Goal: Task Accomplishment & Management: Manage account settings

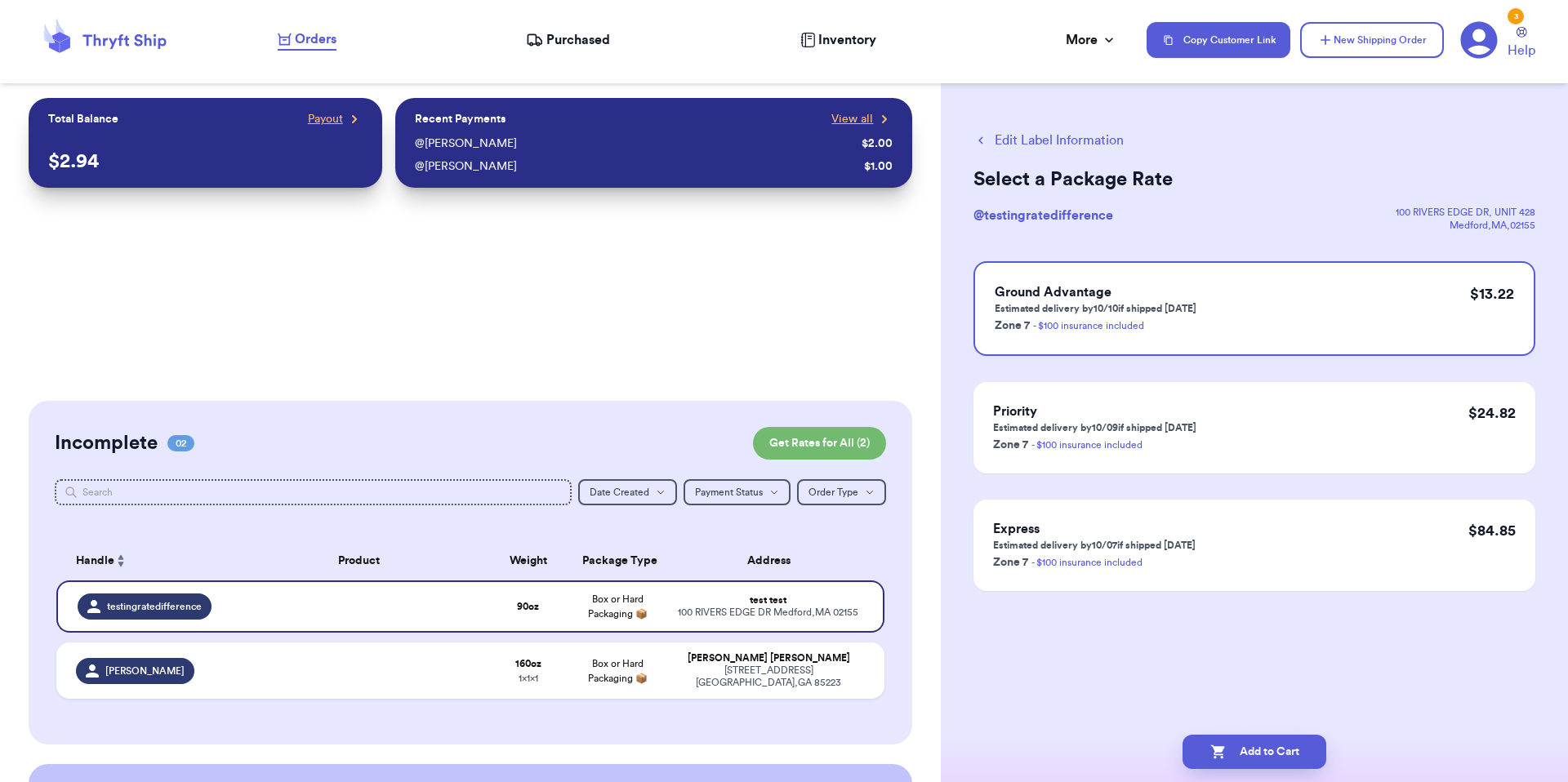
click at [1522, 15] on div "3" at bounding box center [1515, 16] width 17 height 17
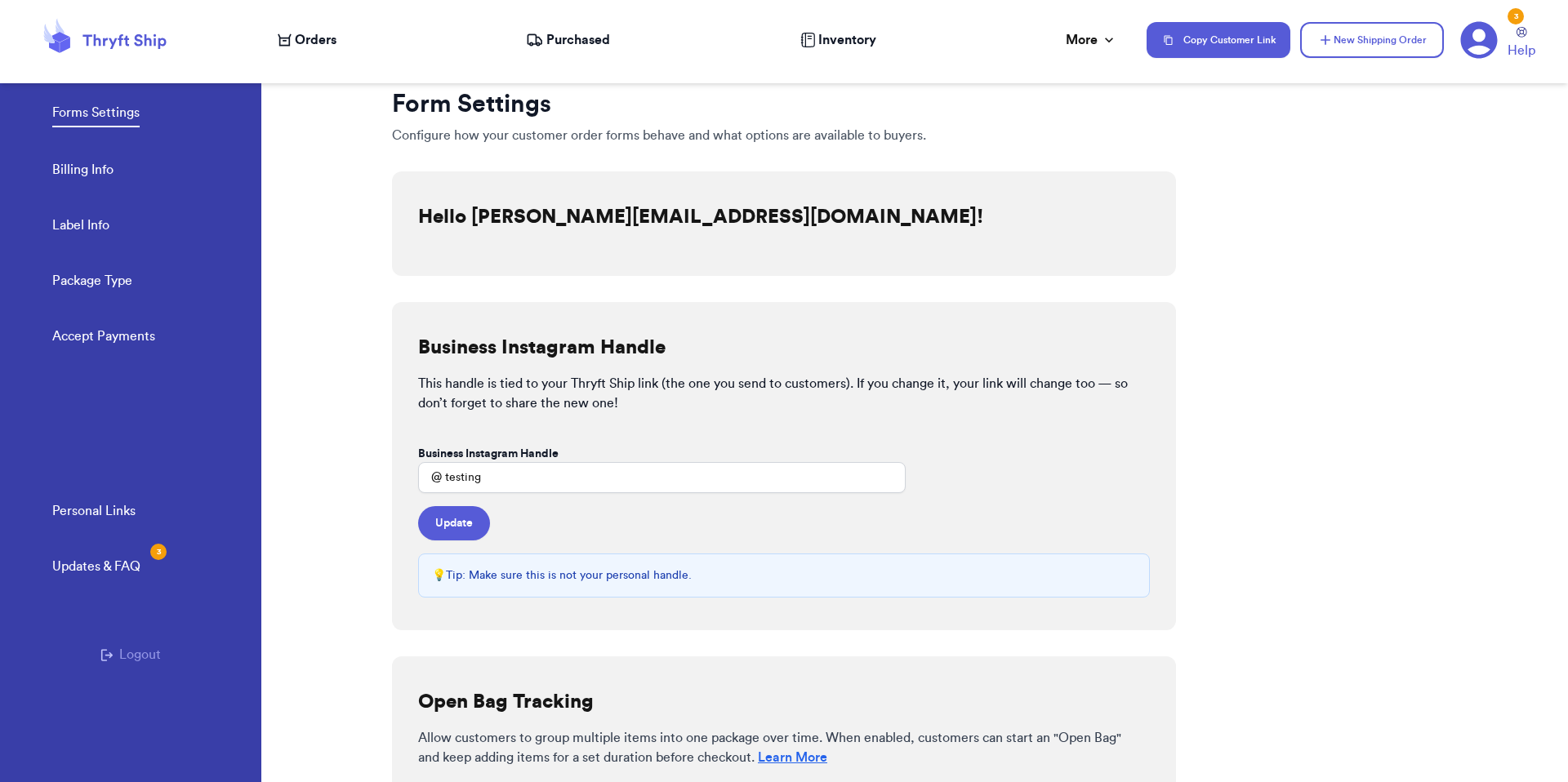
click at [123, 664] on button "Logout" at bounding box center [130, 655] width 60 height 20
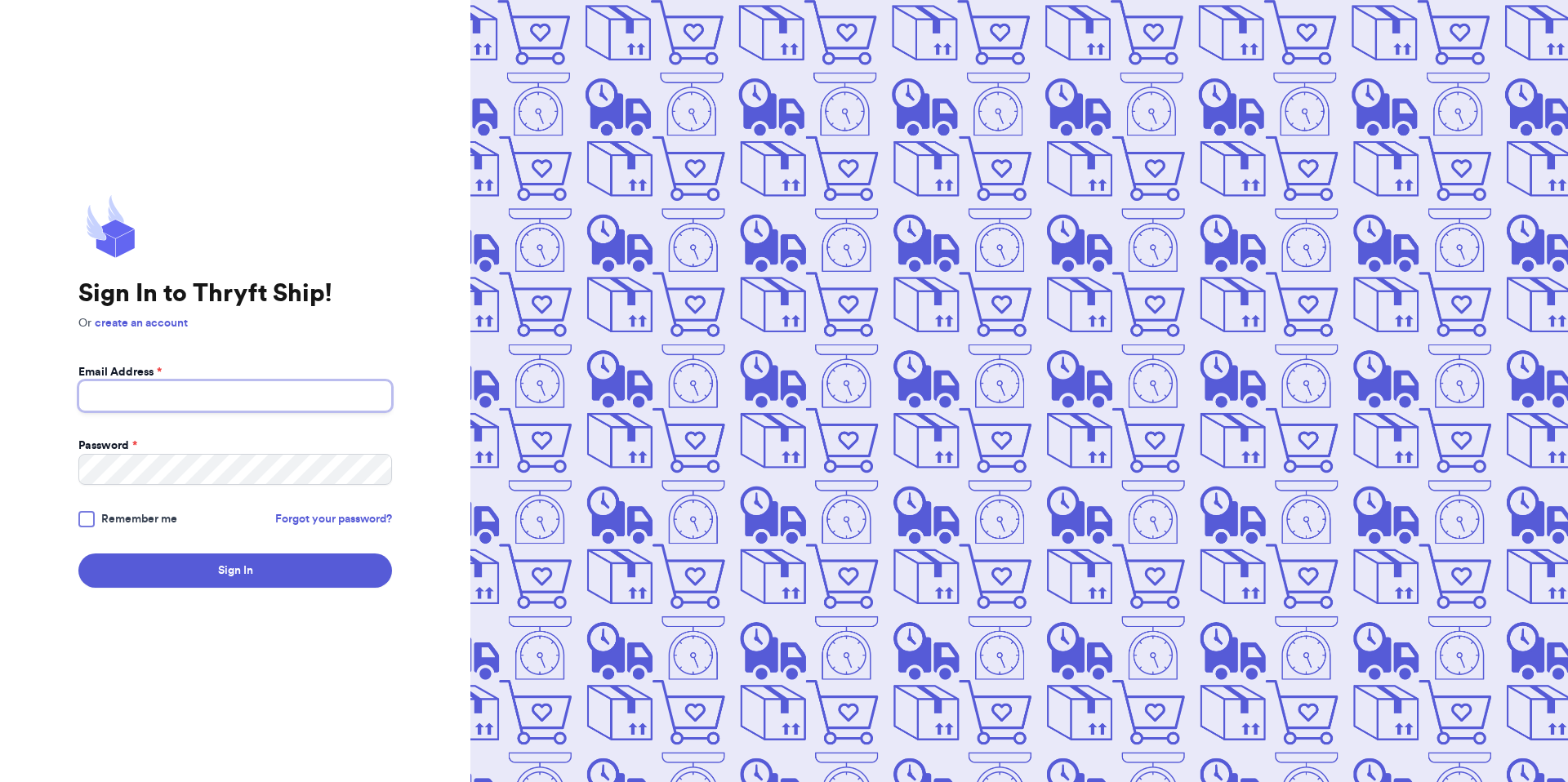
click at [178, 395] on input "Email Address *" at bounding box center [235, 395] width 314 height 31
type input "fresh@test.co"
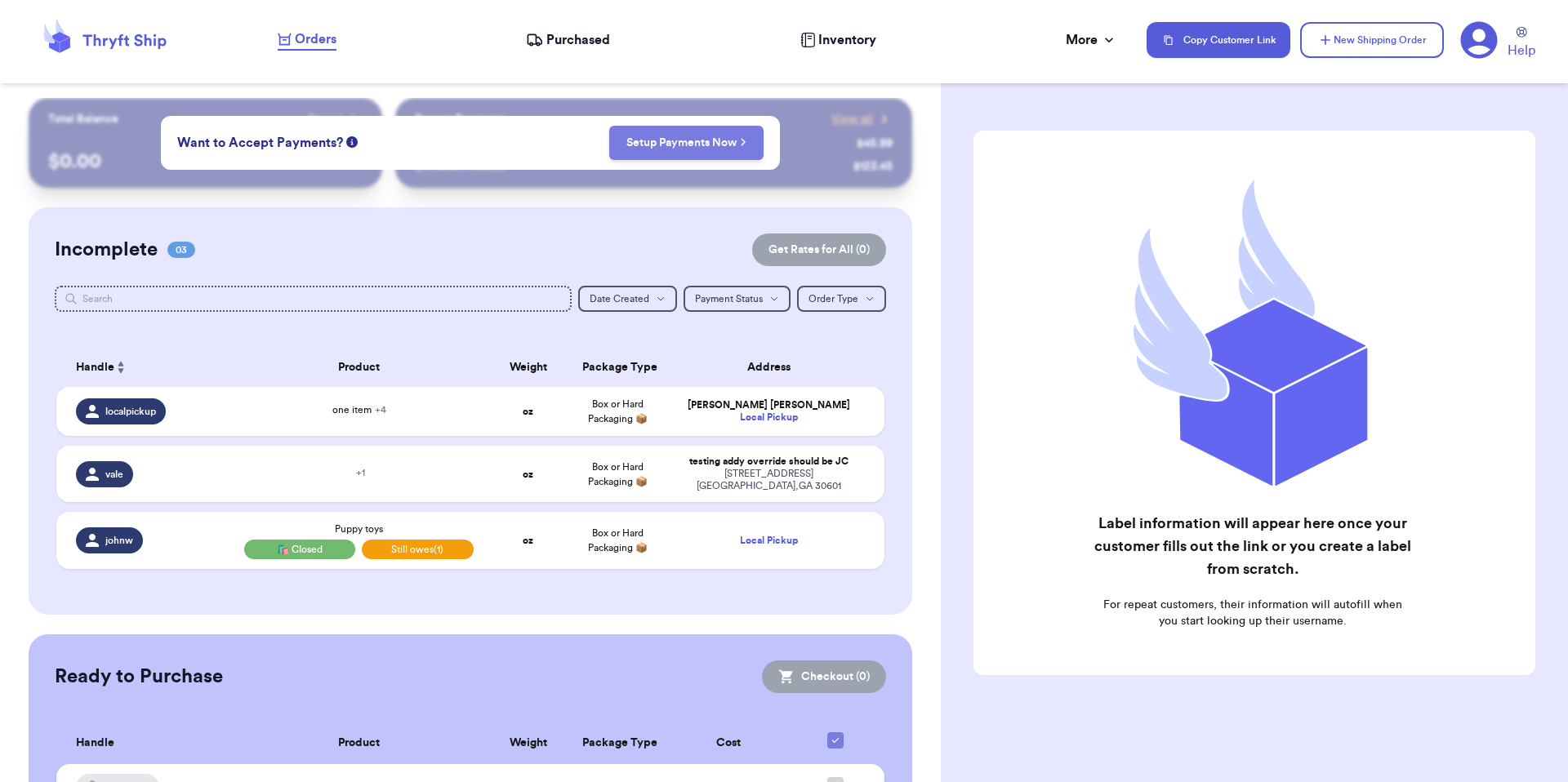
click at [664, 155] on button "Setup Payments Now" at bounding box center [686, 142] width 154 height 35
click at [633, 134] on button "Setup Payments Now" at bounding box center [686, 142] width 154 height 35
drag, startPoint x: 654, startPoint y: 117, endPoint x: 662, endPoint y: 126, distance: 12.0
click at [655, 118] on div "Want to Accept Payments? Setup Payments Now" at bounding box center [470, 143] width 619 height 54
click at [662, 134] on button "Setup Payments Now" at bounding box center [686, 142] width 154 height 35
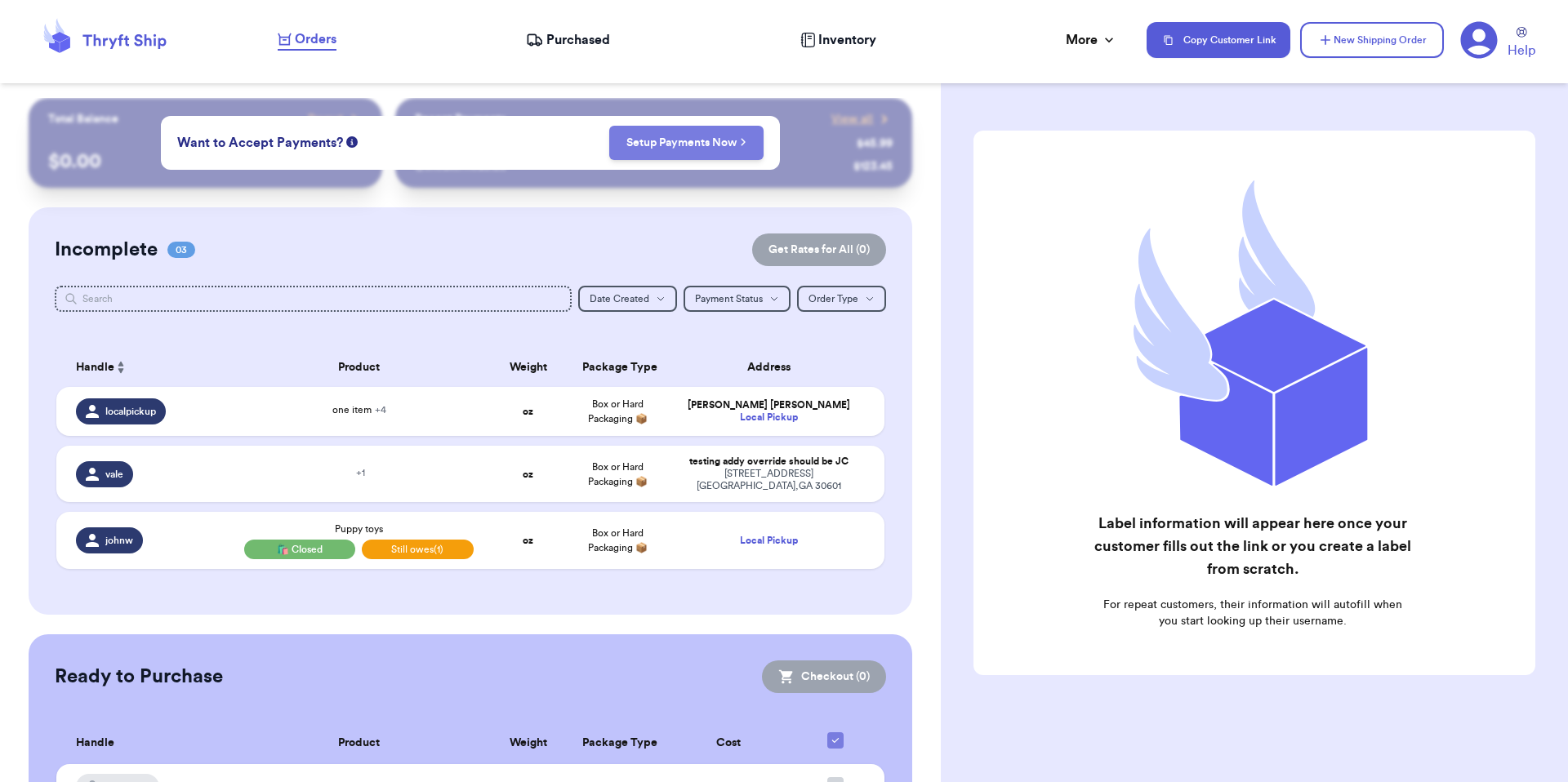
click at [662, 135] on link "Setup Payments Now" at bounding box center [686, 143] width 120 height 17
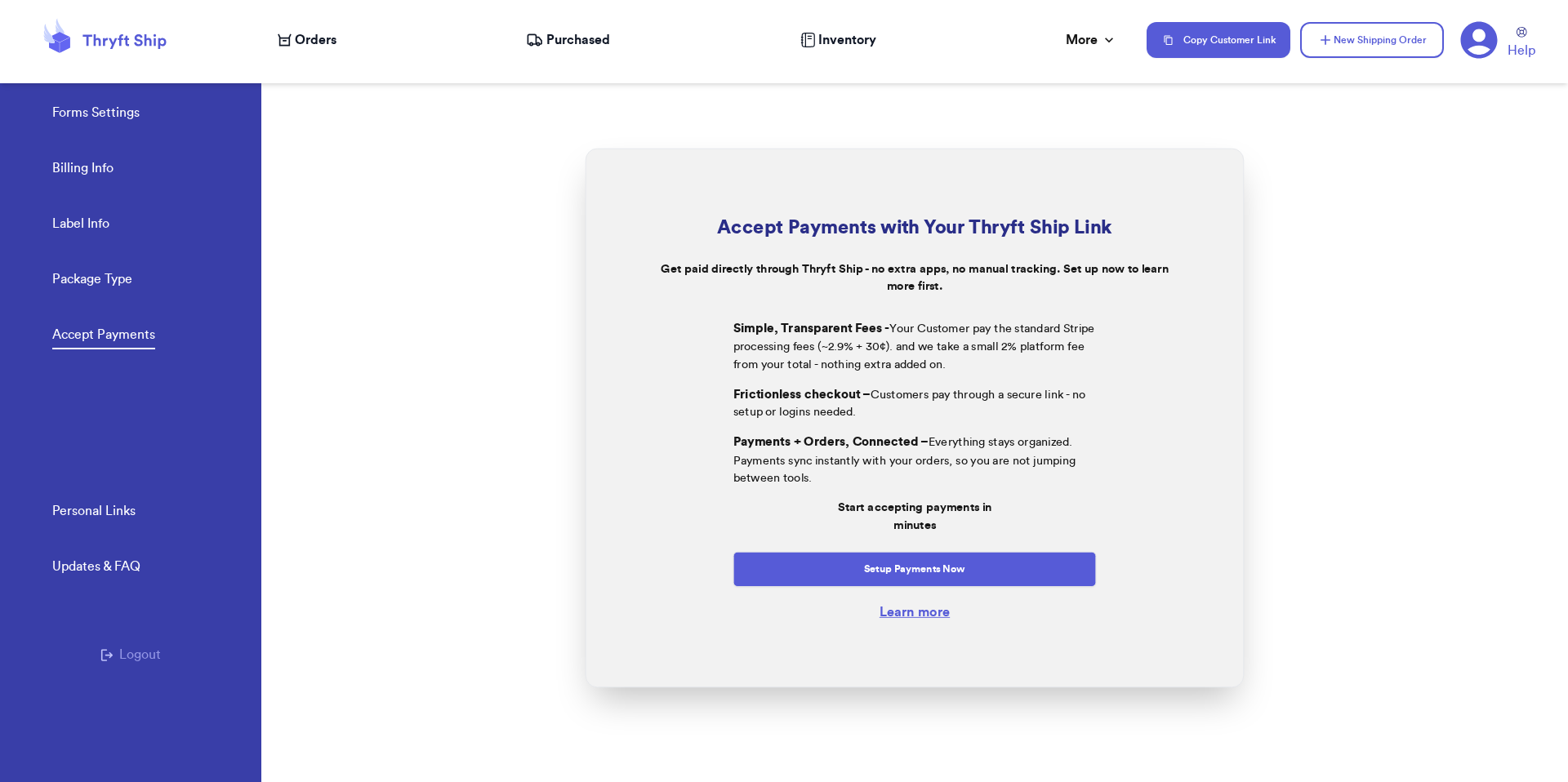
click at [662, 135] on div at bounding box center [914, 418] width 1307 height 728
click at [929, 559] on button "Setup Payments Now" at bounding box center [914, 570] width 363 height 36
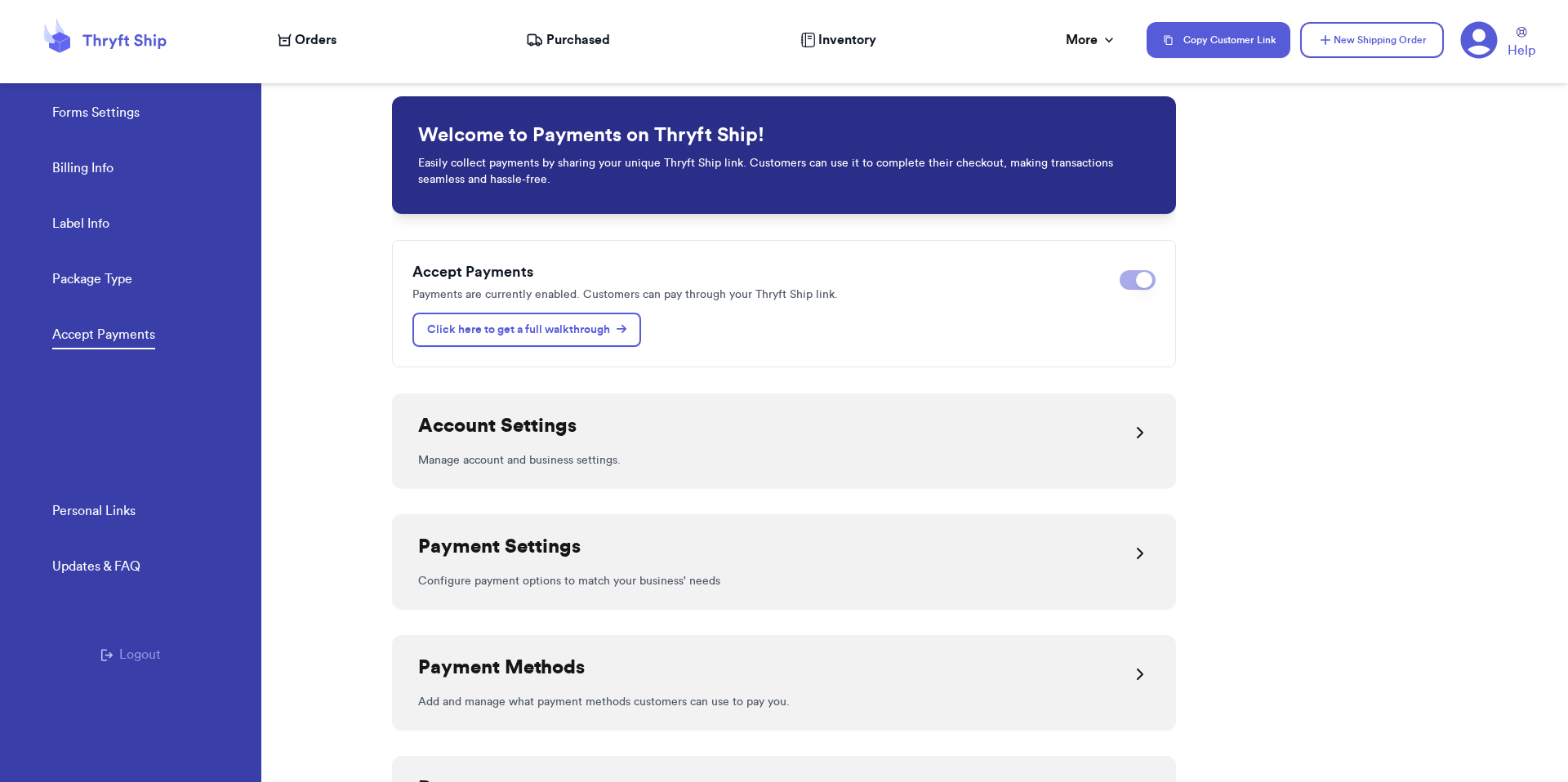
click at [286, 36] on icon at bounding box center [284, 39] width 14 height 13
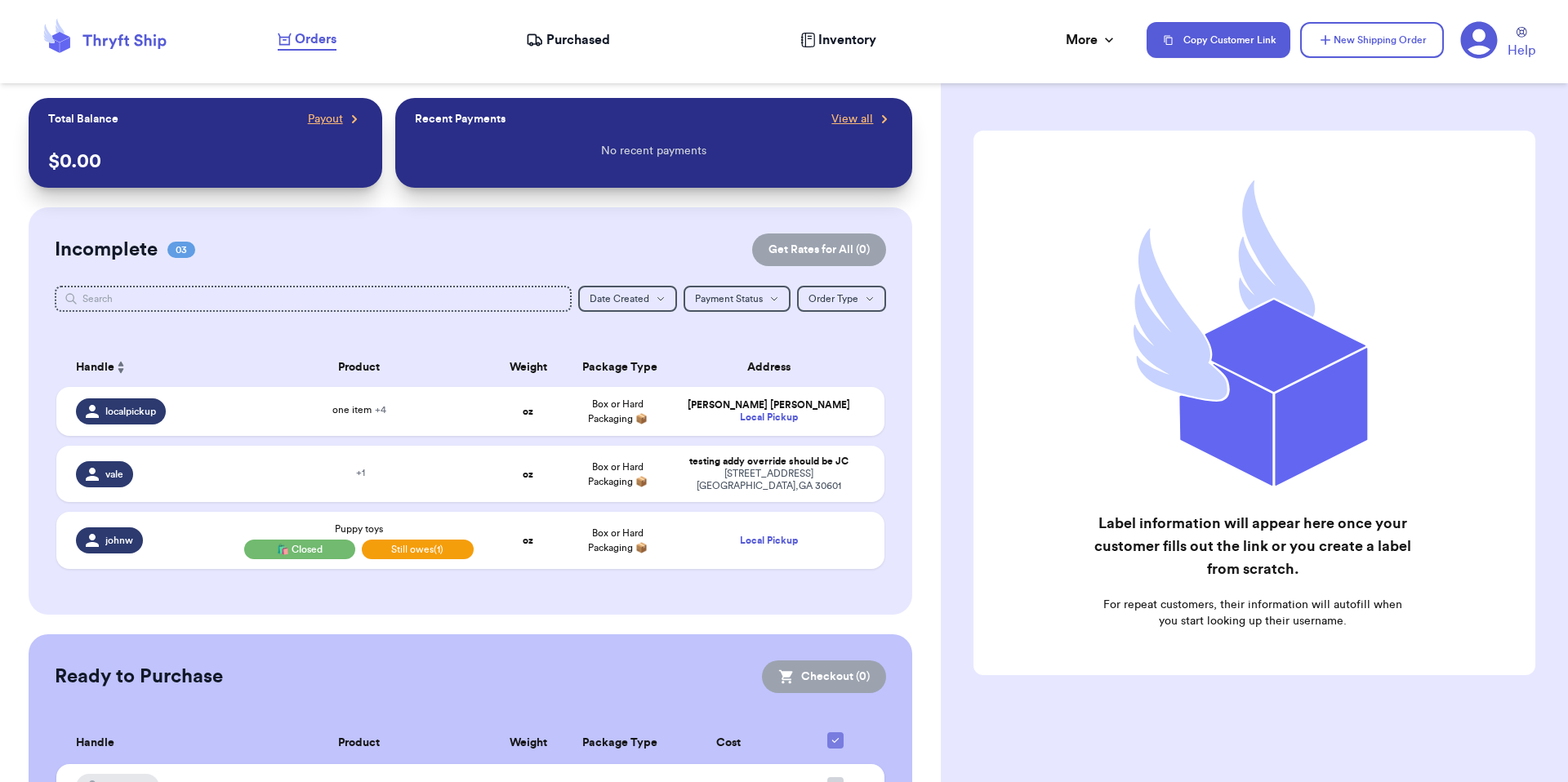
click at [1491, 40] on icon at bounding box center [1478, 39] width 36 height 36
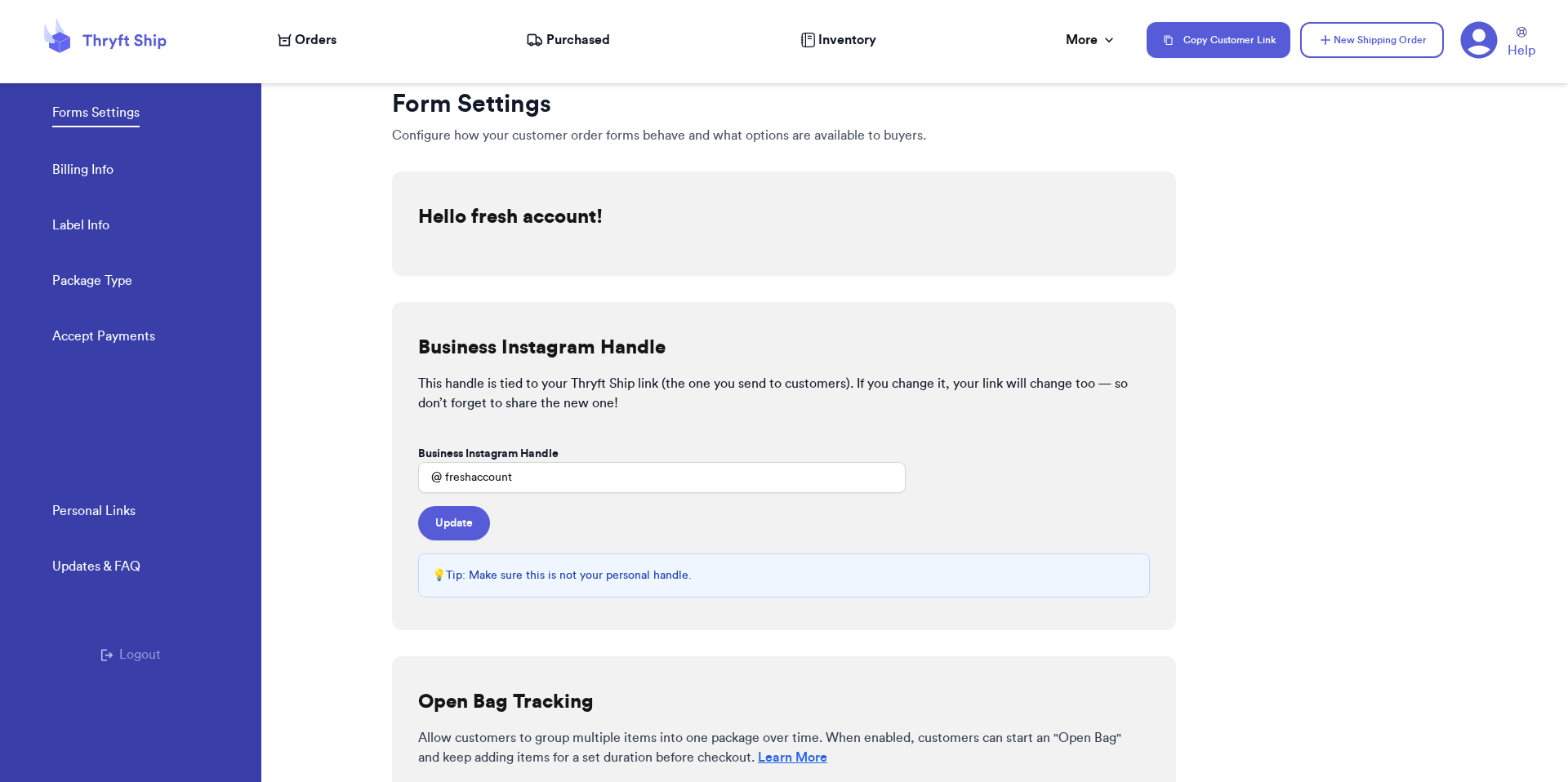
click at [115, 332] on link "Accept Payments" at bounding box center [104, 337] width 103 height 23
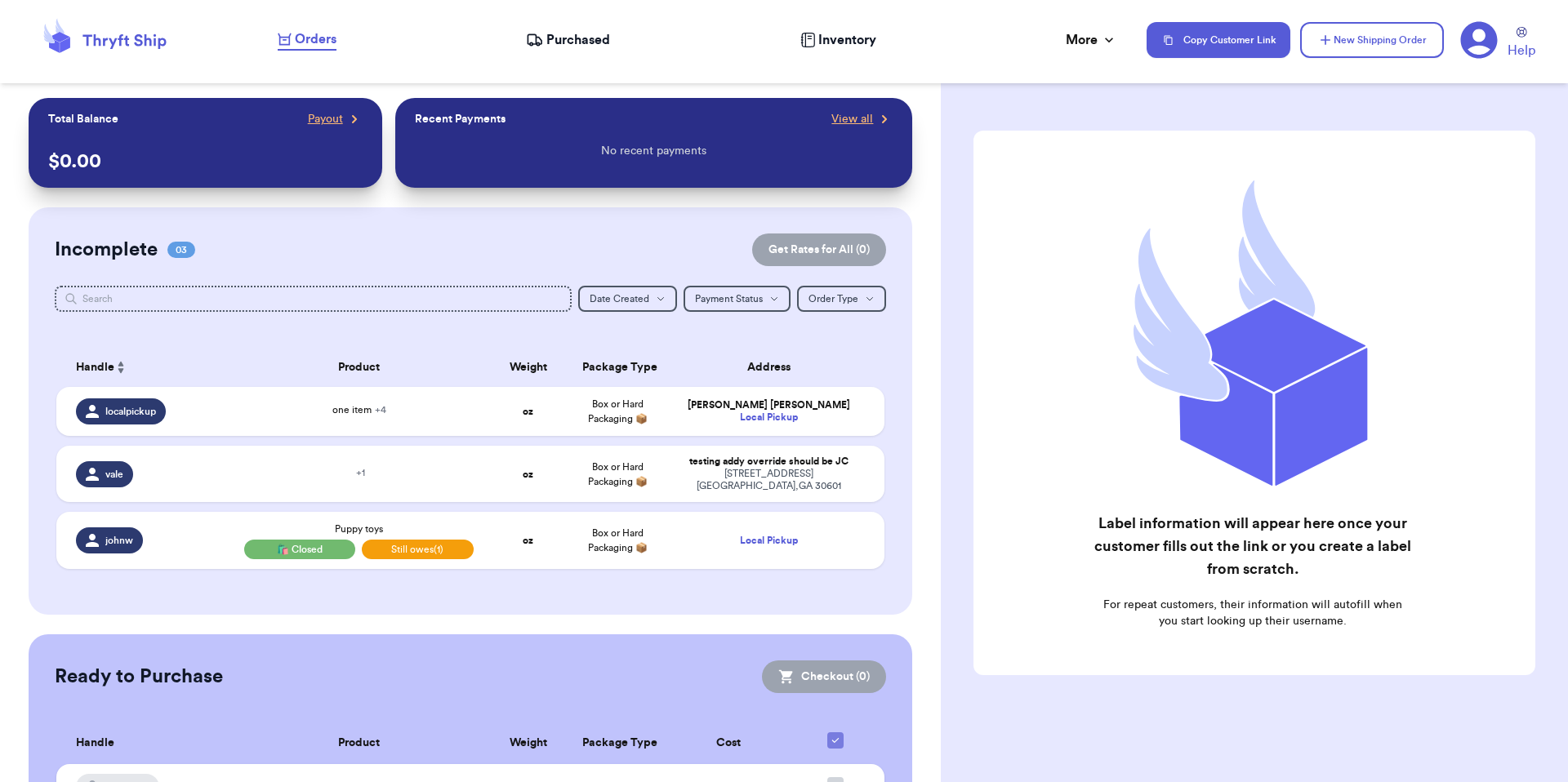
click at [1503, 38] on div "Help" at bounding box center [1503, 40] width 88 height 40
click at [1495, 40] on icon at bounding box center [1478, 39] width 36 height 36
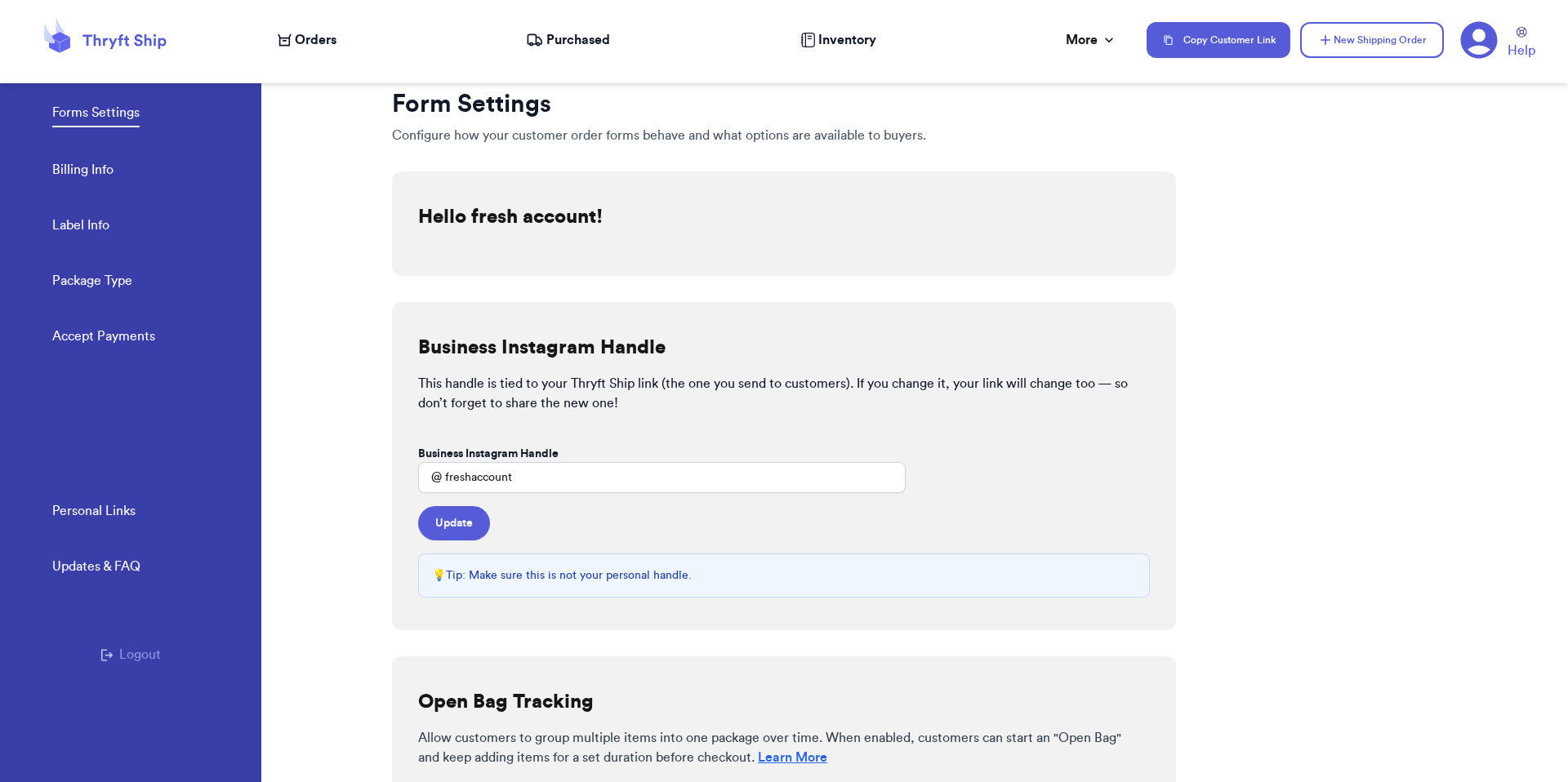
click at [124, 336] on link "Accept Payments" at bounding box center [104, 337] width 103 height 23
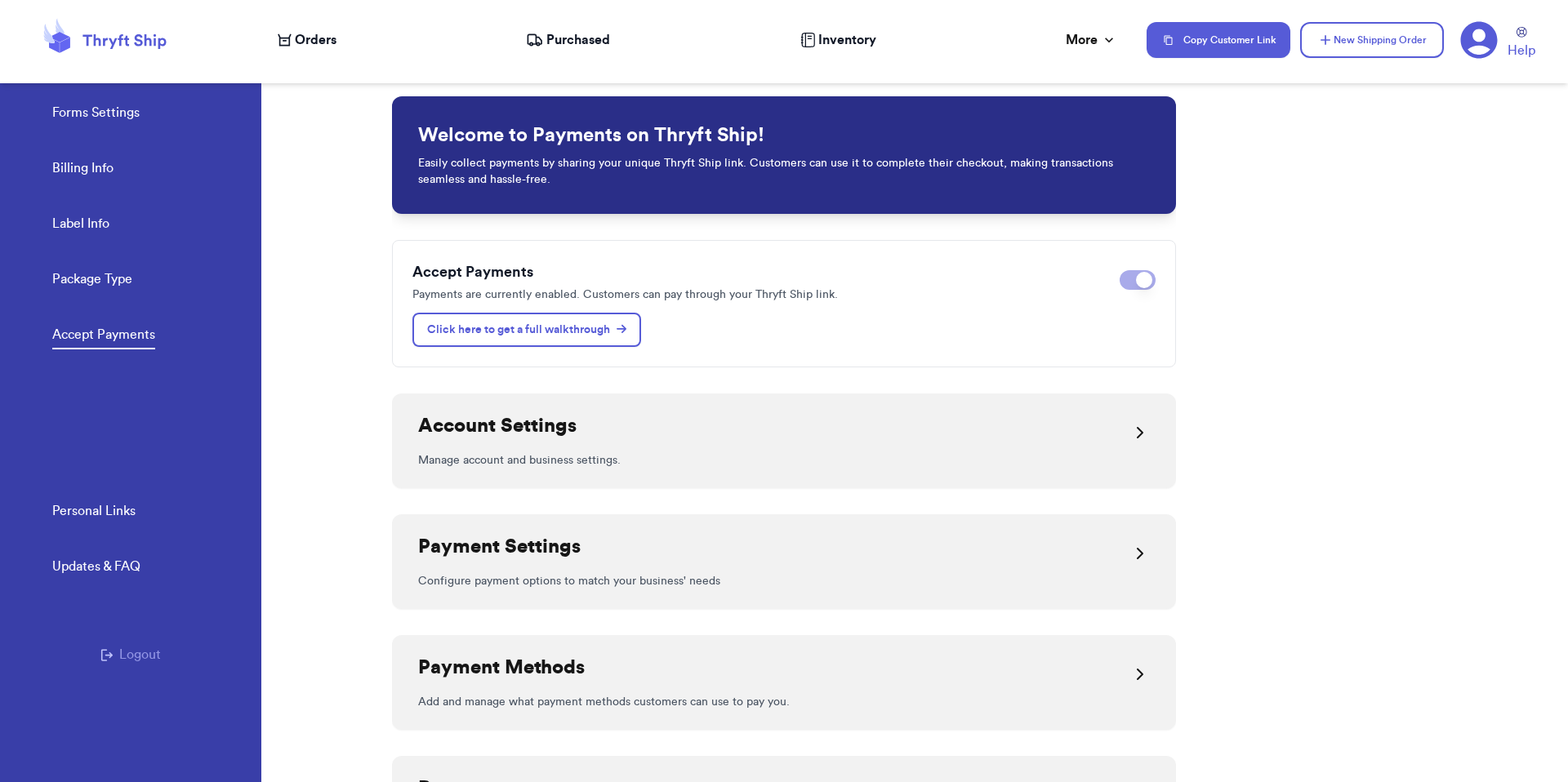
click at [1465, 43] on icon at bounding box center [1478, 39] width 36 height 36
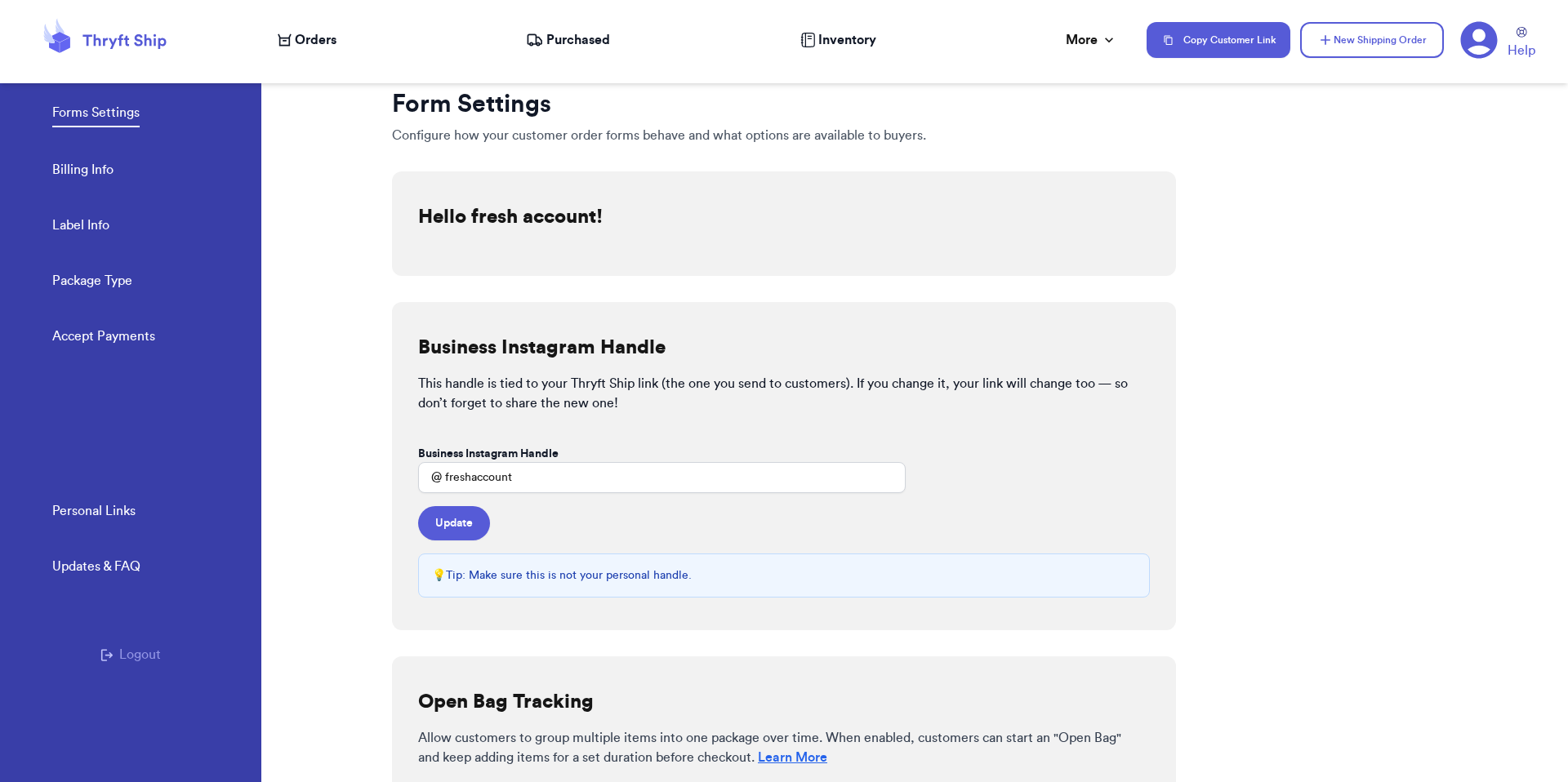
checkbox input "true"
click at [122, 654] on button "Logout" at bounding box center [130, 655] width 60 height 20
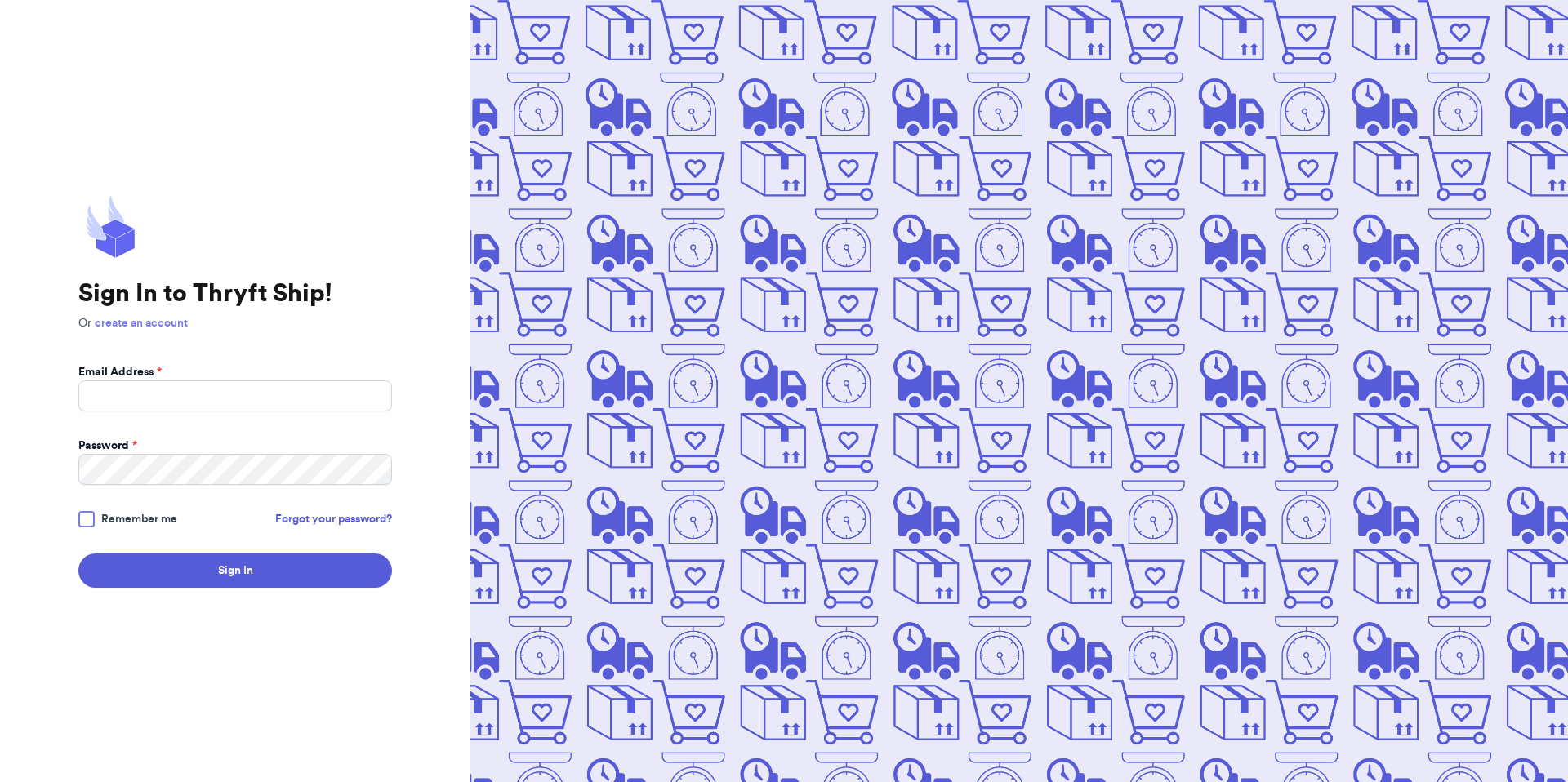
click at [155, 321] on link "create an account" at bounding box center [141, 323] width 93 height 12
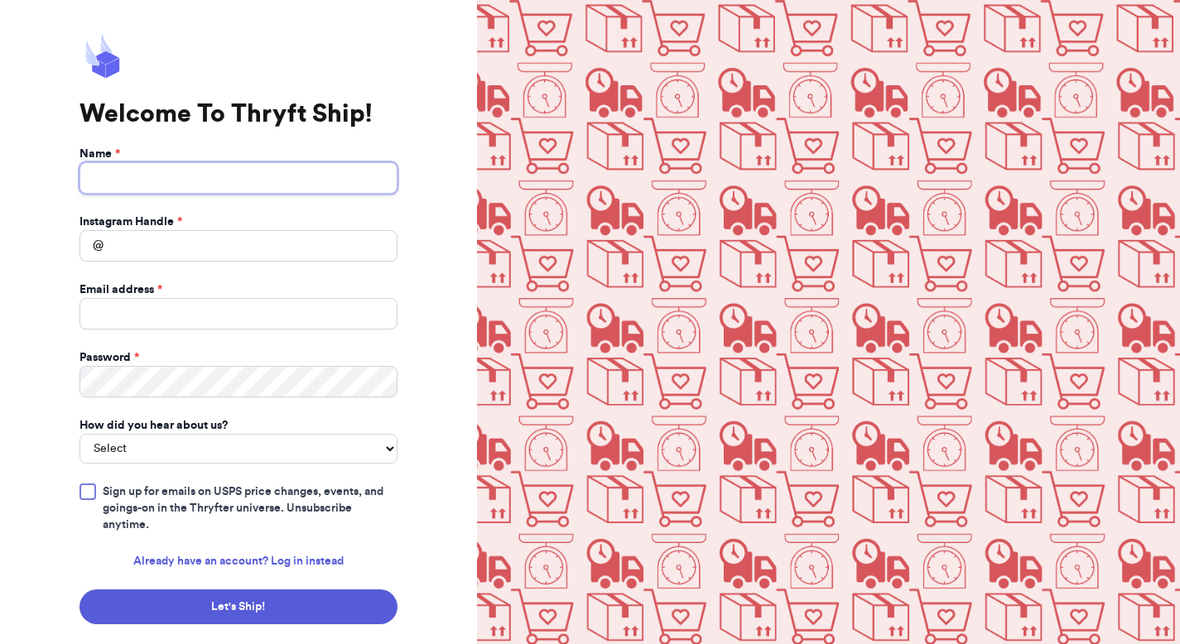
click at [201, 178] on input "Name *" at bounding box center [238, 177] width 318 height 31
type input "10"
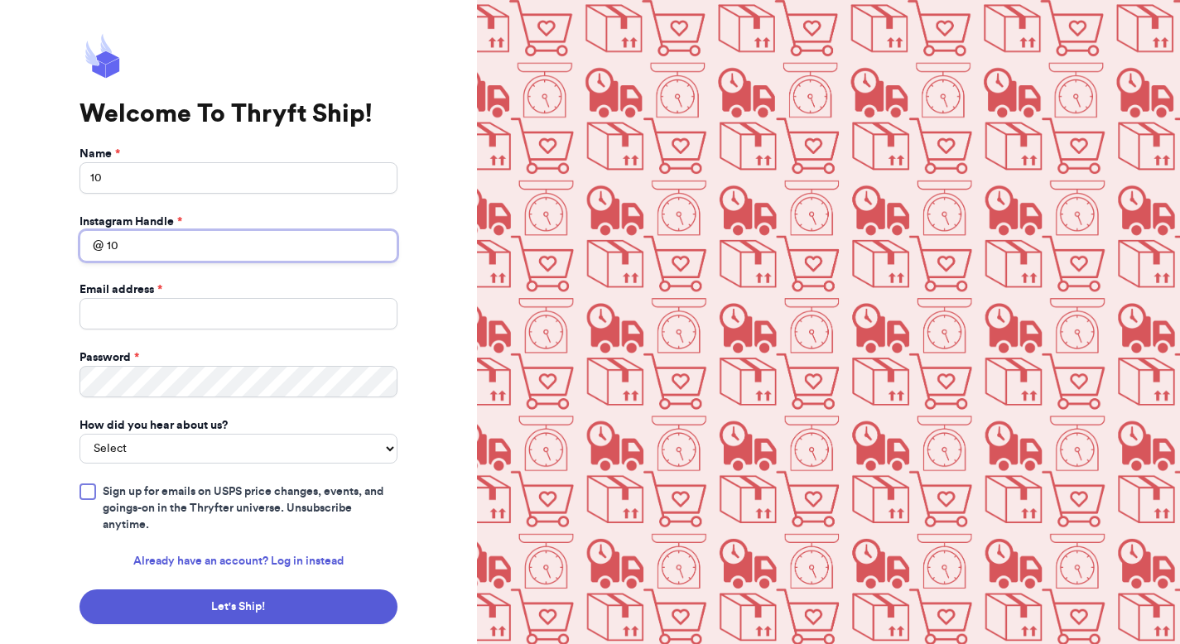
type input "10"
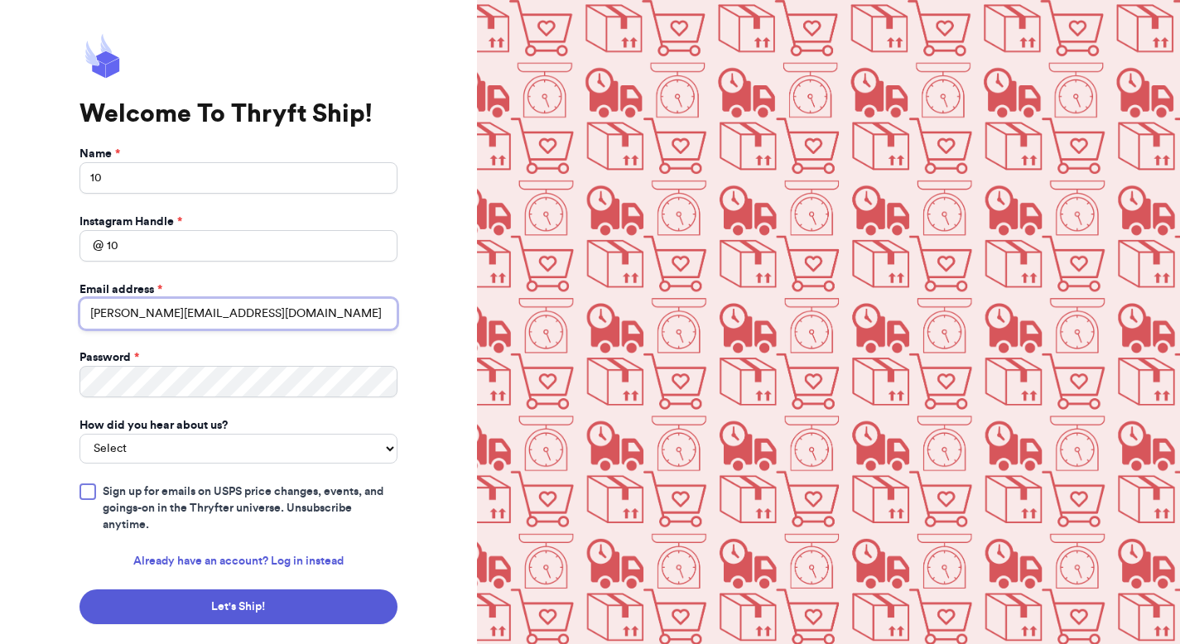
type input "valeria+12@thryftship.com"
click at [527, 325] on img at bounding box center [828, 338] width 703 height 677
click at [243, 448] on select "Select You reached out to me directly I saw another business post about Thryft …" at bounding box center [238, 449] width 318 height 30
select select "you_reached_out_to_me"
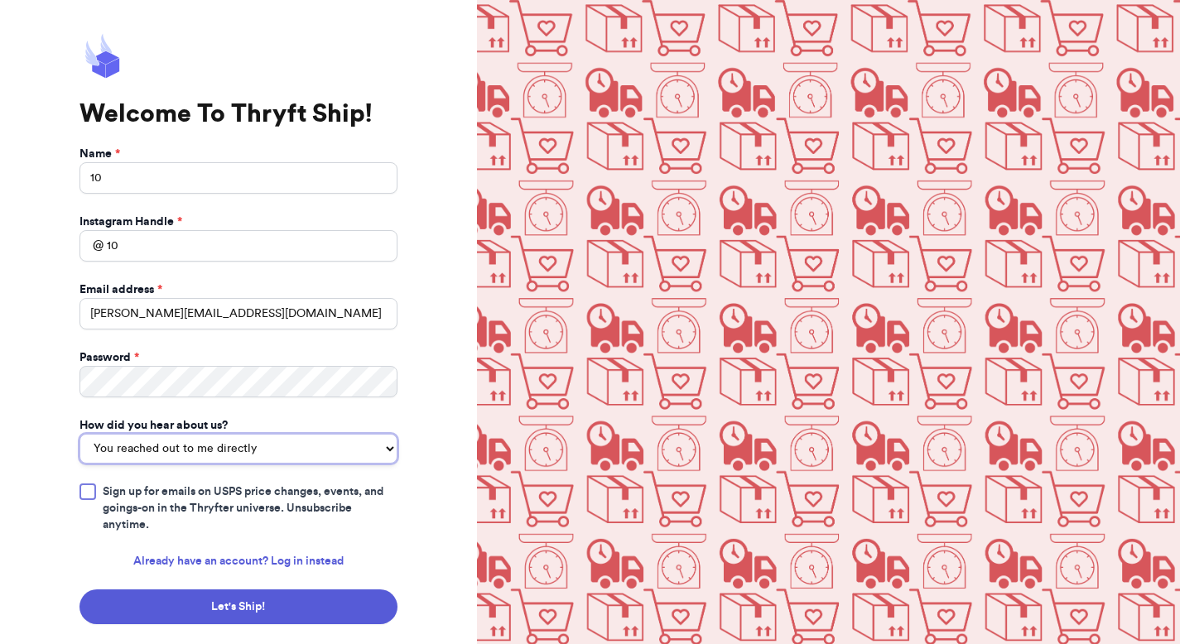
click at [79, 434] on select "Select You reached out to me directly I saw another business post about Thryft …" at bounding box center [238, 449] width 318 height 30
click at [123, 518] on span "Sign up for emails on USPS price changes, events, and goings-on in the Thryfter…" at bounding box center [250, 508] width 295 height 50
click at [0, 0] on input "Sign up for emails on USPS price changes, events, and goings-on in the Thryfter…" at bounding box center [0, 0] width 0 height 0
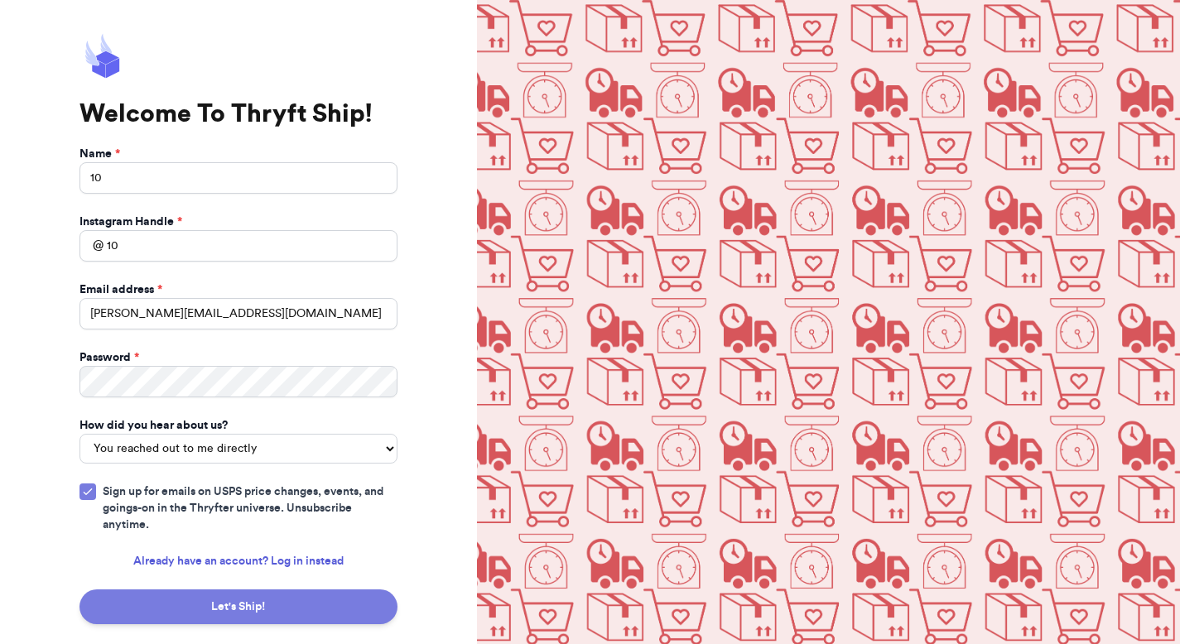
click at [199, 583] on button "Let's Ship!" at bounding box center [238, 606] width 318 height 35
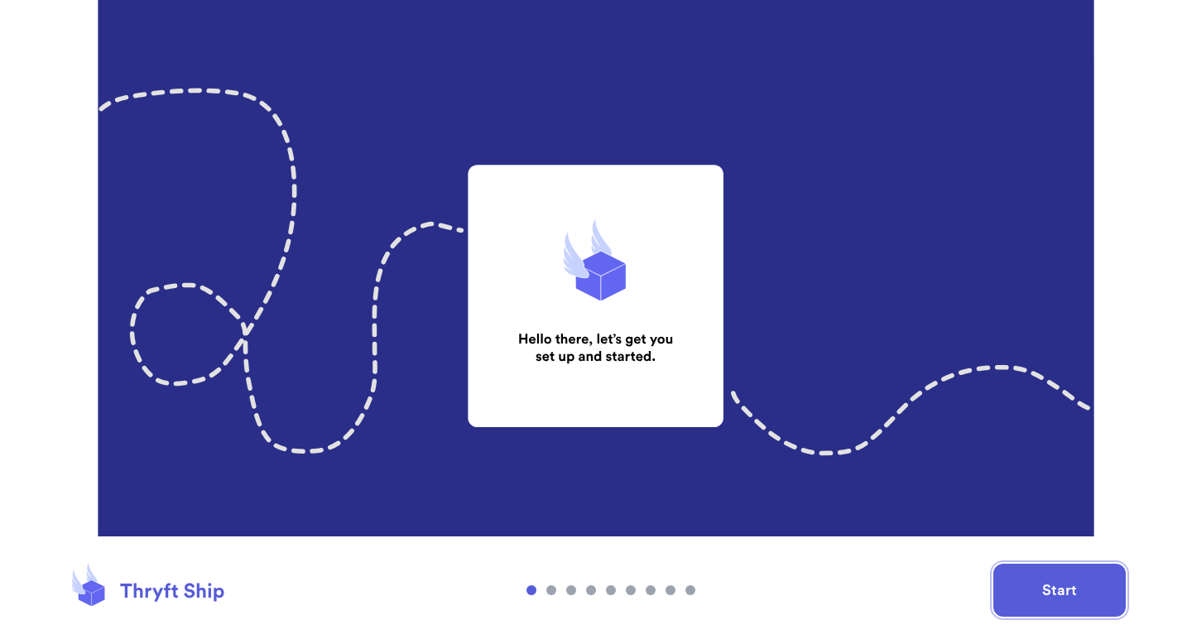
click at [1062, 586] on button "Start" at bounding box center [1059, 590] width 132 height 53
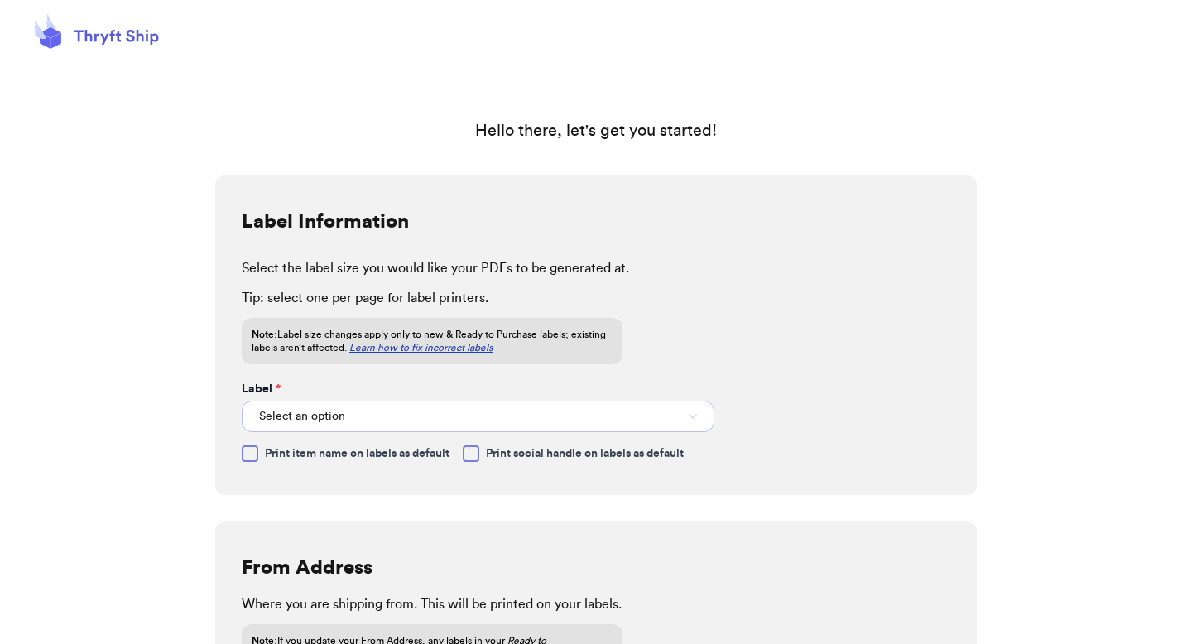
click at [342, 425] on button "Select an option" at bounding box center [478, 416] width 473 height 31
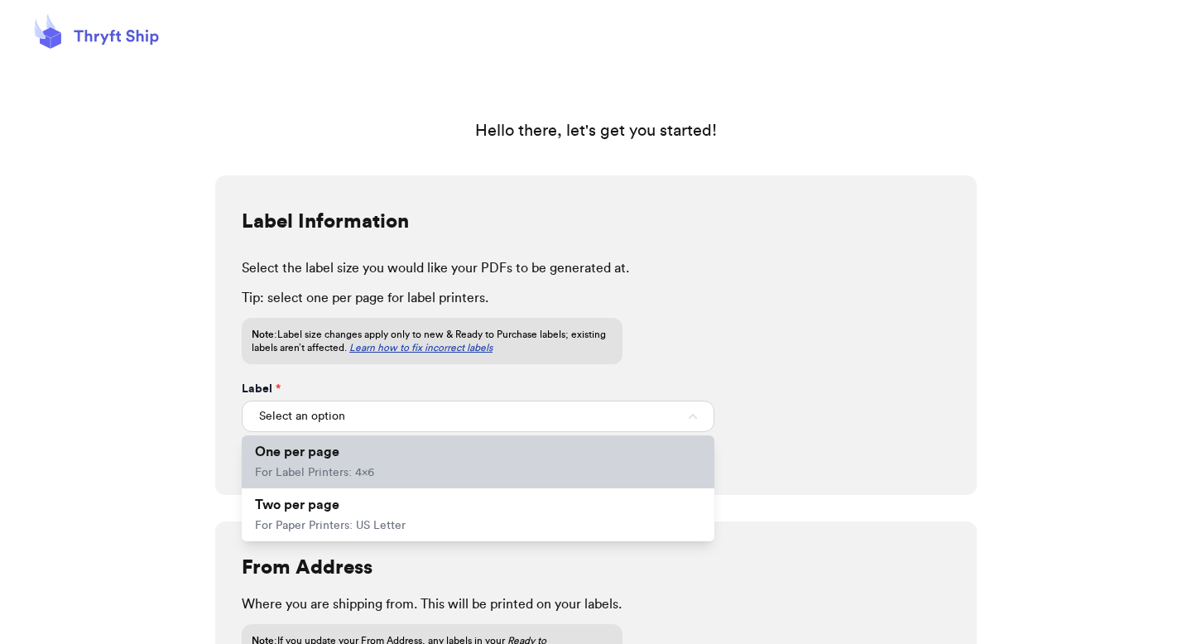
click at [412, 460] on li "One per page For Label Printers: 4x6" at bounding box center [478, 461] width 473 height 53
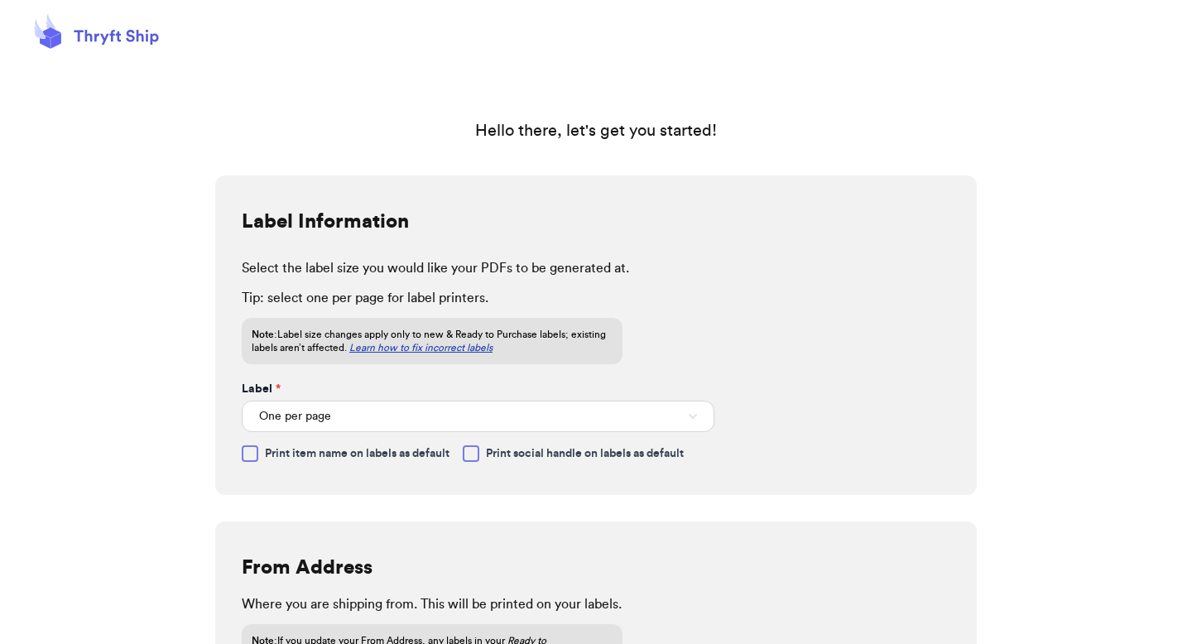
click at [512, 456] on span "Print social handle on labels as default" at bounding box center [585, 453] width 198 height 17
click at [0, 0] on input "Print social handle on labels as default" at bounding box center [0, 0] width 0 height 0
drag, startPoint x: 376, startPoint y: 447, endPoint x: 415, endPoint y: 391, distance: 68.4
click at [376, 446] on span "Print item name on labels as default" at bounding box center [357, 453] width 185 height 17
click at [0, 0] on input "Print item name on labels as default" at bounding box center [0, 0] width 0 height 0
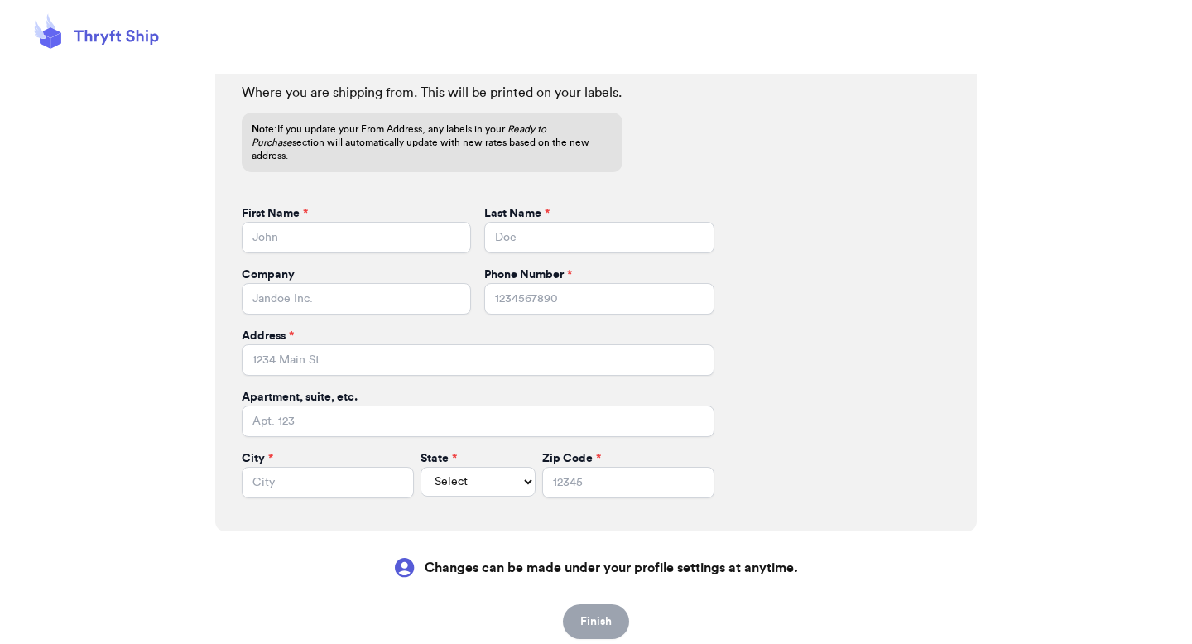
scroll to position [494, 0]
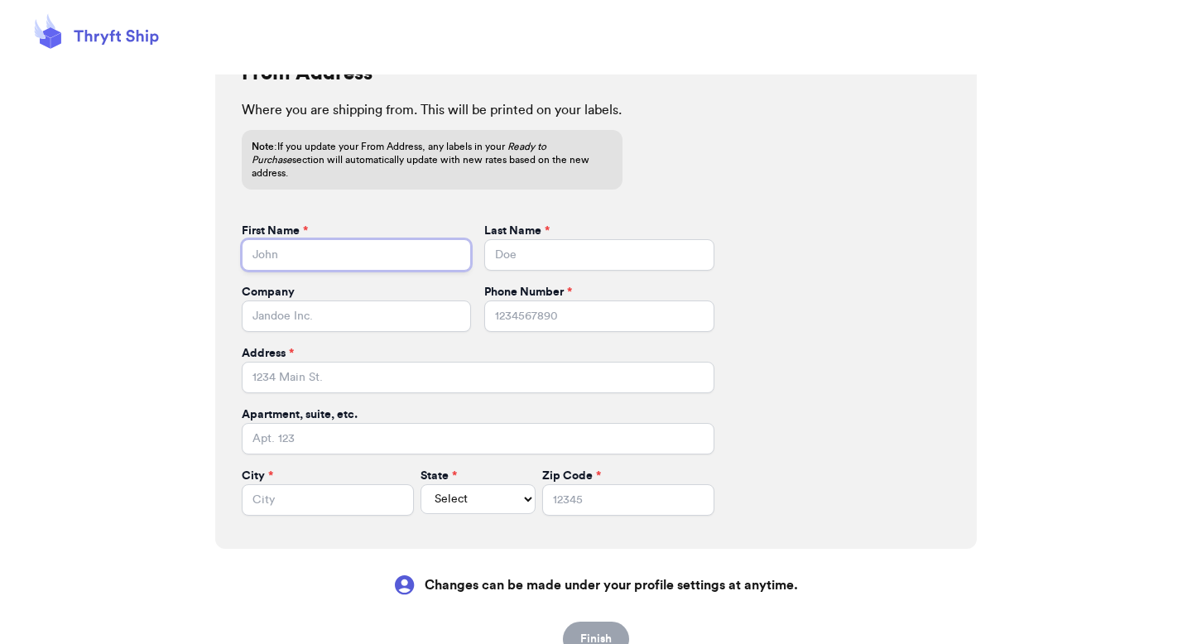
click at [357, 239] on input "First Name *" at bounding box center [356, 254] width 229 height 31
type input "[PERSON_NAME]"
type input "[STREET_ADDRESS]"
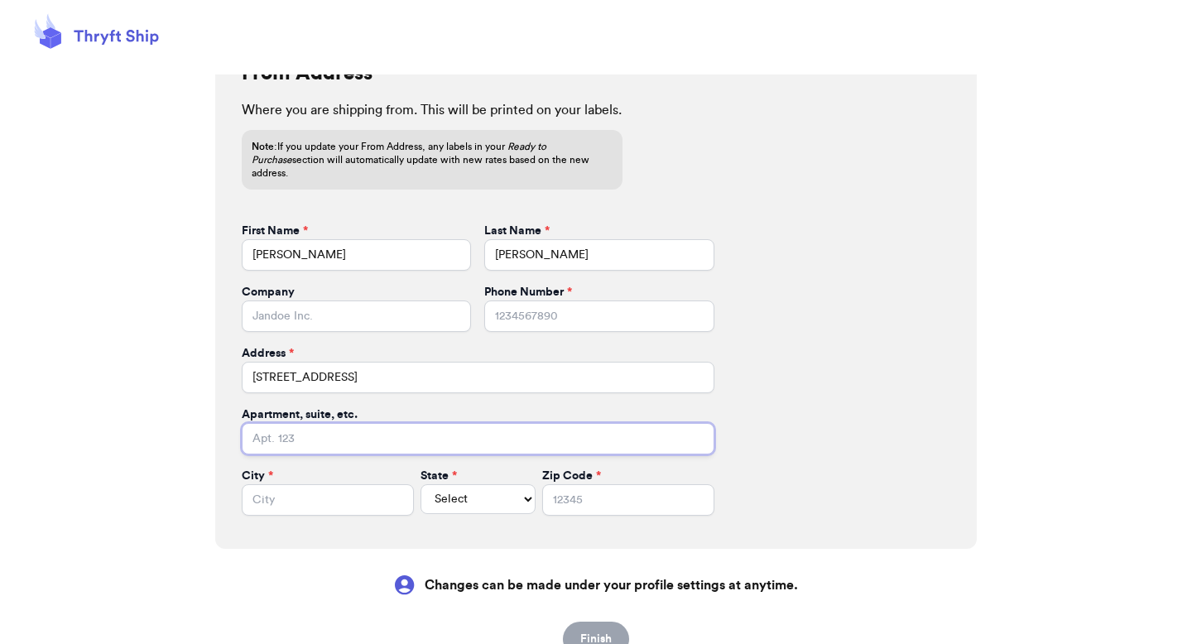
type input "apt 211"
type input "[GEOGRAPHIC_DATA]"
select select "GA"
type input "30601"
click at [377, 323] on form "First Name * [PERSON_NAME] Last Name * [PERSON_NAME] Company Phone Number * Add…" at bounding box center [478, 369] width 473 height 293
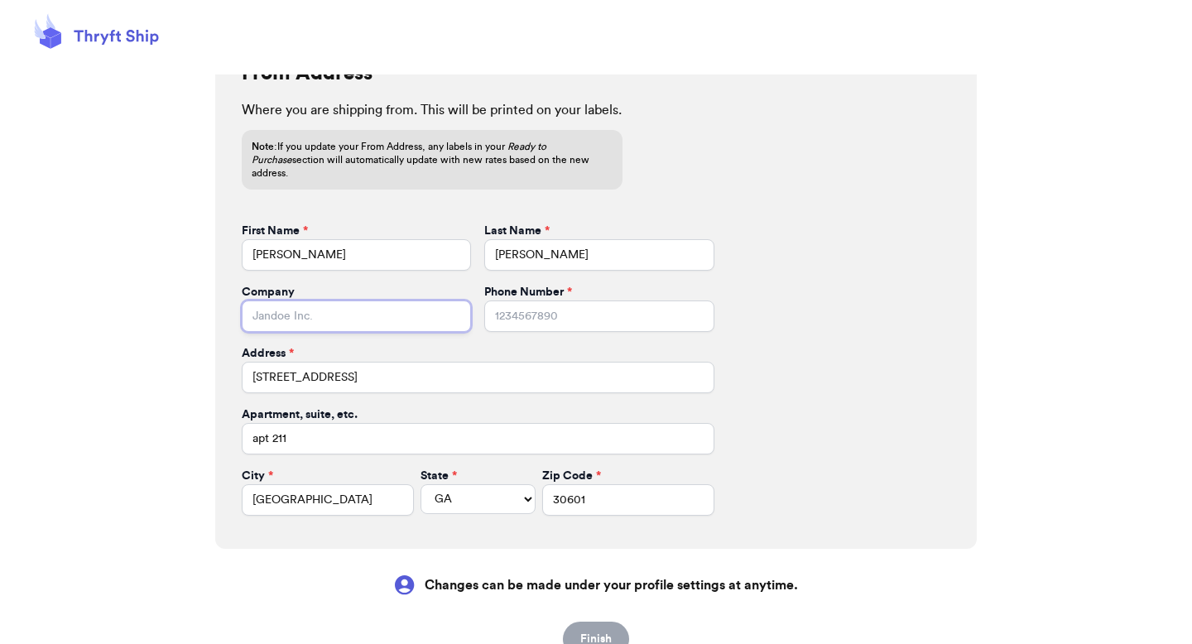
click at [375, 303] on input "Company" at bounding box center [356, 316] width 229 height 31
click at [533, 305] on input "Phone Number *" at bounding box center [598, 316] width 229 height 31
type input "1234567890"
click at [613, 623] on button "Finish" at bounding box center [596, 639] width 66 height 35
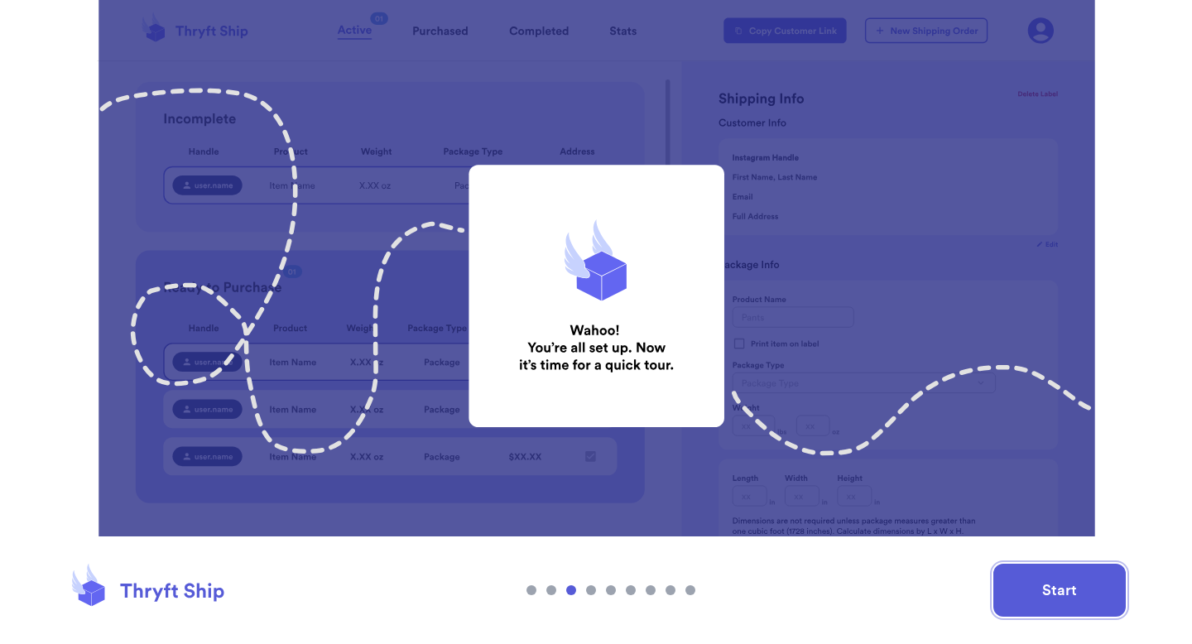
click at [1071, 573] on button "Start" at bounding box center [1059, 590] width 132 height 53
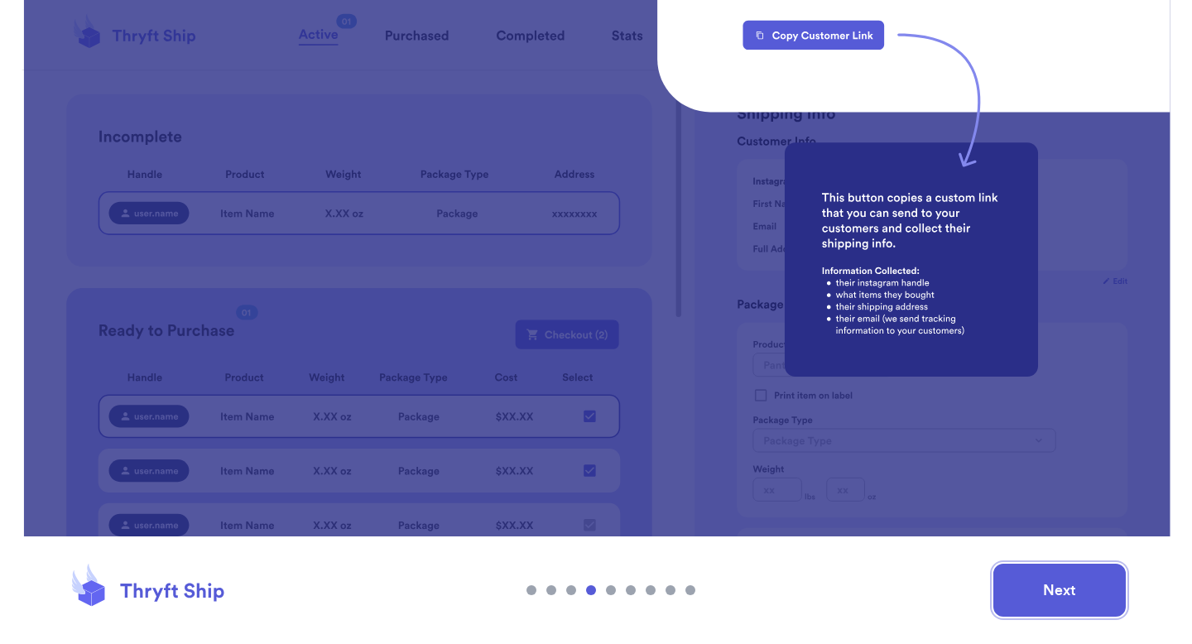
click at [1036, 589] on button "Next" at bounding box center [1059, 590] width 132 height 53
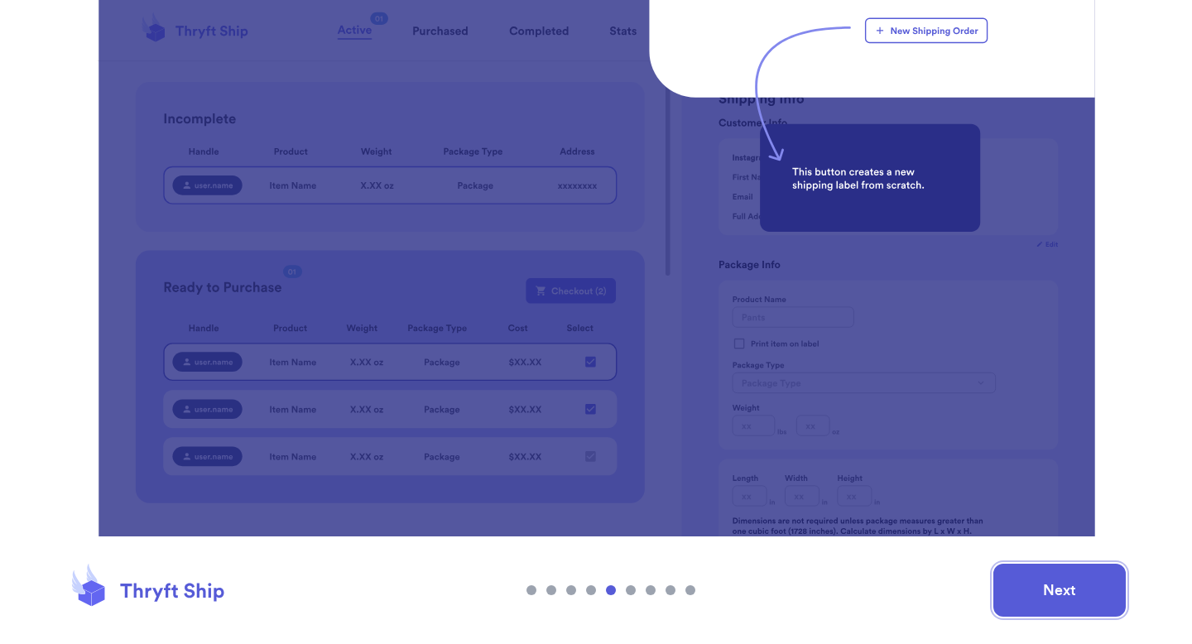
click at [1089, 599] on button "Next" at bounding box center [1059, 590] width 132 height 53
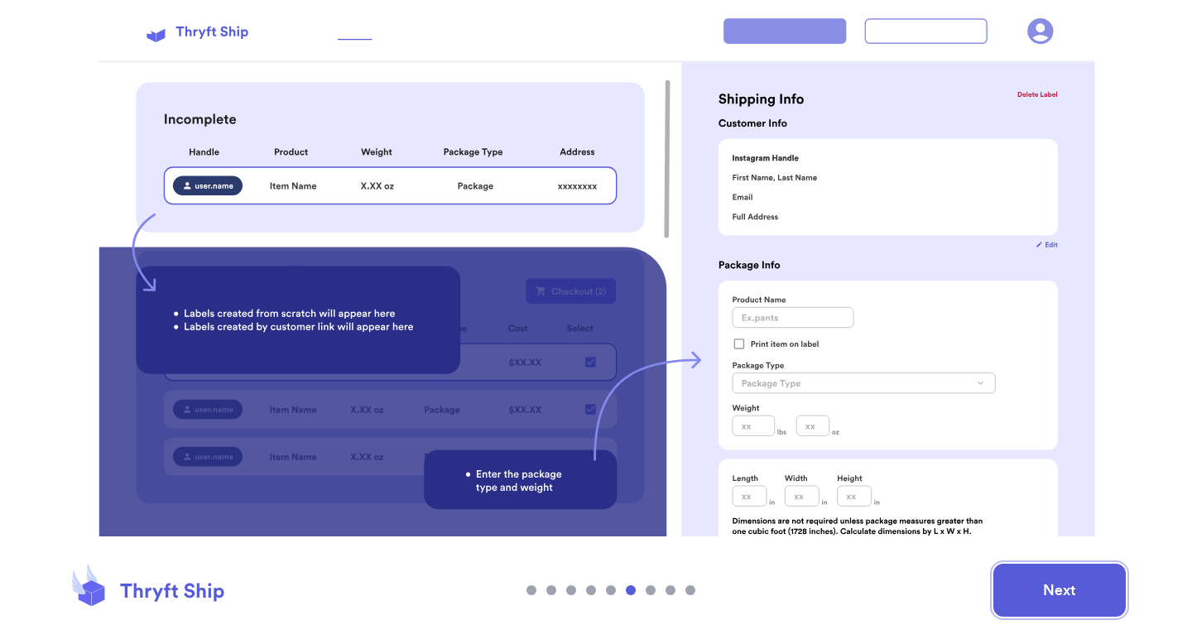
click at [1080, 577] on button "Next" at bounding box center [1059, 590] width 132 height 53
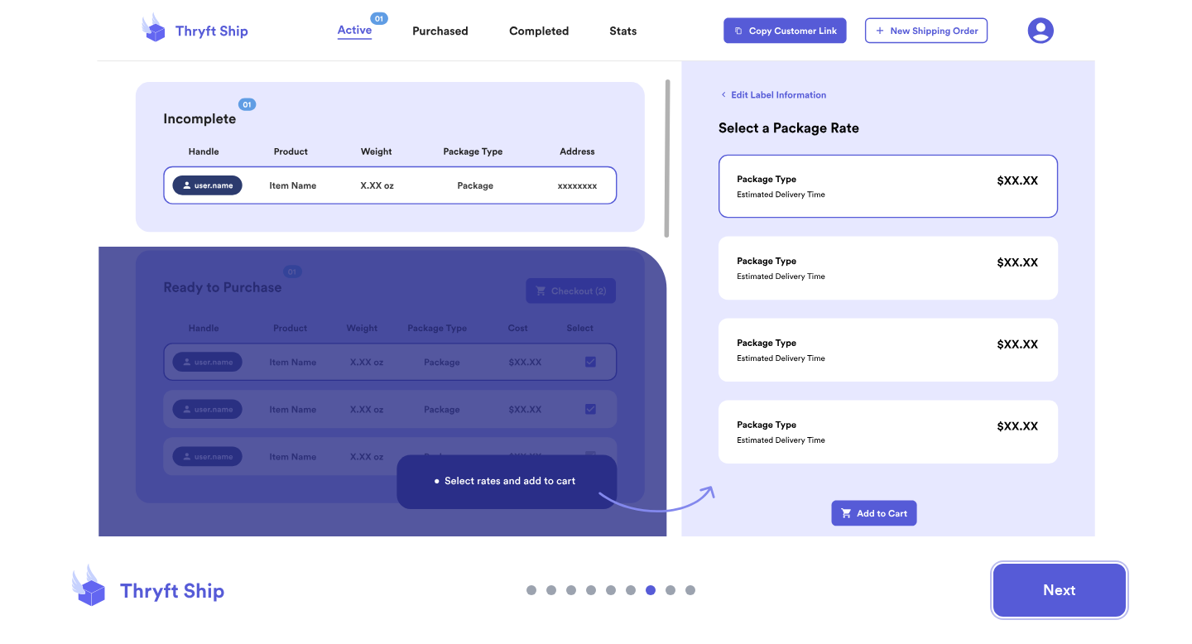
click at [1100, 583] on button "Next" at bounding box center [1059, 590] width 132 height 53
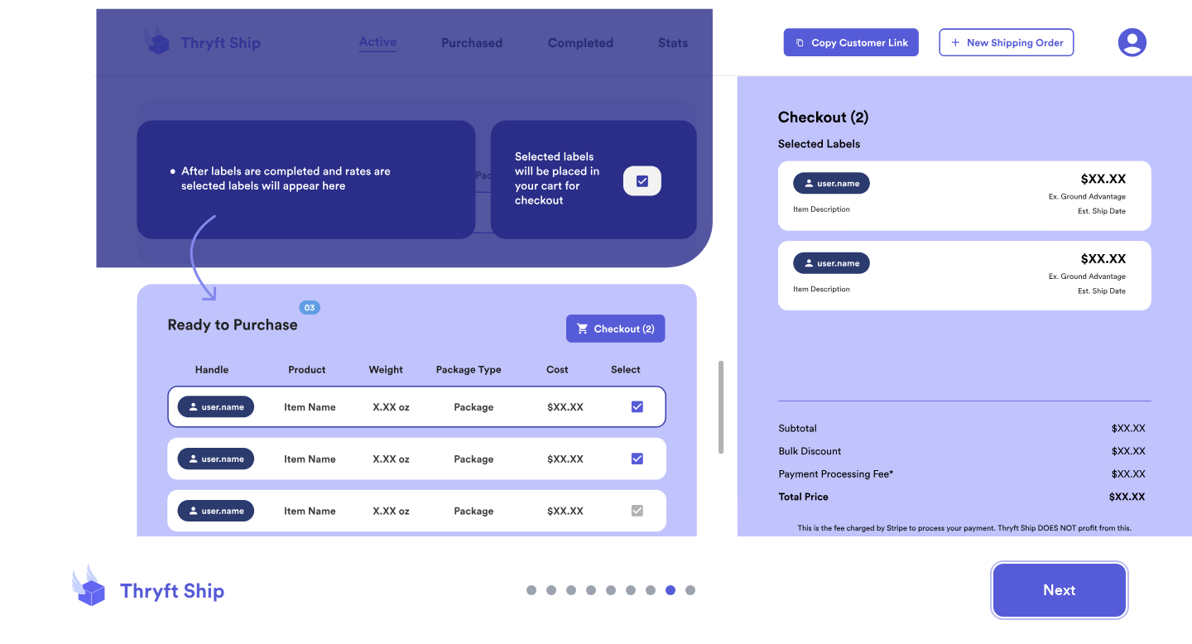
click at [1117, 575] on button "Next" at bounding box center [1059, 590] width 132 height 53
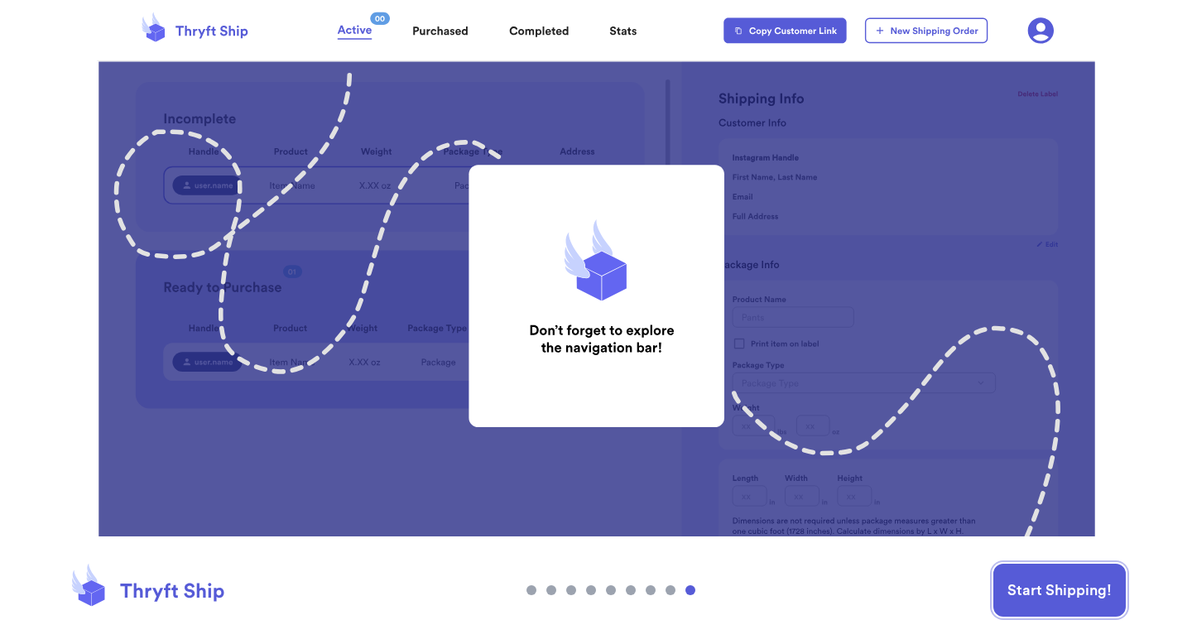
click at [1075, 594] on button "Start Shipping!" at bounding box center [1059, 590] width 132 height 53
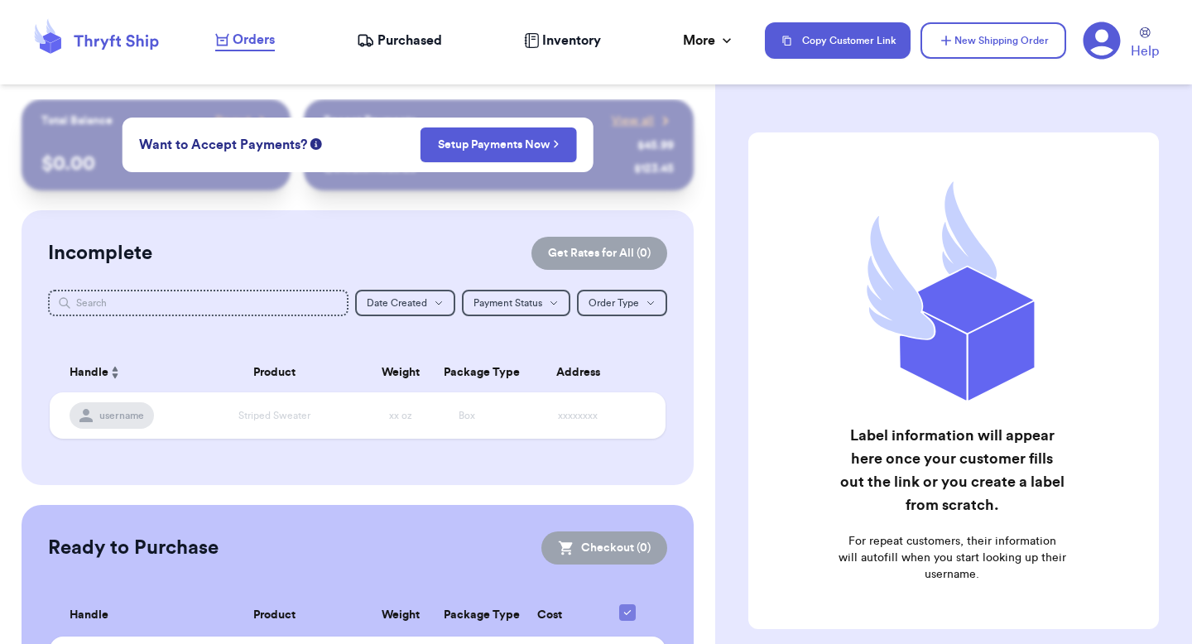
click at [1110, 44] on icon at bounding box center [1102, 40] width 37 height 37
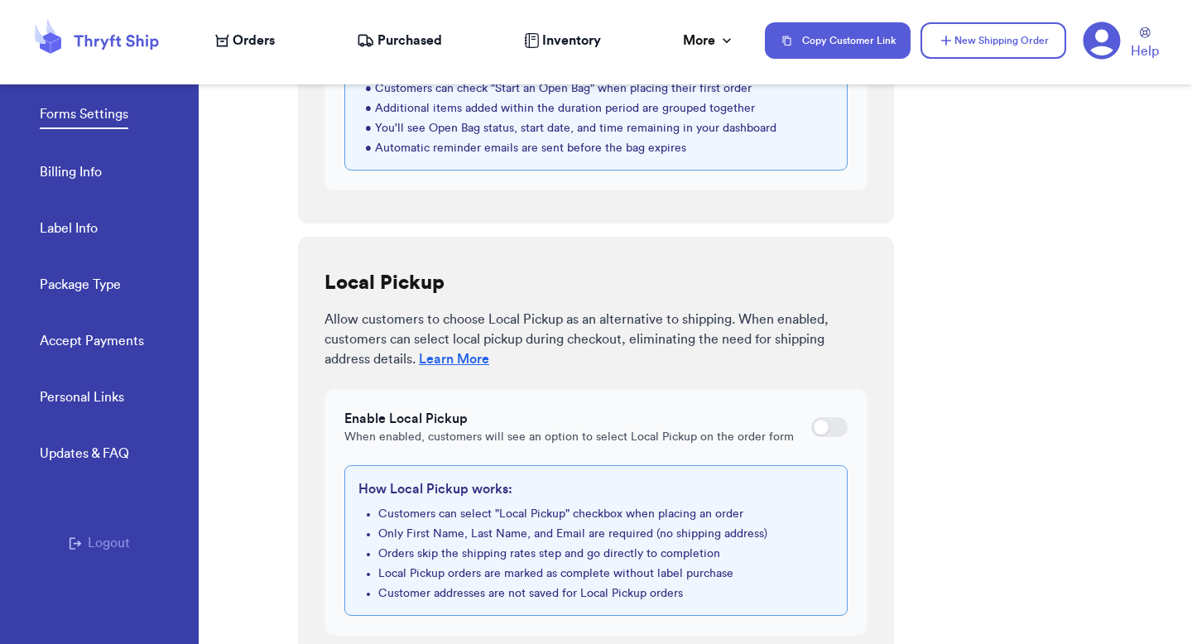
scroll to position [950, 0]
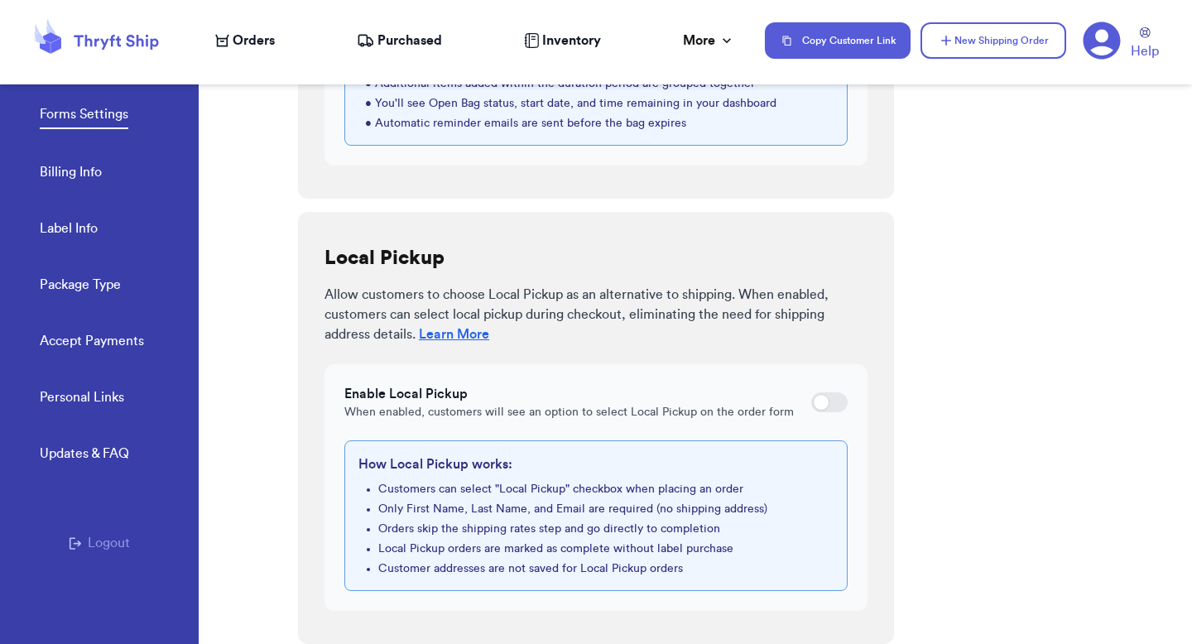
click at [78, 219] on link "Label Info" at bounding box center [69, 230] width 58 height 23
select select "GA"
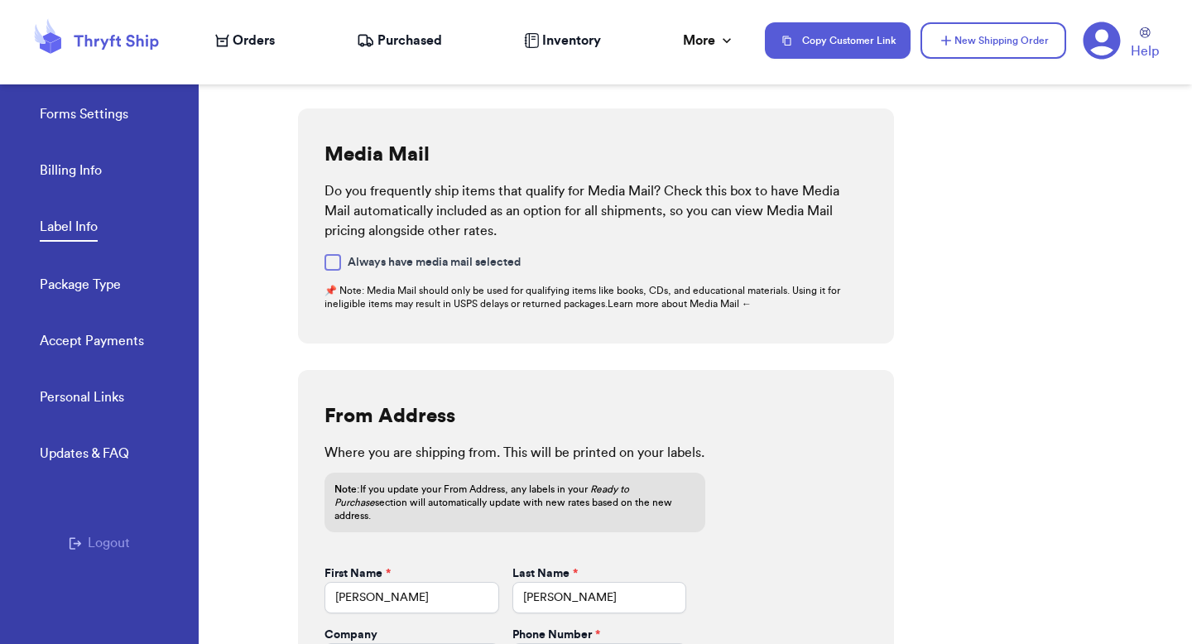
scroll to position [686, 0]
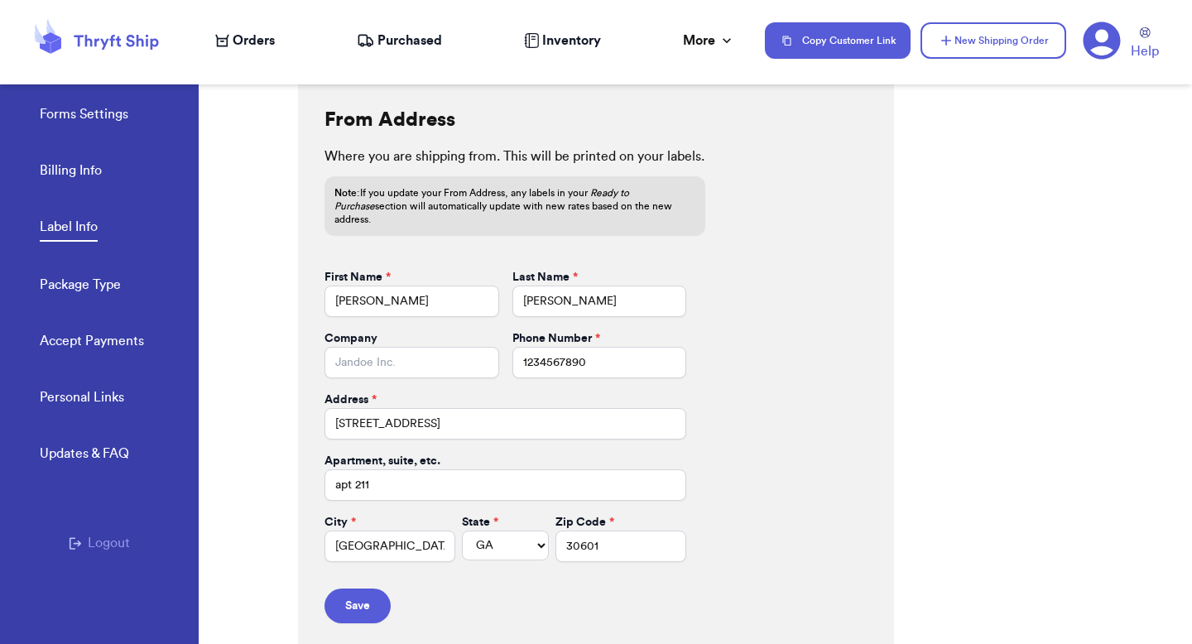
click at [105, 298] on div "Forms Settings Billing Info Label Info Package Type Accept Payments" at bounding box center [119, 222] width 159 height 329
click at [103, 292] on link "Package Type" at bounding box center [80, 286] width 81 height 23
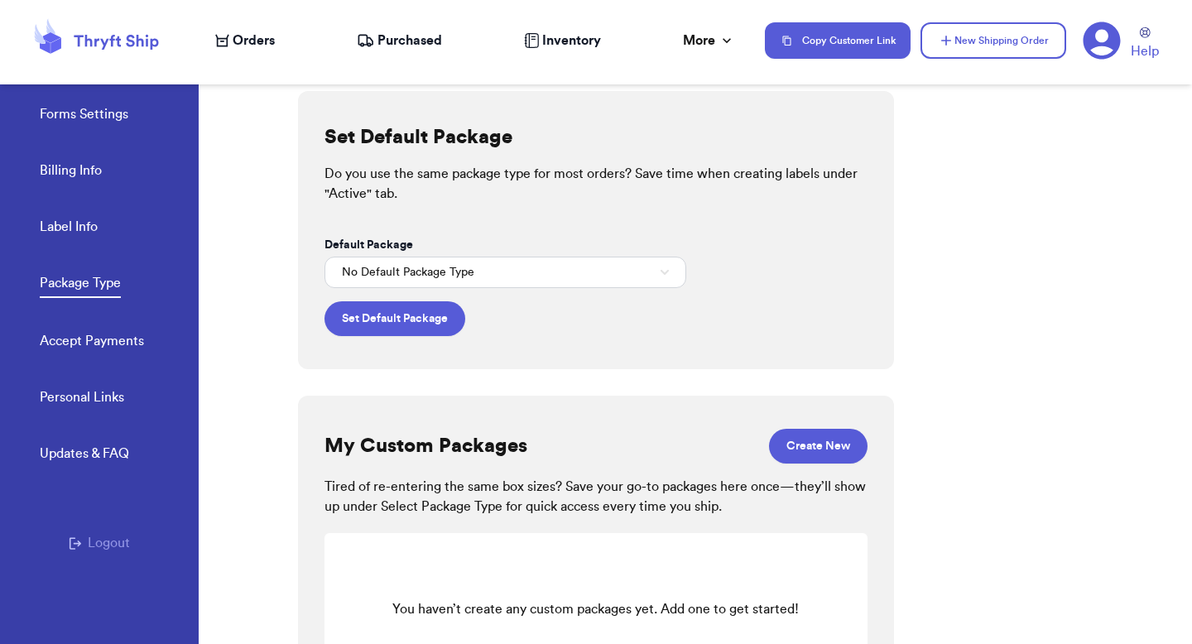
scroll to position [75, 0]
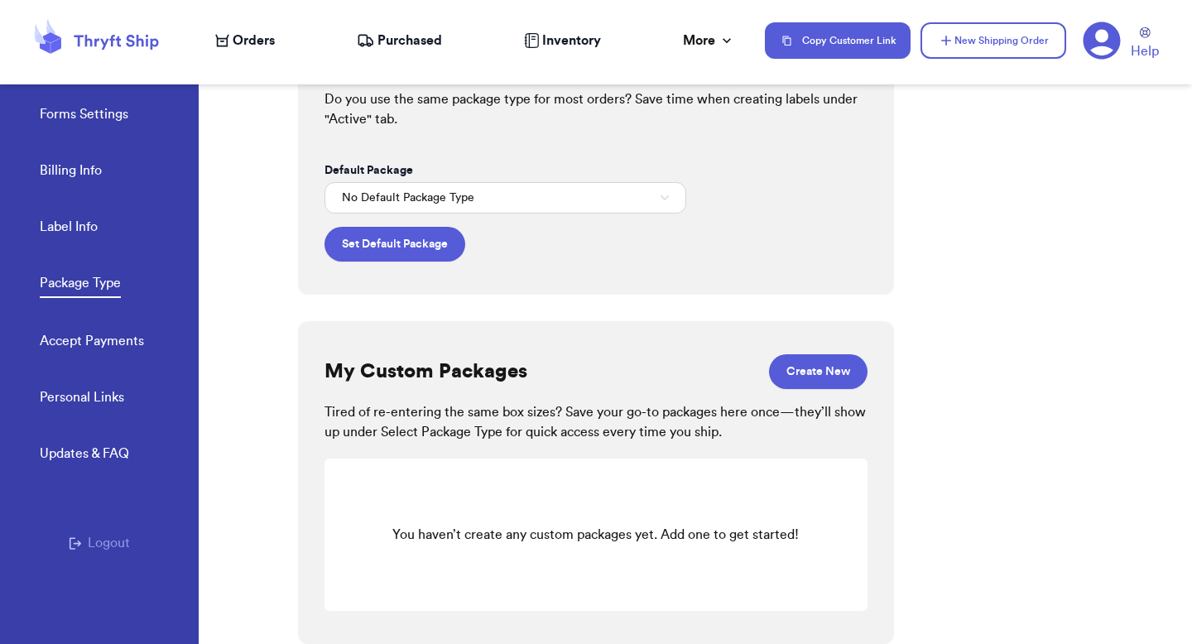
click at [91, 347] on link "Accept Payments" at bounding box center [92, 342] width 104 height 23
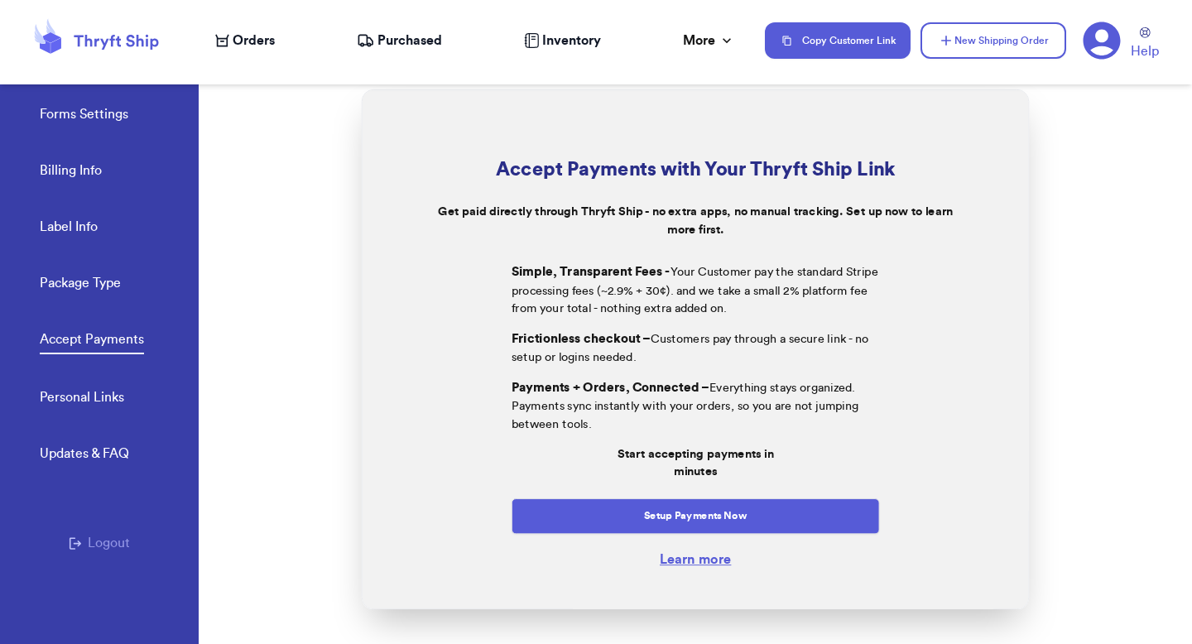
click at [233, 41] on span "Orders" at bounding box center [254, 41] width 42 height 20
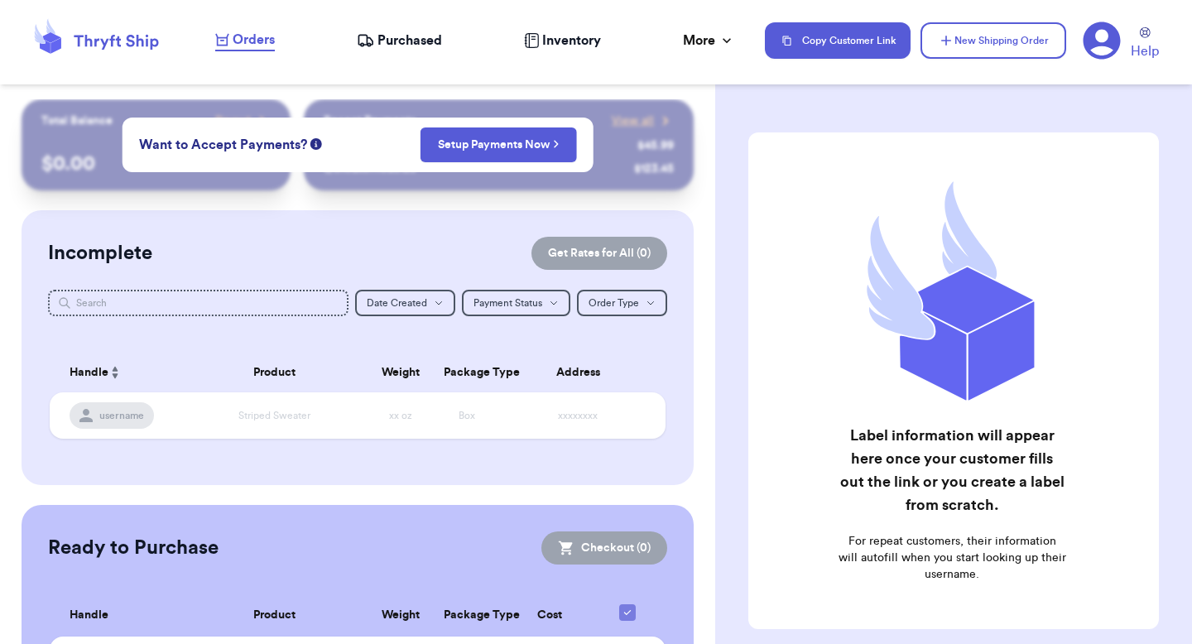
click at [1093, 41] on icon at bounding box center [1102, 40] width 37 height 37
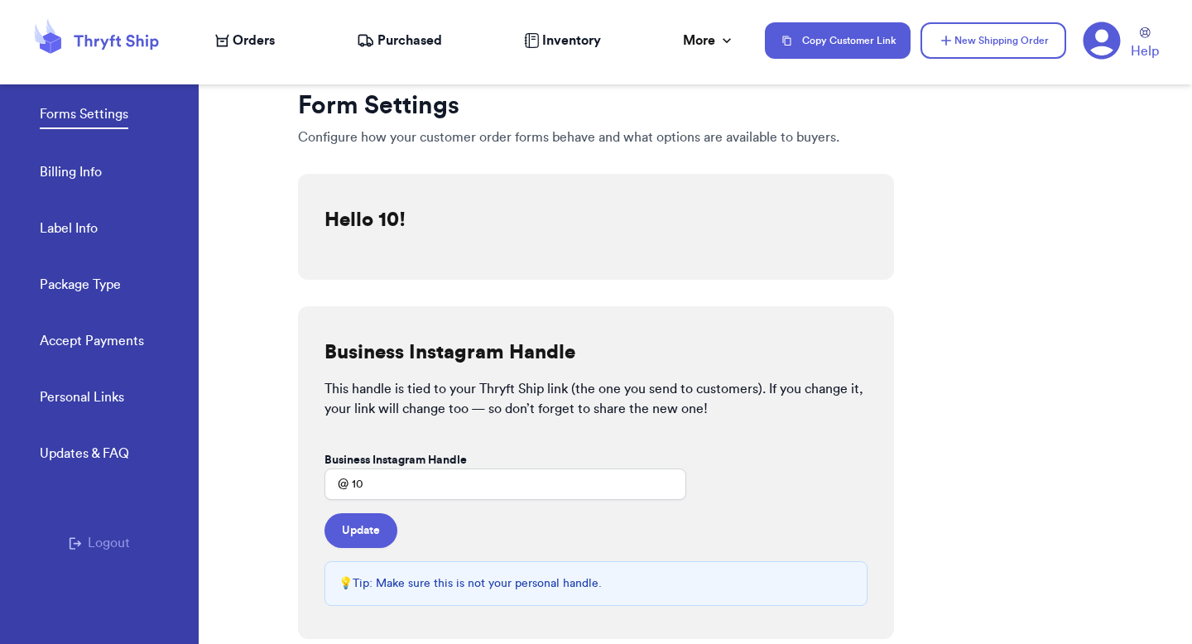
click at [123, 535] on div "Personal Links Updates & FAQ Logout" at bounding box center [99, 529] width 199 height 285
click at [104, 533] on button "Logout" at bounding box center [99, 543] width 61 height 20
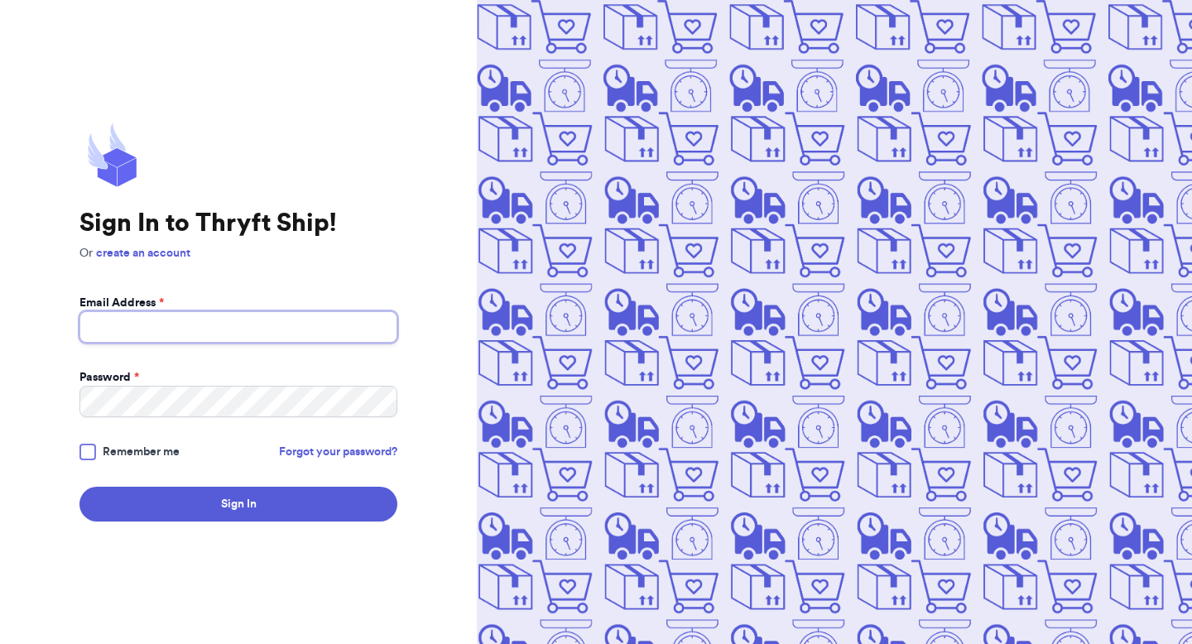
click at [211, 334] on input "Email Address *" at bounding box center [238, 326] width 318 height 31
type input "[EMAIL_ADDRESS][DOMAIN_NAME]"
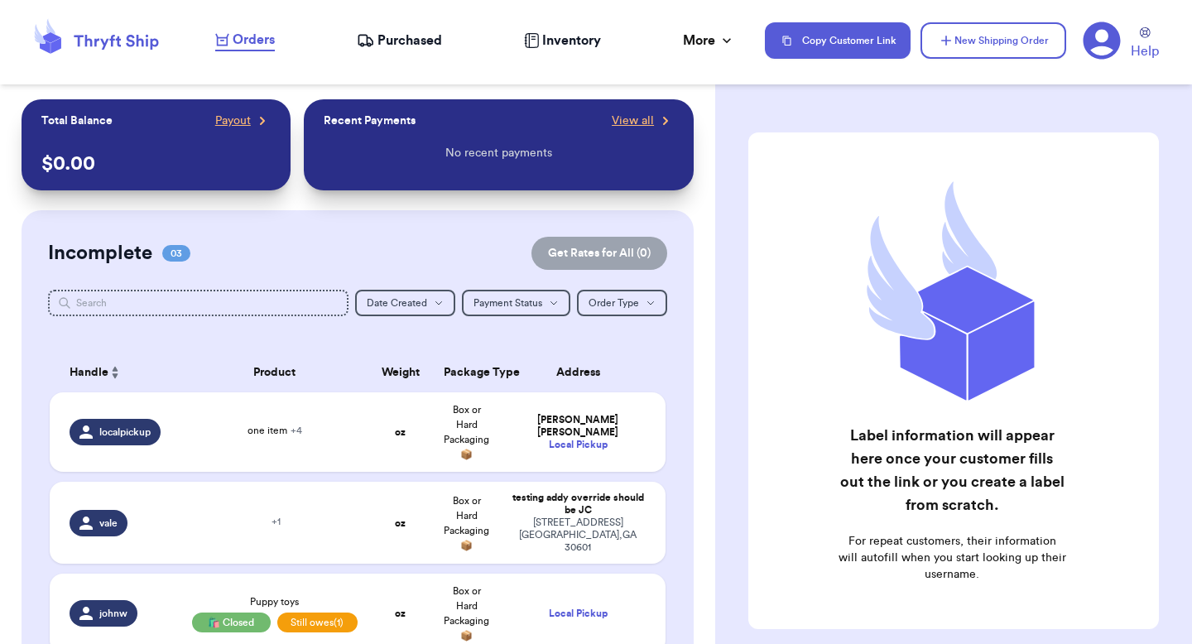
click at [1099, 41] on icon at bounding box center [1102, 40] width 37 height 37
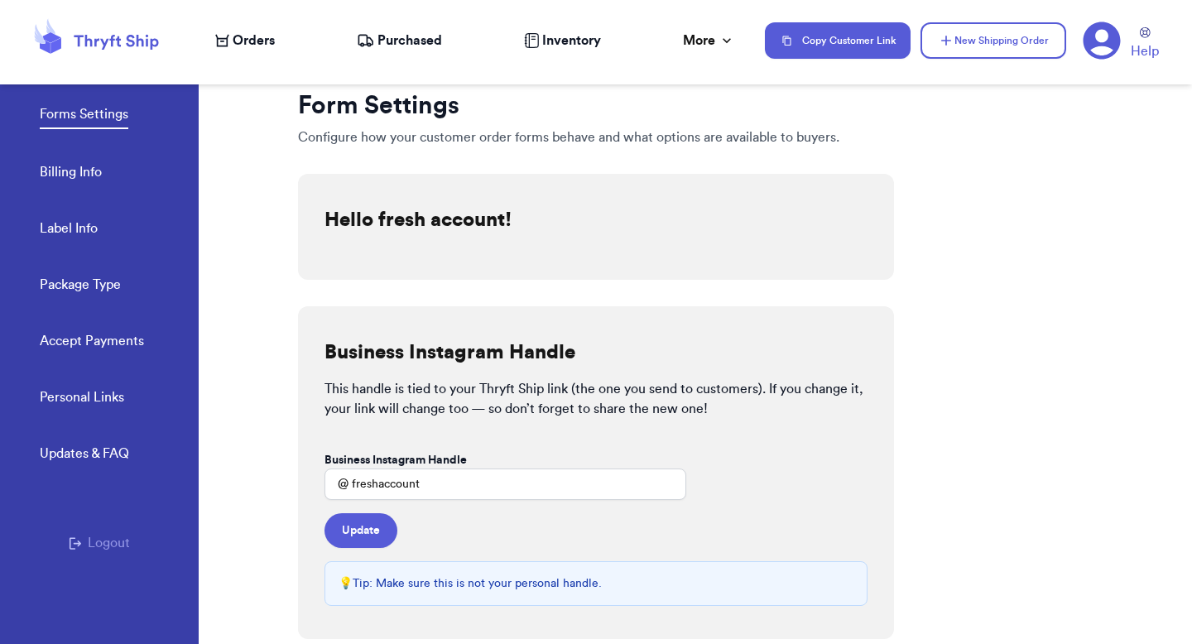
click at [447, 48] on div "Orders Purchased Inventory More Stats Completed Orders Payments Payouts" at bounding box center [481, 41] width 533 height 20
click at [426, 44] on span "Purchased" at bounding box center [410, 41] width 65 height 20
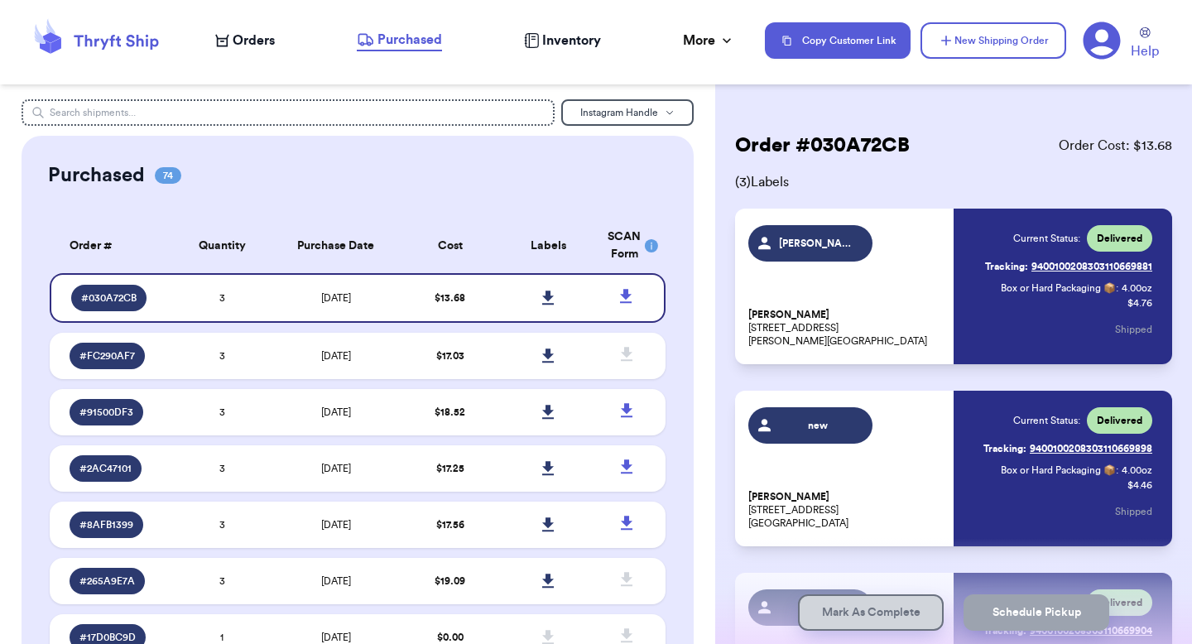
click at [560, 45] on span "Inventory" at bounding box center [571, 41] width 59 height 20
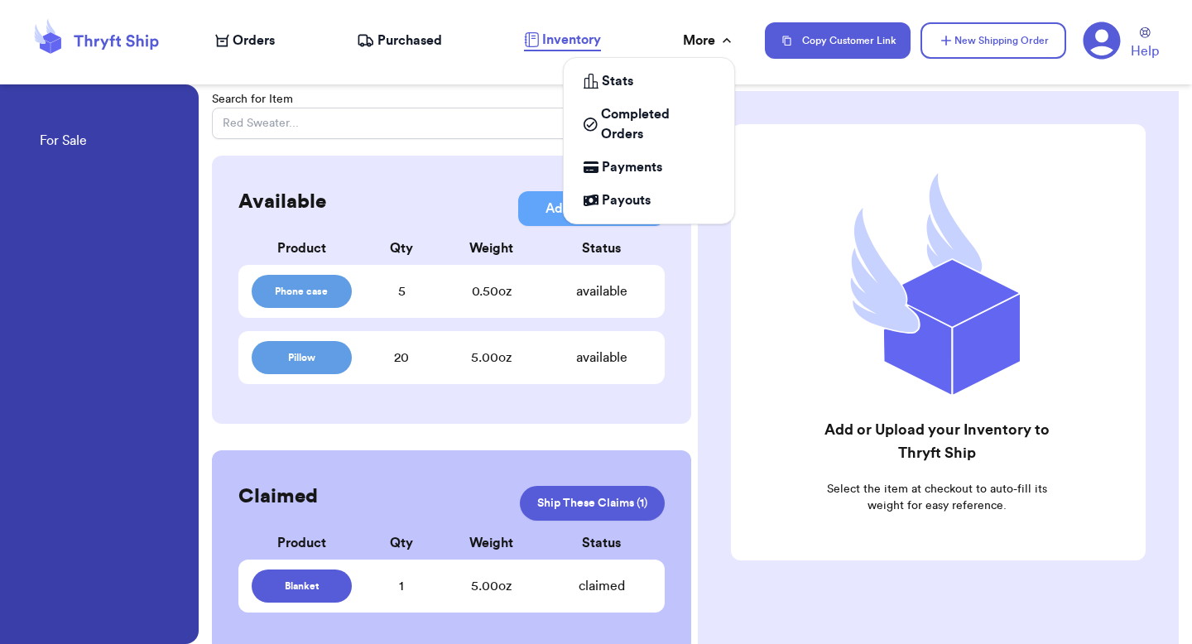
click at [714, 46] on div "More" at bounding box center [709, 41] width 52 height 20
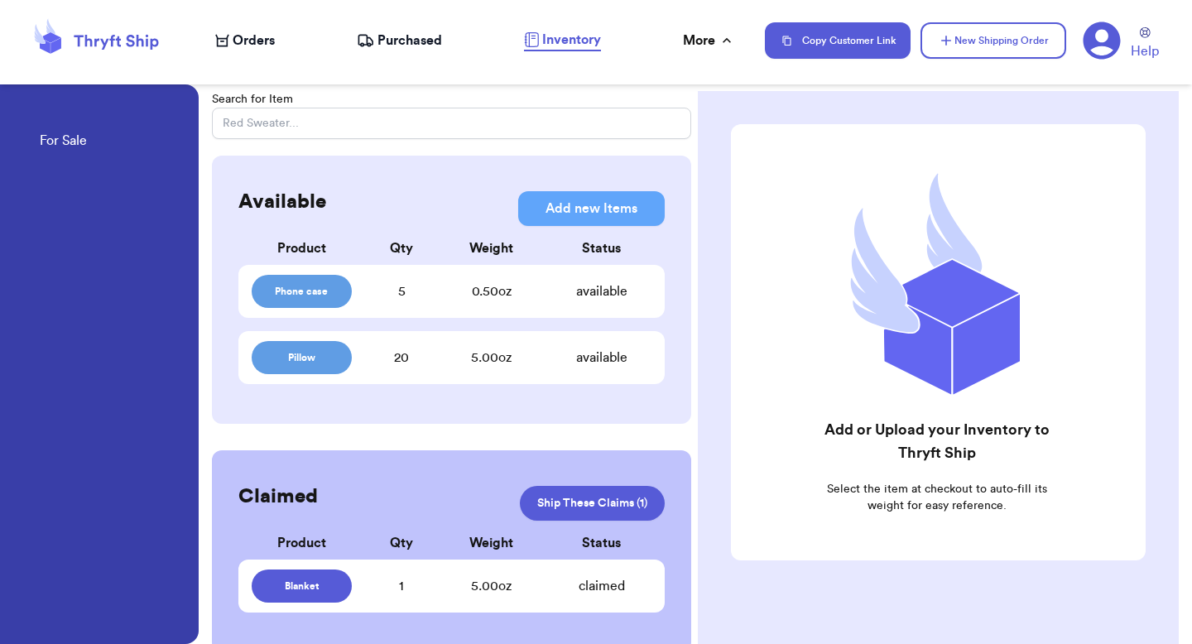
click at [1094, 48] on icon at bounding box center [1102, 41] width 38 height 38
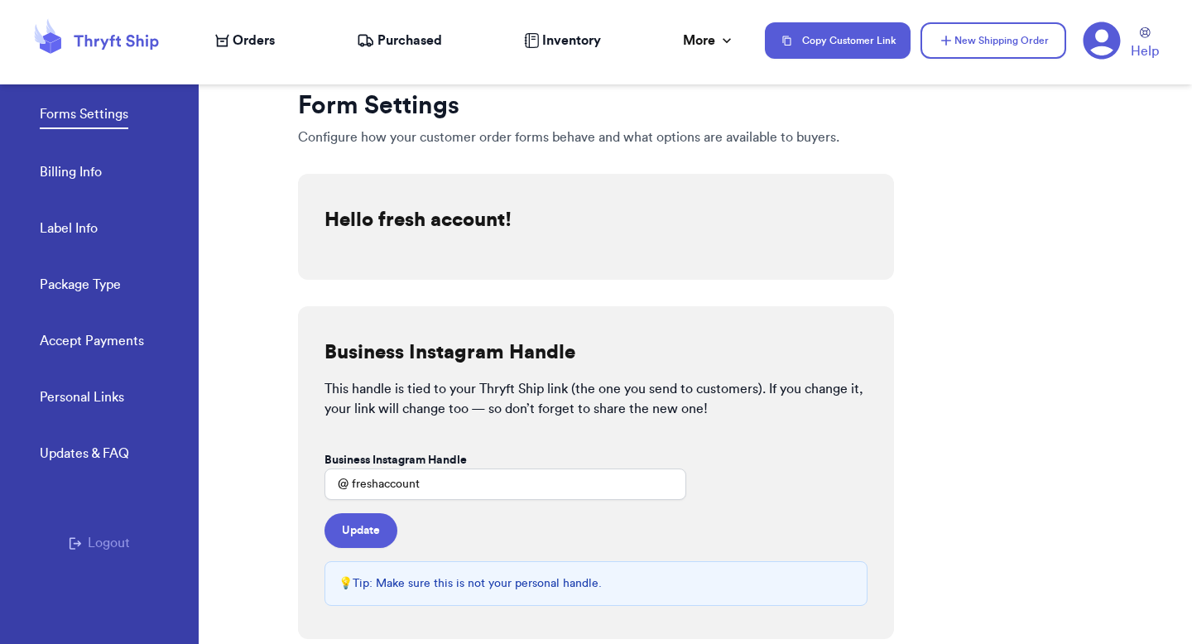
click at [118, 345] on link "Accept Payments" at bounding box center [92, 342] width 104 height 23
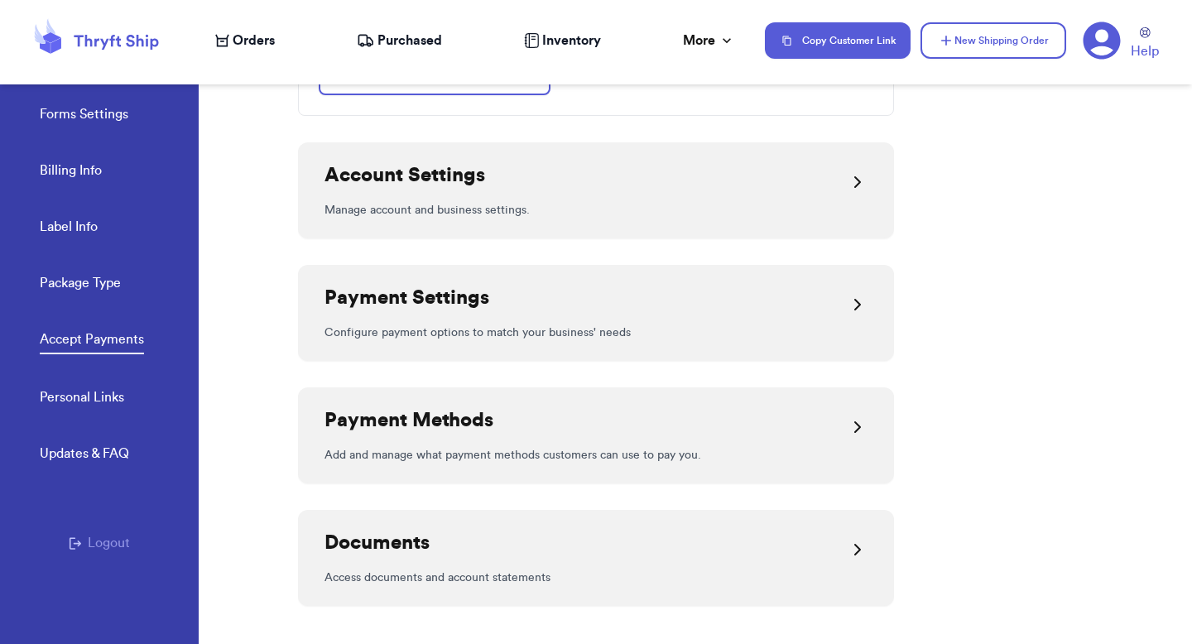
scroll to position [257, 0]
click at [565, 204] on p "Manage account and business settings." at bounding box center [596, 209] width 543 height 17
click at [855, 180] on icon at bounding box center [857, 181] width 5 height 10
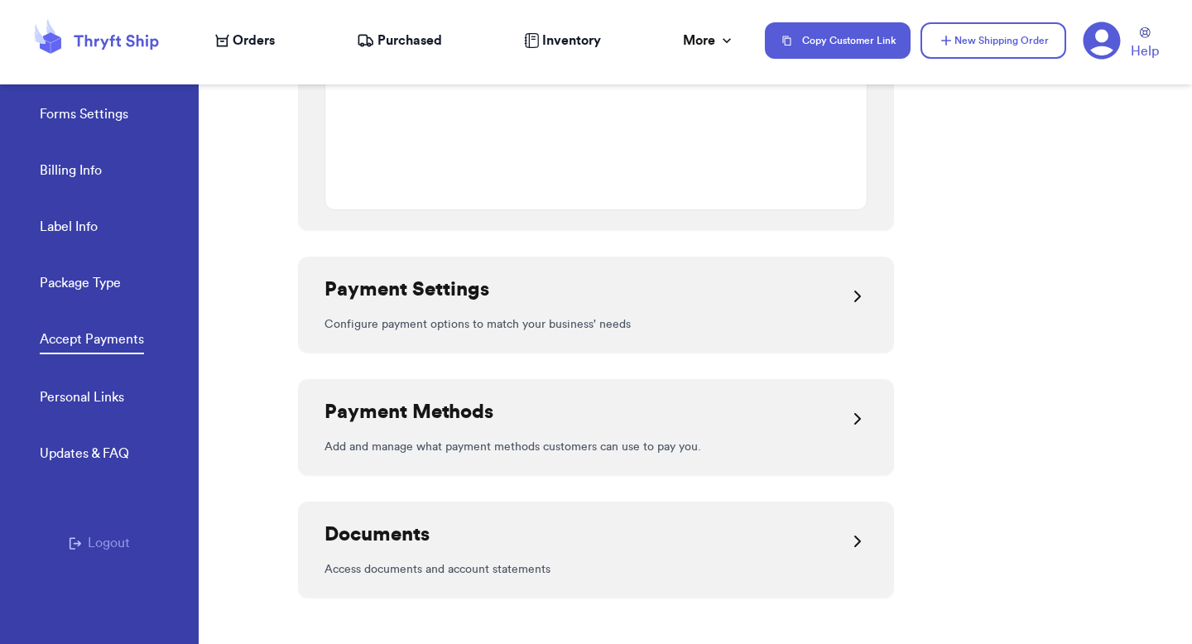
scroll to position [559, 0]
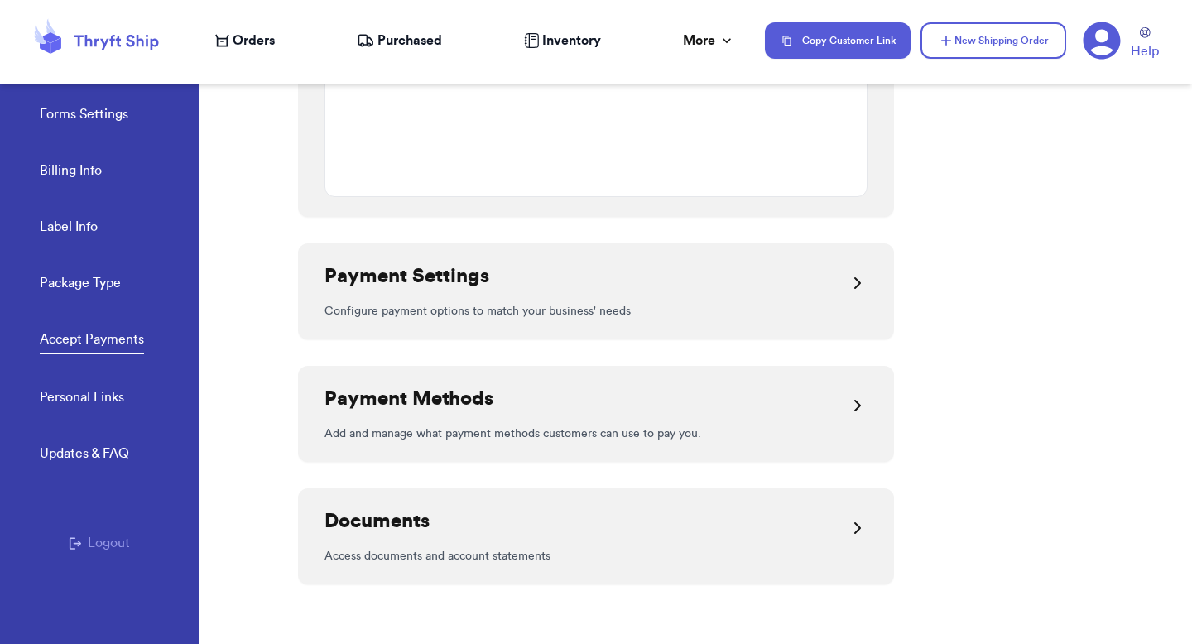
click at [791, 307] on p "Configure payment options to match your business' needs" at bounding box center [596, 311] width 543 height 17
click at [848, 303] on p "Configure payment options to match your business' needs" at bounding box center [596, 311] width 543 height 17
click at [848, 272] on div at bounding box center [858, 283] width 20 height 40
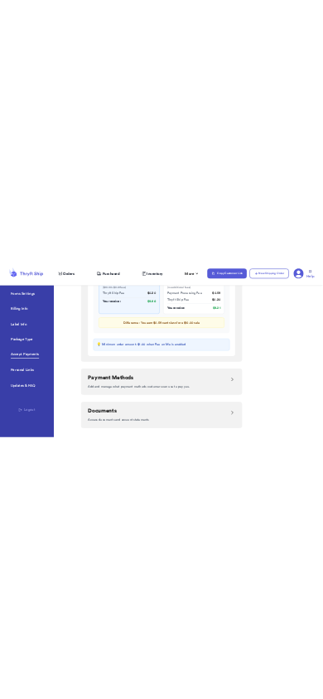
scroll to position [1527, 0]
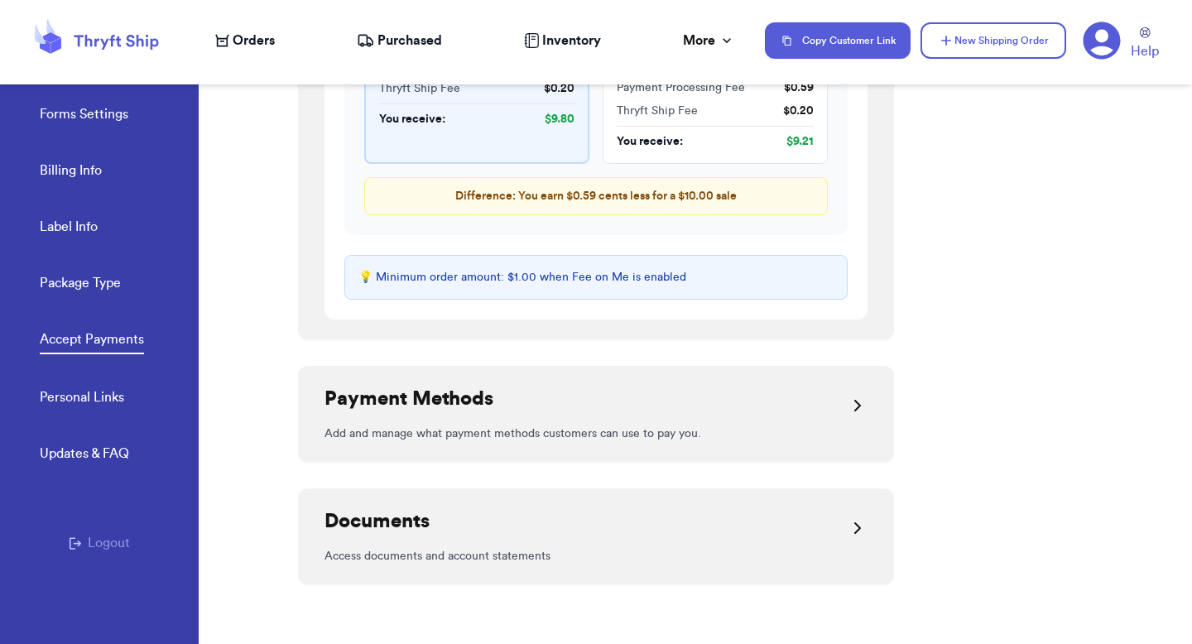
click at [264, 39] on span "Orders" at bounding box center [254, 41] width 42 height 20
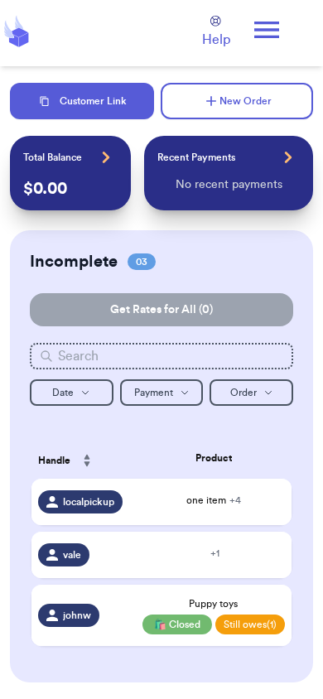
click at [122, 500] on div "localpickup" at bounding box center [80, 501] width 84 height 23
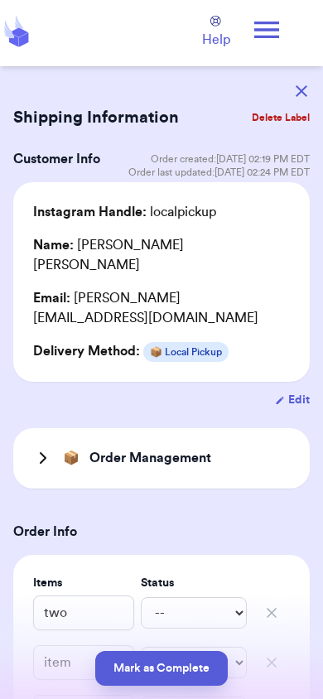
click at [298, 89] on icon "button" at bounding box center [302, 91] width 12 height 12
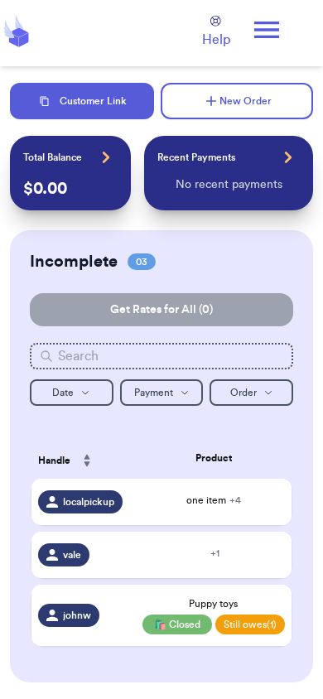
click at [180, 550] on div "+ 1" at bounding box center [213, 553] width 143 height 15
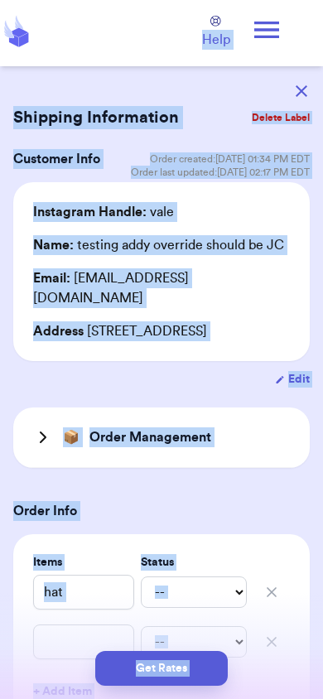
click at [305, 90] on icon "button" at bounding box center [302, 91] width 12 height 12
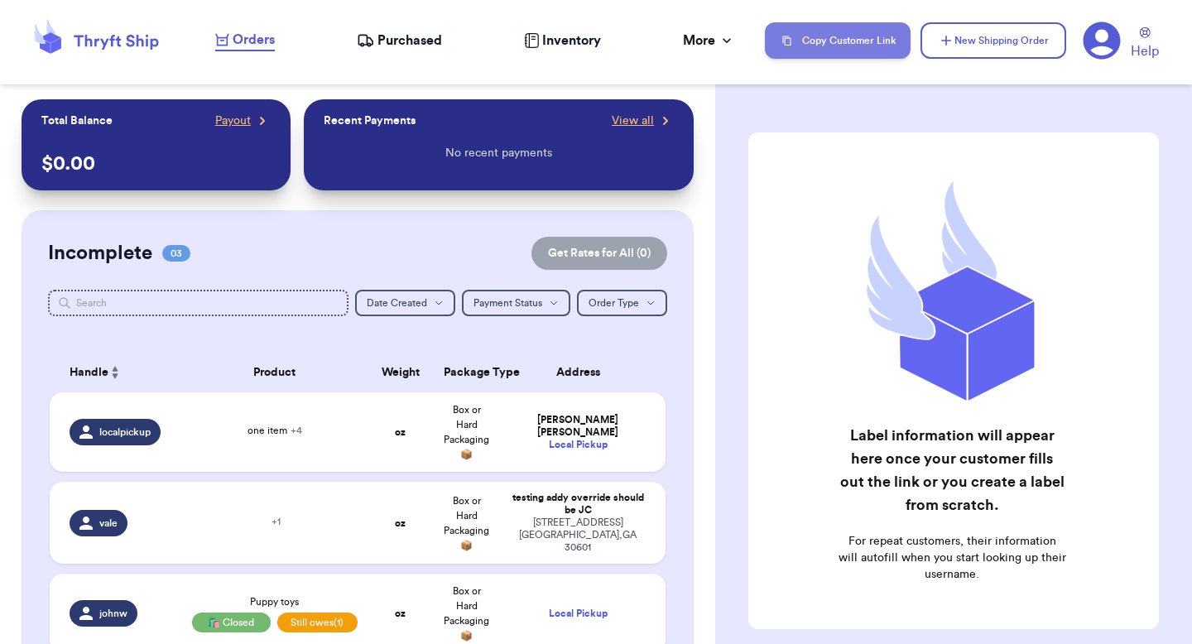
click at [878, 47] on button "Copy Customer Link" at bounding box center [838, 40] width 146 height 36
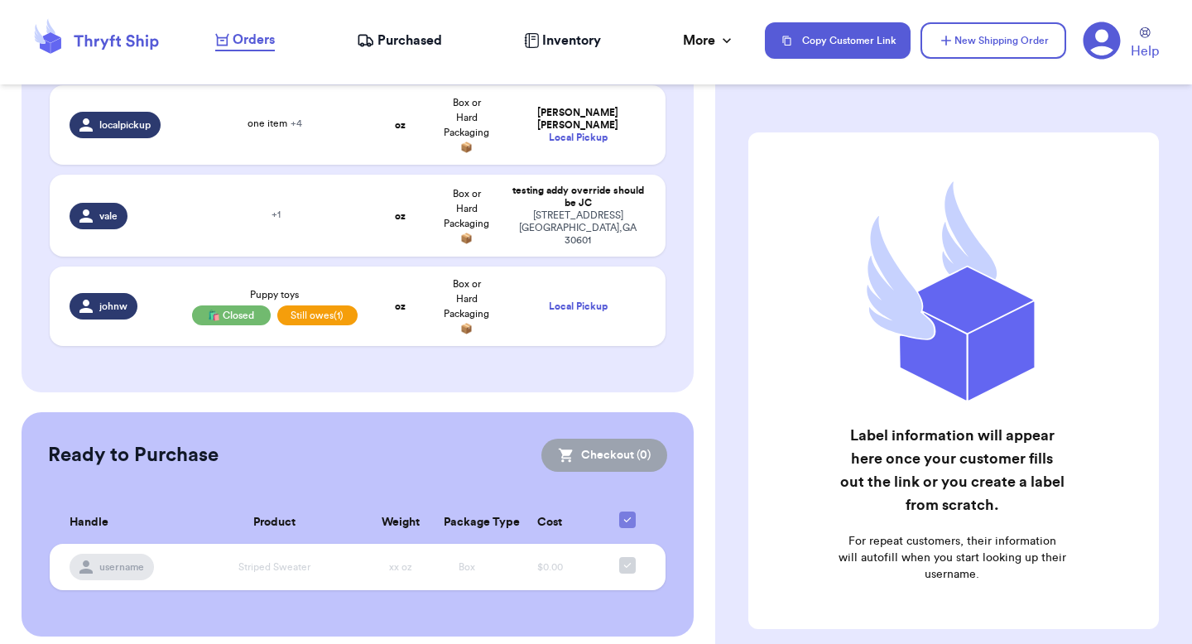
scroll to position [315, 0]
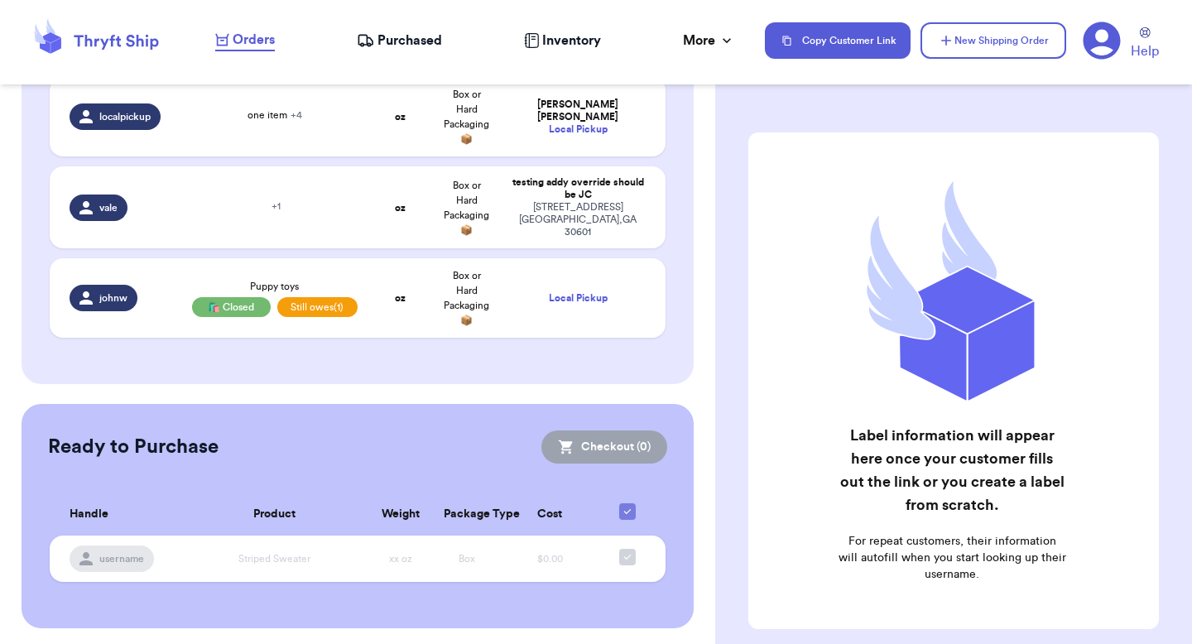
click at [1091, 33] on icon at bounding box center [1102, 40] width 37 height 37
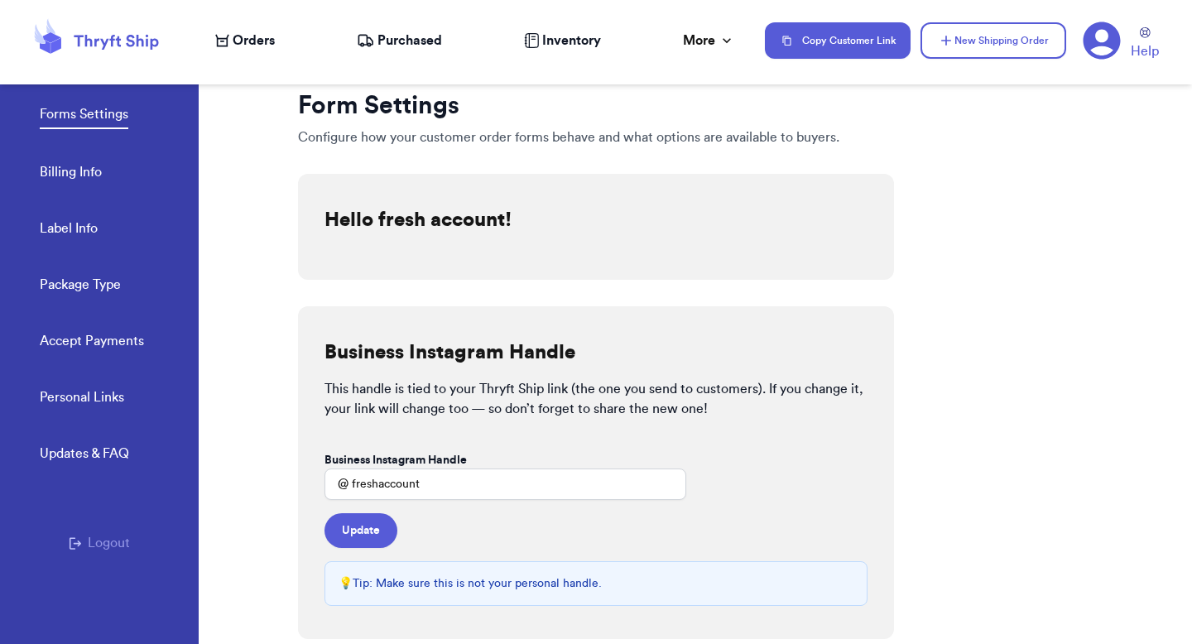
click at [100, 359] on div "Forms Settings Billing Info Label Info Package Type Accept Payments" at bounding box center [119, 222] width 159 height 329
click at [125, 343] on link "Accept Payments" at bounding box center [92, 342] width 104 height 23
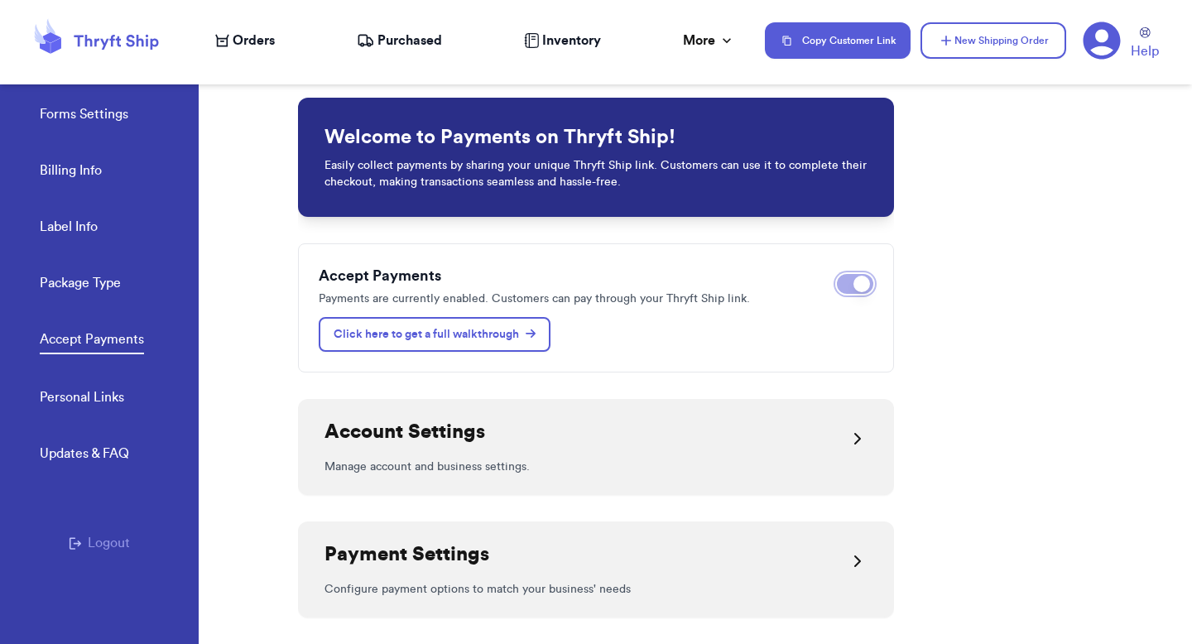
click at [854, 278] on span at bounding box center [862, 284] width 17 height 17
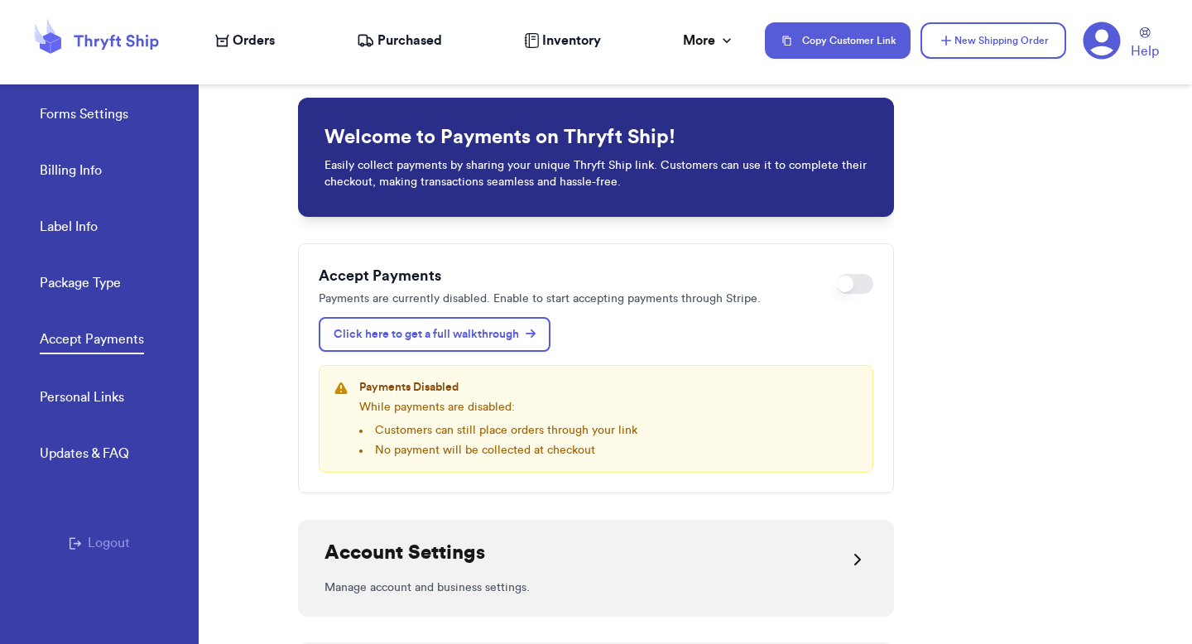
click at [233, 39] on span "Orders" at bounding box center [254, 41] width 42 height 20
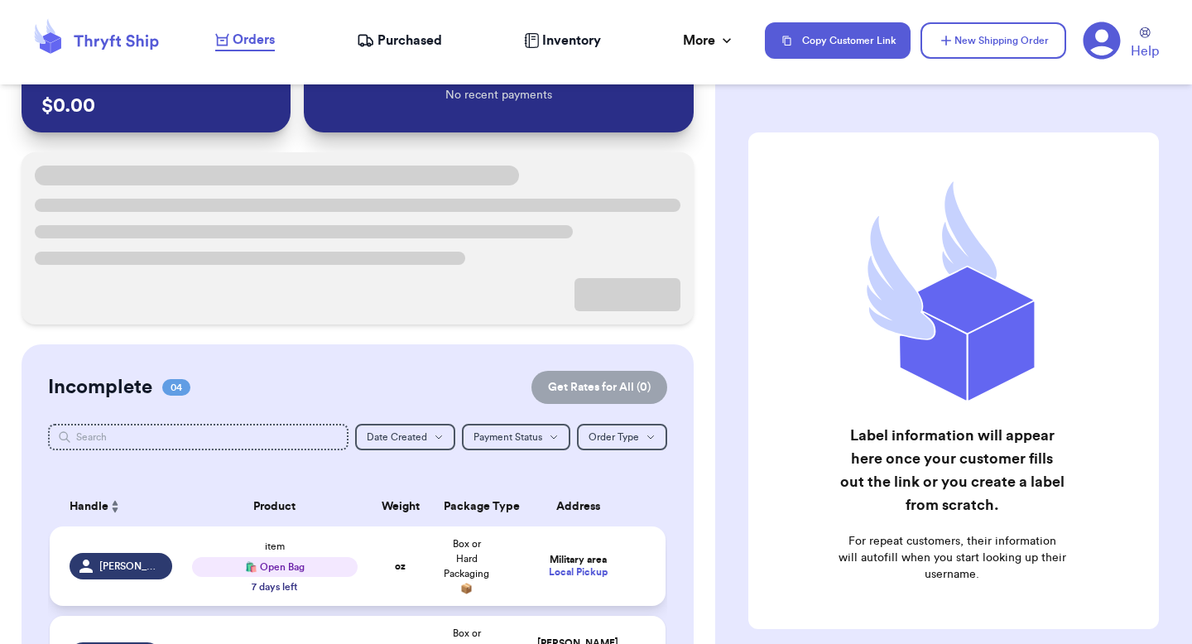
scroll to position [259, 0]
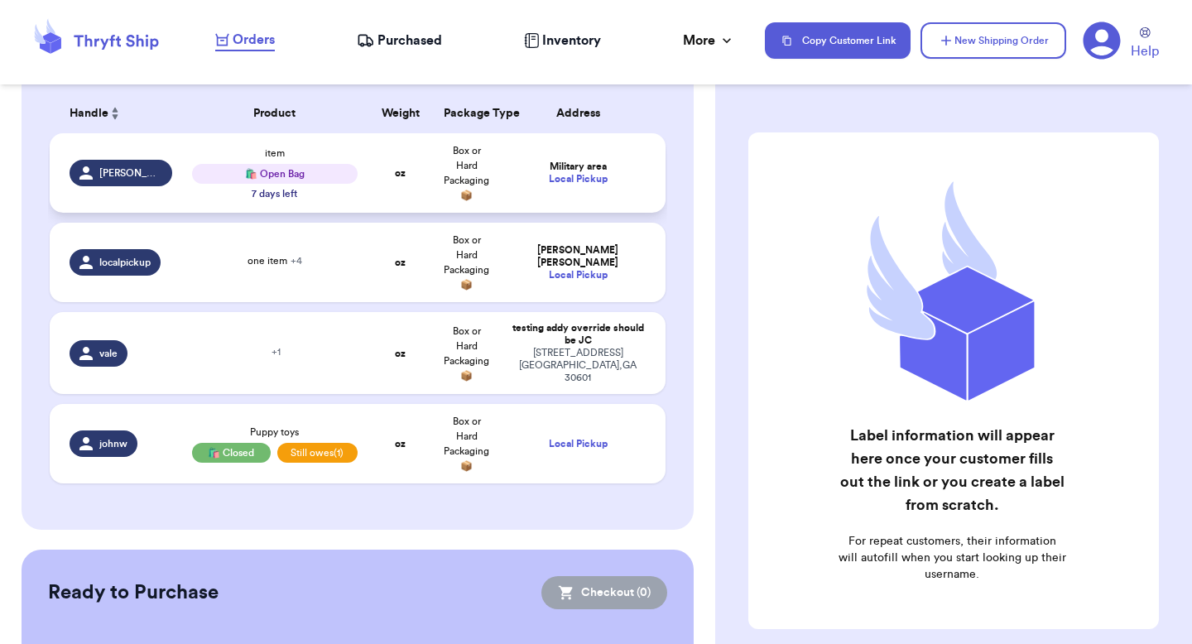
click at [462, 185] on span "Box or Hard Packaging 📦" at bounding box center [467, 173] width 46 height 55
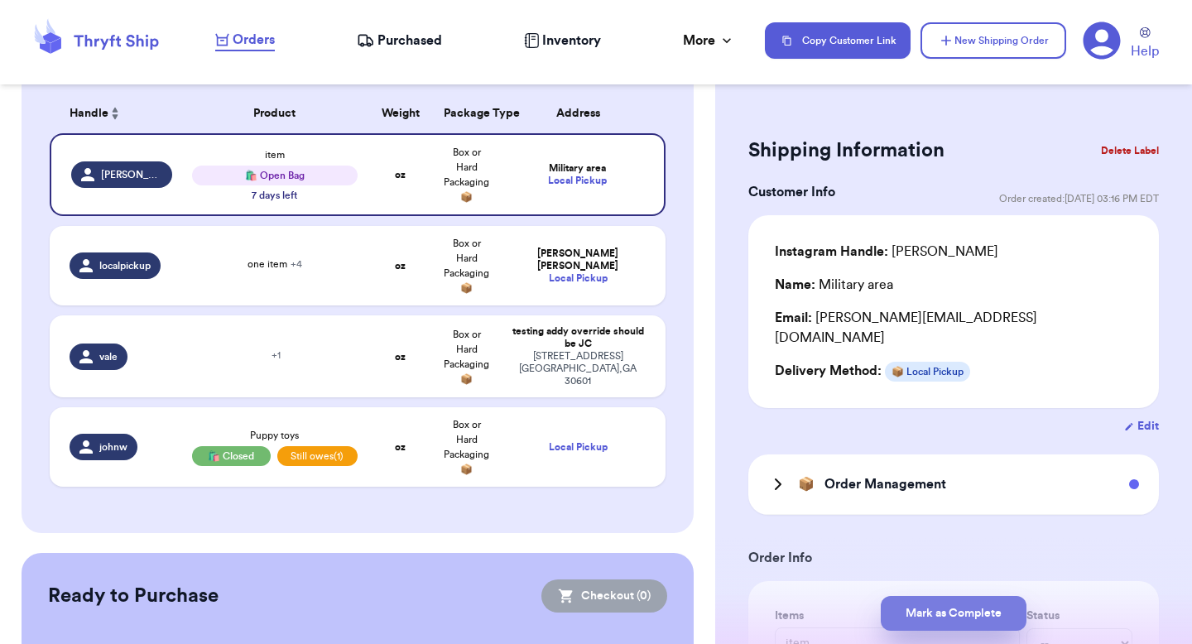
click at [973, 621] on button "Mark as Complete" at bounding box center [954, 613] width 146 height 35
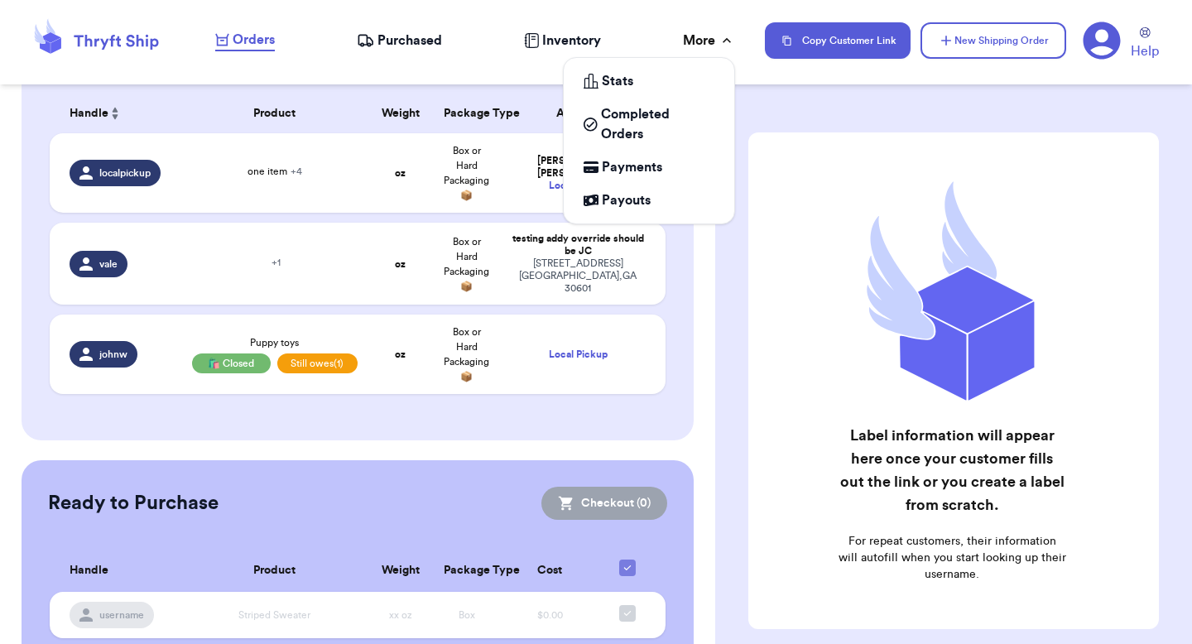
click at [726, 37] on icon at bounding box center [727, 40] width 17 height 17
click at [632, 140] on span "Completed Orders" at bounding box center [657, 124] width 113 height 40
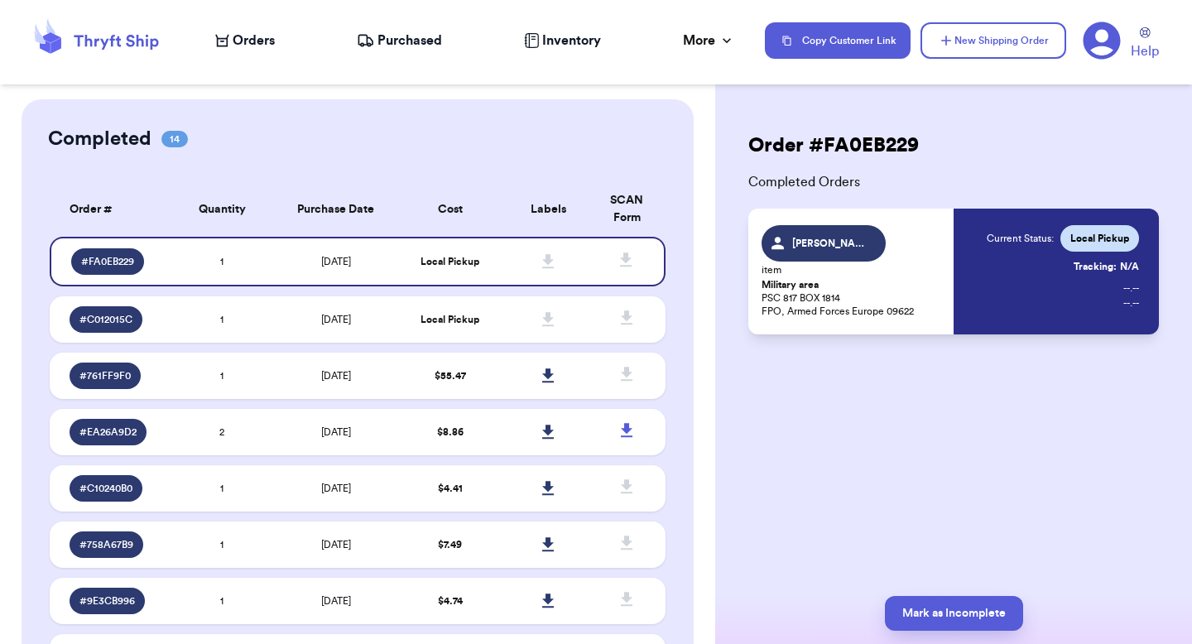
click at [277, 271] on td "10/6/2025" at bounding box center [336, 262] width 129 height 50
click at [253, 54] on nav "Orders Purchased Inventory More Stats Completed Orders Payments Payouts Copy Cu…" at bounding box center [695, 40] width 993 height 55
click at [257, 46] on span "Orders" at bounding box center [254, 41] width 42 height 20
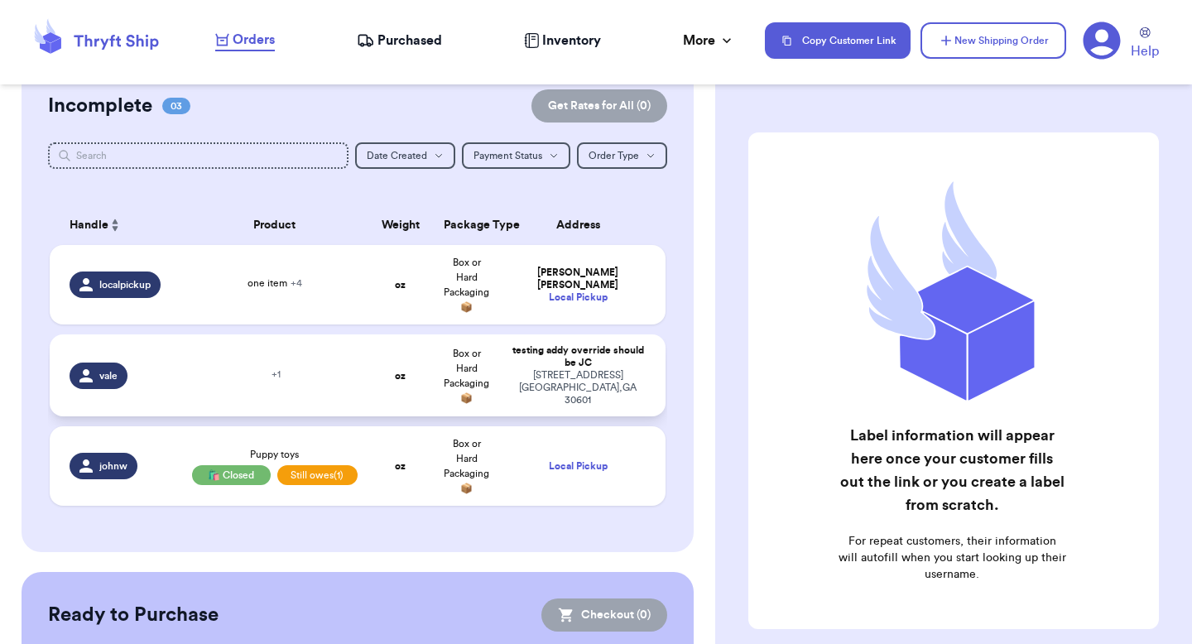
scroll to position [200, 0]
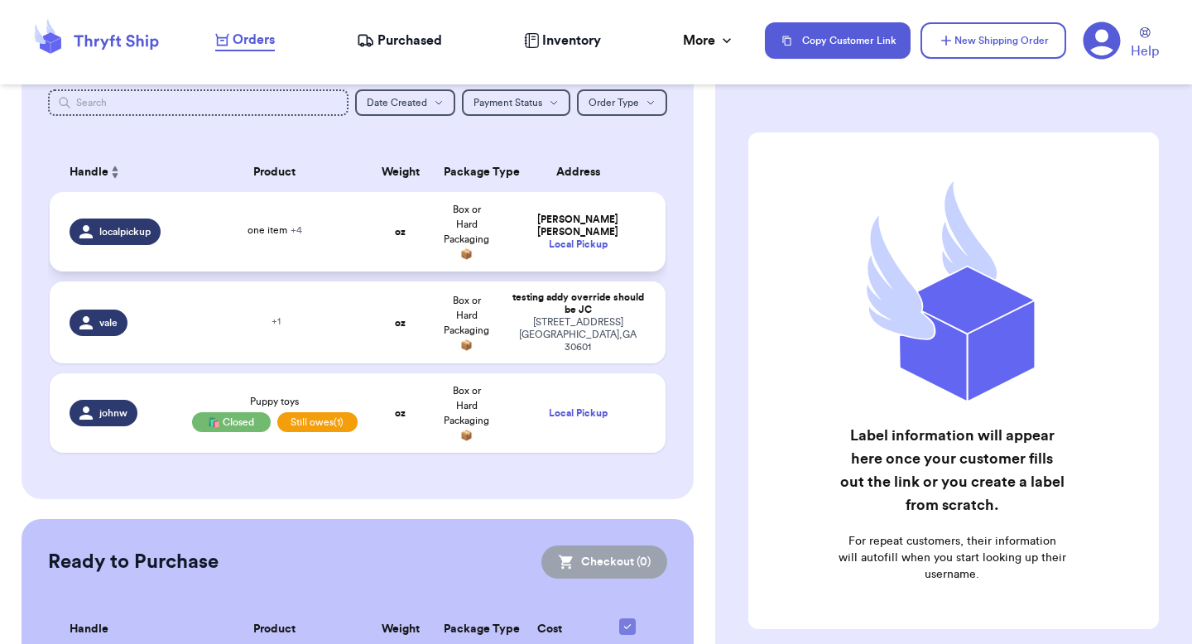
click at [349, 235] on div "one item + 4" at bounding box center [275, 232] width 166 height 18
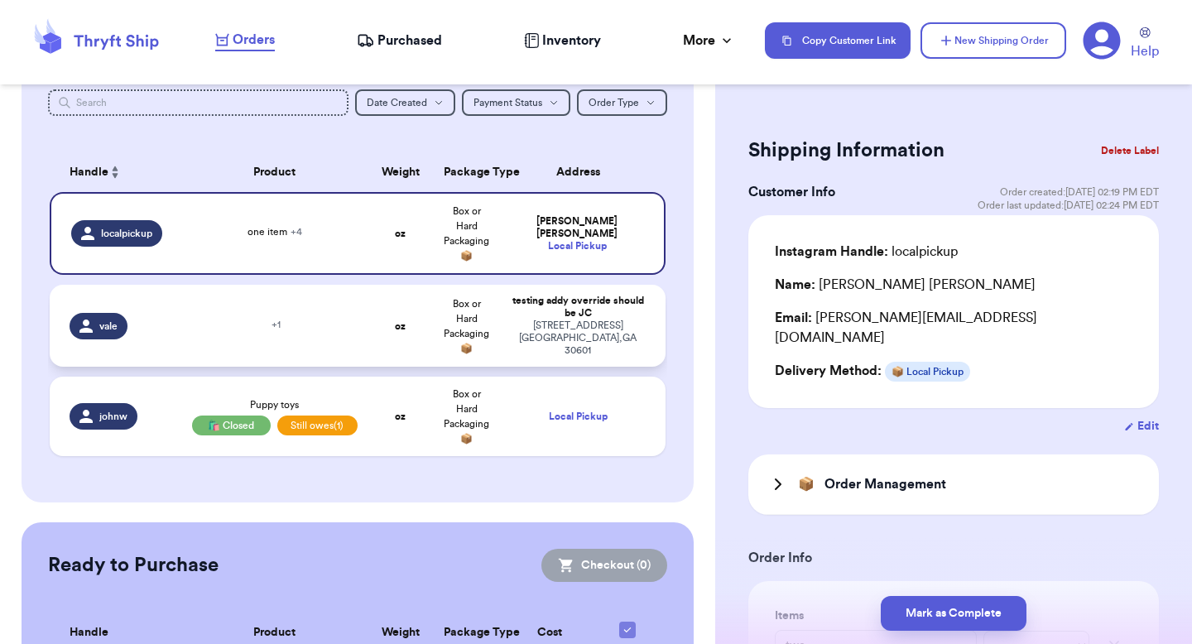
click at [524, 320] on div "testing addy override should be JC" at bounding box center [578, 307] width 136 height 25
type input "hat"
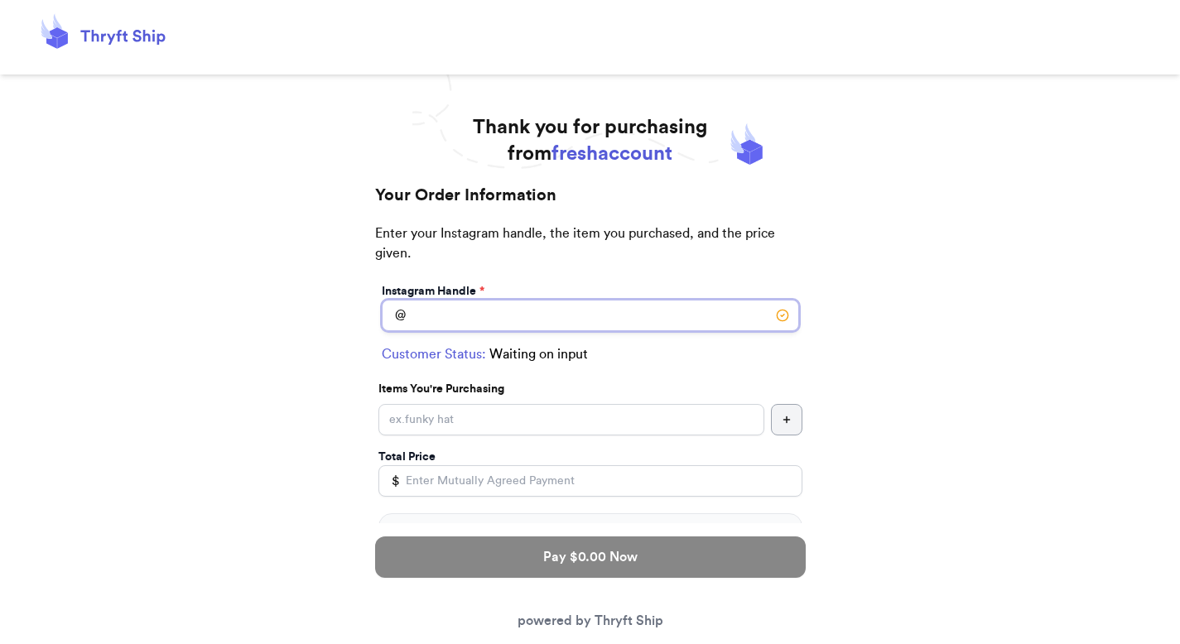
click at [450, 309] on input "Switch to local pickup ([PERSON_NAME][GEOGRAPHIC_DATA], [GEOGRAPHIC_DATA])" at bounding box center [590, 315] width 417 height 31
type input "[PERSON_NAME]"
select select "AE"
type input "FPO"
type input "09622"
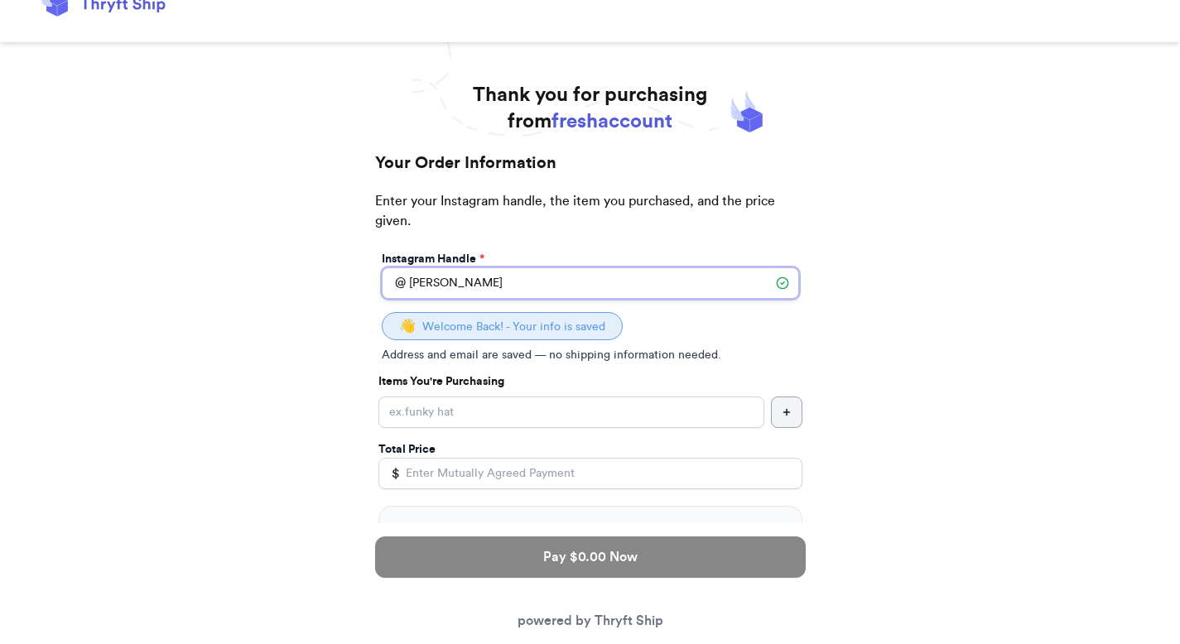
scroll to position [112, 0]
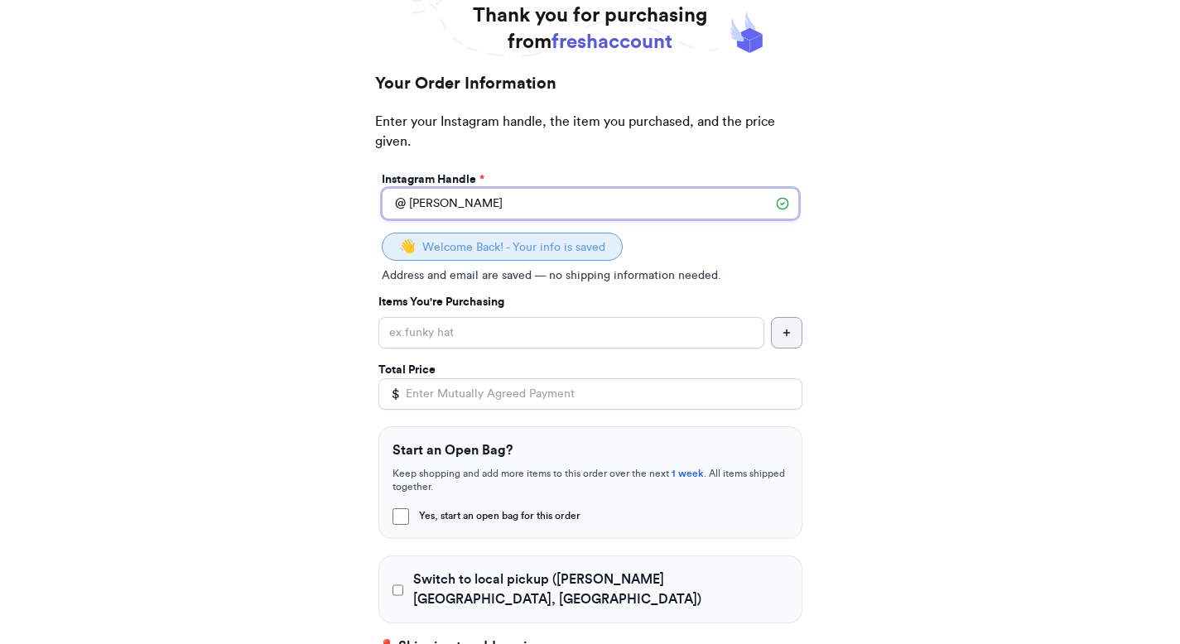
type input "[PERSON_NAME]"
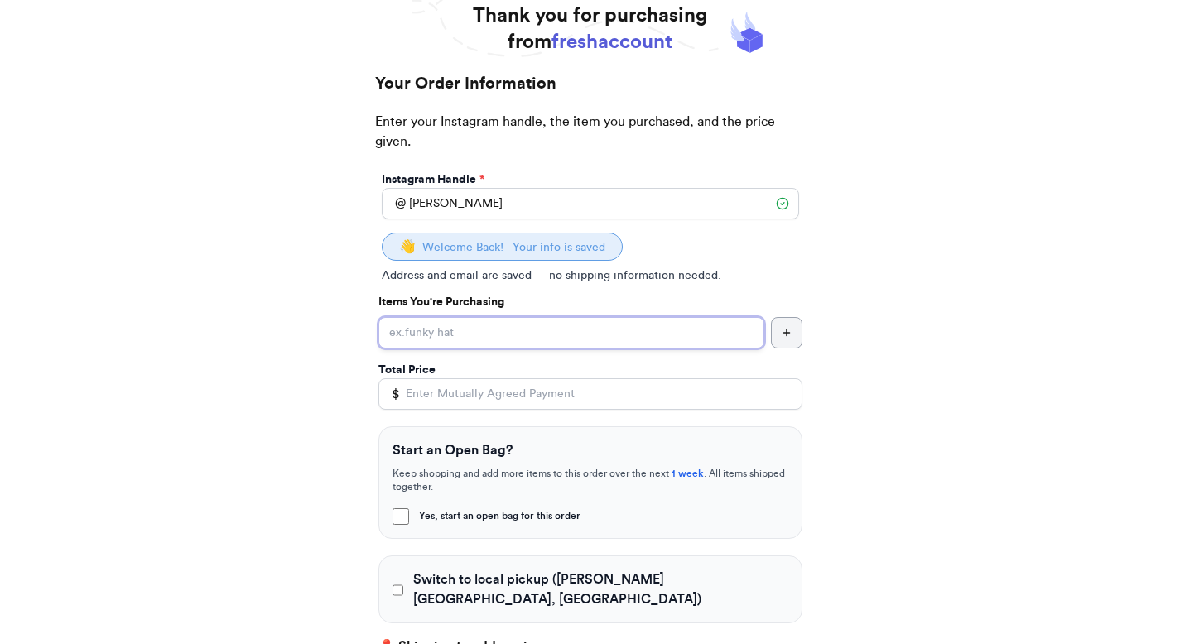
click at [421, 340] on input "Yes, start an open bag for this order" at bounding box center [571, 332] width 386 height 31
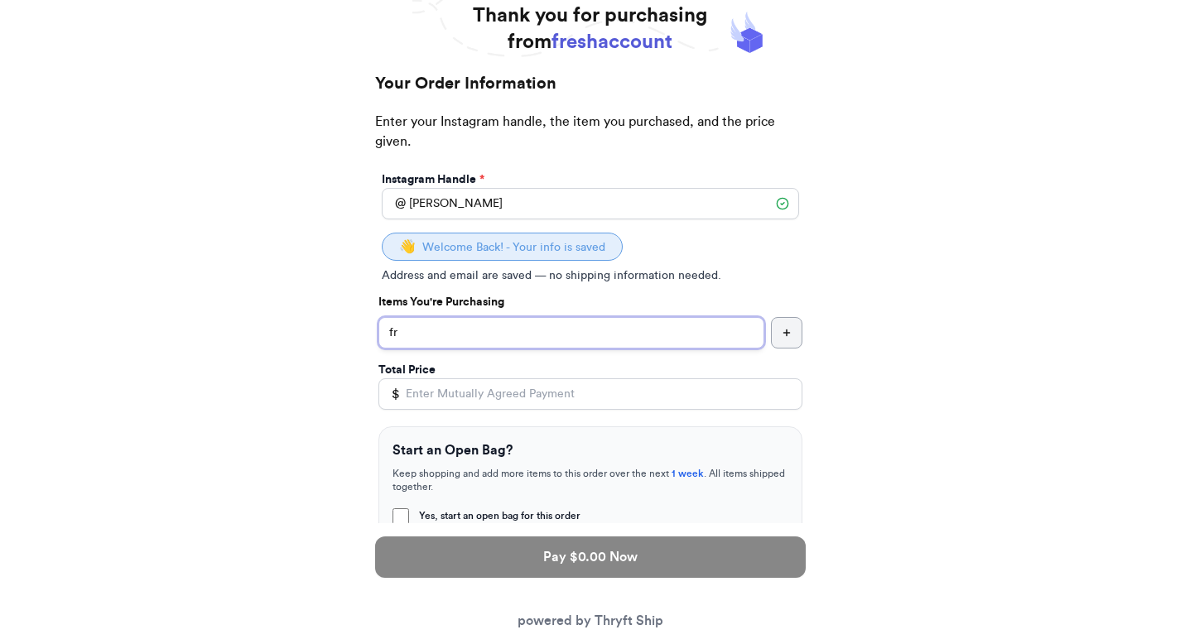
type input "f"
type input "first item"
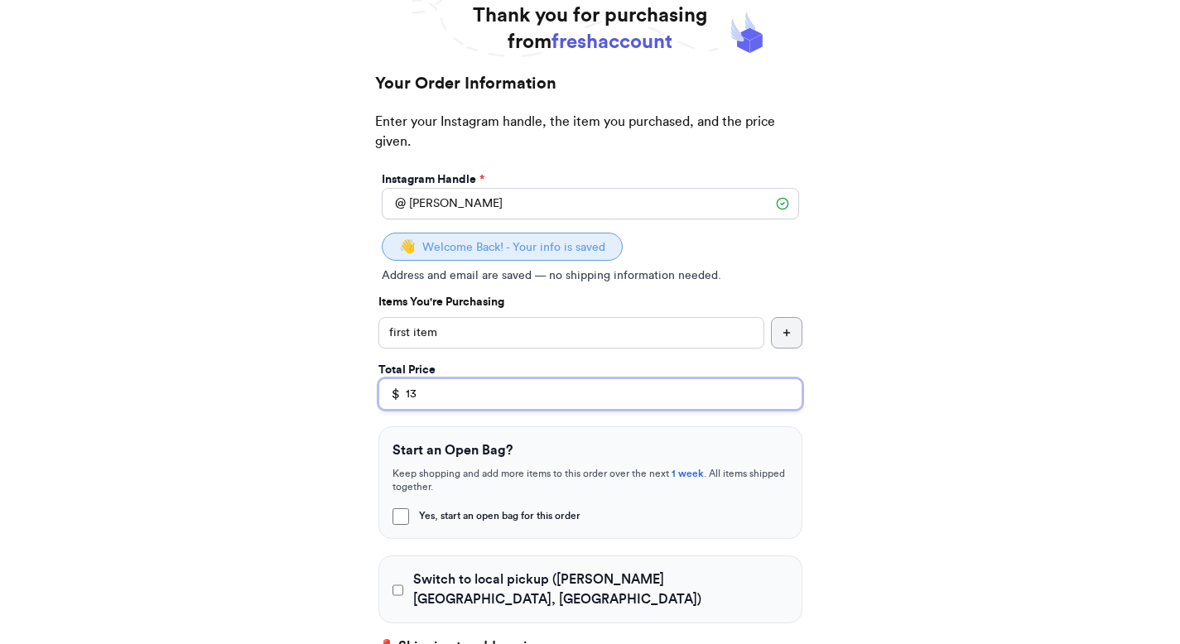
scroll to position [236, 0]
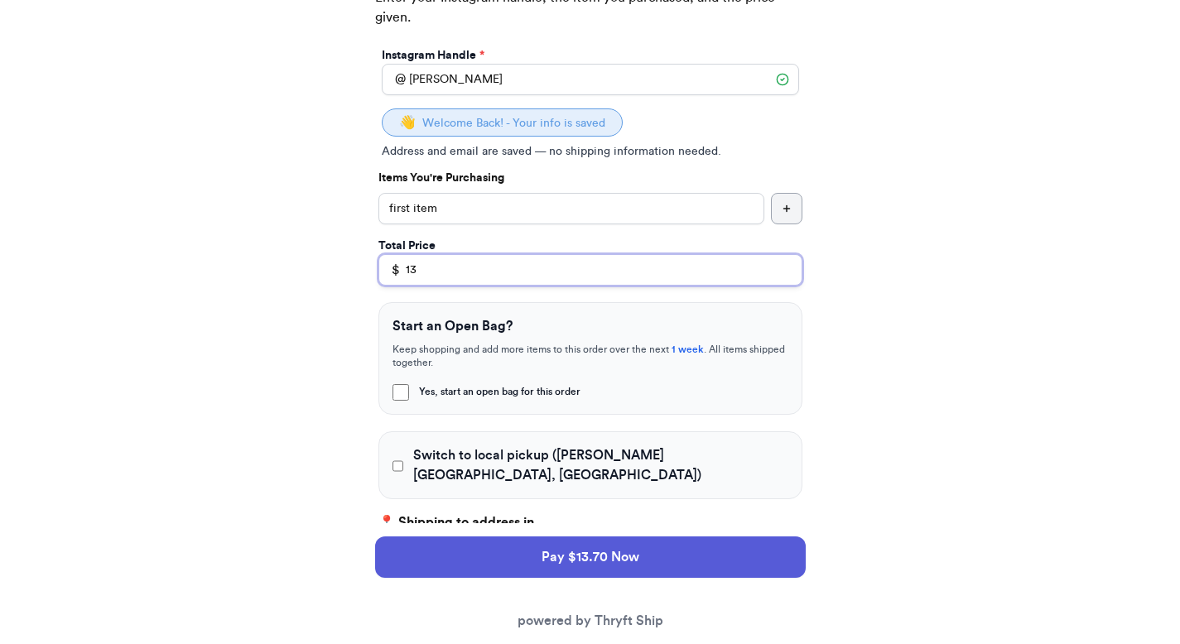
type input "13"
click at [410, 391] on label "Yes, start an open bag for this order" at bounding box center [590, 391] width 396 height 18
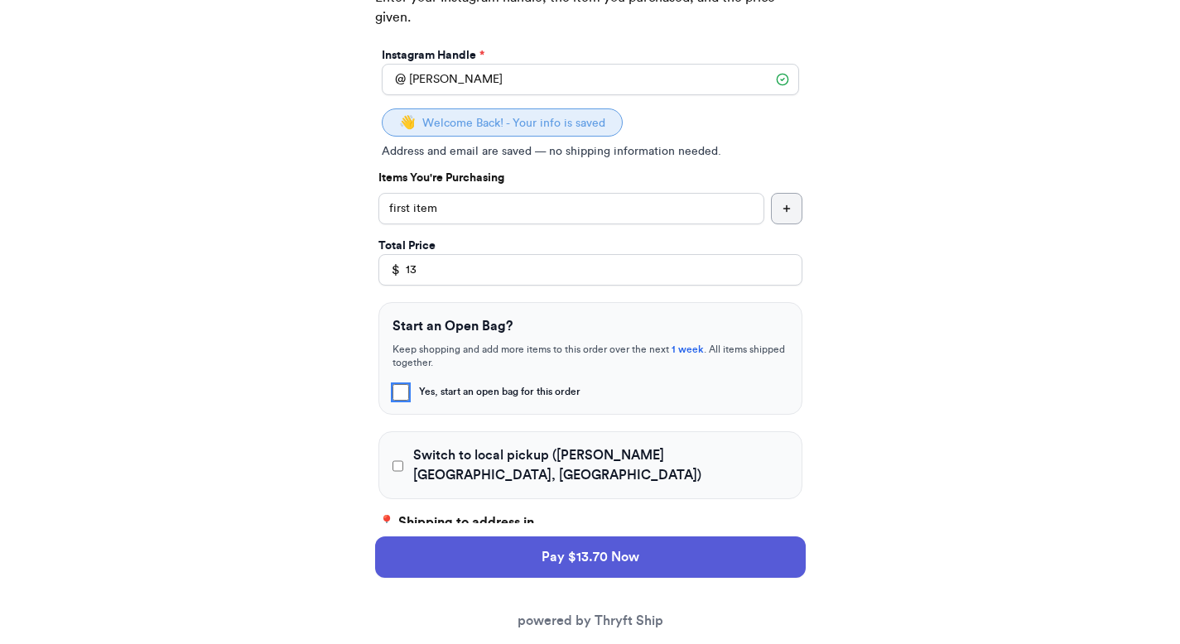
click at [409, 391] on input "Yes, start an open bag for this order" at bounding box center [400, 392] width 17 height 17
checkbox input "true"
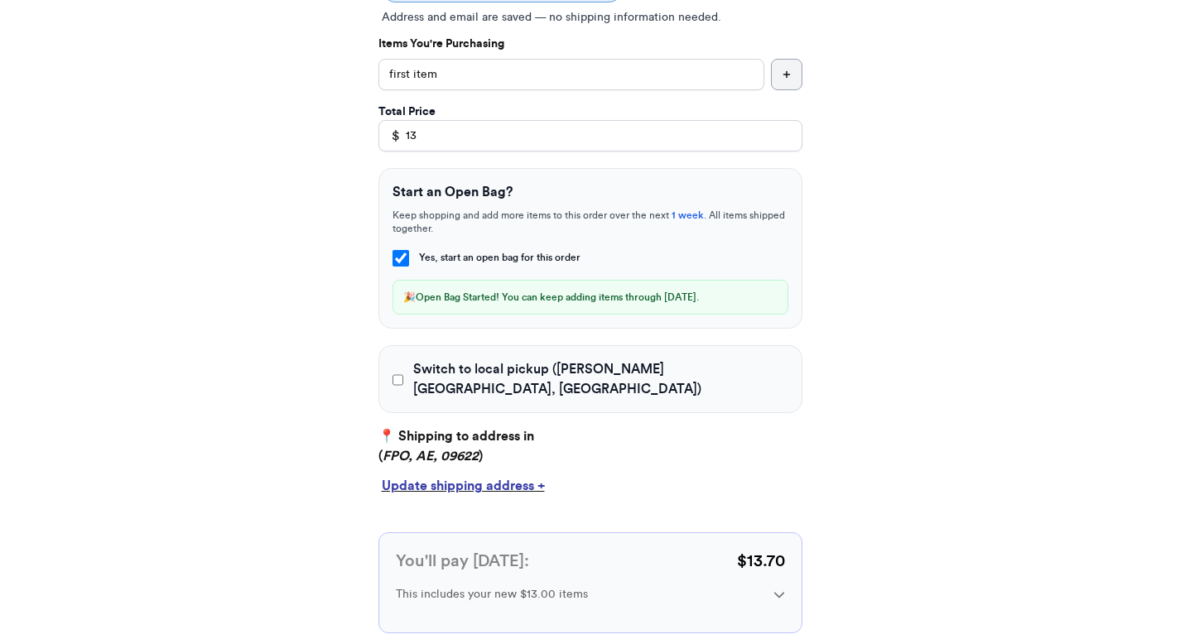
click at [458, 378] on span "Switch to local pickup ([PERSON_NAME][GEOGRAPHIC_DATA], [GEOGRAPHIC_DATA])" at bounding box center [600, 379] width 374 height 40
click at [404, 378] on input "Switch to local pickup ([PERSON_NAME][GEOGRAPHIC_DATA], [GEOGRAPHIC_DATA])" at bounding box center [398, 380] width 12 height 17
checkbox input "true"
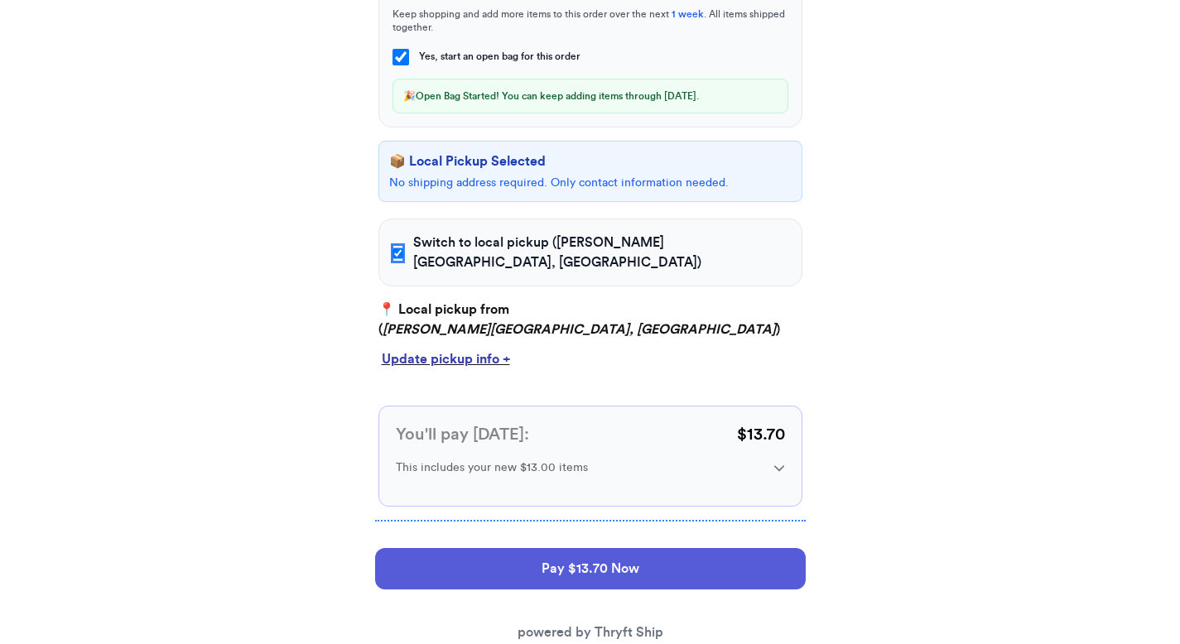
scroll to position [596, 0]
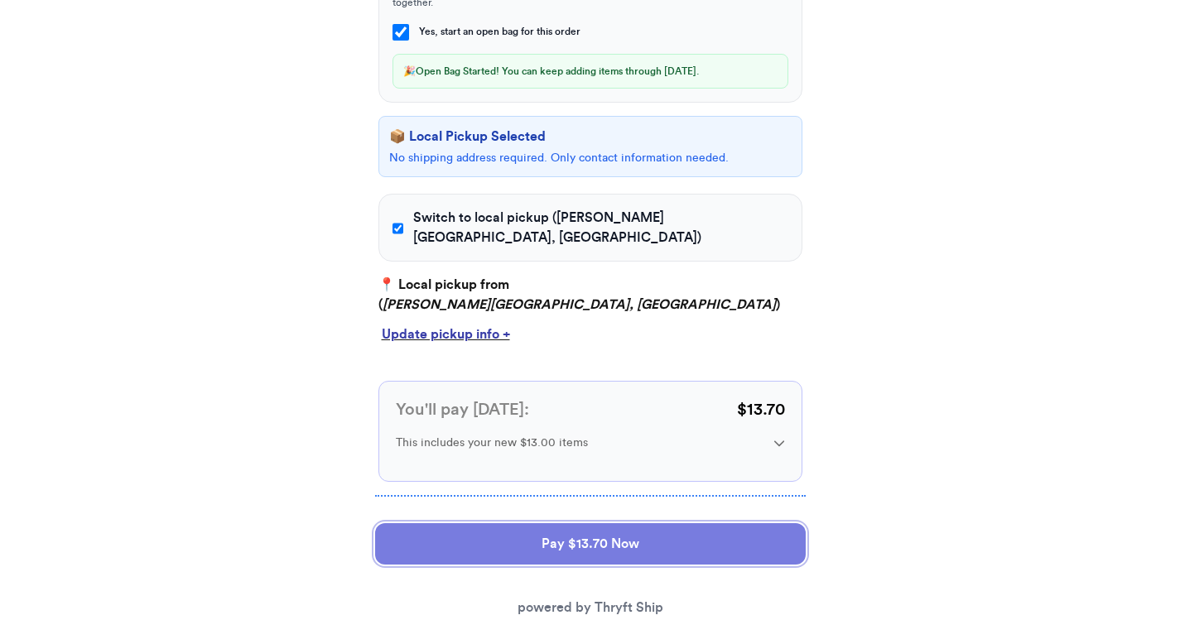
click at [511, 523] on button "Pay $13.70 Now" at bounding box center [590, 543] width 430 height 41
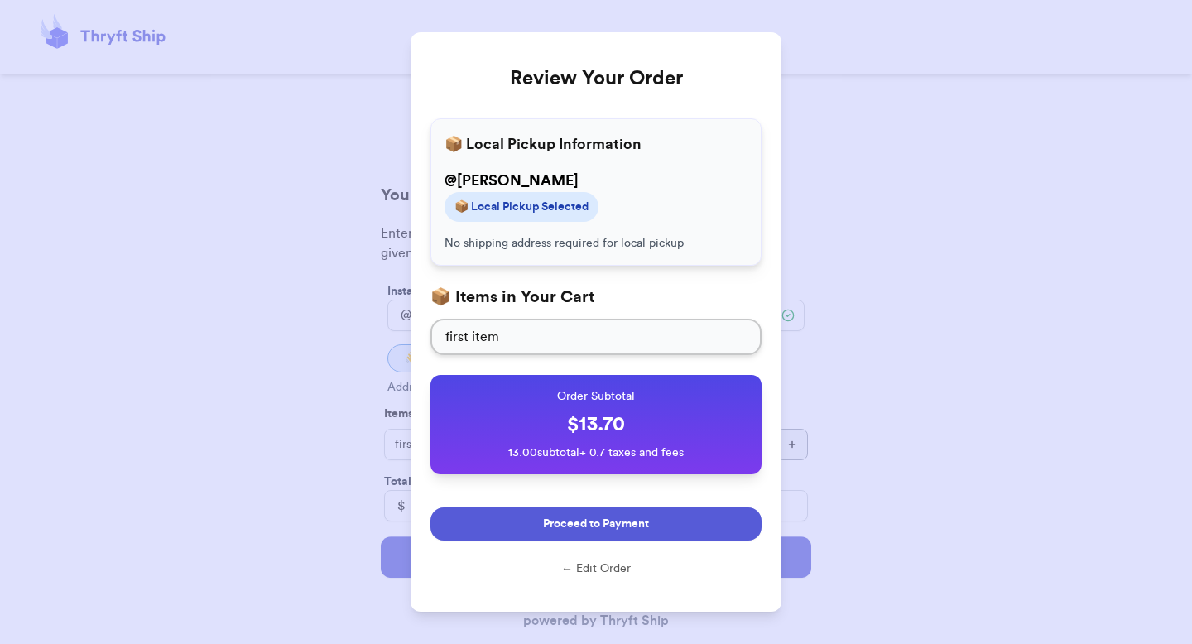
click at [527, 507] on button "Proceed to Payment" at bounding box center [595, 523] width 331 height 33
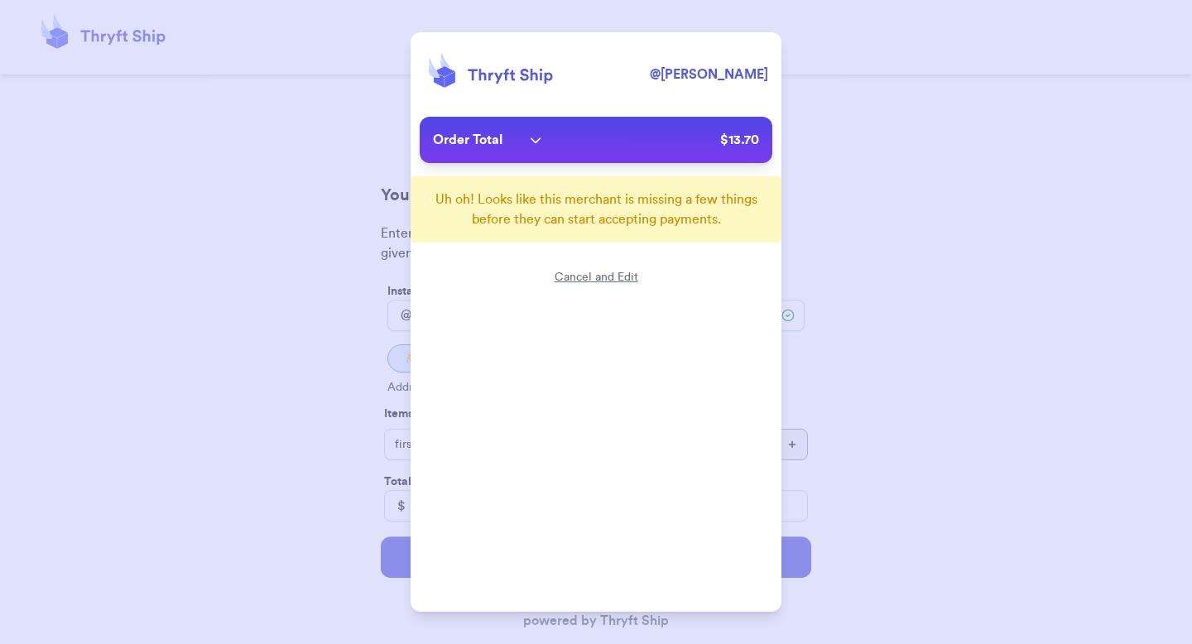
click at [609, 275] on div "Cancel and Edit" at bounding box center [597, 294] width 84 height 50
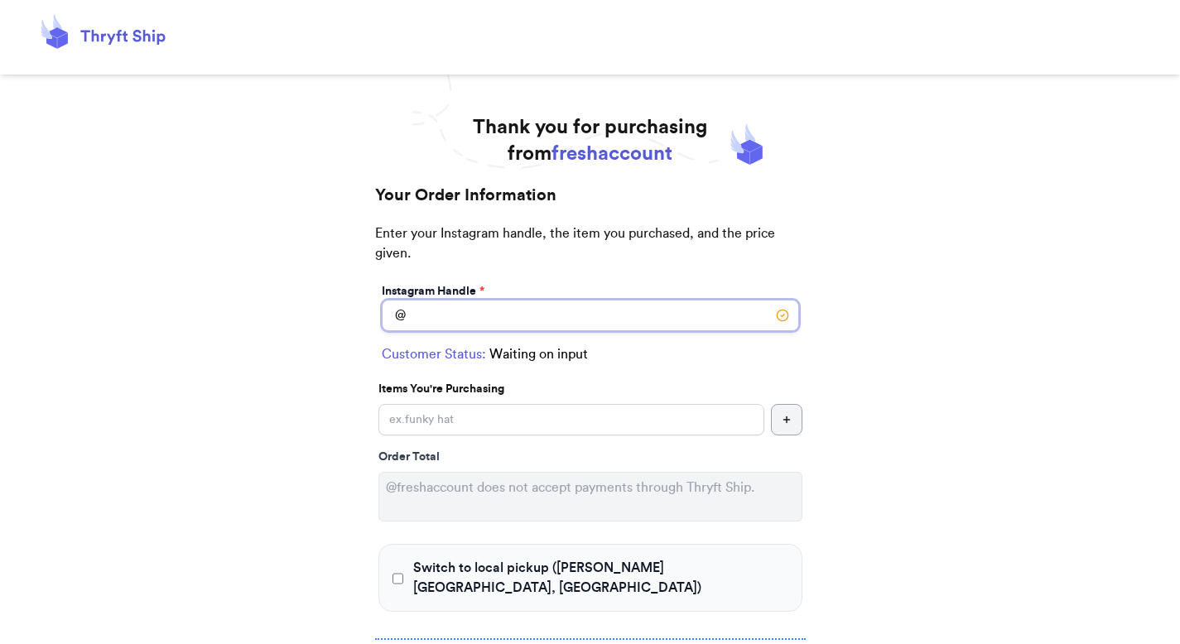
click at [445, 310] on input "Switch to local pickup ([PERSON_NAME][GEOGRAPHIC_DATA], [GEOGRAPHIC_DATA])" at bounding box center [590, 315] width 417 height 31
type input "[PERSON_NAME]"
select select "AE"
type input "FPO"
type input "09622"
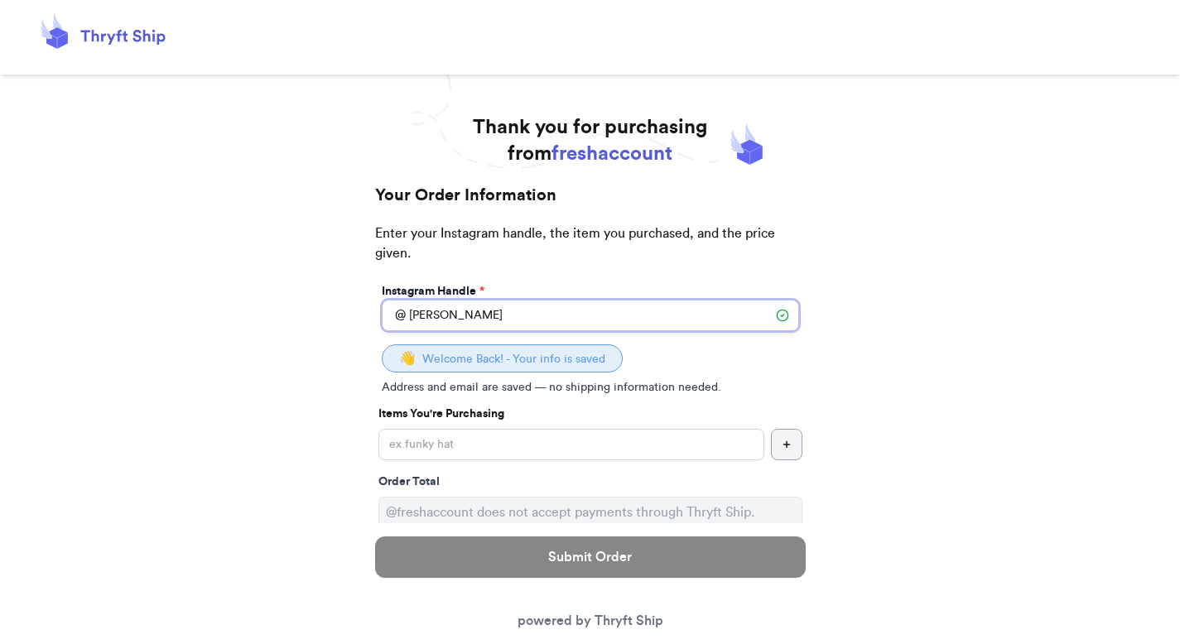
type input "[PERSON_NAME]"
click at [460, 446] on input "Yes, start an open bag for this order" at bounding box center [571, 444] width 386 height 31
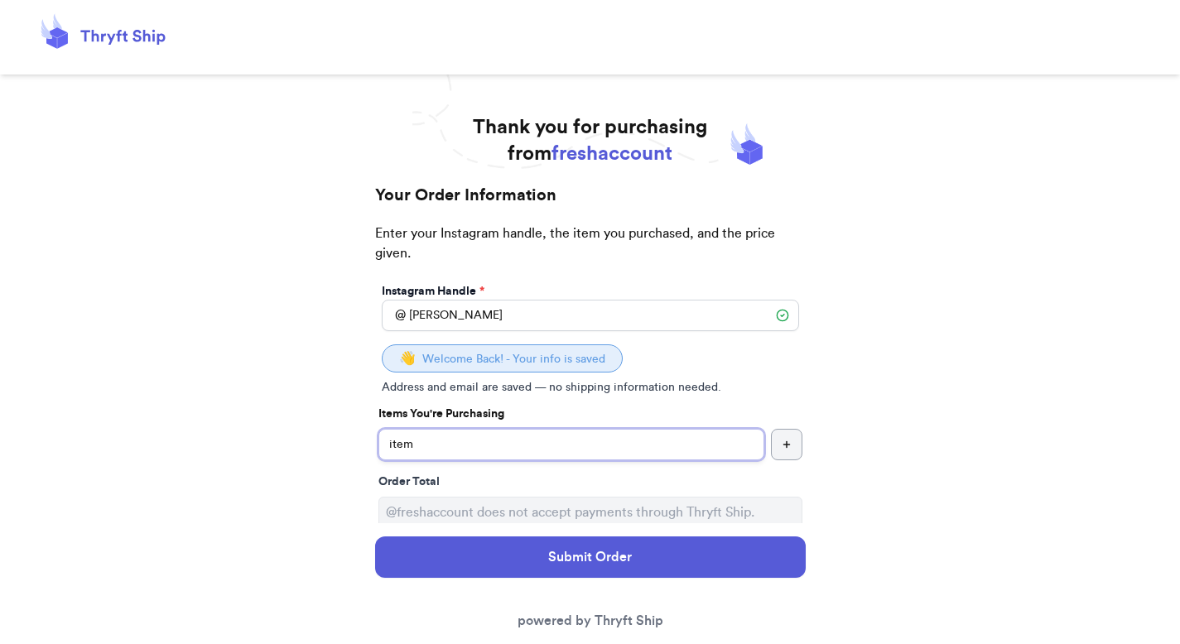
type input "item"
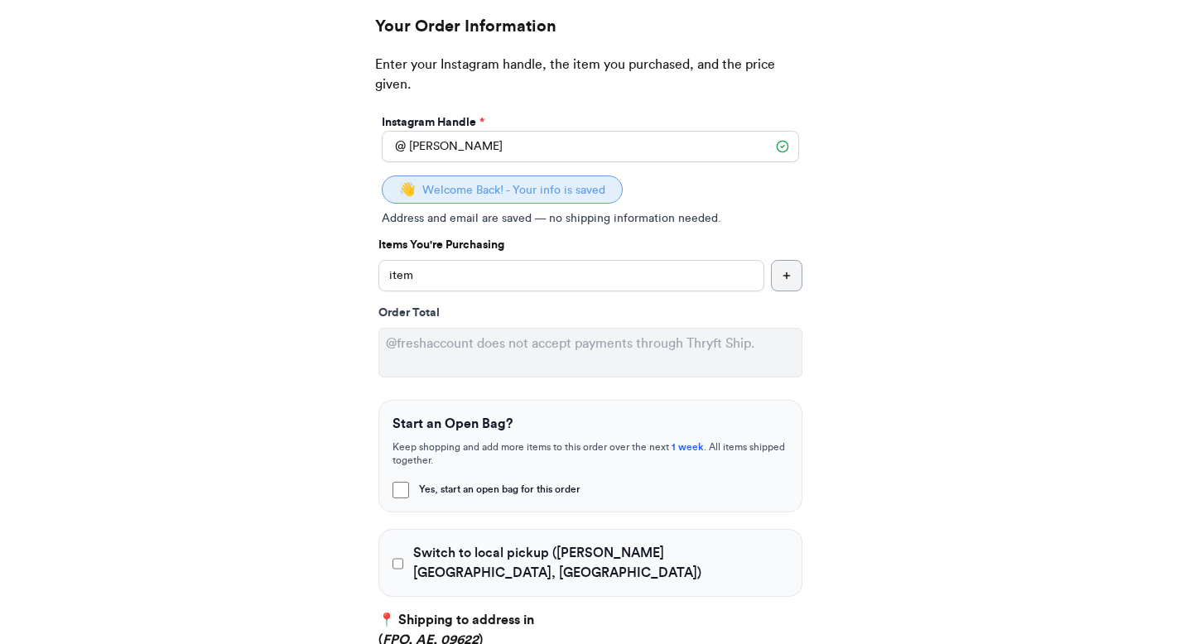
scroll to position [277, 0]
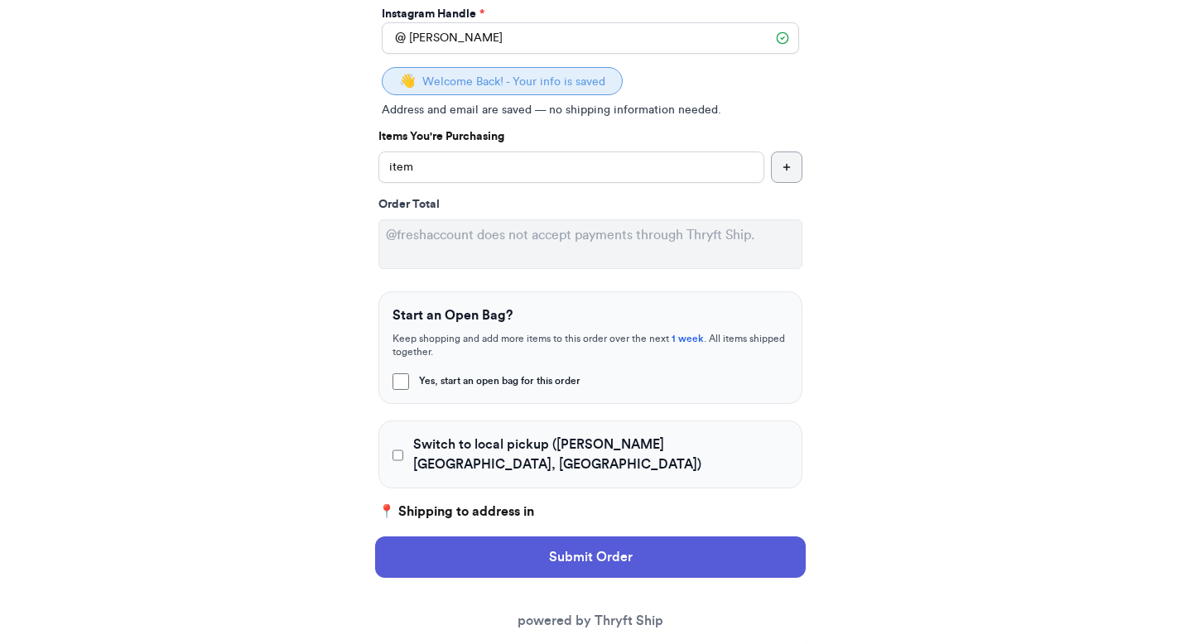
click at [427, 440] on span "Switch to local pickup ([PERSON_NAME][GEOGRAPHIC_DATA], [GEOGRAPHIC_DATA])" at bounding box center [600, 455] width 374 height 40
click at [404, 447] on input "Switch to local pickup ([PERSON_NAME][GEOGRAPHIC_DATA], [GEOGRAPHIC_DATA])" at bounding box center [398, 455] width 12 height 17
checkbox input "true"
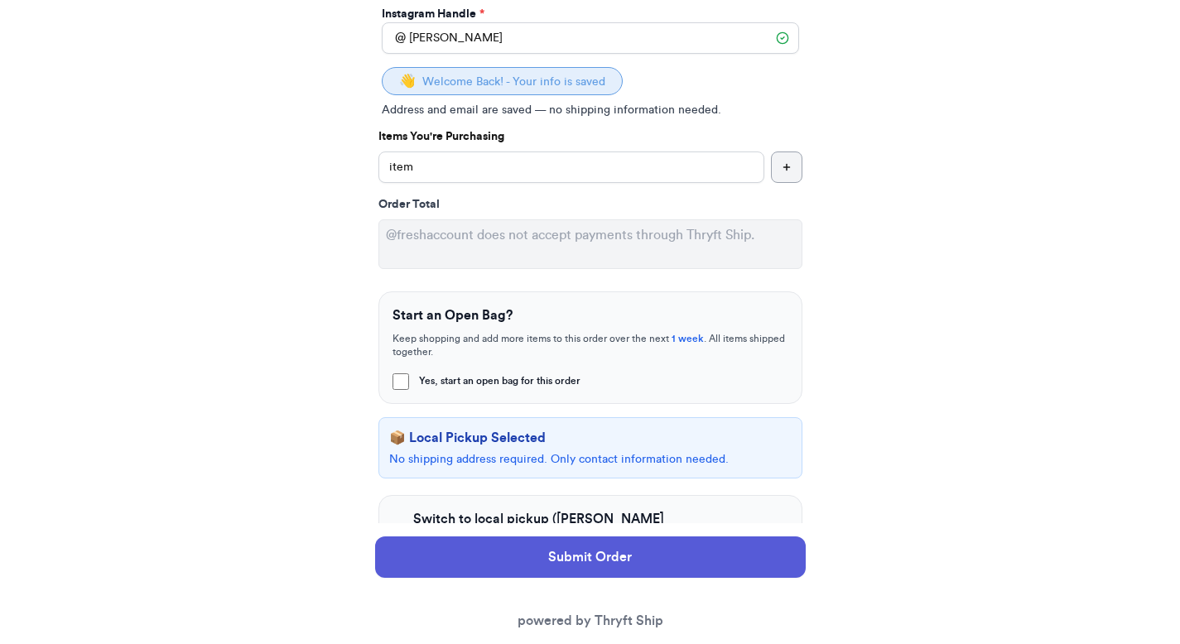
click at [420, 382] on span "Yes, start an open bag for this order" at bounding box center [499, 380] width 161 height 13
click at [409, 382] on input "Yes, start an open bag for this order" at bounding box center [400, 381] width 17 height 17
checkbox input "true"
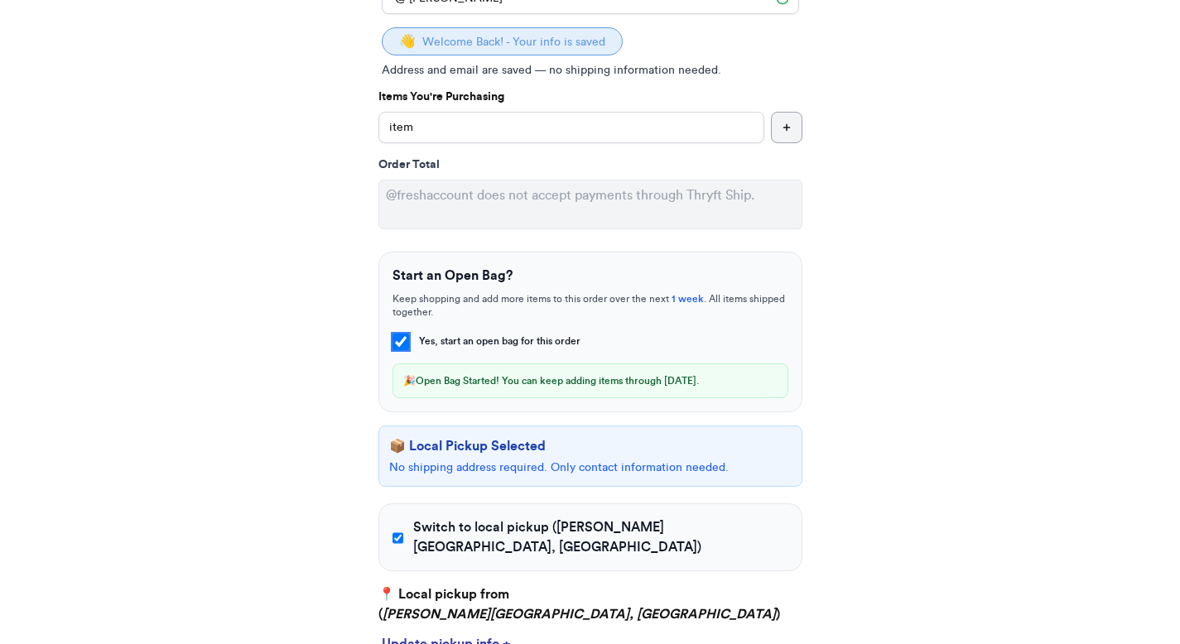
scroll to position [505, 0]
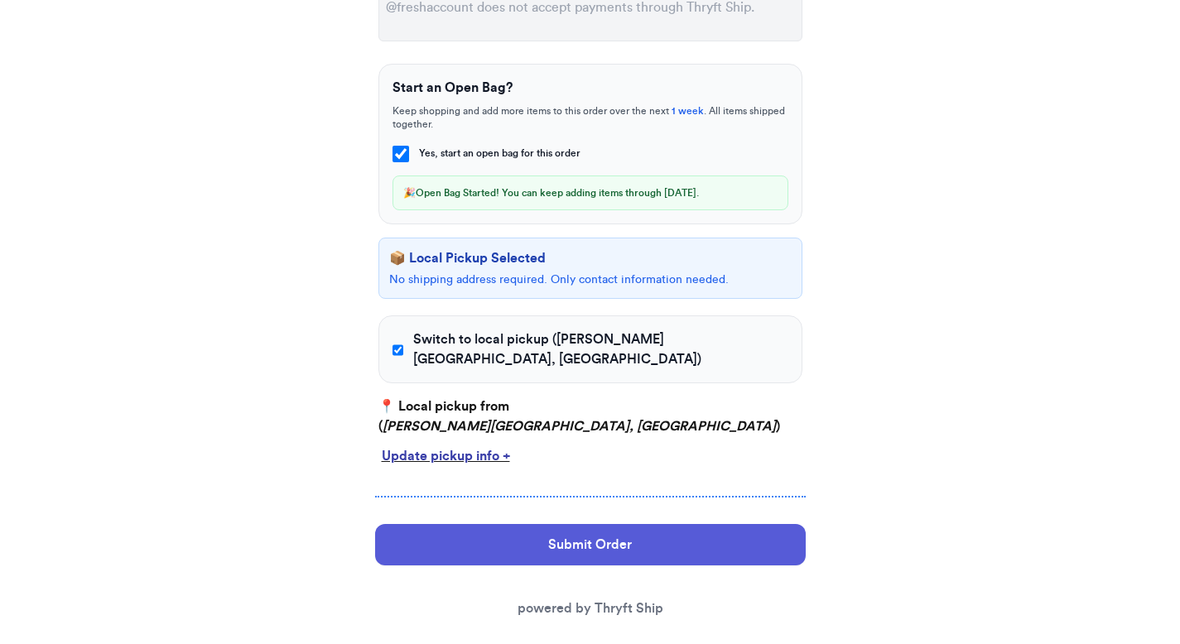
click at [435, 446] on div "Update pickup info +" at bounding box center [590, 456] width 417 height 20
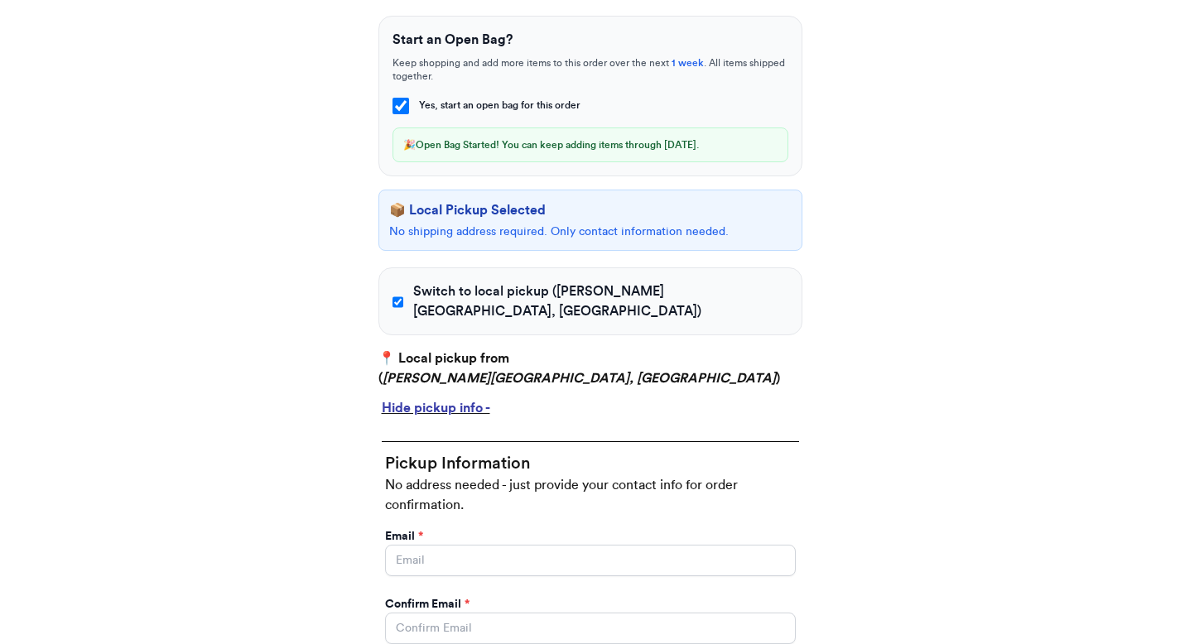
scroll to position [629, 0]
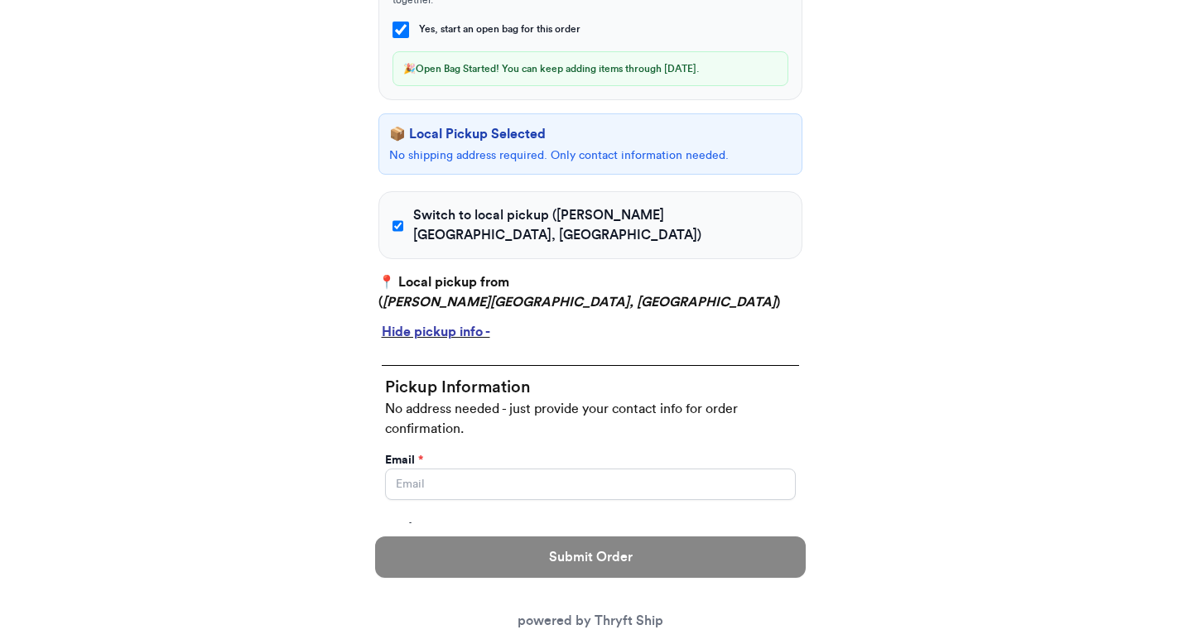
click at [421, 322] on div "Hide pickup info -" at bounding box center [590, 332] width 417 height 20
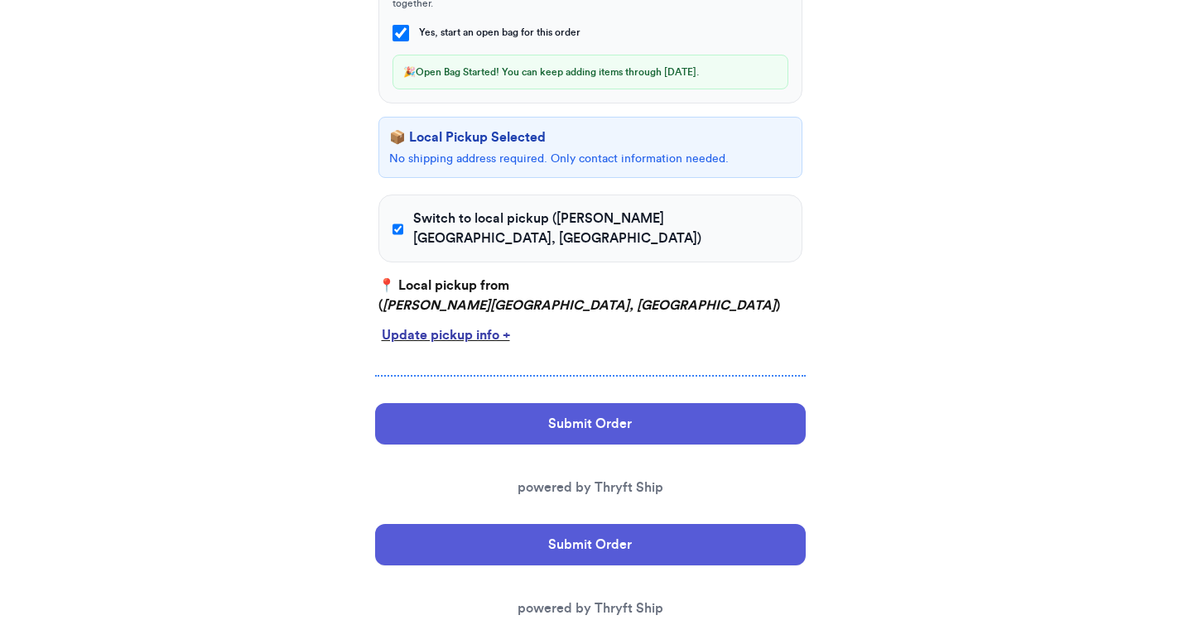
scroll to position [505, 0]
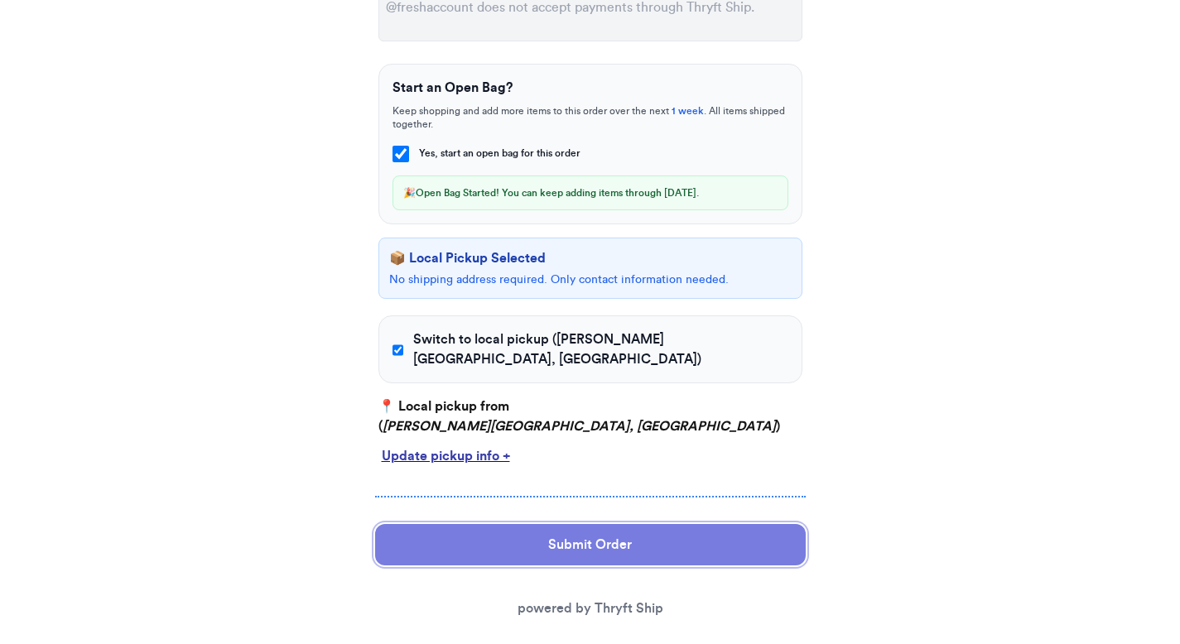
click at [493, 529] on button "Submit Order" at bounding box center [590, 544] width 430 height 41
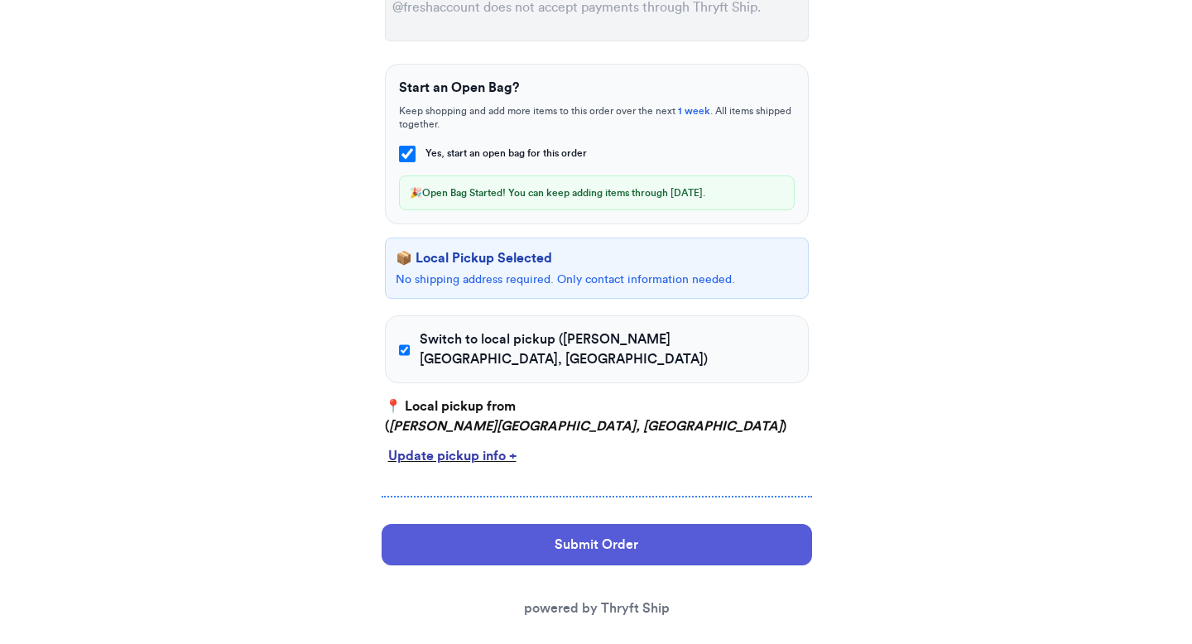
scroll to position [0, 0]
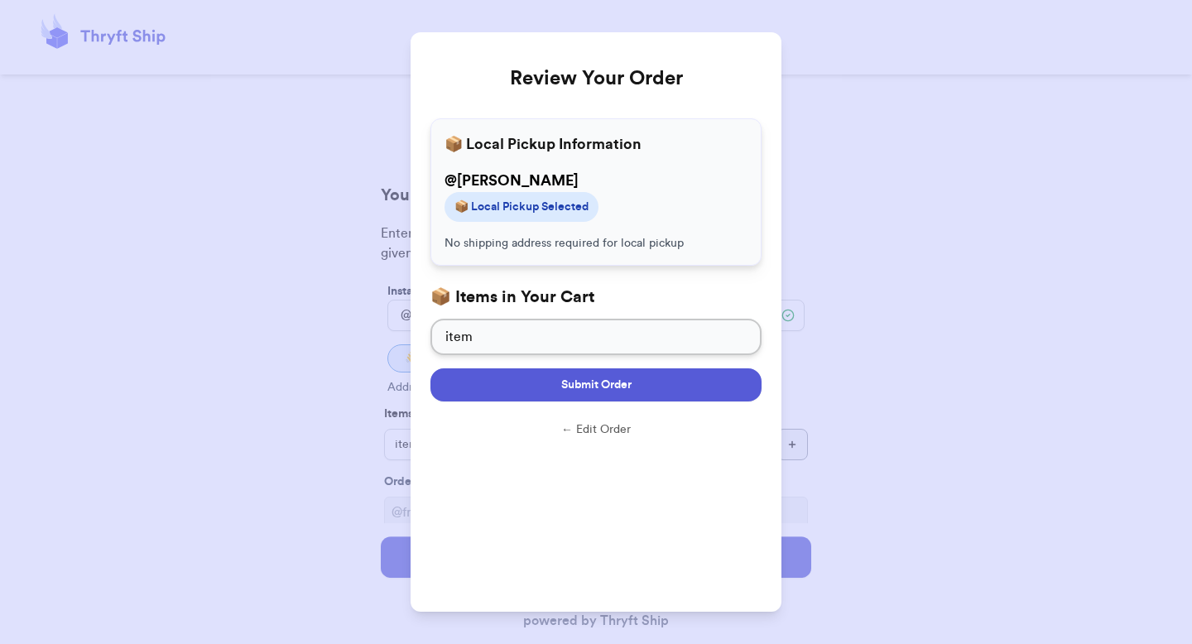
drag, startPoint x: 607, startPoint y: 364, endPoint x: 611, endPoint y: 380, distance: 16.3
click at [608, 373] on form "Submit Order ← Edit Order" at bounding box center [595, 406] width 331 height 103
click at [612, 381] on span "Submit Order" at bounding box center [596, 385] width 70 height 17
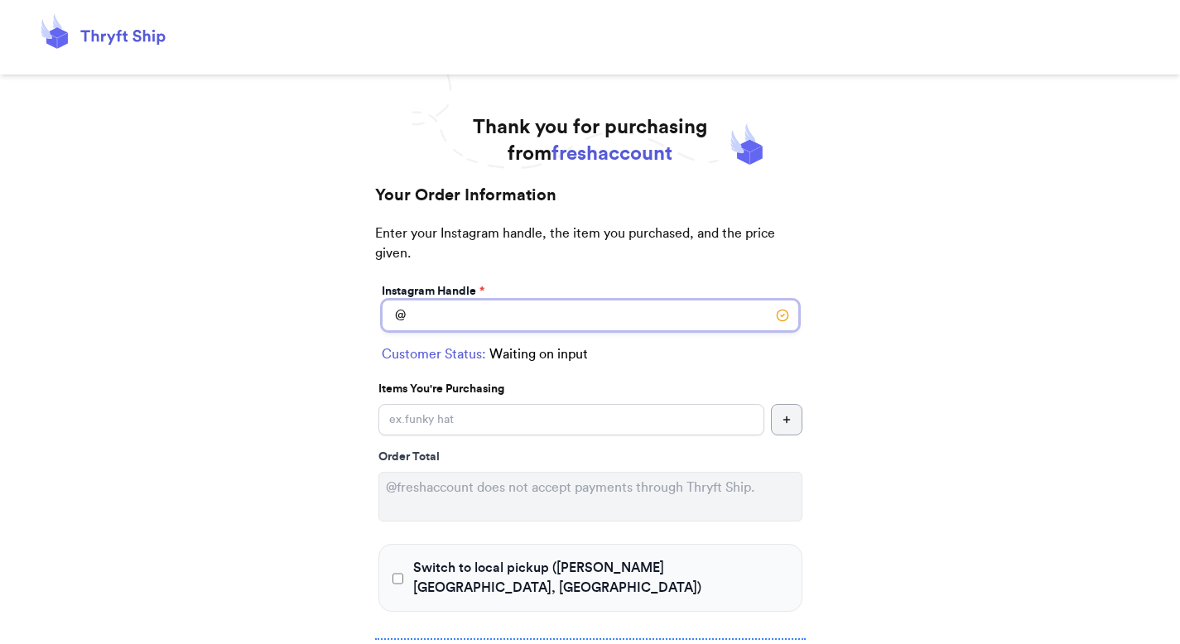
click at [432, 315] on input "Switch to local pickup (Johns Creek, GA)" at bounding box center [590, 315] width 417 height 31
type input "b"
type input "c"
type input "[PERSON_NAME]"
select select "AE"
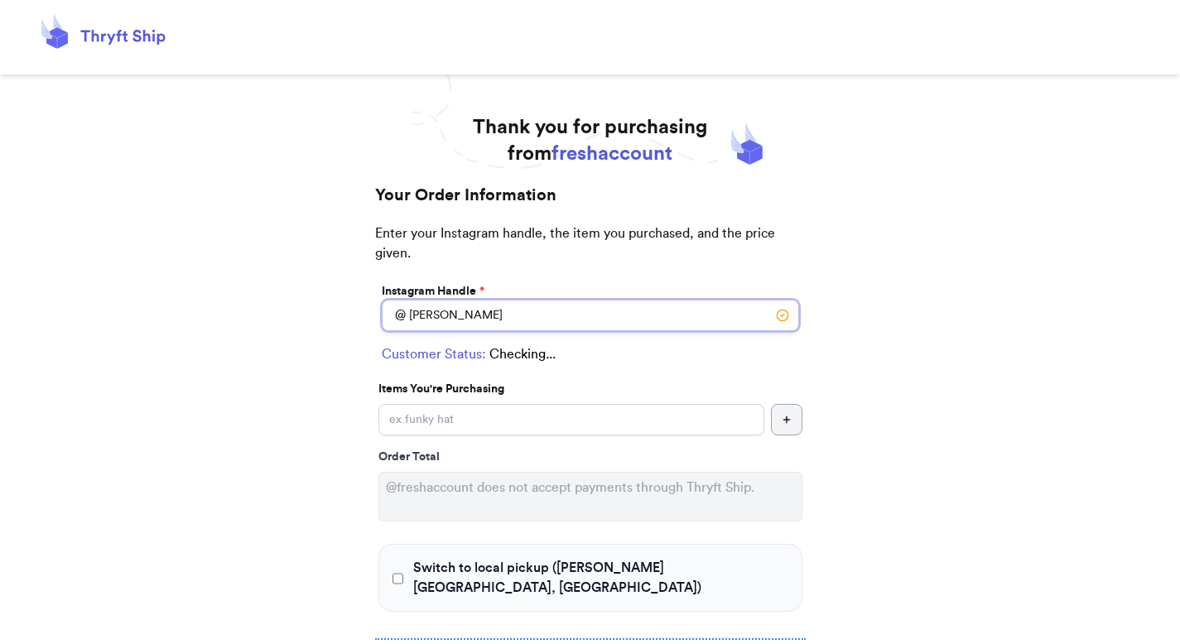
type input "FPO"
type input "09622"
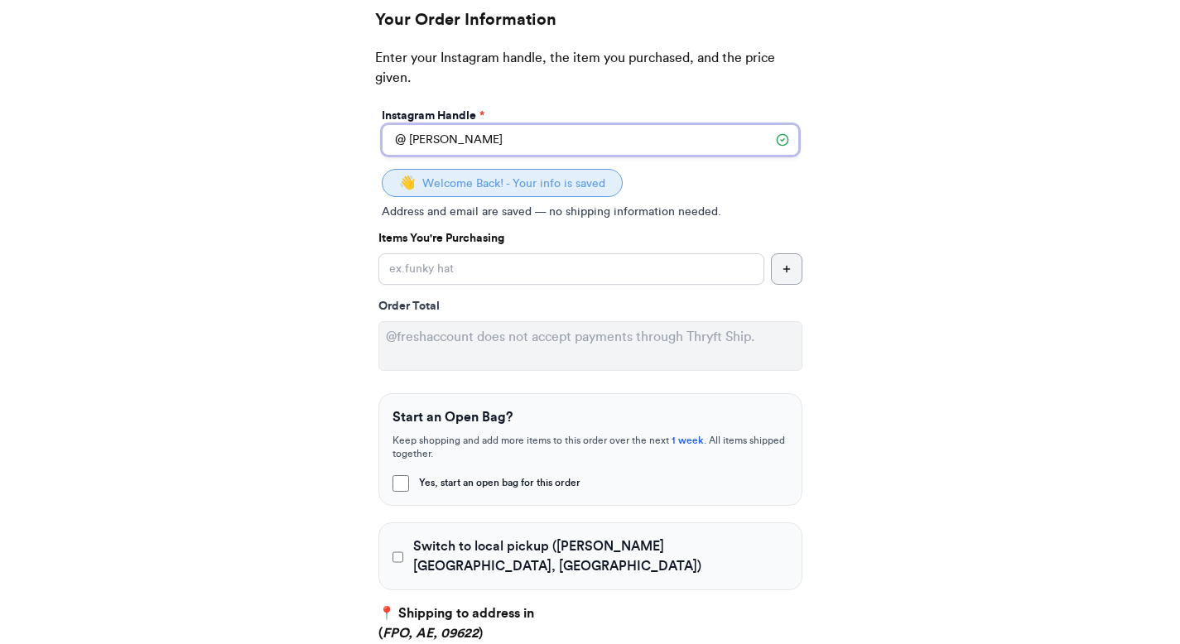
scroll to position [179, 0]
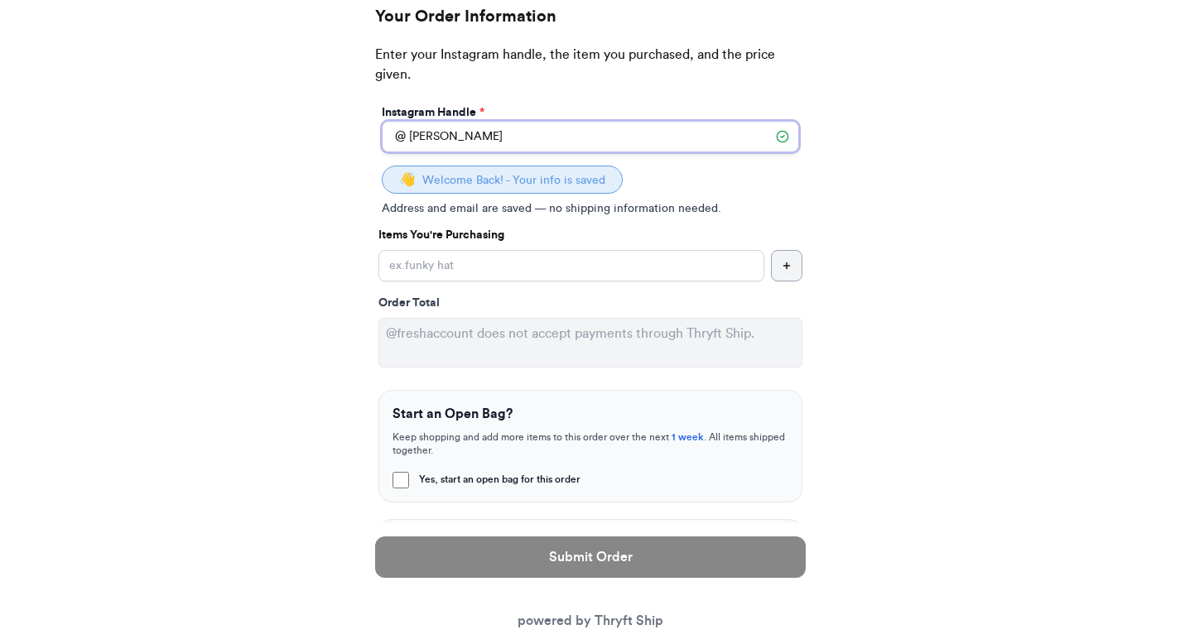
type input "[PERSON_NAME]"
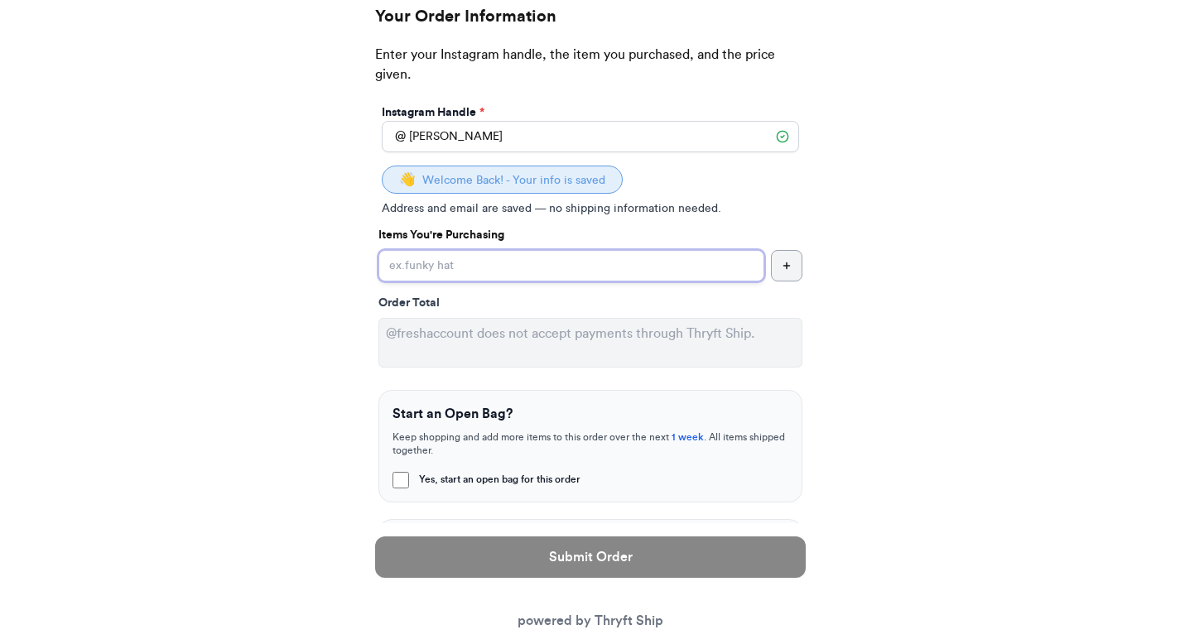
click at [455, 270] on input "Yes, start an open bag for this order" at bounding box center [571, 265] width 386 height 31
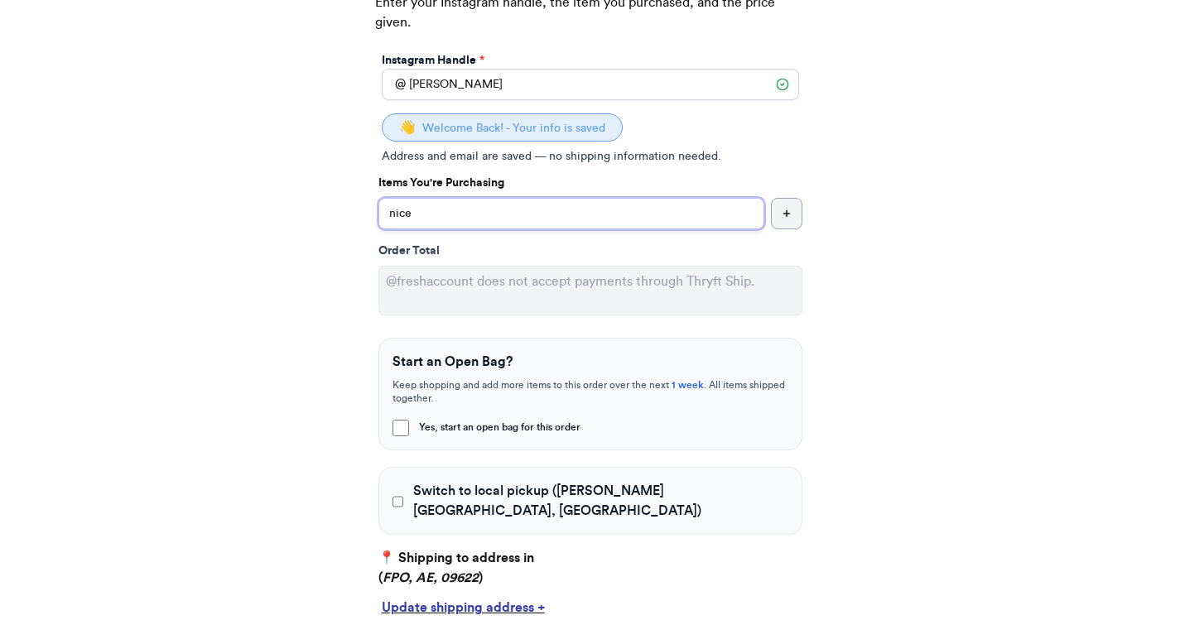
scroll to position [382, 0]
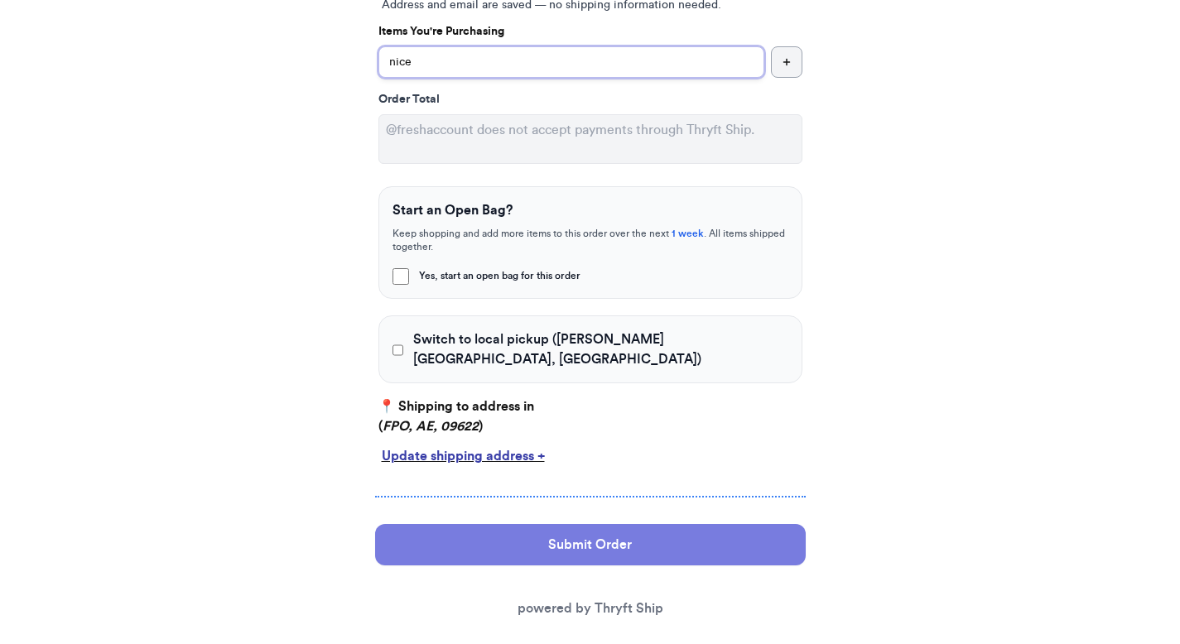
type input "nice"
click at [460, 527] on button "Submit Order" at bounding box center [590, 544] width 430 height 41
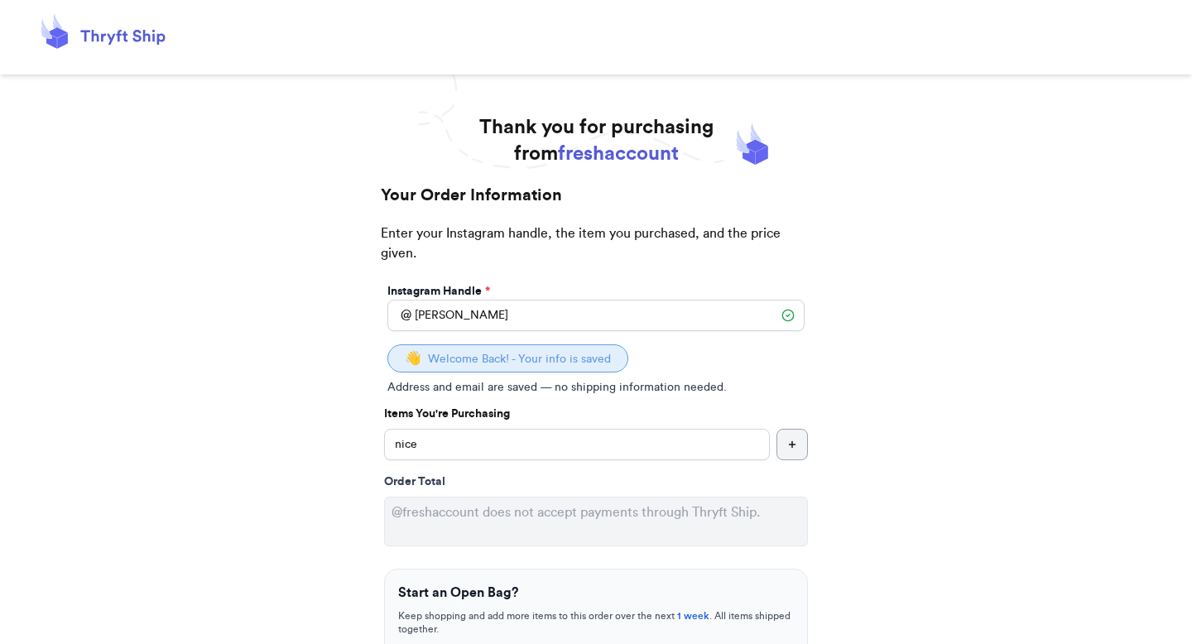
select select "AE"
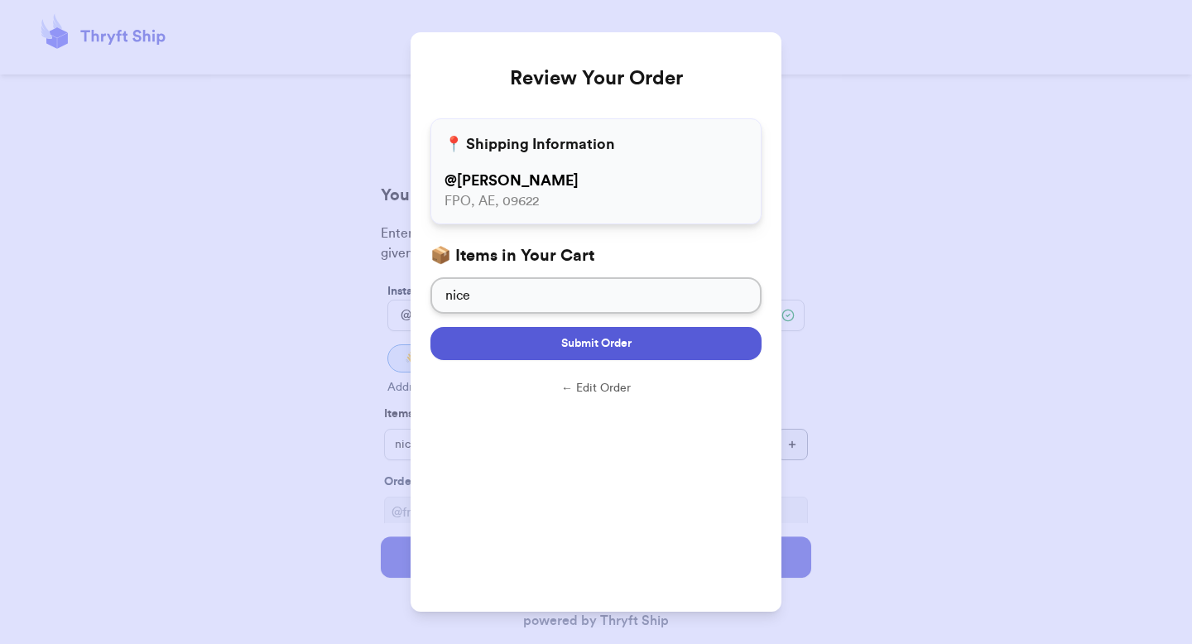
click at [629, 343] on span "Submit Order" at bounding box center [596, 343] width 70 height 17
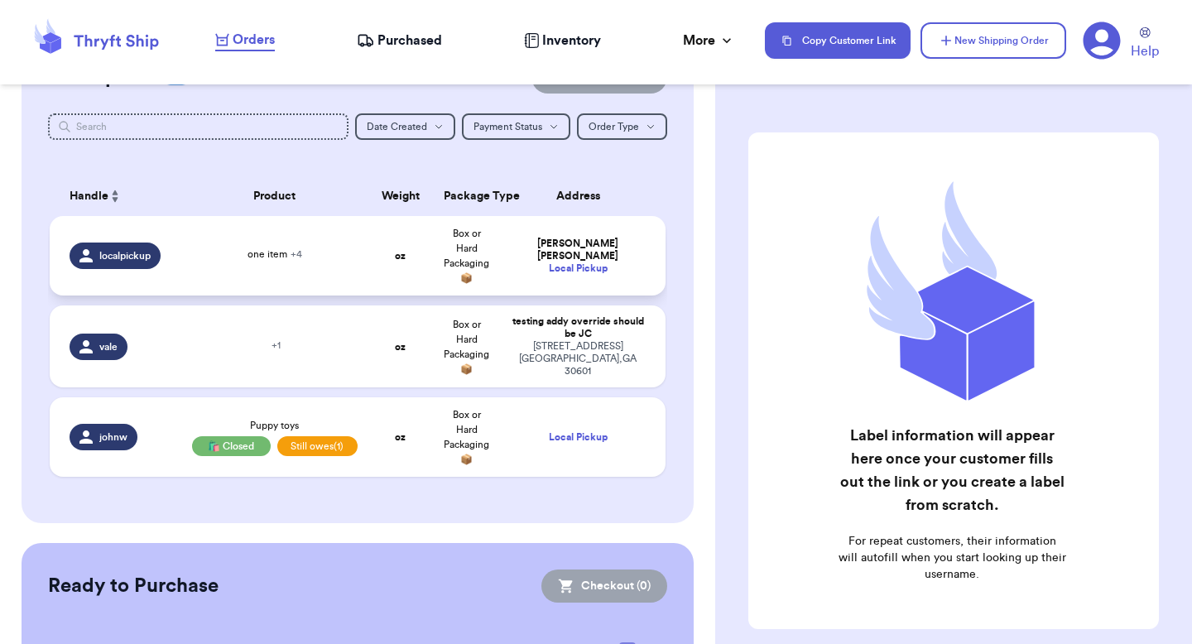
scroll to position [315, 0]
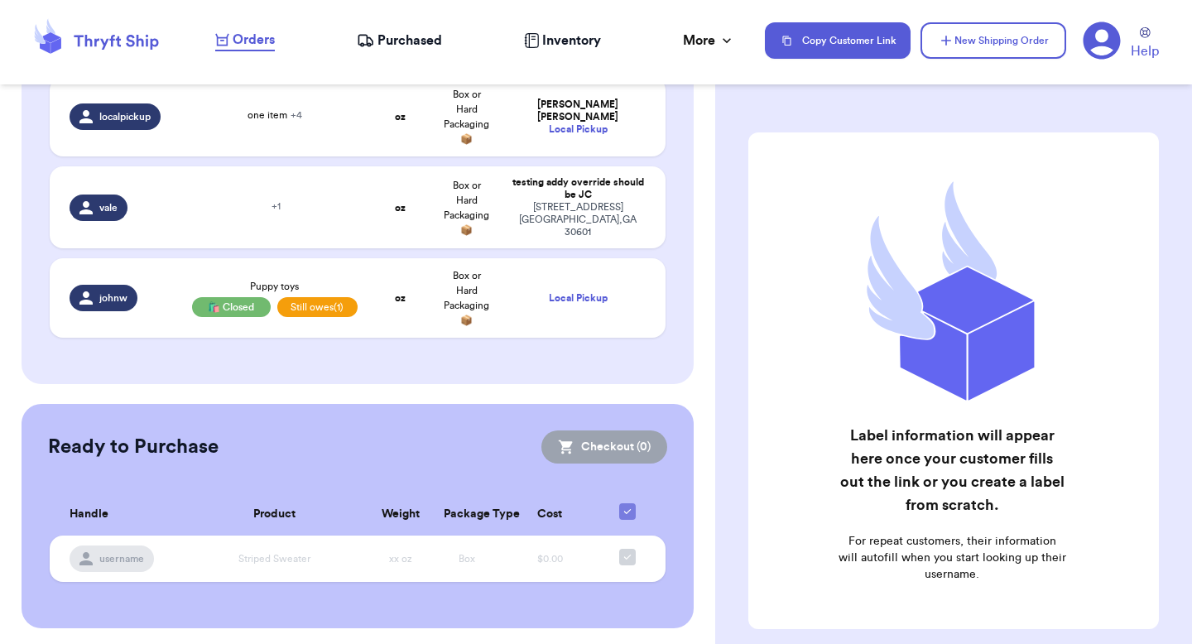
click at [430, 40] on span "Purchased" at bounding box center [410, 41] width 65 height 20
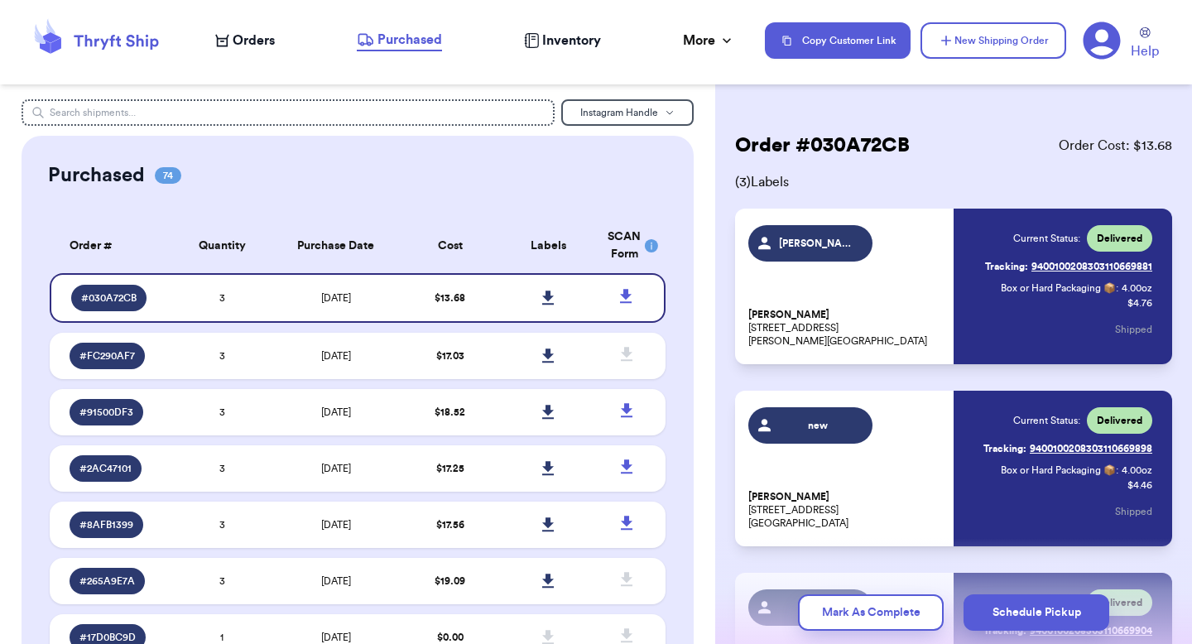
click at [556, 46] on span "Inventory" at bounding box center [571, 41] width 59 height 20
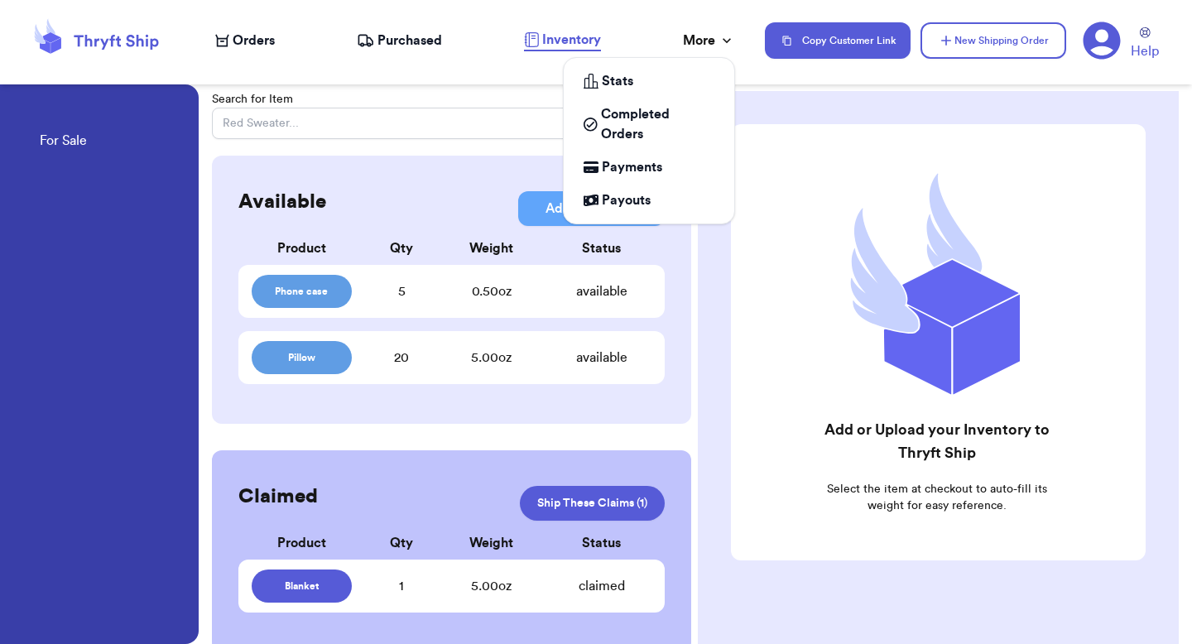
click at [714, 46] on div "More" at bounding box center [709, 41] width 52 height 20
click at [622, 114] on span "Completed Orders" at bounding box center [657, 124] width 113 height 40
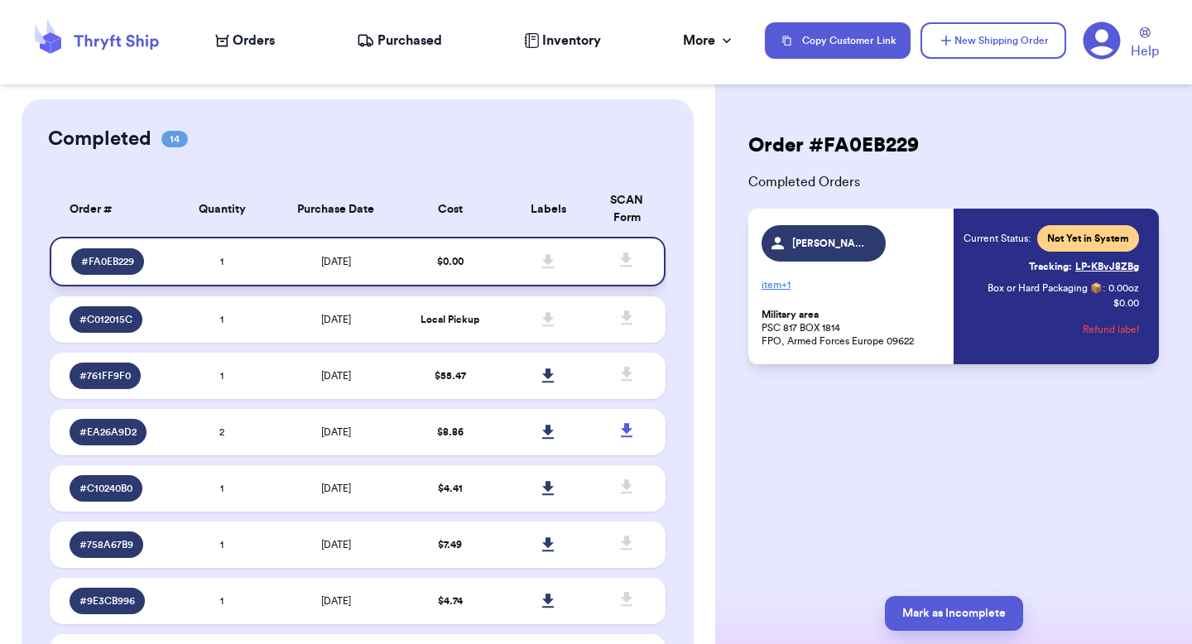
click at [339, 262] on span "10/6/2025" at bounding box center [336, 262] width 30 height 10
click at [789, 282] on span "+ 1" at bounding box center [786, 285] width 9 height 10
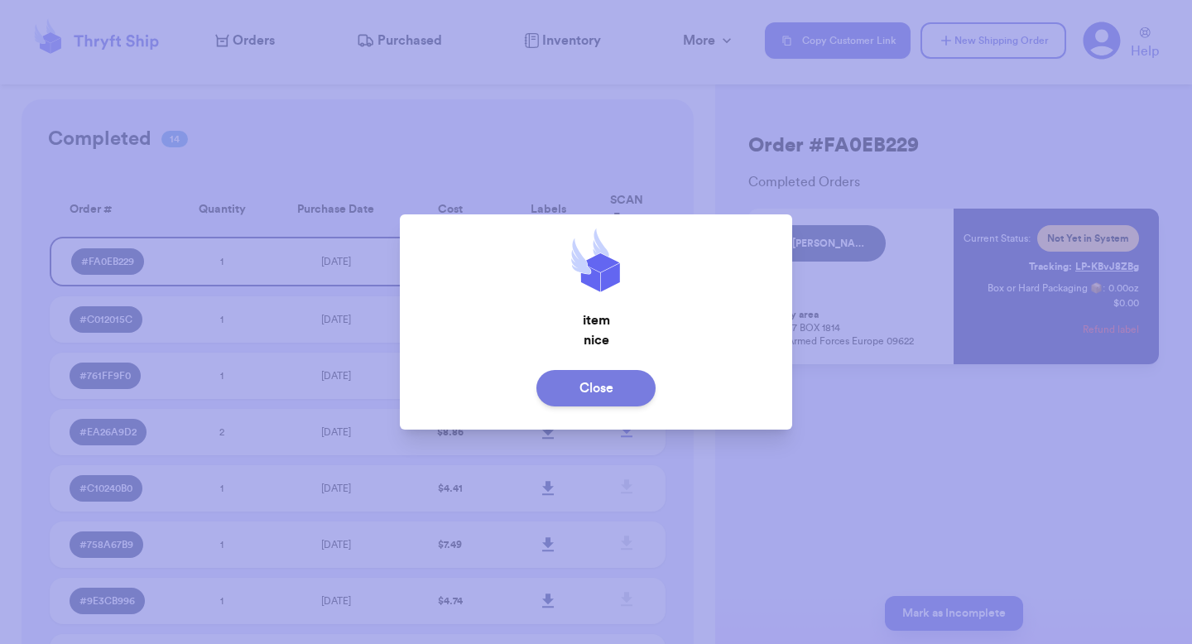
click at [623, 381] on button "Close" at bounding box center [595, 388] width 119 height 36
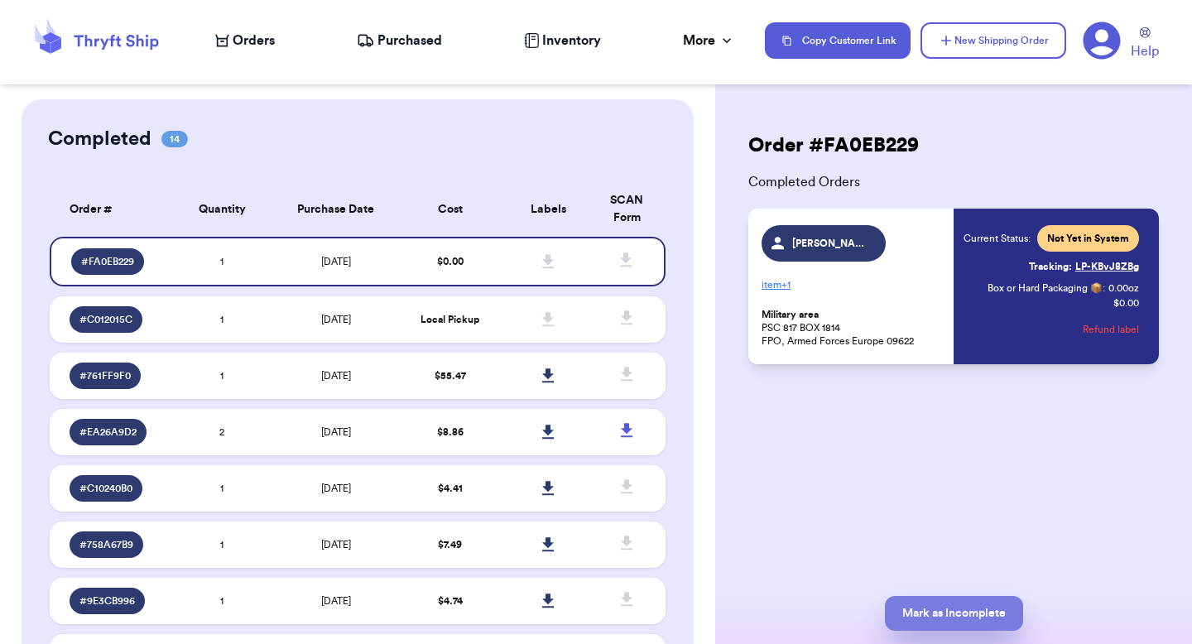
click at [954, 615] on button "Mark as Incomplete" at bounding box center [954, 613] width 138 height 35
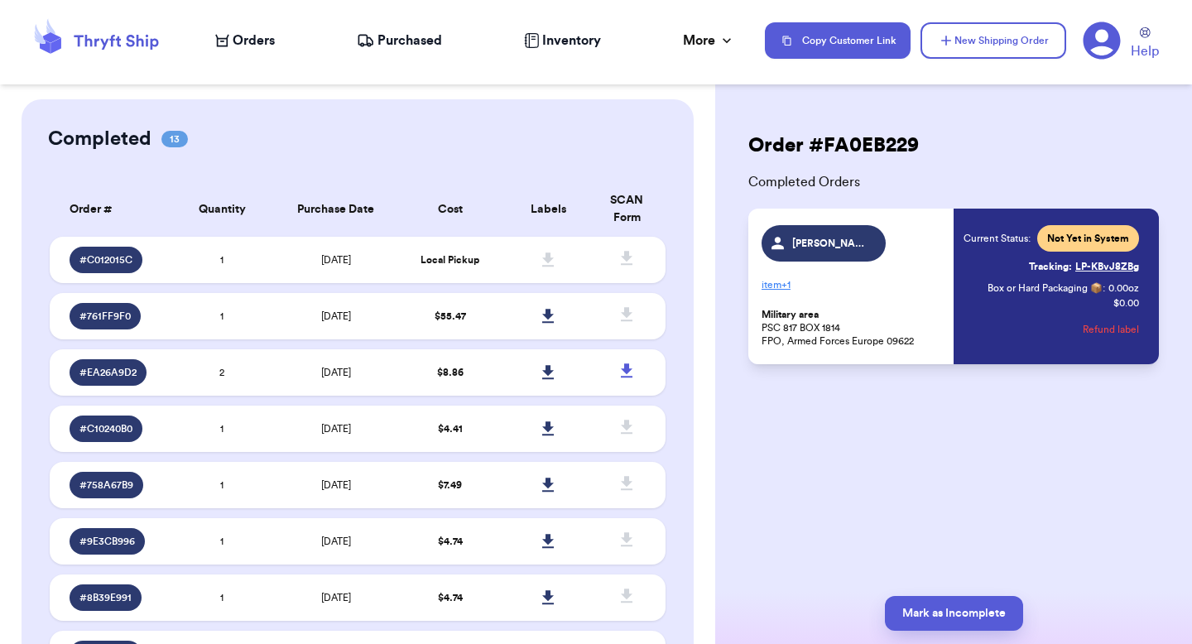
click at [267, 50] on nav "Orders Purchased Inventory More Stats Completed Orders Payments Payouts Copy Cu…" at bounding box center [695, 40] width 993 height 55
click at [265, 43] on span "Orders" at bounding box center [254, 41] width 42 height 20
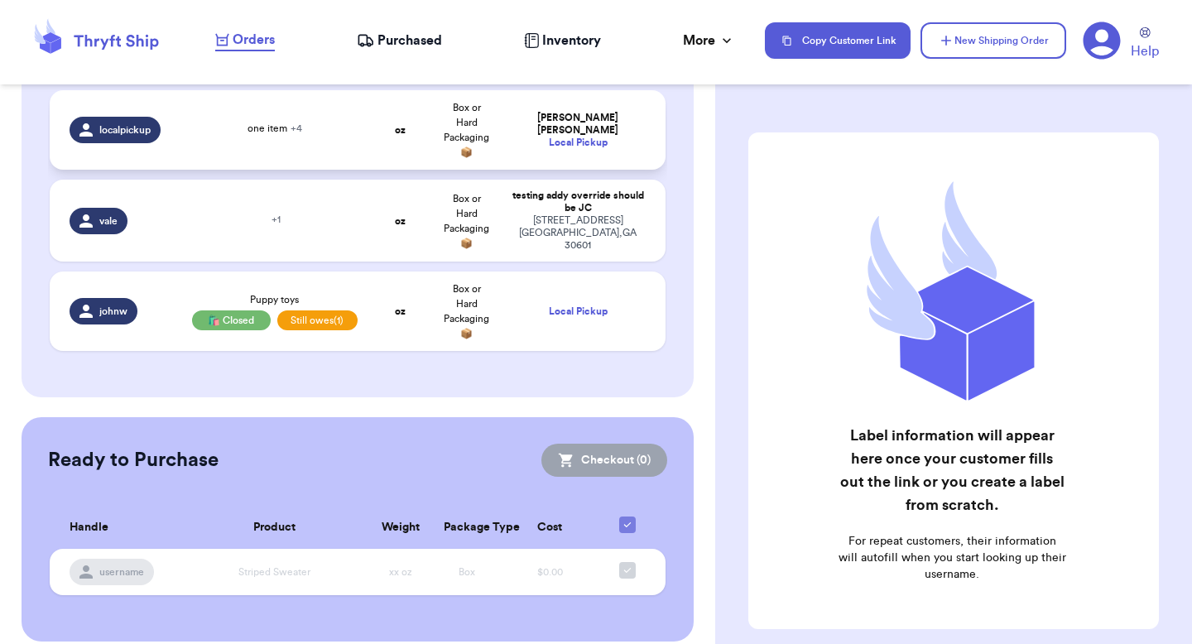
scroll to position [315, 0]
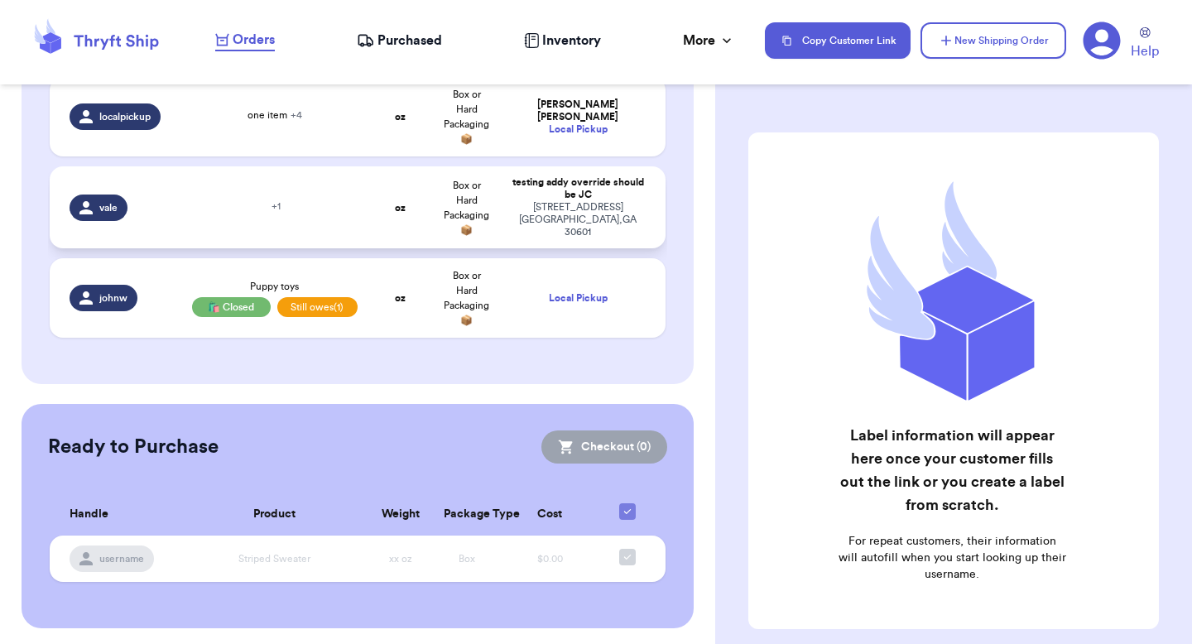
click at [315, 173] on td "+ 1" at bounding box center [274, 207] width 185 height 82
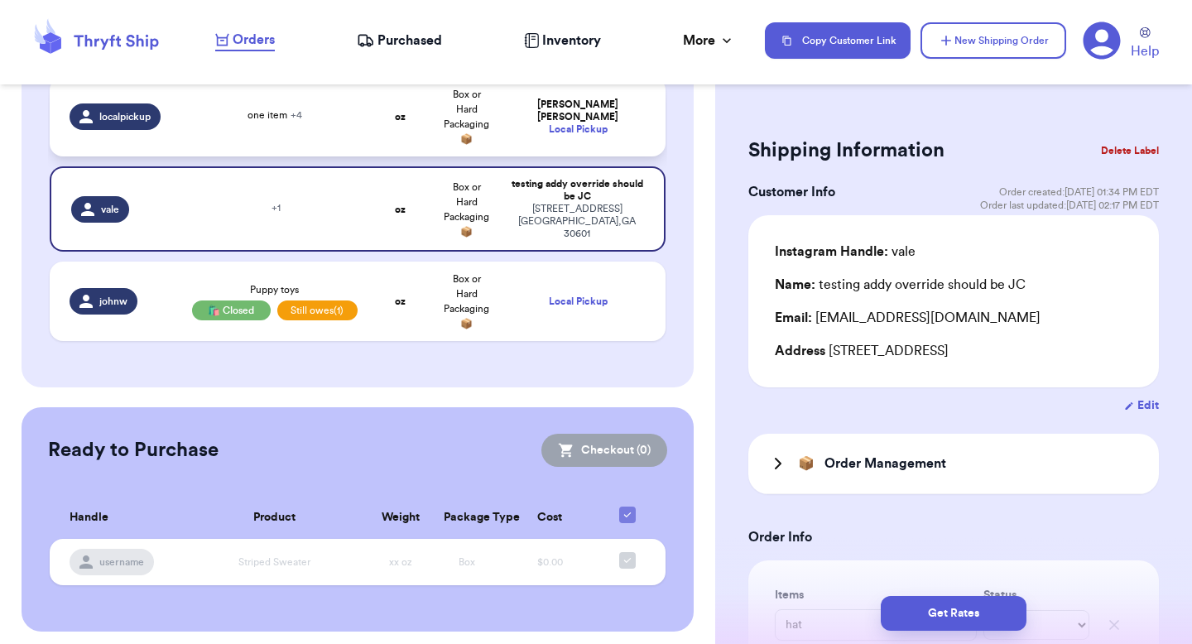
click at [278, 116] on span "one item + 4" at bounding box center [275, 115] width 55 height 10
type input "two"
type input "item"
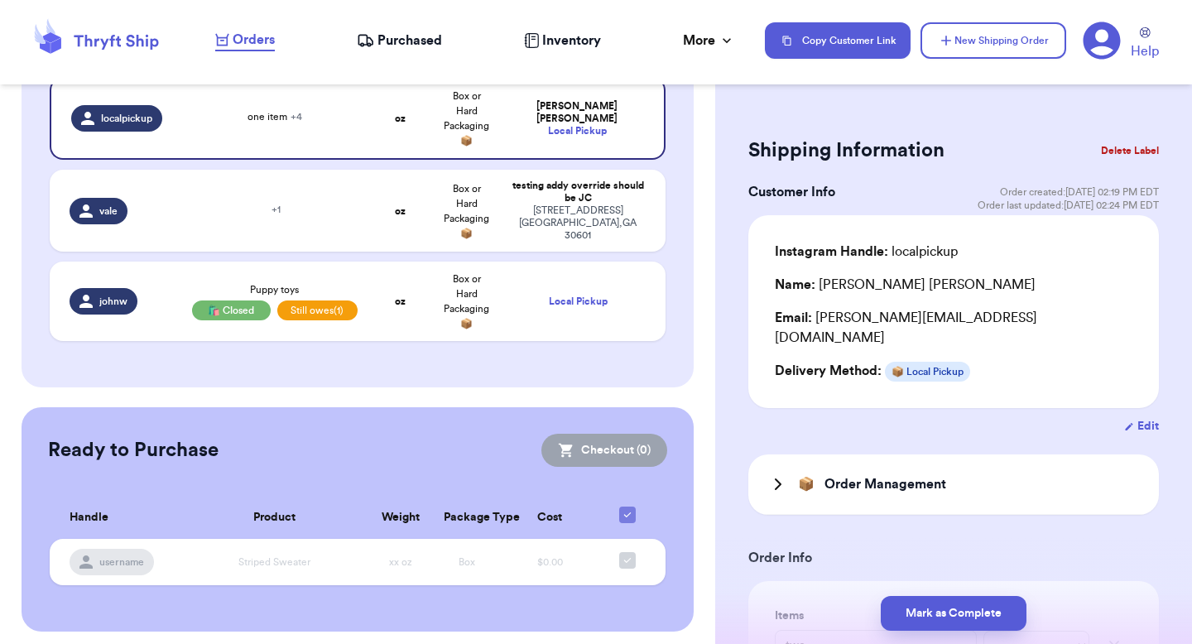
click at [528, 41] on icon at bounding box center [532, 40] width 14 height 15
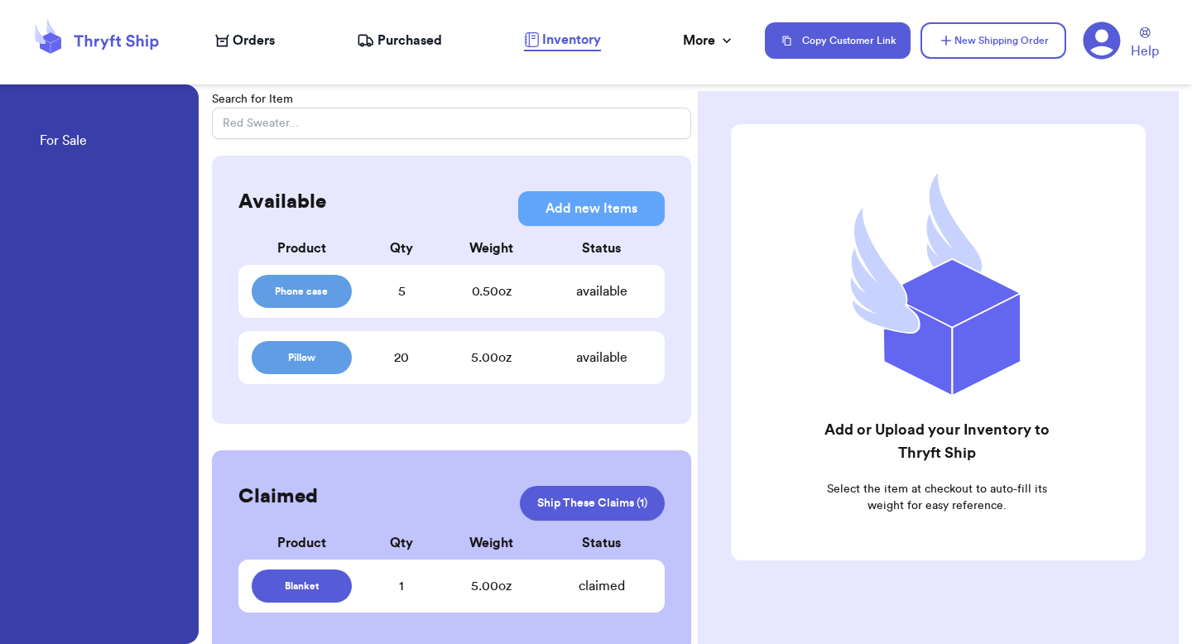
click at [386, 42] on span "Purchased" at bounding box center [410, 41] width 65 height 20
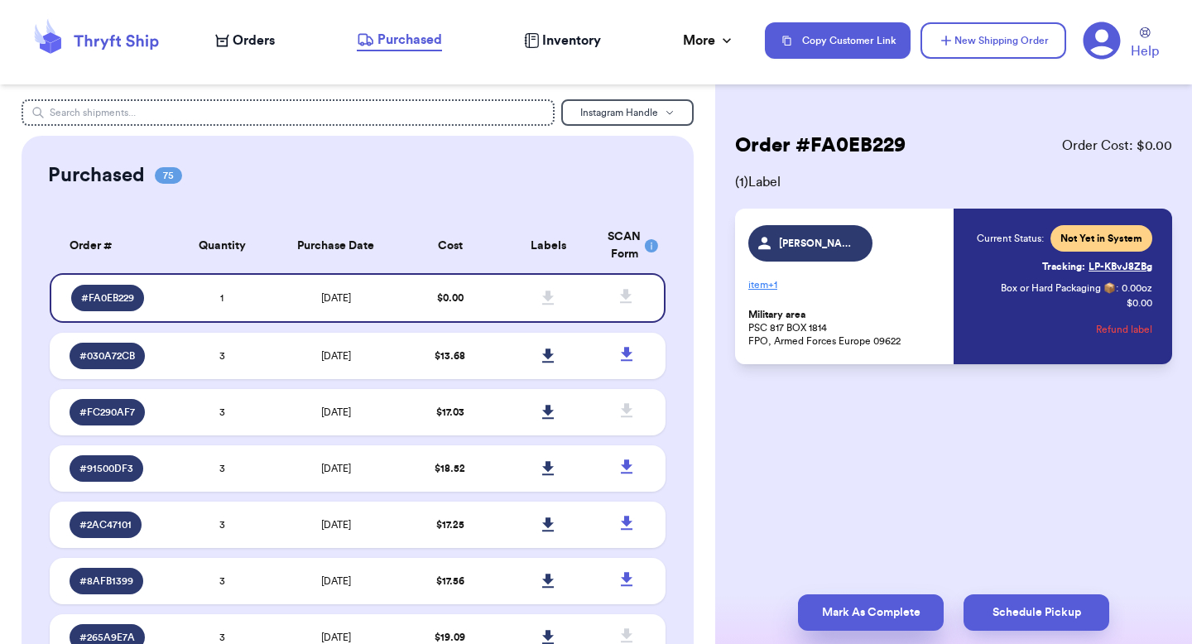
click at [873, 614] on button "Mark As Complete" at bounding box center [871, 612] width 146 height 36
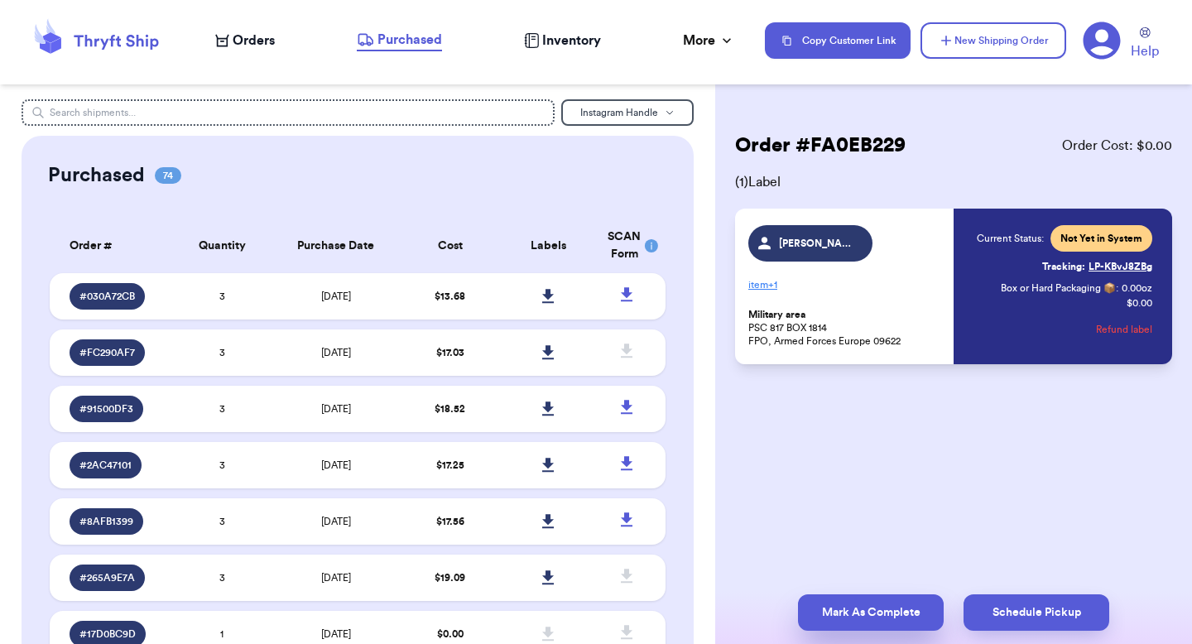
click at [852, 613] on button "Mark As Complete" at bounding box center [871, 612] width 146 height 36
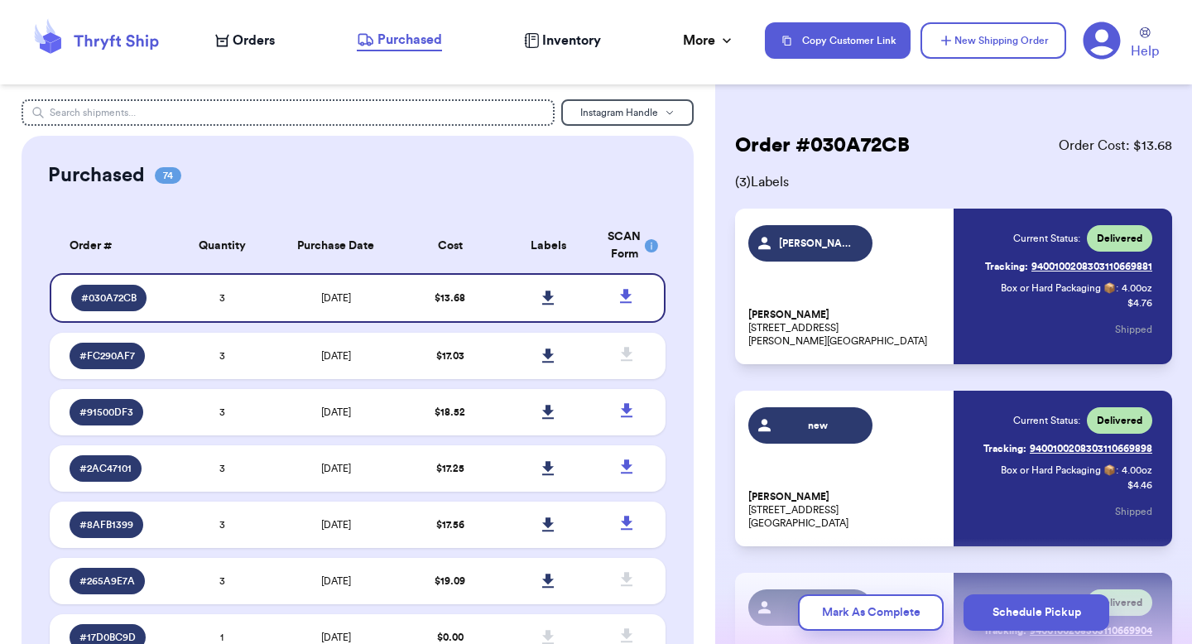
click at [491, 37] on div "Orders Purchased Inventory More Stats Completed Orders Payments Payouts" at bounding box center [481, 41] width 533 height 22
click at [564, 39] on span "Inventory" at bounding box center [571, 41] width 59 height 20
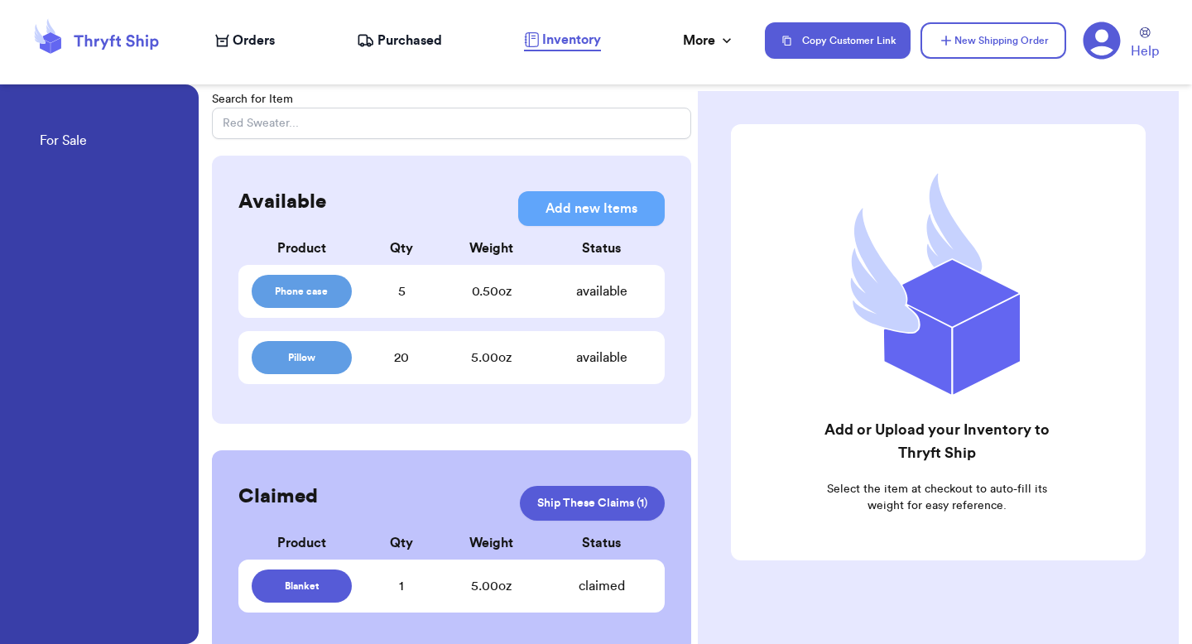
click at [673, 37] on div "Orders Purchased Inventory More Stats Completed Orders Payments Payouts" at bounding box center [481, 41] width 533 height 22
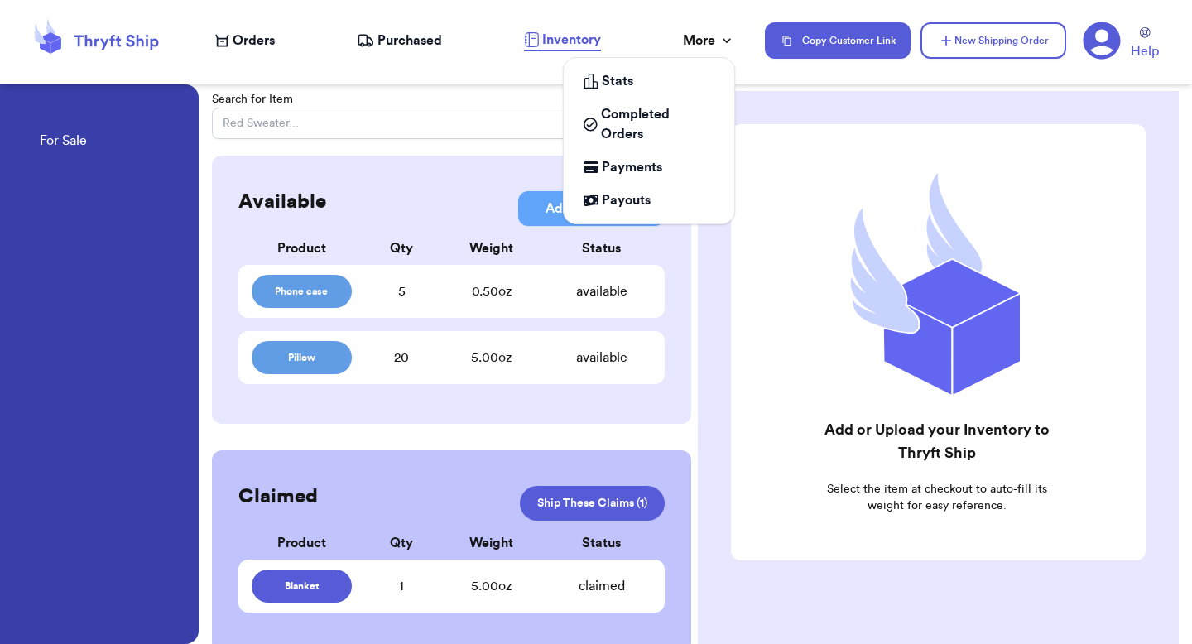
click at [685, 39] on div "More" at bounding box center [709, 41] width 52 height 20
click at [641, 88] on div "Stats" at bounding box center [649, 81] width 131 height 20
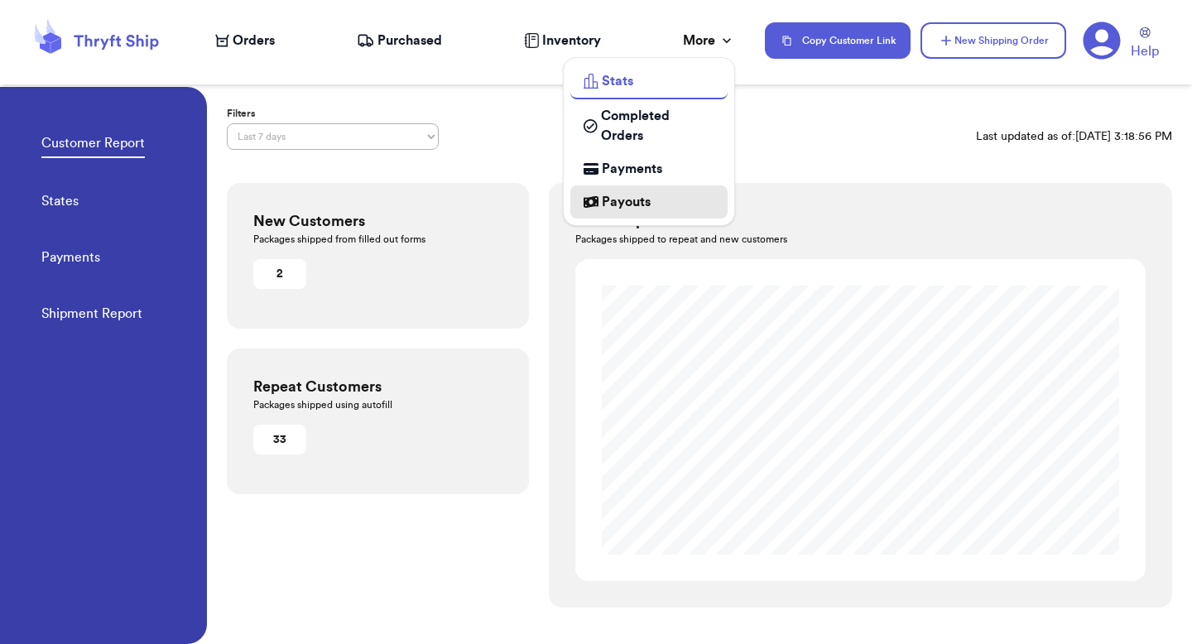
click at [642, 195] on span "Payouts" at bounding box center [626, 202] width 49 height 20
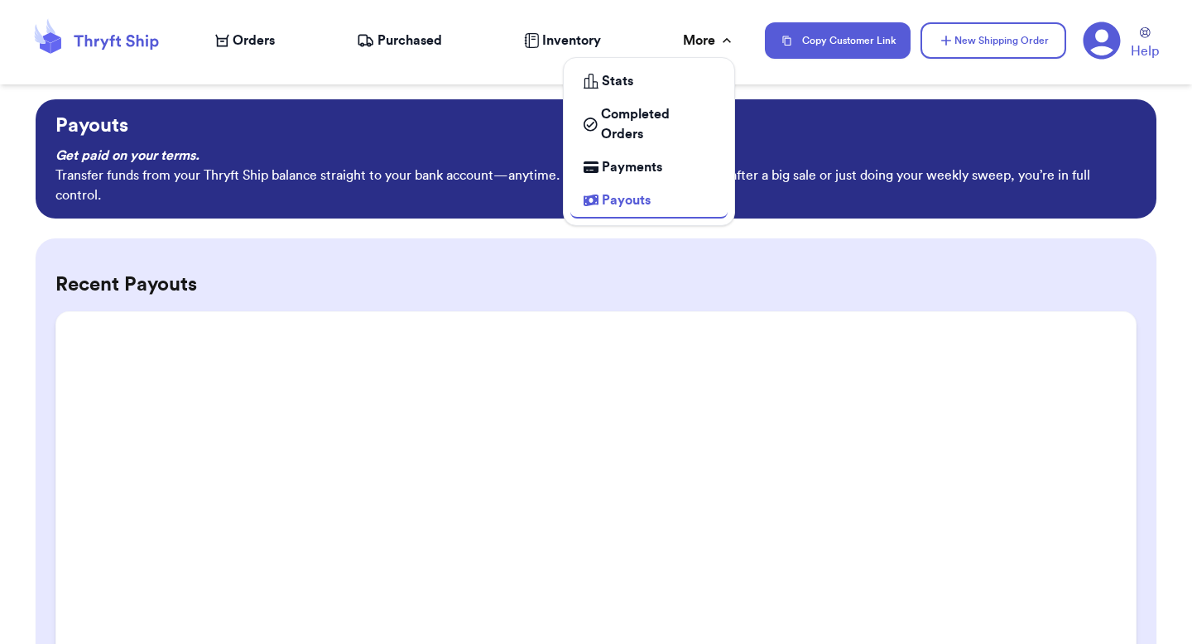
click at [711, 38] on div "More" at bounding box center [709, 41] width 52 height 20
click at [712, 35] on div "More" at bounding box center [709, 41] width 52 height 20
click at [642, 111] on span "Completed Orders" at bounding box center [657, 124] width 113 height 40
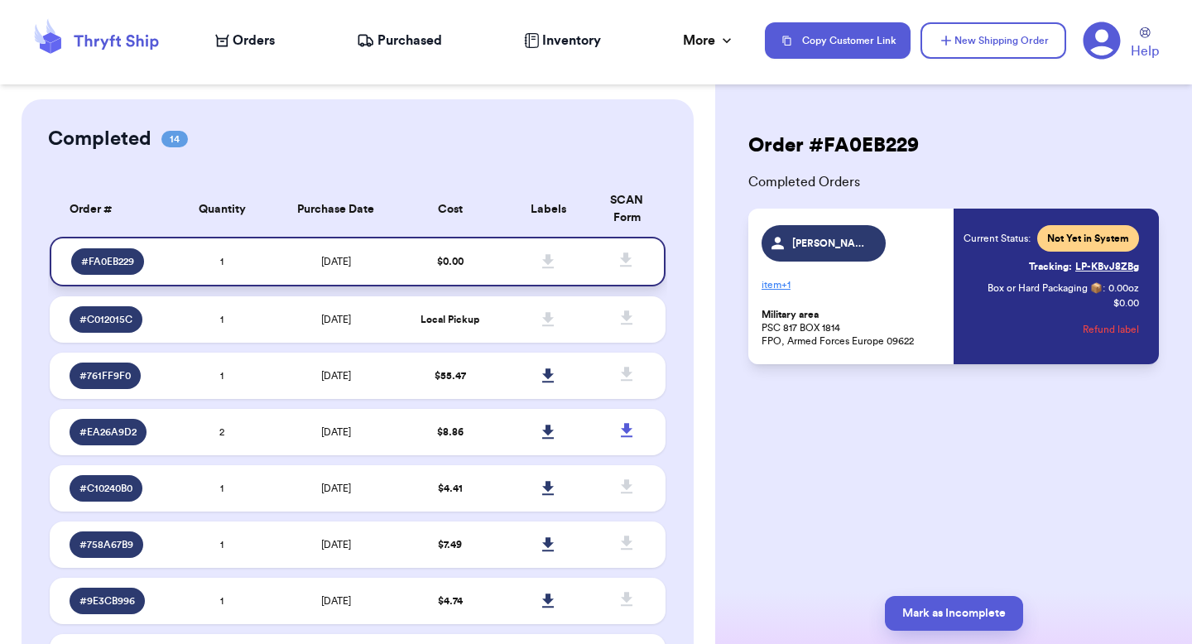
click at [366, 239] on td "10/6/2025" at bounding box center [336, 262] width 129 height 50
click at [251, 32] on span "Orders" at bounding box center [254, 41] width 42 height 20
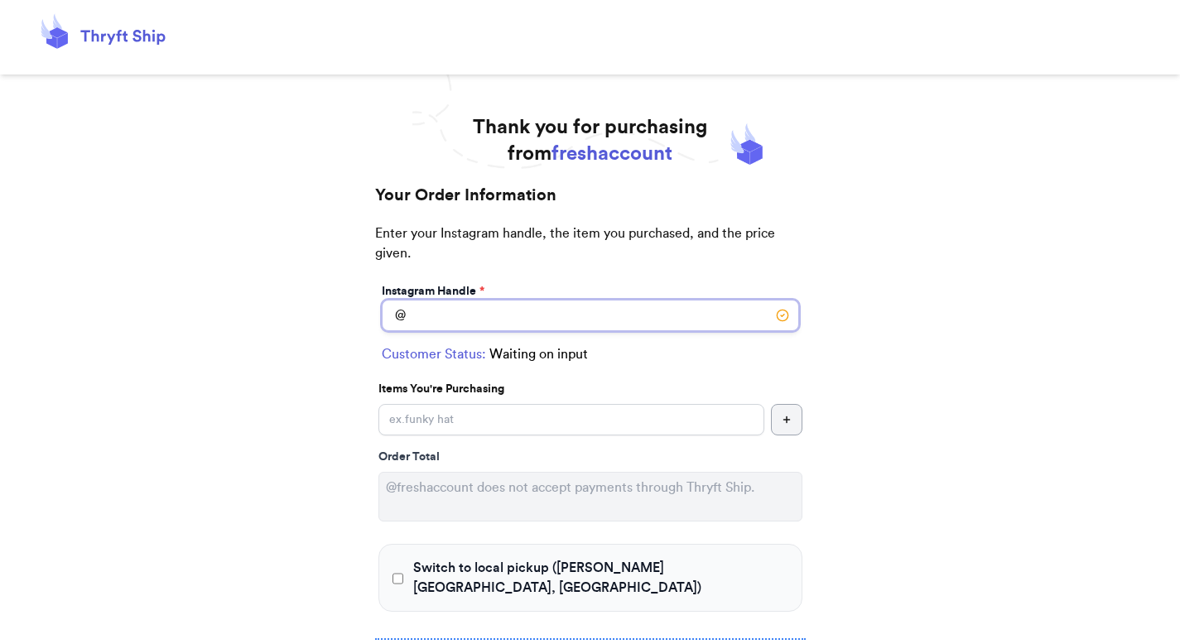
click at [435, 326] on input "Switch to local pickup ([PERSON_NAME][GEOGRAPHIC_DATA], [GEOGRAPHIC_DATA])" at bounding box center [590, 315] width 417 height 31
type input "[PERSON_NAME]"
select select "AE"
type input "FPO"
type input "09622"
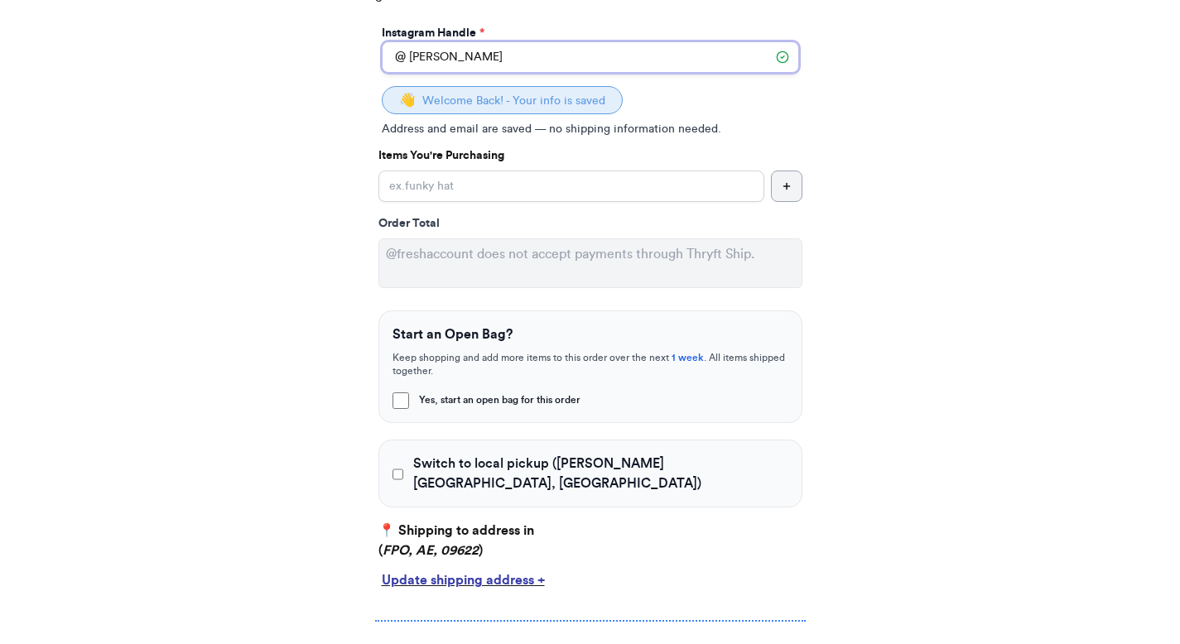
scroll to position [263, 0]
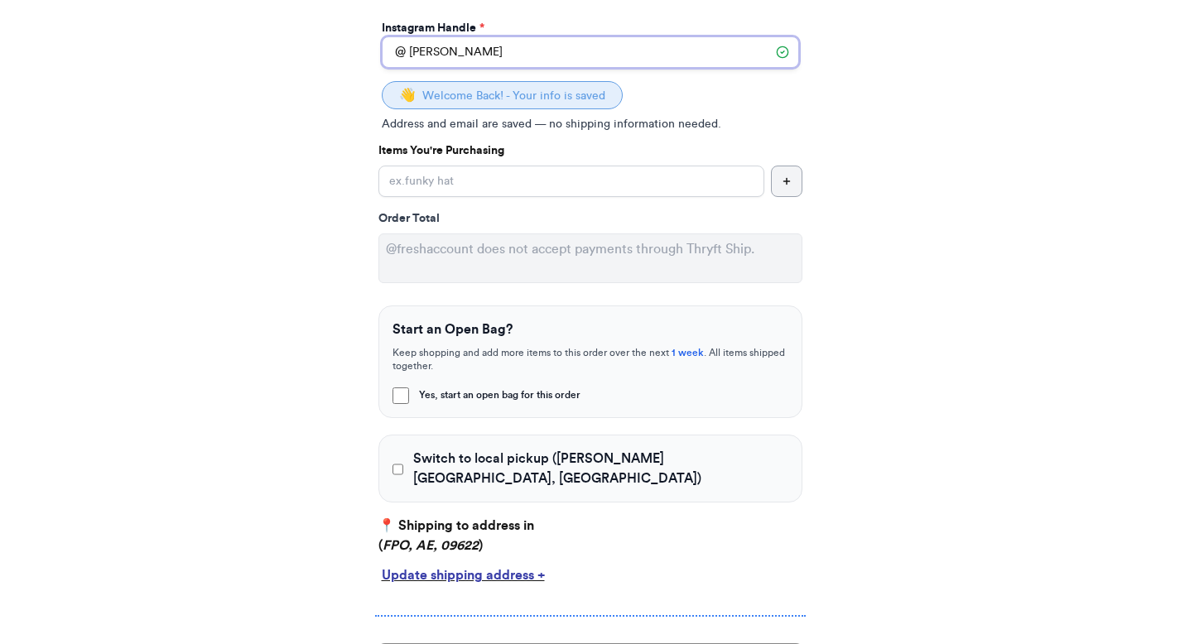
type input "[PERSON_NAME]"
click at [465, 185] on input "Yes, start an open bag for this order" at bounding box center [571, 181] width 386 height 31
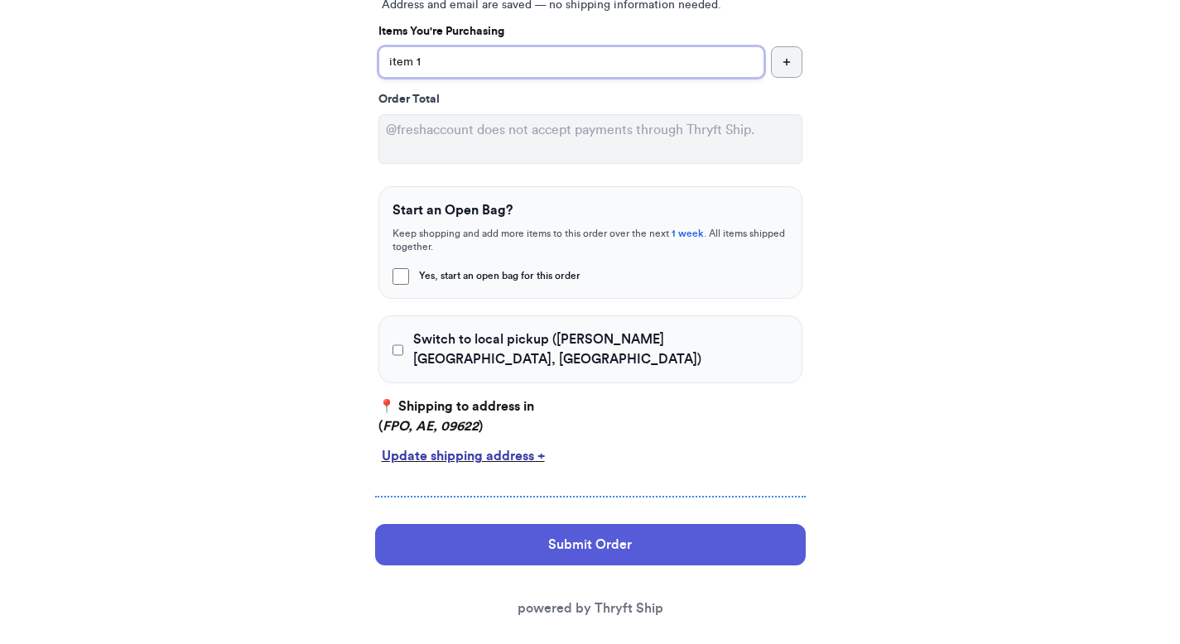
type input "item 1"
click at [521, 343] on span "Switch to local pickup ([PERSON_NAME][GEOGRAPHIC_DATA], [GEOGRAPHIC_DATA])" at bounding box center [600, 349] width 374 height 40
click at [404, 343] on input "Switch to local pickup ([PERSON_NAME][GEOGRAPHIC_DATA], [GEOGRAPHIC_DATA])" at bounding box center [398, 350] width 12 height 17
checkbox input "true"
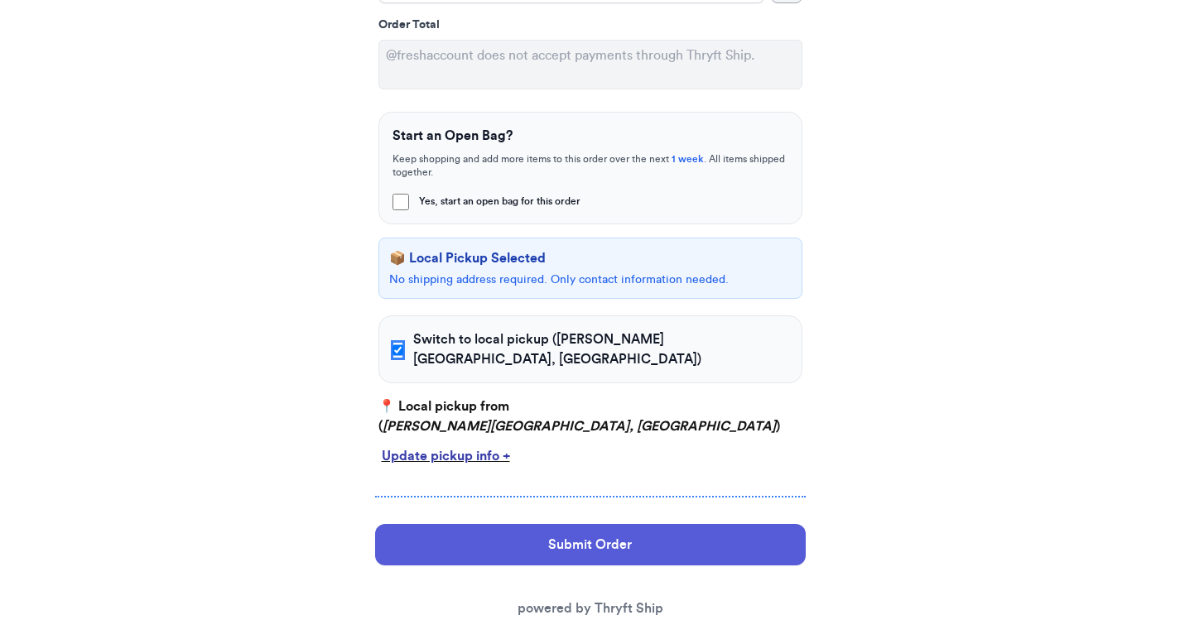
scroll to position [457, 0]
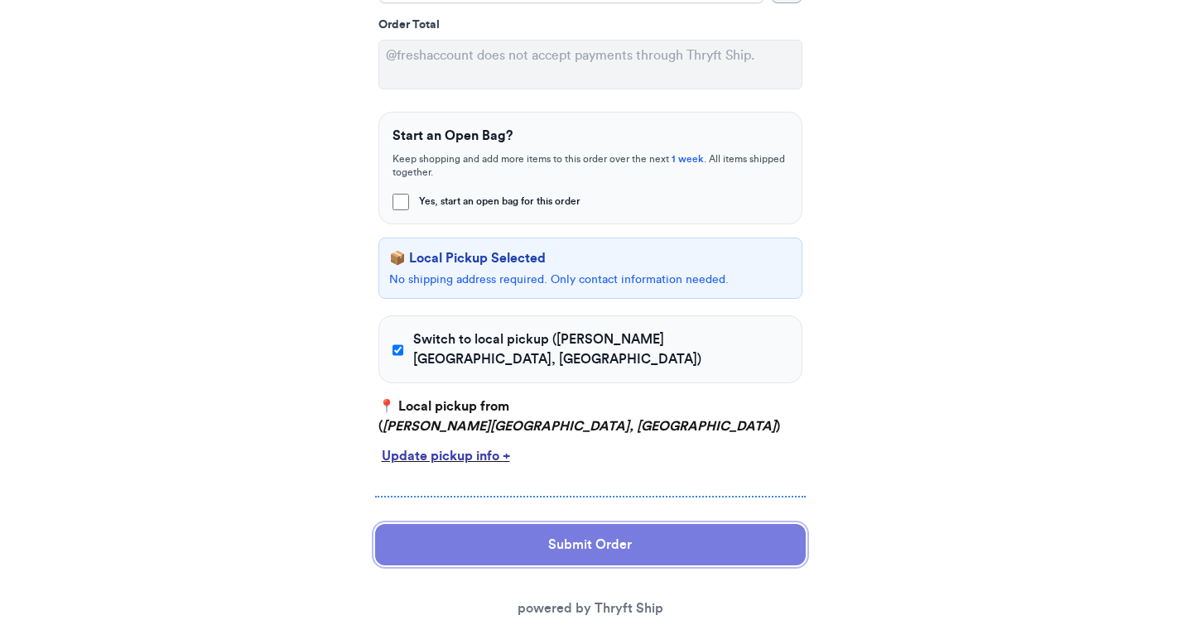
click at [557, 531] on button "Submit Order" at bounding box center [590, 544] width 430 height 41
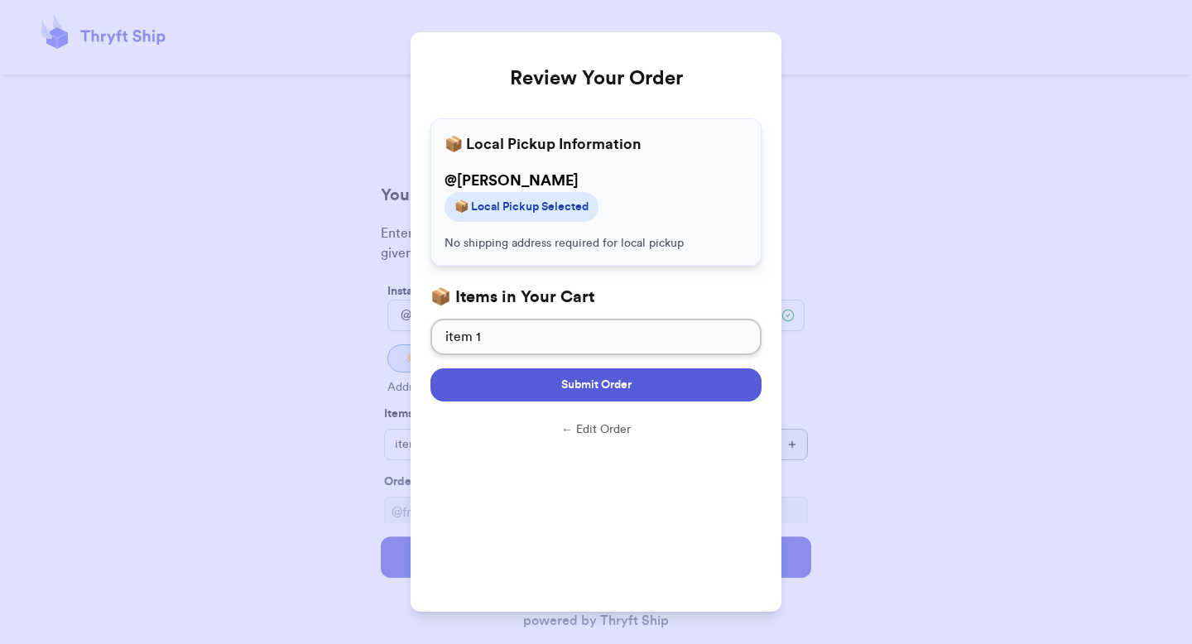
click at [559, 398] on button "Submit Order" at bounding box center [595, 384] width 331 height 33
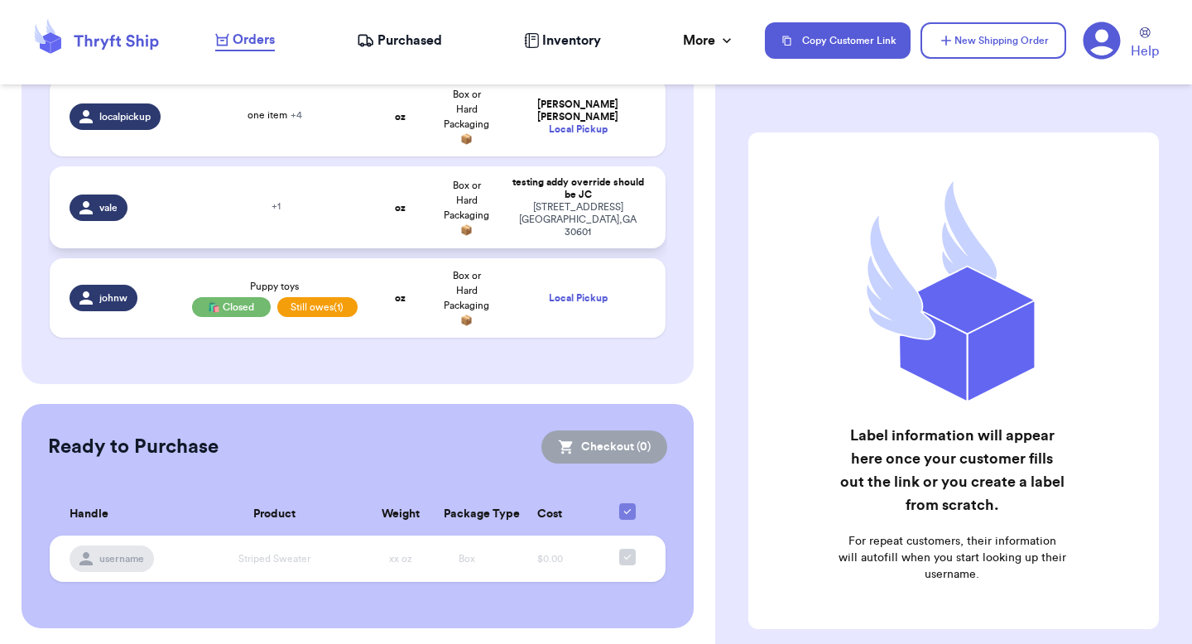
scroll to position [7, 0]
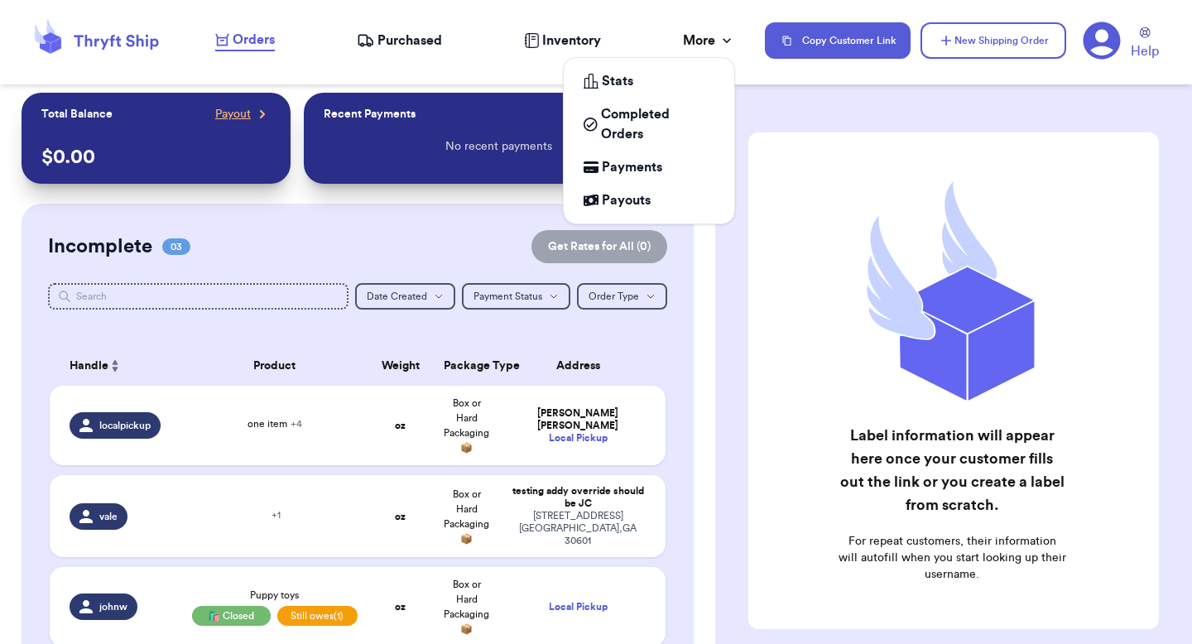
click at [722, 41] on icon at bounding box center [727, 40] width 17 height 17
click at [661, 142] on span "Completed Orders" at bounding box center [657, 124] width 113 height 40
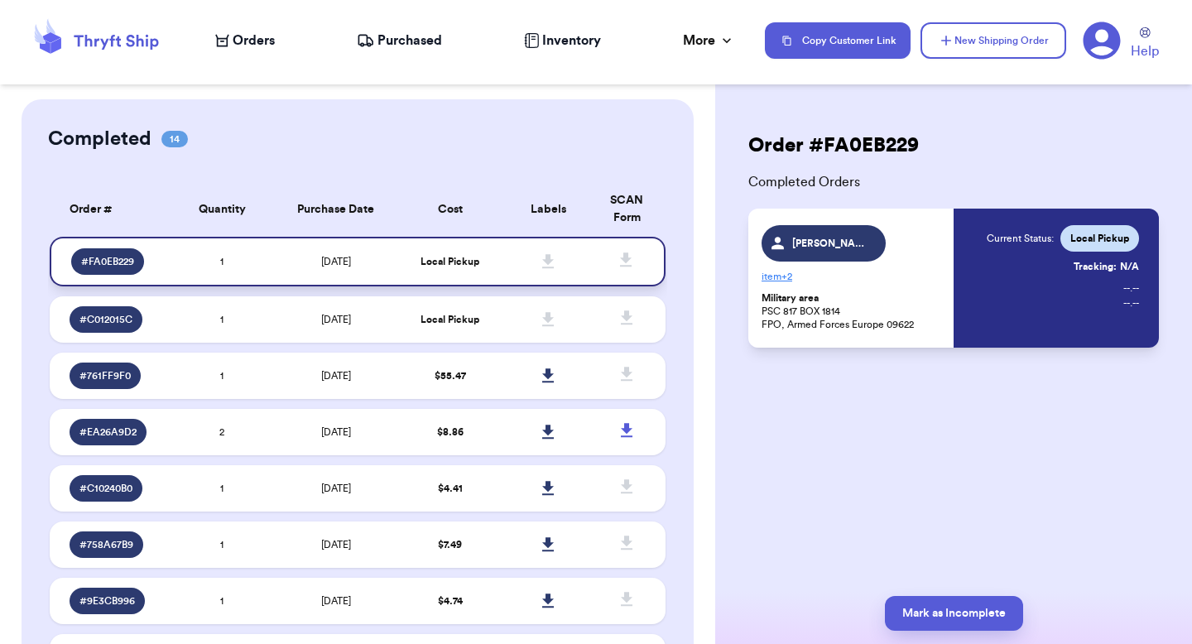
click at [338, 271] on td "[DATE]" at bounding box center [336, 262] width 129 height 50
click at [784, 277] on span "+ 2" at bounding box center [787, 277] width 11 height 10
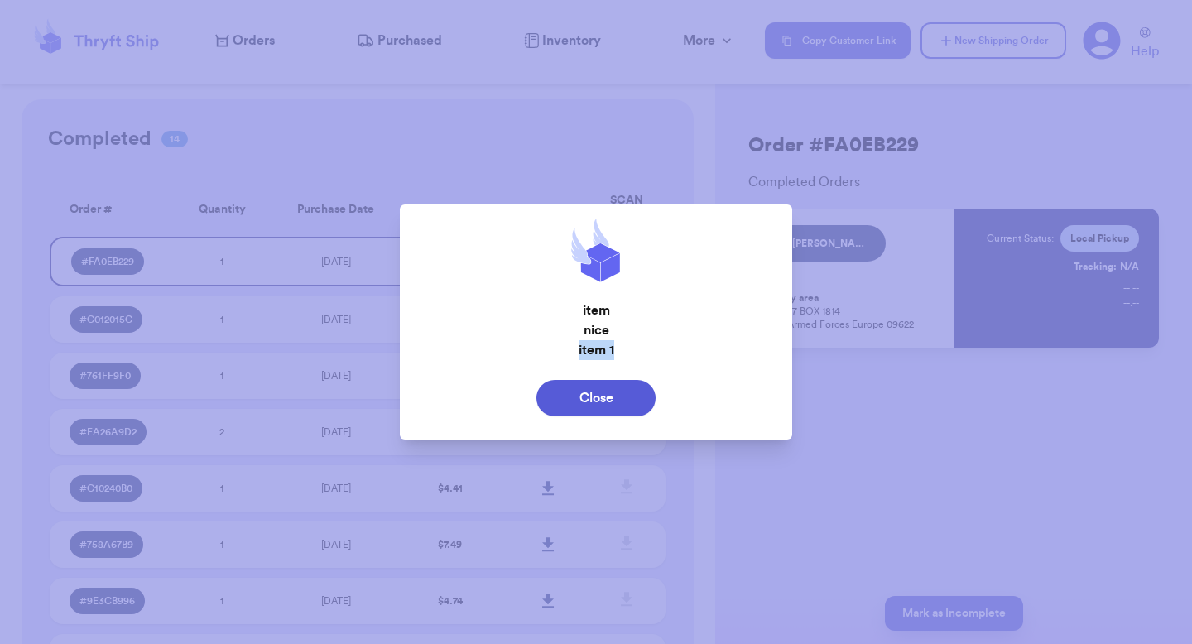
drag, startPoint x: 624, startPoint y: 353, endPoint x: 558, endPoint y: 372, distance: 68.9
click at [537, 354] on p "item 1" at bounding box center [596, 350] width 367 height 20
click at [577, 398] on button "Close" at bounding box center [595, 398] width 119 height 36
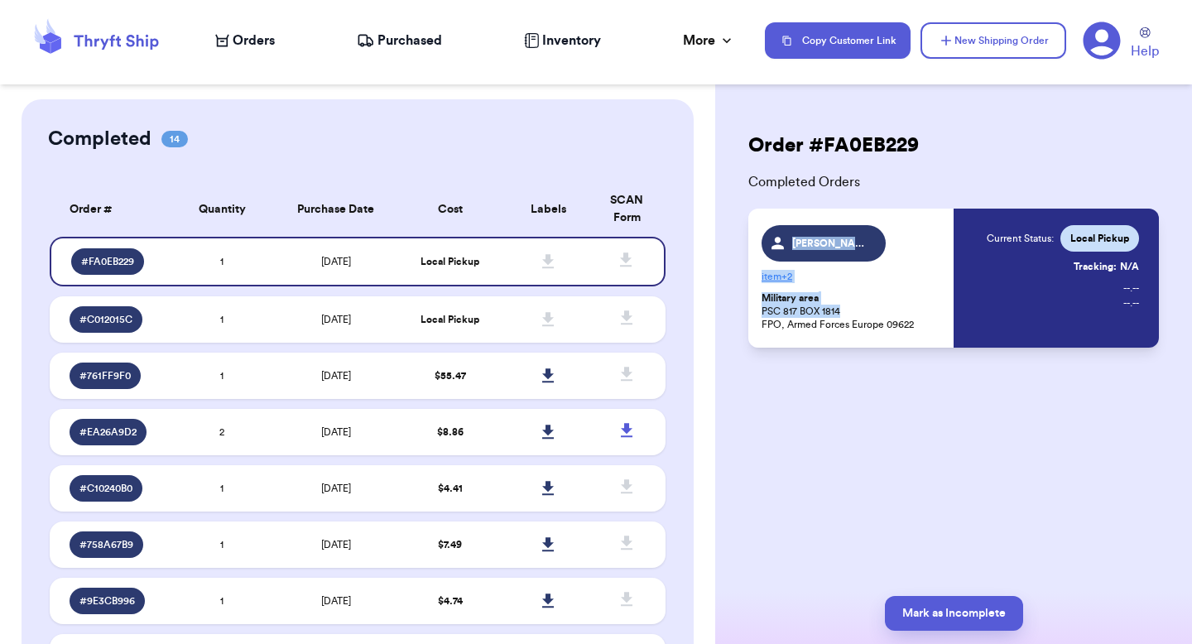
drag, startPoint x: 808, startPoint y: 304, endPoint x: 802, endPoint y: 203, distance: 101.2
click at [802, 203] on div "Order # FA0EB229 Completed Orders [PERSON_NAME] item + 2 Military area PSC 817 …" at bounding box center [953, 239] width 437 height 215
click at [1017, 356] on div "Order # FA0EB229 Completed Orders [PERSON_NAME] item + 2 Military area PSC 817 …" at bounding box center [953, 289] width 477 height 381
click at [238, 32] on span "Orders" at bounding box center [254, 41] width 42 height 20
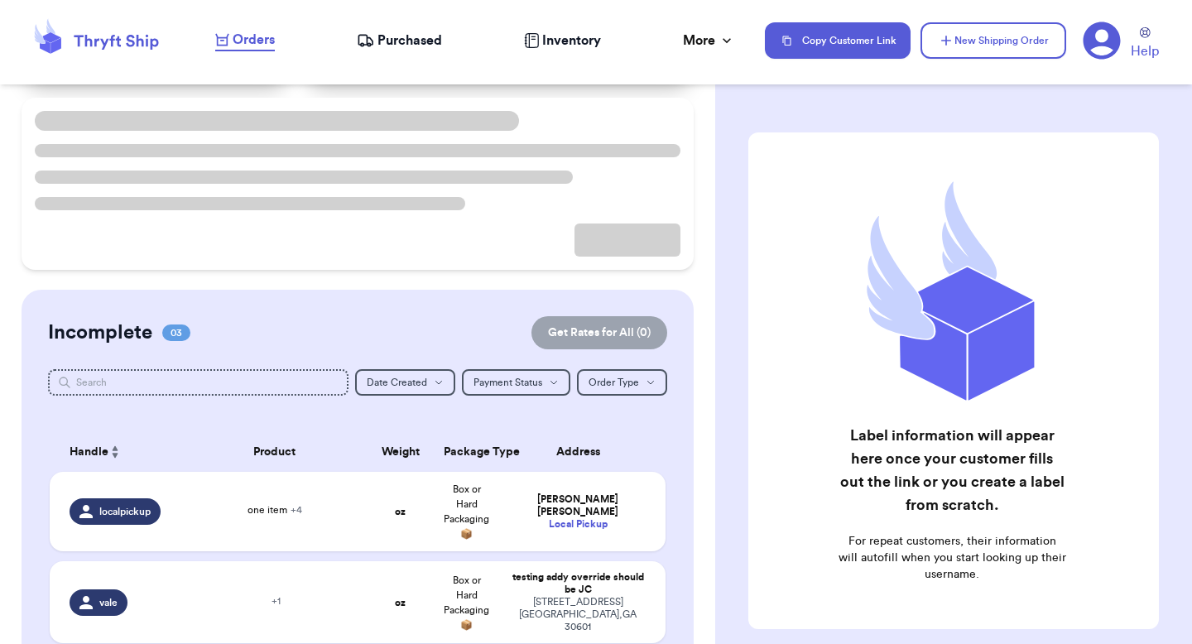
scroll to position [127, 0]
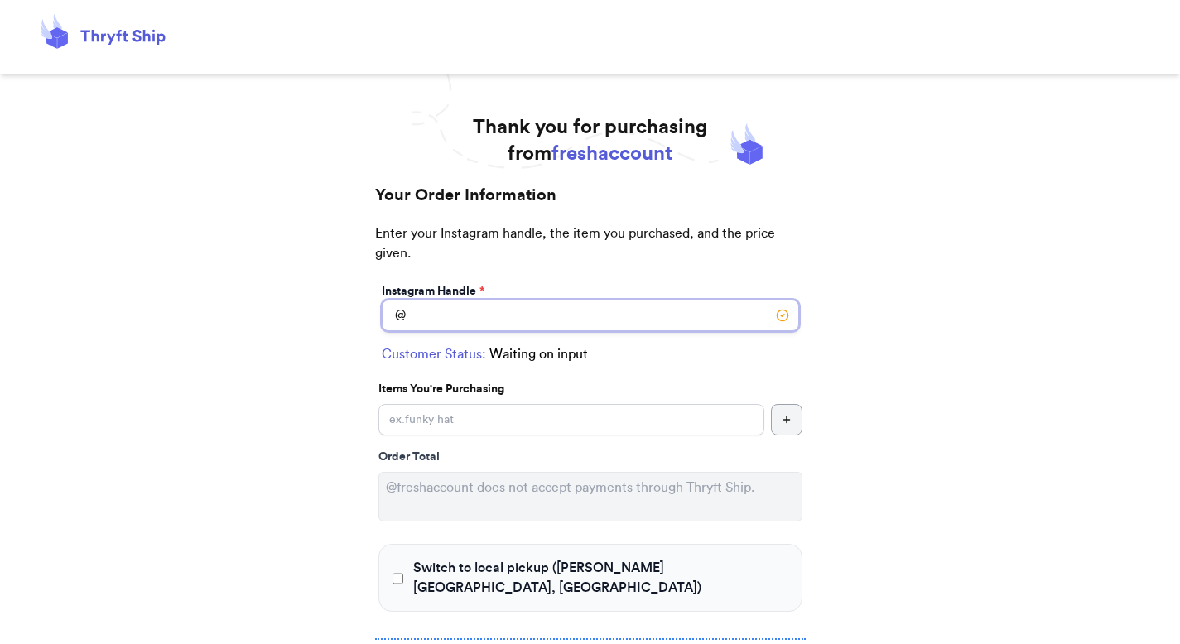
click at [451, 313] on input "Switch to local pickup ([PERSON_NAME][GEOGRAPHIC_DATA], [GEOGRAPHIC_DATA])" at bounding box center [590, 315] width 417 height 31
type input "[US_STATE]"
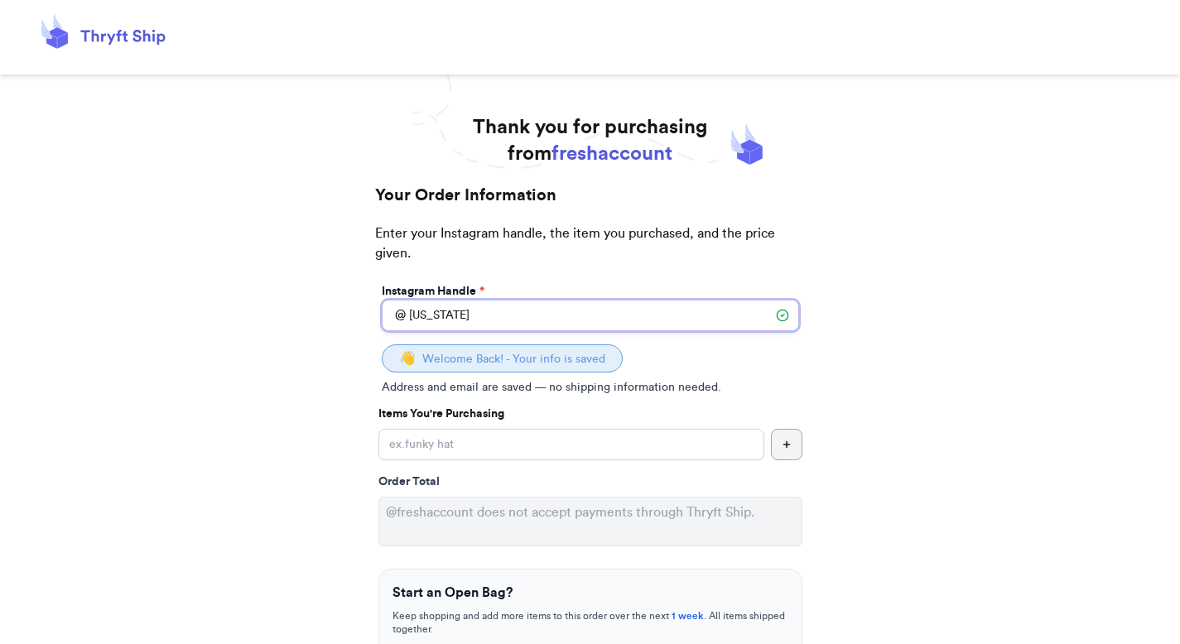
select select "CO"
type input "[GEOGRAPHIC_DATA]"
type input "80206"
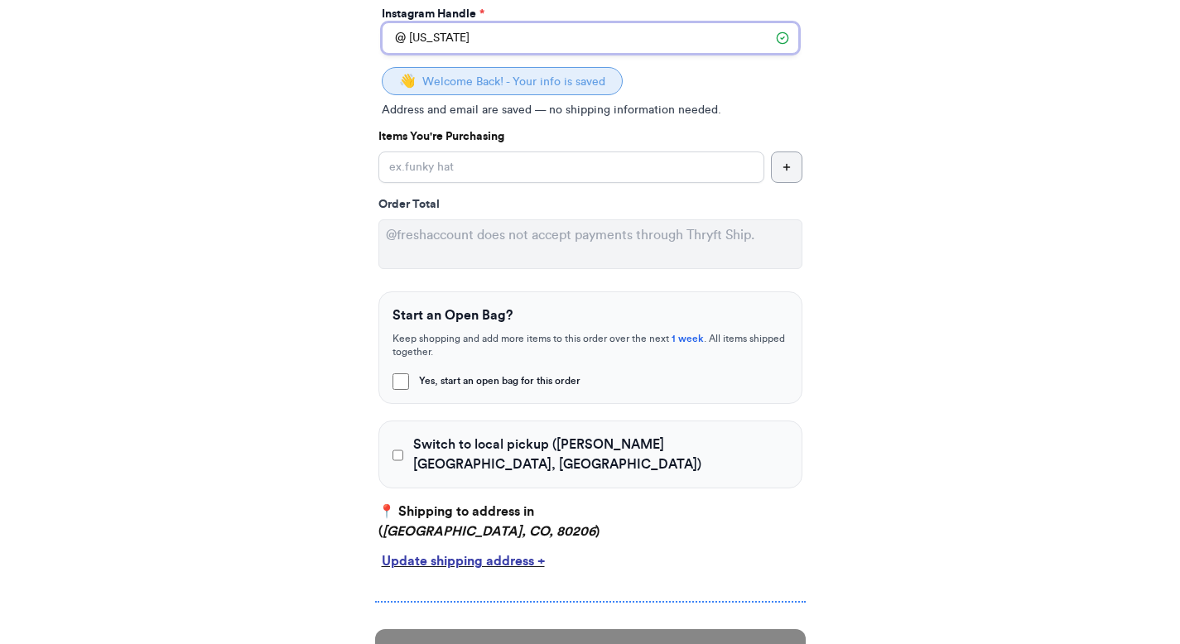
scroll to position [280, 0]
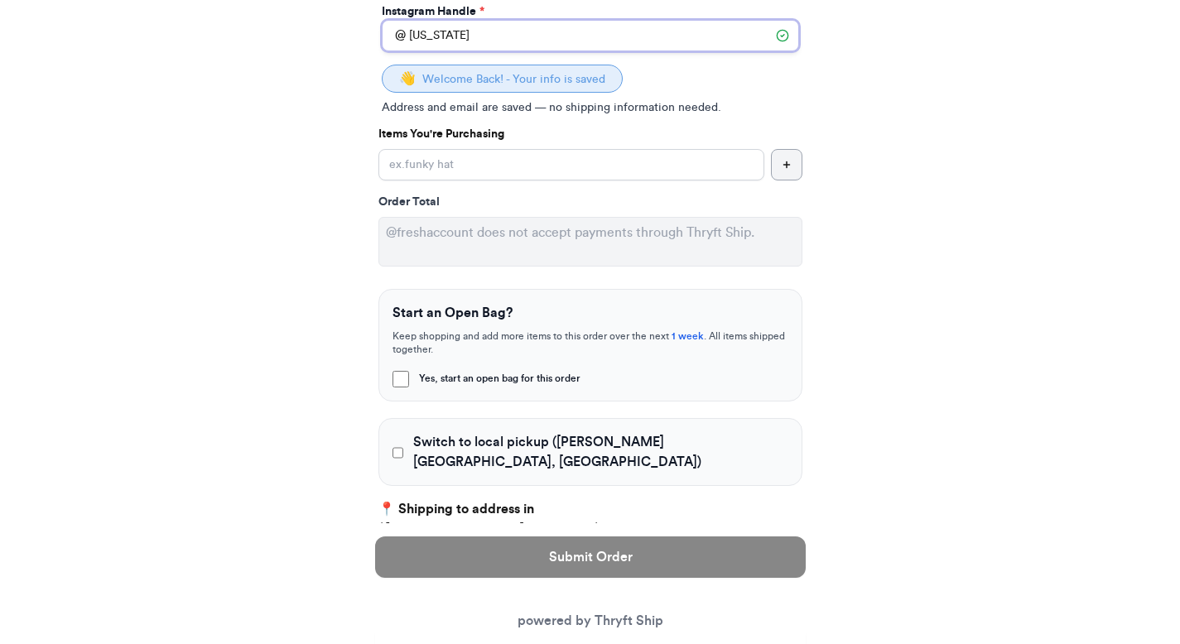
type input "[US_STATE]"
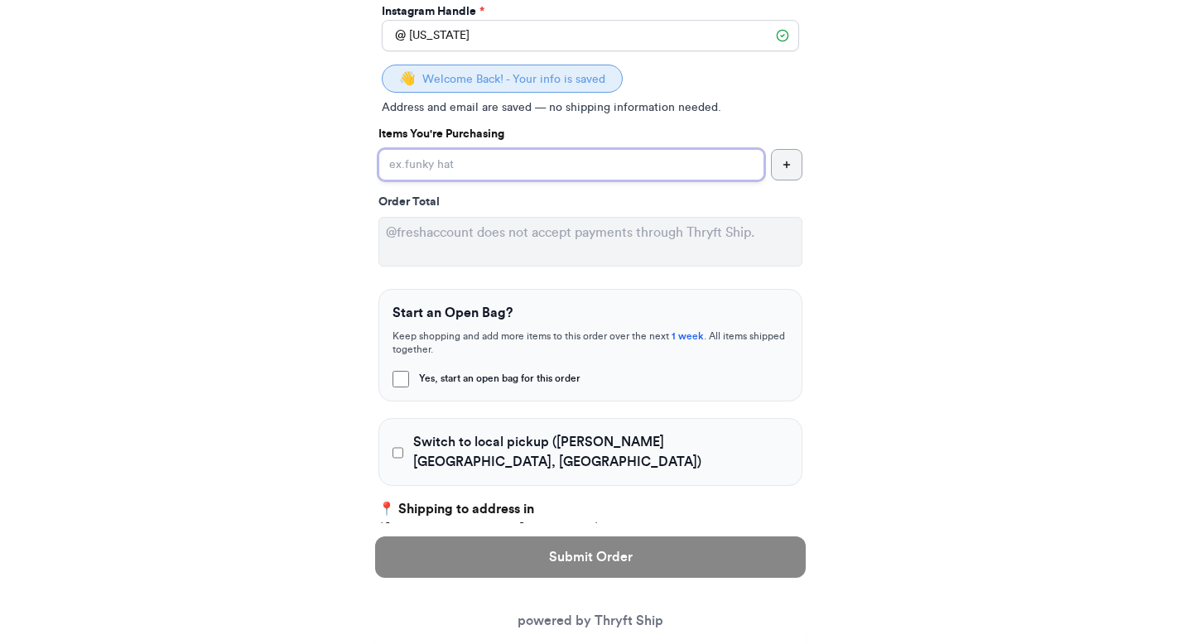
click at [450, 175] on input "Yes, start an open bag for this order" at bounding box center [571, 164] width 386 height 31
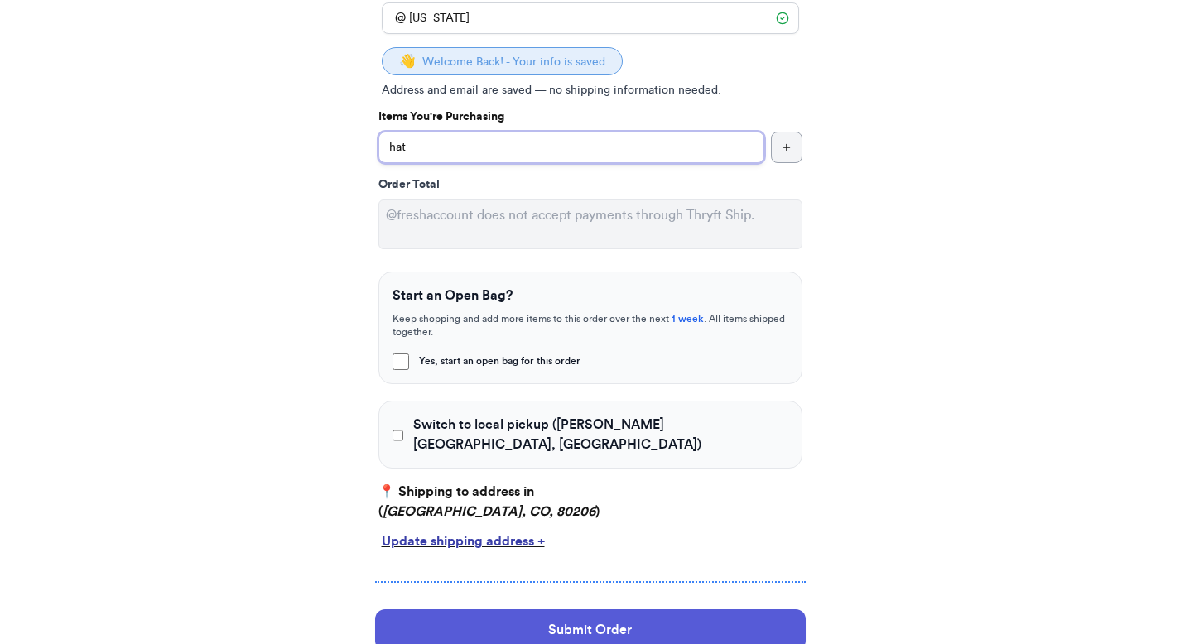
scroll to position [310, 0]
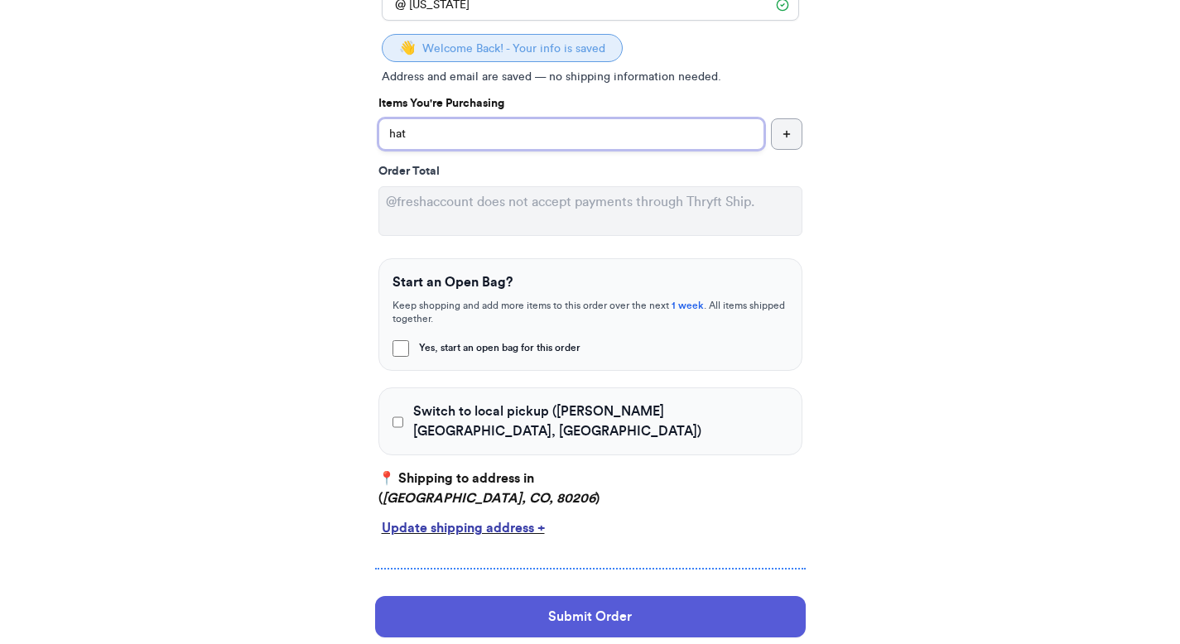
type input "hat"
click at [532, 396] on div "Switch to local pickup ([PERSON_NAME][GEOGRAPHIC_DATA], [GEOGRAPHIC_DATA])" at bounding box center [590, 421] width 424 height 68
click at [564, 411] on span "Switch to local pickup ([PERSON_NAME][GEOGRAPHIC_DATA], [GEOGRAPHIC_DATA])" at bounding box center [600, 422] width 374 height 40
click at [404, 414] on input "Switch to local pickup ([PERSON_NAME][GEOGRAPHIC_DATA], [GEOGRAPHIC_DATA])" at bounding box center [398, 422] width 12 height 17
checkbox input "true"
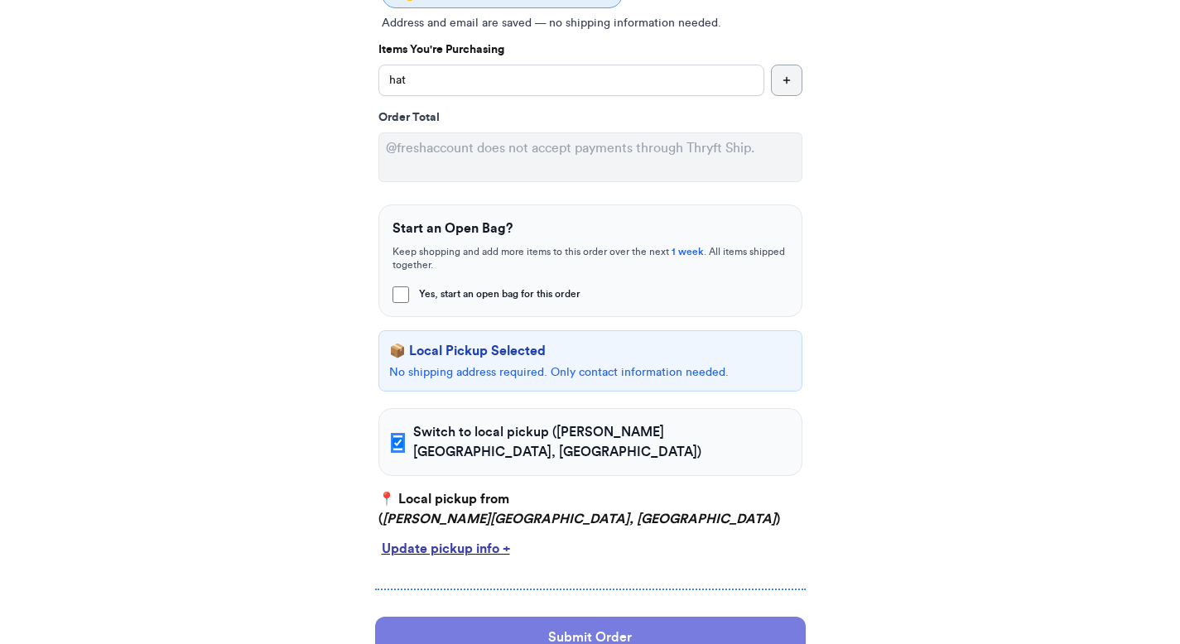
scroll to position [457, 0]
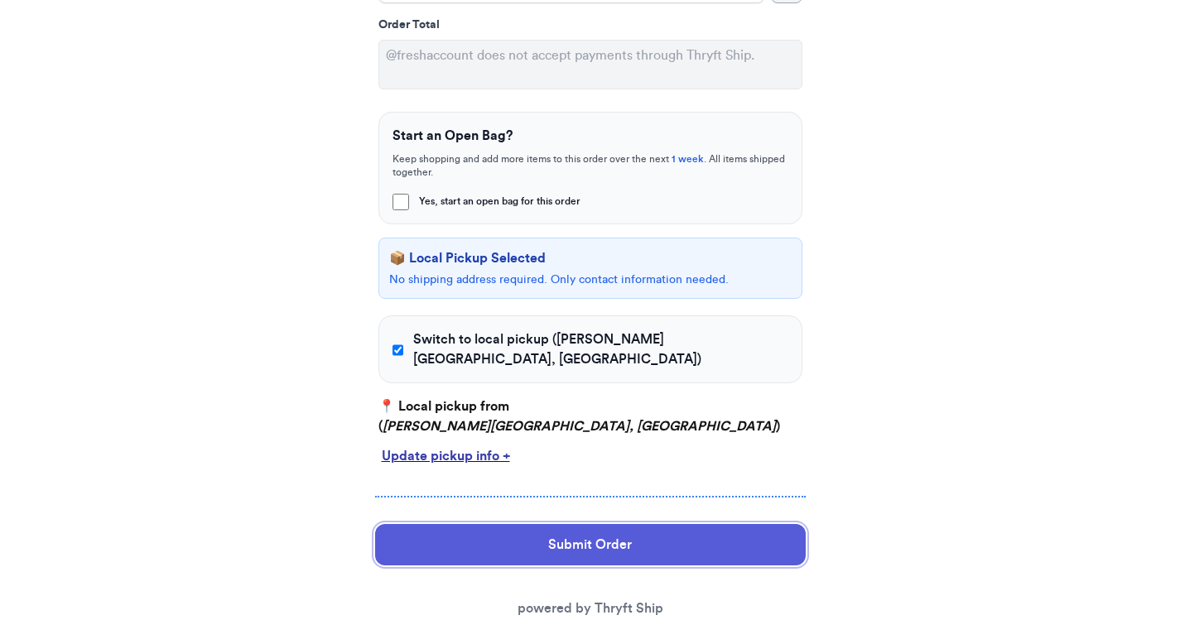
click at [561, 524] on button "Submit Order" at bounding box center [590, 544] width 430 height 41
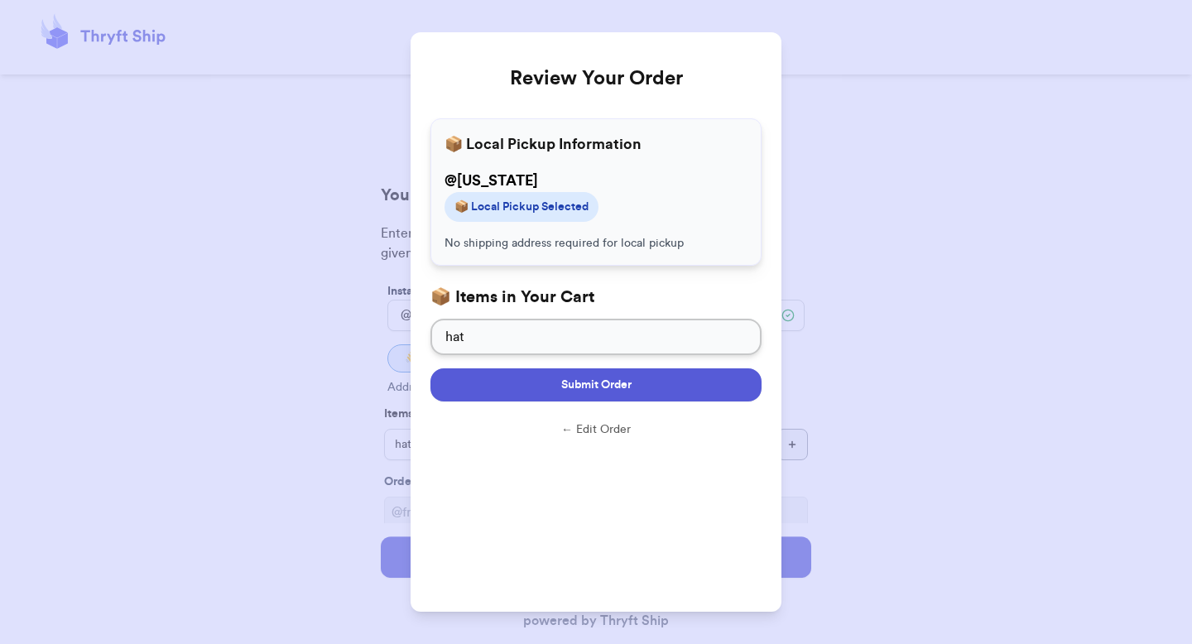
click at [649, 387] on button "Submit Order" at bounding box center [595, 384] width 331 height 33
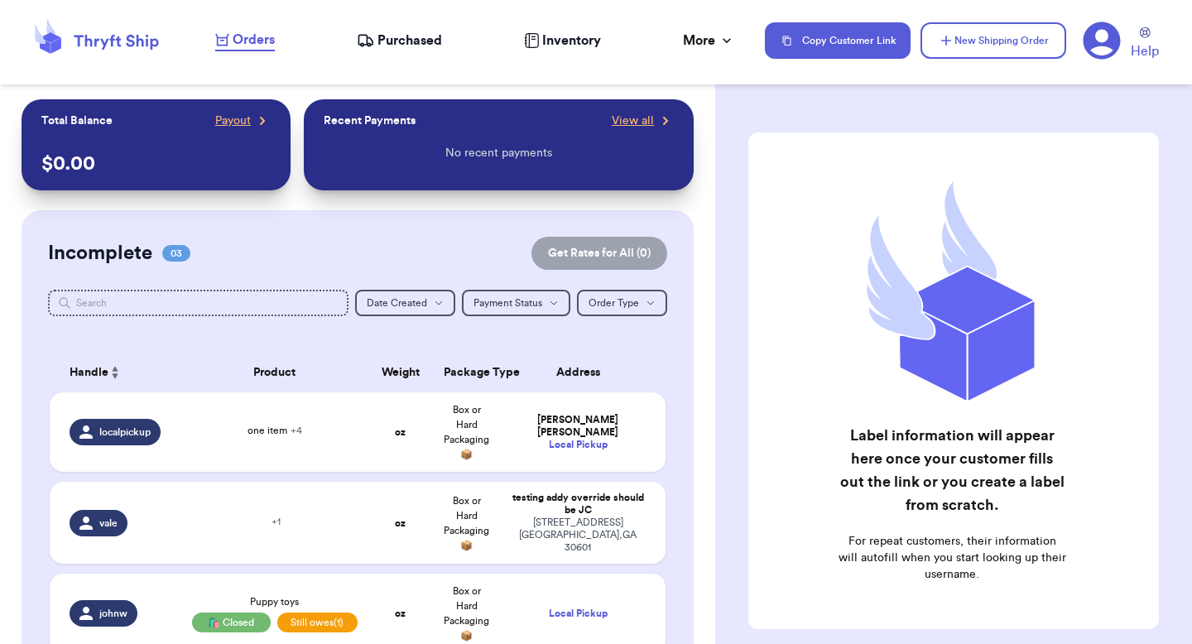
click at [543, 38] on span "Inventory" at bounding box center [571, 41] width 59 height 20
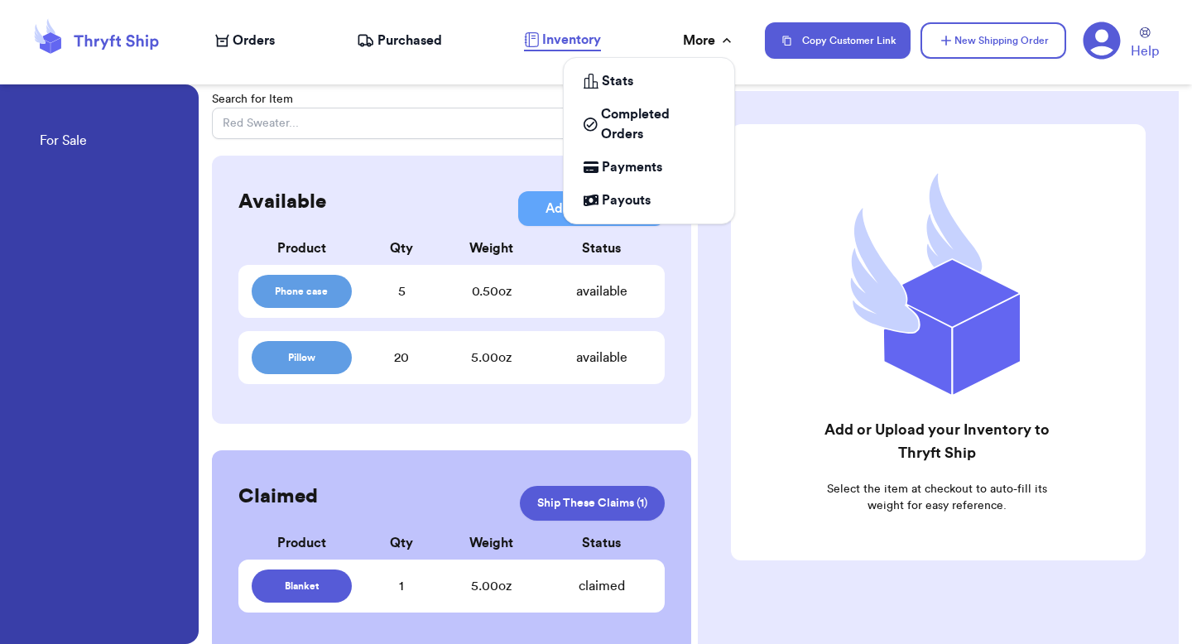
click at [724, 39] on icon at bounding box center [727, 40] width 8 height 5
click at [637, 108] on span "Completed Orders" at bounding box center [657, 124] width 113 height 40
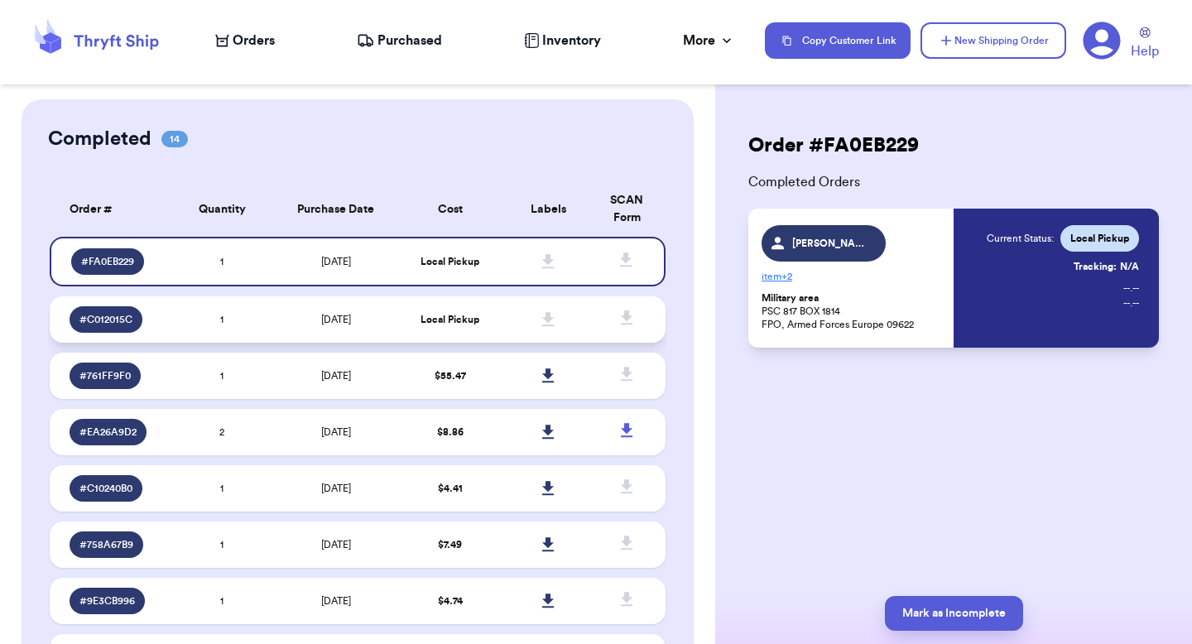
click at [263, 310] on td "1" at bounding box center [222, 319] width 99 height 46
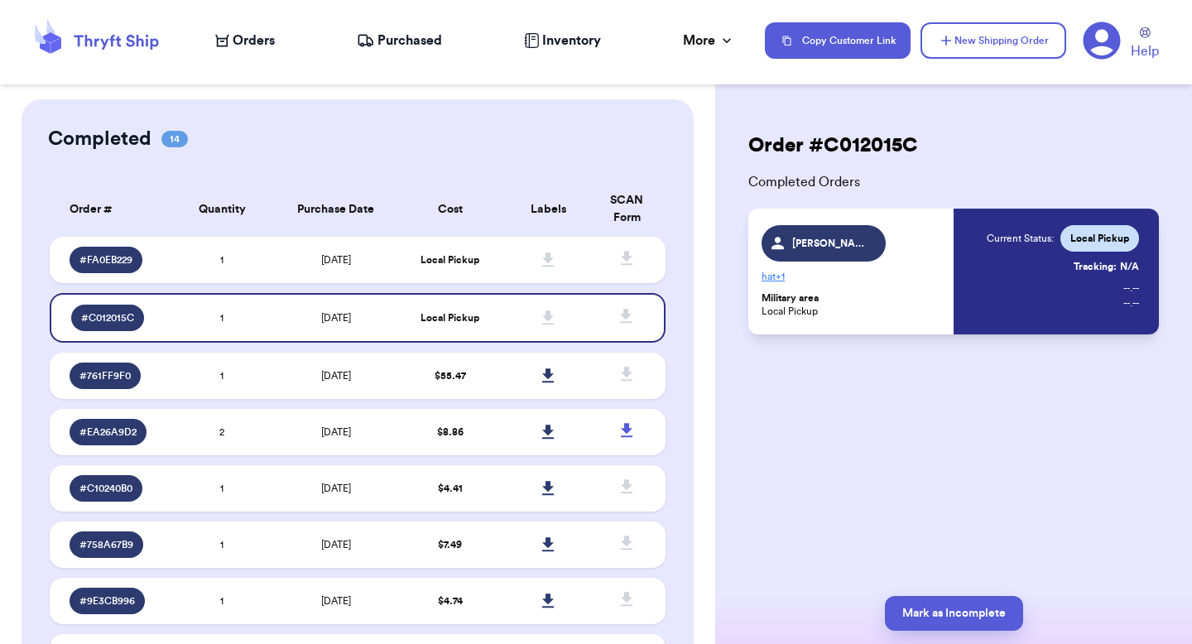
click at [767, 272] on p "hat + 1" at bounding box center [853, 276] width 182 height 26
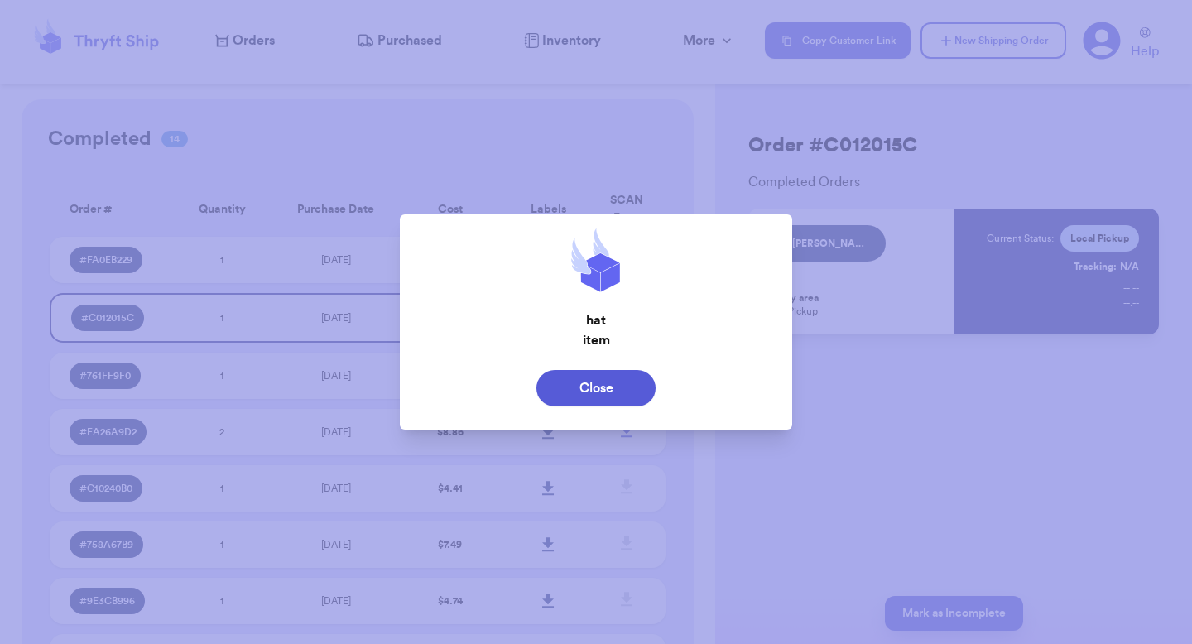
click at [900, 267] on div at bounding box center [596, 322] width 1192 height 644
click at [656, 376] on div "Close" at bounding box center [596, 388] width 367 height 36
click at [607, 373] on button "Close" at bounding box center [595, 388] width 119 height 36
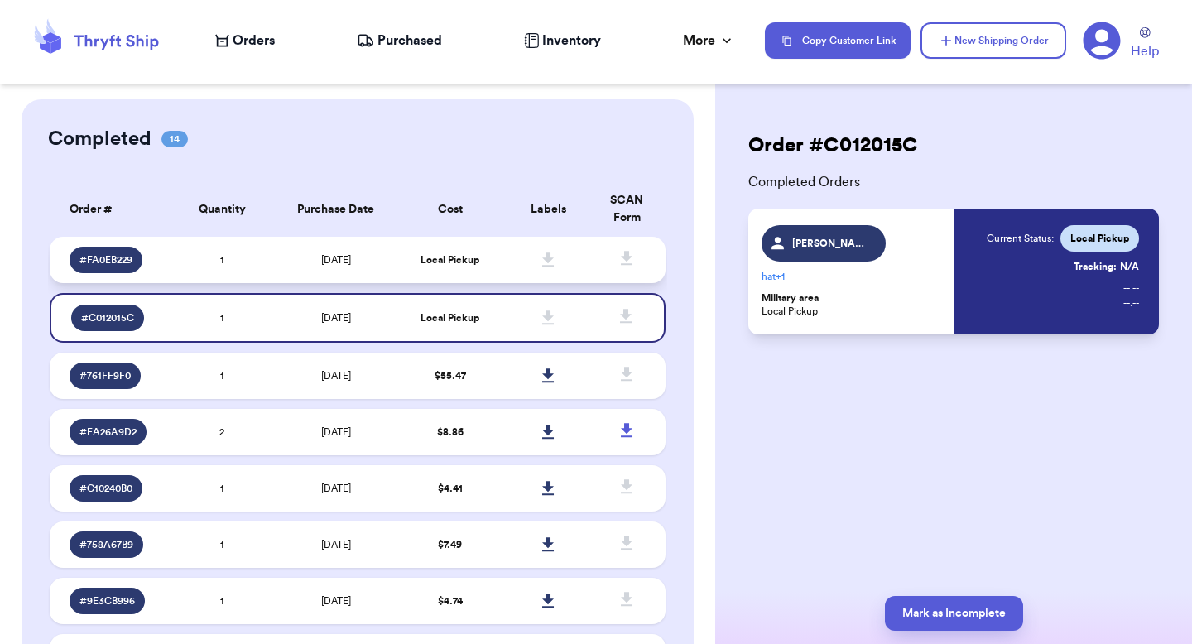
click at [486, 265] on td "Local Pickup" at bounding box center [450, 260] width 99 height 46
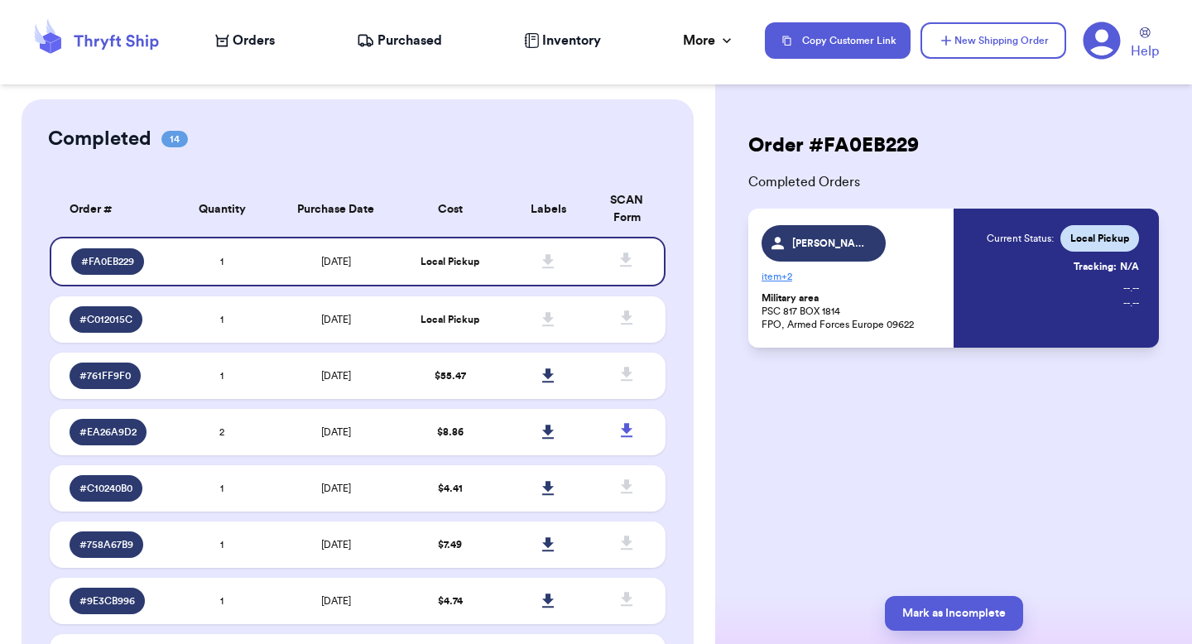
click at [776, 274] on p "item + 2" at bounding box center [853, 276] width 182 height 26
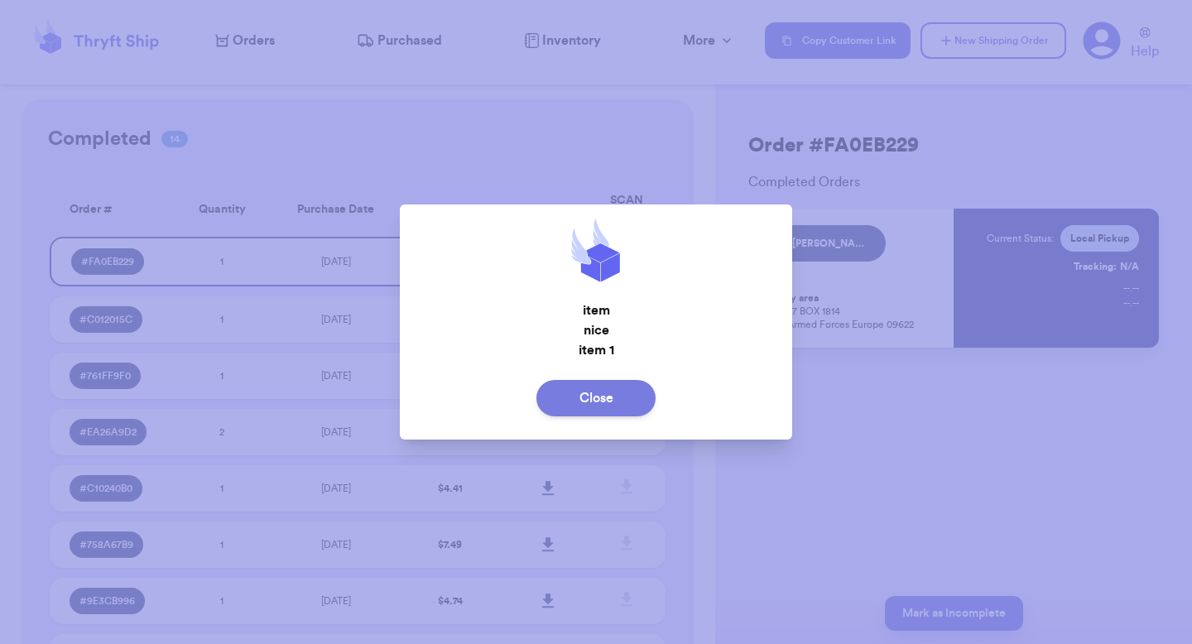
click at [584, 392] on button "Close" at bounding box center [595, 398] width 119 height 36
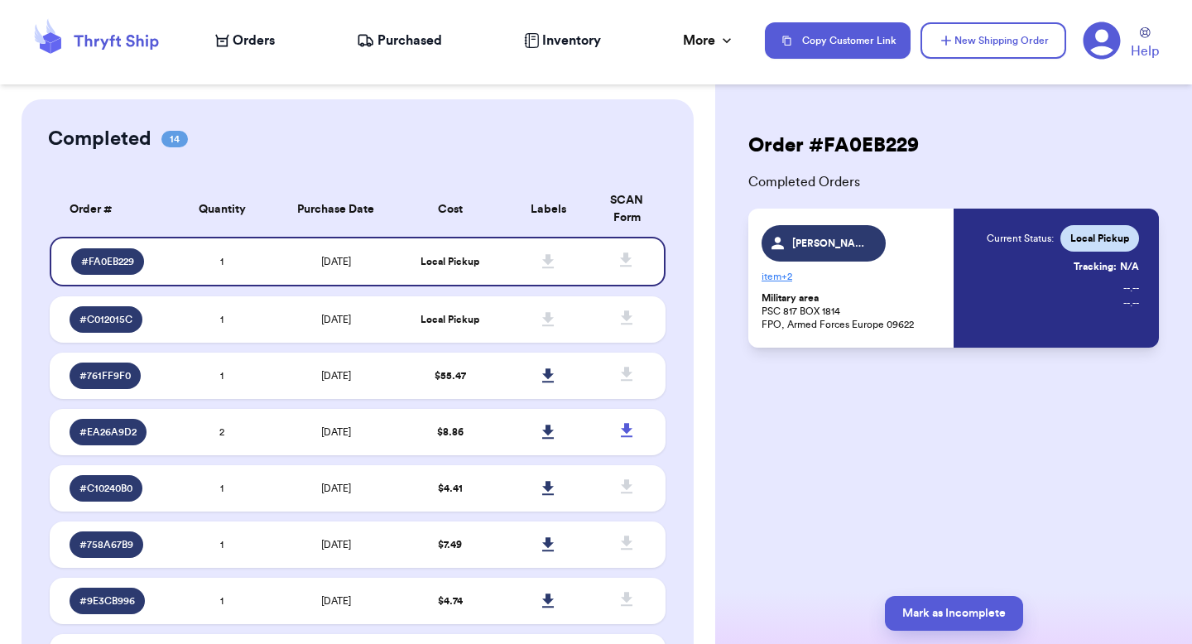
click at [255, 41] on span "Orders" at bounding box center [254, 41] width 42 height 20
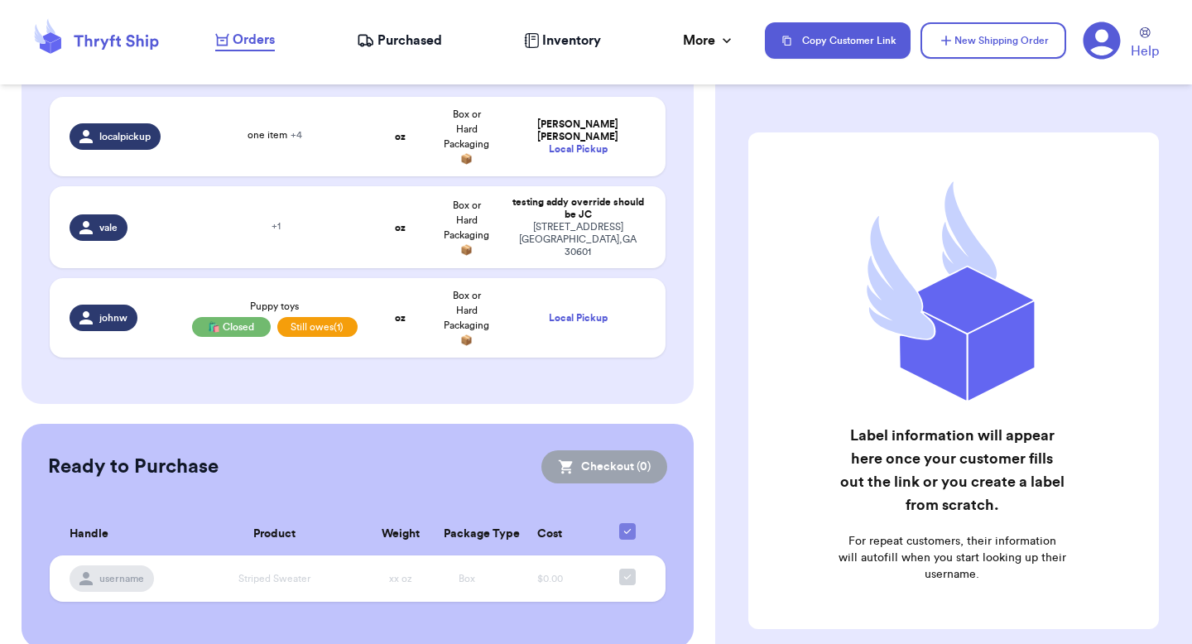
scroll to position [296, 0]
click at [394, 45] on span "Purchased" at bounding box center [410, 41] width 65 height 20
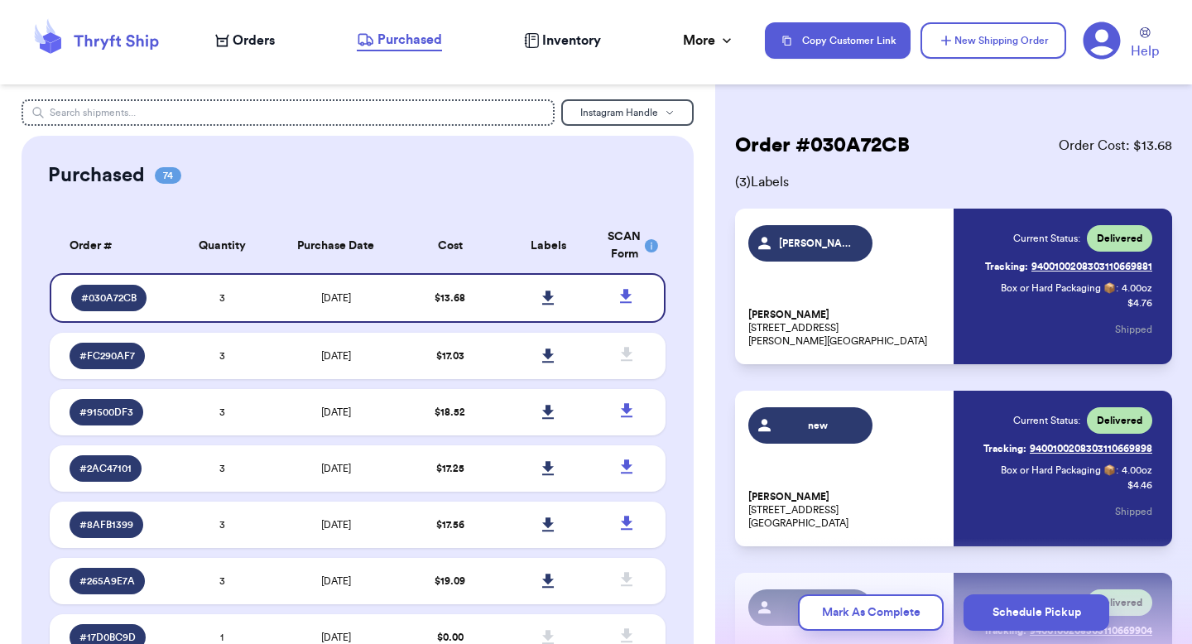
click at [262, 42] on span "Orders" at bounding box center [254, 41] width 42 height 20
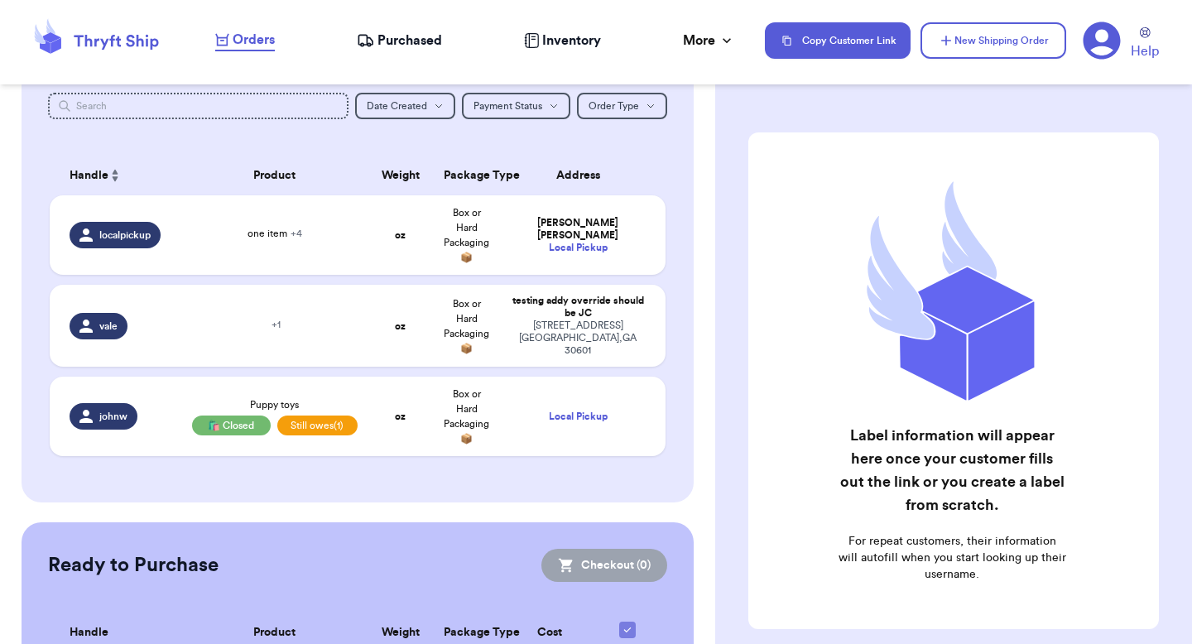
scroll to position [171, 0]
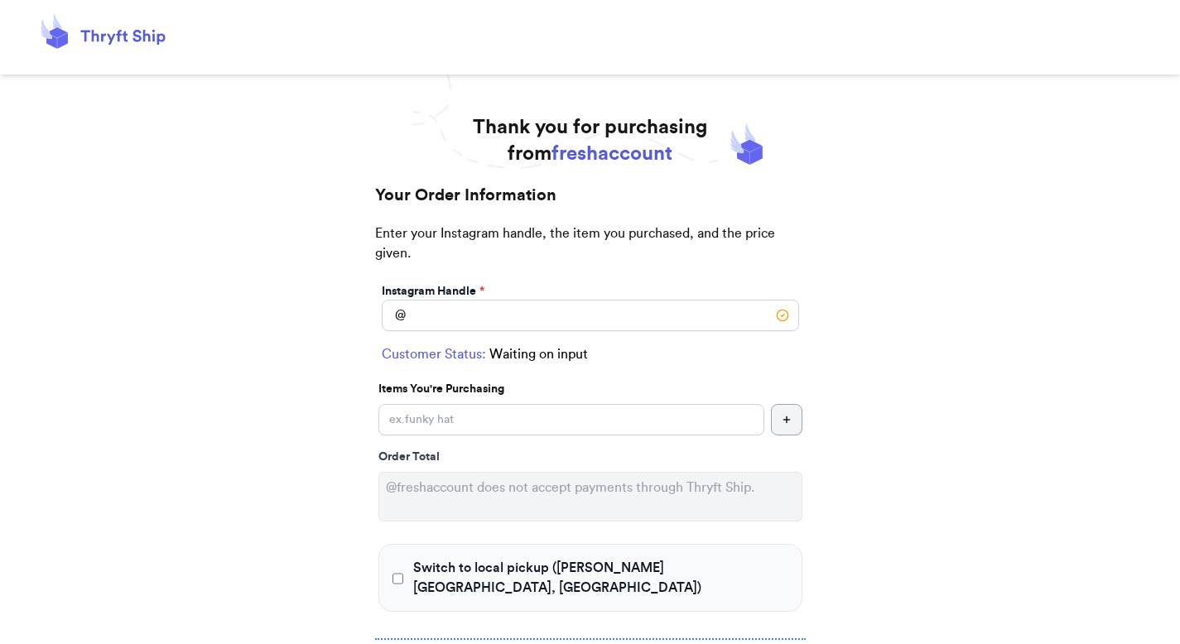
click at [498, 339] on div "Instagram Handle * @ Customer Status: Waiting on input Items You're Purchasing …" at bounding box center [590, 452] width 430 height 345
click at [498, 326] on input "Switch to local pickup ([PERSON_NAME][GEOGRAPHIC_DATA], [GEOGRAPHIC_DATA])" at bounding box center [590, 315] width 417 height 31
type input "[US_STATE]"
select select "CO"
type input "[GEOGRAPHIC_DATA]"
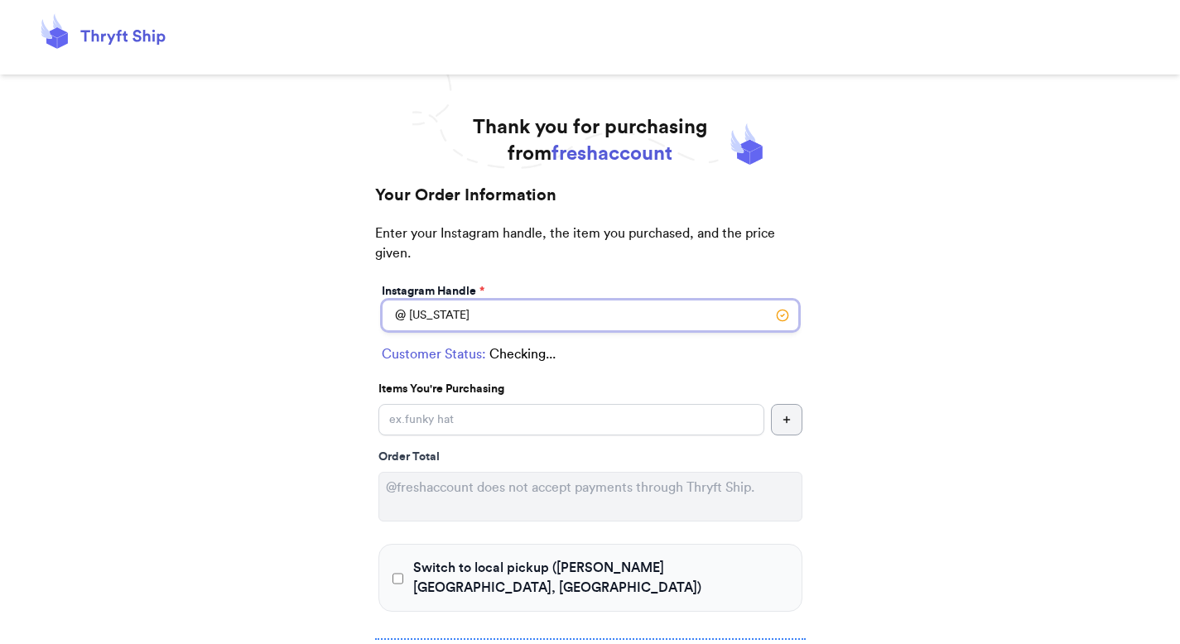
type input "80206"
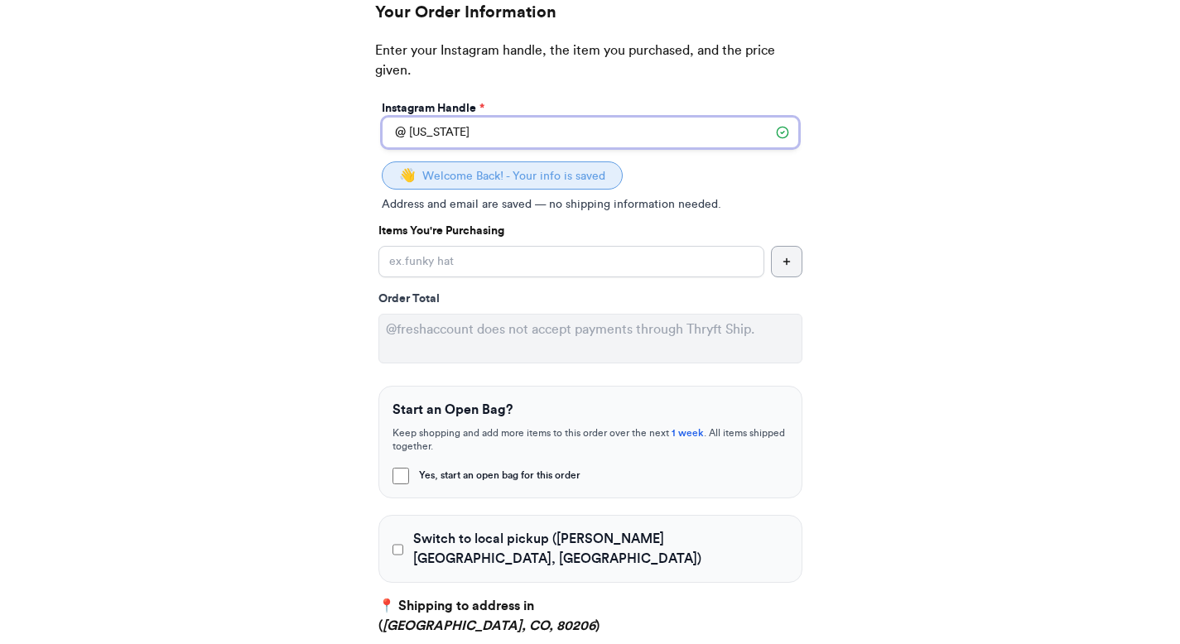
scroll to position [253, 0]
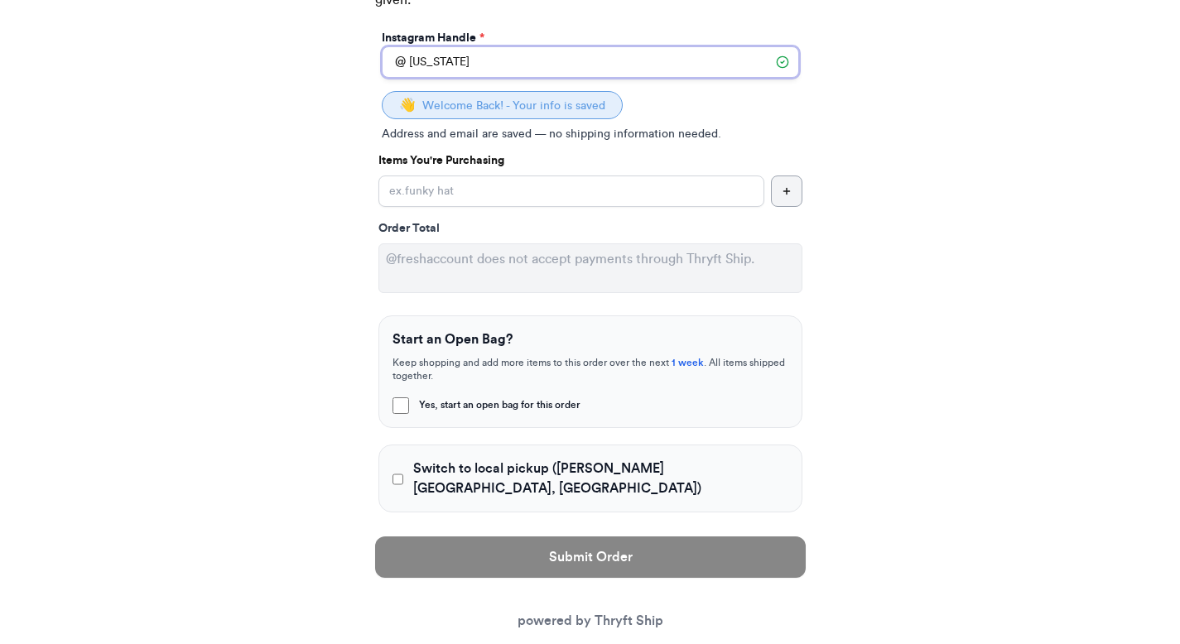
type input "[US_STATE]"
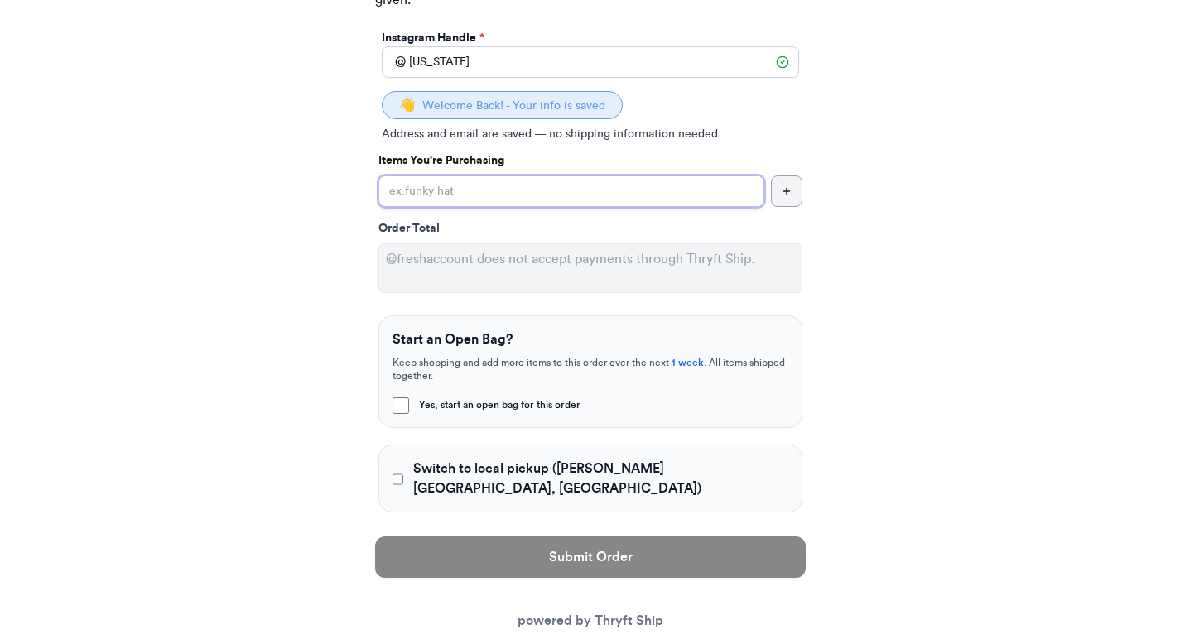
click at [486, 185] on input "Yes, start an open bag for this order" at bounding box center [571, 191] width 386 height 31
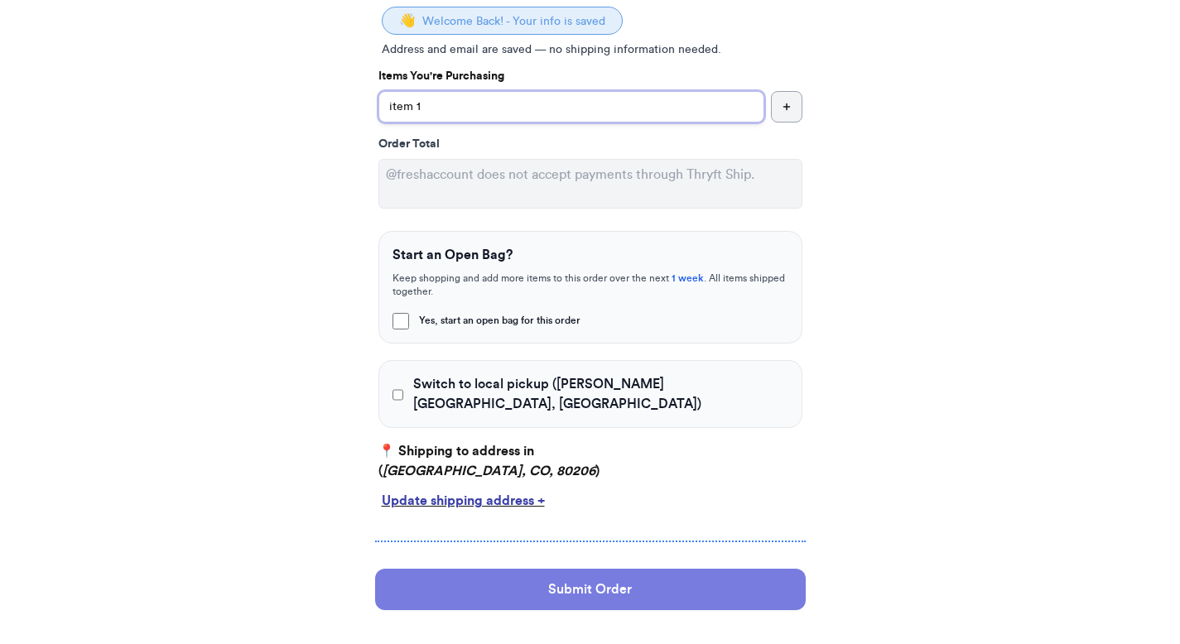
scroll to position [382, 0]
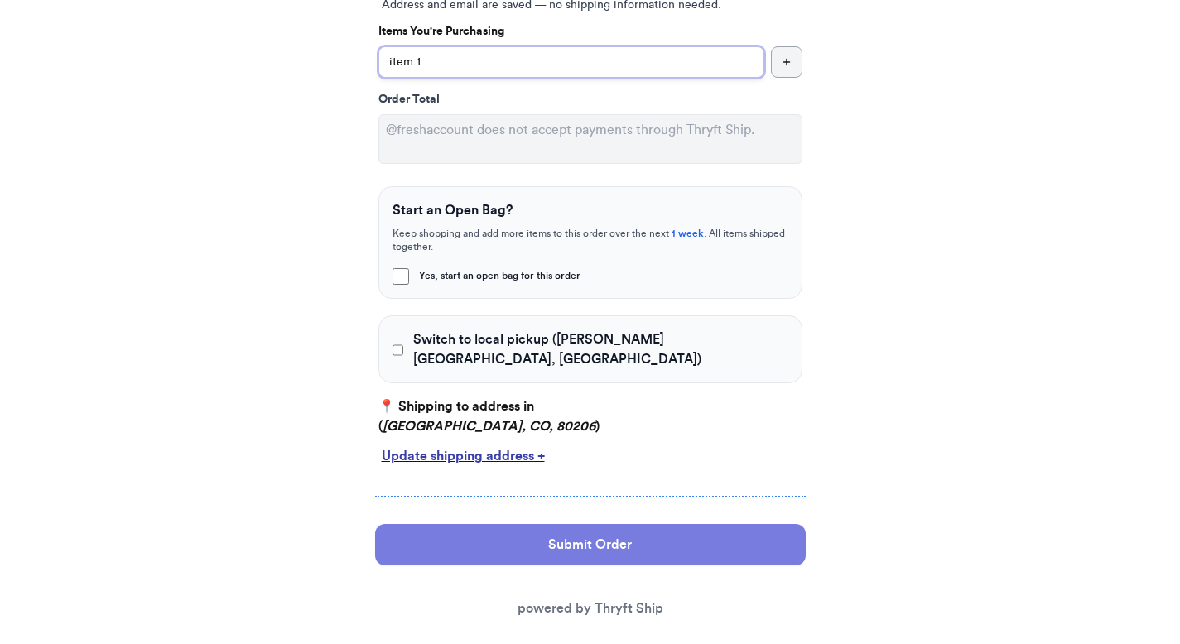
type input "item 1"
click at [461, 525] on button "Submit Order" at bounding box center [590, 544] width 430 height 41
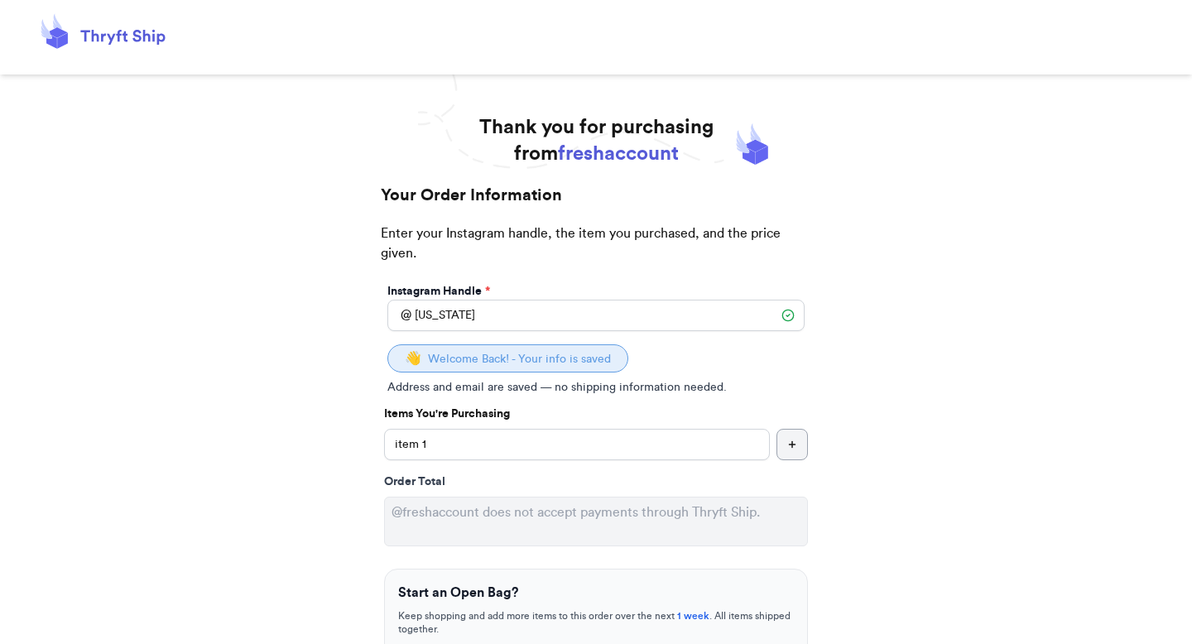
select select "CO"
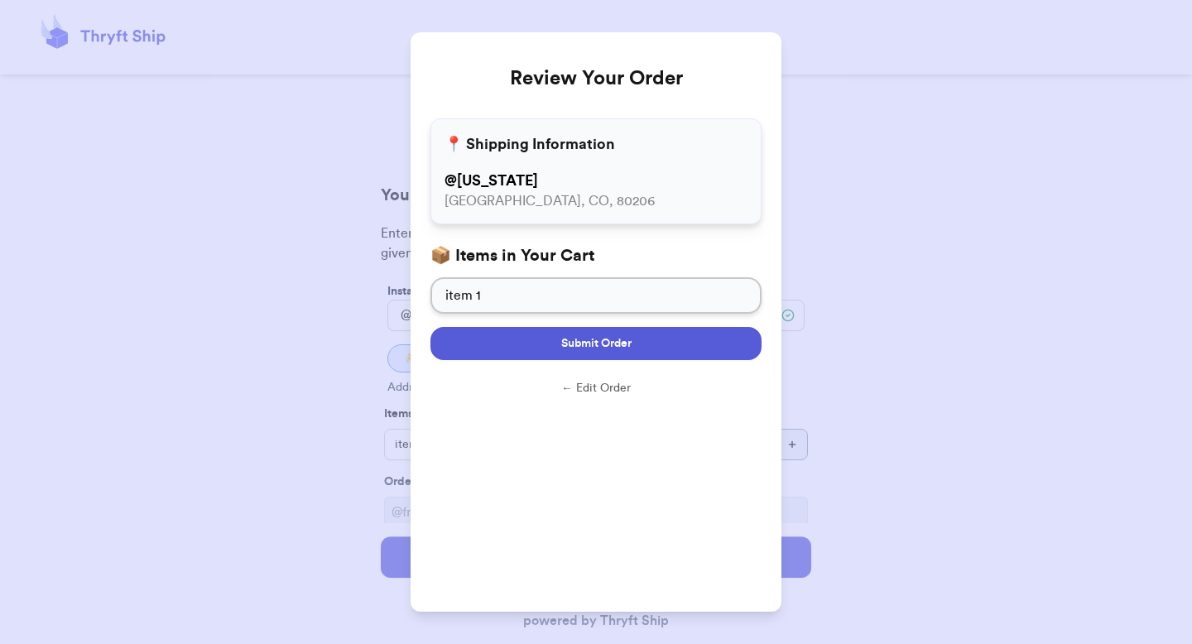
click at [589, 353] on button "Submit Order" at bounding box center [595, 343] width 331 height 33
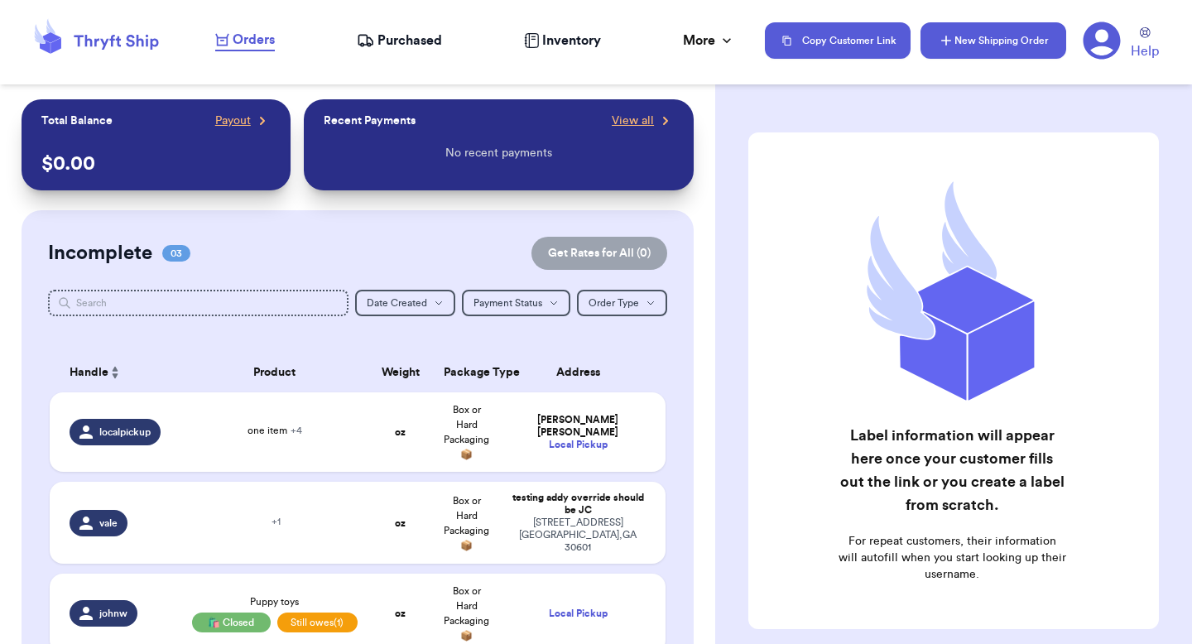
click at [1016, 26] on button "New Shipping Order" at bounding box center [994, 40] width 146 height 36
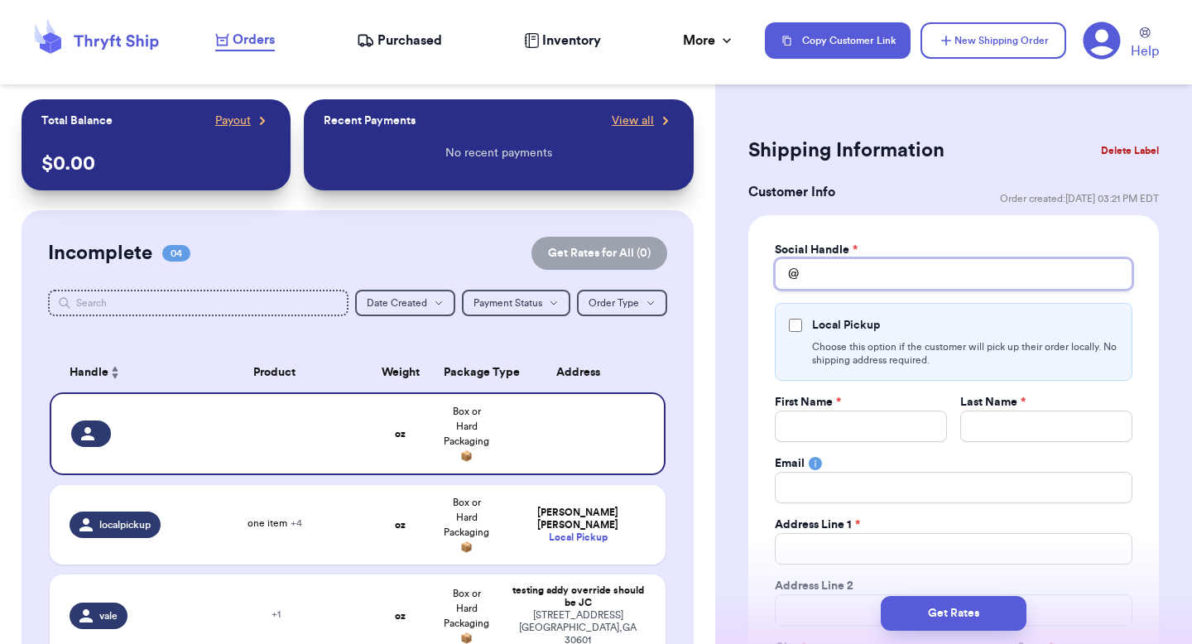
click at [852, 271] on input "Total Amount Paid" at bounding box center [954, 273] width 358 height 31
type input "c"
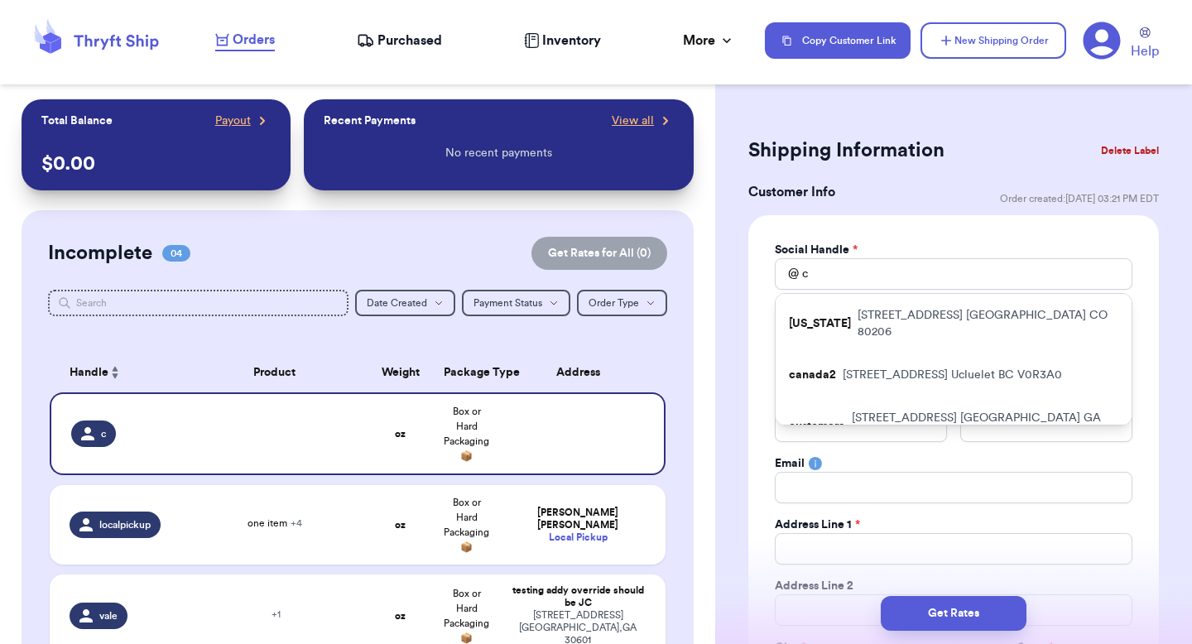
click at [845, 301] on div "colorado 3000 E 1st Ave Denver CO 80206" at bounding box center [954, 324] width 356 height 60
type input "[US_STATE]"
type input "testing"
type input "[US_STATE]"
type input "3000 E 1st Ave"
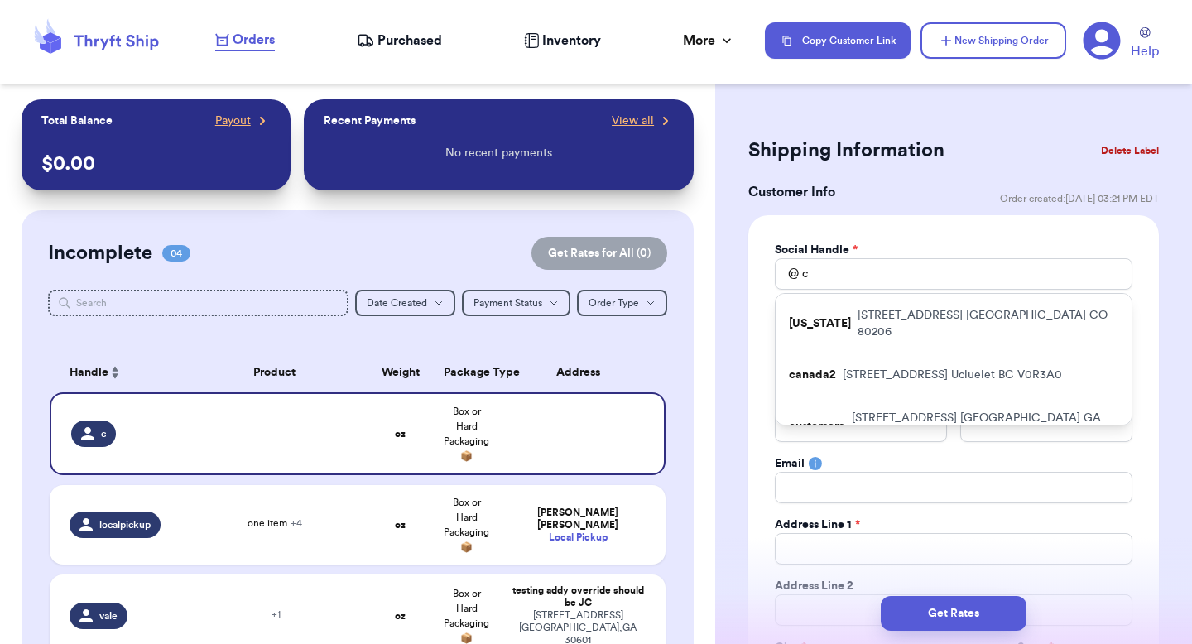
type input "Denver"
select select "CO"
type input "80206"
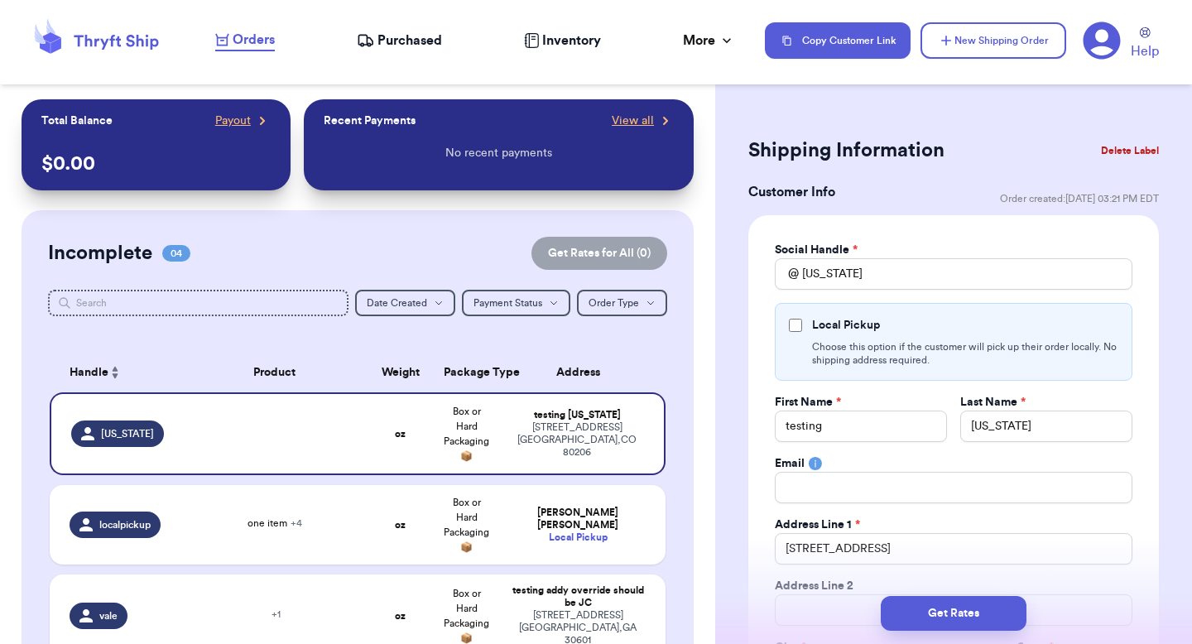
click at [618, 332] on div at bounding box center [357, 326] width 619 height 13
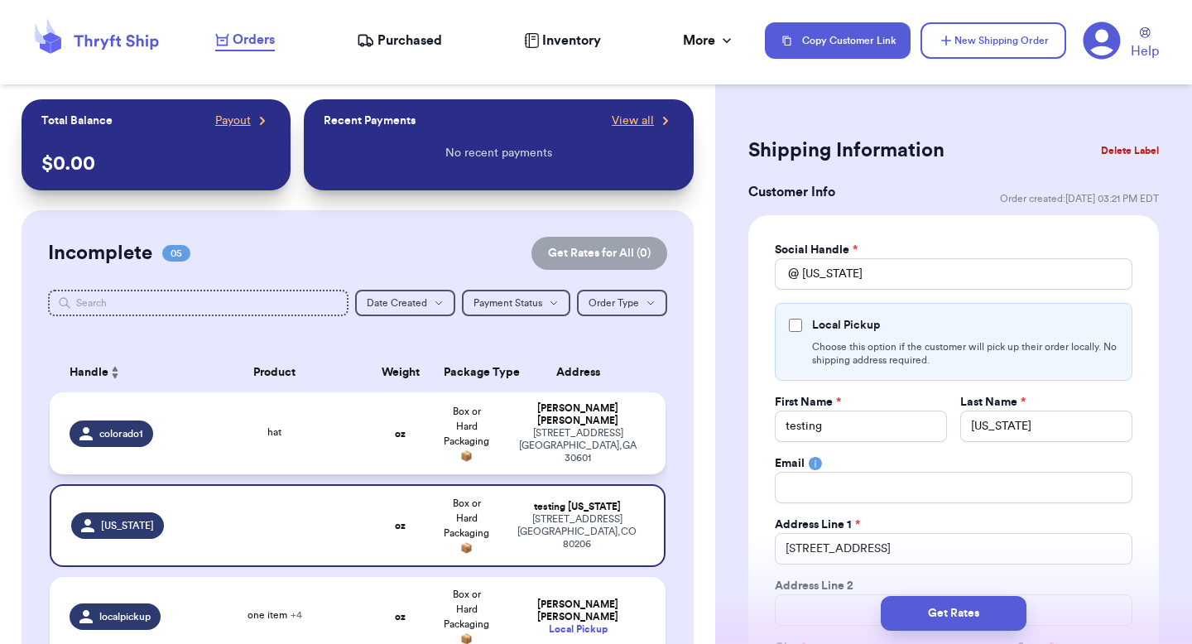
click at [291, 441] on td "hat" at bounding box center [274, 433] width 185 height 82
type input "hat"
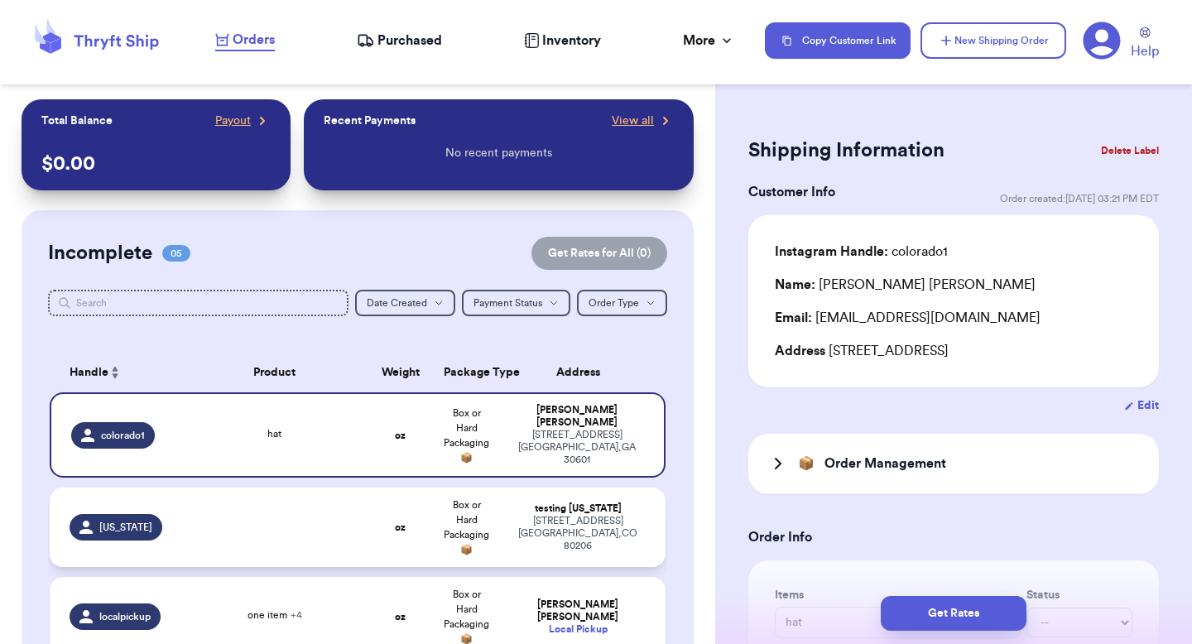
click at [459, 514] on span "Box or Hard Packaging 📦" at bounding box center [467, 527] width 46 height 55
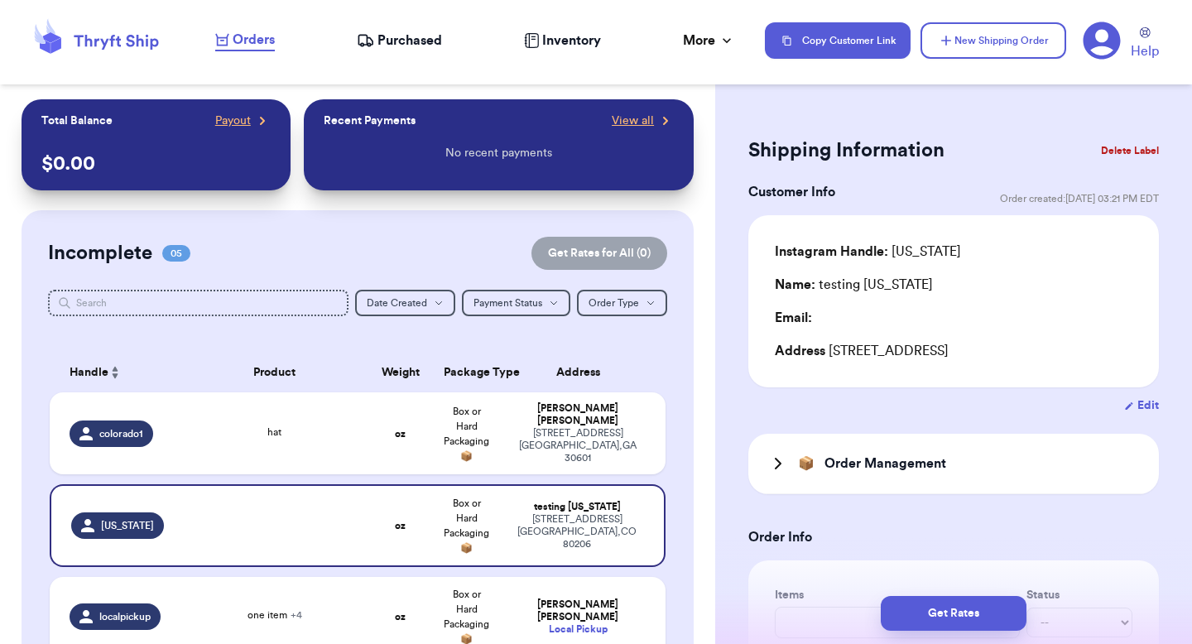
click at [1128, 152] on button "Delete Label" at bounding box center [1129, 150] width 71 height 36
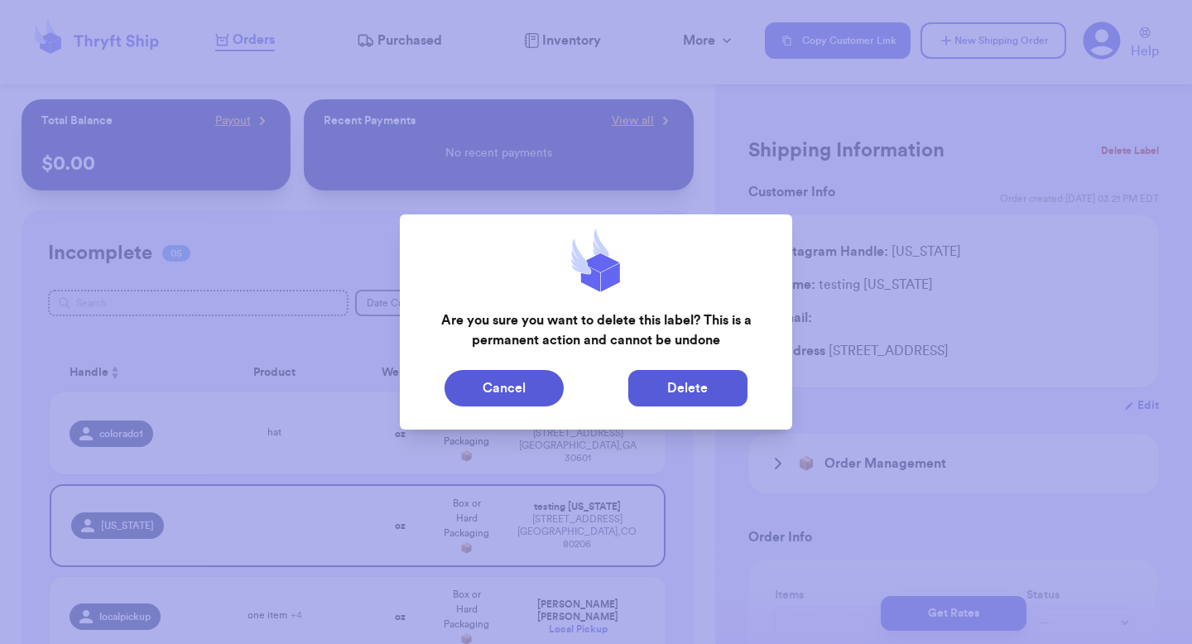
drag, startPoint x: 675, startPoint y: 379, endPoint x: 636, endPoint y: 383, distance: 39.1
click at [675, 379] on button "Delete" at bounding box center [687, 388] width 119 height 36
type input "hat"
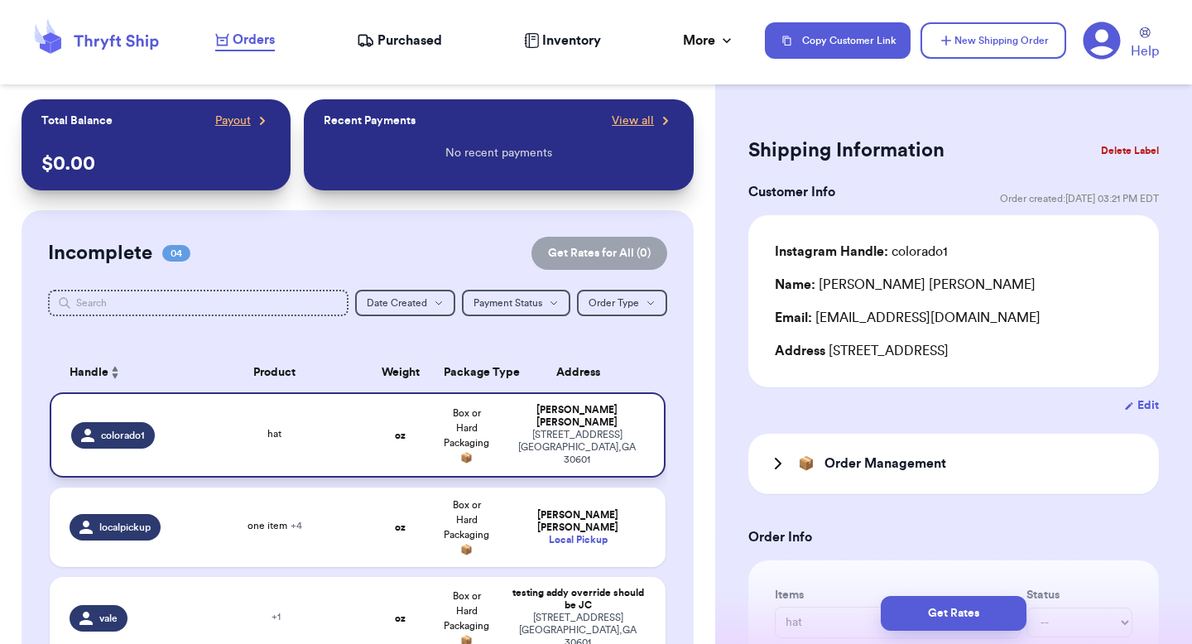
click at [292, 438] on div "hat" at bounding box center [275, 435] width 166 height 18
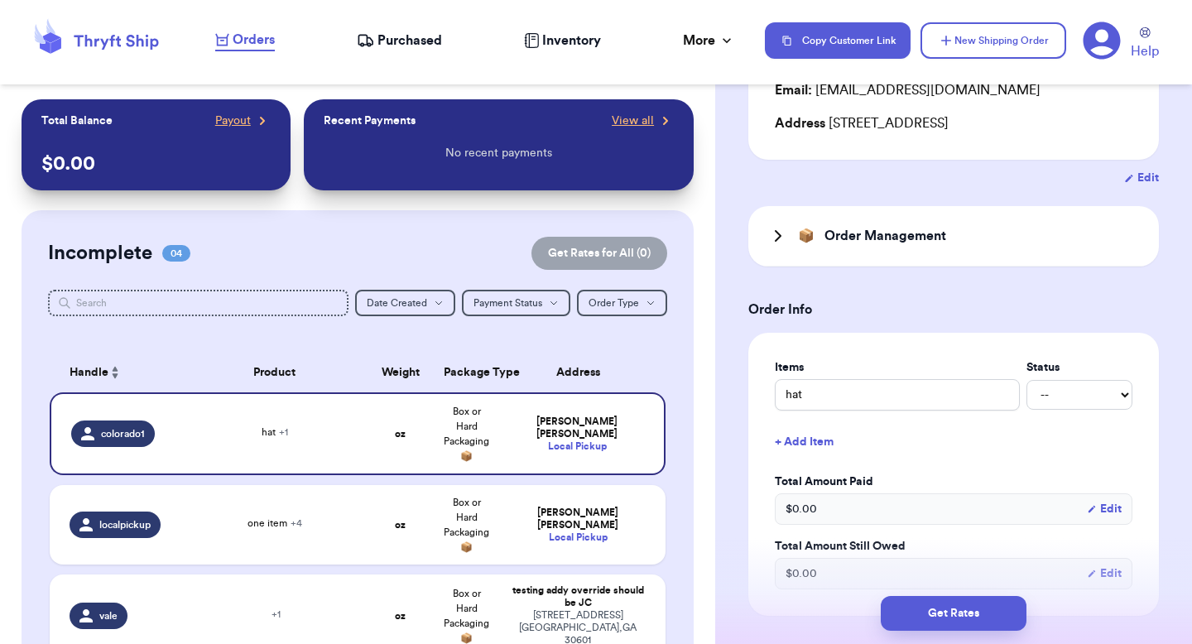
scroll to position [204, 0]
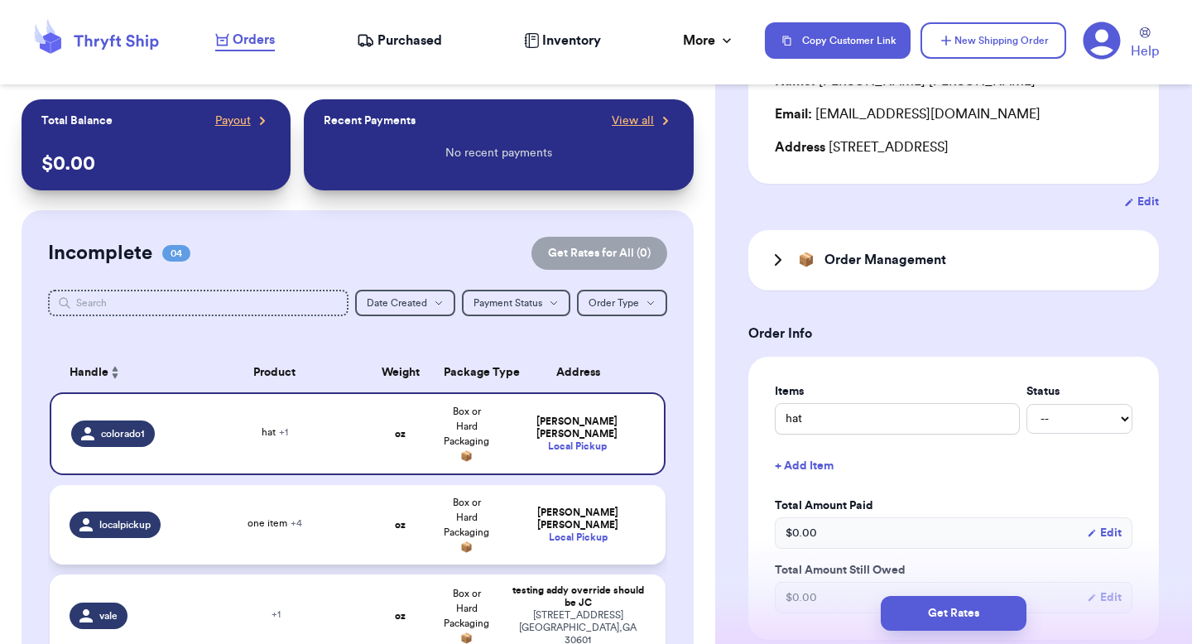
click at [387, 505] on td "oz" at bounding box center [401, 524] width 66 height 79
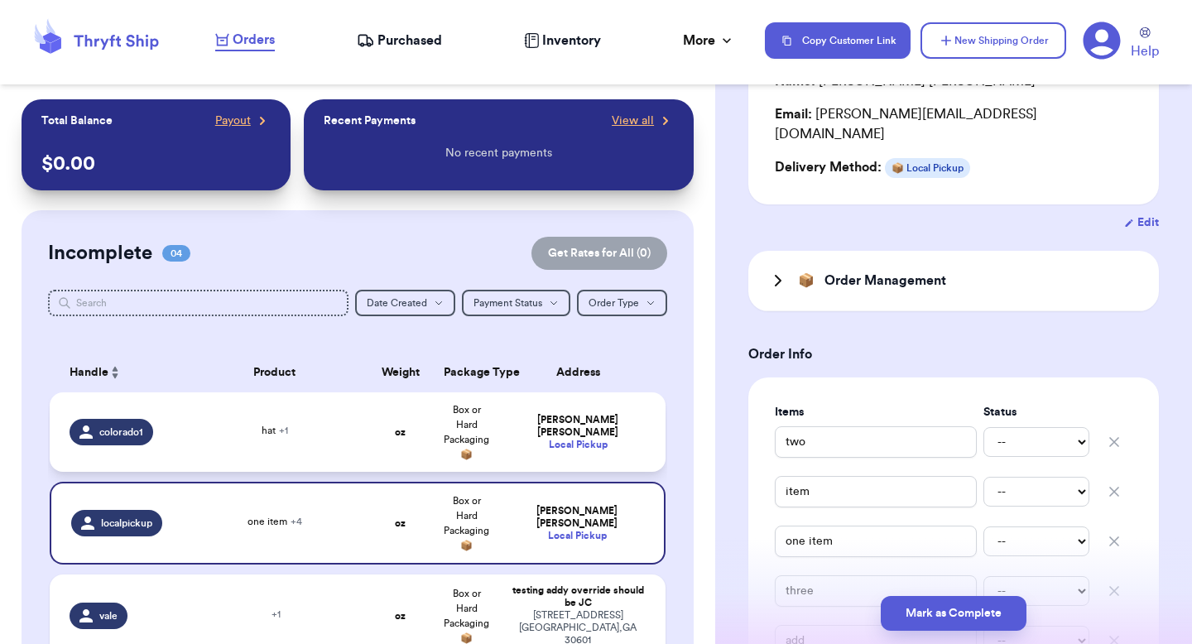
click at [393, 461] on td "oz" at bounding box center [401, 431] width 66 height 79
type input "hat"
type input "hat 2"
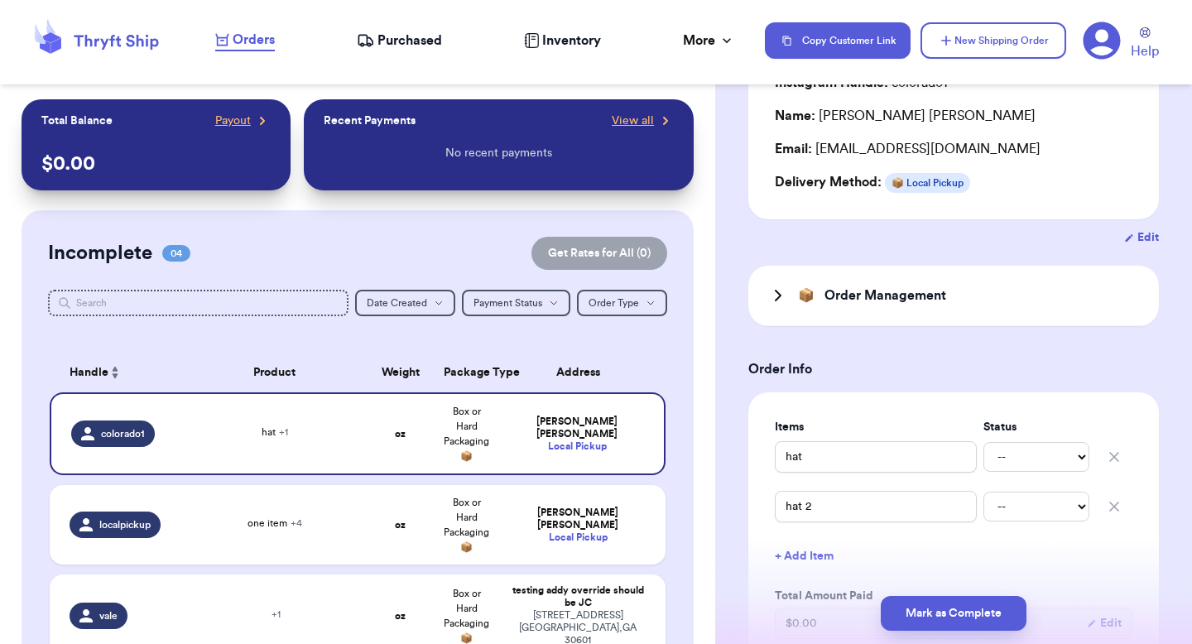
scroll to position [79, 0]
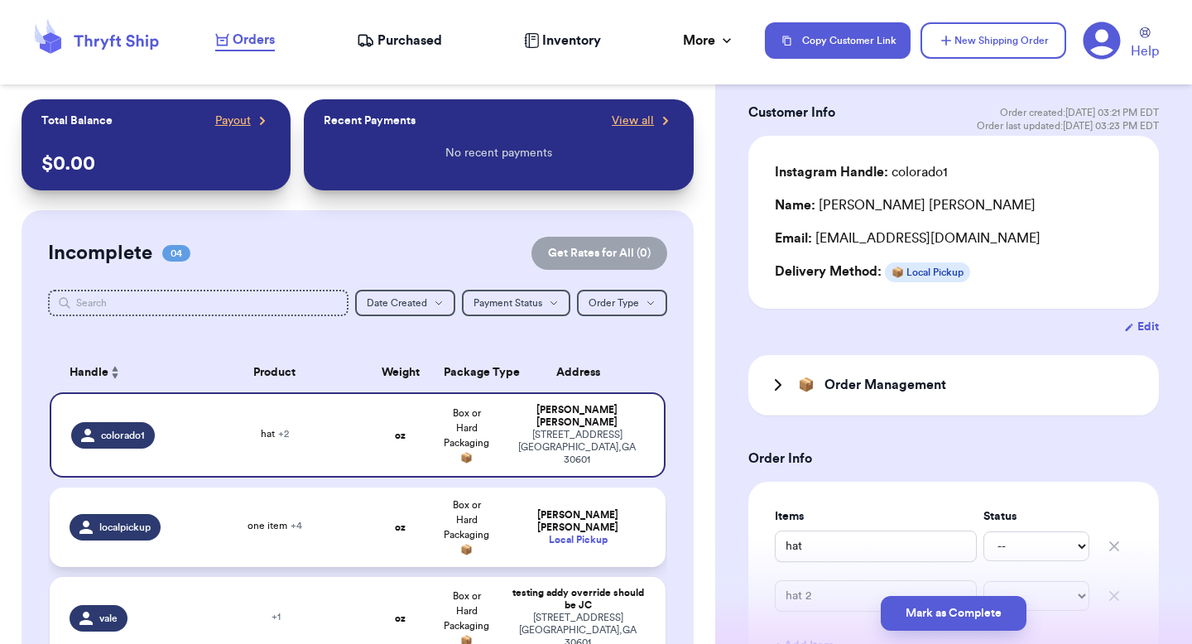
click at [264, 509] on td "one item + 4" at bounding box center [274, 527] width 185 height 79
type input "two"
type input "item"
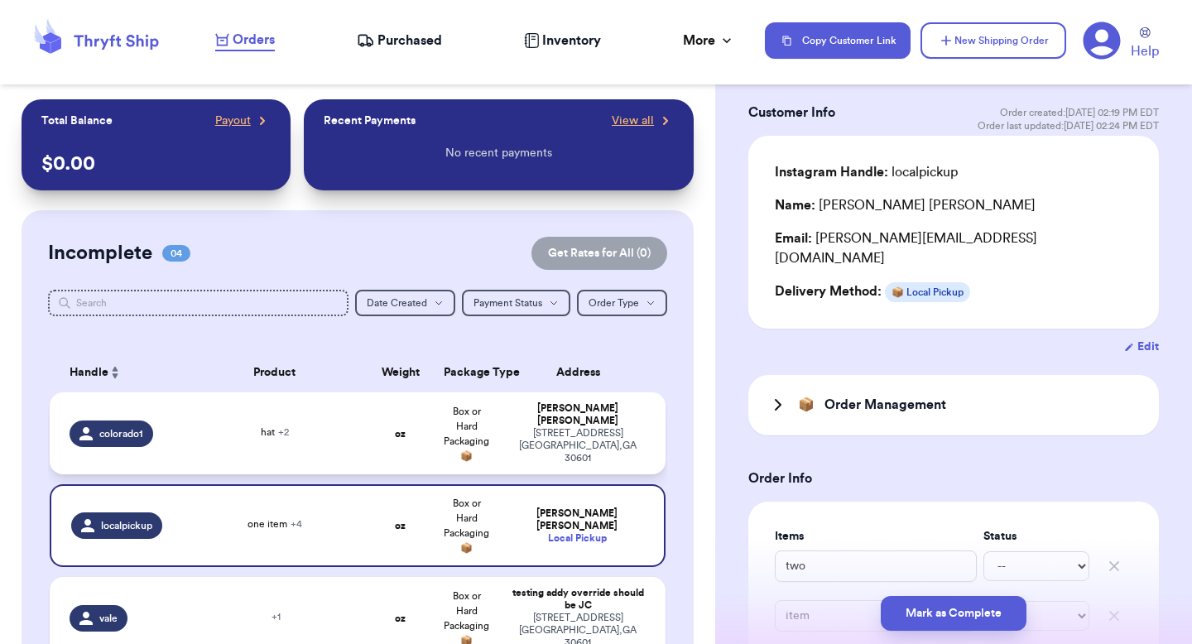
click at [273, 447] on td "hat + 2" at bounding box center [274, 433] width 185 height 82
type input "hat"
type input "hat 2"
type input "hat 3"
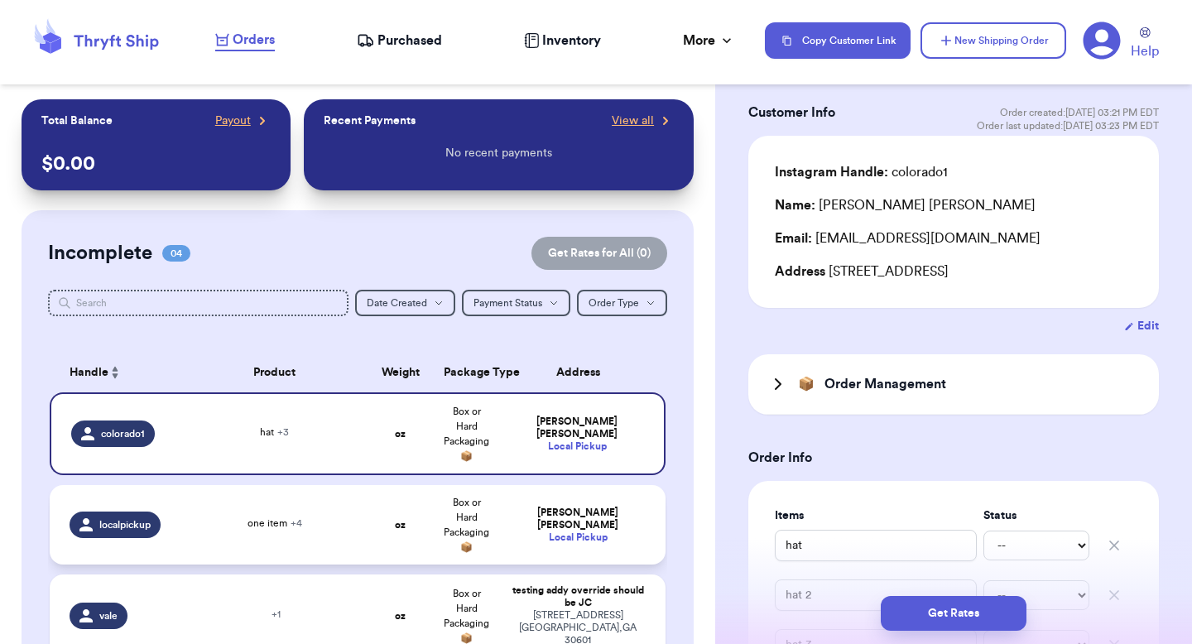
click at [343, 499] on td "one item + 4" at bounding box center [274, 524] width 185 height 79
type input "two"
type input "item"
type input "one item"
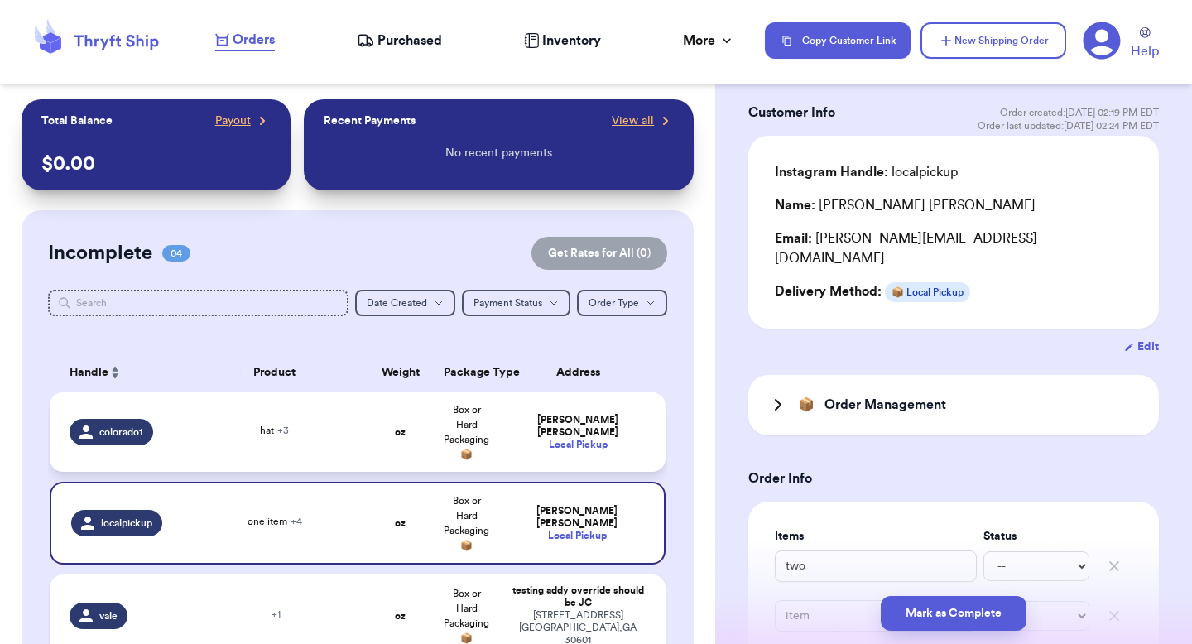
click at [323, 431] on div "hat + 3" at bounding box center [275, 432] width 166 height 18
type input "hat"
type input "hat 2"
type input "hat 3"
type input "hat 4"
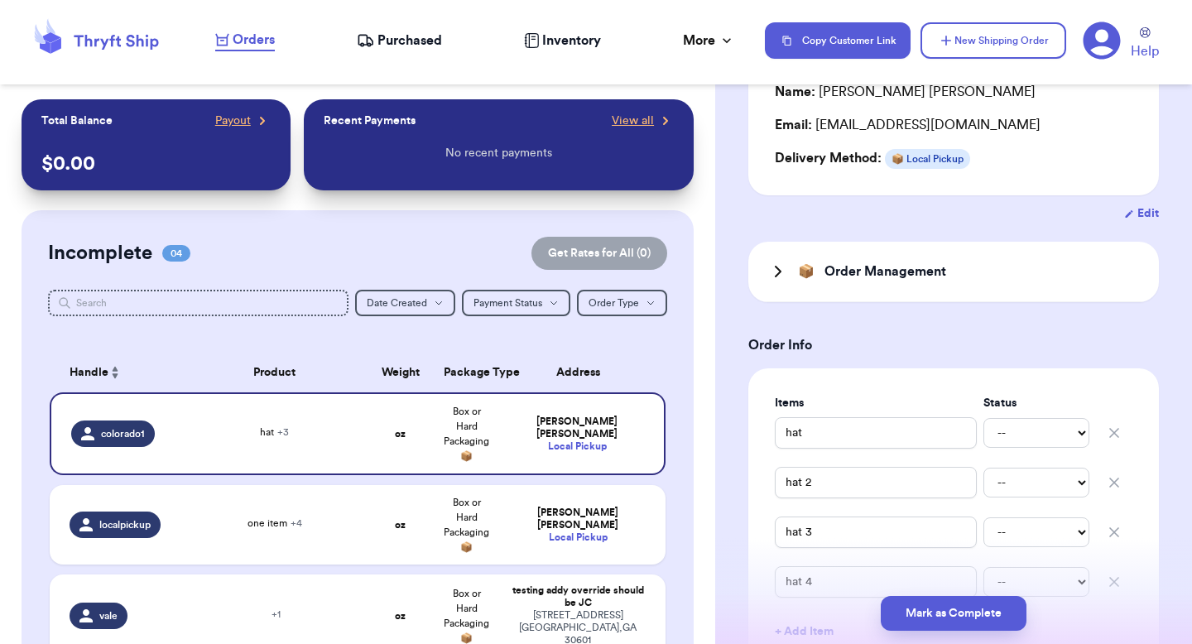
scroll to position [370, 0]
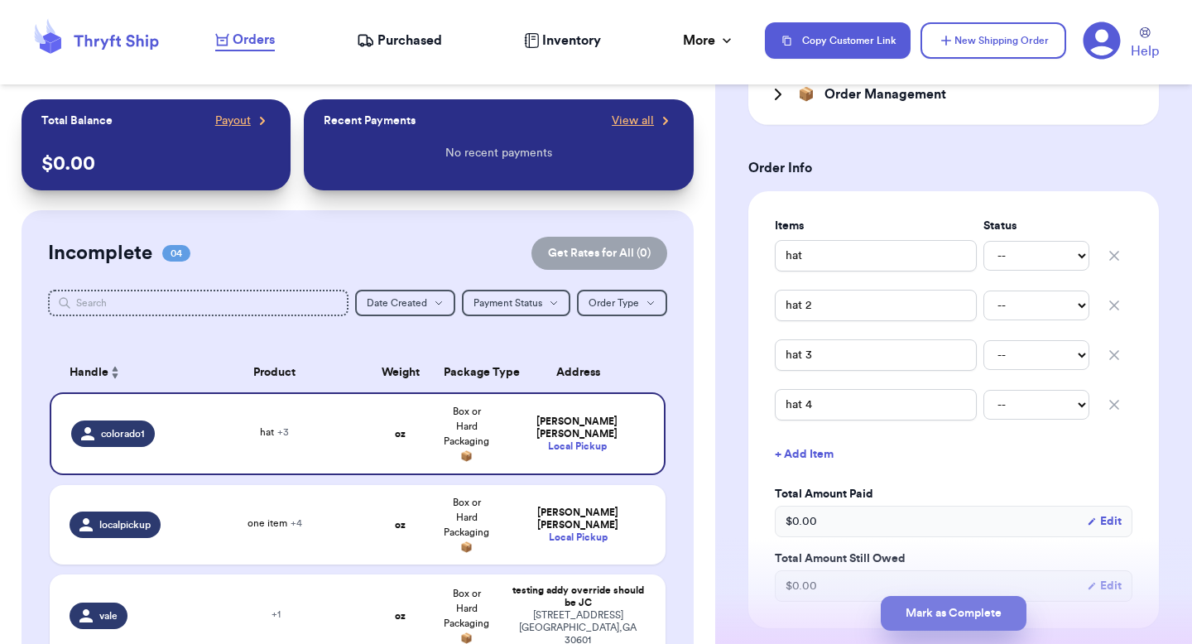
click at [928, 622] on button "Mark as Complete" at bounding box center [954, 613] width 146 height 35
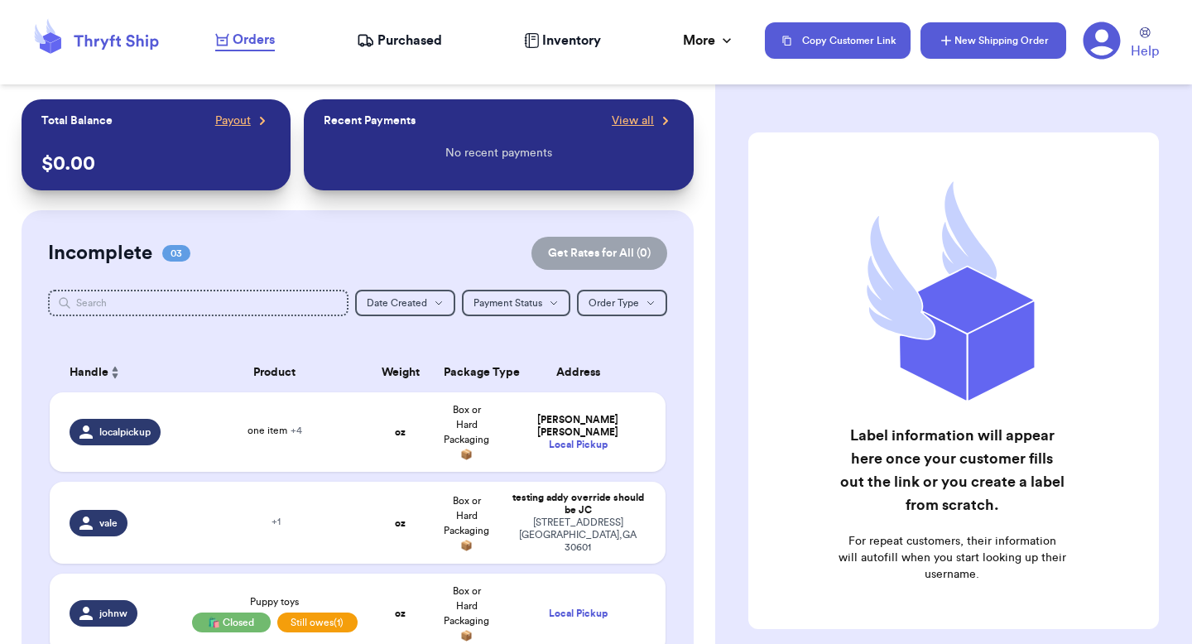
click at [995, 33] on button "New Shipping Order" at bounding box center [994, 40] width 146 height 36
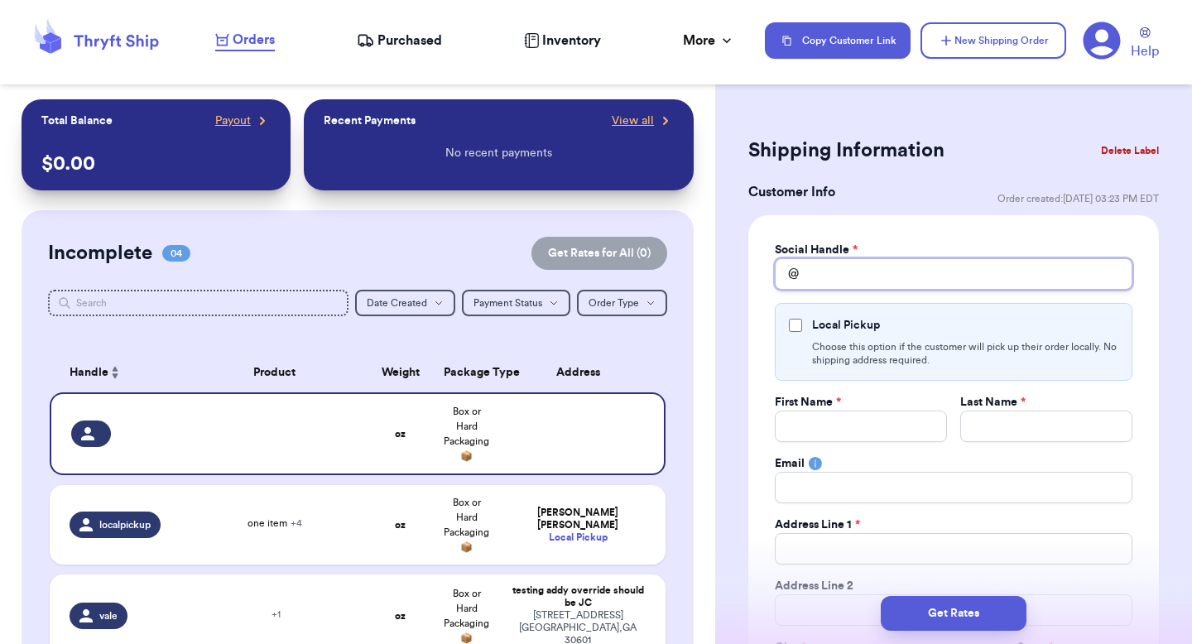
click at [846, 269] on input "Total Amount Paid" at bounding box center [954, 273] width 358 height 31
type input "c"
type input "co"
type input "col"
type input "colo"
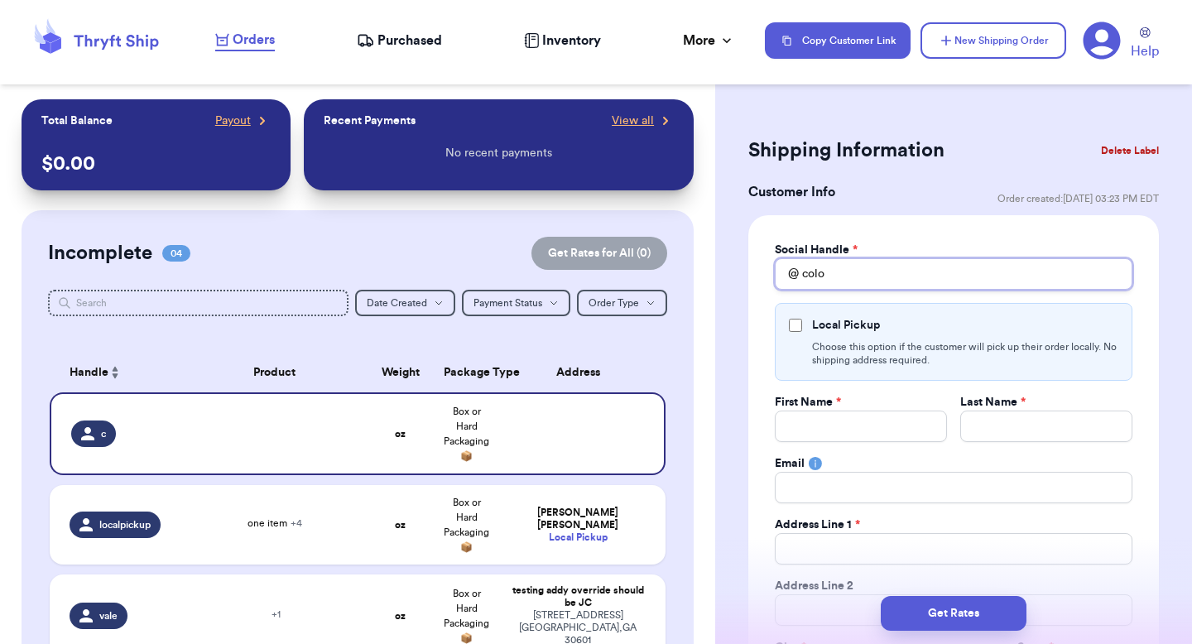
type input "color"
type input "colora"
type input "colorad"
type input "colorado"
type input "colorado1"
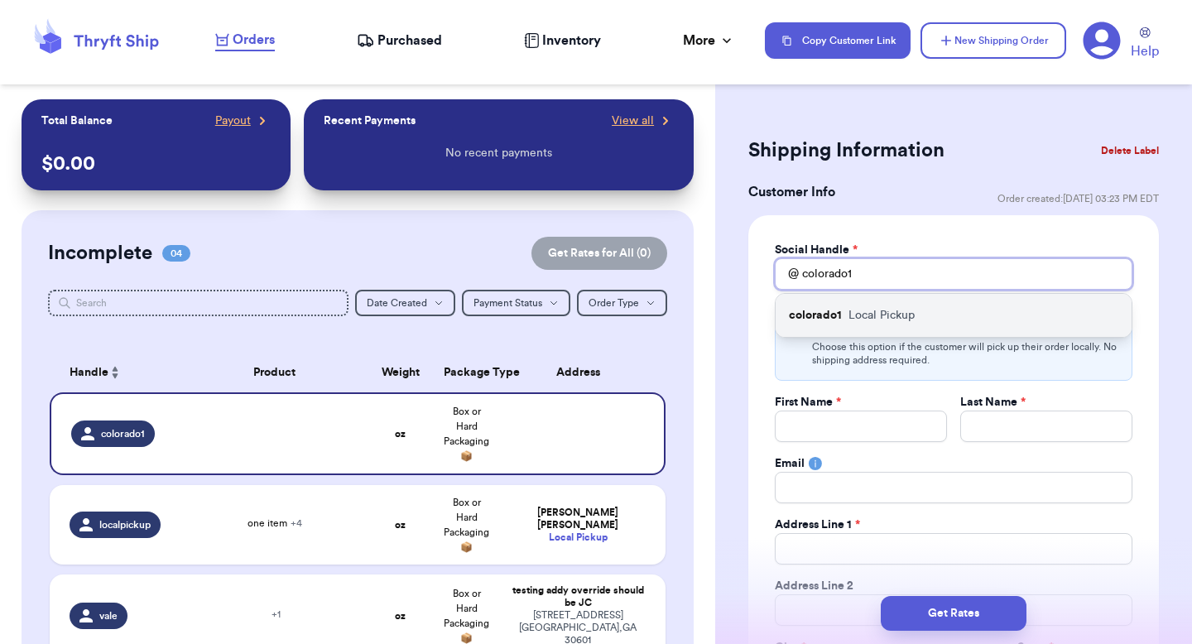
type input "colorado1"
click at [950, 323] on div "colorado1 Local Pickup" at bounding box center [954, 315] width 356 height 43
checkbox input "true"
type input "Valeria"
type input "Brenner"
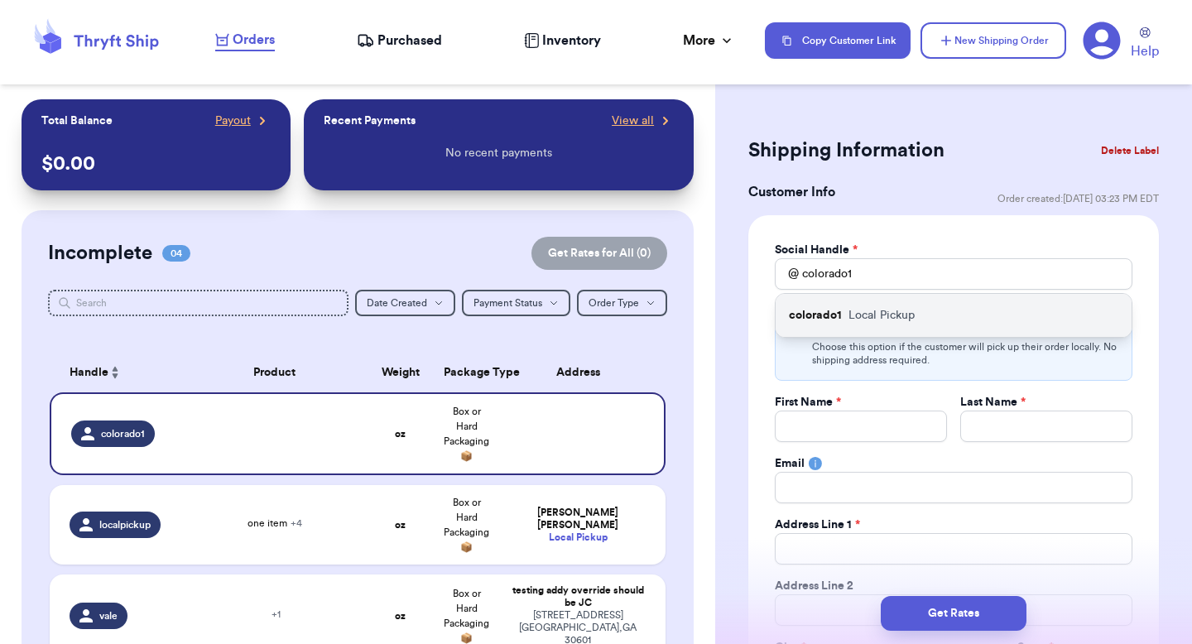
type input "paulchutney69@gmail.com"
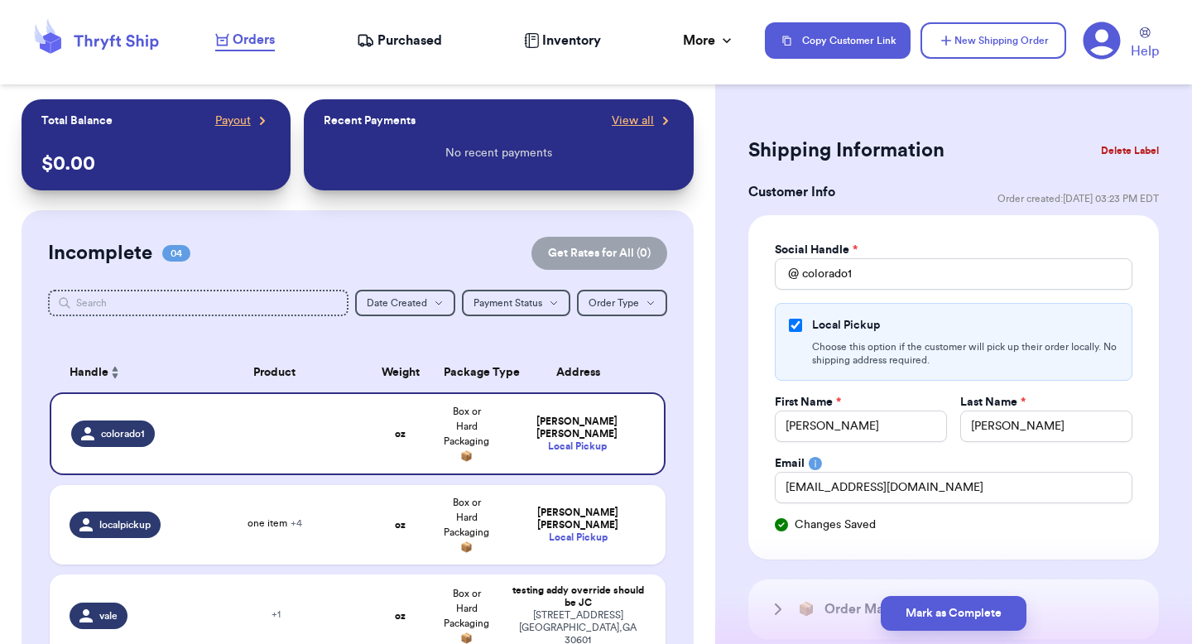
click at [1095, 156] on button "Delete Label" at bounding box center [1129, 150] width 71 height 36
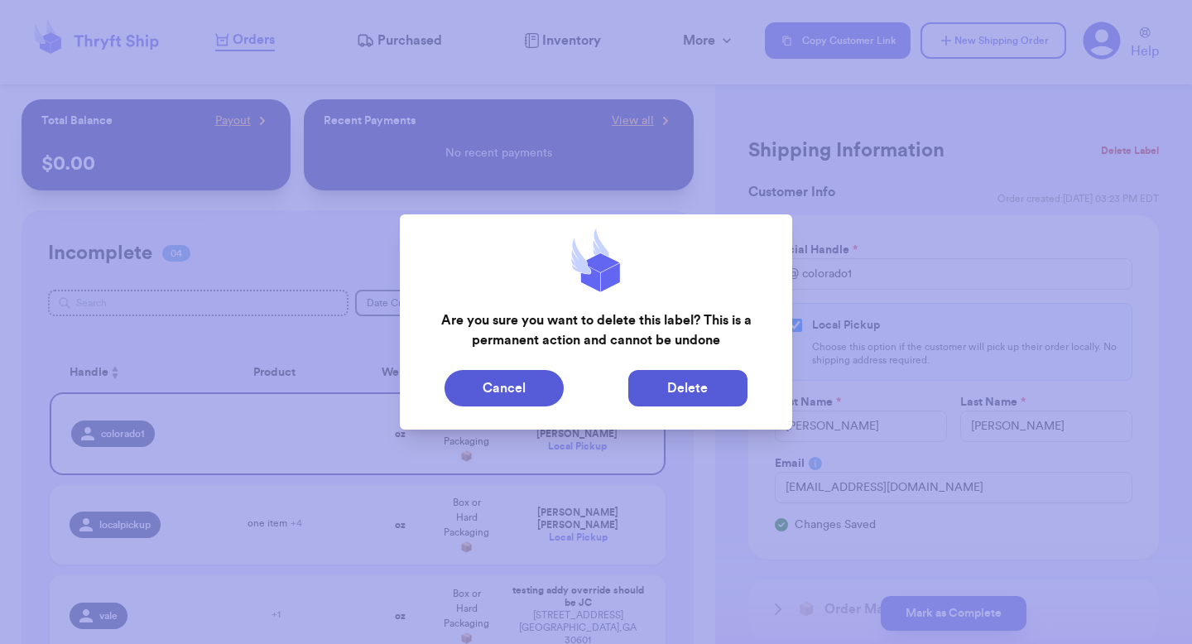
click at [668, 376] on button "Delete" at bounding box center [687, 388] width 119 height 36
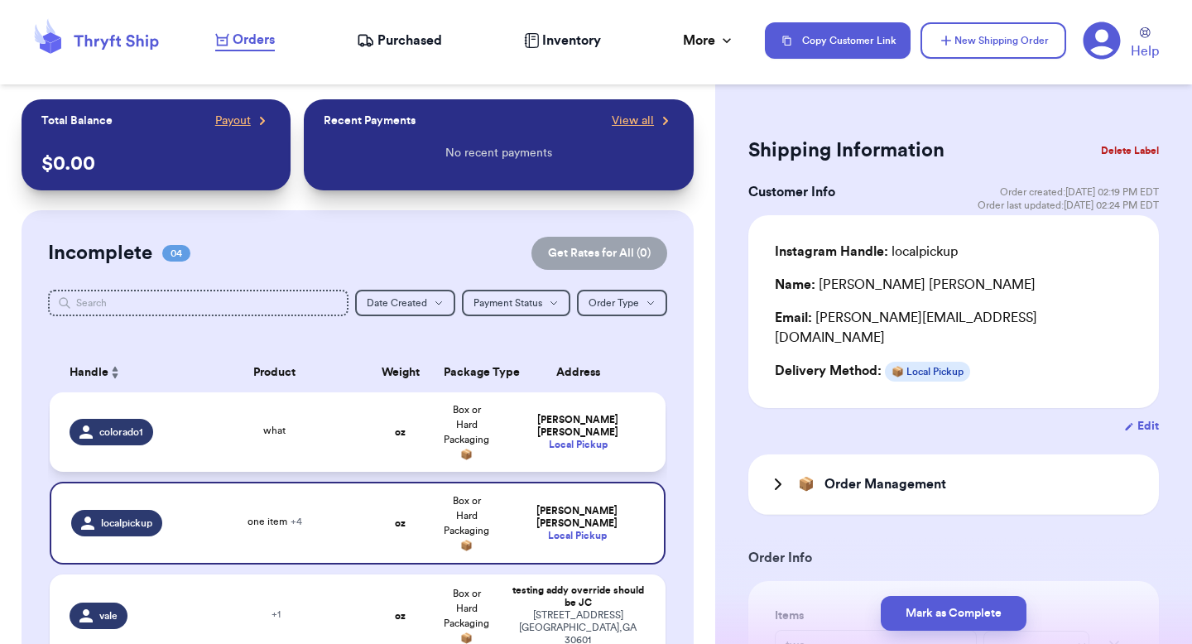
click at [397, 427] on strong "oz" at bounding box center [400, 432] width 11 height 10
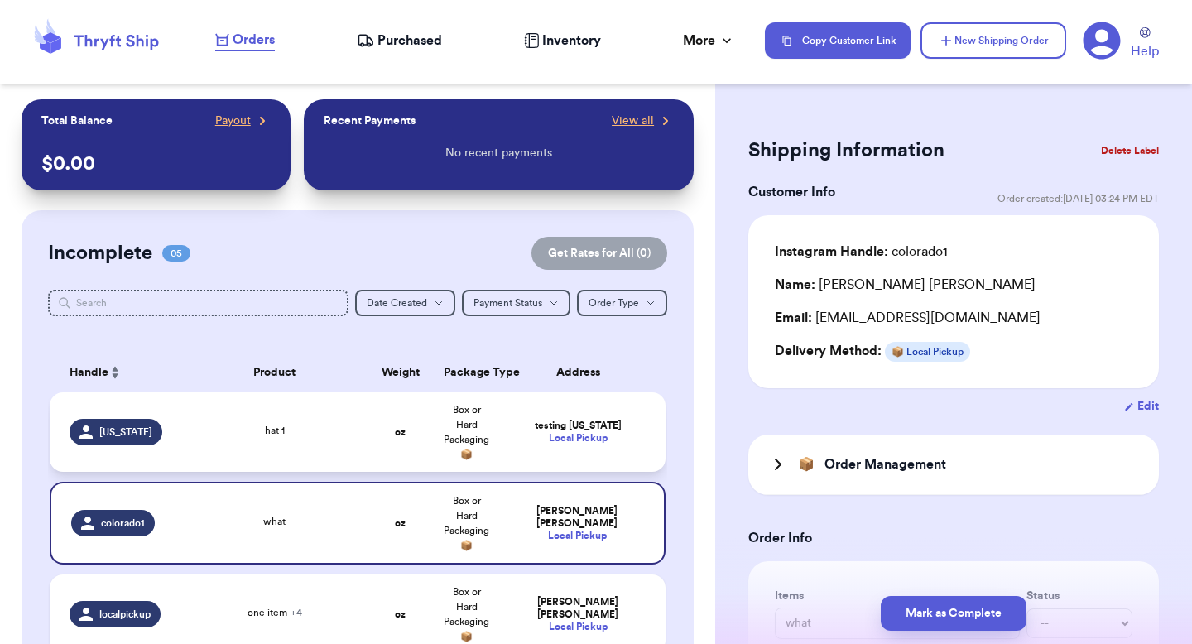
click at [395, 432] on strong "oz" at bounding box center [400, 432] width 11 height 10
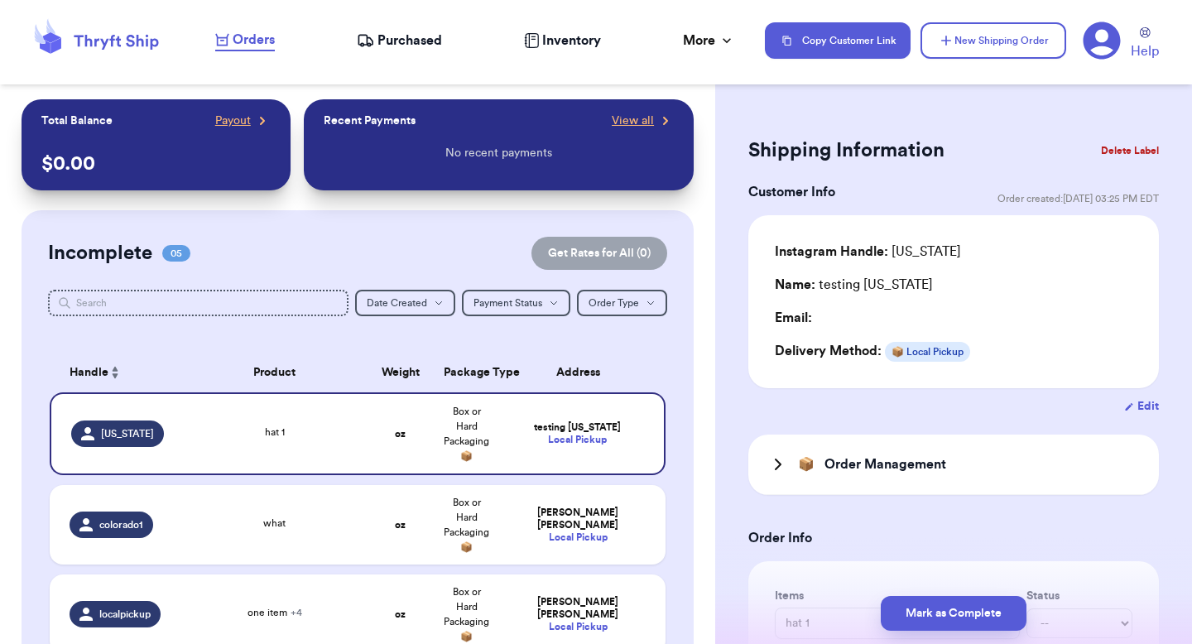
click at [1043, 356] on div "Delivery Method: 📦 Local Pickup" at bounding box center [954, 351] width 358 height 21
click at [947, 623] on button "Mark as Complete" at bounding box center [954, 613] width 146 height 35
click at [924, 612] on button "Mark as Complete" at bounding box center [954, 613] width 146 height 35
click at [371, 538] on td "oz" at bounding box center [401, 524] width 66 height 79
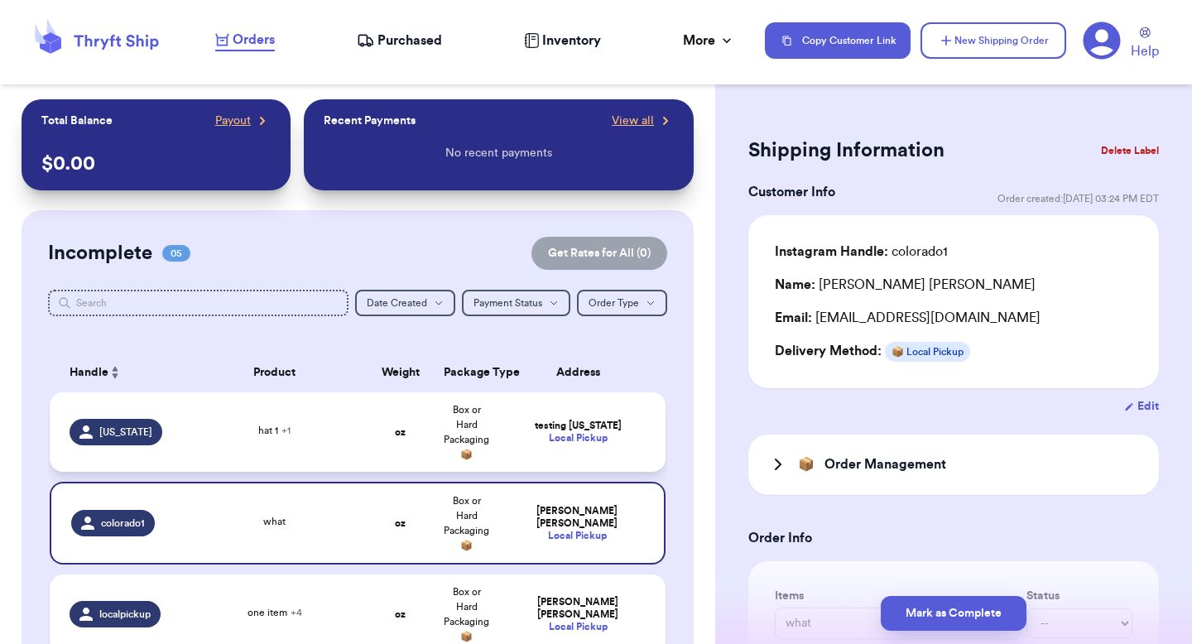
click at [370, 439] on td "oz" at bounding box center [401, 431] width 66 height 79
type input "hat 1"
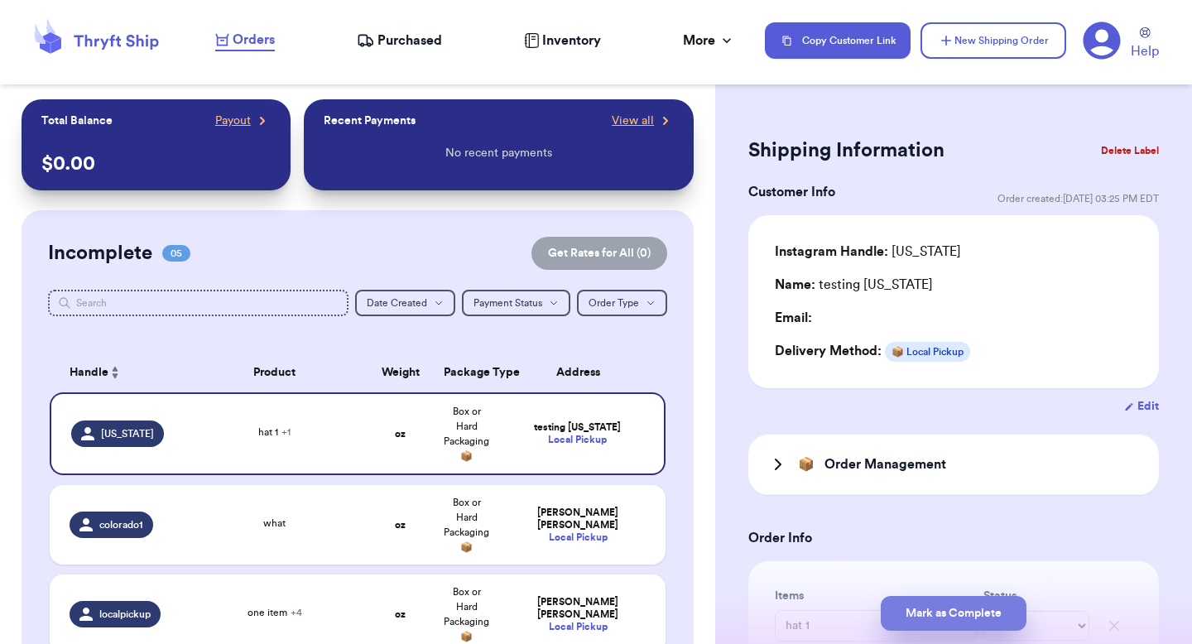
click at [916, 604] on button "Mark as Complete" at bounding box center [954, 613] width 146 height 35
click at [357, 363] on th "Product" at bounding box center [274, 373] width 185 height 40
click at [942, 613] on button "Mark as Complete" at bounding box center [954, 613] width 146 height 35
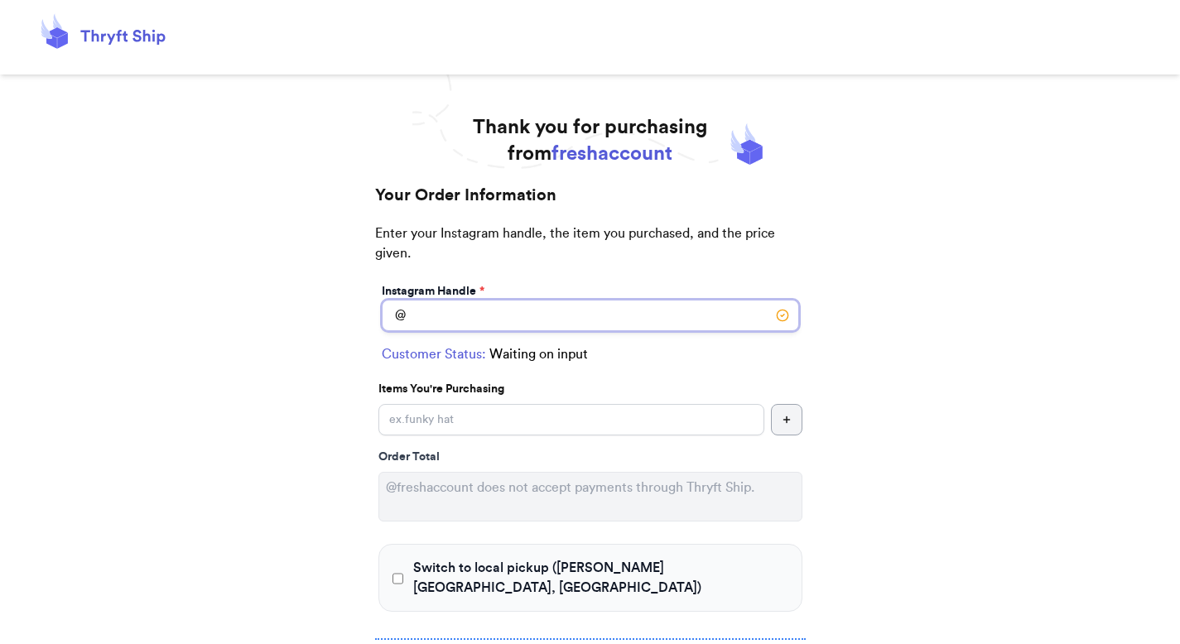
click at [417, 309] on input "Switch to local pickup ([PERSON_NAME][GEOGRAPHIC_DATA], [GEOGRAPHIC_DATA])" at bounding box center [590, 315] width 417 height 31
type input "colorado"
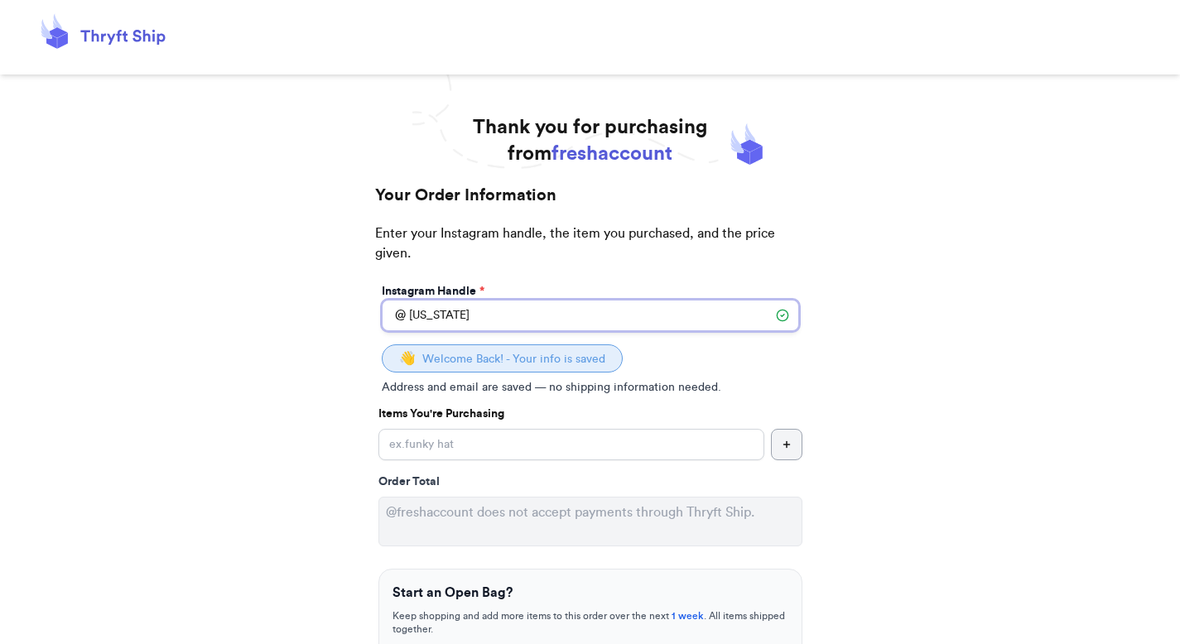
select select "CO"
type input "Denver"
type input "80206"
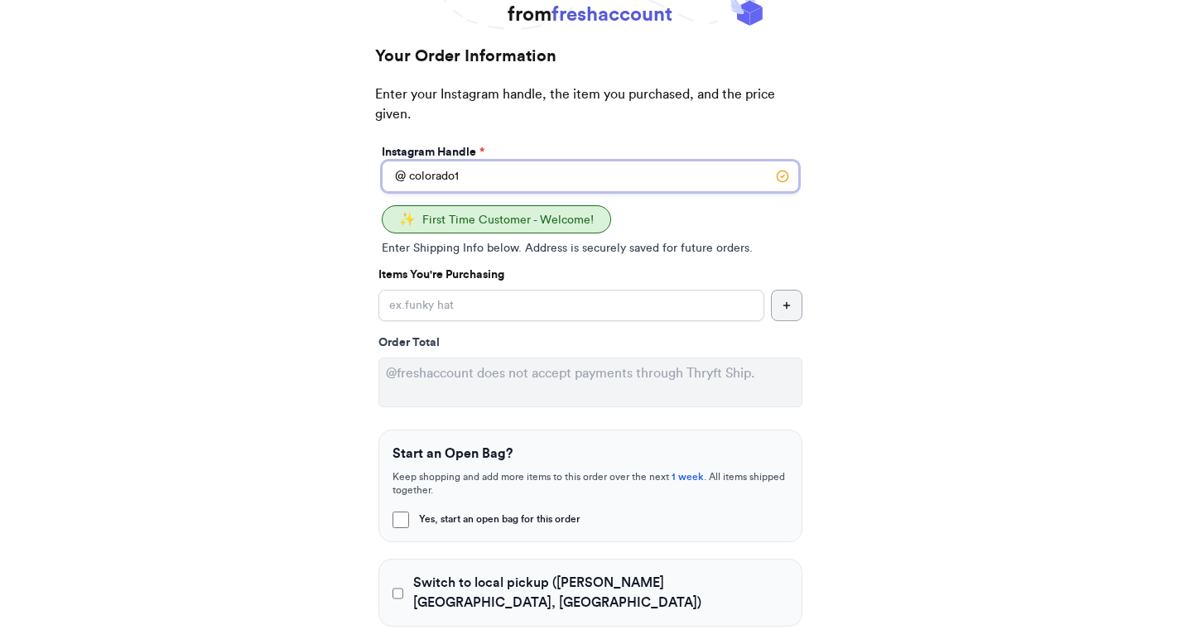
scroll to position [286, 0]
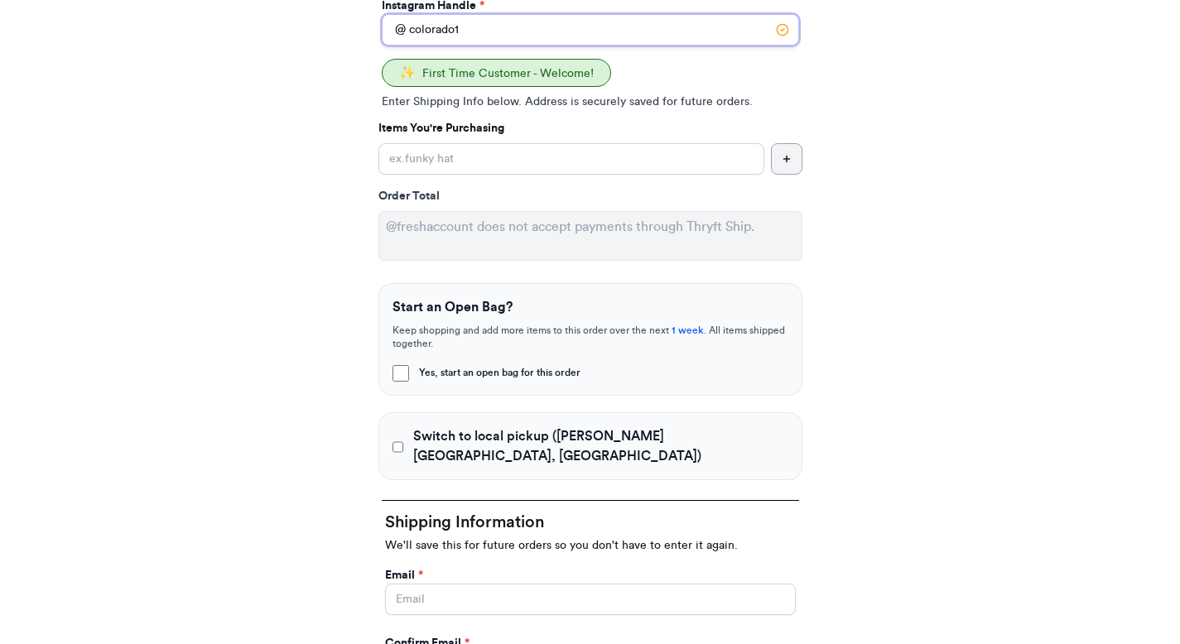
type input "colorado1"
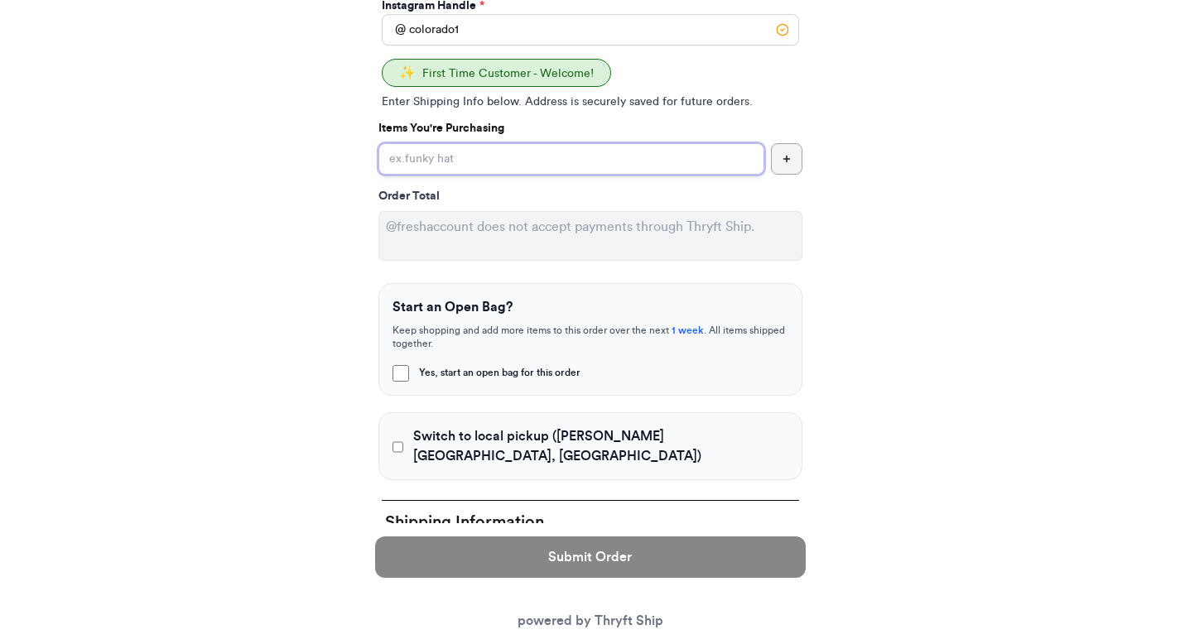
click at [447, 157] on input "Yes, start an open bag for this order" at bounding box center [571, 158] width 386 height 31
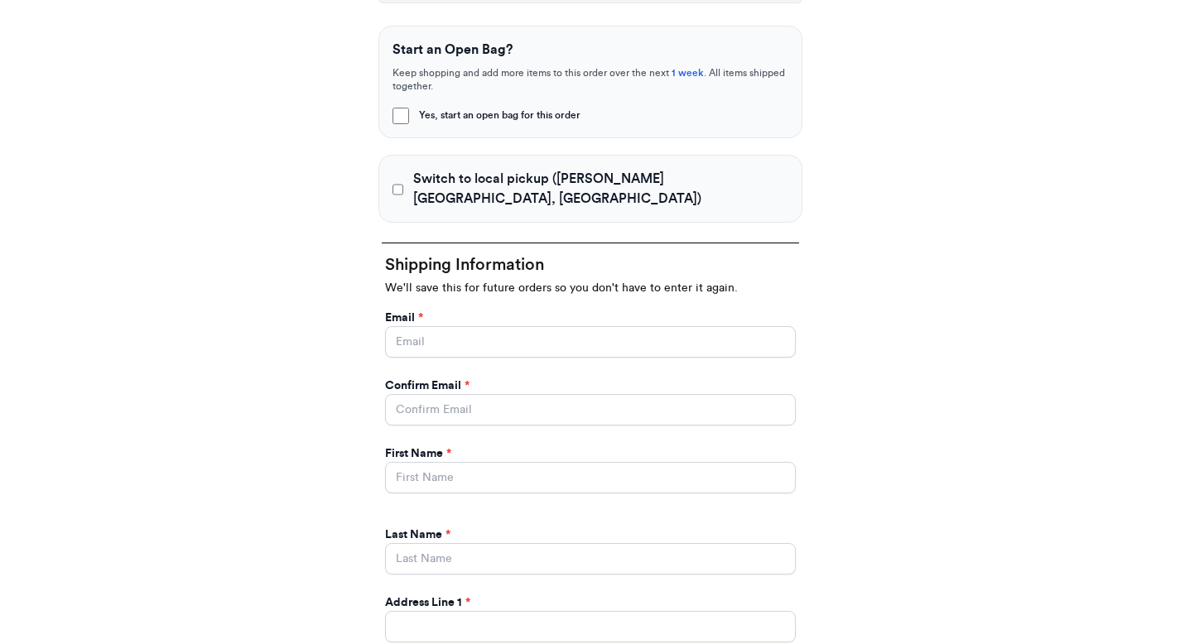
scroll to position [685, 0]
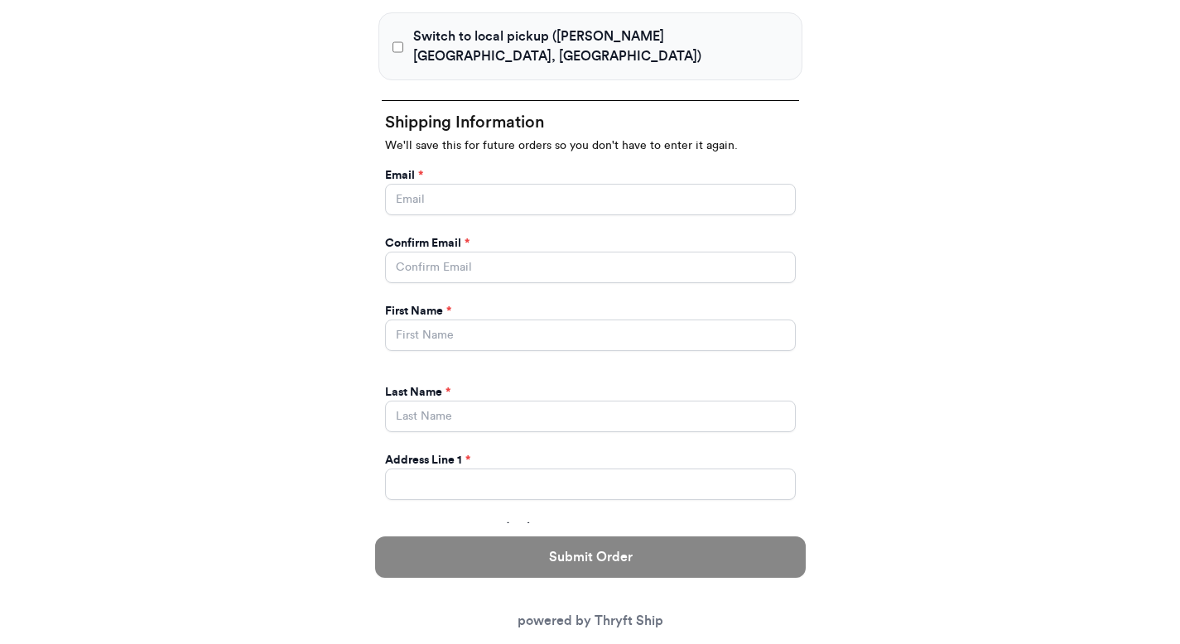
type input "hat"
click at [455, 184] on input "Yes, start an open bag for this order" at bounding box center [590, 199] width 411 height 31
type input "paulchutney69@gmail.com"
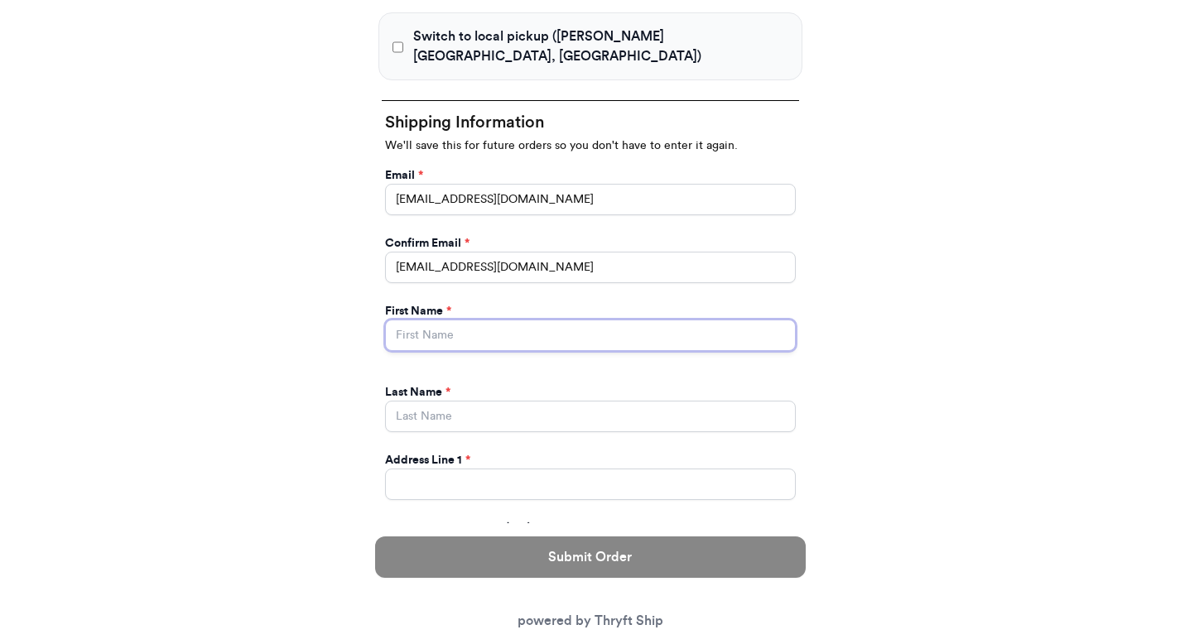
click at [474, 325] on input "Yes, start an open bag for this order" at bounding box center [590, 335] width 411 height 31
type input "Valeria"
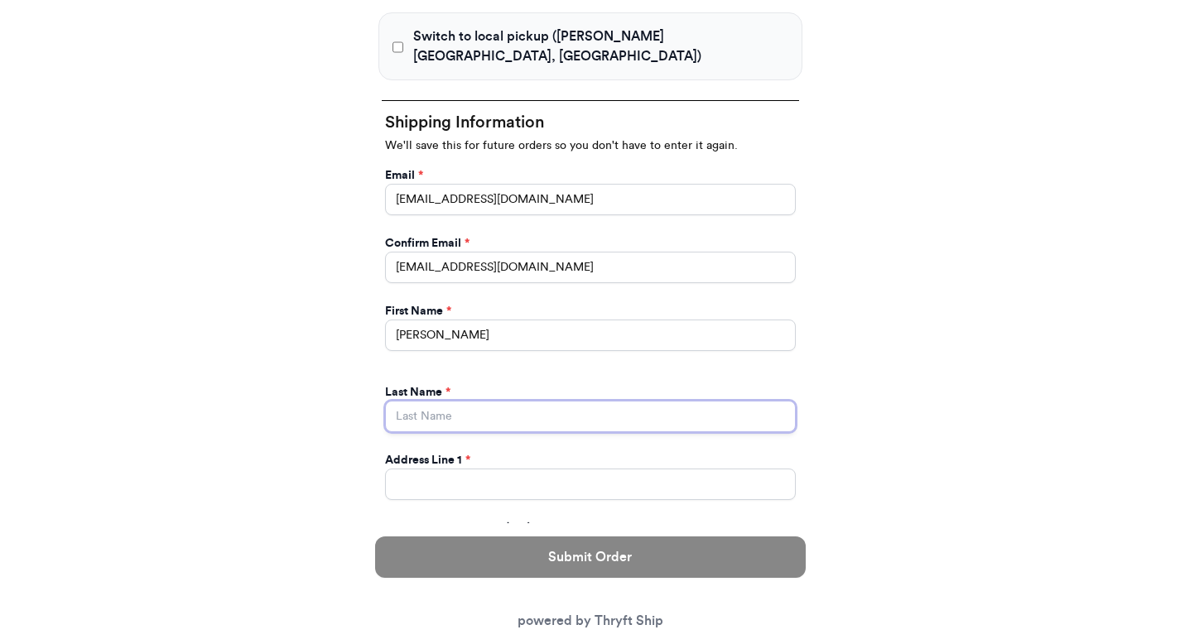
type input "Brenner"
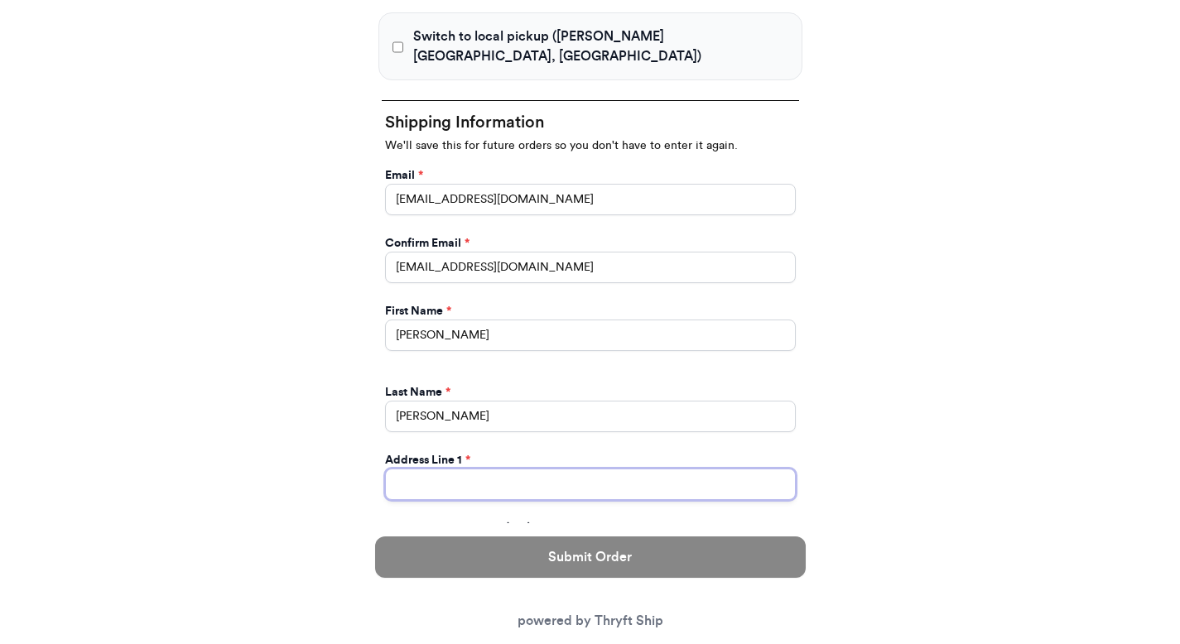
type input "269 hull street"
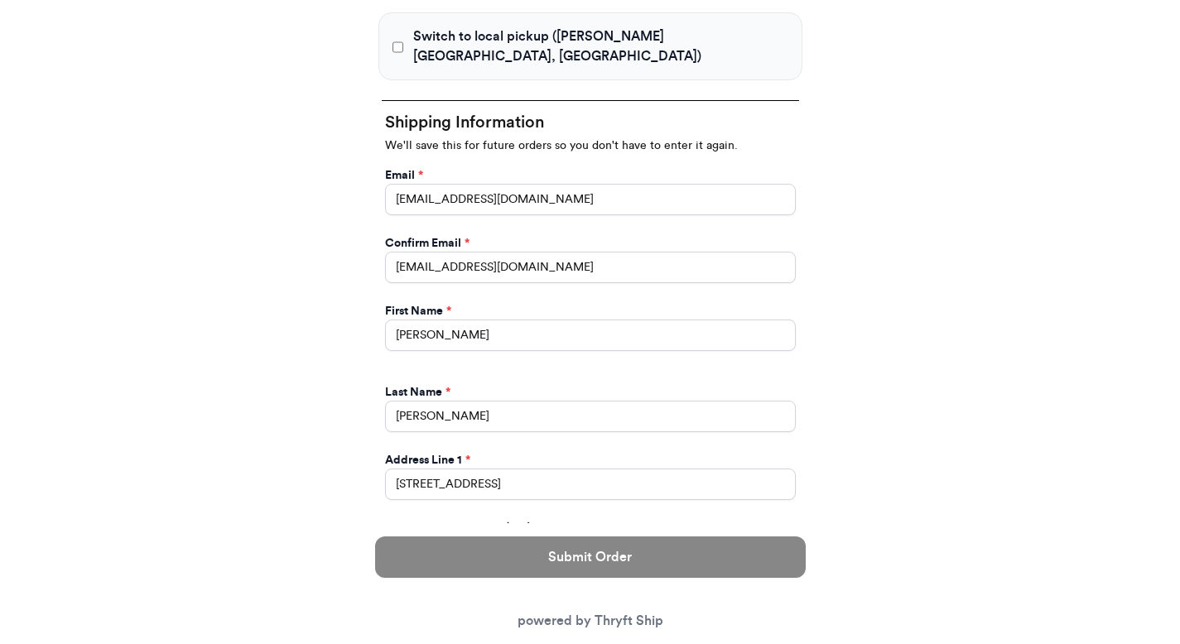
type input "apt 211"
select select "GA"
type input "athens"
type input "30601"
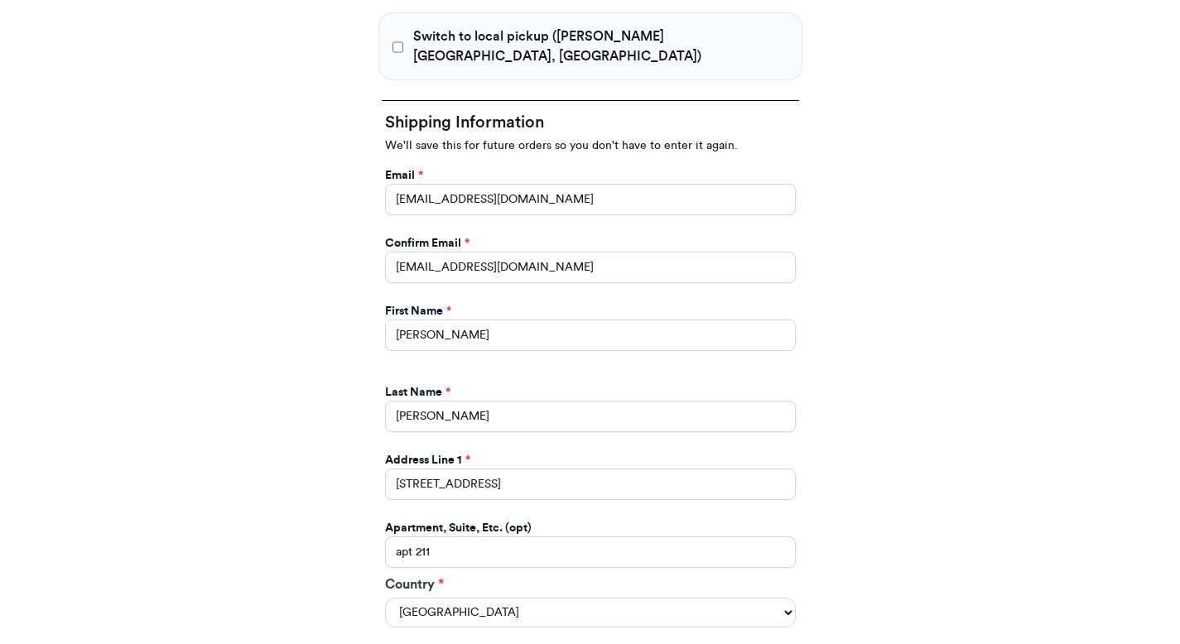
scroll to position [1032, 0]
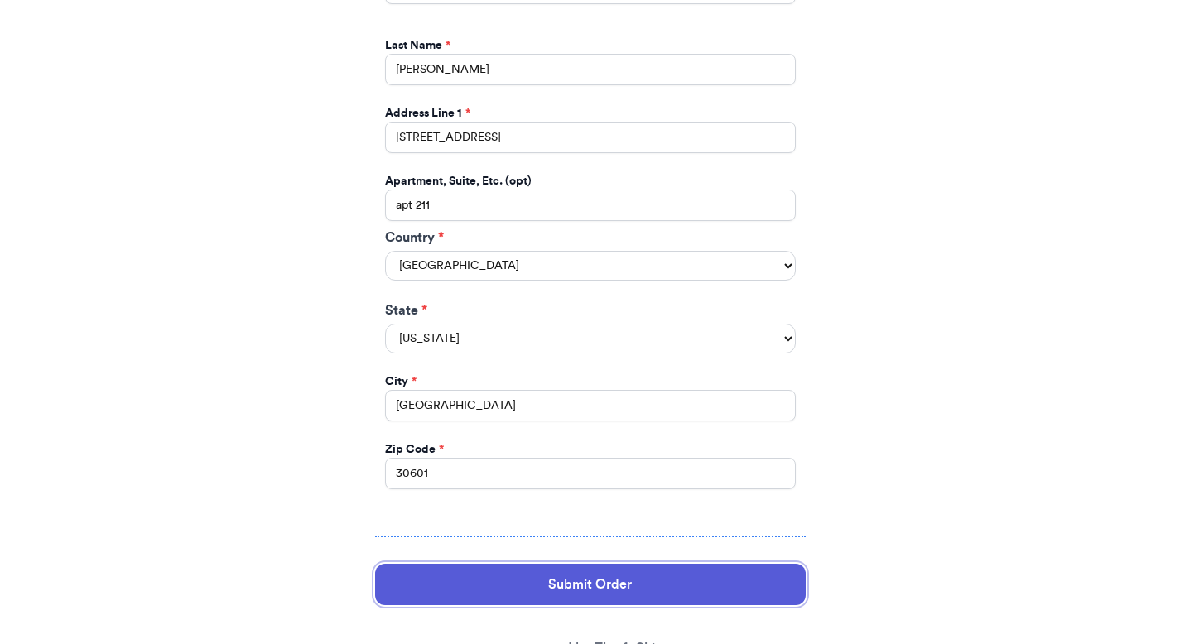
click at [514, 564] on button "Submit Order" at bounding box center [590, 584] width 430 height 41
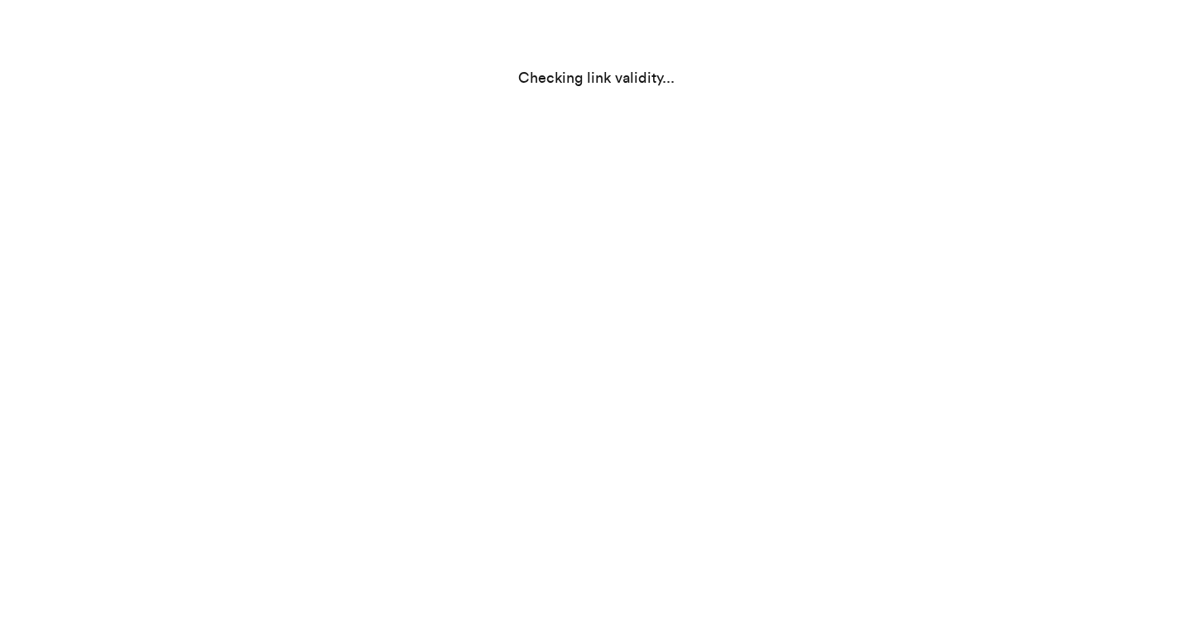
scroll to position [0, 0]
select select "GA"
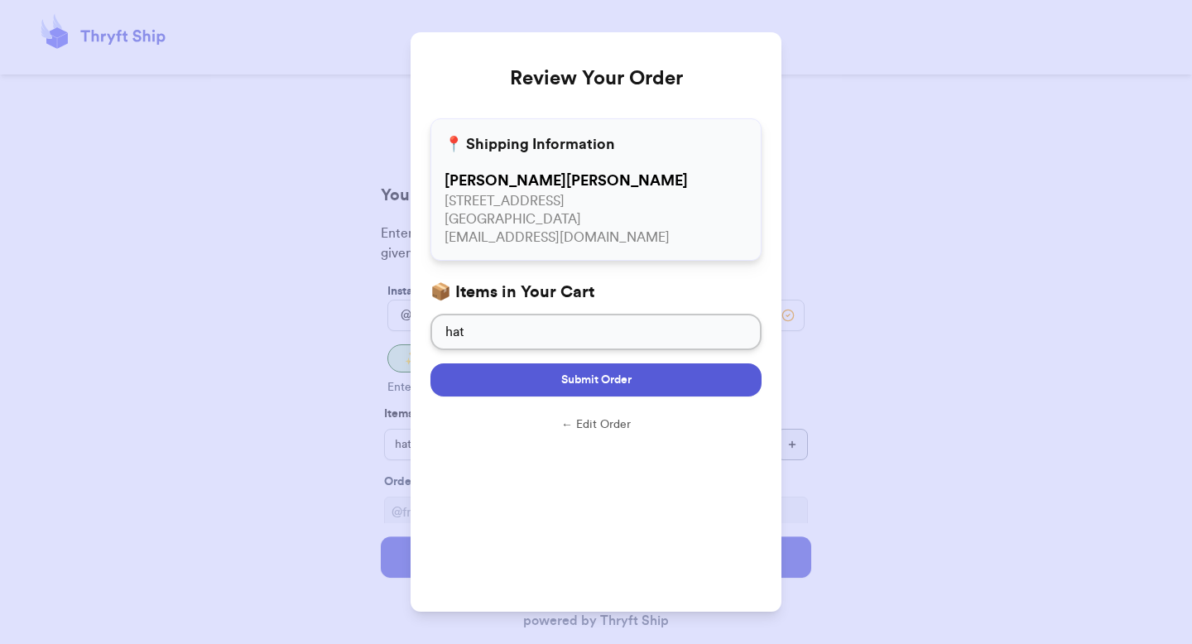
click at [532, 375] on button "Submit Order" at bounding box center [595, 379] width 331 height 33
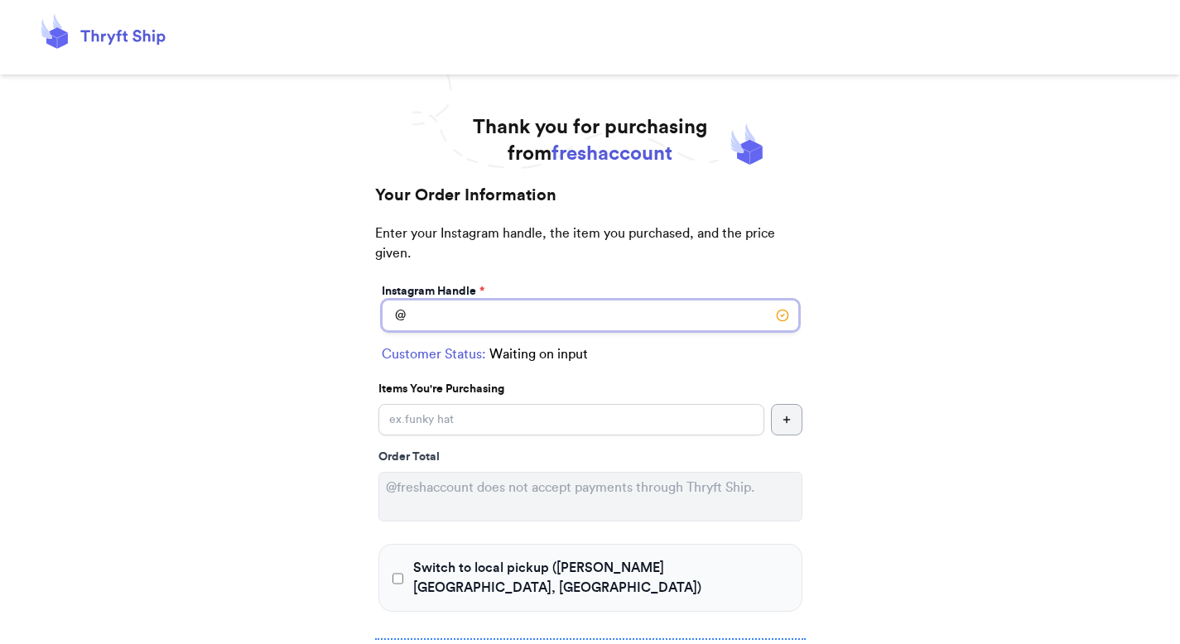
click at [489, 307] on input "Switch to local pickup ([PERSON_NAME][GEOGRAPHIC_DATA], [GEOGRAPHIC_DATA])" at bounding box center [590, 315] width 417 height 31
type input "colorado1"
select select "GA"
type input "[GEOGRAPHIC_DATA]"
type input "30601"
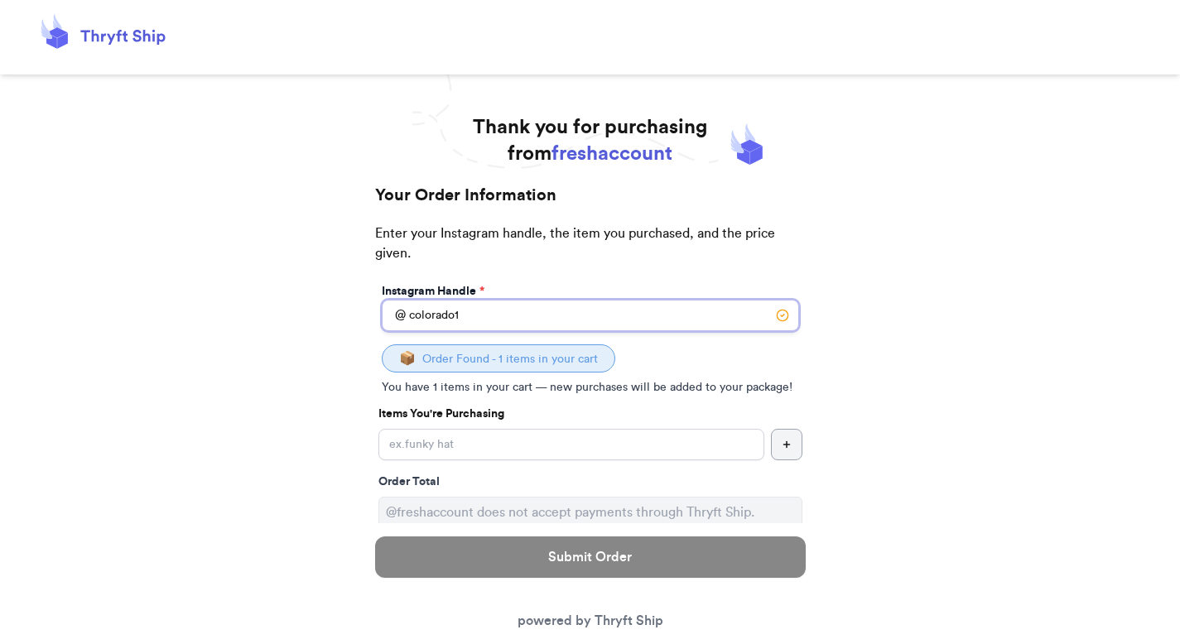
type input "colorado1"
click at [513, 426] on div "Instagram Handle * @ colorado1 📦 Order Found - 1 items in your cart You have 1 …" at bounding box center [590, 601] width 430 height 643
click at [507, 440] on input "Yes, start an open bag for this order" at bounding box center [571, 444] width 386 height 31
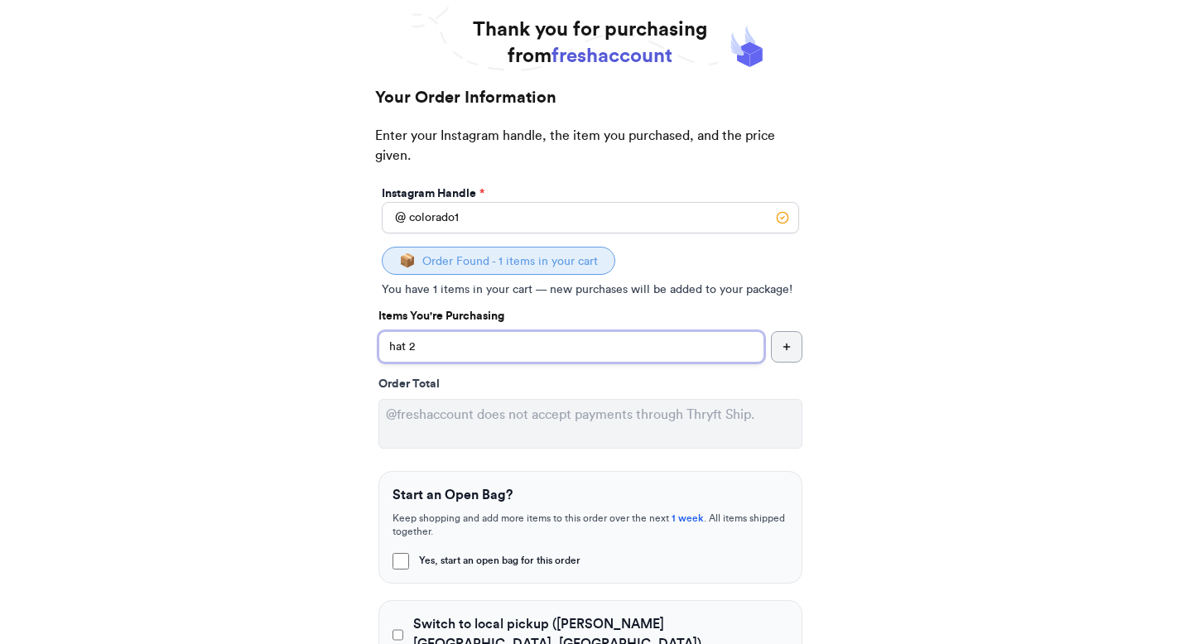
scroll to position [296, 0]
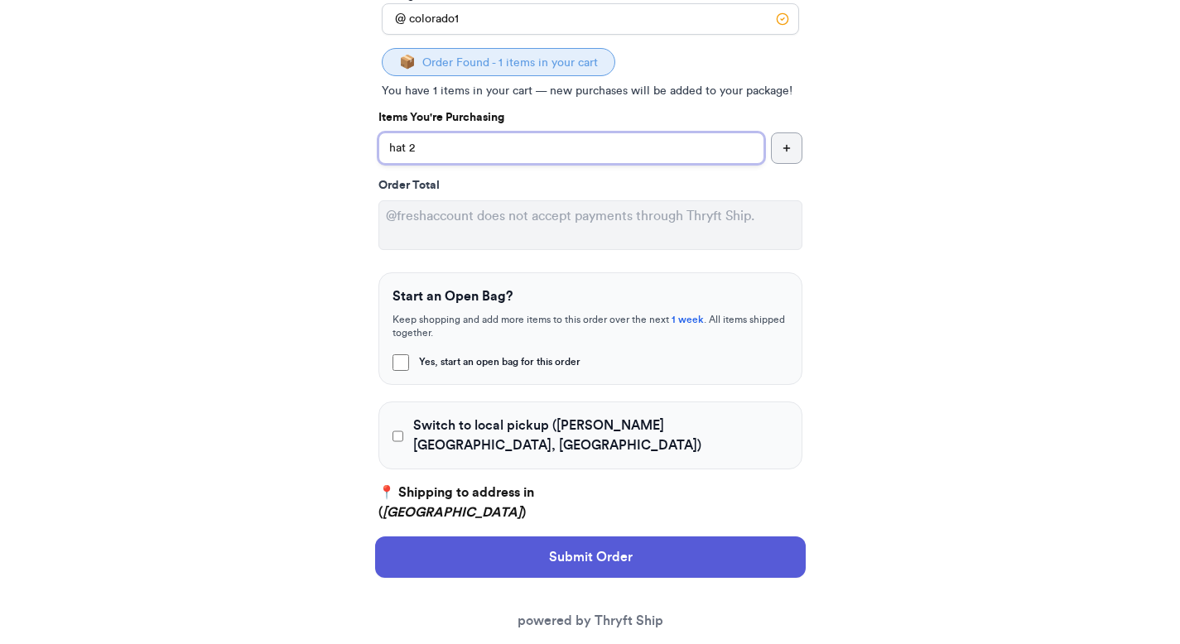
type input "hat 2"
click at [474, 437] on div "Switch to local pickup ([PERSON_NAME][GEOGRAPHIC_DATA], [GEOGRAPHIC_DATA])" at bounding box center [590, 436] width 424 height 68
click at [477, 423] on span "Switch to local pickup ([PERSON_NAME][GEOGRAPHIC_DATA], [GEOGRAPHIC_DATA])" at bounding box center [600, 436] width 374 height 40
click at [404, 428] on input "Switch to local pickup ([PERSON_NAME][GEOGRAPHIC_DATA], [GEOGRAPHIC_DATA])" at bounding box center [398, 436] width 12 height 17
checkbox input "true"
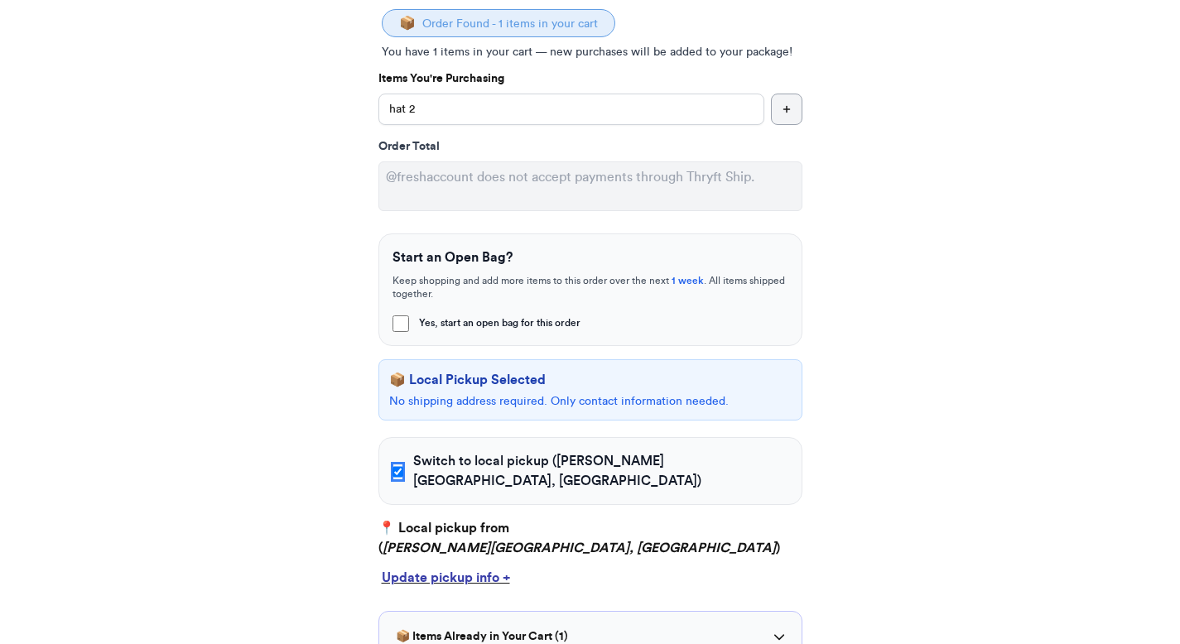
scroll to position [411, 0]
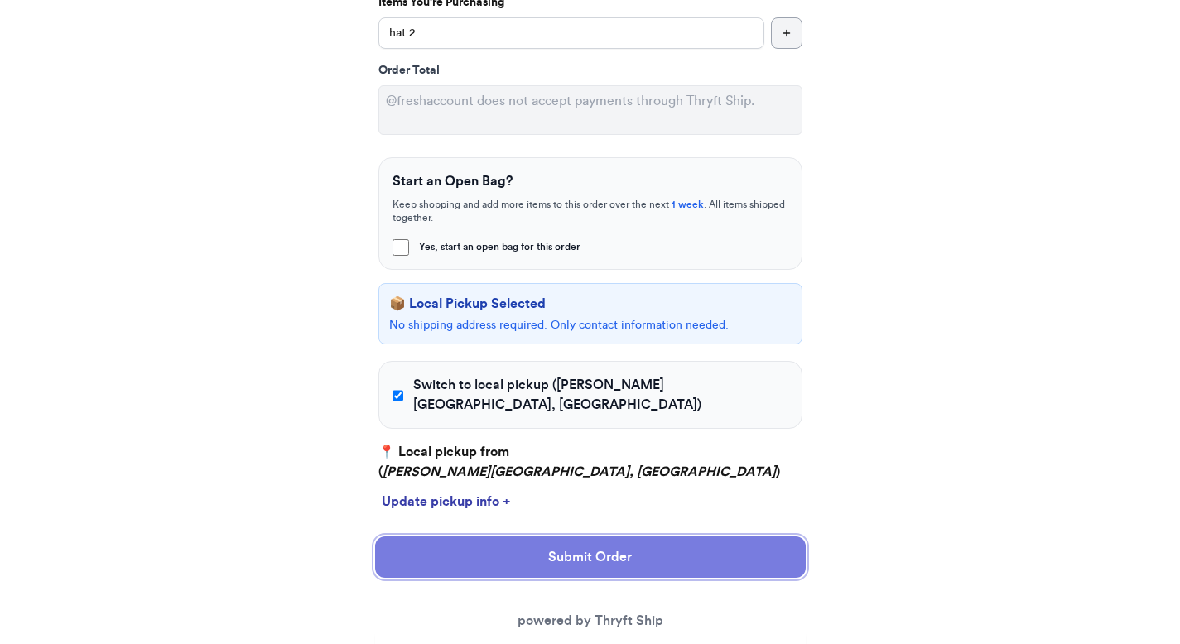
click at [521, 567] on button "Submit Order" at bounding box center [590, 556] width 430 height 41
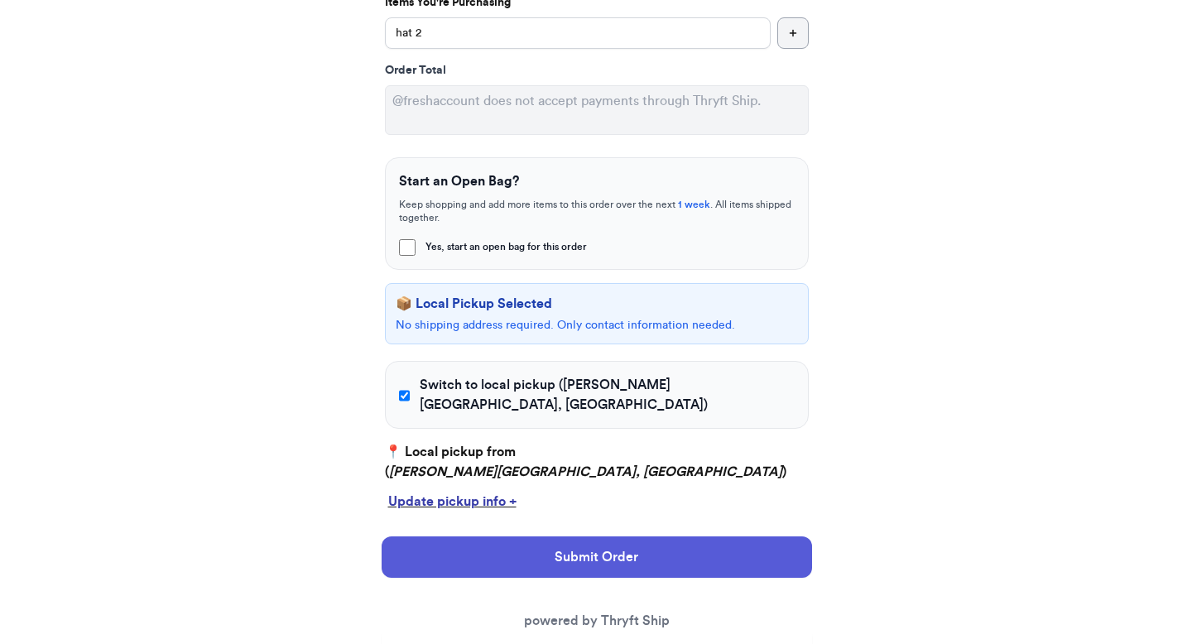
scroll to position [0, 0]
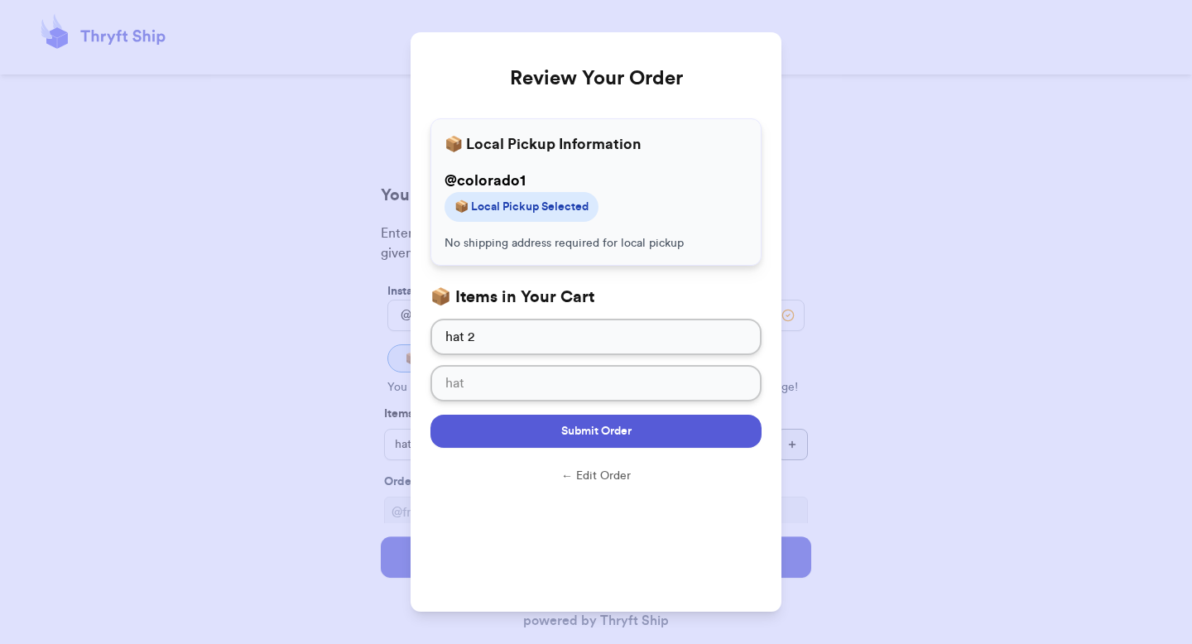
click at [637, 430] on button "Submit Order" at bounding box center [595, 431] width 331 height 33
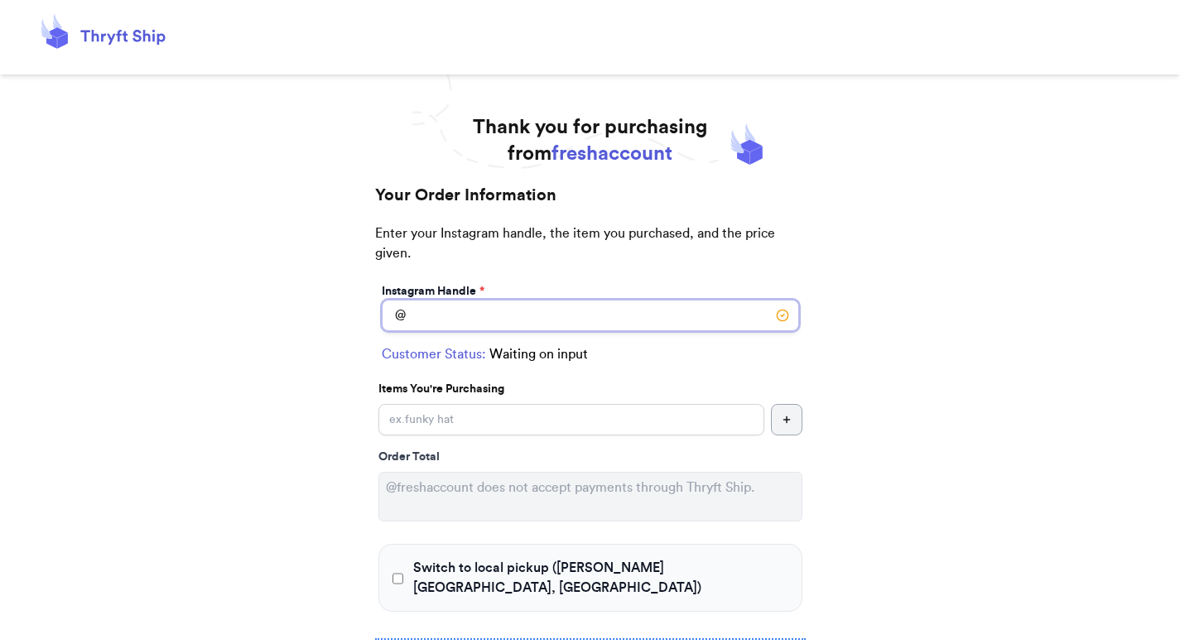
click at [430, 323] on input "Switch to local pickup ([PERSON_NAME][GEOGRAPHIC_DATA], [GEOGRAPHIC_DATA])" at bounding box center [590, 315] width 417 height 31
type input "colorado1"
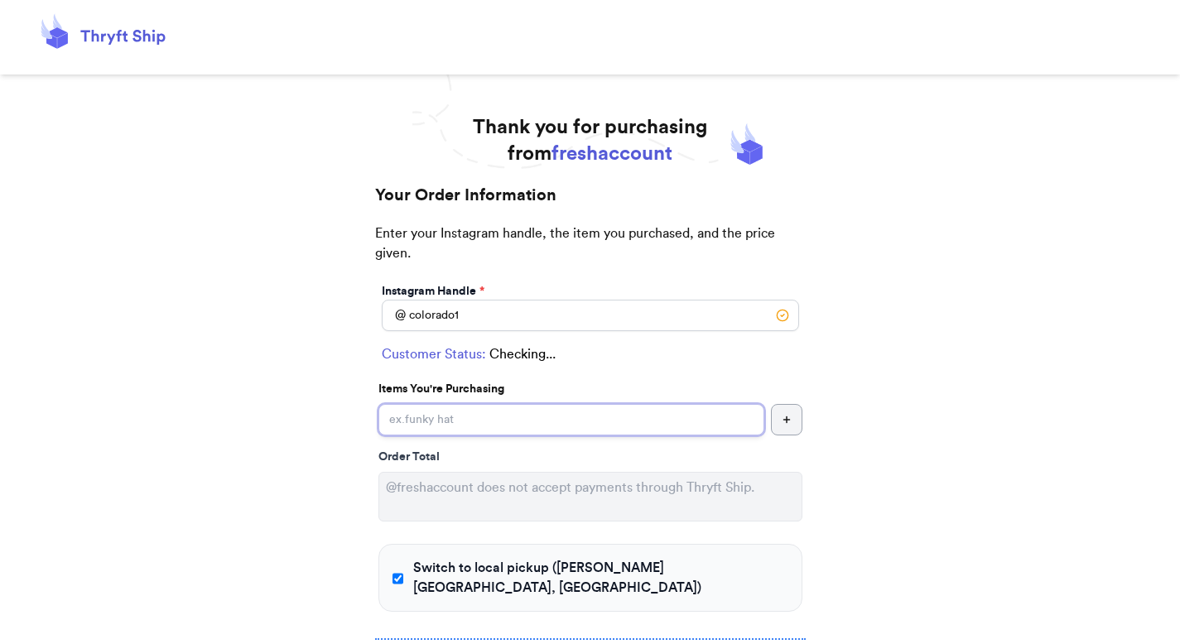
checkbox input "true"
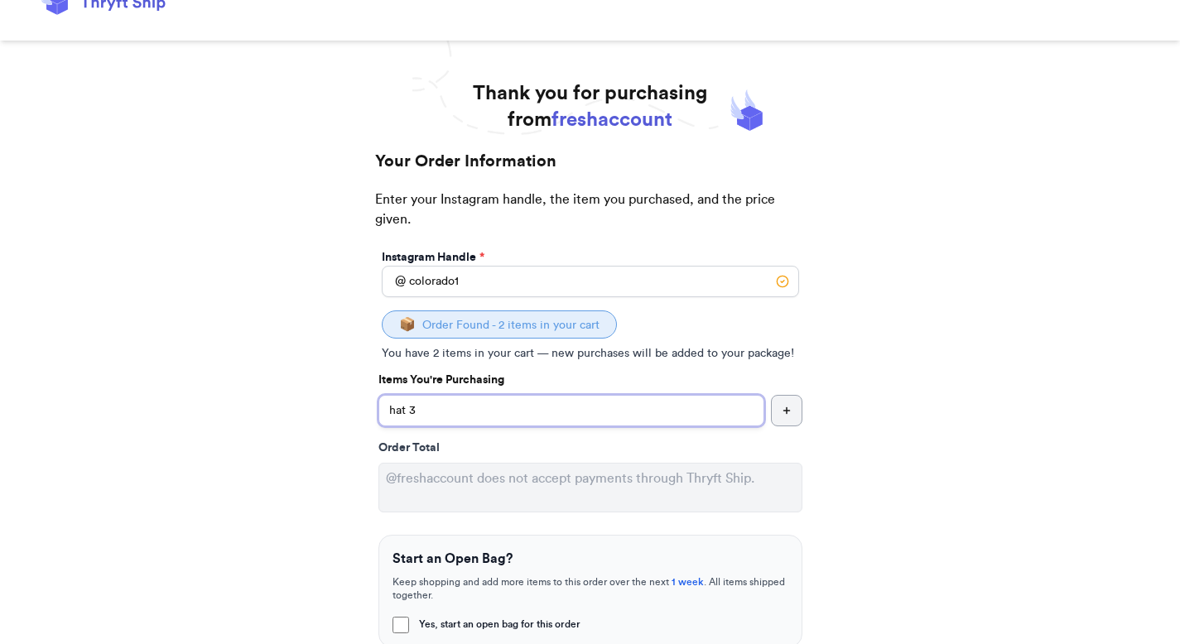
scroll to position [124, 0]
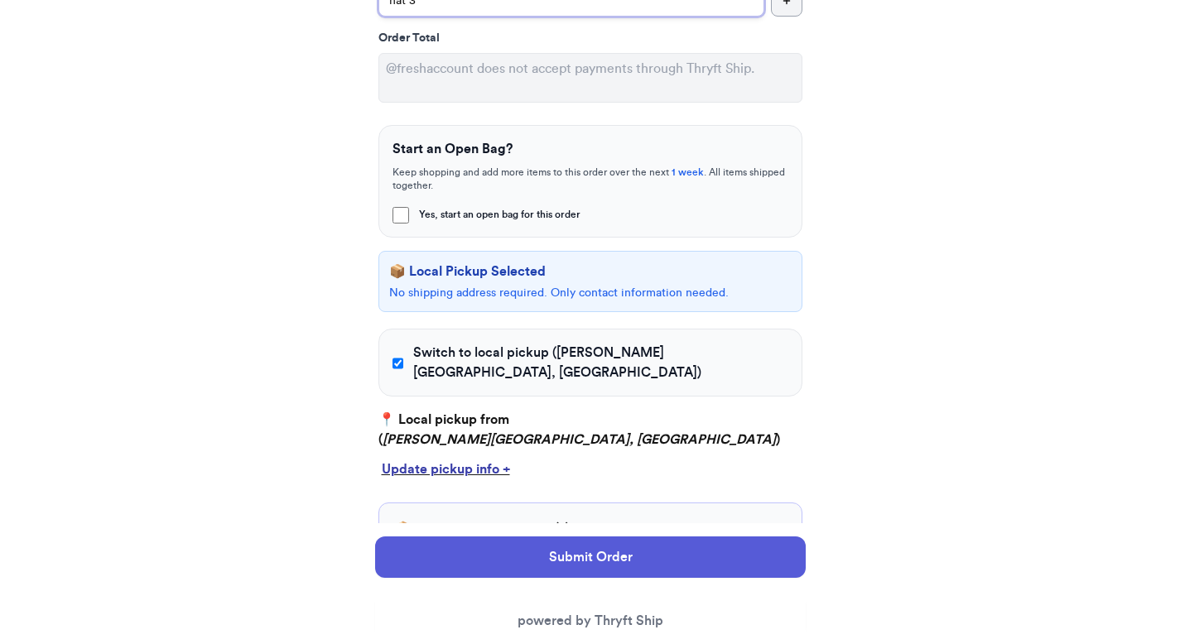
type input "hat 3"
click at [555, 348] on span "Switch to local pickup ([PERSON_NAME][GEOGRAPHIC_DATA], [GEOGRAPHIC_DATA])" at bounding box center [600, 363] width 374 height 40
click at [404, 355] on input "Switch to local pickup ([PERSON_NAME][GEOGRAPHIC_DATA], [GEOGRAPHIC_DATA])" at bounding box center [398, 363] width 12 height 17
checkbox input "false"
select select "GA"
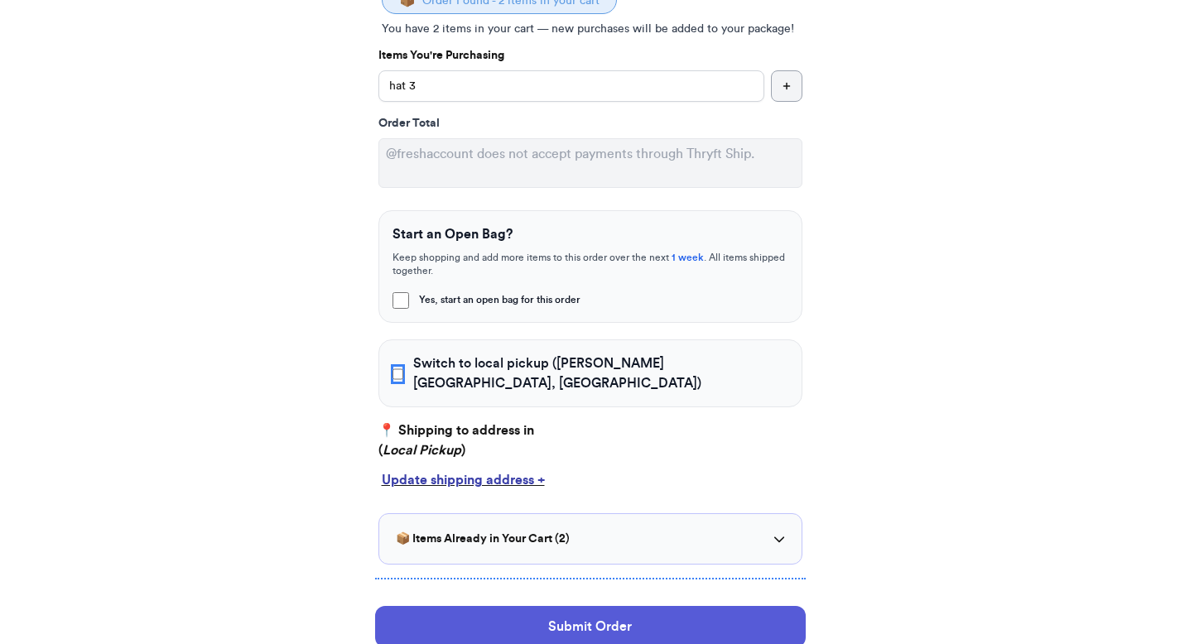
scroll to position [440, 0]
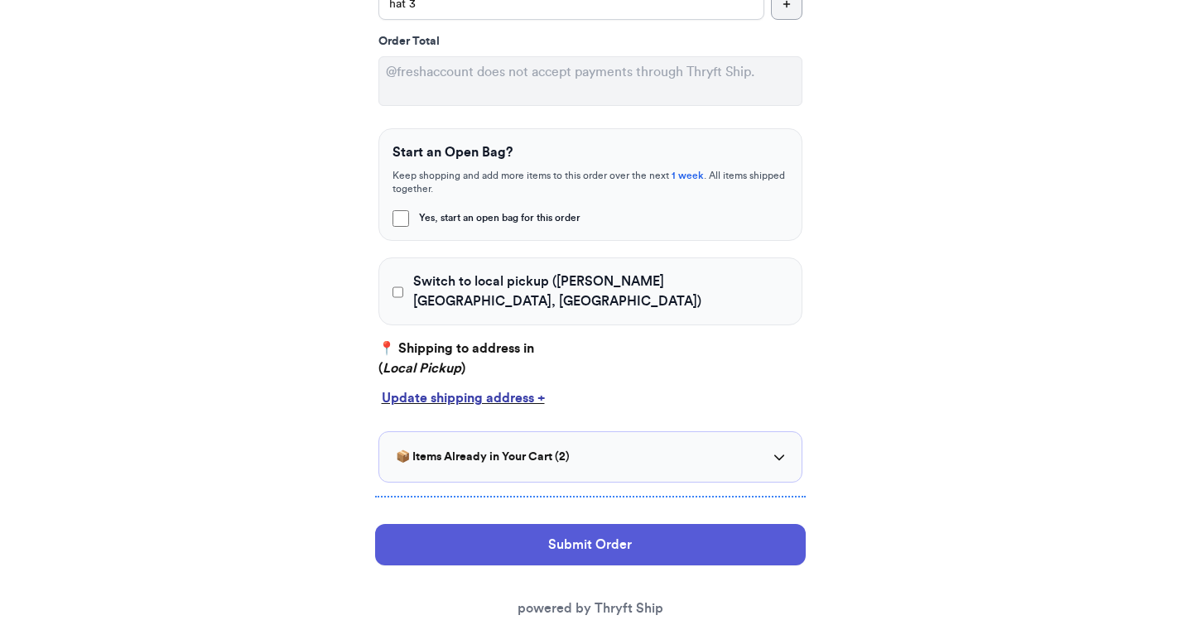
click at [502, 339] on p "📍 Shipping to address in ( Local Pickup )" at bounding box center [590, 359] width 424 height 40
drag, startPoint x: 499, startPoint y: 339, endPoint x: 369, endPoint y: 338, distance: 130.0
click at [358, 334] on div "Your Order Information Enter your Instagram handle, the item you purchased, and…" at bounding box center [590, 187] width 464 height 888
click at [385, 362] on em "Local Pickup" at bounding box center [421, 368] width 79 height 13
click at [388, 362] on em "Local Pickup" at bounding box center [421, 368] width 79 height 13
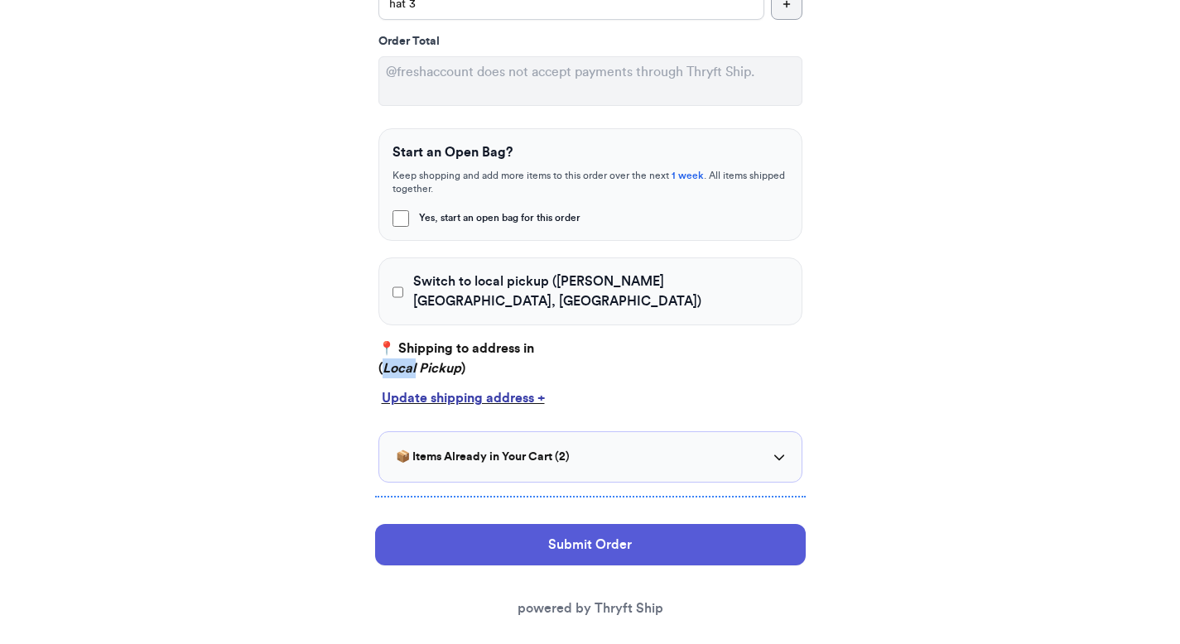
click at [388, 362] on em "Local Pickup" at bounding box center [421, 368] width 79 height 13
click at [451, 388] on div "Update shipping address +" at bounding box center [590, 398] width 417 height 20
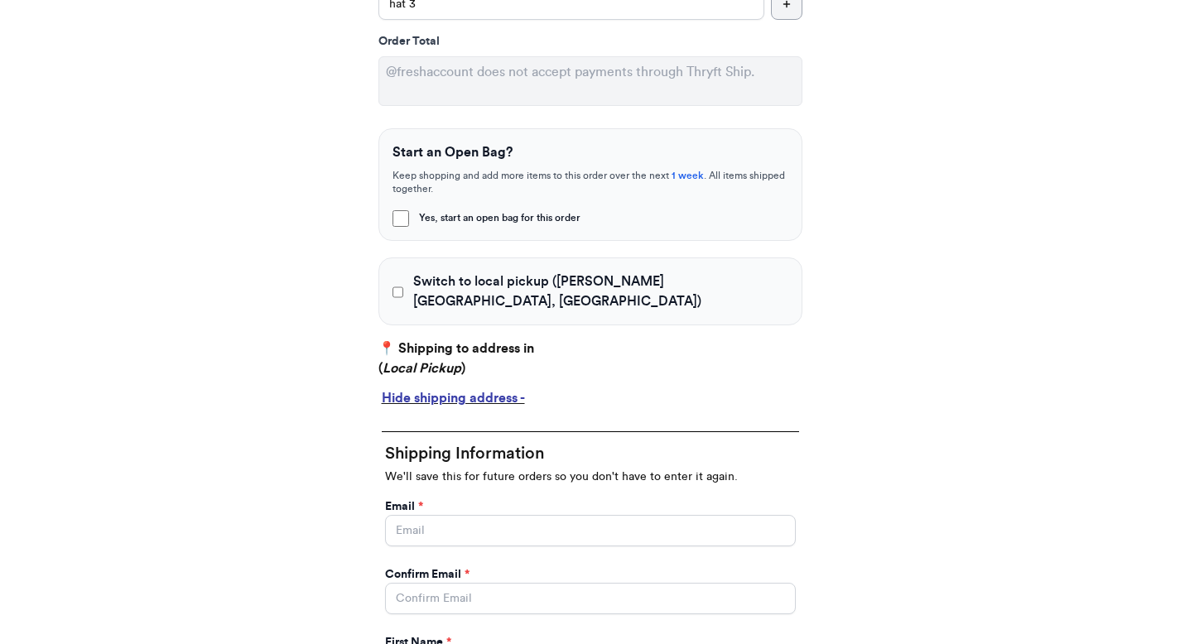
drag, startPoint x: 450, startPoint y: 377, endPoint x: 460, endPoint y: 402, distance: 27.5
click at [450, 388] on div "Hide shipping address -" at bounding box center [590, 398] width 417 height 20
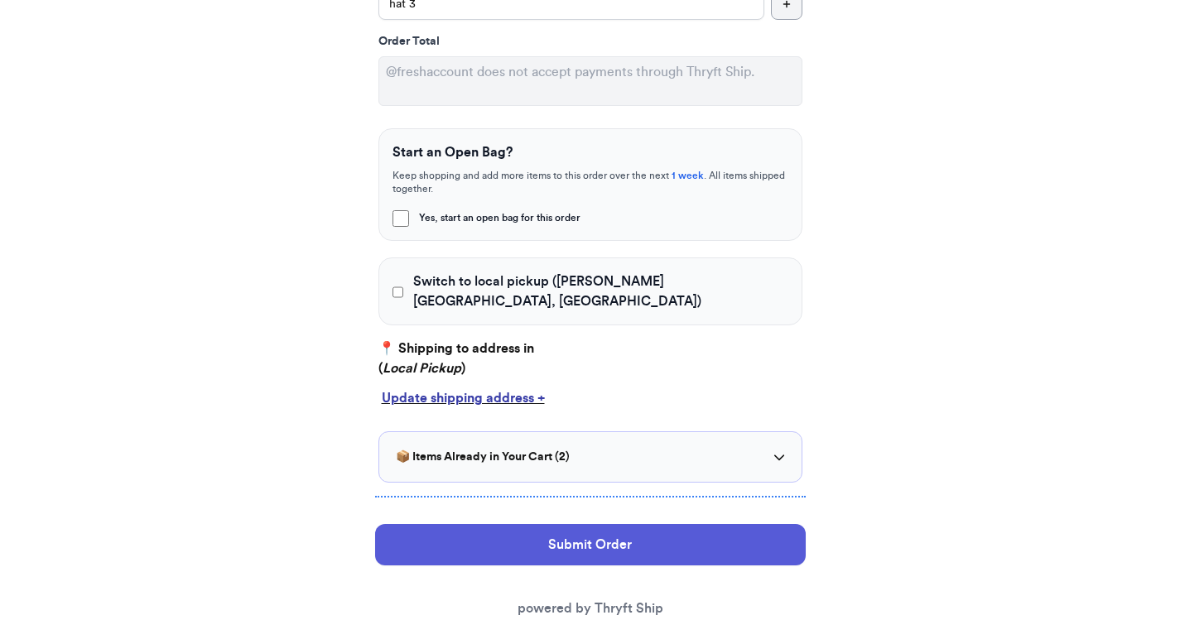
click at [471, 388] on div "Update shipping address +" at bounding box center [590, 398] width 417 height 20
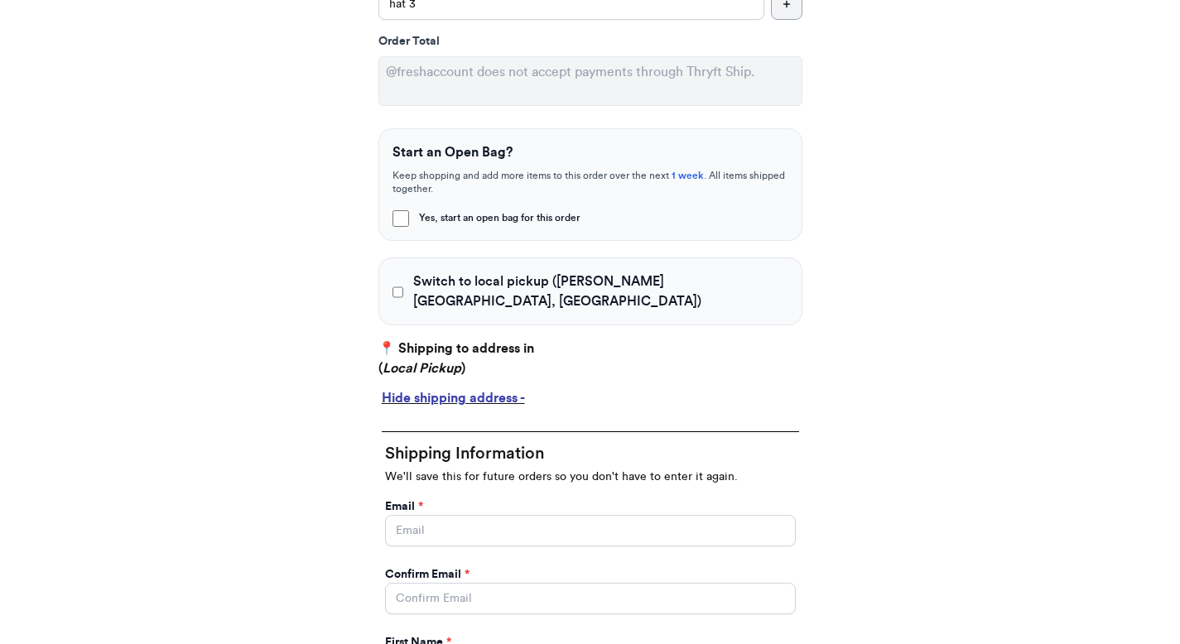
click at [471, 388] on div "Hide shipping address -" at bounding box center [590, 398] width 417 height 20
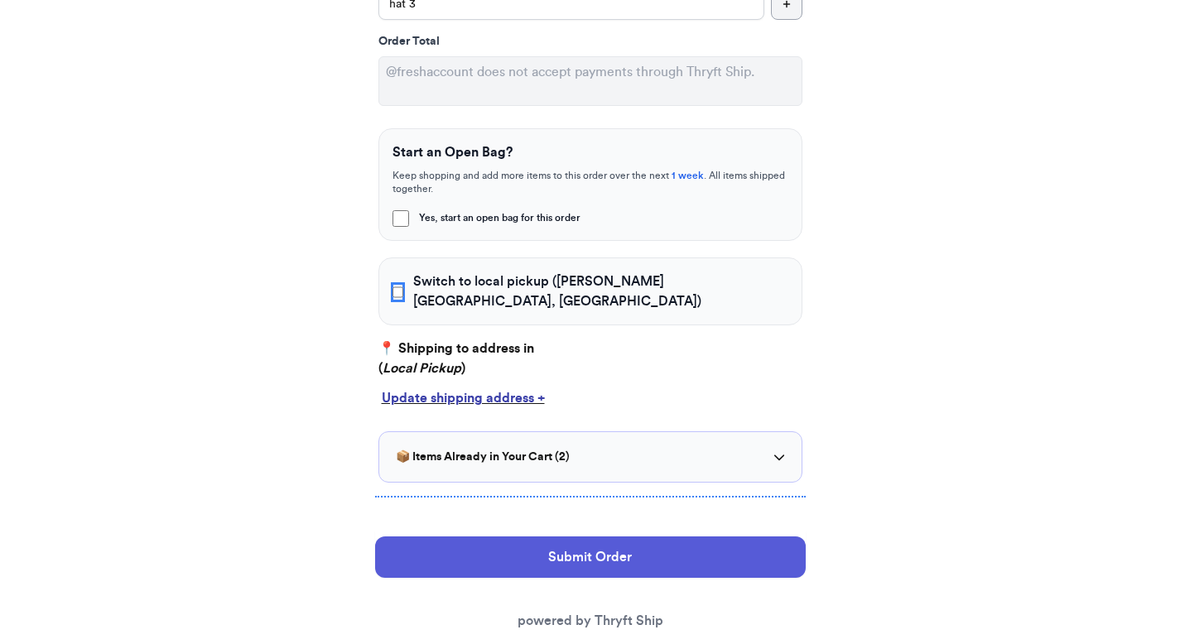
click at [394, 284] on input "Switch to local pickup ([PERSON_NAME][GEOGRAPHIC_DATA], [GEOGRAPHIC_DATA])" at bounding box center [398, 292] width 12 height 17
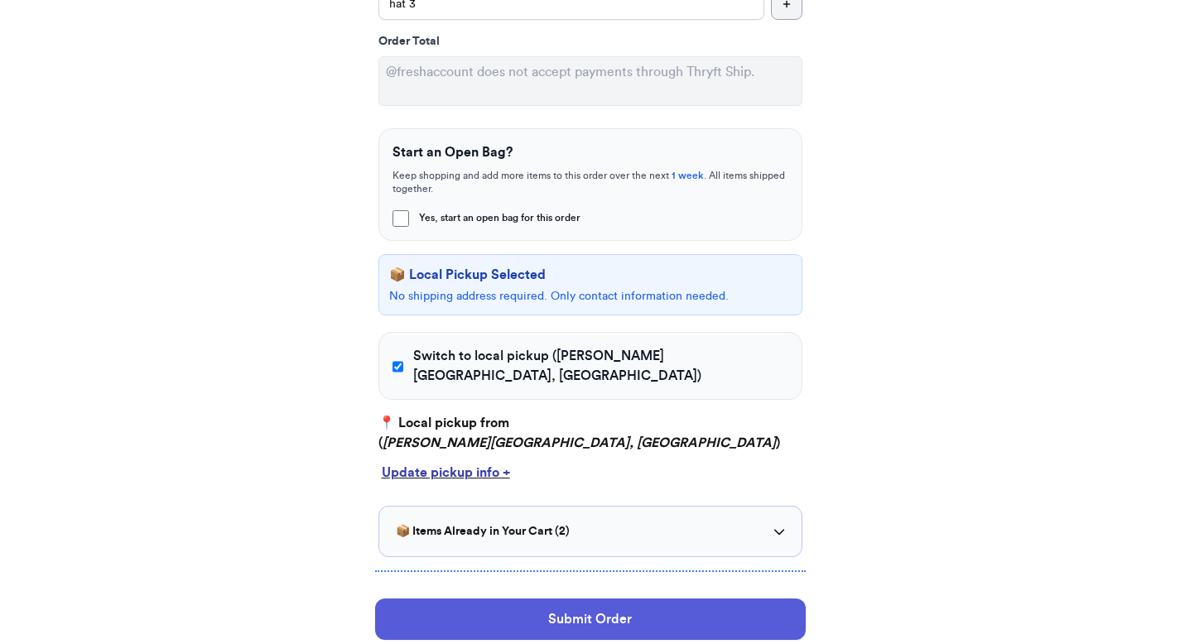
click at [388, 348] on div "Switch to local pickup ([PERSON_NAME][GEOGRAPHIC_DATA], [GEOGRAPHIC_DATA])" at bounding box center [590, 366] width 424 height 68
click at [402, 358] on input "Switch to local pickup ([PERSON_NAME][GEOGRAPHIC_DATA], [GEOGRAPHIC_DATA])" at bounding box center [398, 366] width 12 height 17
checkbox input "false"
select select "GA"
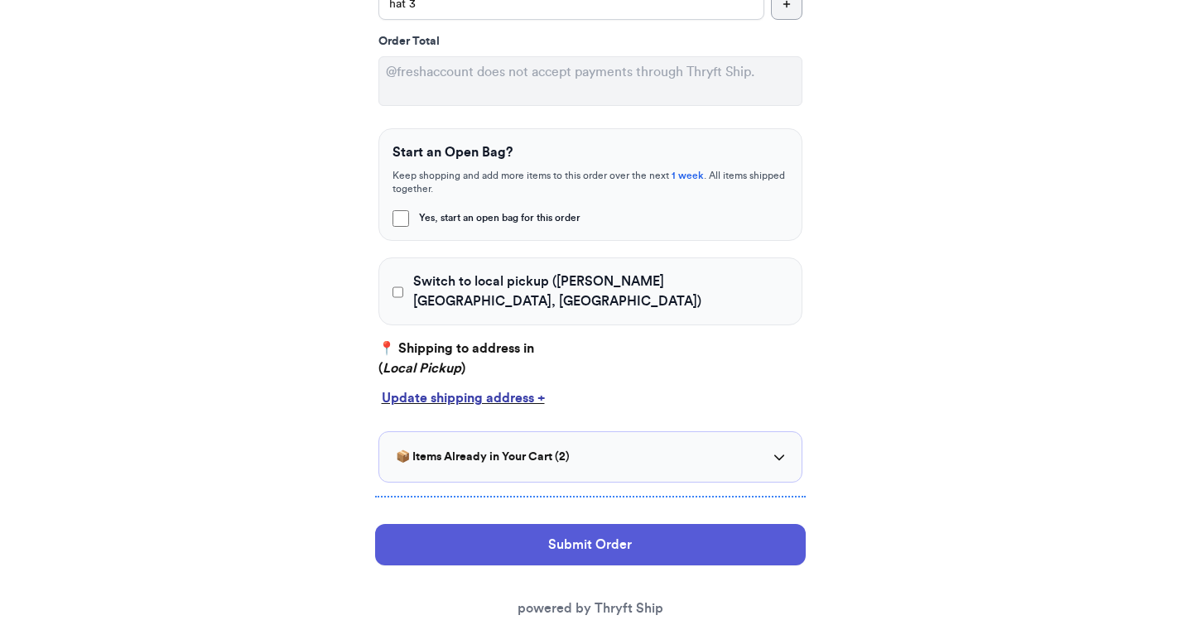
click at [419, 388] on div "Update shipping address +" at bounding box center [590, 398] width 417 height 20
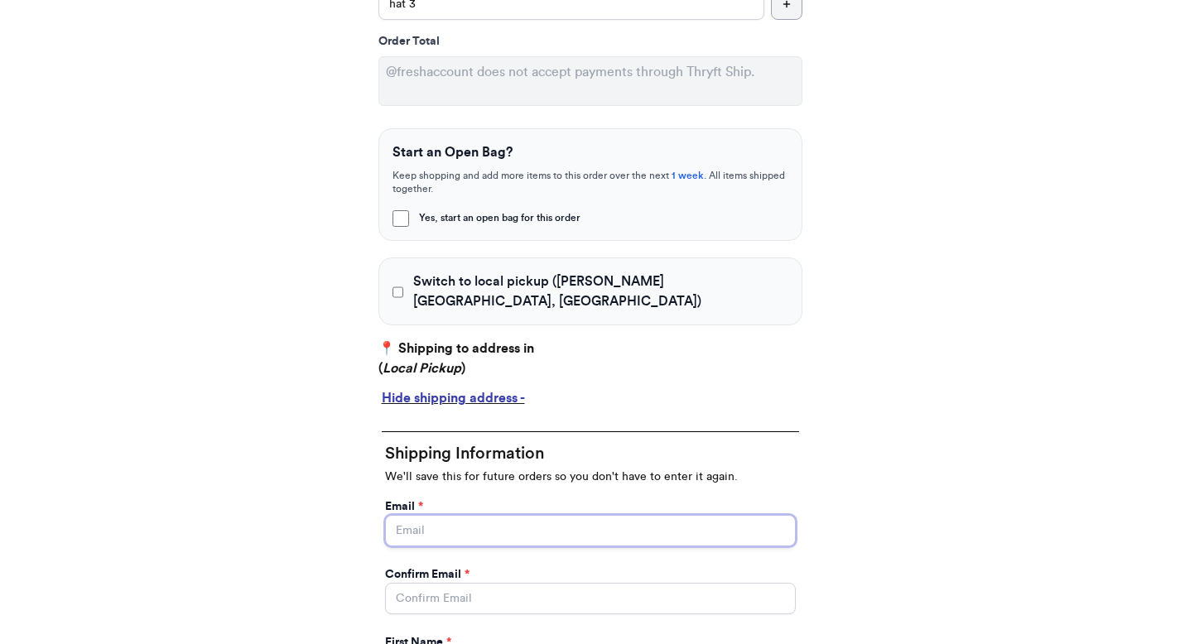
click at [428, 515] on input "Yes, start an open bag for this order" at bounding box center [590, 530] width 411 height 31
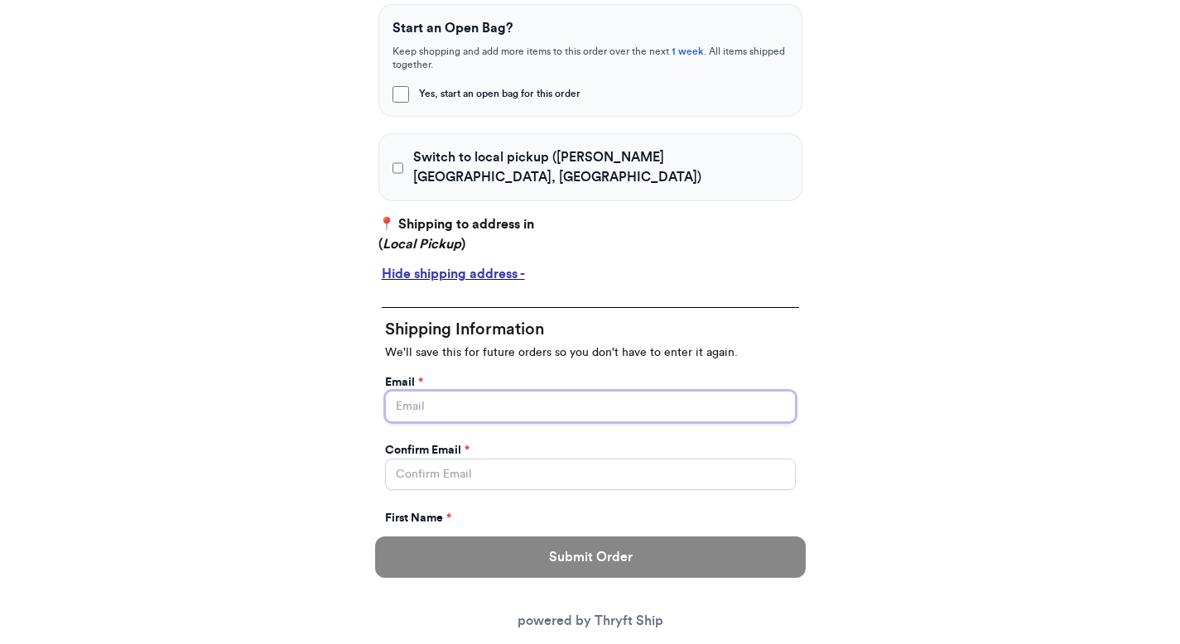
click at [499, 391] on input "Yes, start an open bag for this order" at bounding box center [590, 406] width 411 height 31
type input "paulchutney69@gmail.com"
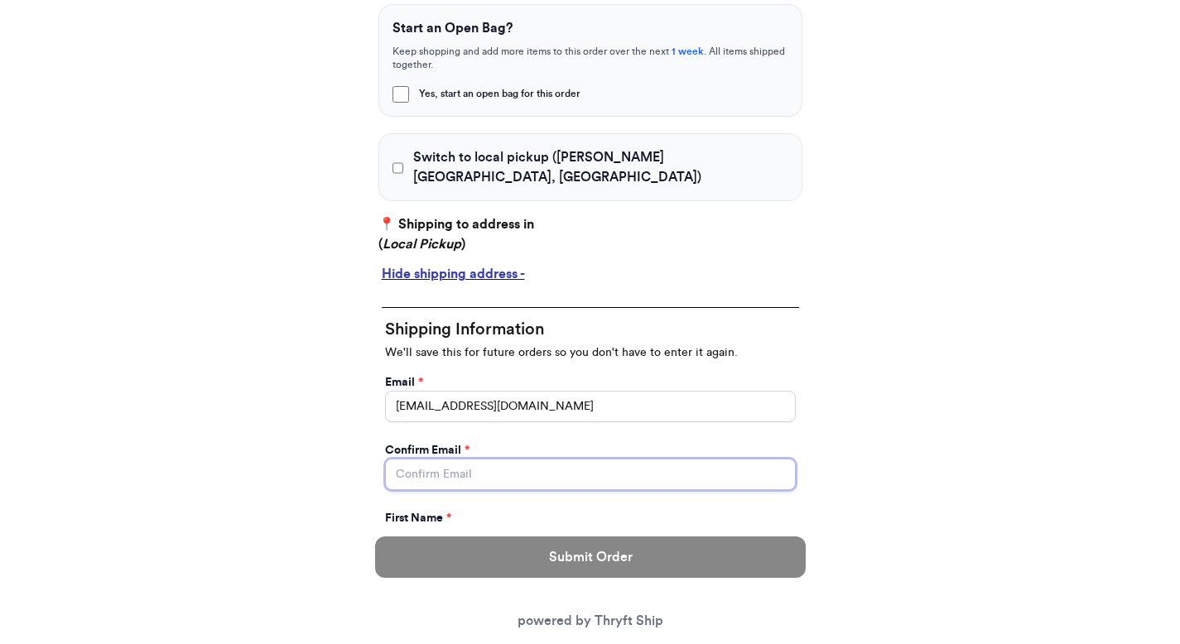
type input "paulchutney69@gmail.com"
click at [462, 510] on div "First Name *" at bounding box center [590, 518] width 411 height 17
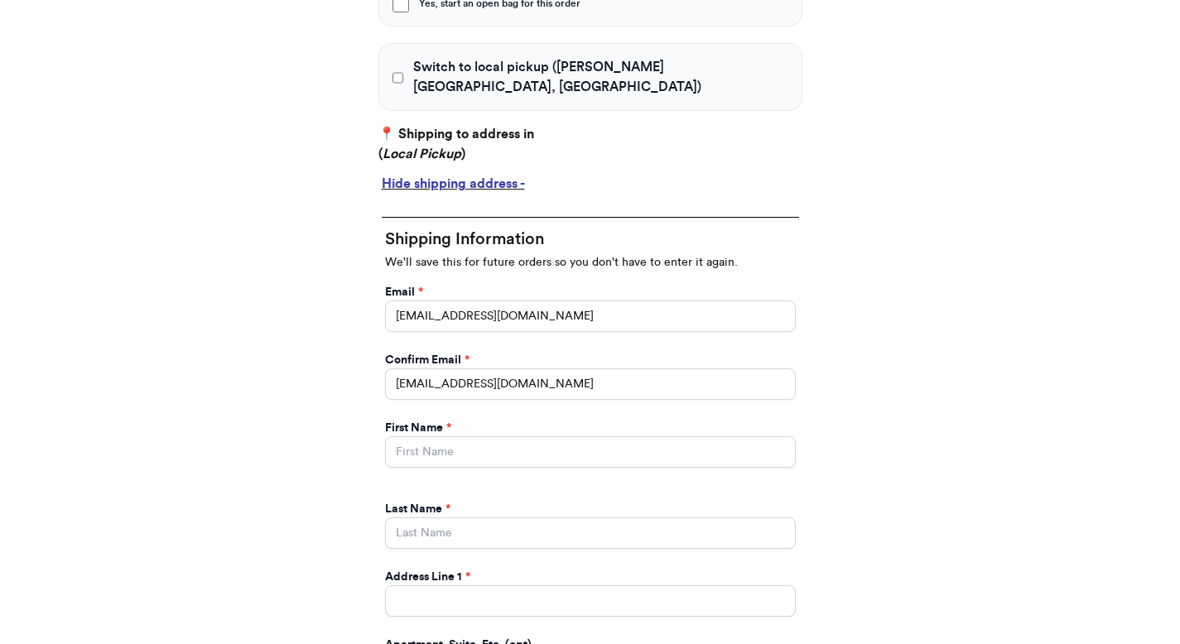
scroll to position [689, 0]
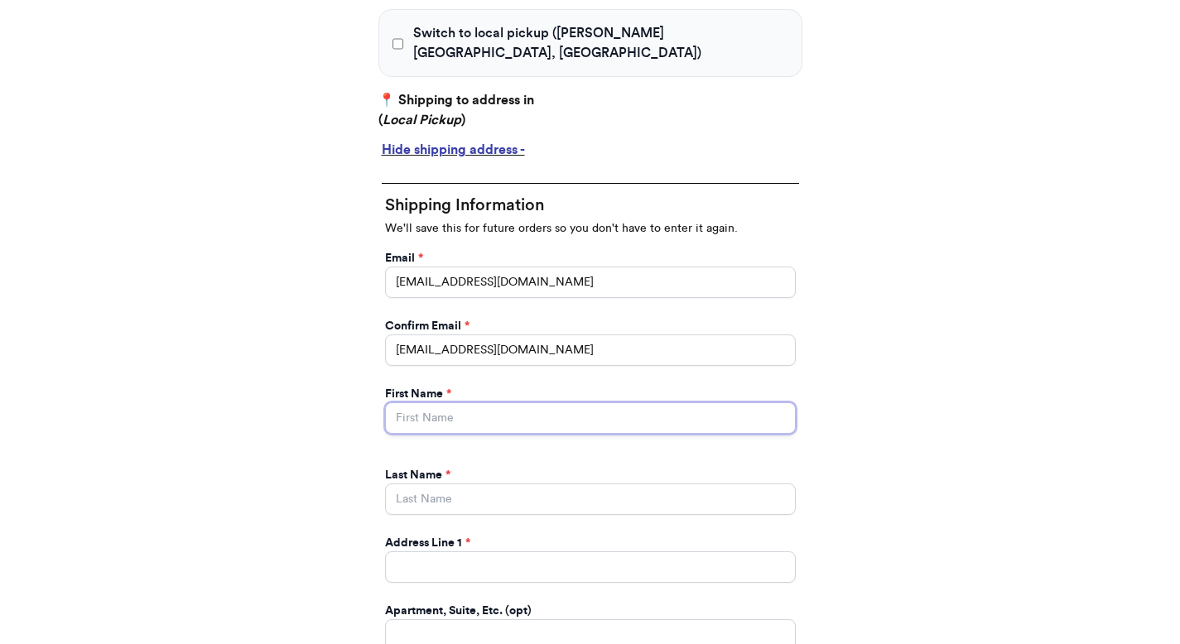
click at [454, 402] on input "Yes, start an open bag for this order" at bounding box center [590, 417] width 411 height 31
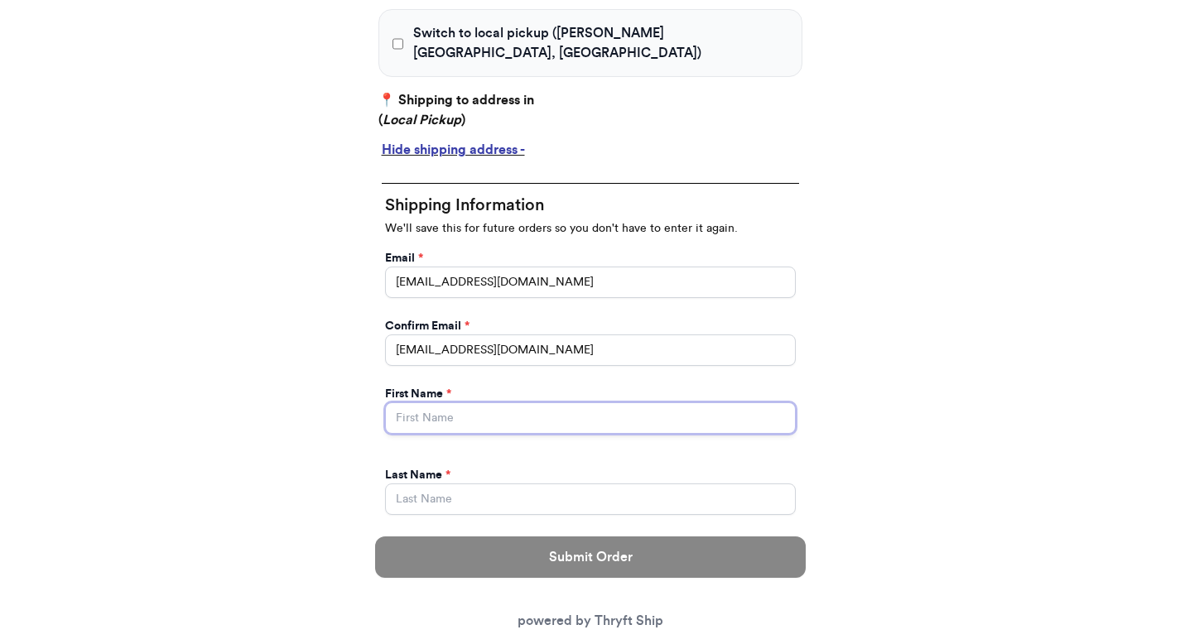
type input "Valeria"
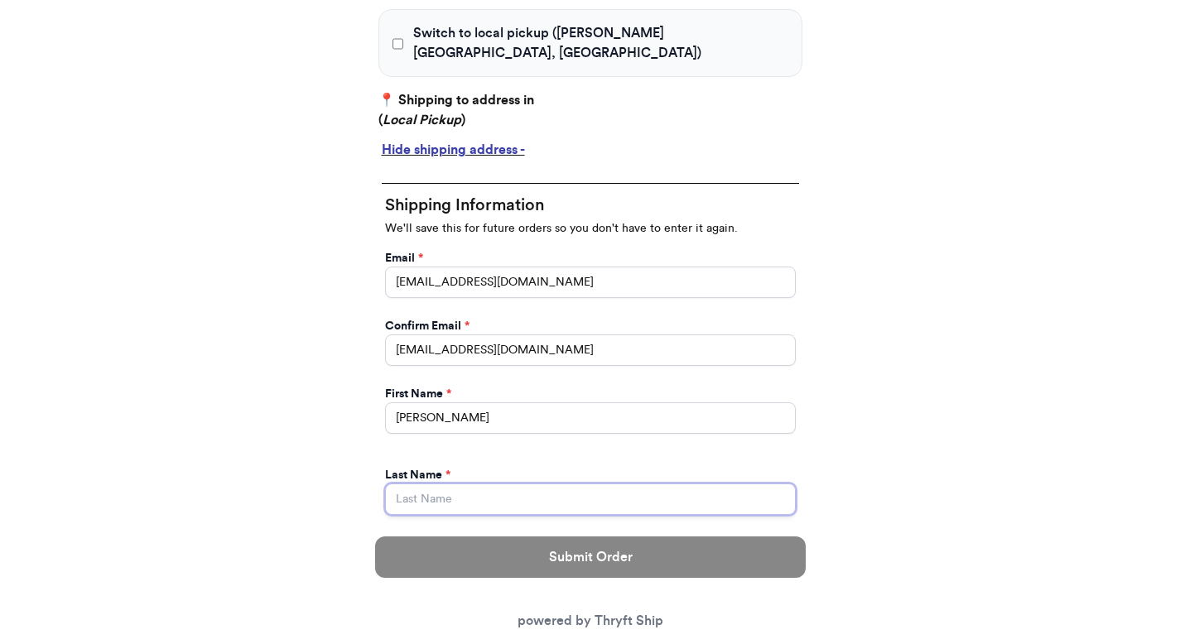
type input "Brenner"
type input "269 hull street"
type input "apt 211"
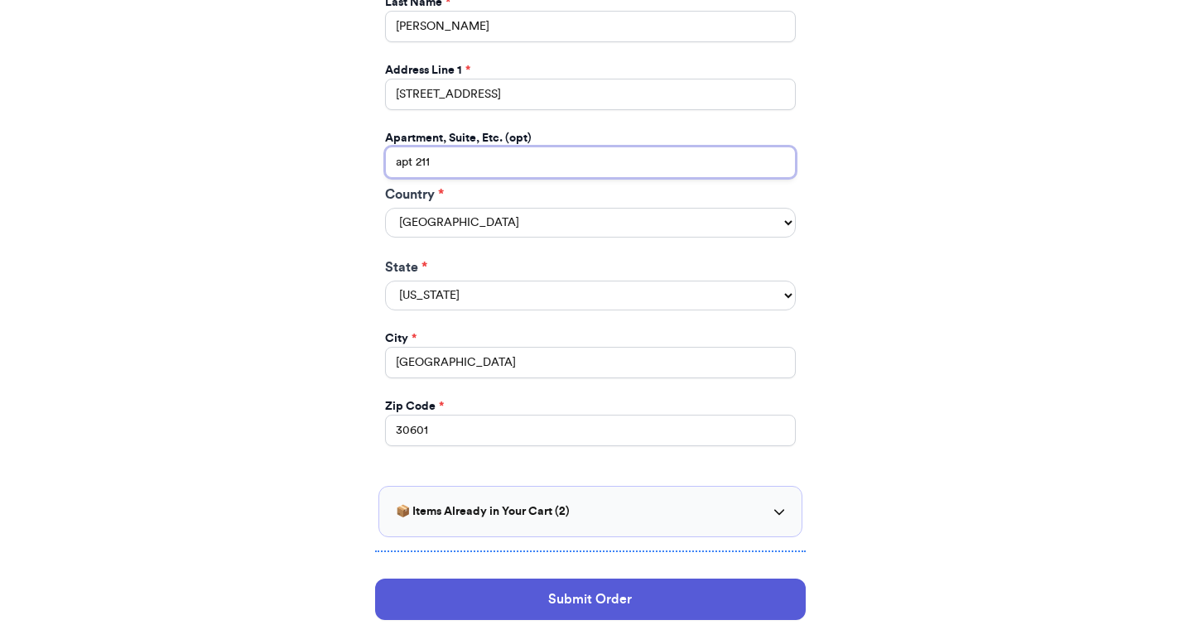
scroll to position [1175, 0]
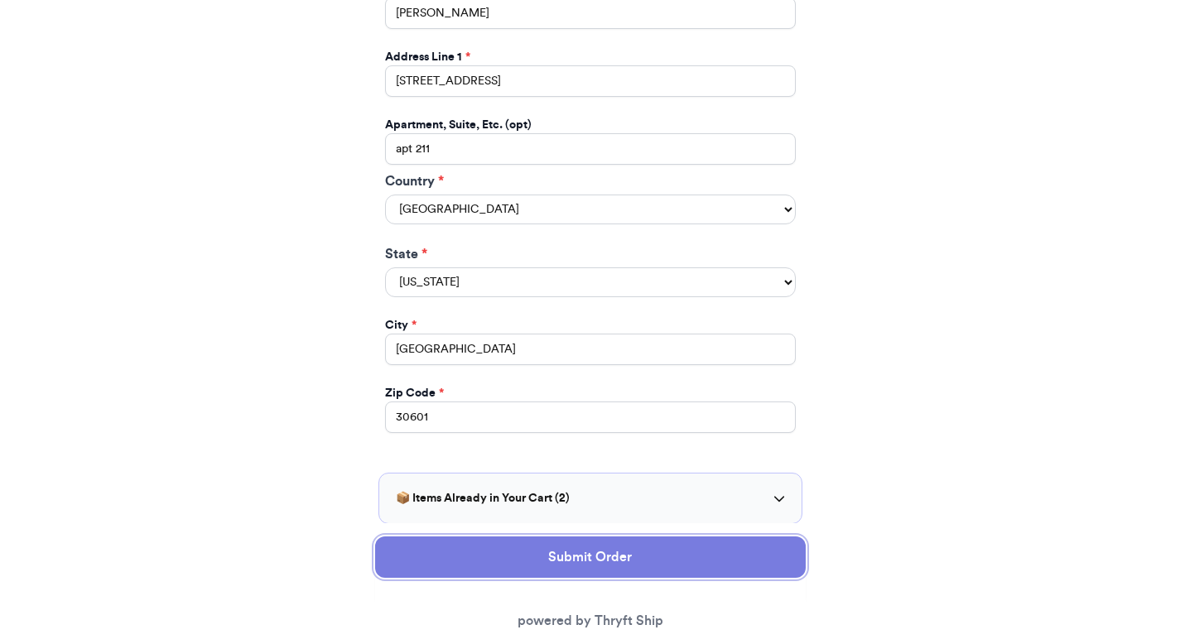
click at [458, 560] on button "Submit Order" at bounding box center [590, 556] width 430 height 41
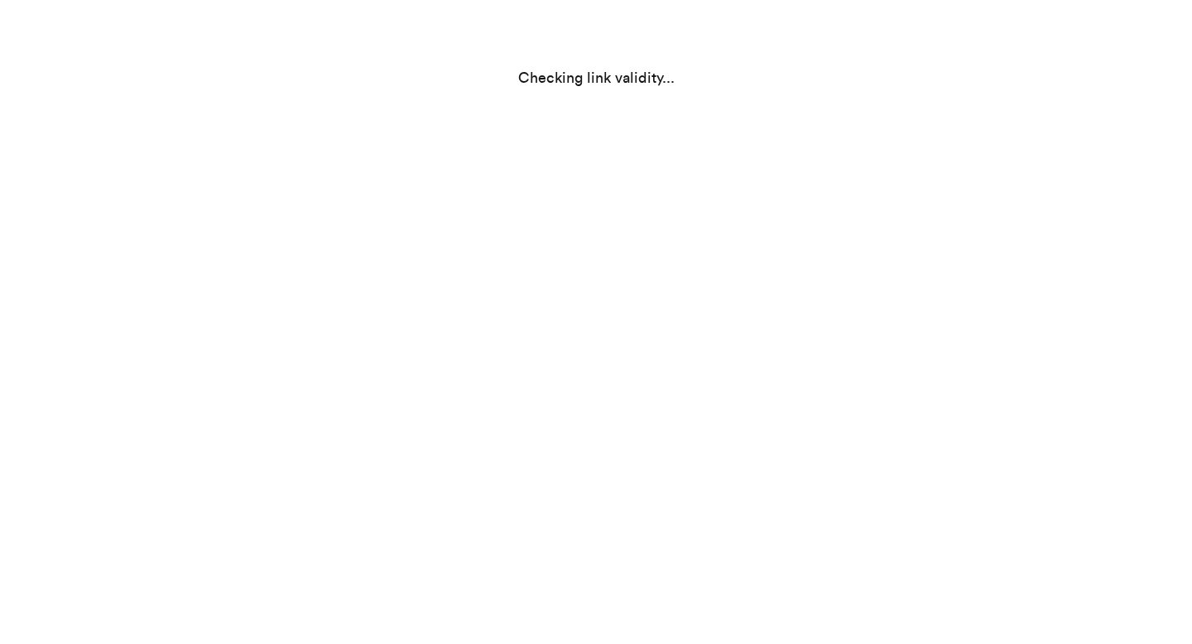
scroll to position [0, 0]
select select "GA"
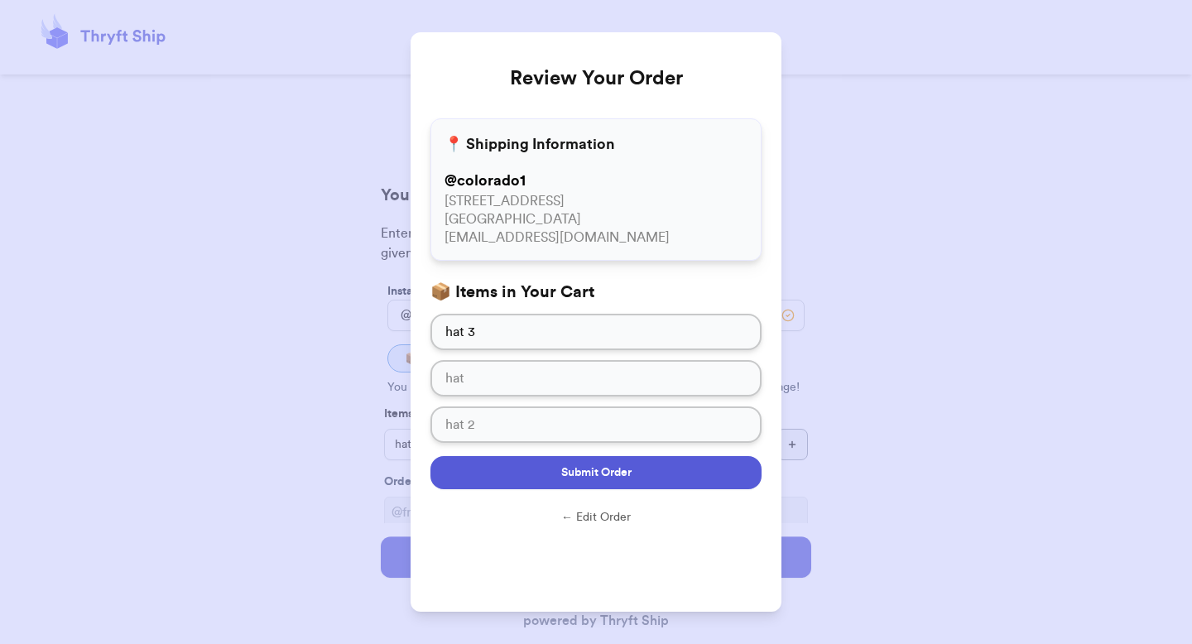
click at [511, 464] on button "Submit Order" at bounding box center [595, 472] width 331 height 33
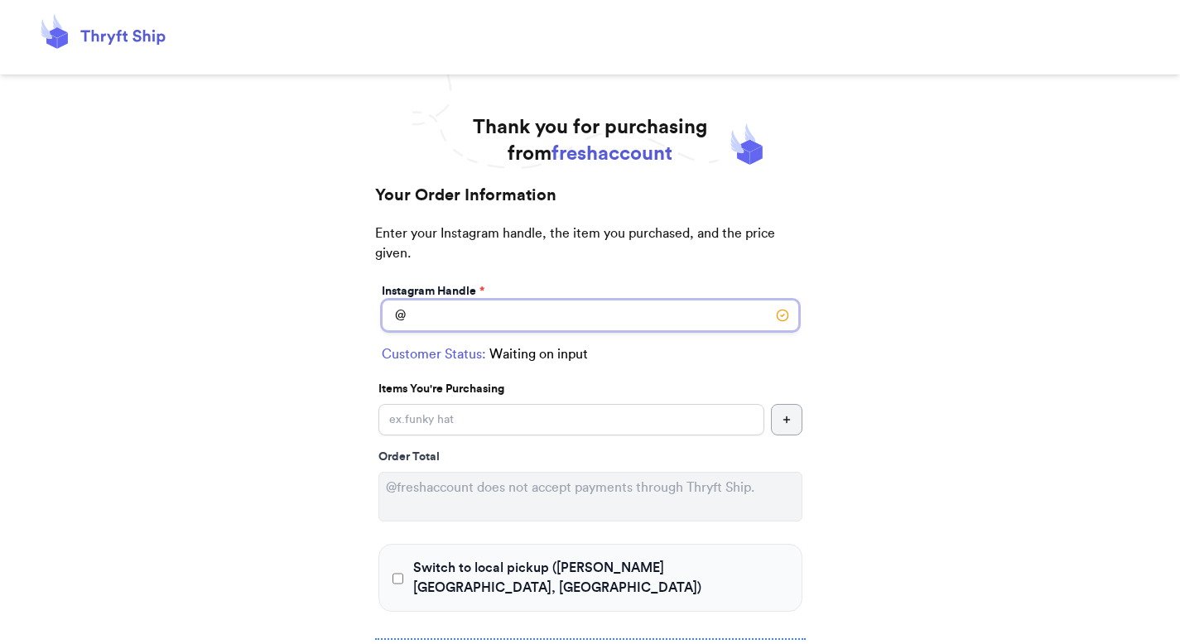
click at [536, 327] on input "Switch to local pickup ([PERSON_NAME][GEOGRAPHIC_DATA], [GEOGRAPHIC_DATA])" at bounding box center [590, 315] width 417 height 31
type input "colorado1"
select select "GA"
type input "[GEOGRAPHIC_DATA]"
type input "30601"
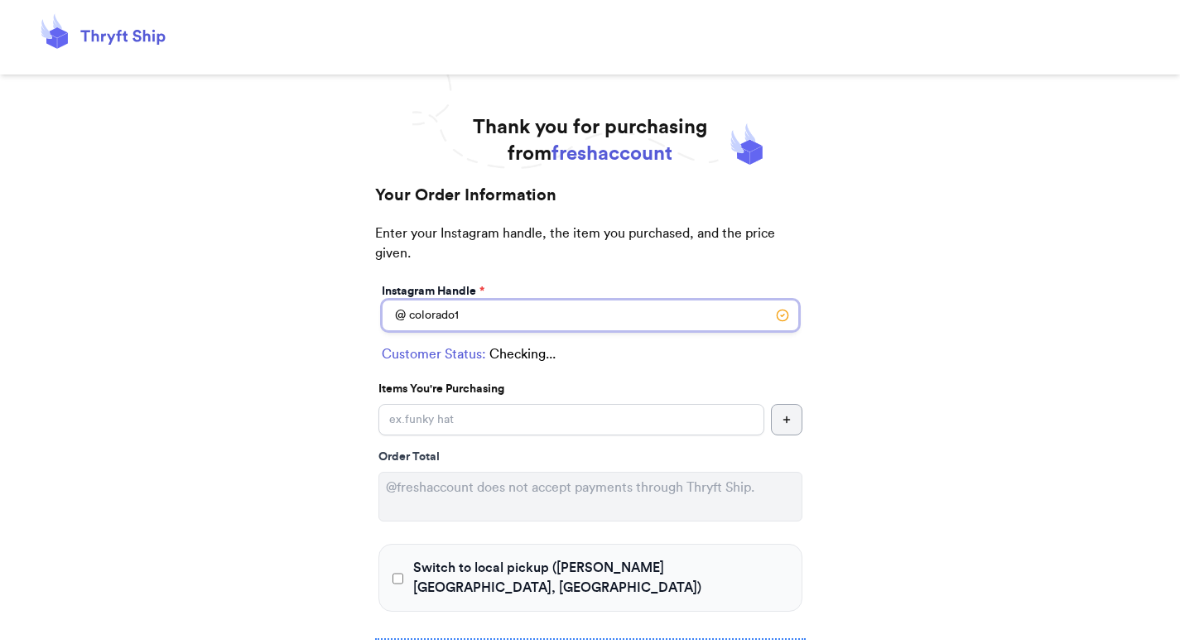
type input "colorado1"
click at [398, 397] on p "Items You're Purchasing" at bounding box center [590, 389] width 424 height 17
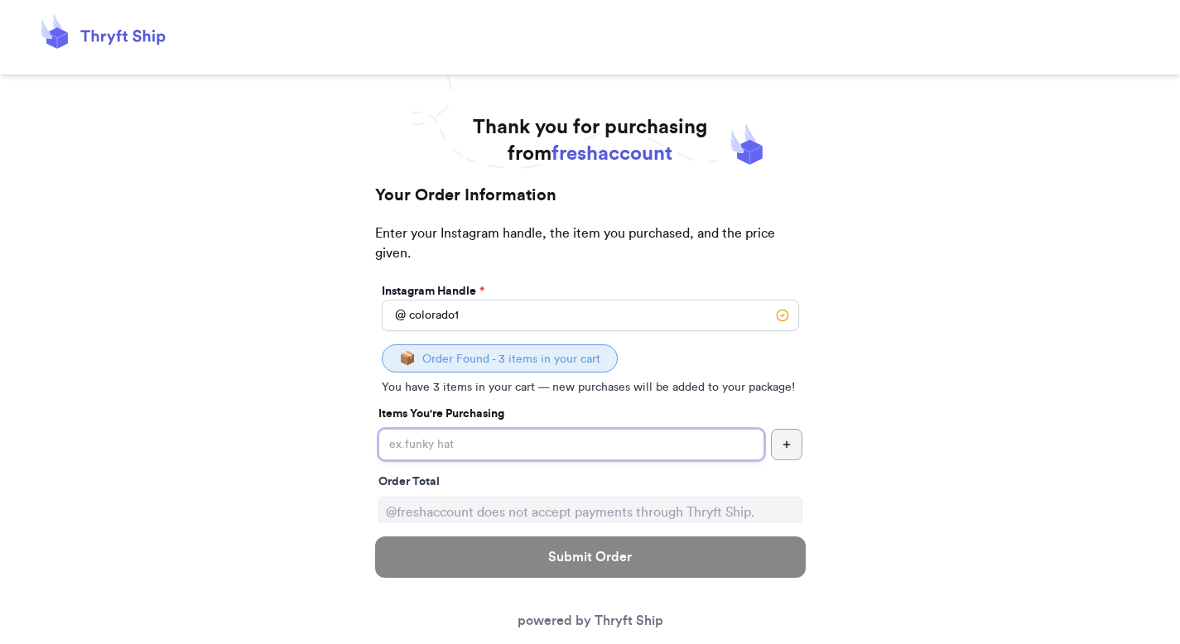
click at [409, 448] on input "Yes, start an open bag for this order" at bounding box center [571, 444] width 386 height 31
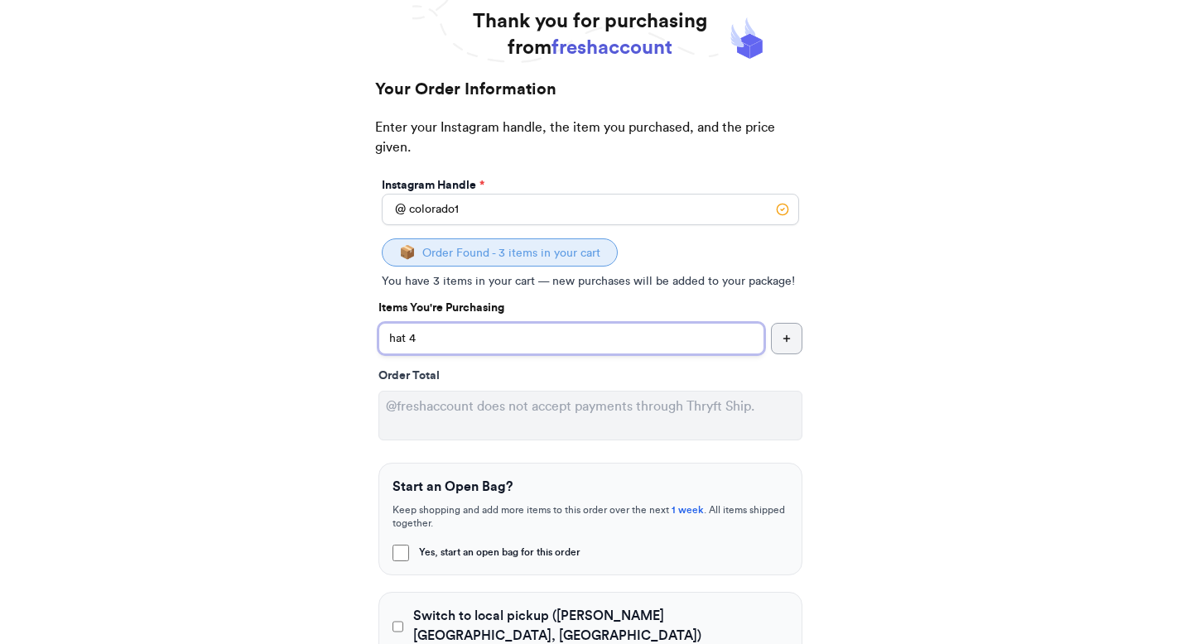
scroll to position [299, 0]
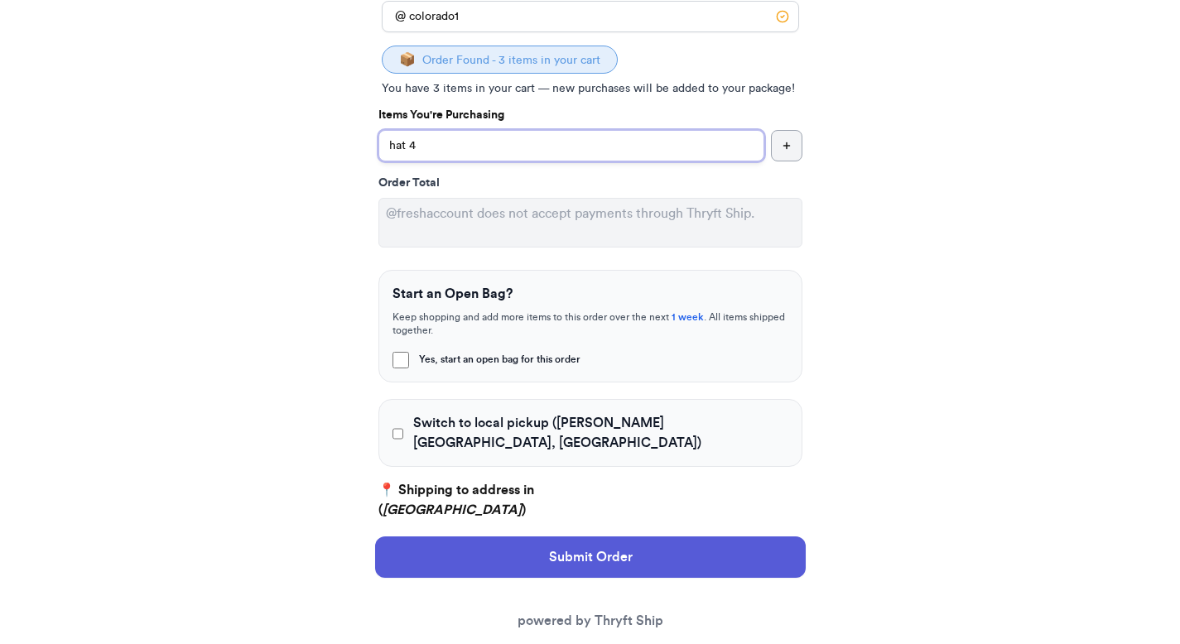
type input "hat 4"
click at [450, 429] on span "Switch to local pickup ([PERSON_NAME][GEOGRAPHIC_DATA], [GEOGRAPHIC_DATA])" at bounding box center [600, 433] width 374 height 40
click at [404, 429] on input "Switch to local pickup ([PERSON_NAME][GEOGRAPHIC_DATA], [GEOGRAPHIC_DATA])" at bounding box center [398, 434] width 12 height 17
checkbox input "true"
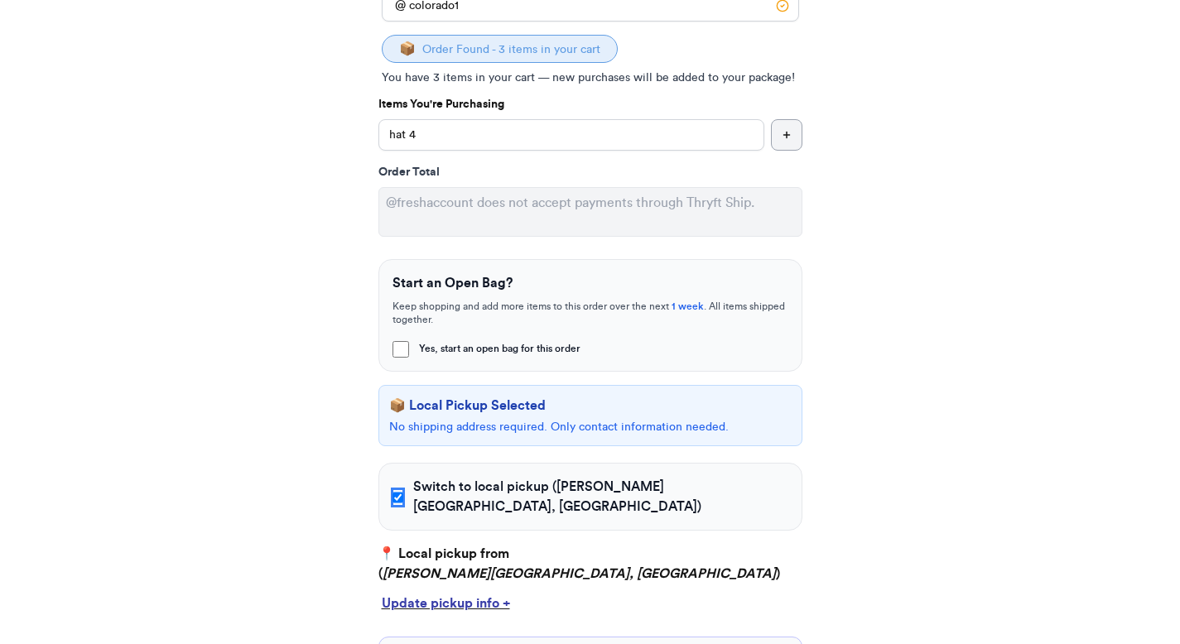
scroll to position [308, 0]
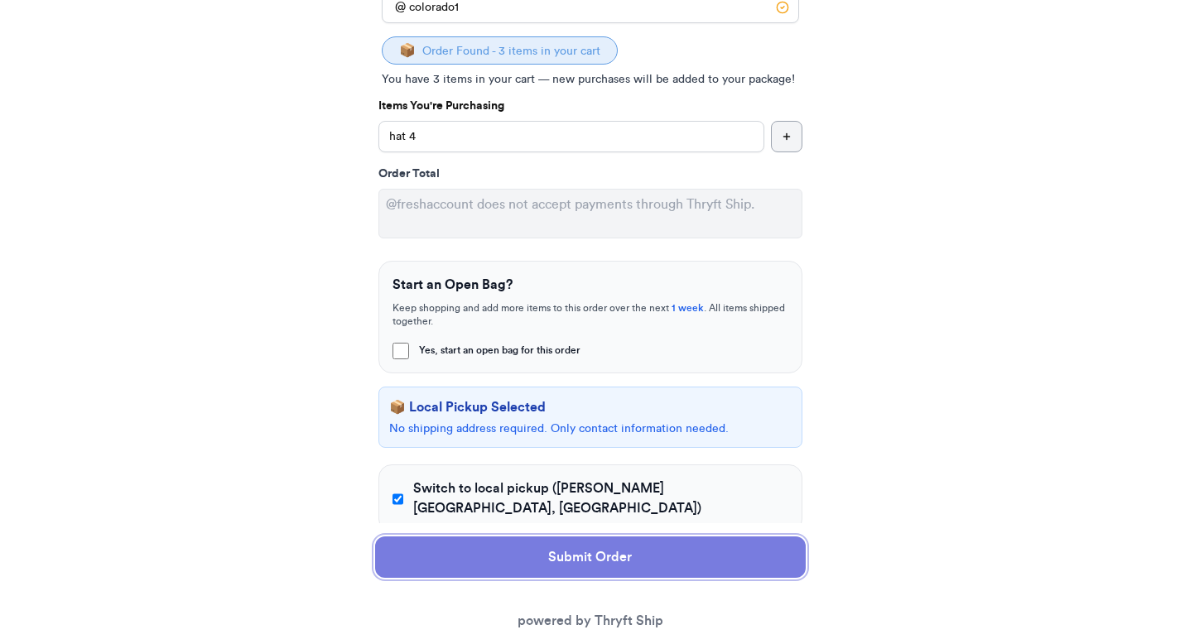
click at [530, 551] on button "Submit Order" at bounding box center [590, 556] width 430 height 41
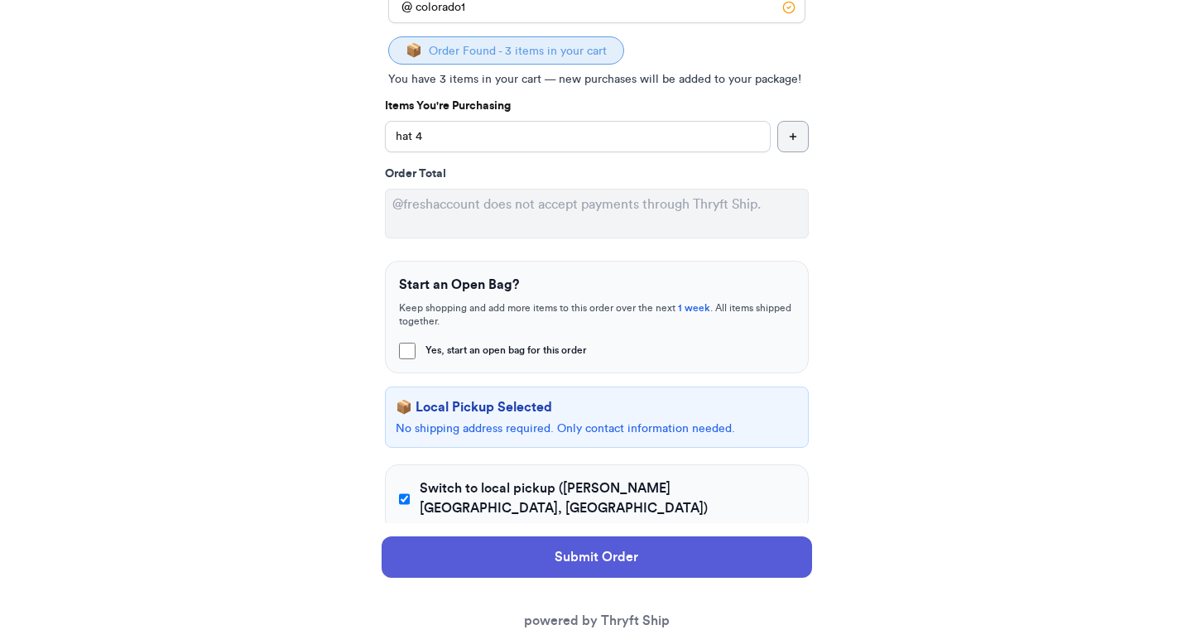
scroll to position [0, 0]
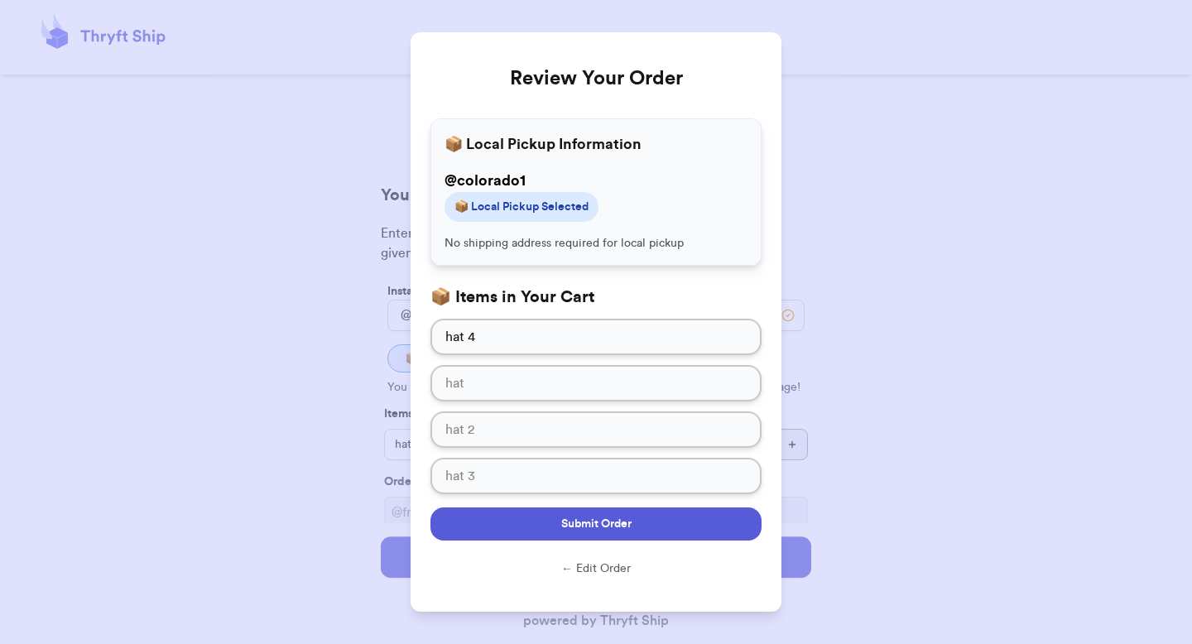
click at [722, 531] on button "Submit Order" at bounding box center [595, 523] width 331 height 33
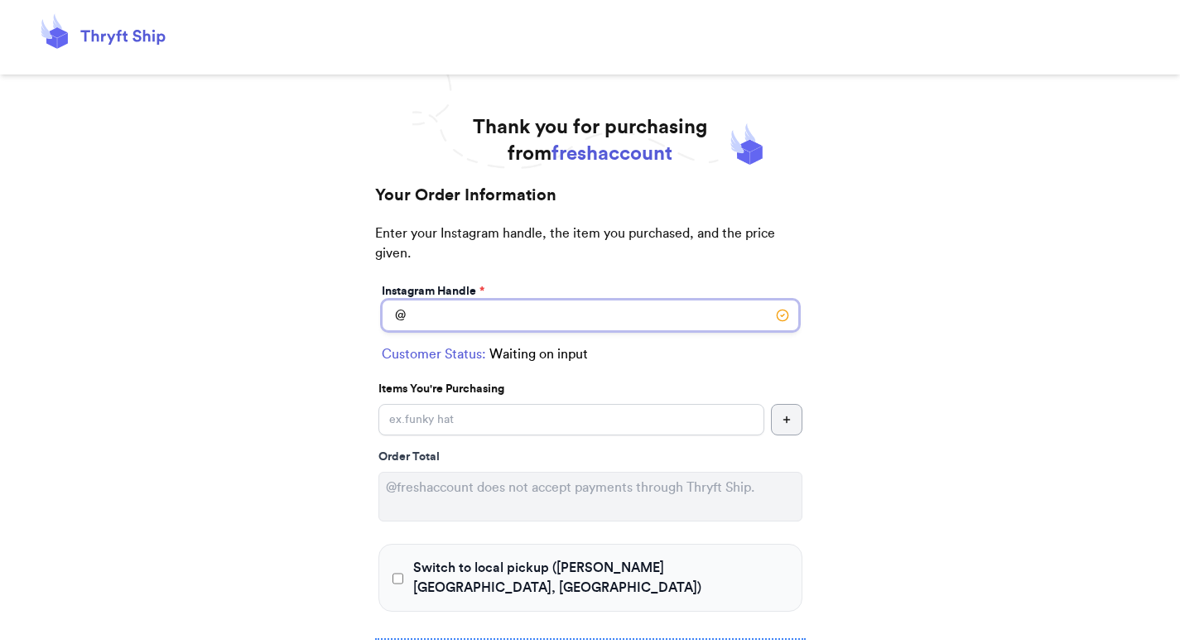
click at [443, 319] on input "Switch to local pickup ([PERSON_NAME][GEOGRAPHIC_DATA], [GEOGRAPHIC_DATA])" at bounding box center [590, 315] width 417 height 31
type input "colorado1"
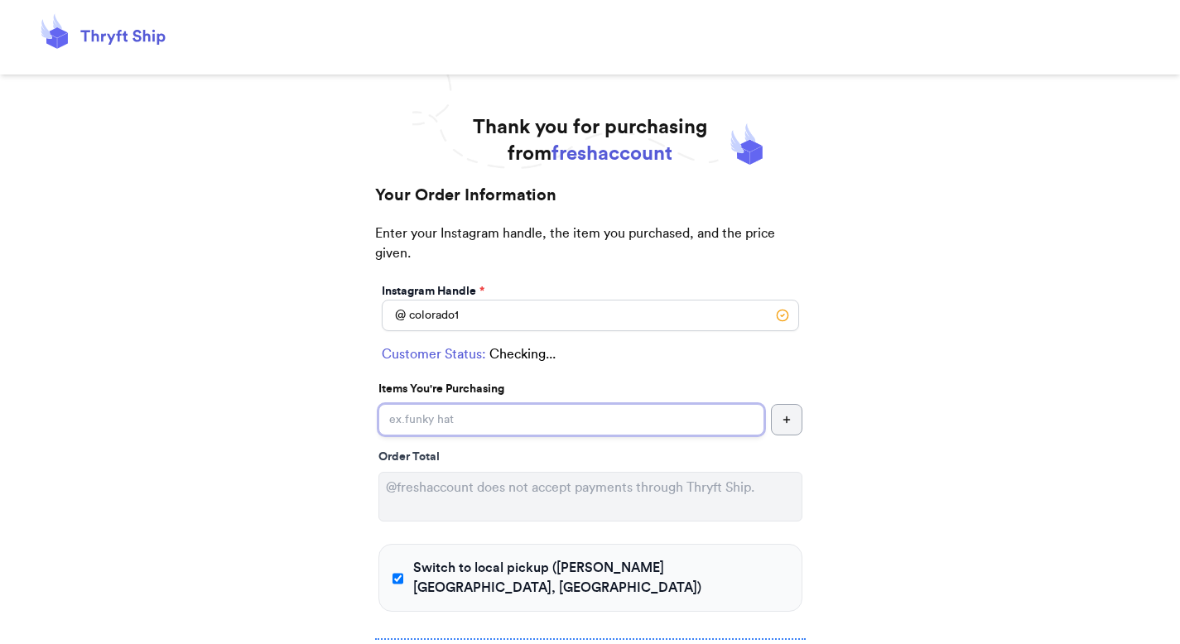
checkbox input "true"
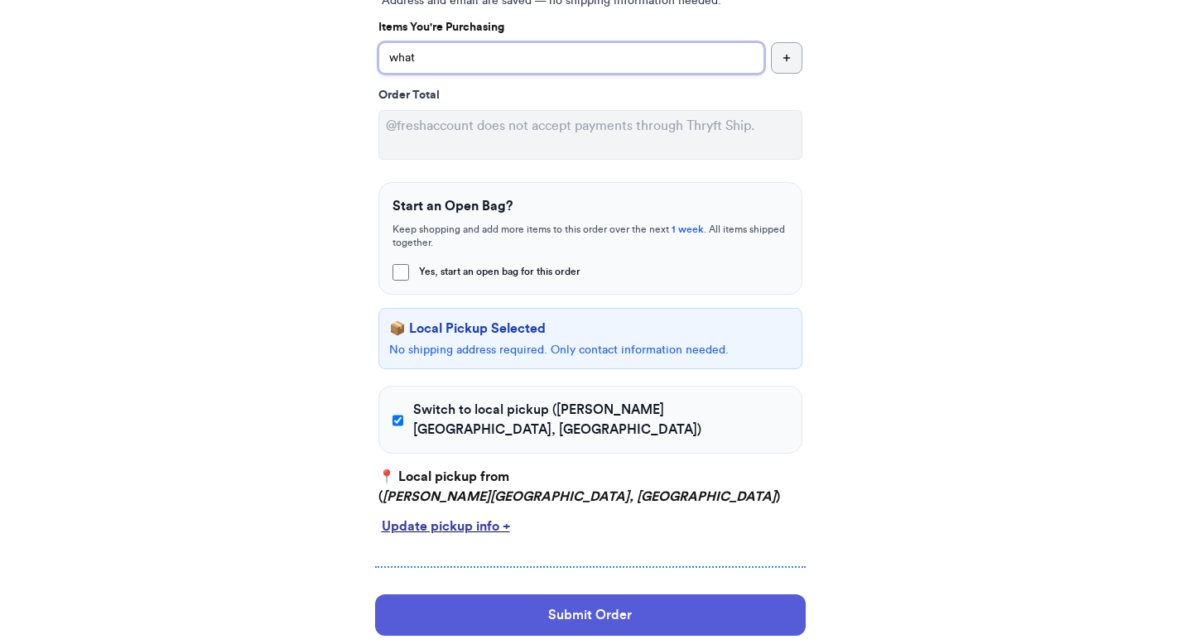
scroll to position [410, 0]
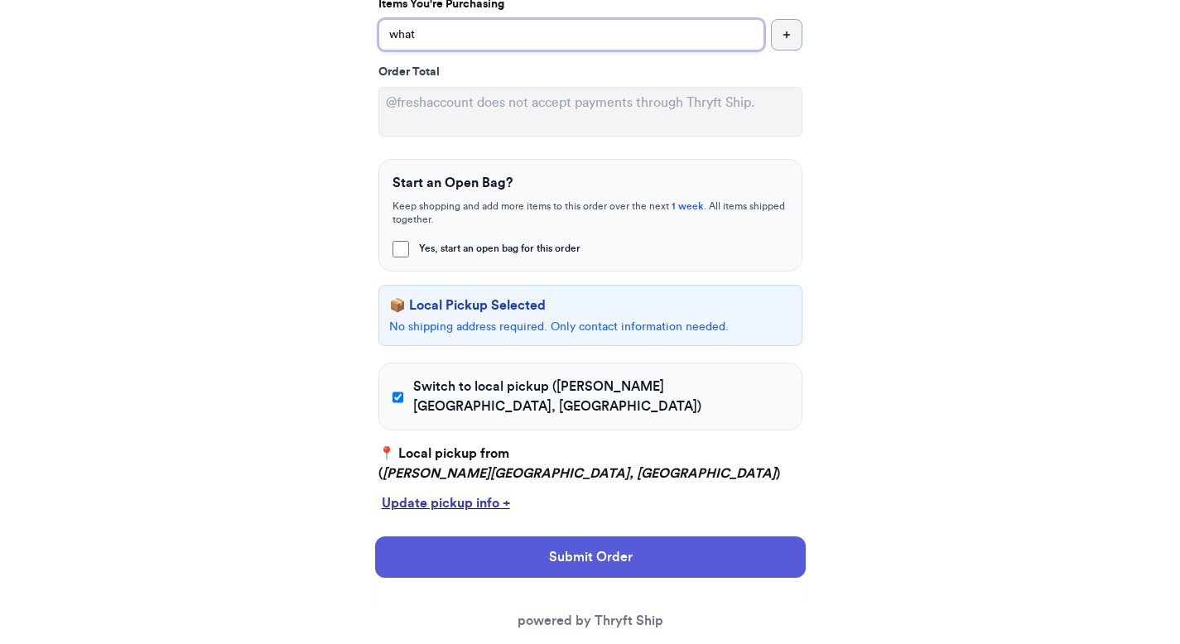
type input "what"
click at [493, 386] on span "Switch to local pickup ([PERSON_NAME][GEOGRAPHIC_DATA], [GEOGRAPHIC_DATA])" at bounding box center [600, 397] width 374 height 40
click at [404, 389] on input "Switch to local pickup ([PERSON_NAME][GEOGRAPHIC_DATA], [GEOGRAPHIC_DATA])" at bounding box center [398, 397] width 12 height 17
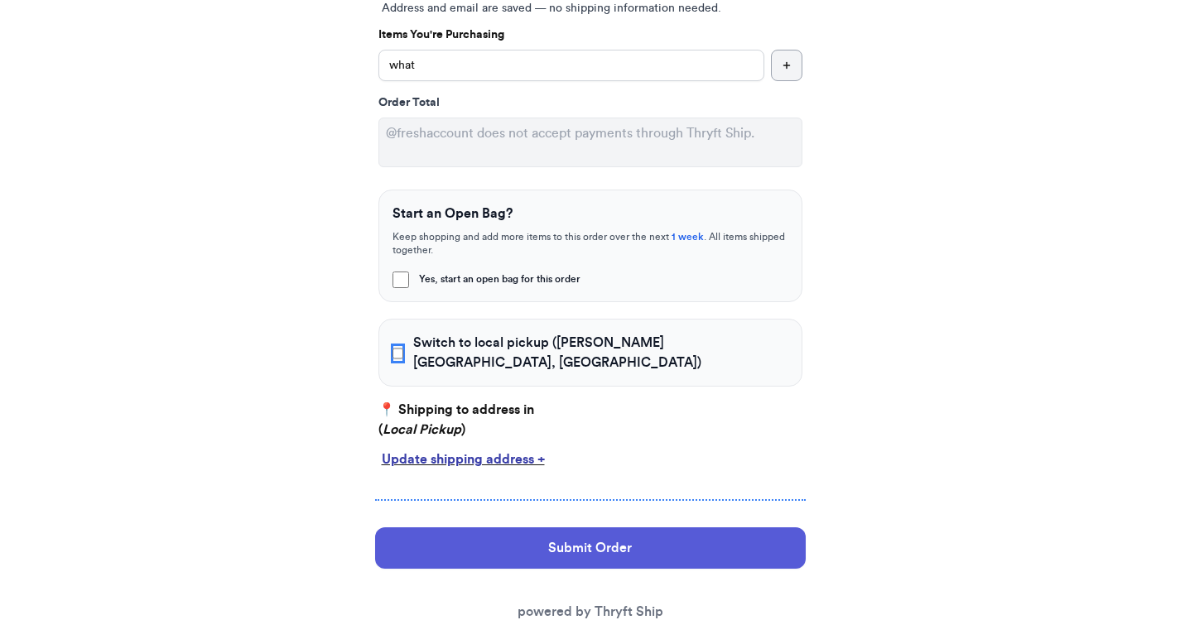
scroll to position [382, 0]
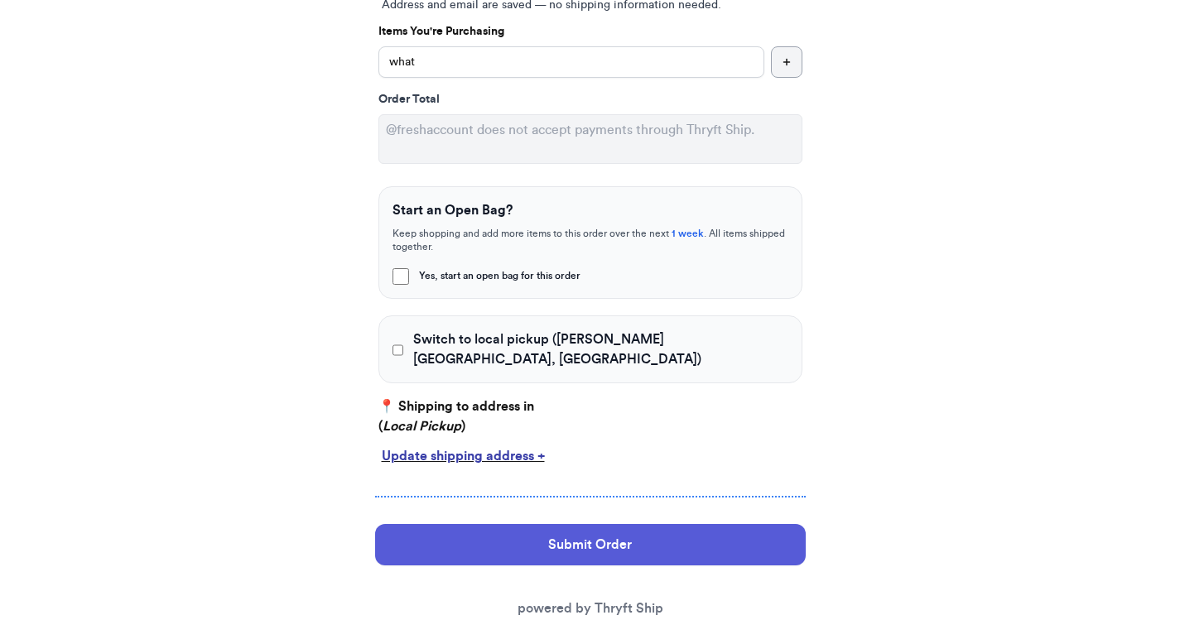
click at [440, 354] on div "Switch to local pickup ([PERSON_NAME][GEOGRAPHIC_DATA], [GEOGRAPHIC_DATA])" at bounding box center [590, 349] width 424 height 68
click at [425, 340] on span "Switch to local pickup ([PERSON_NAME][GEOGRAPHIC_DATA], [GEOGRAPHIC_DATA])" at bounding box center [600, 349] width 374 height 40
click at [404, 342] on input "Switch to local pickup ([PERSON_NAME][GEOGRAPHIC_DATA], [GEOGRAPHIC_DATA])" at bounding box center [398, 350] width 12 height 17
checkbox input "true"
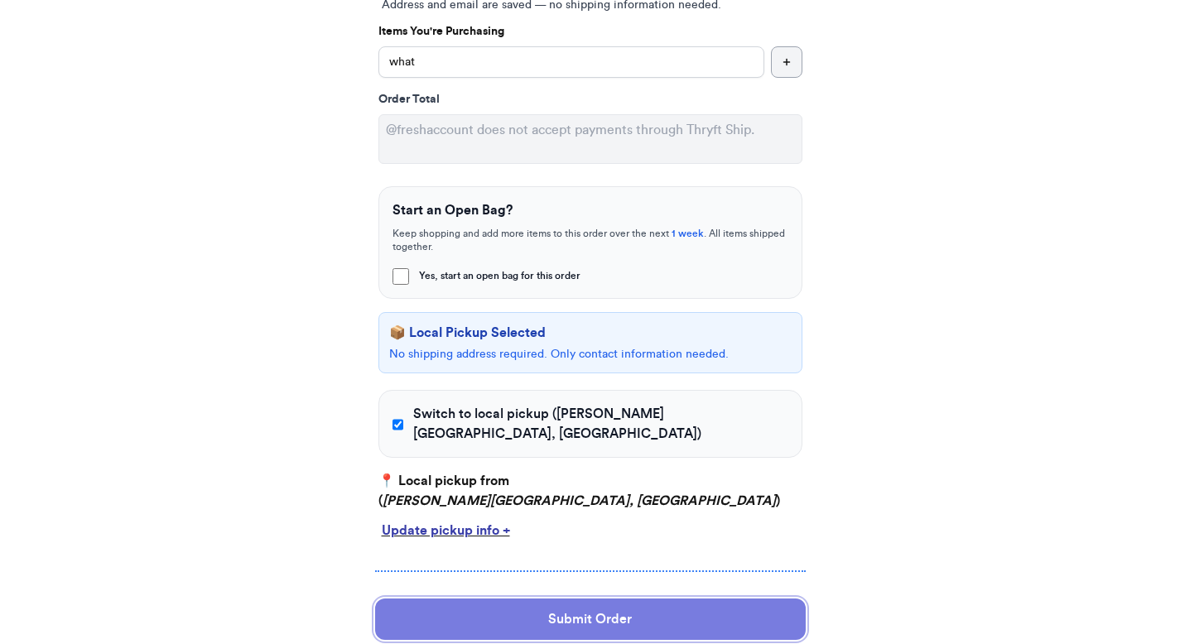
click at [491, 599] on button "Submit Order" at bounding box center [590, 619] width 430 height 41
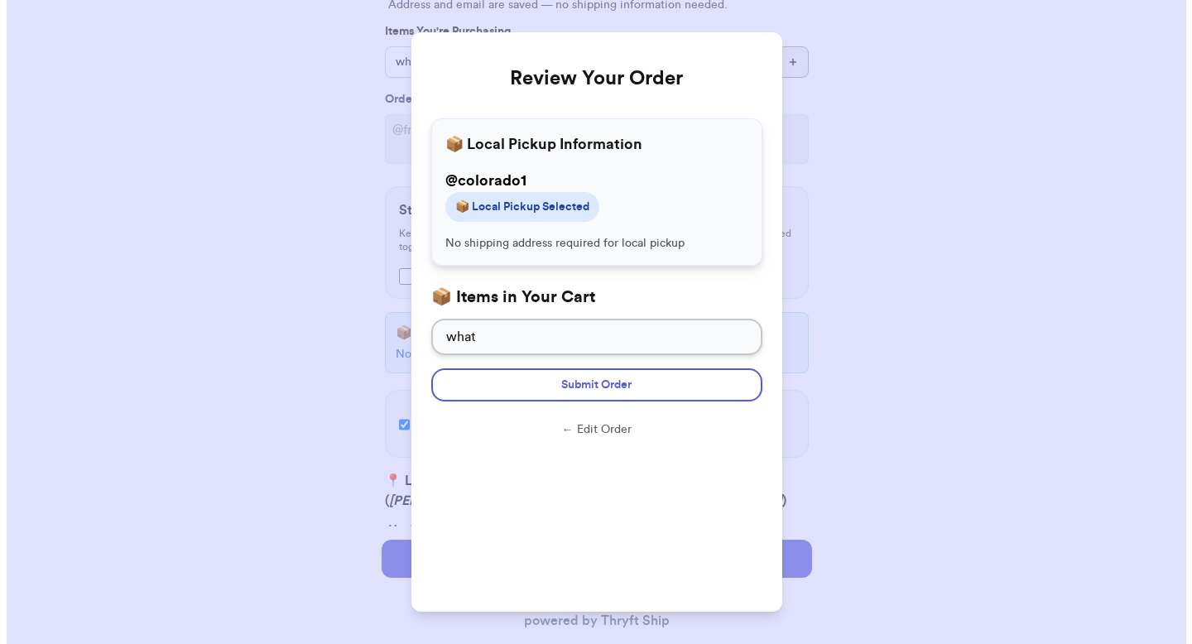
scroll to position [0, 0]
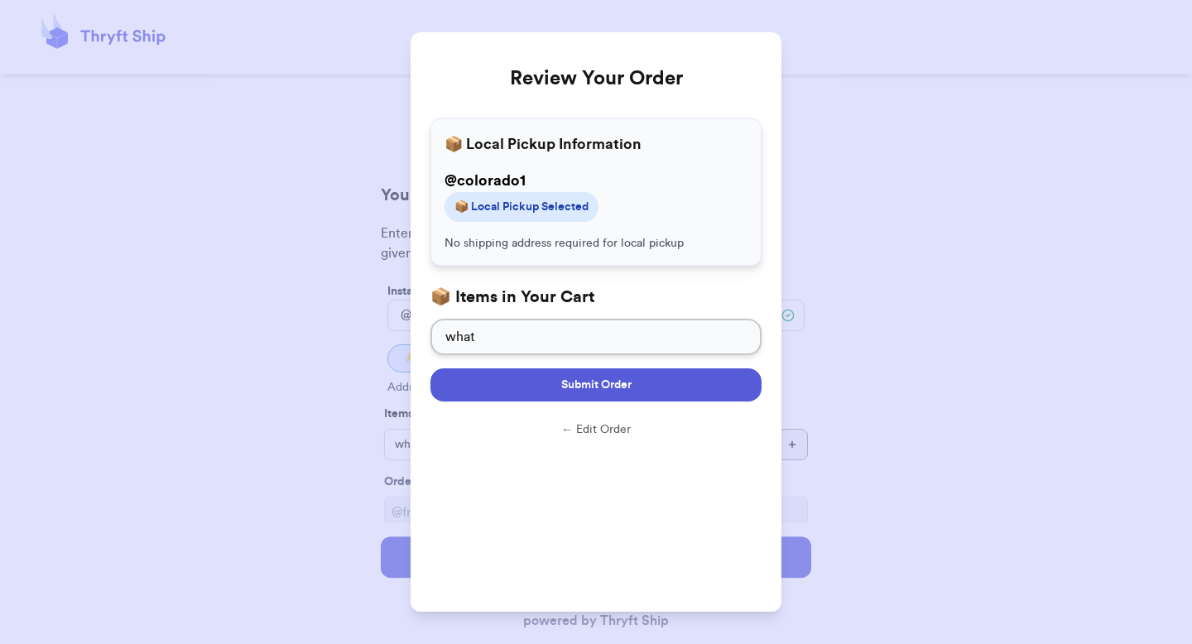
click at [599, 387] on span "Submit Order" at bounding box center [596, 385] width 70 height 17
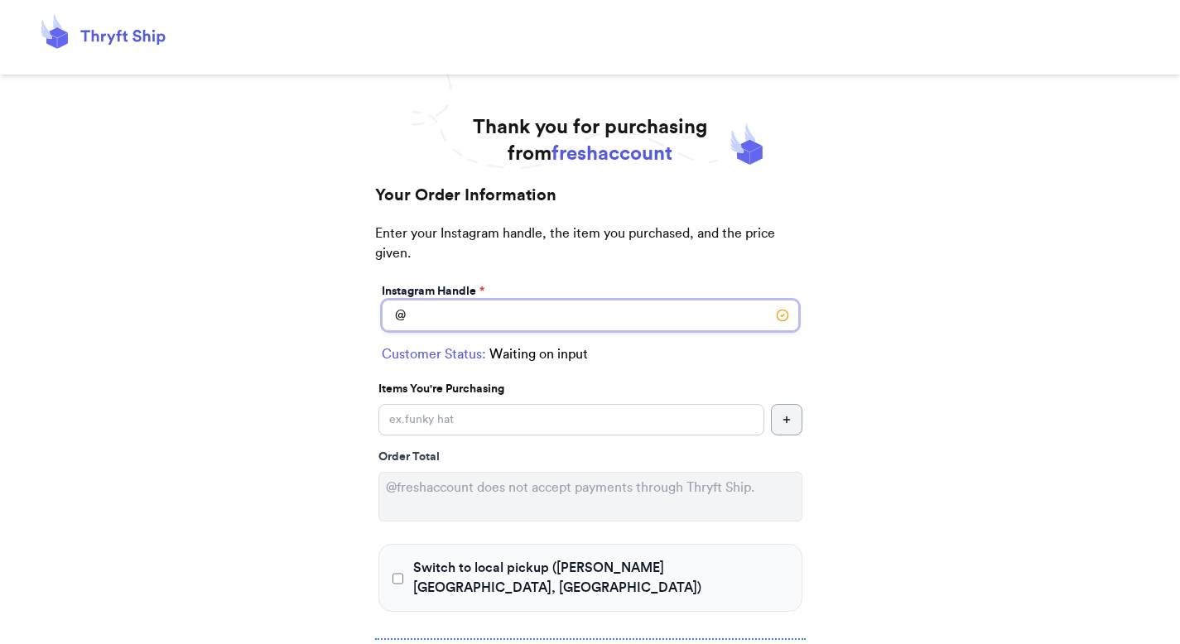
click at [427, 309] on input "Switch to local pickup ([PERSON_NAME][GEOGRAPHIC_DATA], [GEOGRAPHIC_DATA])" at bounding box center [590, 315] width 417 height 31
type input "[US_STATE]"
select select "GA"
type input "[GEOGRAPHIC_DATA]"
type input "30308"
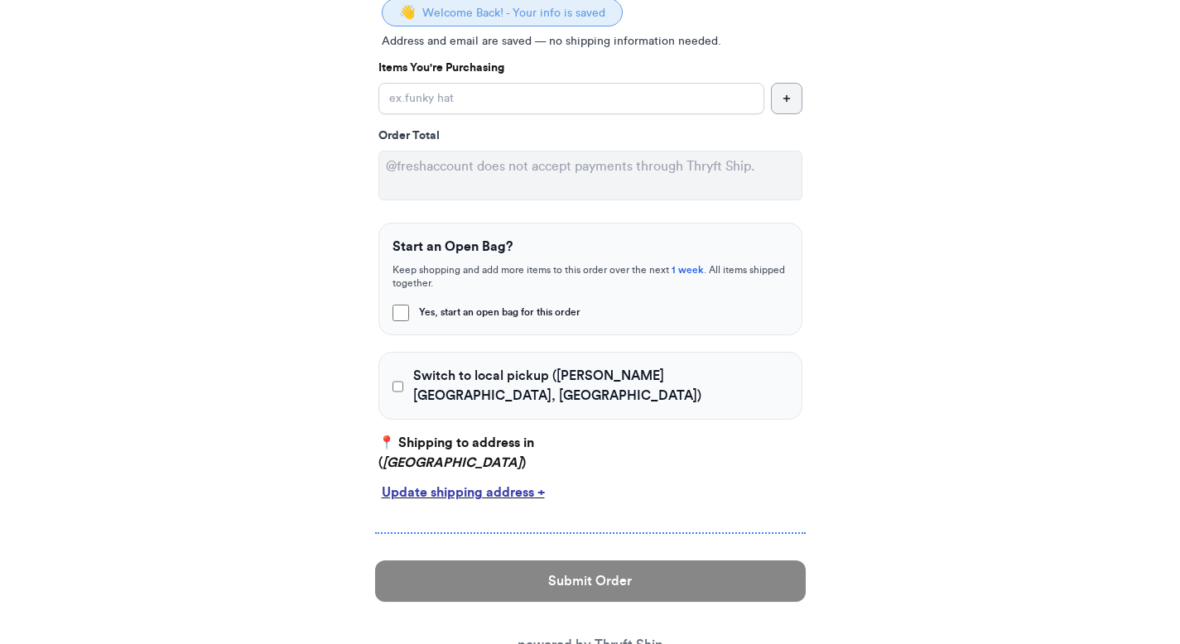
scroll to position [259, 0]
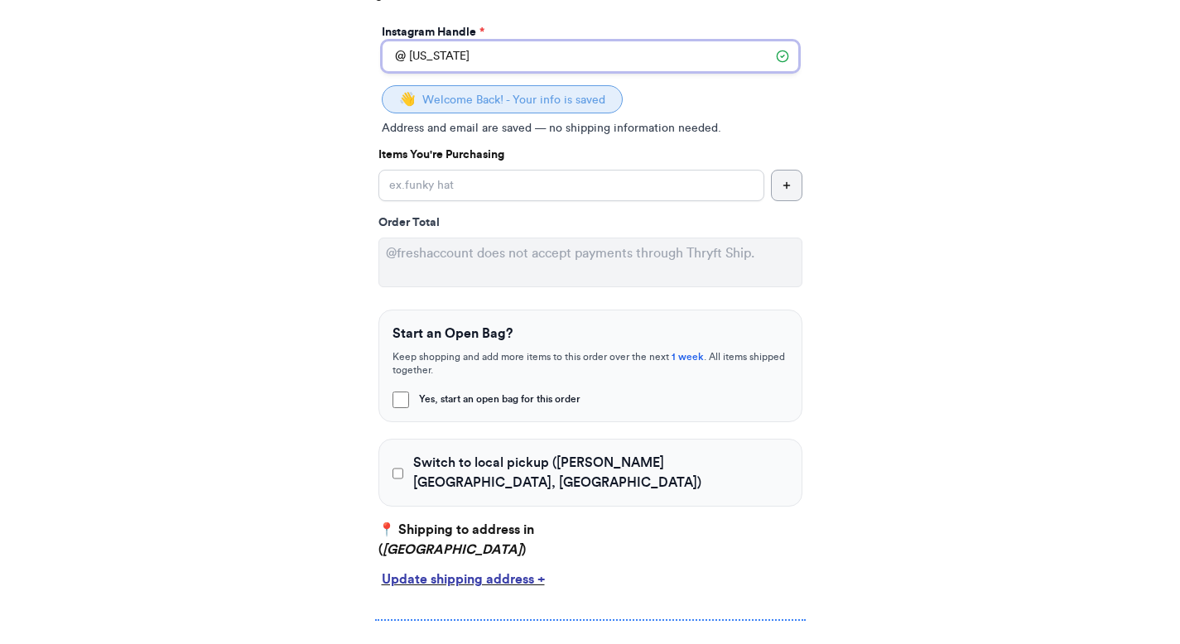
type input "[US_STATE]"
click at [406, 190] on input "Yes, start an open bag for this order" at bounding box center [571, 185] width 386 height 31
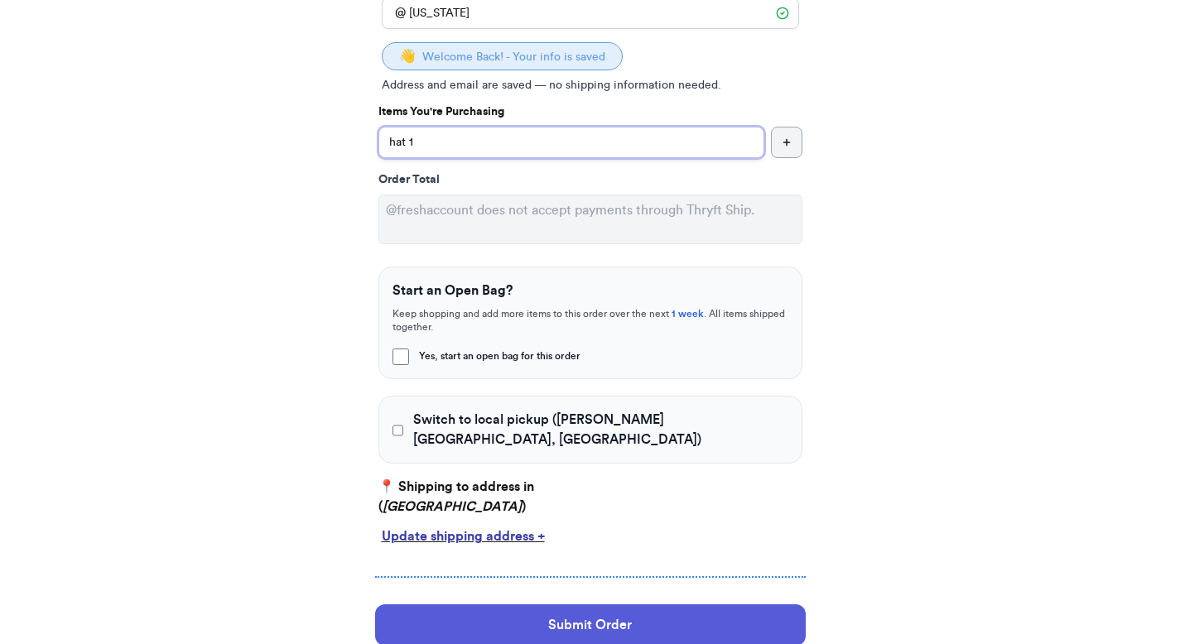
scroll to position [381, 0]
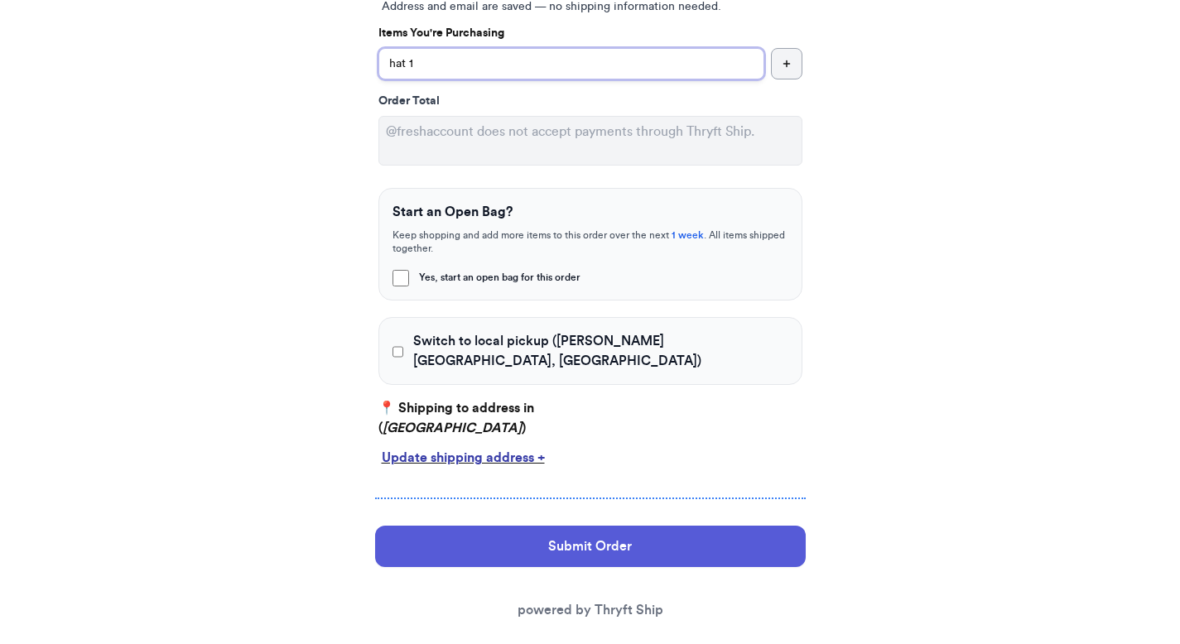
type input "hat 1"
click at [559, 341] on span "Switch to local pickup ([PERSON_NAME][GEOGRAPHIC_DATA], [GEOGRAPHIC_DATA])" at bounding box center [600, 351] width 374 height 40
click at [404, 344] on input "Switch to local pickup ([PERSON_NAME][GEOGRAPHIC_DATA], [GEOGRAPHIC_DATA])" at bounding box center [398, 352] width 12 height 17
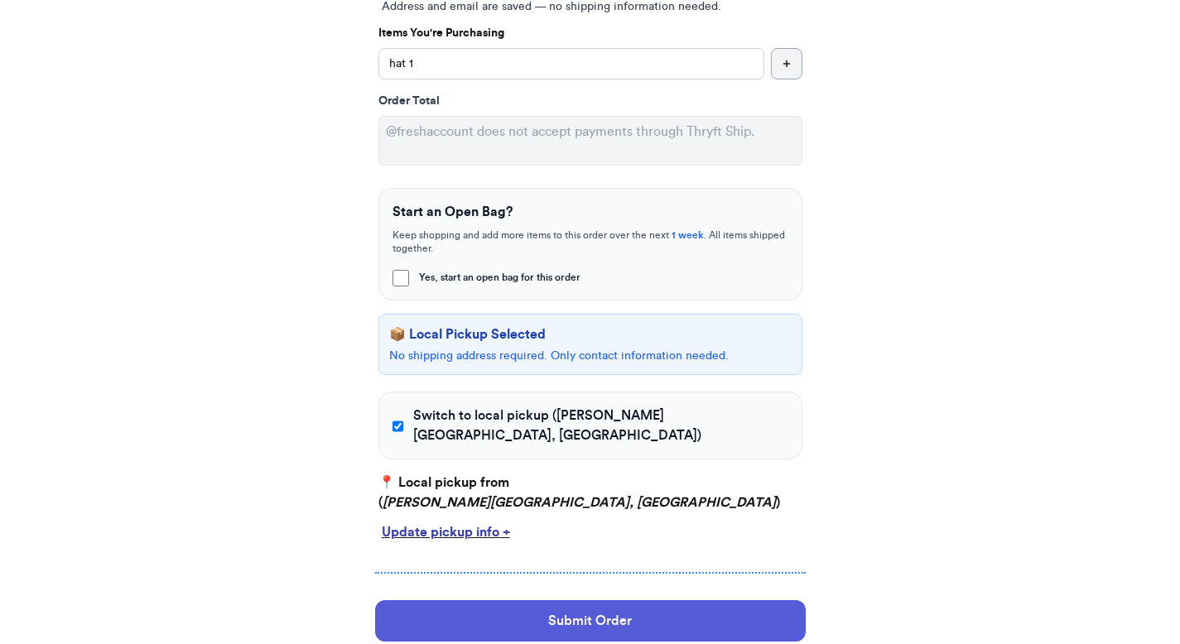
click at [439, 428] on div "Switch to local pickup ([PERSON_NAME][GEOGRAPHIC_DATA], [GEOGRAPHIC_DATA])" at bounding box center [590, 426] width 424 height 68
click at [433, 410] on span "Switch to local pickup ([PERSON_NAME][GEOGRAPHIC_DATA], [GEOGRAPHIC_DATA])" at bounding box center [600, 426] width 374 height 40
click at [404, 418] on input "Switch to local pickup ([PERSON_NAME][GEOGRAPHIC_DATA], [GEOGRAPHIC_DATA])" at bounding box center [398, 426] width 12 height 17
checkbox input "false"
select select "GA"
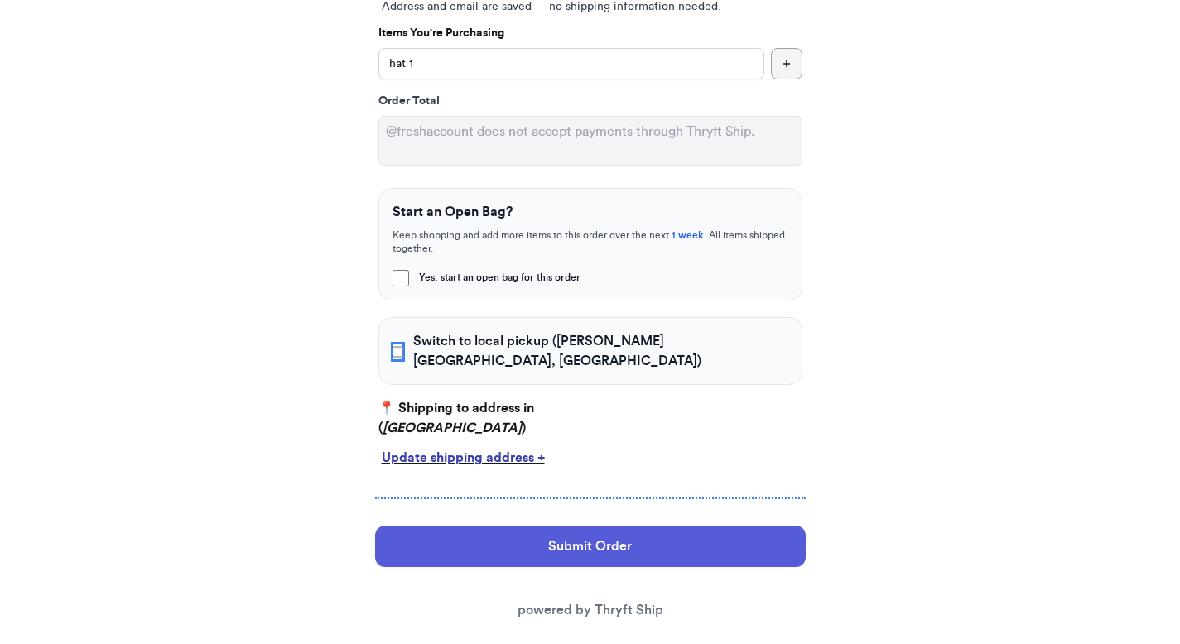
click at [400, 344] on input "Switch to local pickup ([PERSON_NAME][GEOGRAPHIC_DATA], [GEOGRAPHIC_DATA])" at bounding box center [398, 352] width 12 height 17
checkbox input "true"
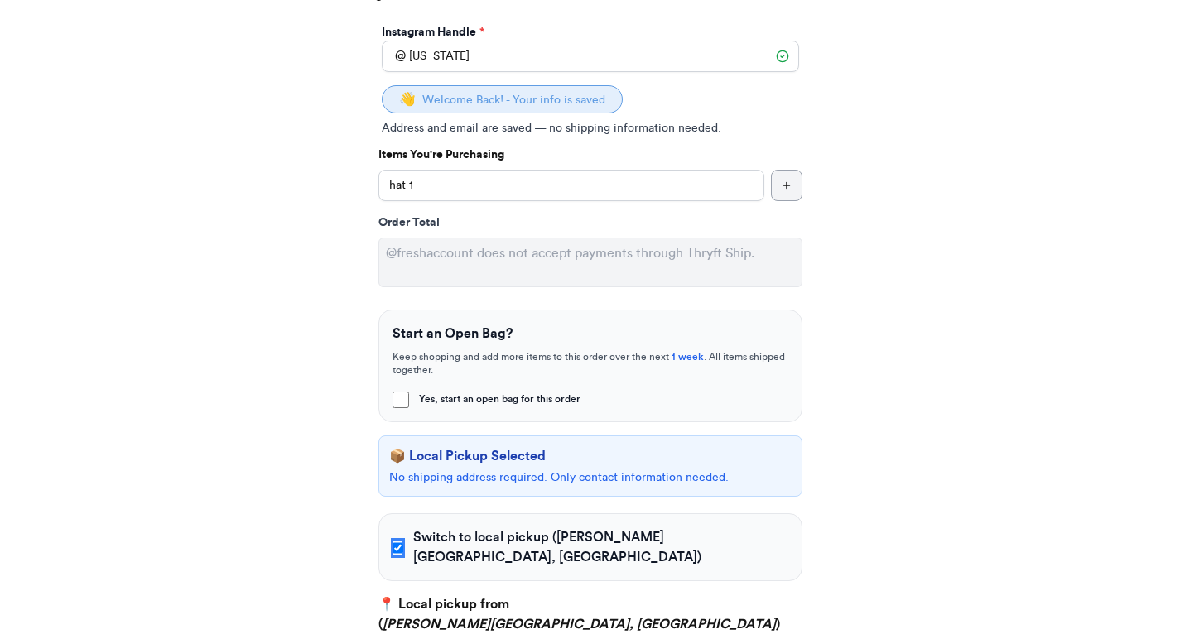
scroll to position [278, 0]
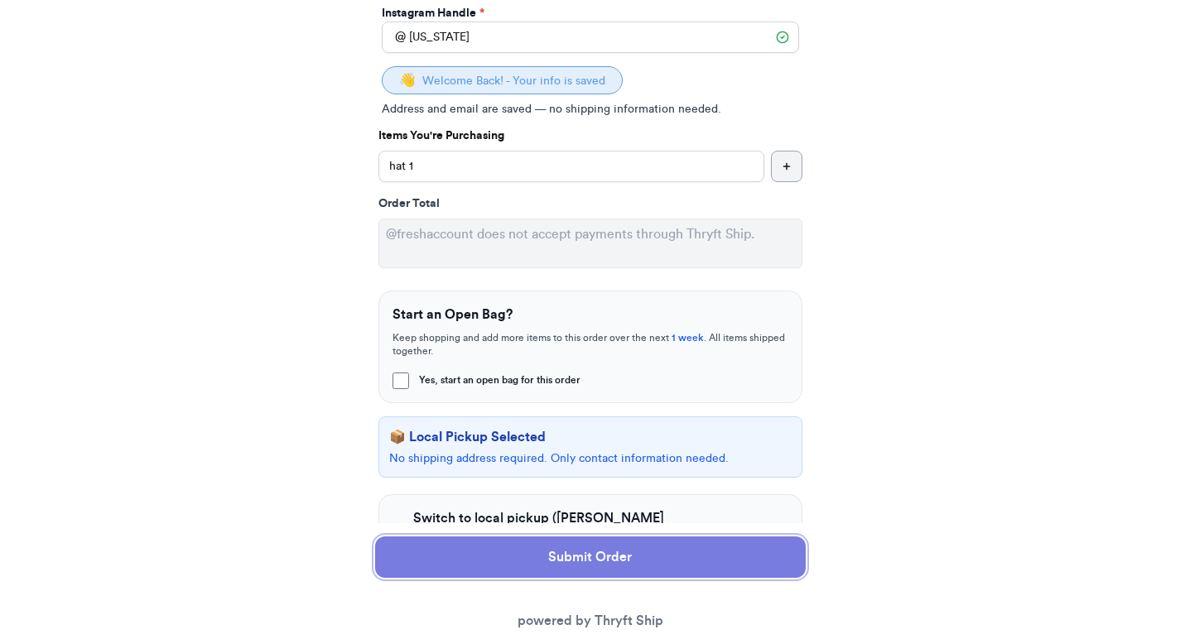
click at [517, 562] on button "Submit Order" at bounding box center [590, 556] width 430 height 41
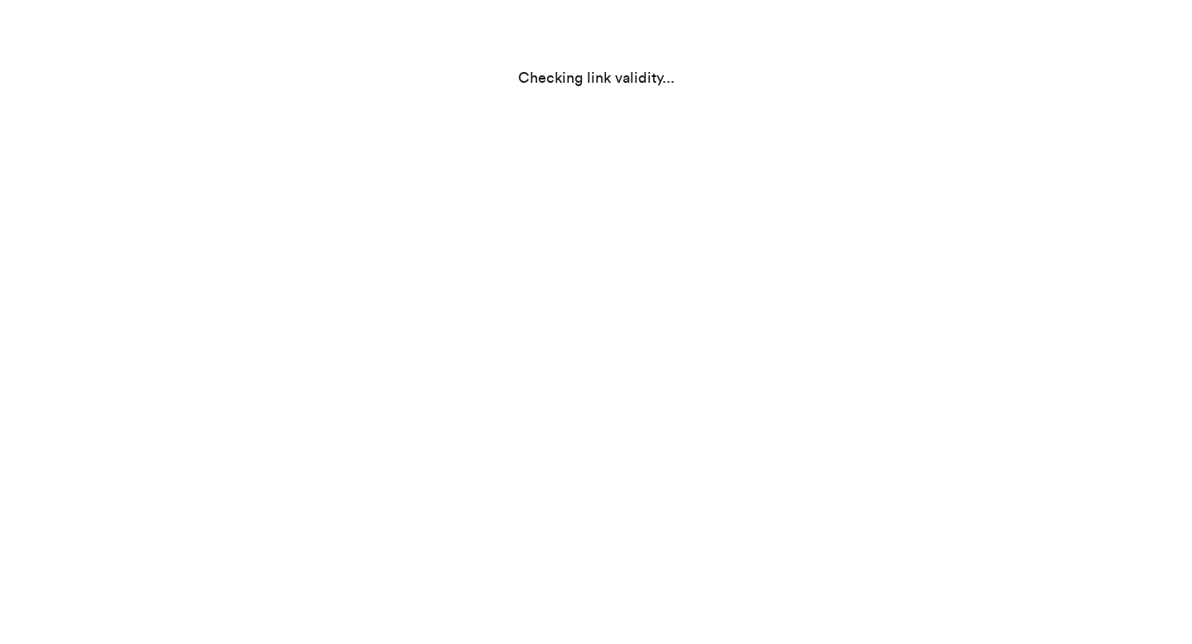
scroll to position [0, 0]
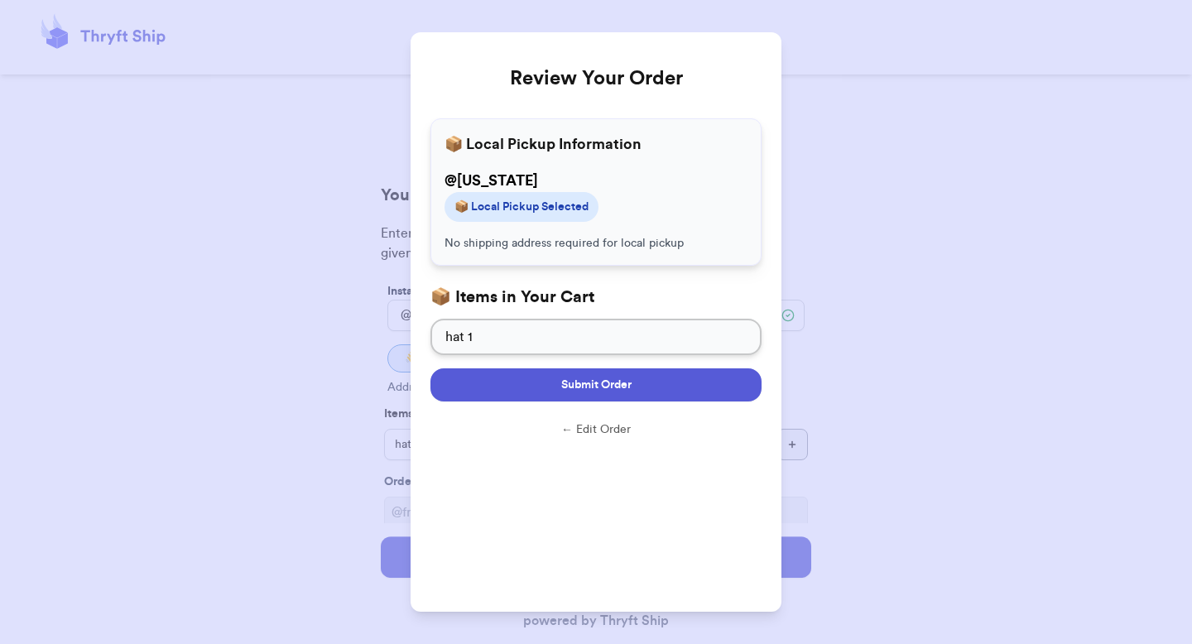
click at [537, 392] on button "Submit Order" at bounding box center [595, 384] width 331 height 33
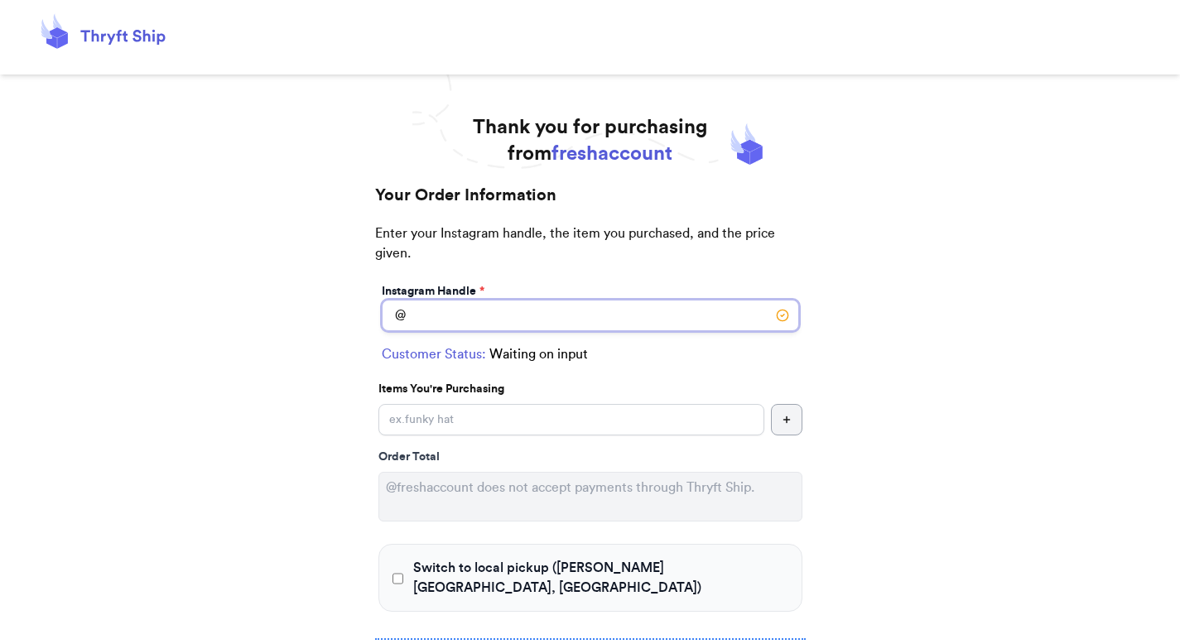
click at [450, 303] on input "Switch to local pickup ([PERSON_NAME][GEOGRAPHIC_DATA], [GEOGRAPHIC_DATA])" at bounding box center [590, 315] width 417 height 31
type input "[US_STATE]"
checkbox input "true"
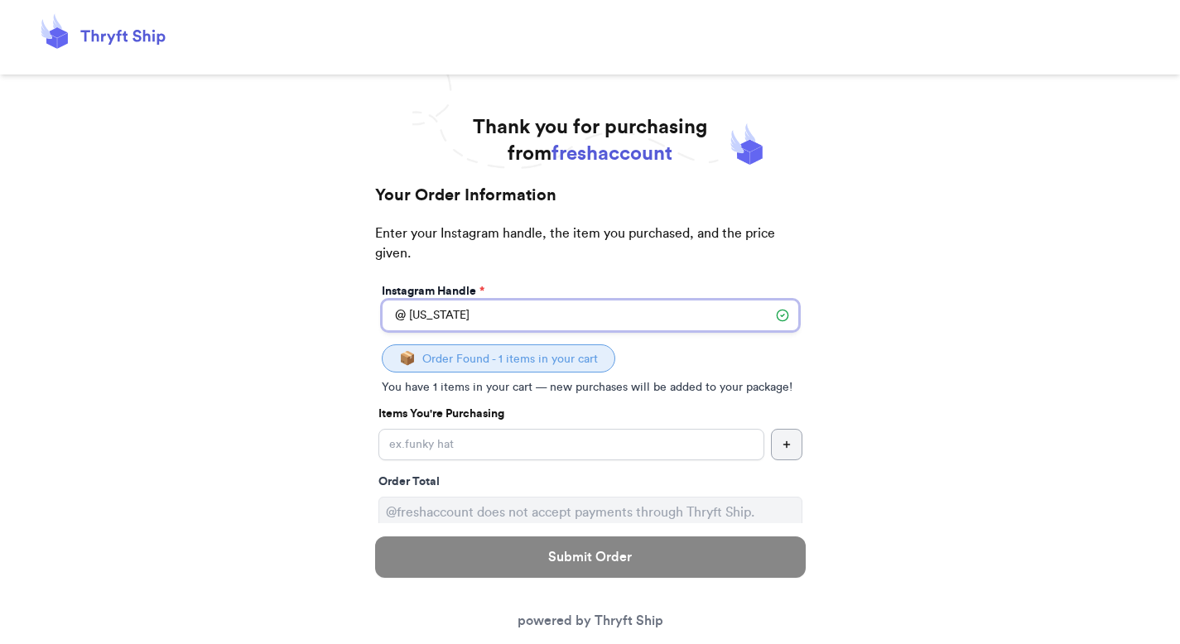
type input "[US_STATE]"
click at [544, 441] on input "Yes, start an open bag for this order" at bounding box center [571, 444] width 386 height 31
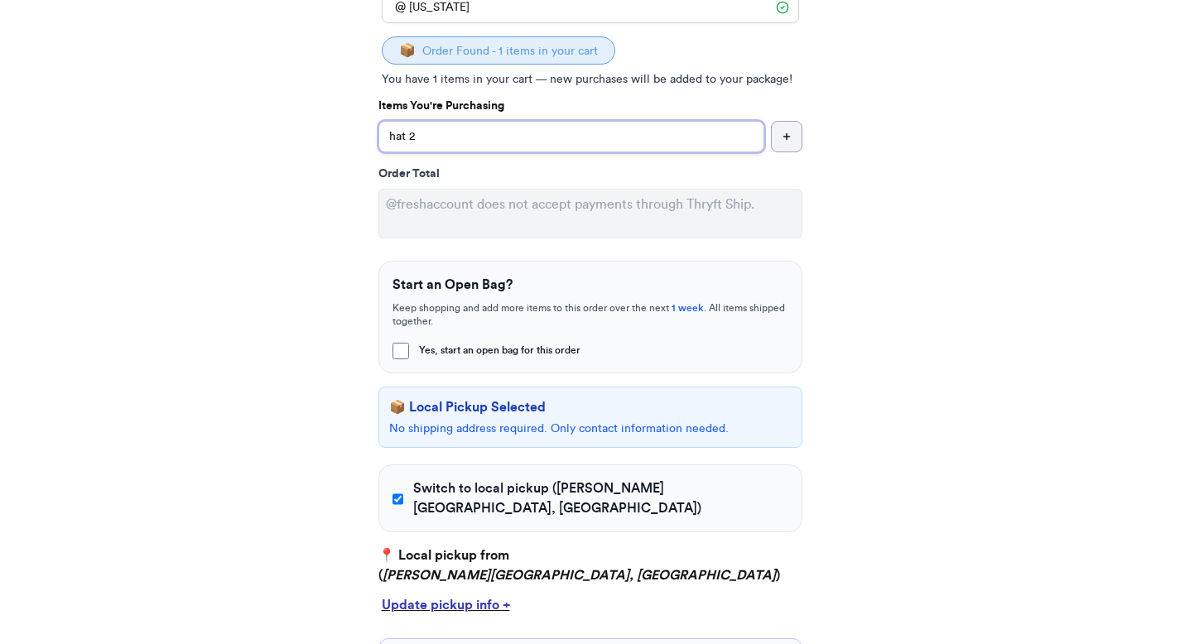
scroll to position [315, 0]
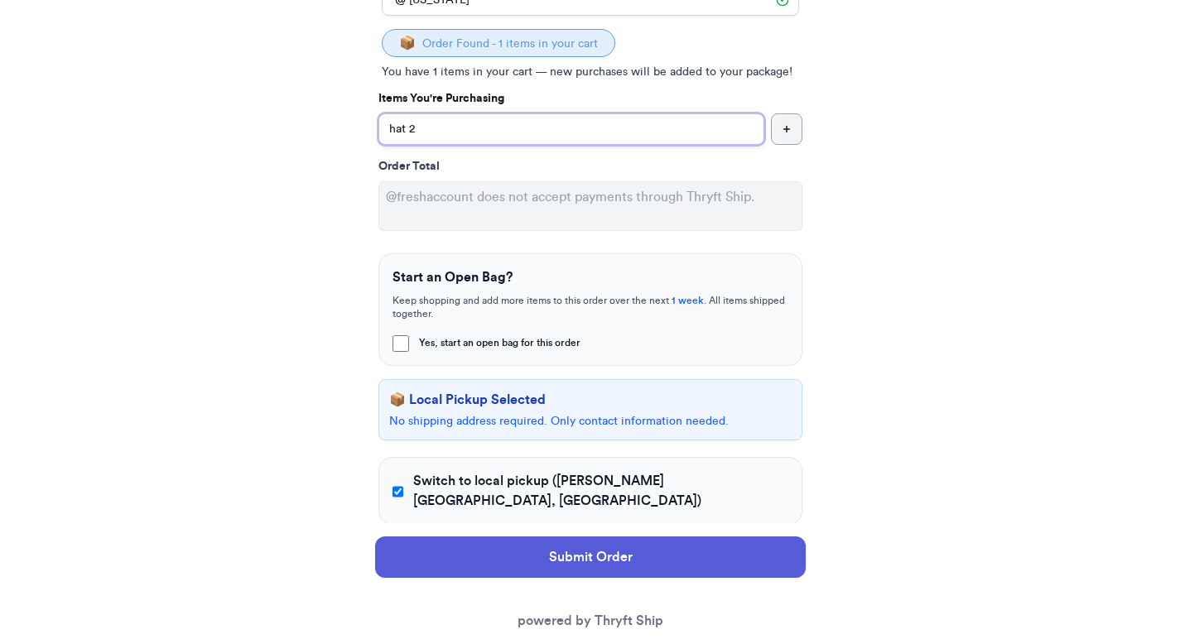
type input "hat 2"
click at [401, 483] on input "Switch to local pickup ([PERSON_NAME][GEOGRAPHIC_DATA], [GEOGRAPHIC_DATA])" at bounding box center [398, 491] width 12 height 17
checkbox input "false"
select select "GA"
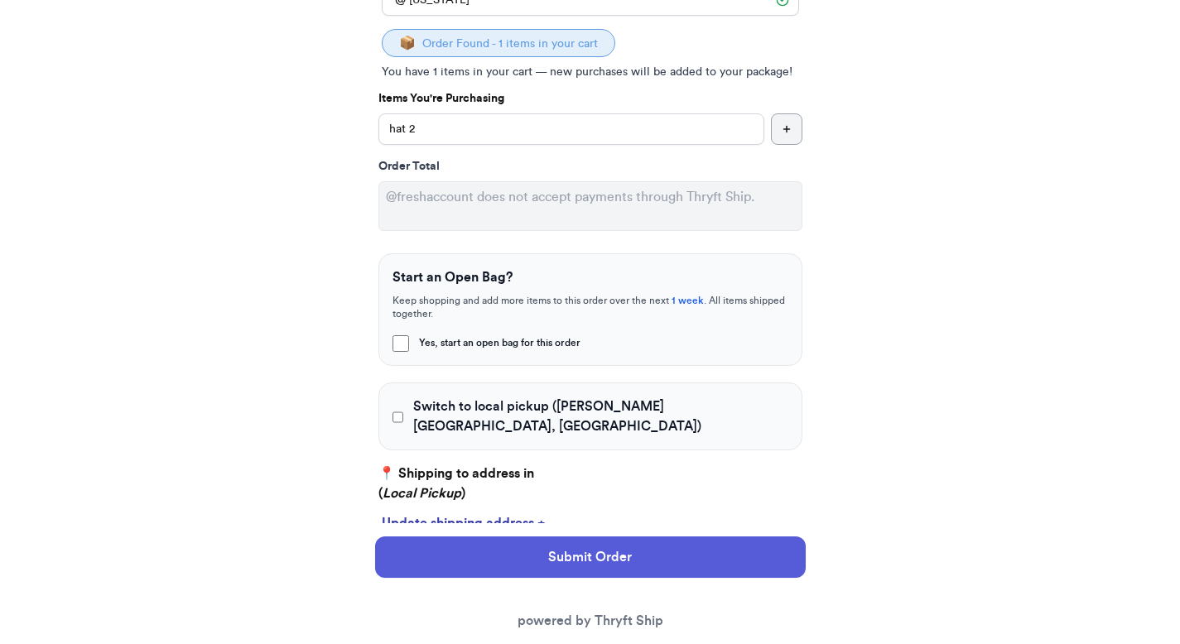
drag, startPoint x: 454, startPoint y: 468, endPoint x: 357, endPoint y: 474, distance: 97.0
click at [357, 474] on div "Thank you for purchasing from freshaccount Your Order Information Enter your In…" at bounding box center [590, 355] width 497 height 1112
click at [395, 409] on input "Switch to local pickup ([PERSON_NAME][GEOGRAPHIC_DATA], [GEOGRAPHIC_DATA])" at bounding box center [398, 417] width 12 height 17
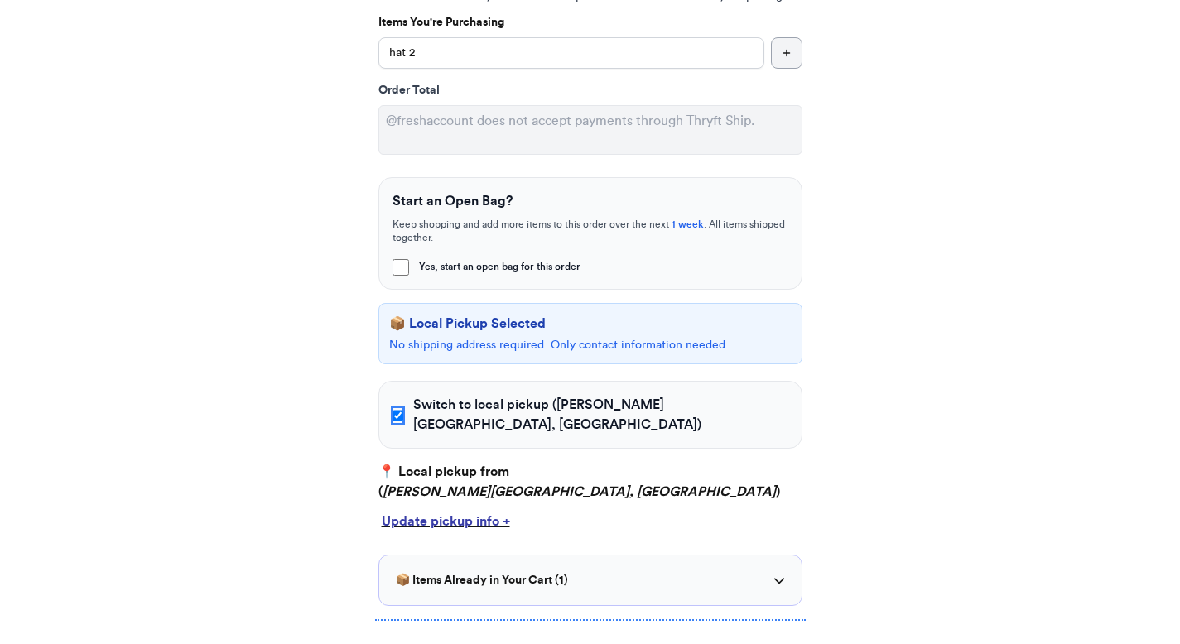
scroll to position [403, 0]
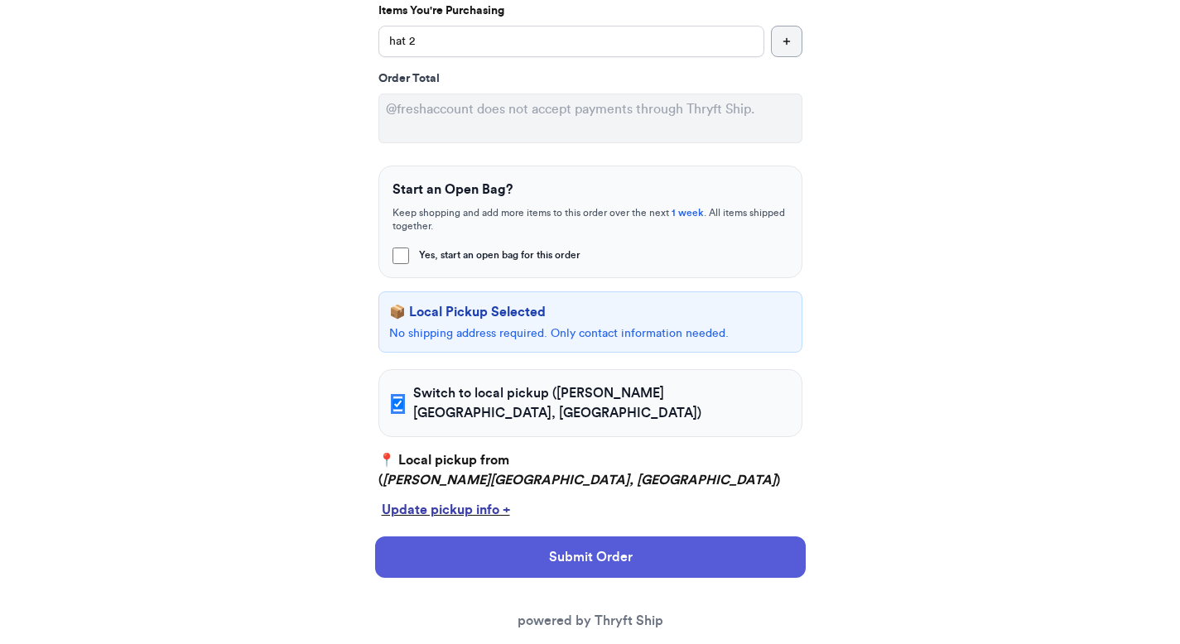
click at [395, 396] on input "Switch to local pickup ([PERSON_NAME][GEOGRAPHIC_DATA], [GEOGRAPHIC_DATA])" at bounding box center [398, 404] width 12 height 17
checkbox input "false"
select select "GA"
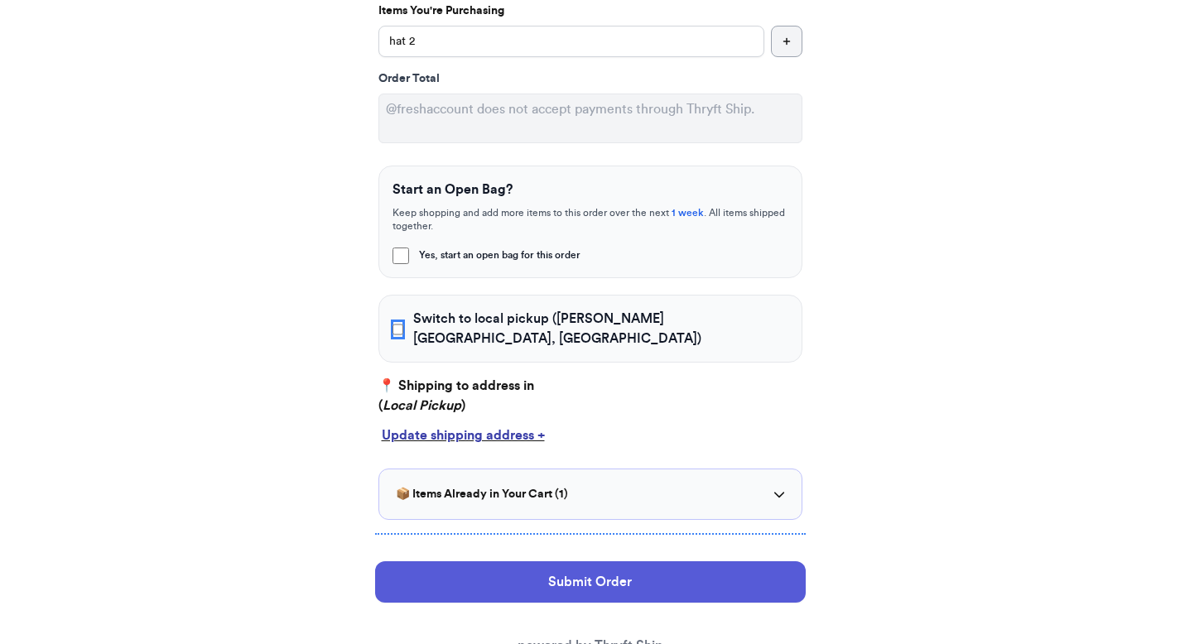
click at [402, 321] on input "Switch to local pickup ([PERSON_NAME][GEOGRAPHIC_DATA], [GEOGRAPHIC_DATA])" at bounding box center [398, 329] width 12 height 17
checkbox input "true"
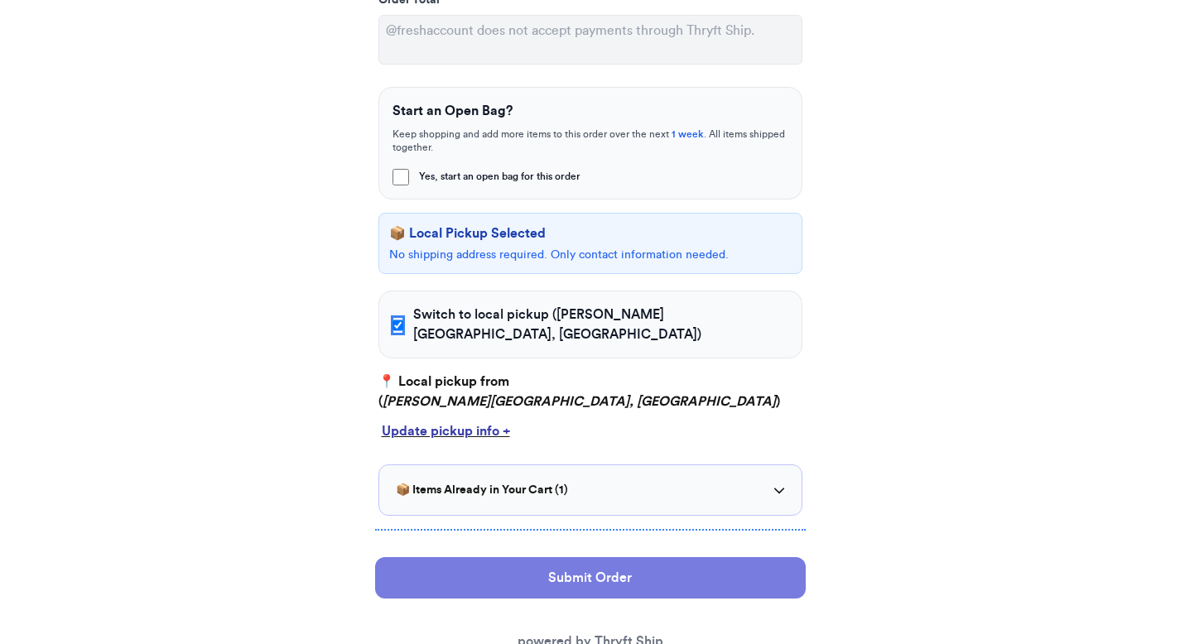
scroll to position [497, 0]
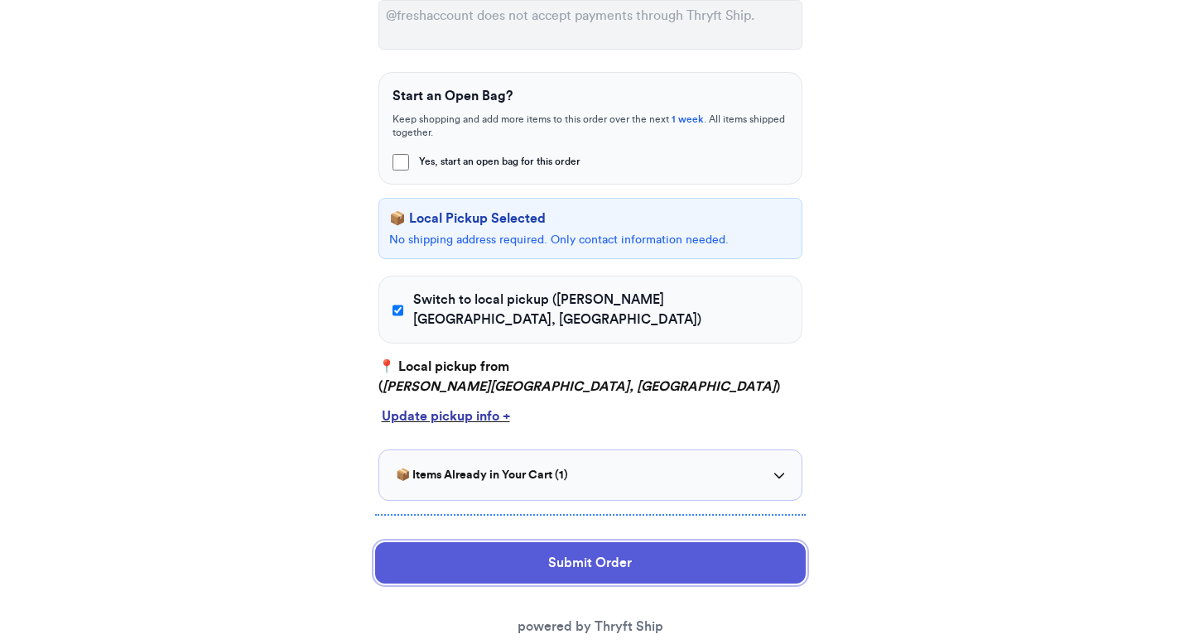
click at [496, 542] on button "Submit Order" at bounding box center [590, 562] width 430 height 41
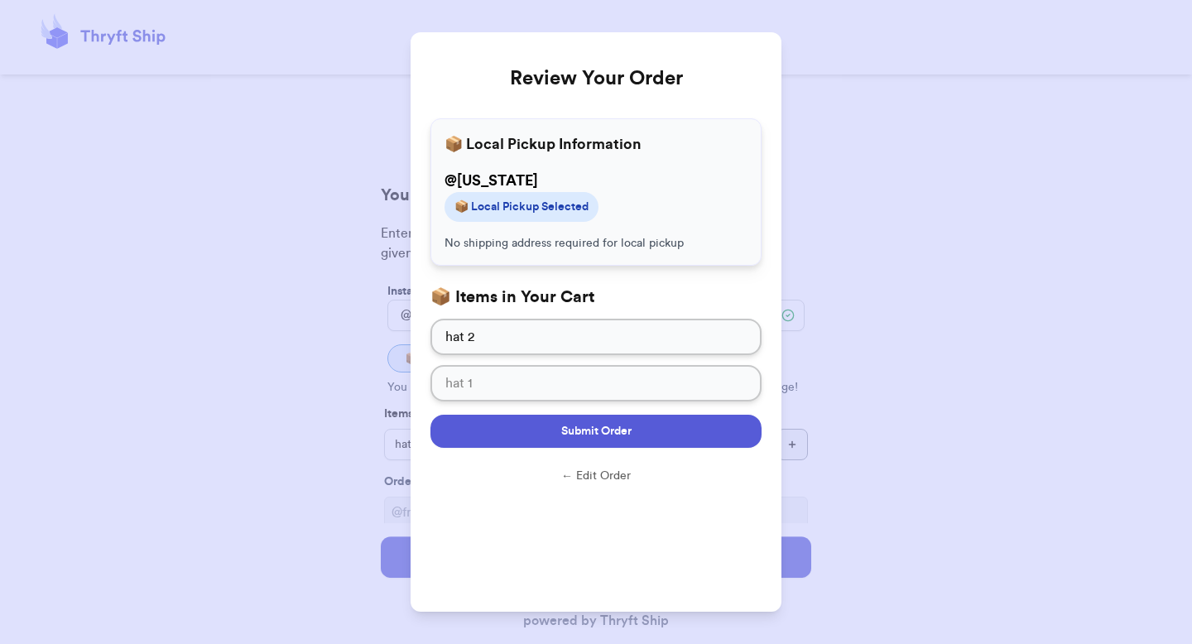
click at [566, 426] on span "Submit Order" at bounding box center [596, 431] width 70 height 17
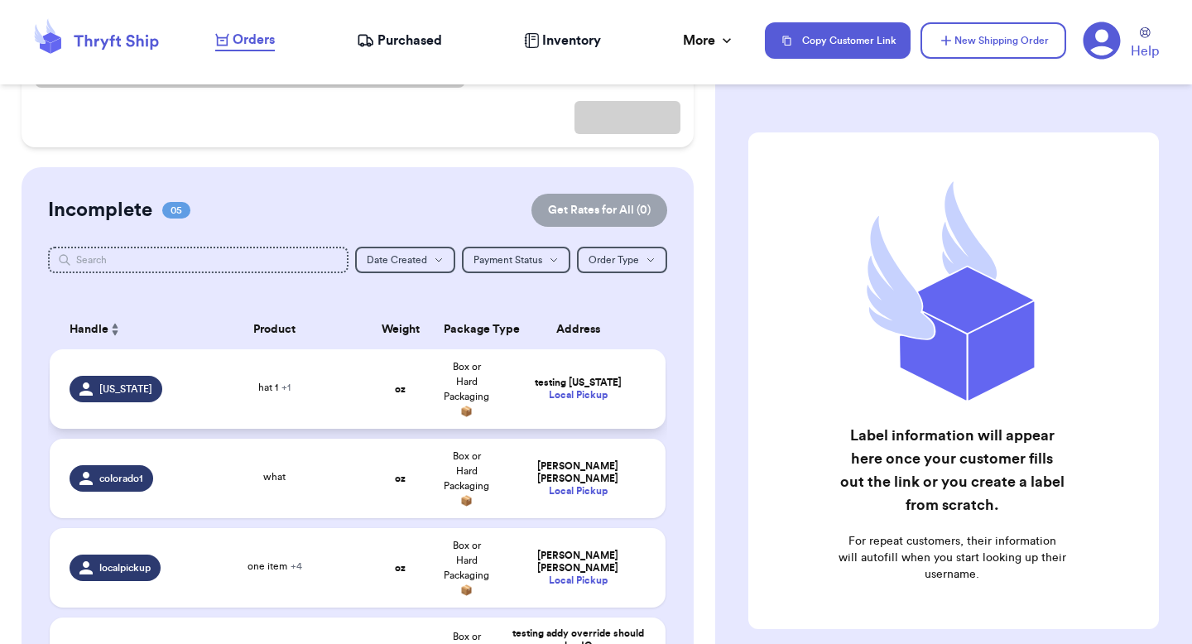
scroll to position [246, 0]
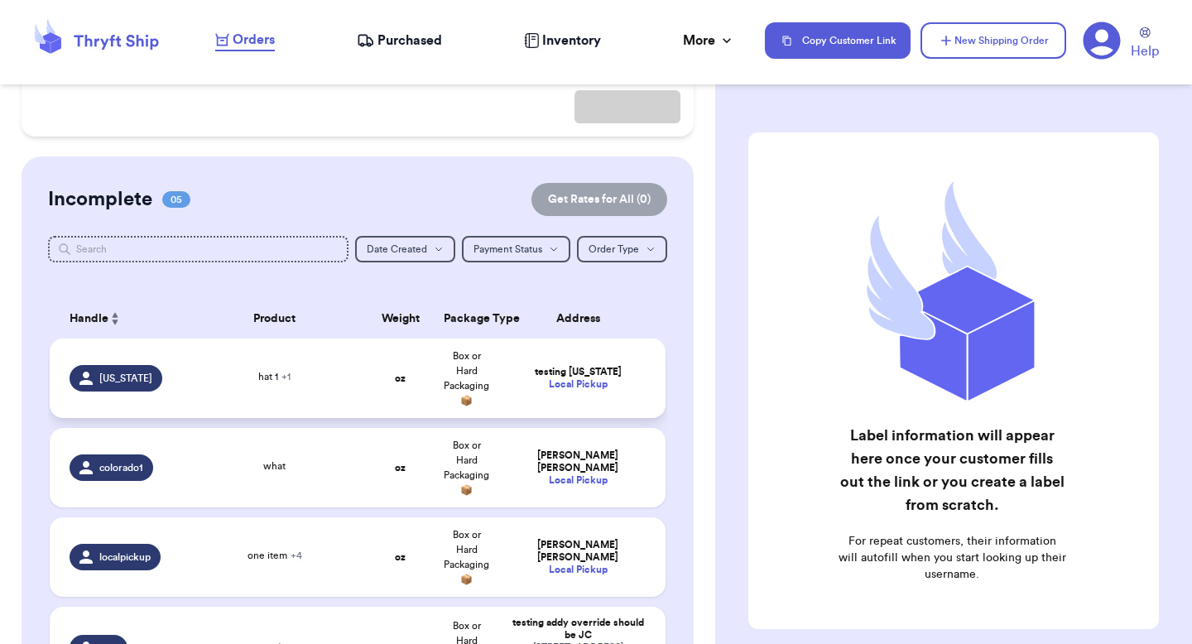
click at [404, 363] on tbody "[US_STATE] hat 1 + 1 oz Box or Hard Packaging 📦 testing [US_STATE] Local Pickup…" at bounding box center [358, 559] width 616 height 440
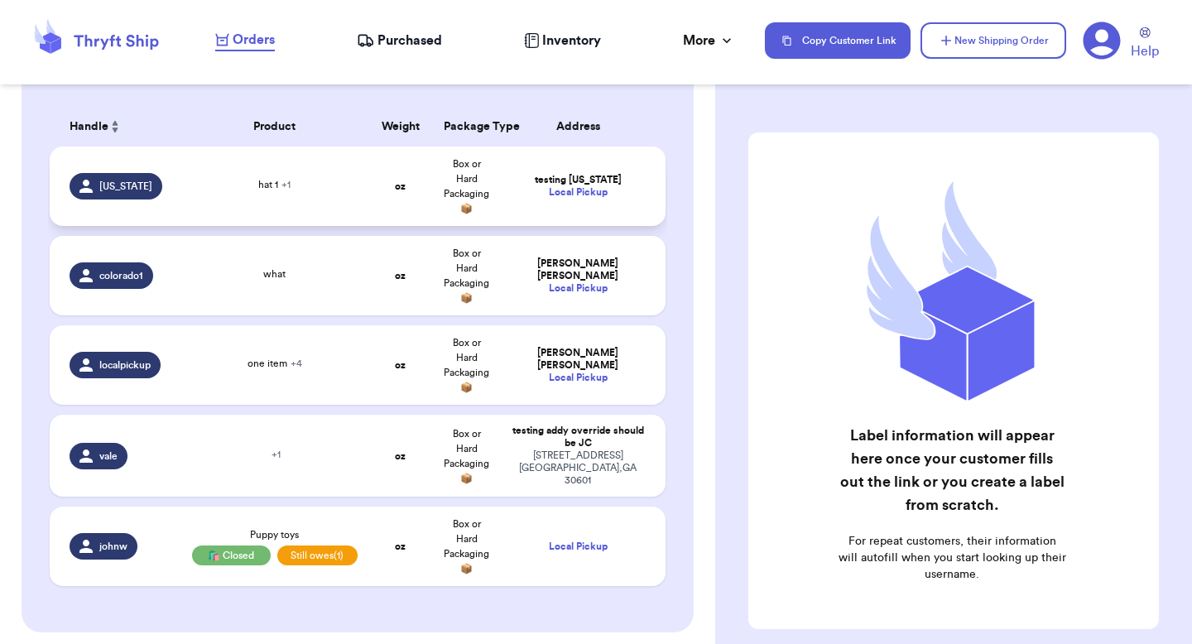
click at [378, 193] on td "oz" at bounding box center [401, 186] width 66 height 79
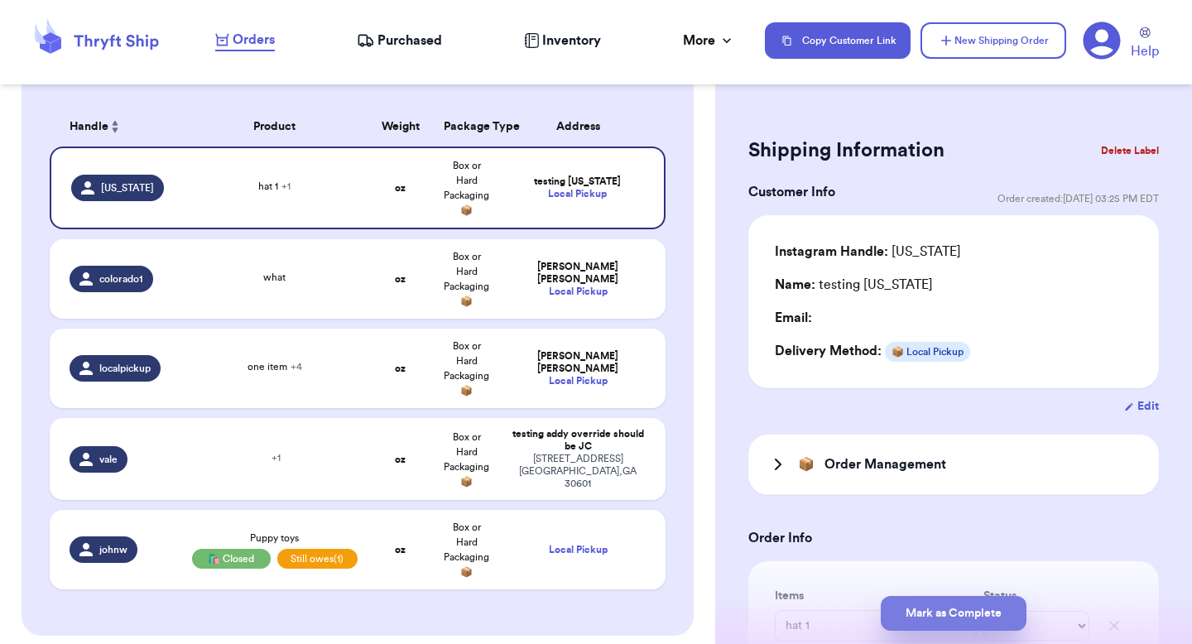
click at [945, 620] on button "Mark as Complete" at bounding box center [954, 613] width 146 height 35
click at [928, 603] on button "Mark as Complete" at bounding box center [954, 613] width 146 height 35
click at [239, 291] on td "what" at bounding box center [274, 278] width 185 height 79
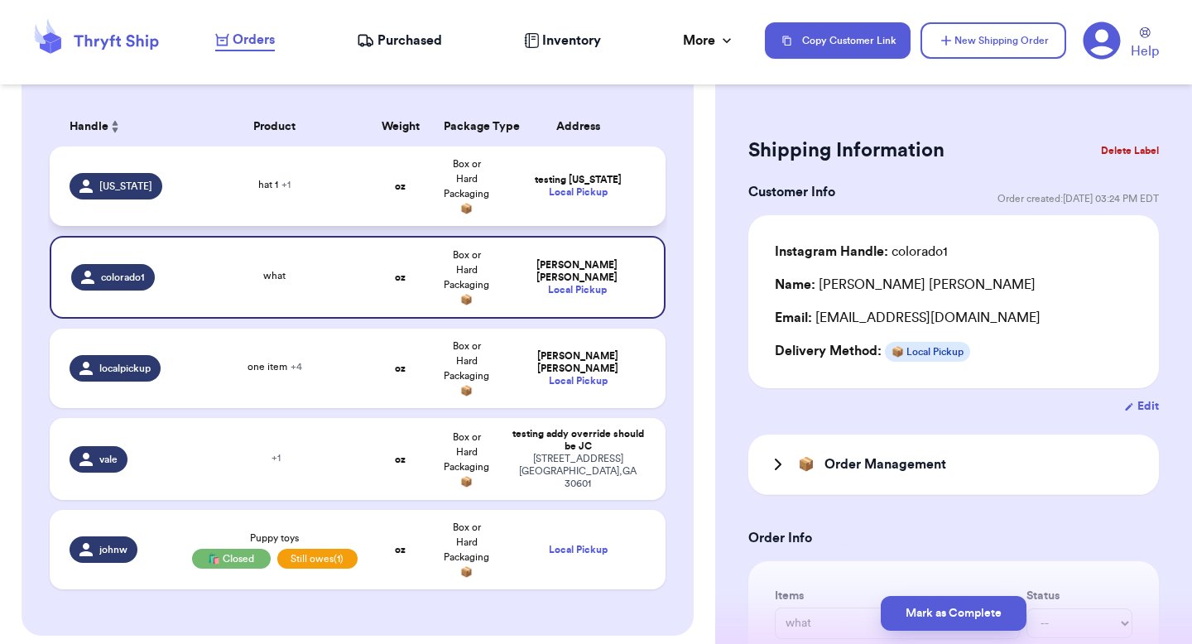
click at [327, 211] on td "hat 1 + 1" at bounding box center [274, 186] width 185 height 79
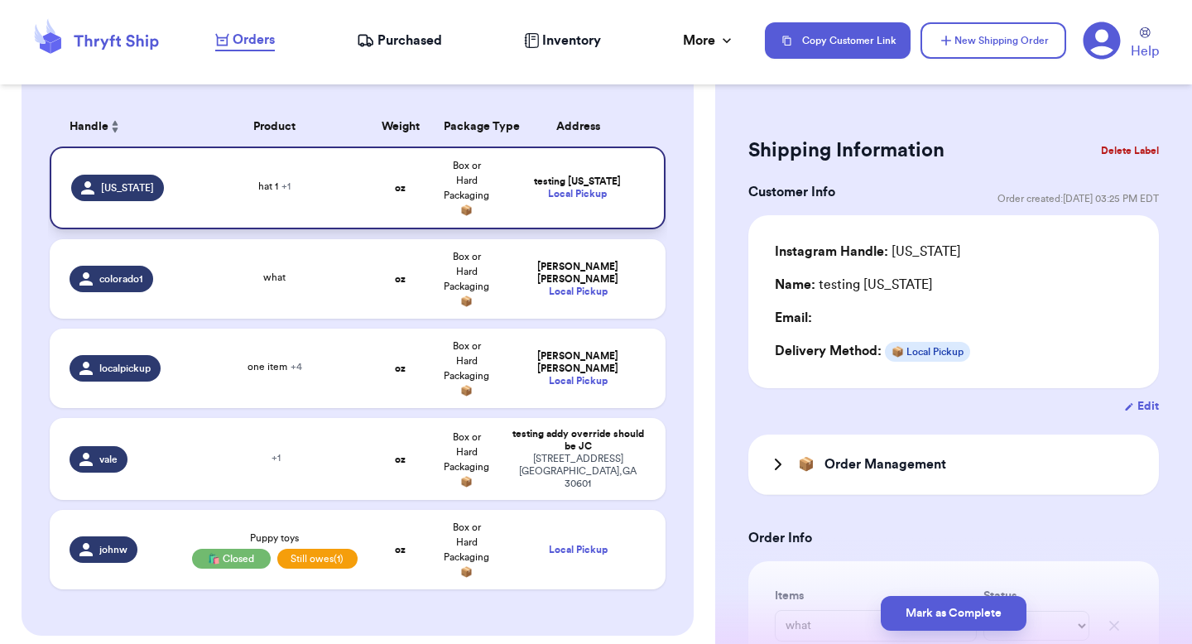
type input "hat 1"
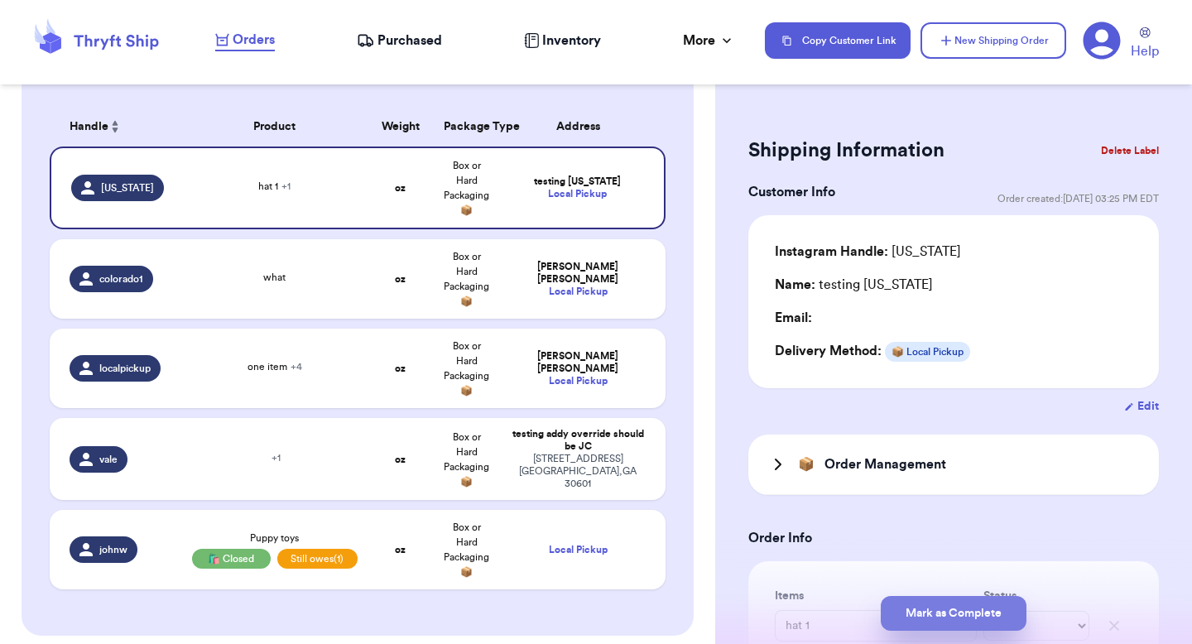
click at [959, 609] on button "Mark as Complete" at bounding box center [954, 613] width 146 height 35
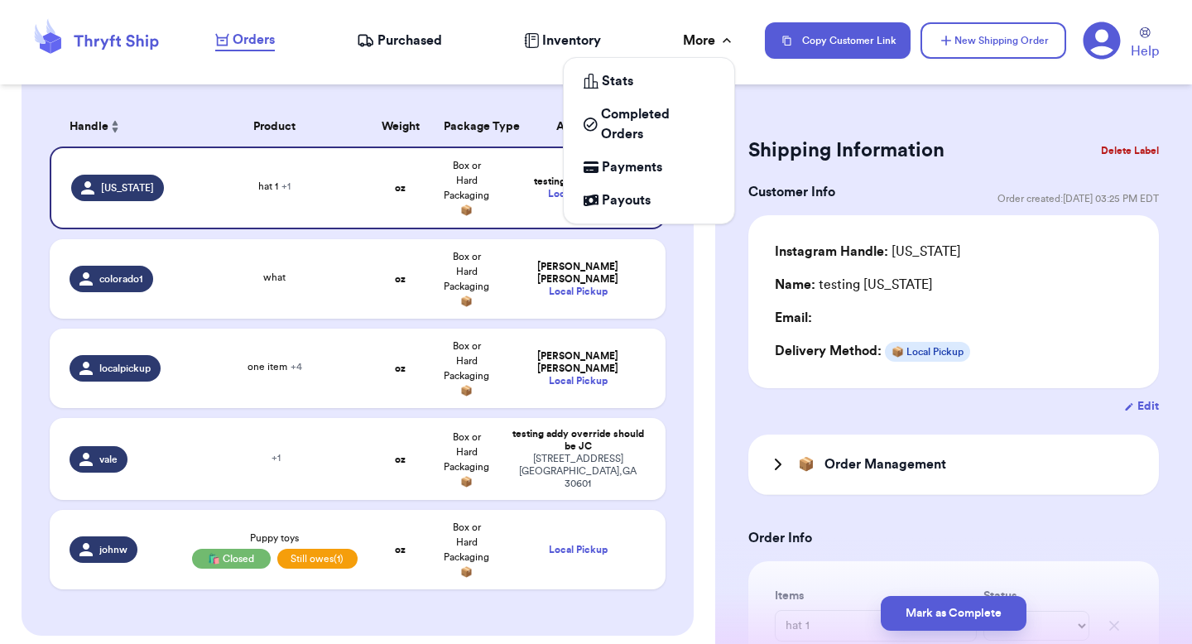
click at [695, 33] on div "More" at bounding box center [709, 41] width 52 height 20
click at [610, 120] on span "Completed Orders" at bounding box center [657, 124] width 113 height 40
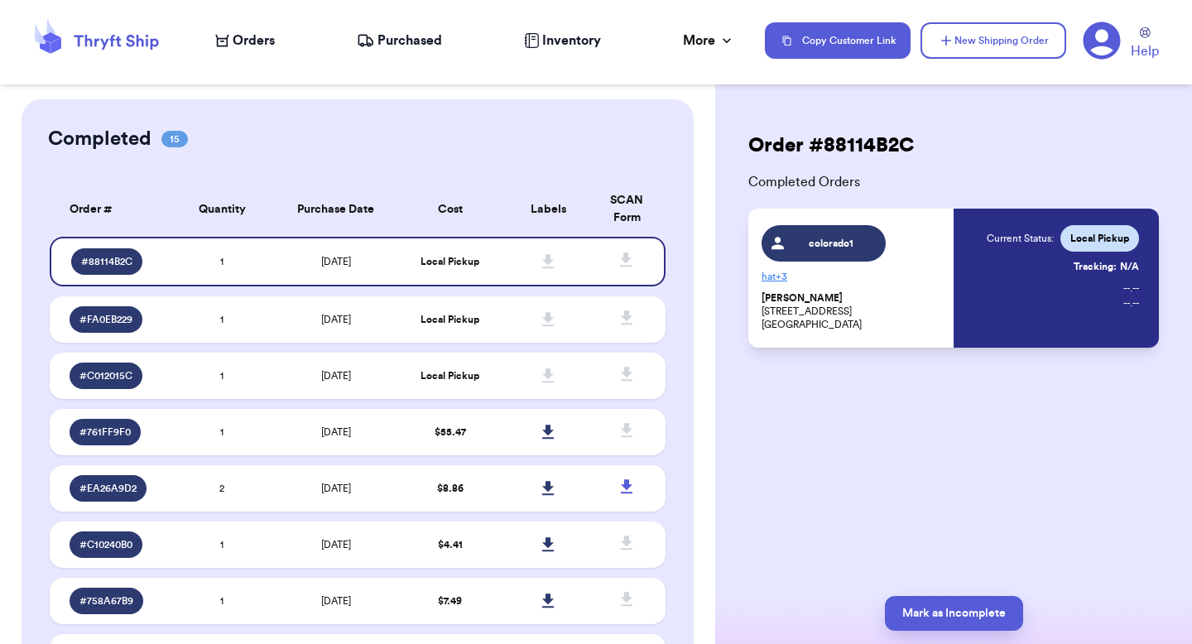
click at [264, 37] on span "Orders" at bounding box center [254, 41] width 42 height 20
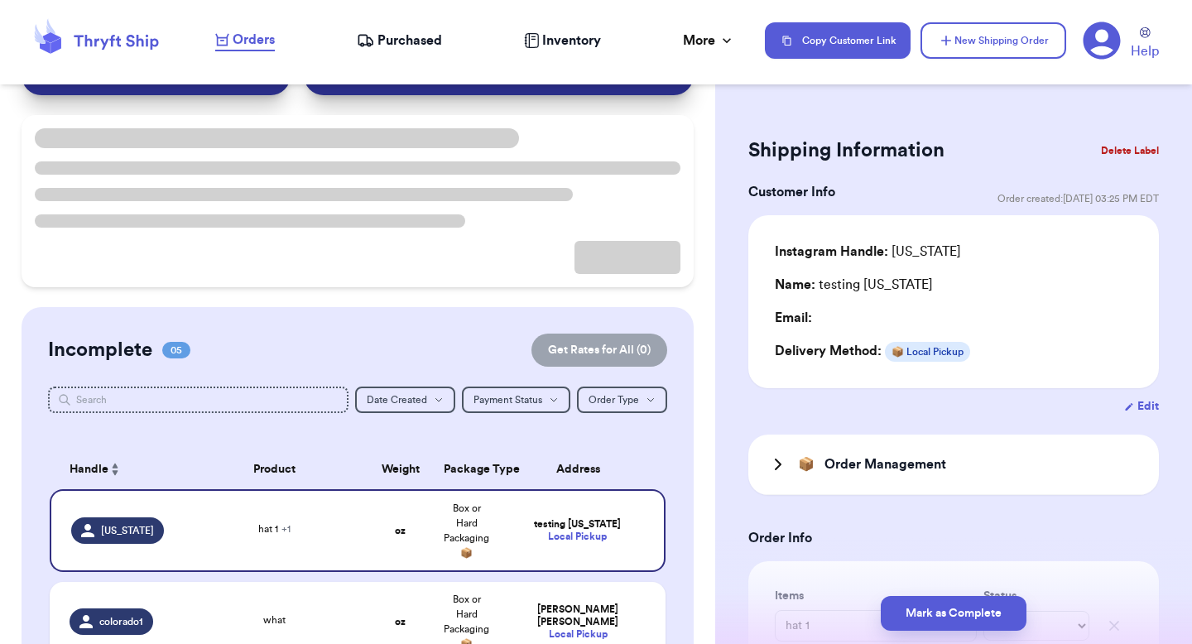
scroll to position [110, 0]
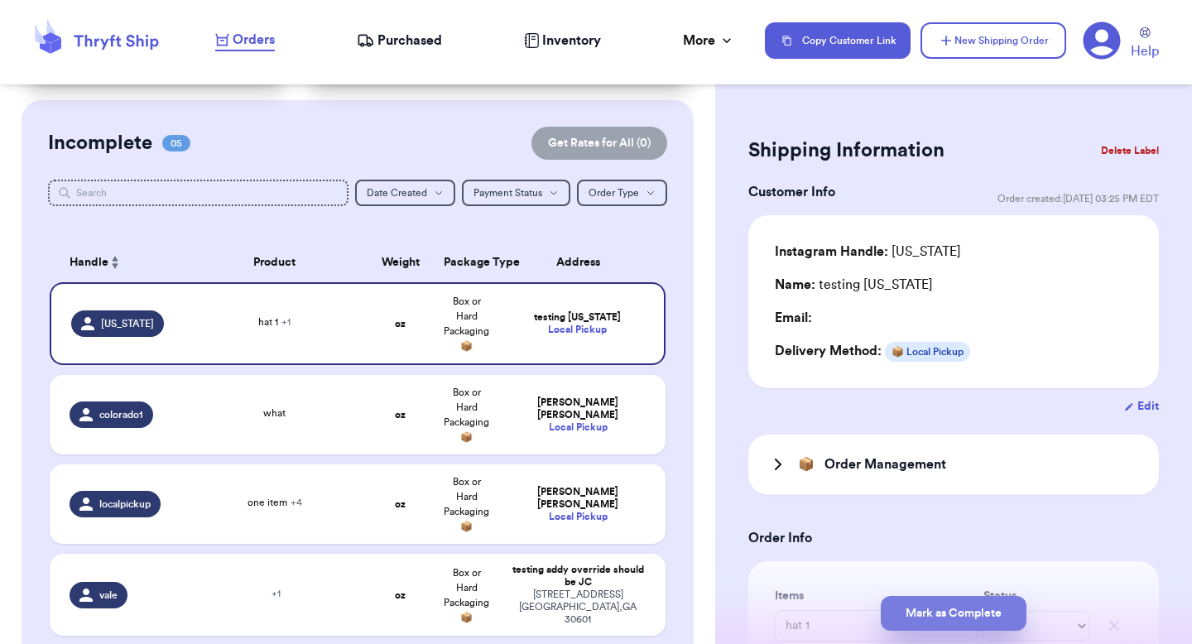
click at [913, 606] on button "Mark as Complete" at bounding box center [954, 613] width 146 height 35
click at [911, 604] on button "Mark as Complete" at bounding box center [954, 613] width 146 height 35
drag, startPoint x: 911, startPoint y: 604, endPoint x: 875, endPoint y: 588, distance: 39.7
click at [911, 604] on button "Mark as Complete" at bounding box center [954, 613] width 146 height 35
click at [517, 439] on td "Valeria Brenner Local Pickup" at bounding box center [583, 414] width 166 height 79
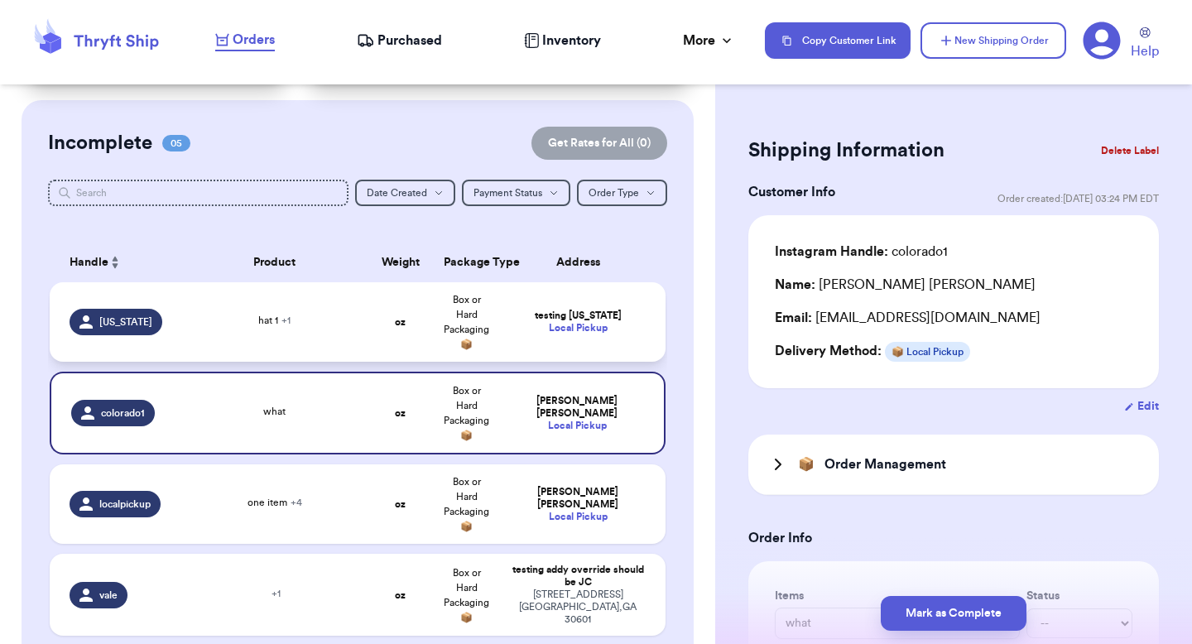
click at [500, 337] on td "testing Georgia Local Pickup" at bounding box center [583, 321] width 166 height 79
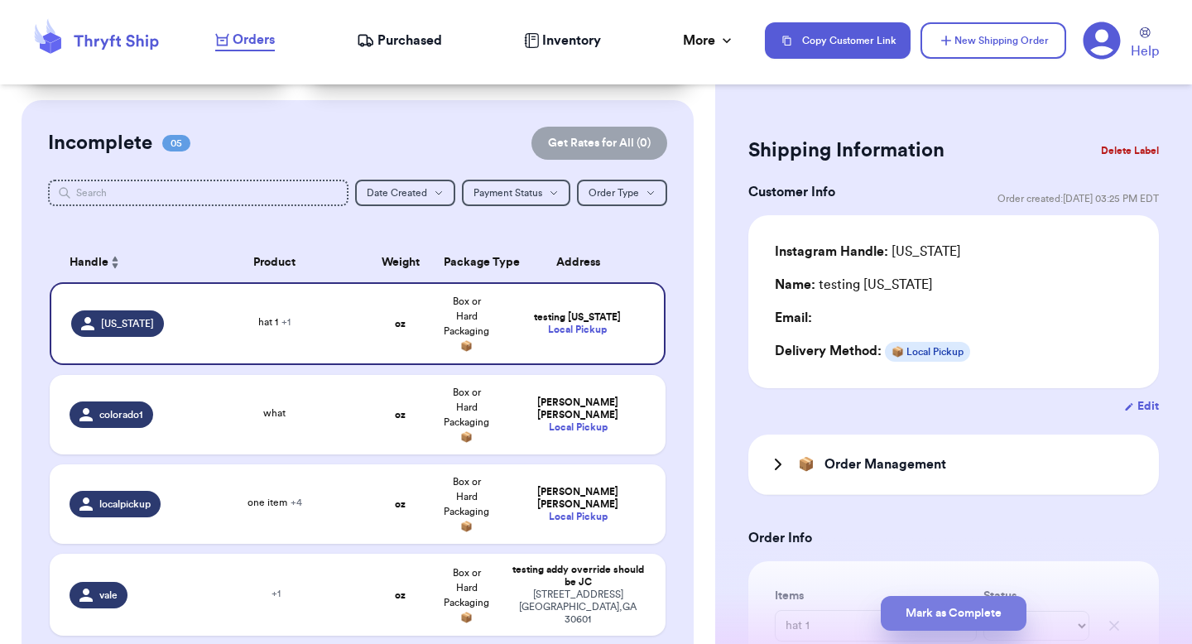
click at [947, 617] on button "Mark as Complete" at bounding box center [954, 613] width 146 height 35
click at [946, 615] on button "Mark as Complete" at bounding box center [954, 613] width 146 height 35
click at [946, 614] on button "Mark as Complete" at bounding box center [954, 613] width 146 height 35
click at [435, 414] on td "Box or Hard Packaging 📦" at bounding box center [467, 414] width 66 height 79
type input "what"
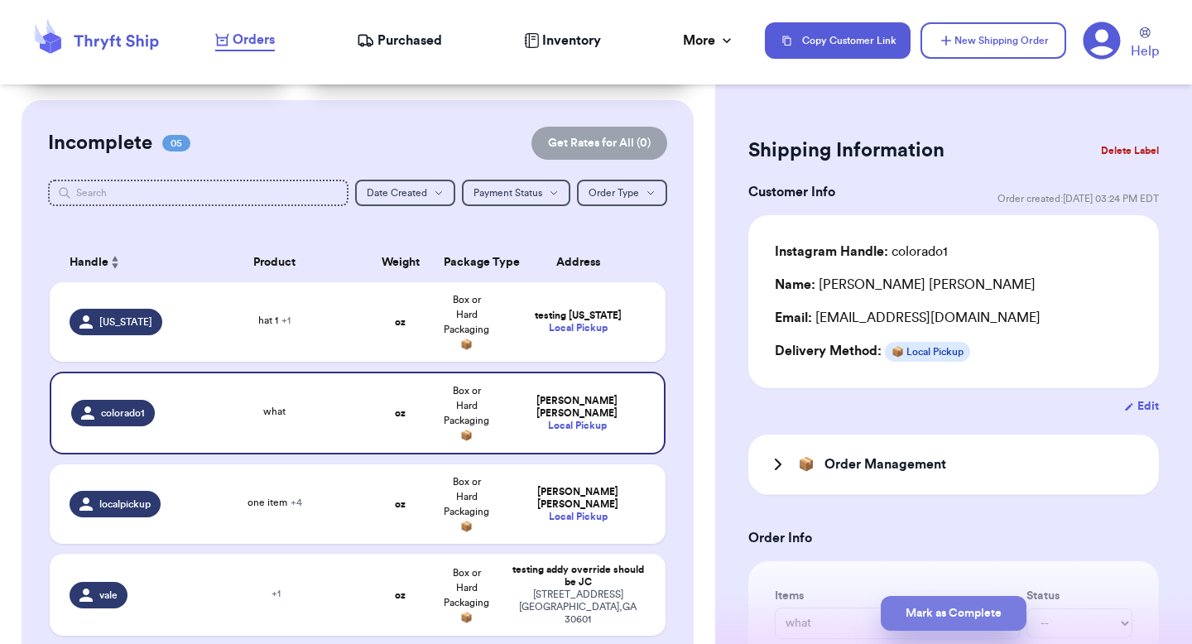
click at [962, 624] on button "Mark as Complete" at bounding box center [954, 613] width 146 height 35
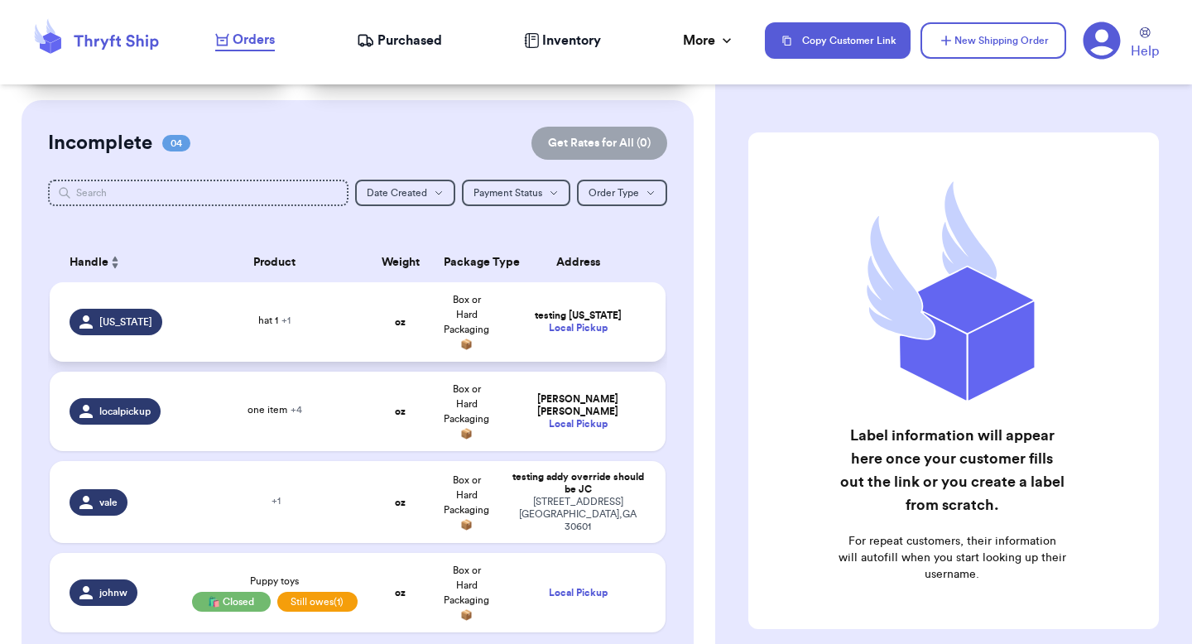
click at [512, 324] on div "Local Pickup" at bounding box center [578, 328] width 136 height 12
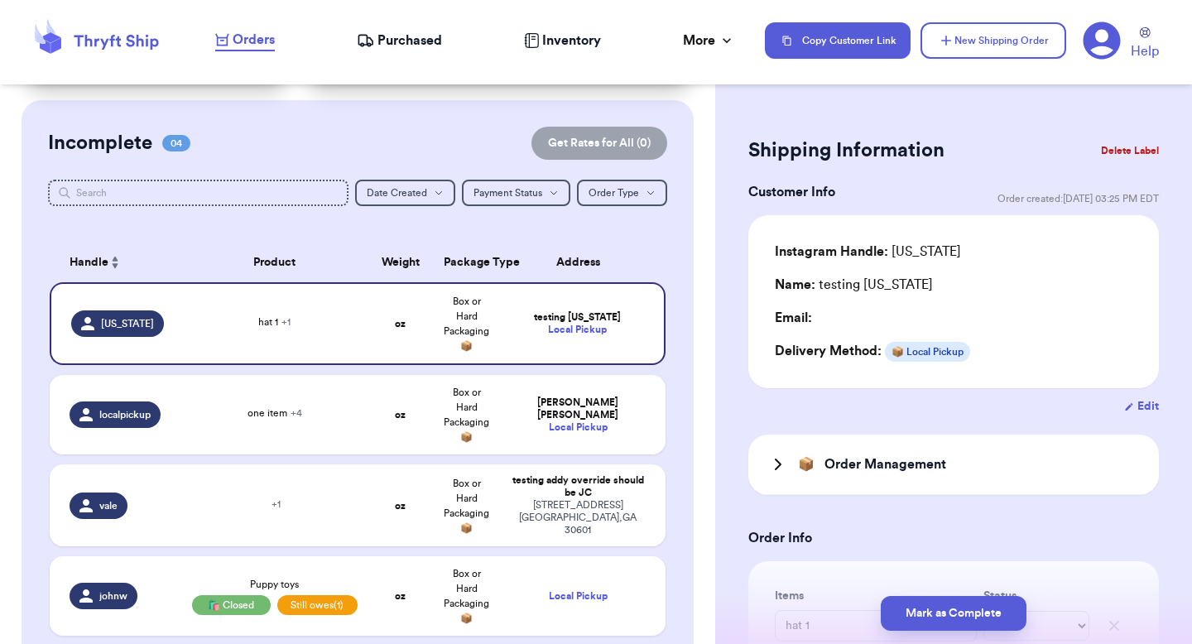
click at [1147, 404] on div "Shipping Information Delete Label Customer Info Order created: 10/06, 03:25 PM …" at bounding box center [953, 557] width 477 height 916
click at [1145, 410] on button "Edit" at bounding box center [1141, 406] width 35 height 17
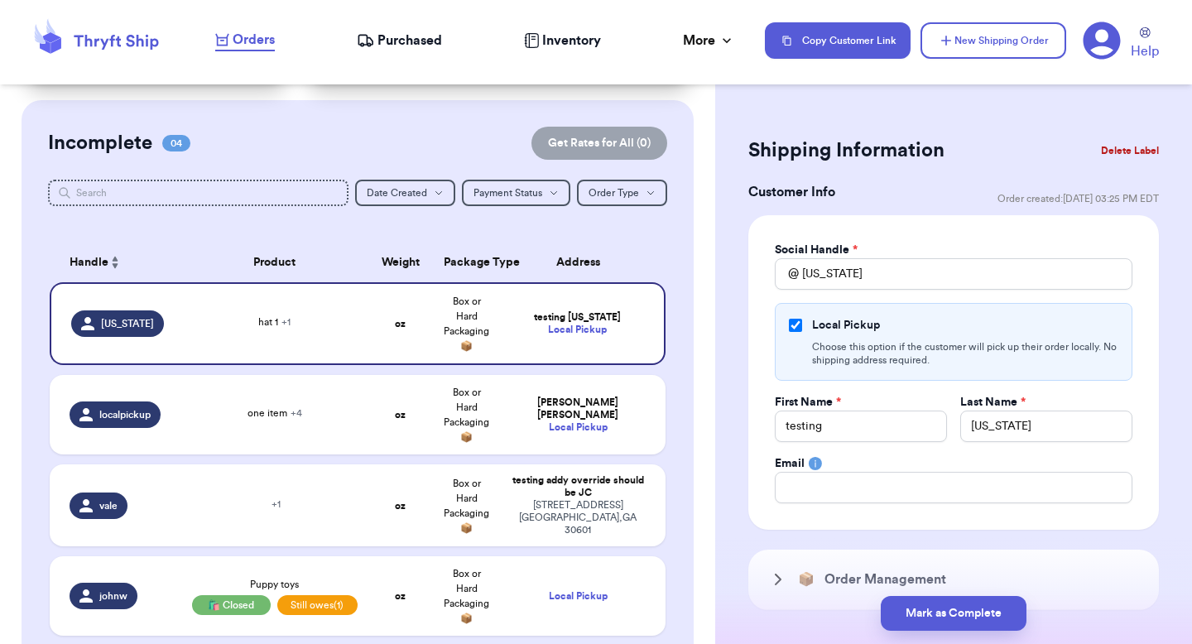
click at [806, 339] on div "Local Pickup Choose this option if the customer will pick up their order locall…" at bounding box center [954, 342] width 358 height 78
click at [796, 315] on div "Local Pickup Choose this option if the customer will pick up their order locall…" at bounding box center [954, 342] width 358 height 78
click at [797, 321] on input "Local Pickup" at bounding box center [795, 325] width 13 height 13
checkbox input "false"
select select "GA"
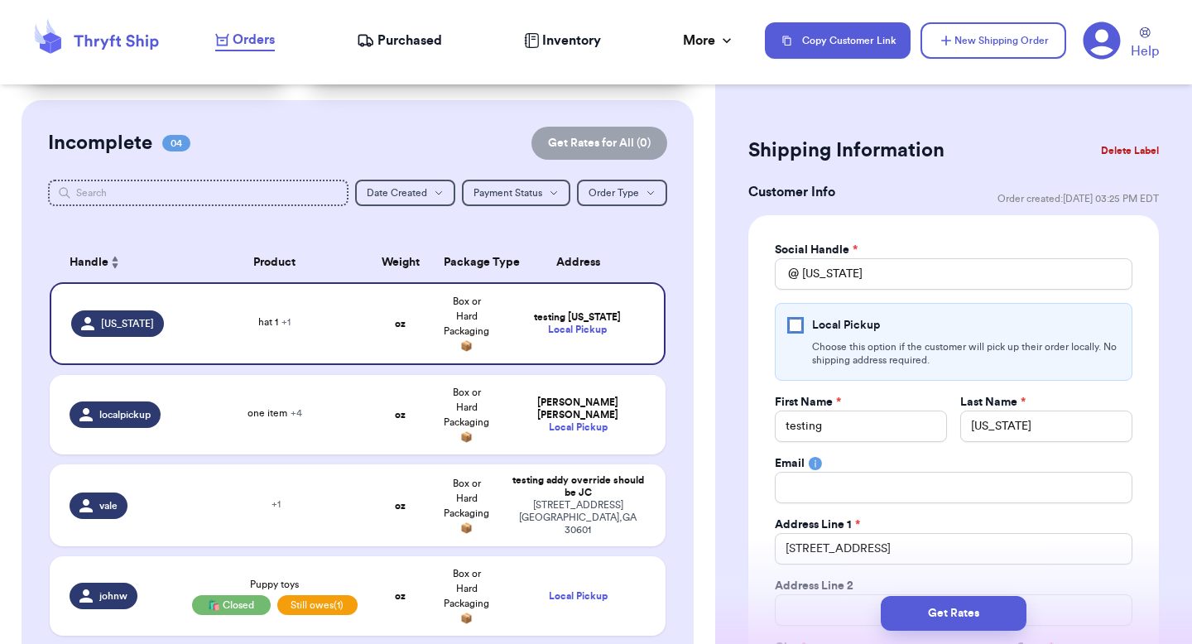
click at [797, 321] on input "Local Pickup" at bounding box center [795, 325] width 13 height 13
checkbox input "true"
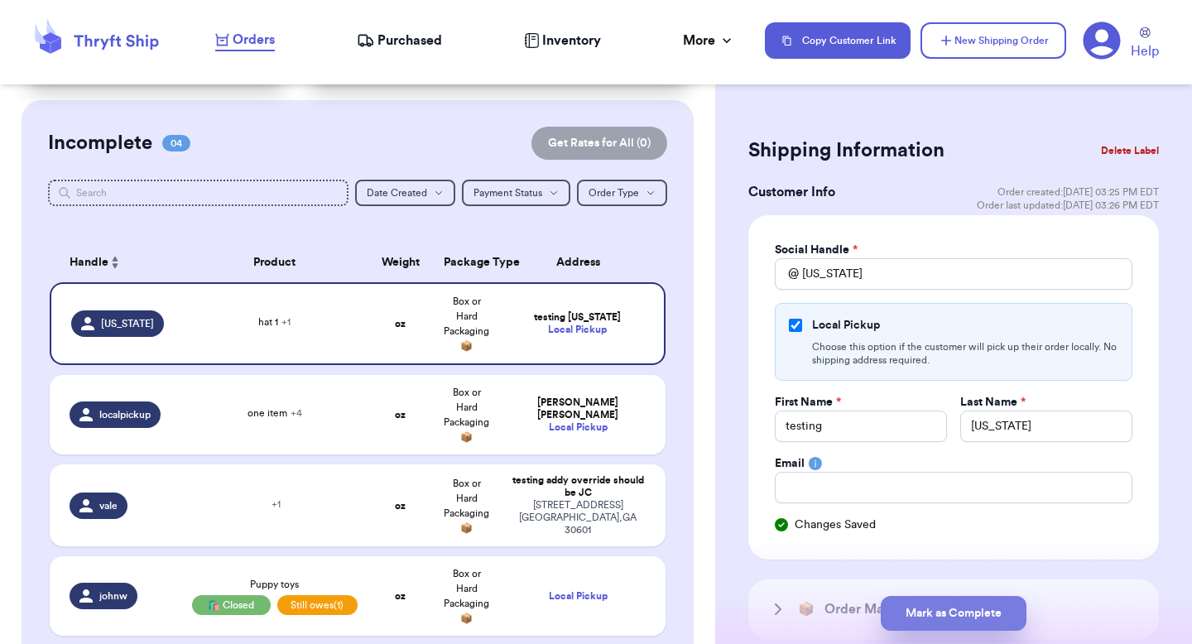
click at [931, 608] on button "Mark as Complete" at bounding box center [954, 613] width 146 height 35
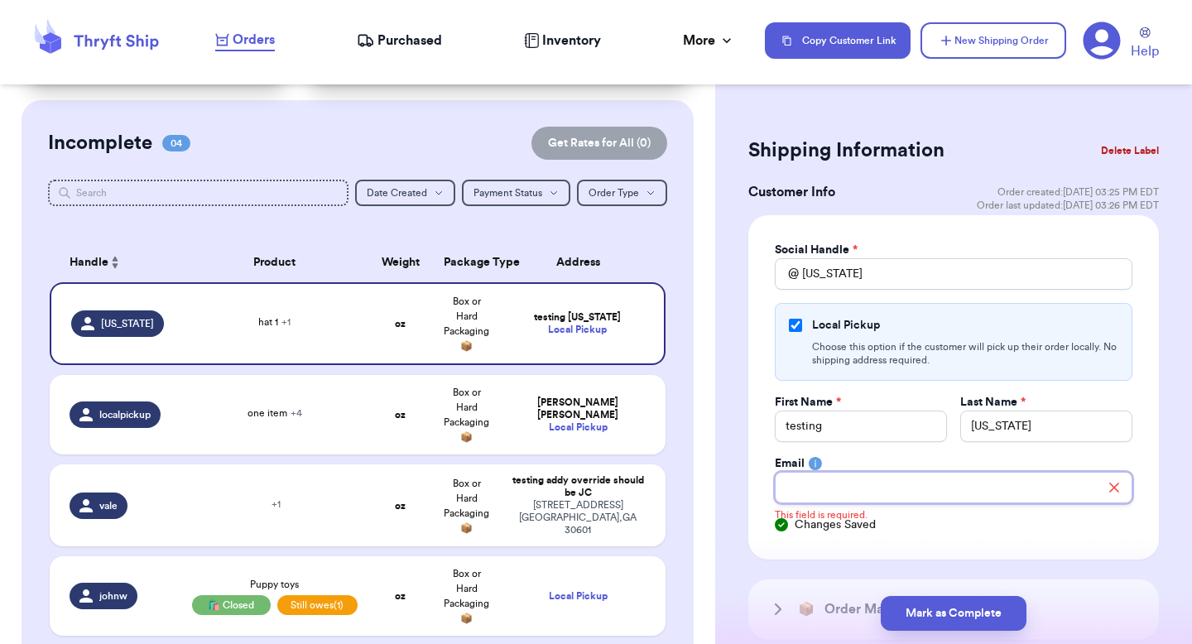
click at [829, 483] on input "Total Amount Paid" at bounding box center [954, 487] width 358 height 31
type input "paulchutney69@gmail.com"
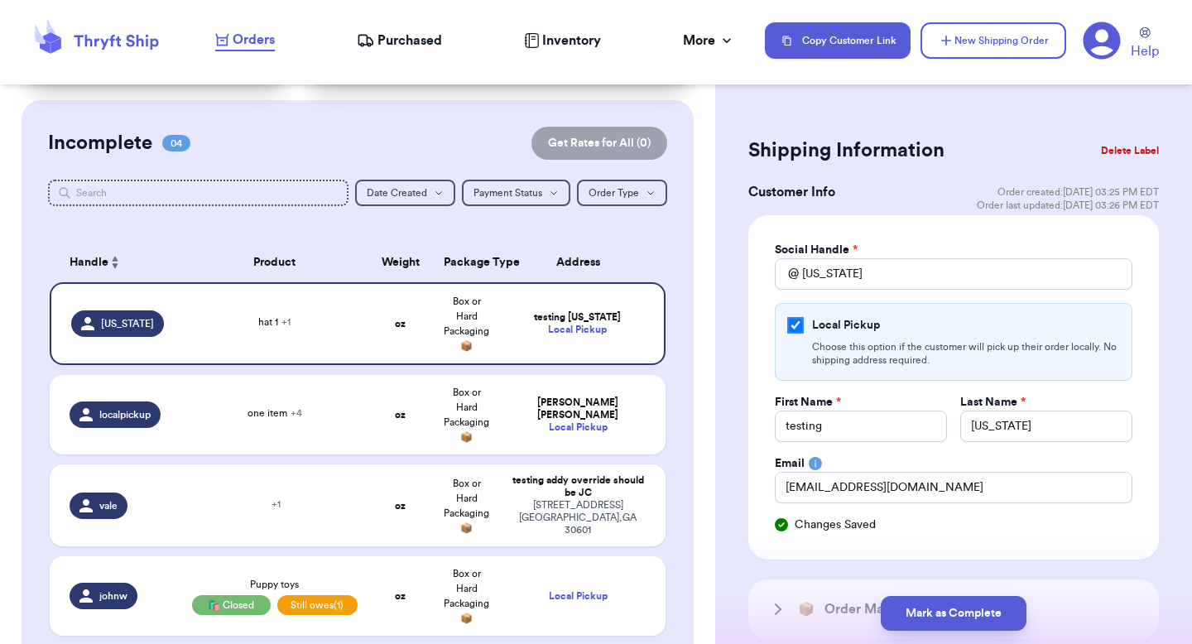
click at [798, 329] on input "Local Pickup" at bounding box center [795, 325] width 13 height 13
checkbox input "false"
select select "GA"
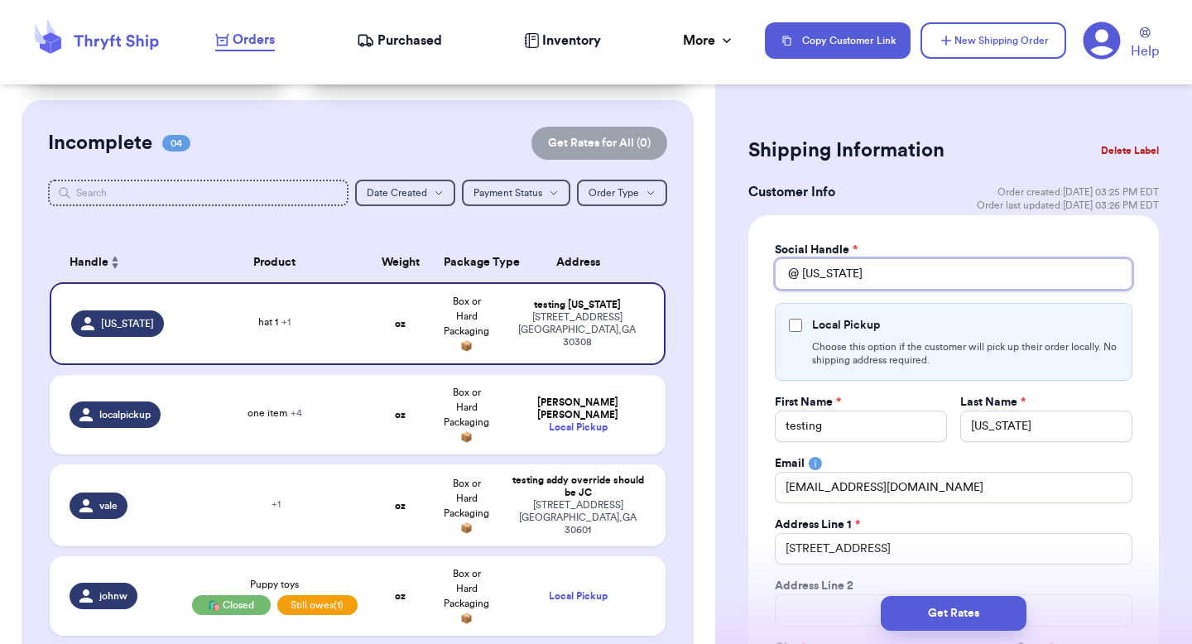
click at [844, 289] on input "[US_STATE]" at bounding box center [954, 273] width 358 height 31
type input "georgi"
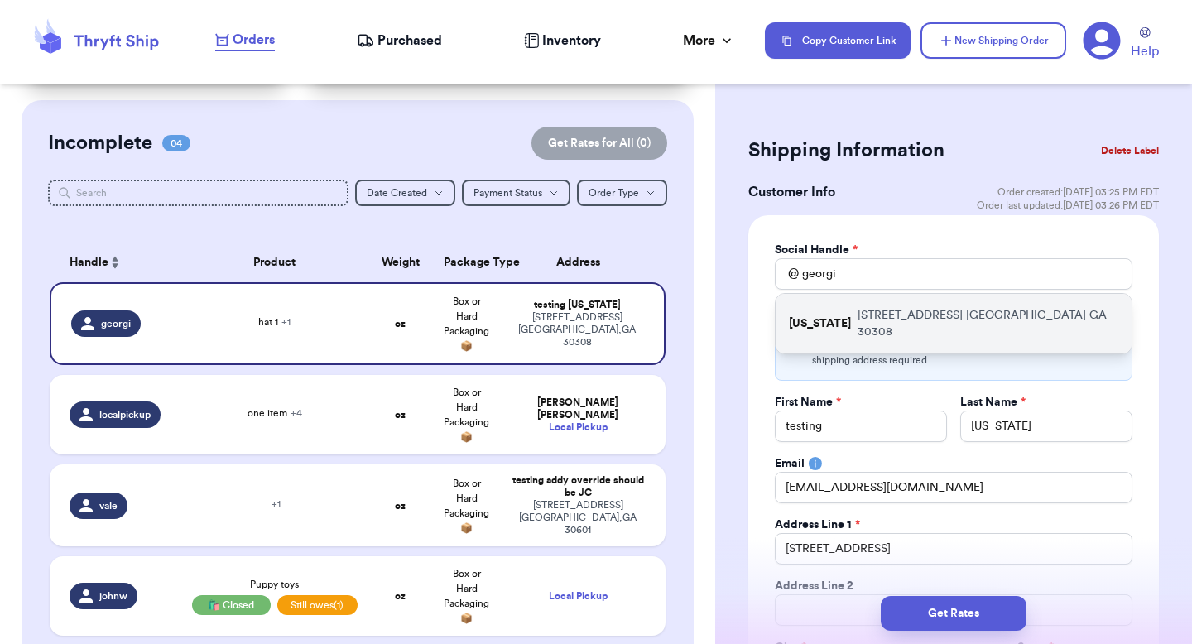
click at [858, 308] on p "389 linden ave atlanta GA 30308" at bounding box center [988, 323] width 261 height 33
type input "[US_STATE]"
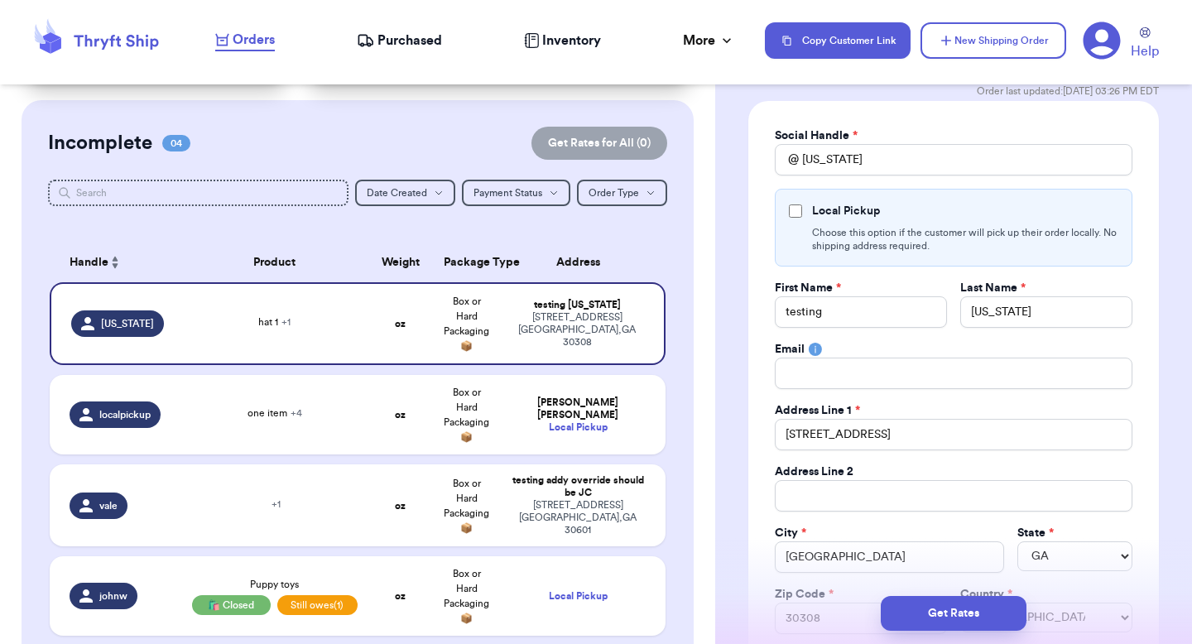
scroll to position [98, 0]
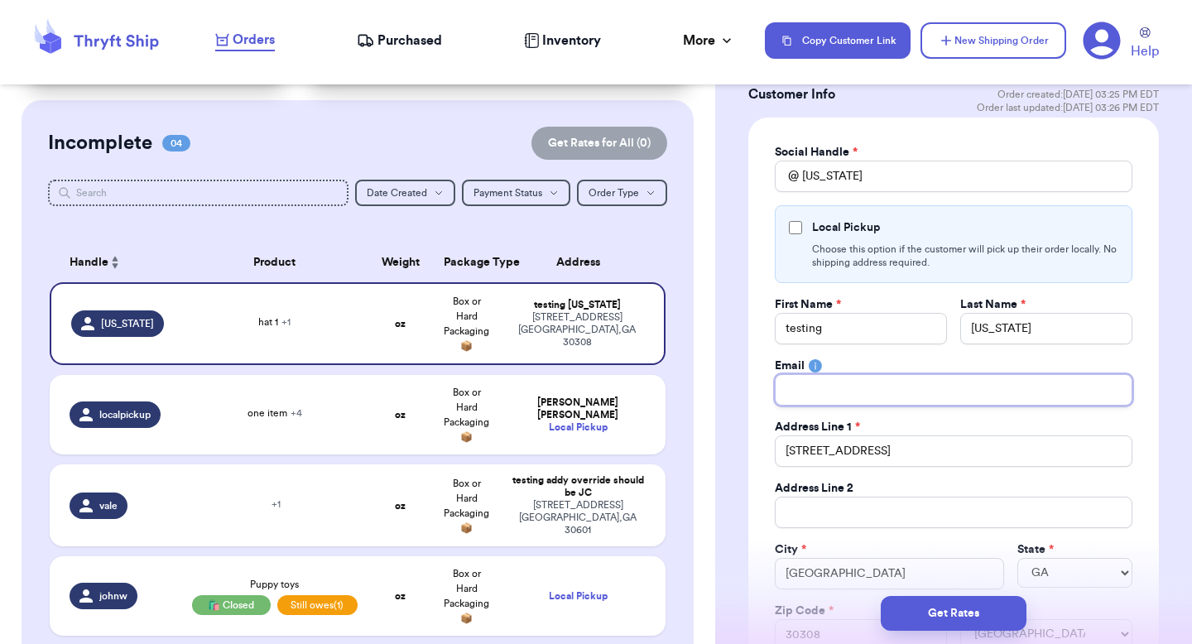
click at [838, 380] on input "Total Amount Paid" at bounding box center [954, 389] width 358 height 31
click at [801, 224] on input "Local Pickup" at bounding box center [795, 227] width 13 height 13
checkbox input "true"
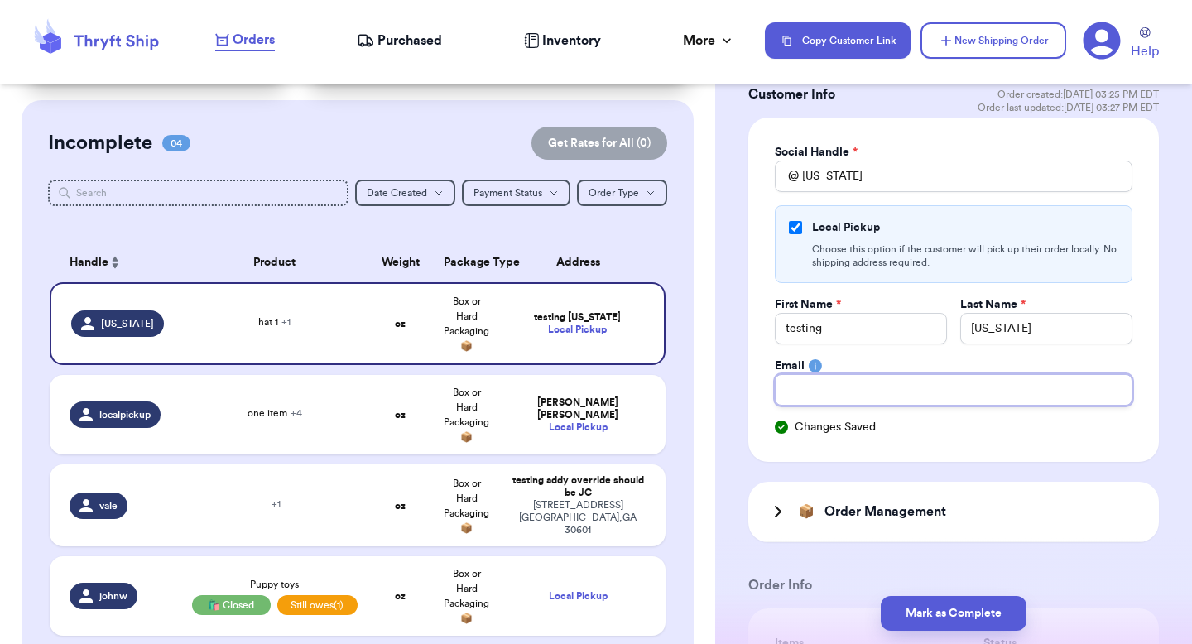
click at [841, 401] on input "Total Amount Paid" at bounding box center [954, 389] width 358 height 31
click at [0, 643] on com-1password-button at bounding box center [0, 644] width 0 height 0
type input "paulchutney69@gmail.com"
click at [945, 613] on button "Mark as Complete" at bounding box center [954, 613] width 146 height 35
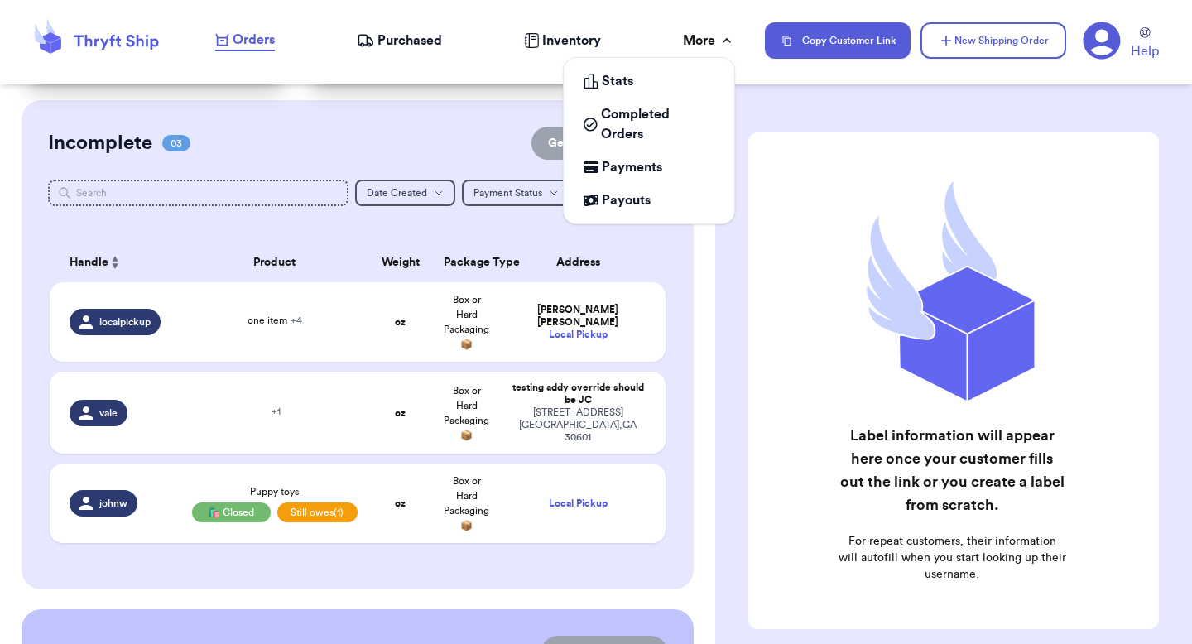
click at [685, 40] on div "More" at bounding box center [709, 41] width 52 height 20
click at [632, 93] on link "Stats" at bounding box center [648, 81] width 157 height 33
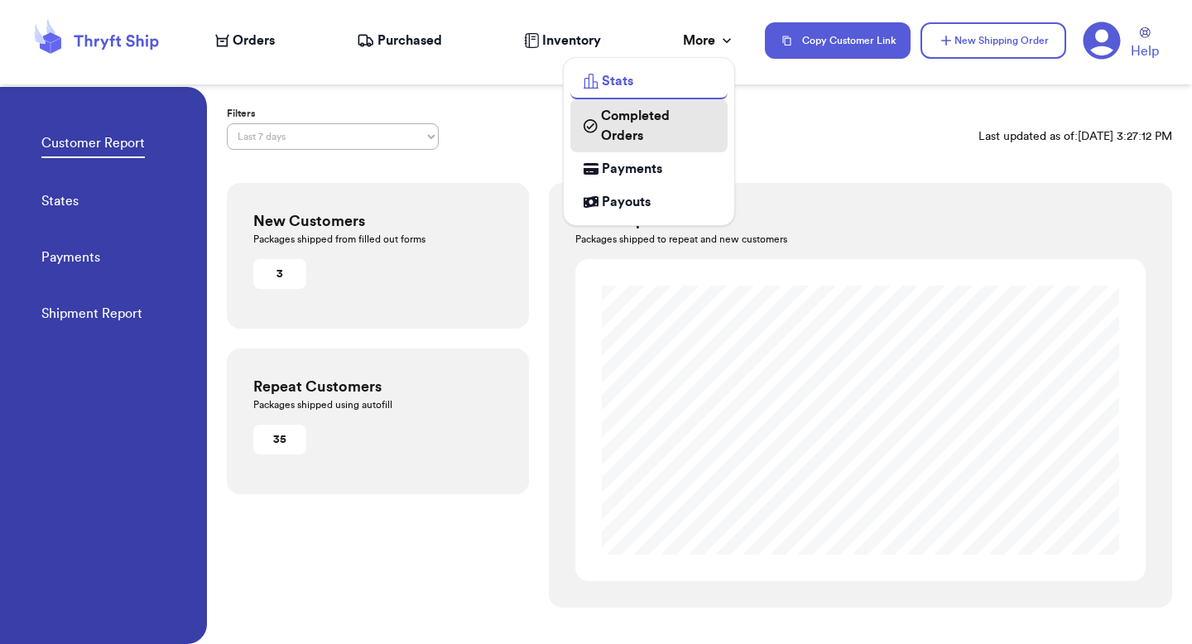
click at [658, 120] on span "Completed Orders" at bounding box center [657, 126] width 113 height 40
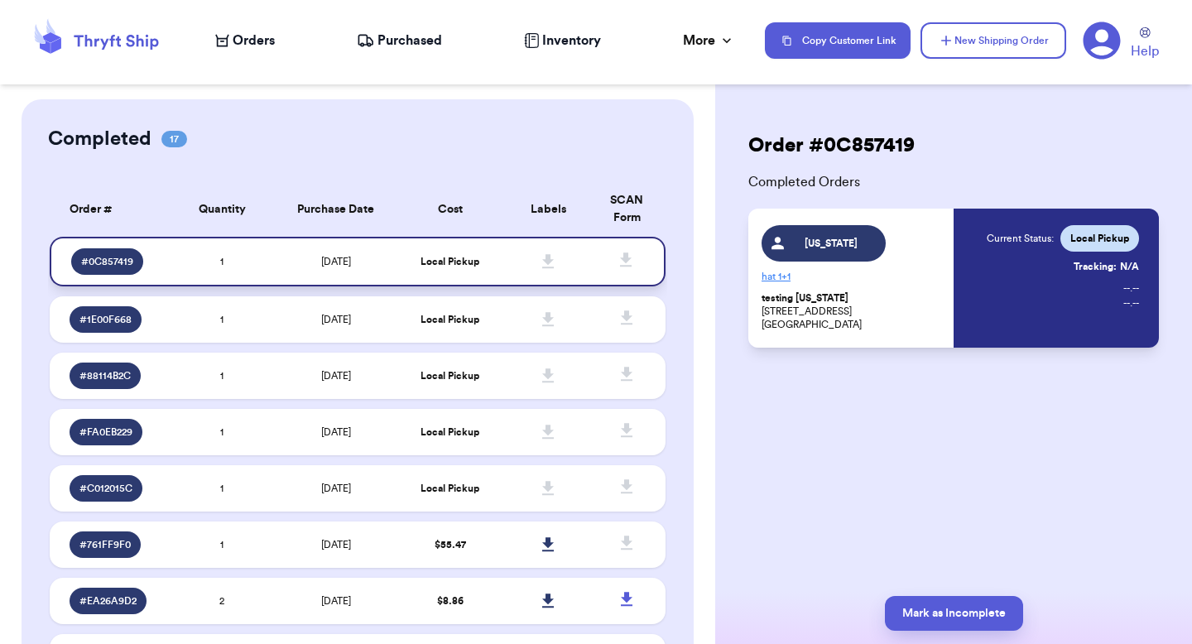
click at [359, 277] on td "10/6/2025" at bounding box center [336, 262] width 129 height 50
click at [235, 40] on span "Orders" at bounding box center [254, 41] width 42 height 20
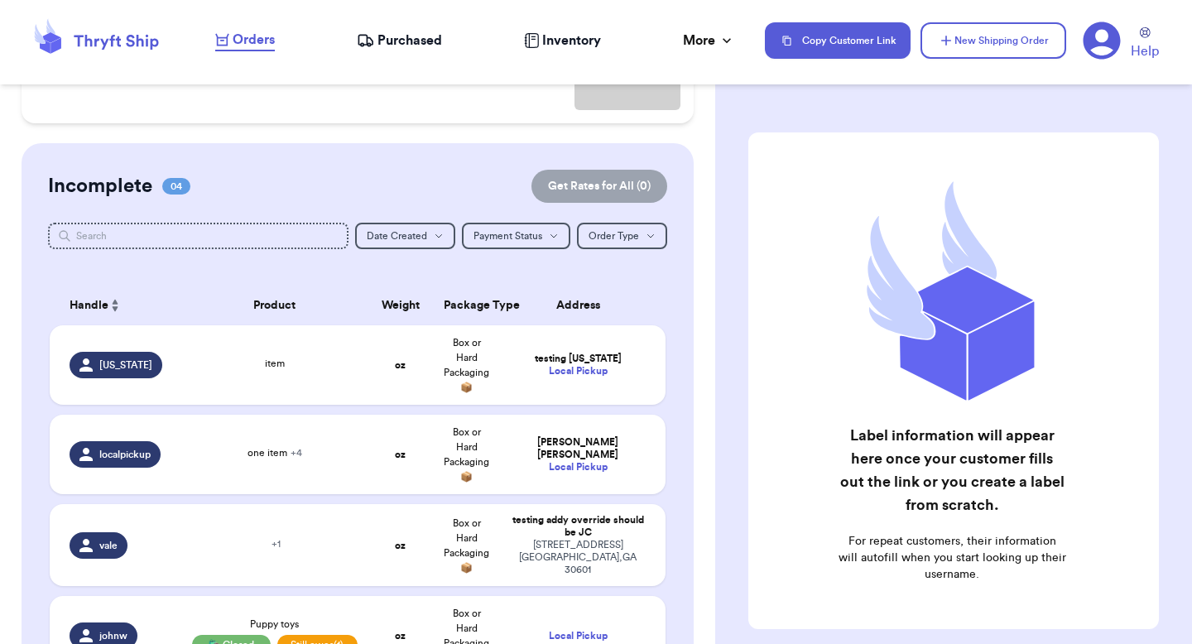
scroll to position [272, 0]
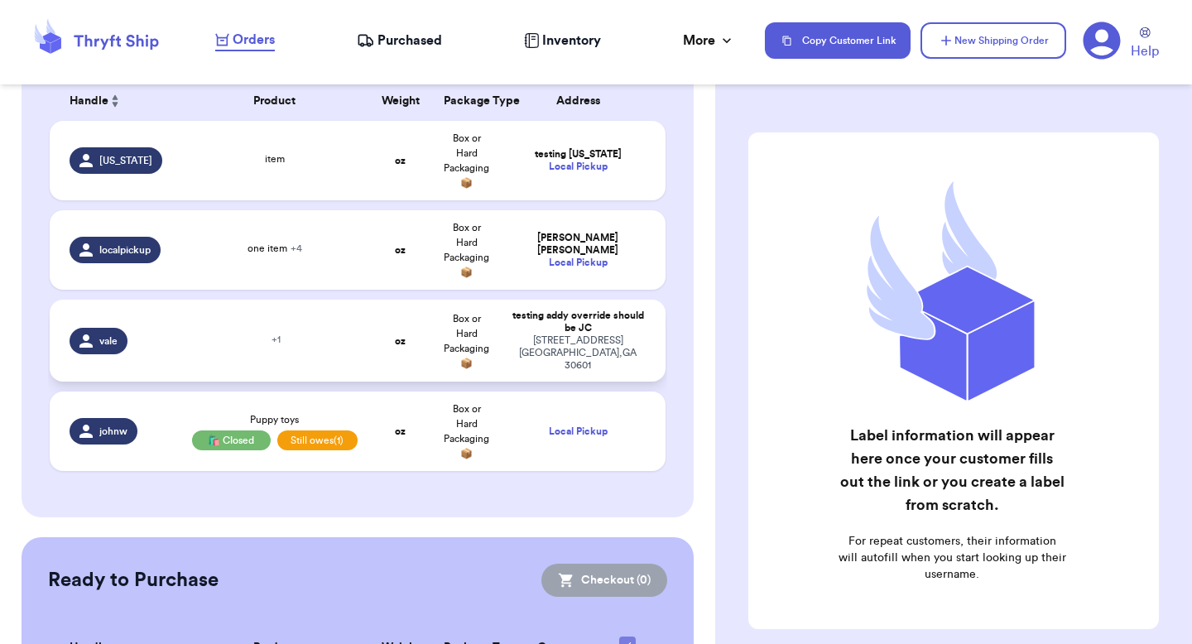
click at [371, 319] on td "oz" at bounding box center [401, 341] width 66 height 82
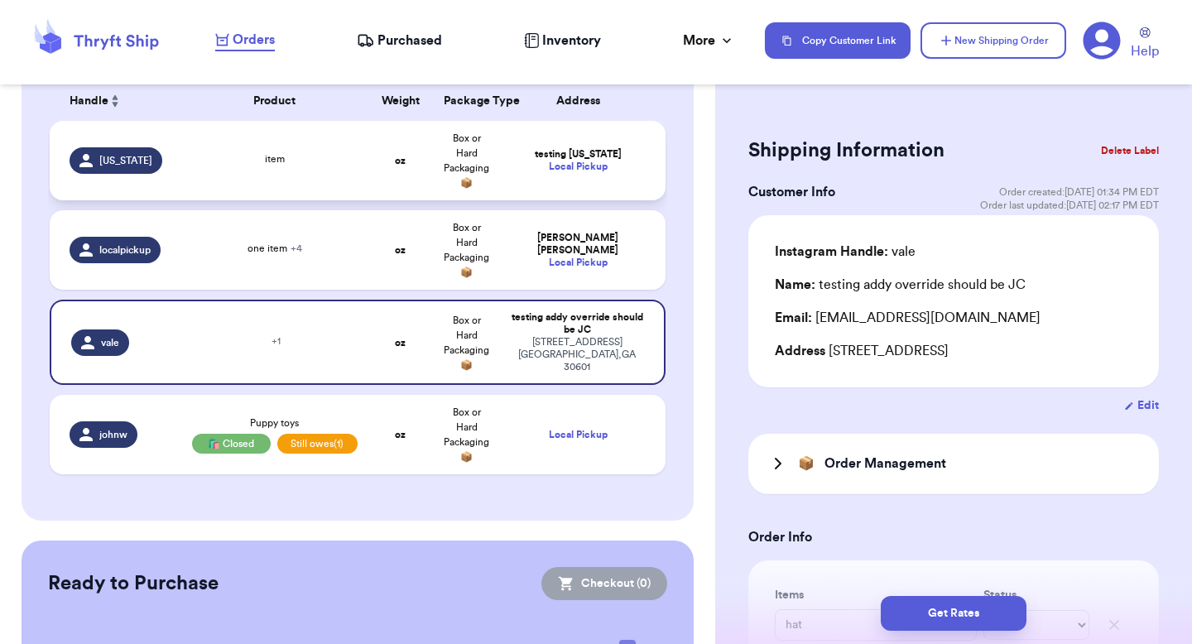
click at [395, 161] on strong "oz" at bounding box center [400, 161] width 11 height 10
type input "item"
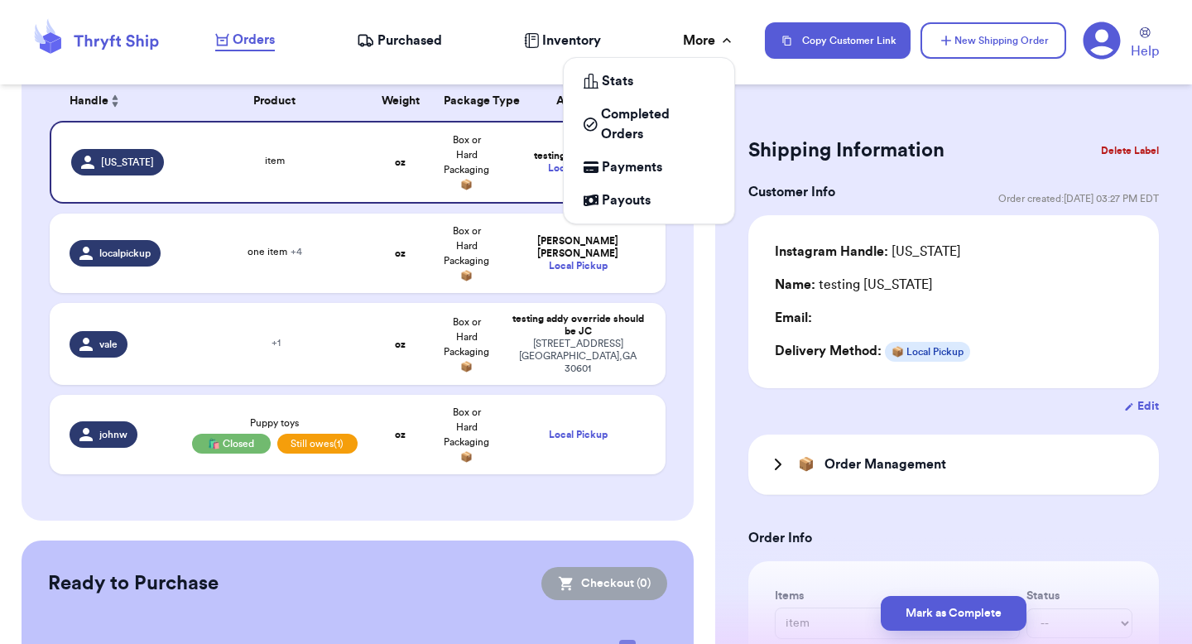
click at [684, 45] on div "More" at bounding box center [709, 41] width 52 height 20
click at [652, 135] on span "Completed Orders" at bounding box center [657, 124] width 113 height 40
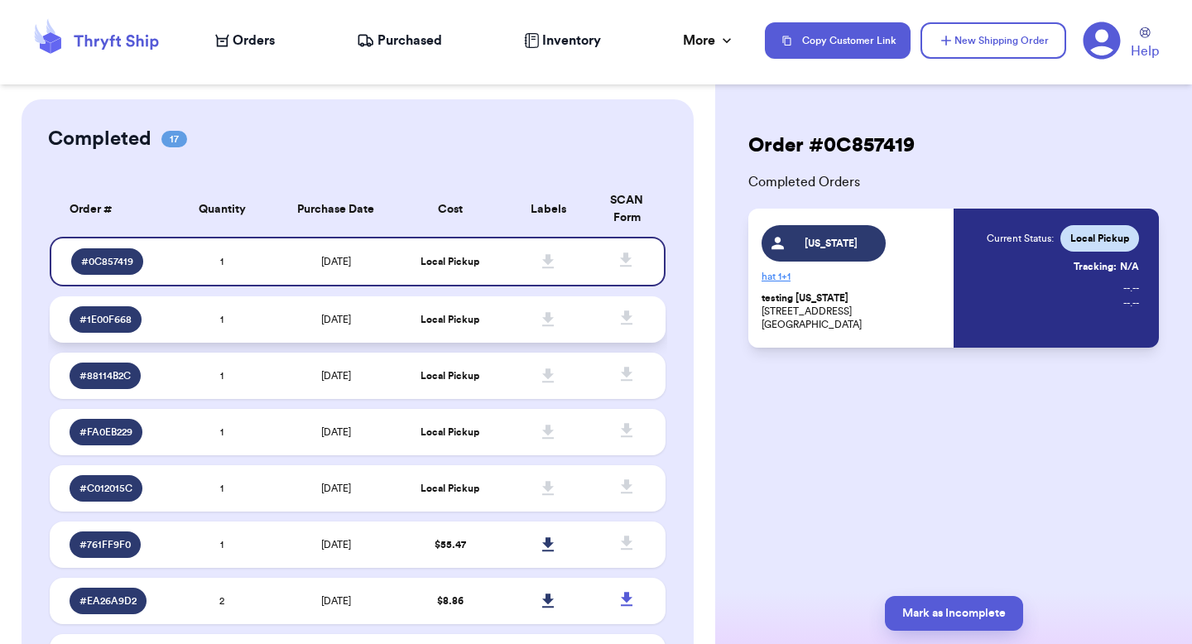
click at [284, 328] on td "10/6/2025" at bounding box center [336, 319] width 129 height 46
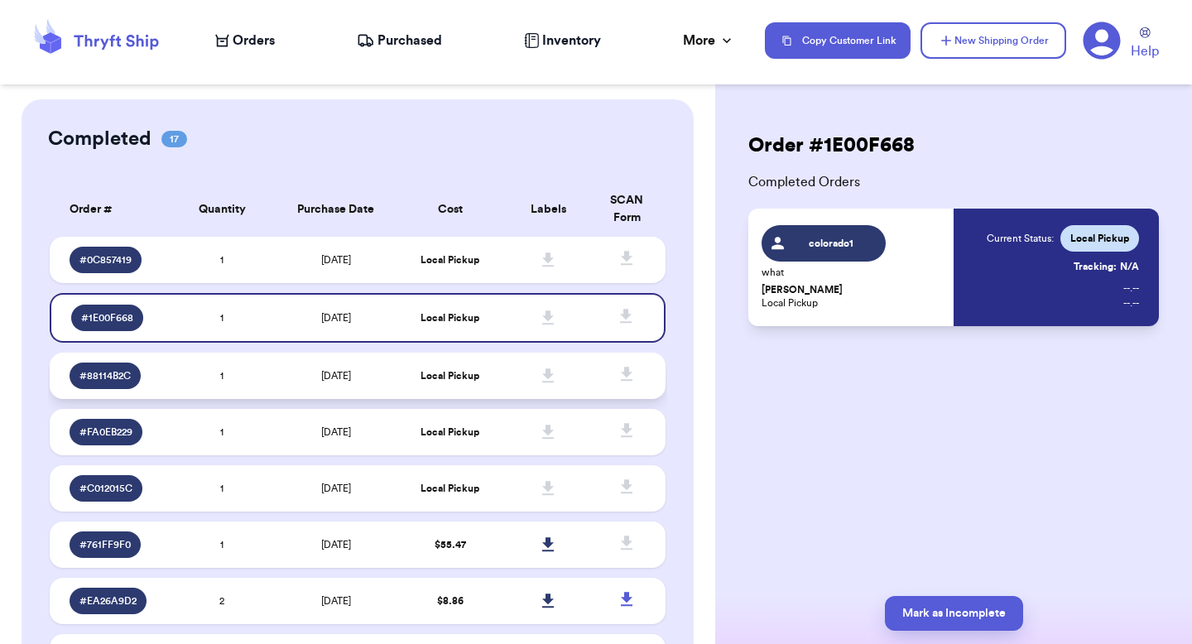
click at [285, 376] on td "10/6/2025" at bounding box center [336, 376] width 129 height 46
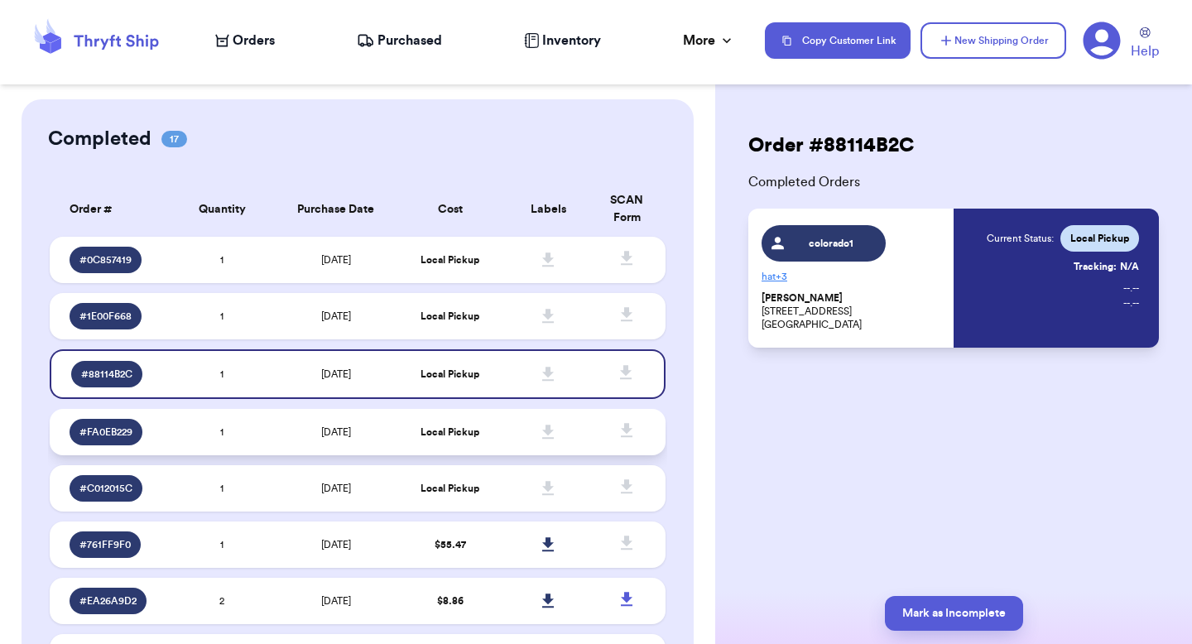
click at [513, 423] on td at bounding box center [548, 432] width 99 height 46
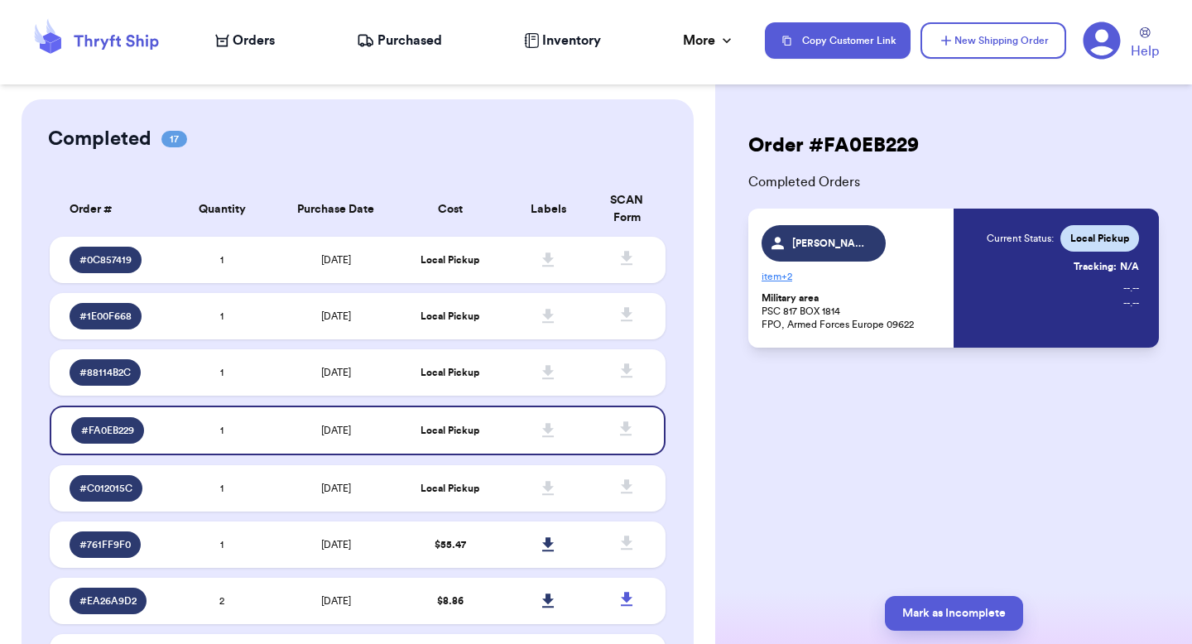
click at [797, 279] on p "item + 2" at bounding box center [853, 276] width 182 height 26
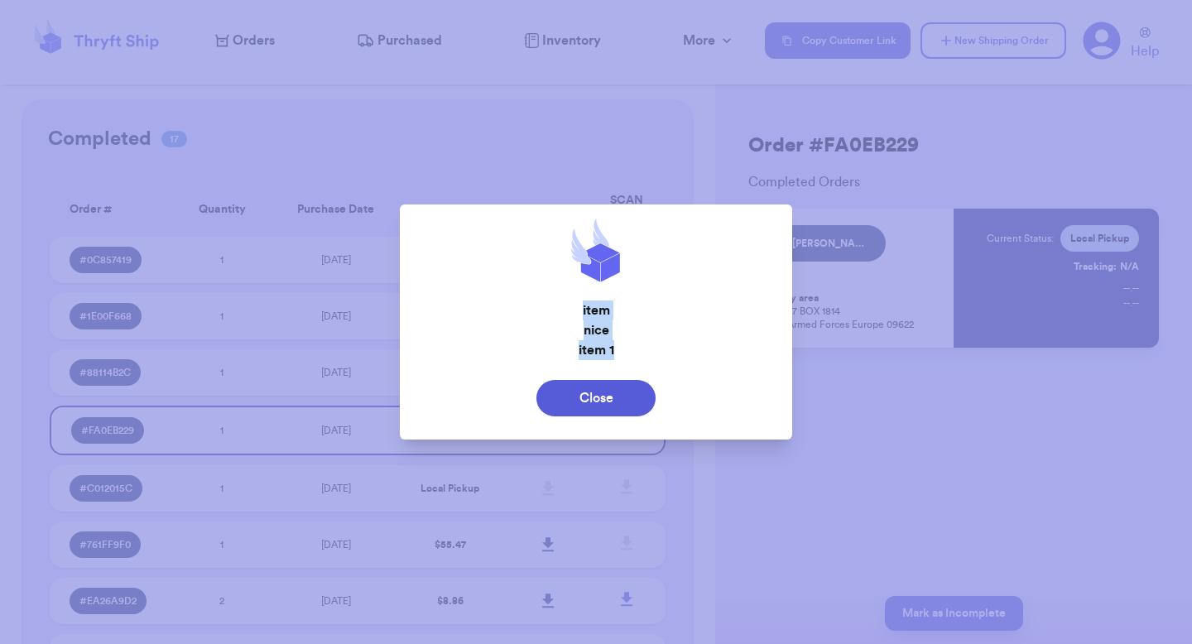
drag, startPoint x: 561, startPoint y: 308, endPoint x: 592, endPoint y: 349, distance: 51.5
click at [638, 353] on div "item nice item 1" at bounding box center [596, 331] width 367 height 60
drag, startPoint x: 606, startPoint y: 349, endPoint x: 642, endPoint y: 351, distance: 35.6
click at [643, 351] on p "item 1" at bounding box center [596, 350] width 367 height 20
click at [589, 380] on button "Close" at bounding box center [595, 398] width 119 height 36
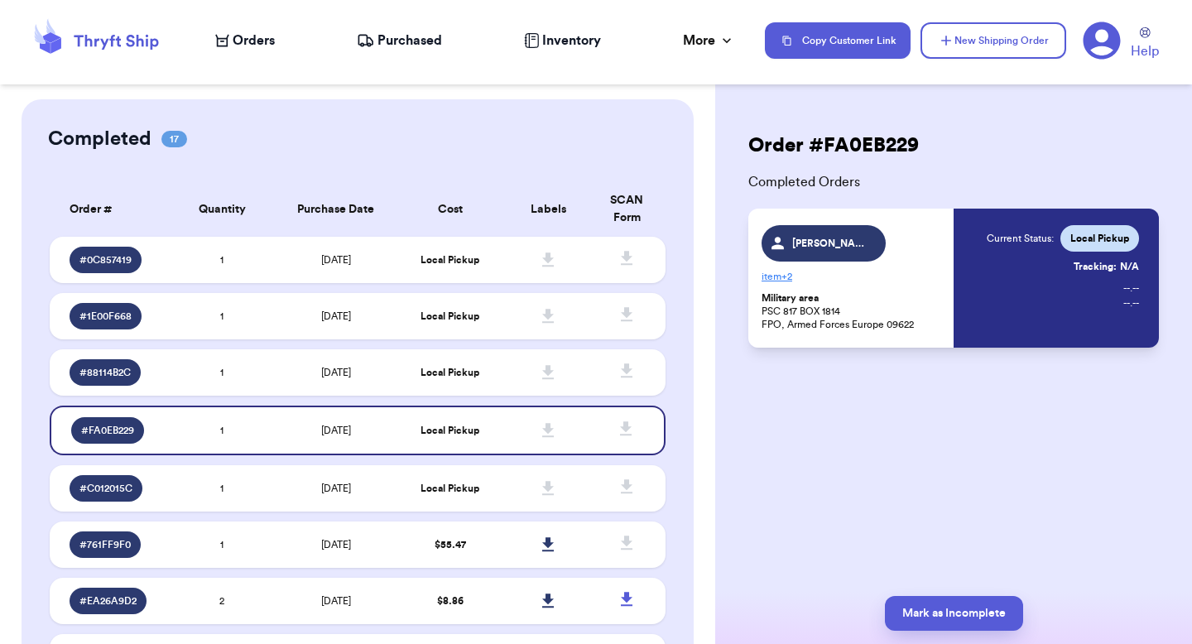
click at [779, 277] on p "item + 2" at bounding box center [853, 276] width 182 height 26
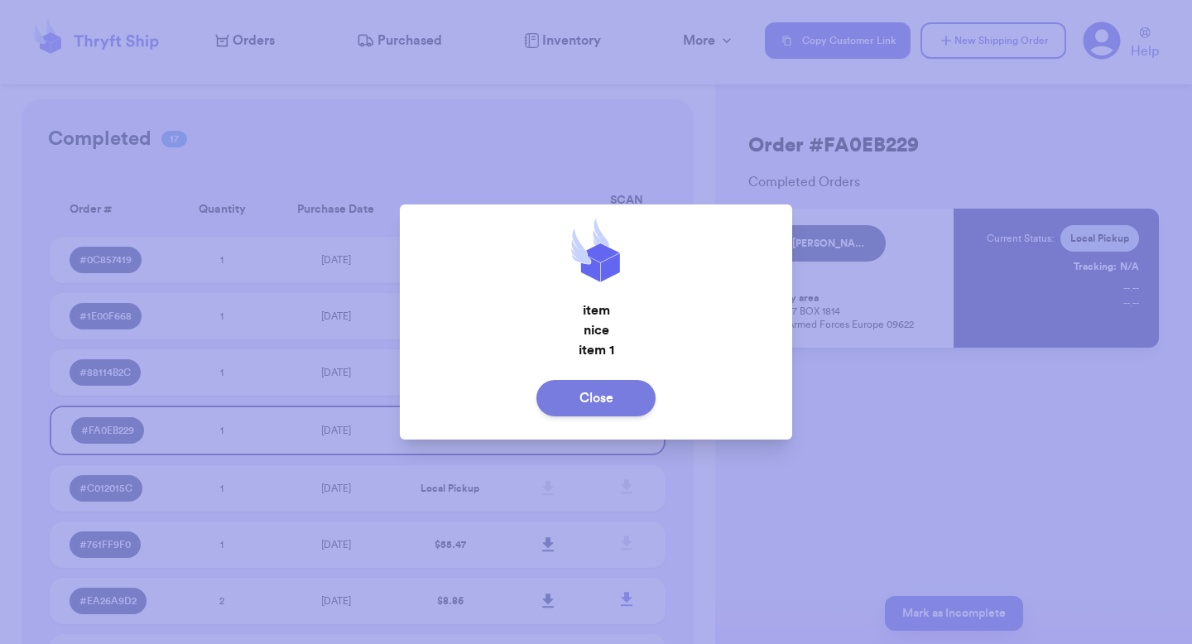
click at [575, 391] on button "Close" at bounding box center [595, 398] width 119 height 36
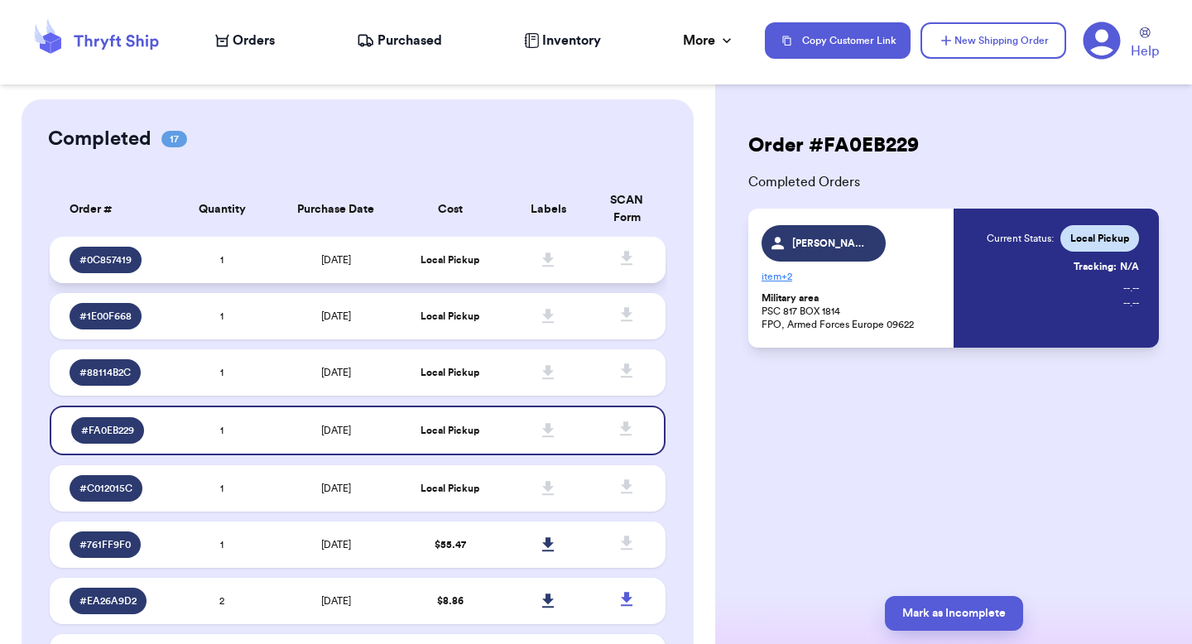
click at [483, 267] on td "Local Pickup" at bounding box center [450, 260] width 99 height 46
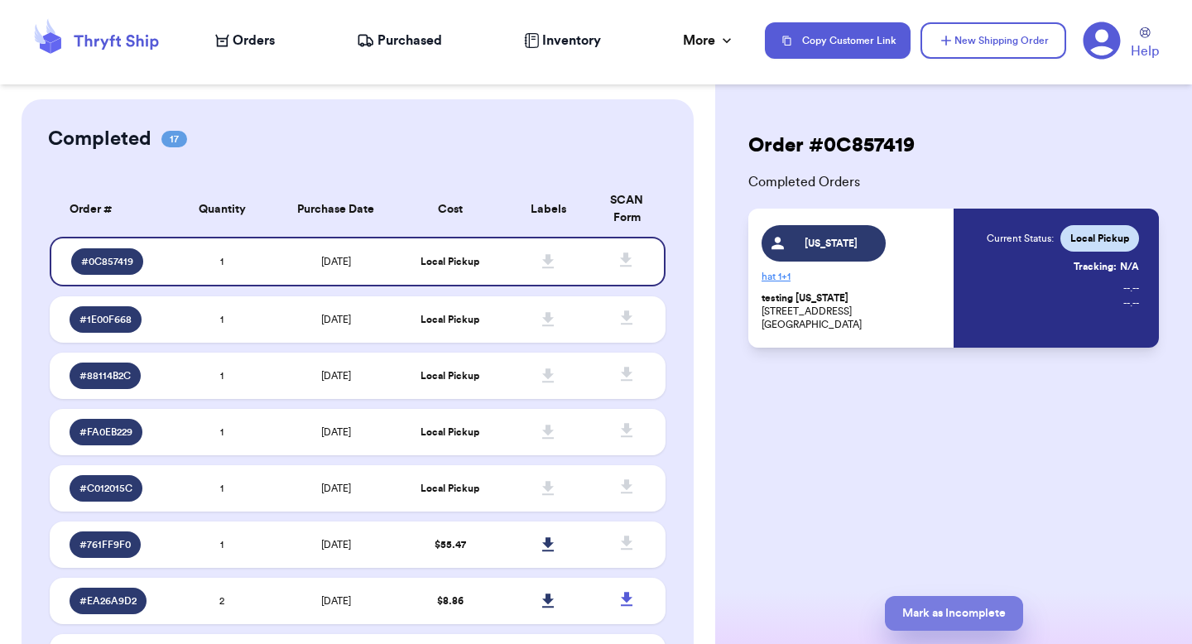
click at [974, 608] on button "Mark as Incomplete" at bounding box center [954, 613] width 138 height 35
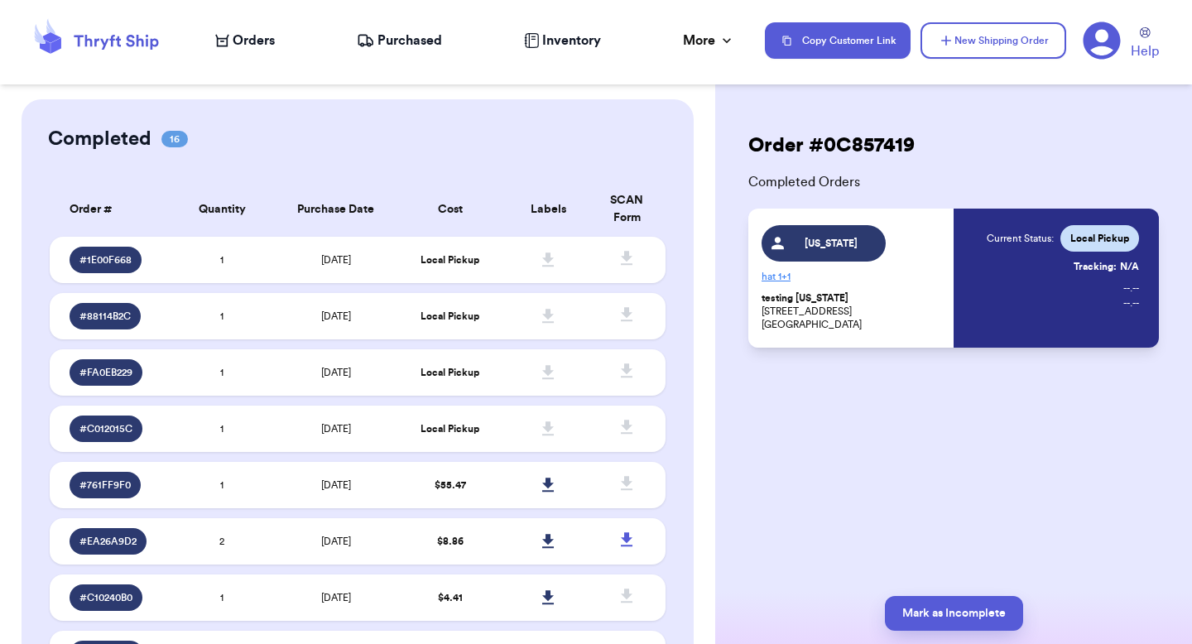
click at [421, 51] on nav "Orders Purchased Inventory More Stats Completed Orders Payments Payouts Copy Cu…" at bounding box center [695, 40] width 993 height 55
click at [417, 44] on span "Purchased" at bounding box center [410, 41] width 65 height 20
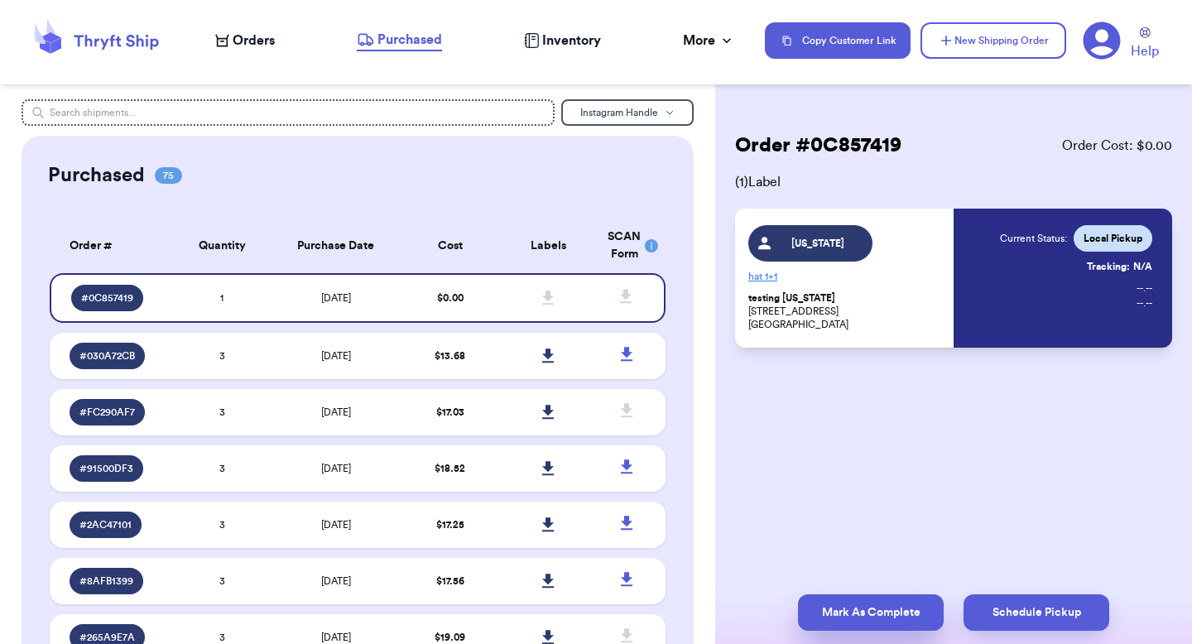
click at [847, 607] on button "Mark As Complete" at bounding box center [871, 612] width 146 height 36
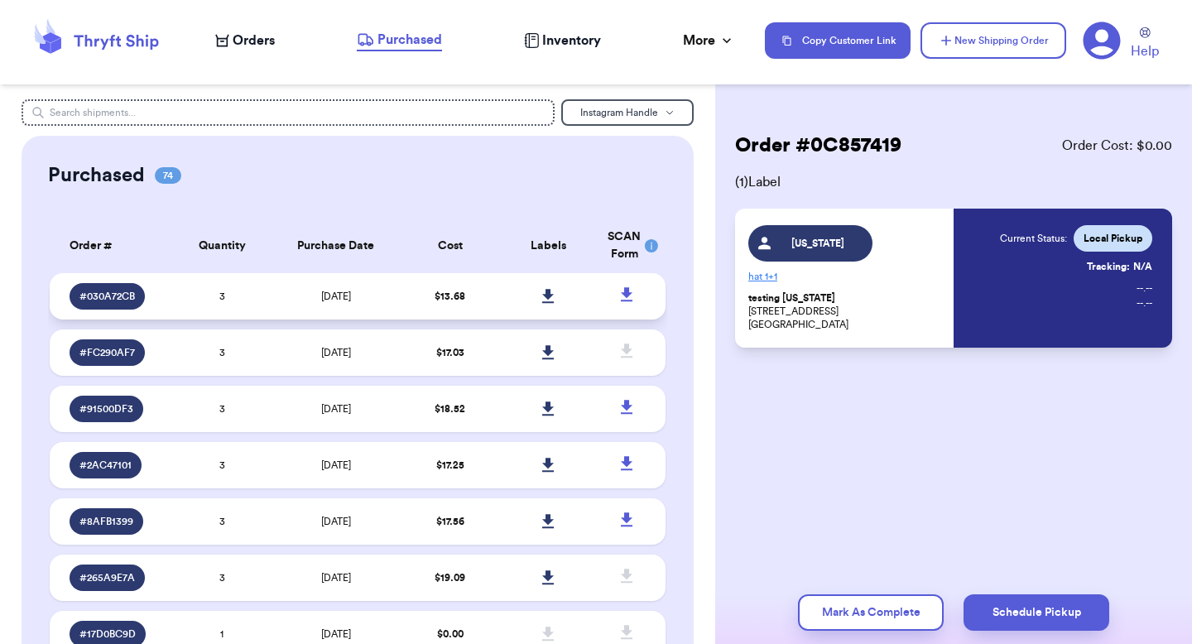
click at [413, 310] on td "$ 13.68" at bounding box center [450, 296] width 99 height 46
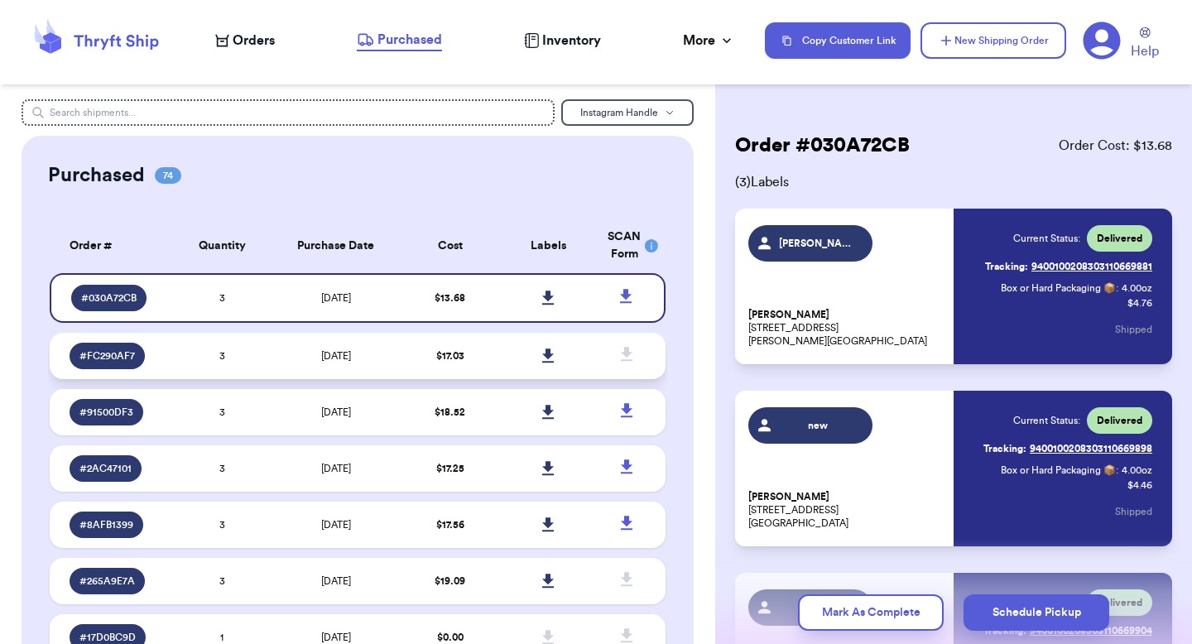
click at [420, 346] on td "$ 17.03" at bounding box center [450, 356] width 99 height 46
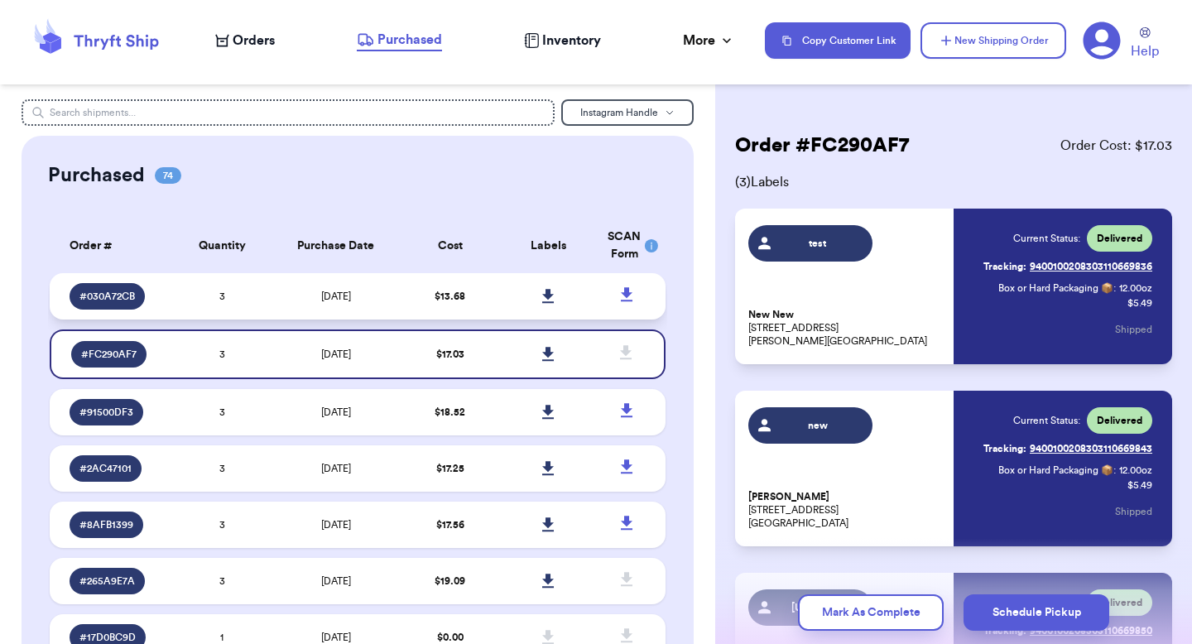
click at [401, 296] on td "$ 13.68" at bounding box center [450, 296] width 99 height 46
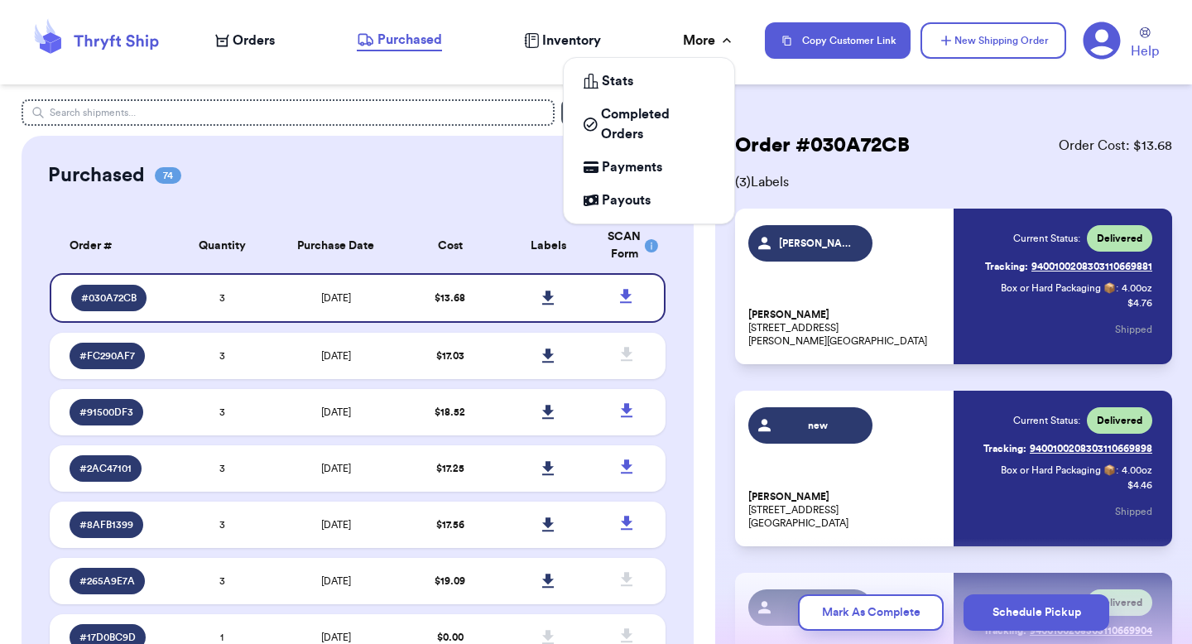
click at [690, 35] on div "More" at bounding box center [709, 41] width 52 height 20
click at [647, 119] on span "Completed Orders" at bounding box center [657, 124] width 113 height 40
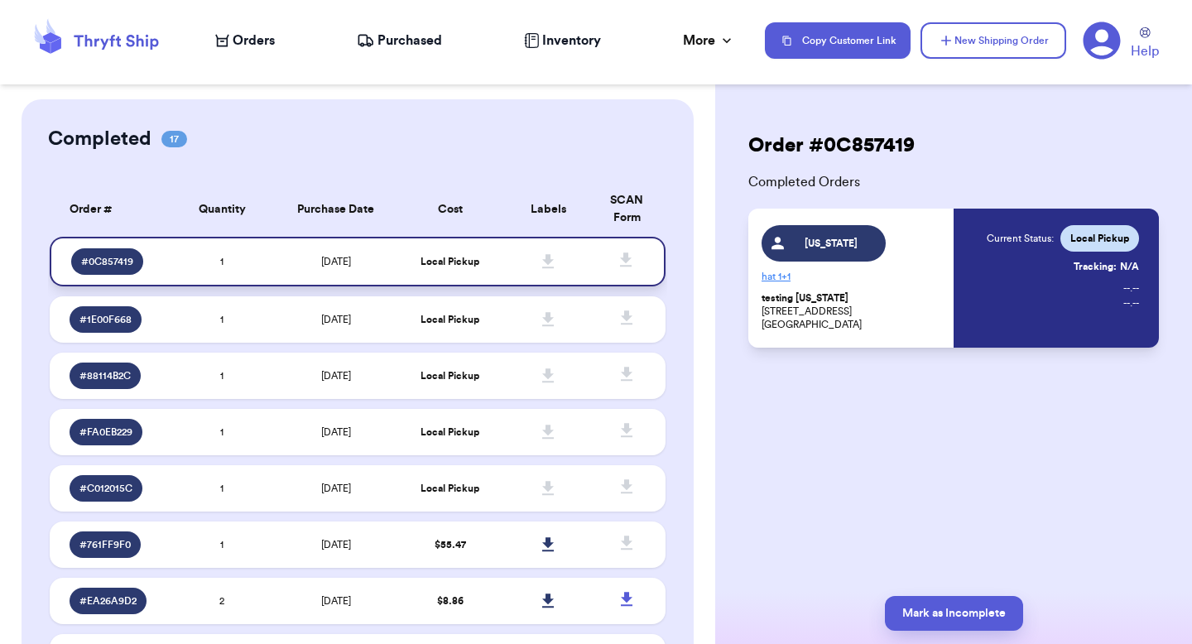
click at [447, 268] on td "Local Pickup" at bounding box center [450, 262] width 99 height 50
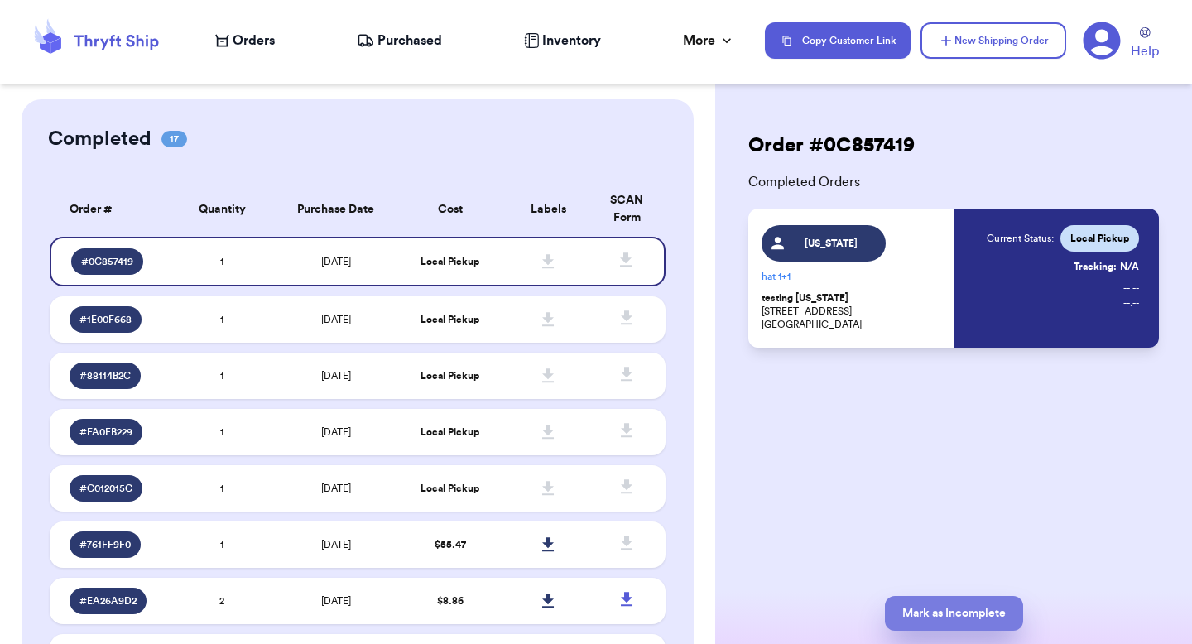
click at [914, 604] on button "Mark as Incomplete" at bounding box center [954, 613] width 138 height 35
click at [271, 49] on span "Orders" at bounding box center [254, 41] width 42 height 20
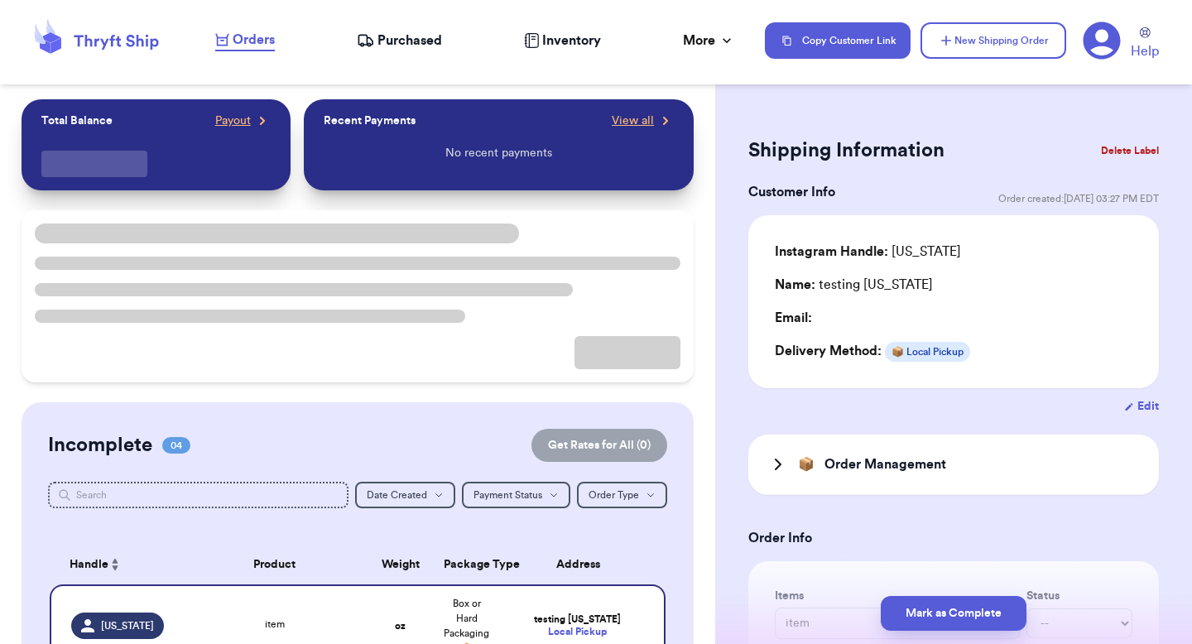
click at [268, 41] on span "Orders" at bounding box center [254, 40] width 42 height 20
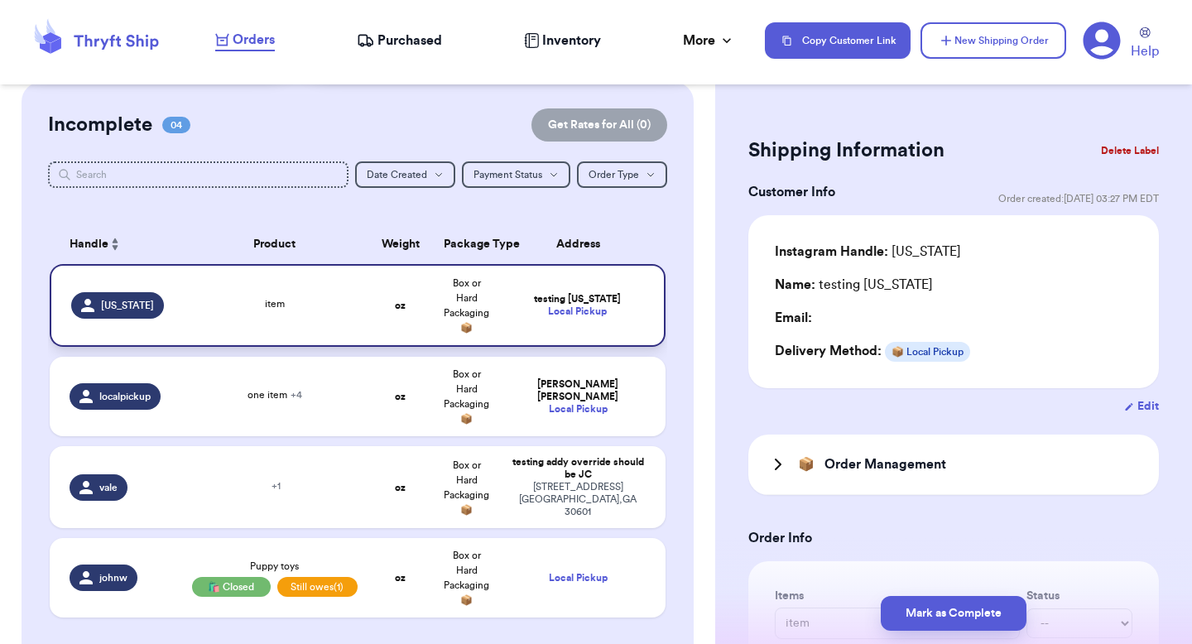
scroll to position [140, 0]
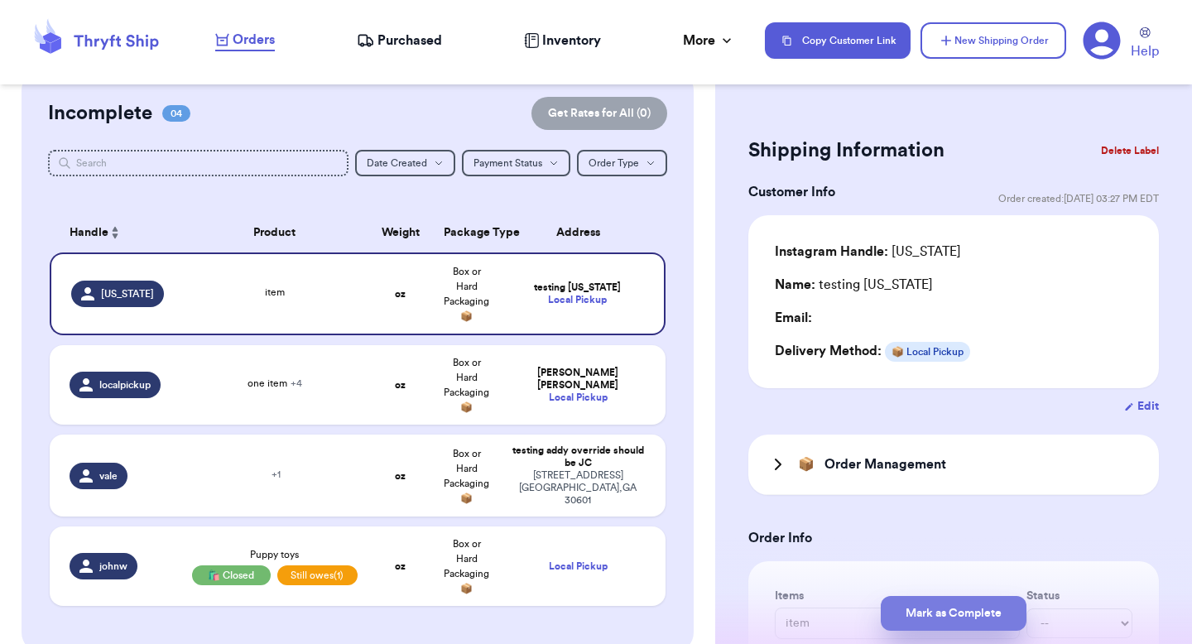
click at [914, 627] on button "Mark as Complete" at bounding box center [954, 613] width 146 height 35
click at [913, 618] on button "Mark as Complete" at bounding box center [954, 613] width 146 height 35
click at [839, 516] on form "Shipping Information Delete Label Customer Info Order created: 10/06, 03:27 PM …" at bounding box center [953, 488] width 411 height 712
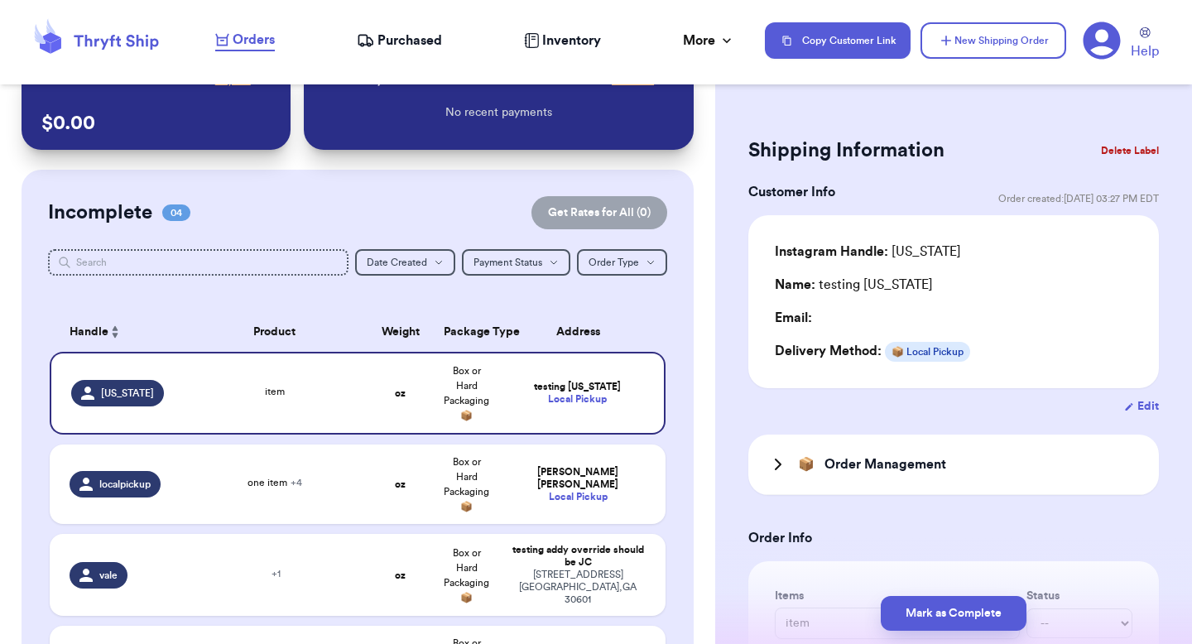
scroll to position [0, 0]
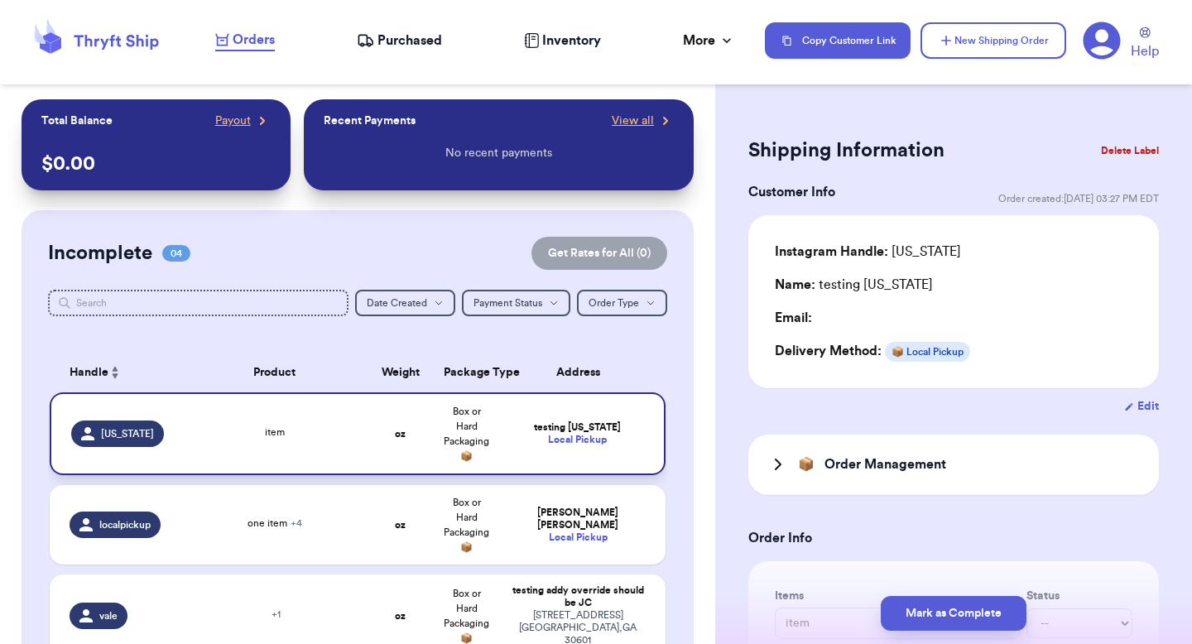
click at [500, 410] on td "testing Georgia Local Pickup" at bounding box center [583, 433] width 166 height 83
click at [936, 334] on div "Instagram Handle: georgia Name: testing Georgia Email: Delivery Method: 📦 Local…" at bounding box center [954, 302] width 358 height 120
click at [1122, 395] on form "Shipping Information Delete Label Customer Info Order created: 10/06, 03:27 PM …" at bounding box center [953, 488] width 411 height 712
click at [1124, 402] on icon "button" at bounding box center [1129, 407] width 10 height 11
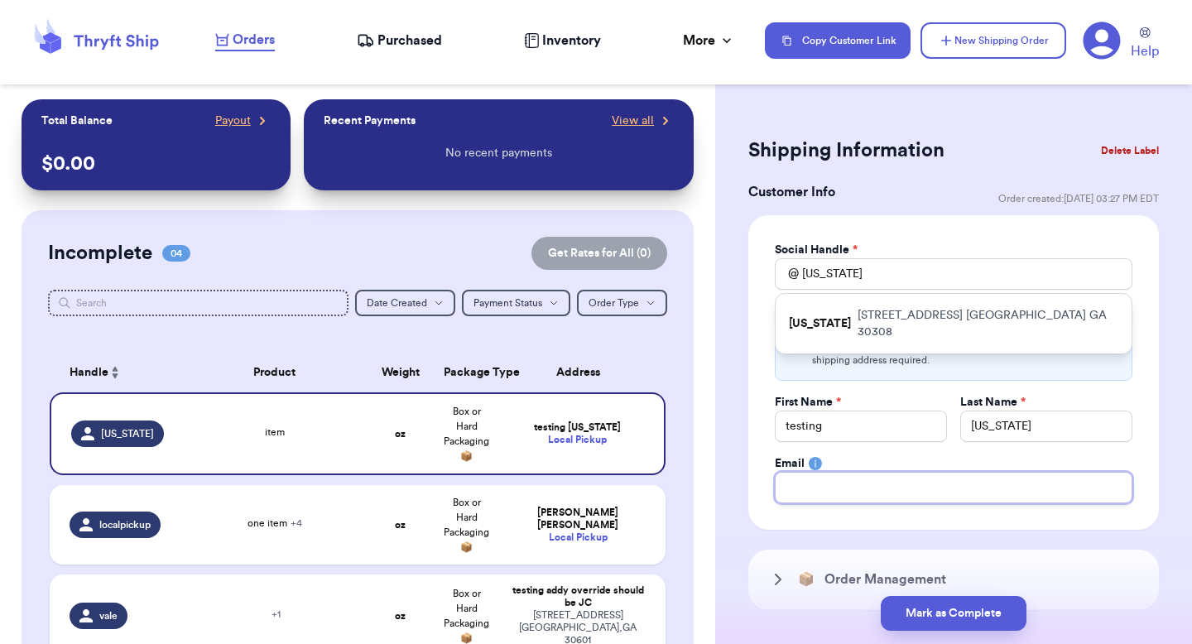
click at [888, 475] on input "Total Amount Paid" at bounding box center [954, 487] width 358 height 31
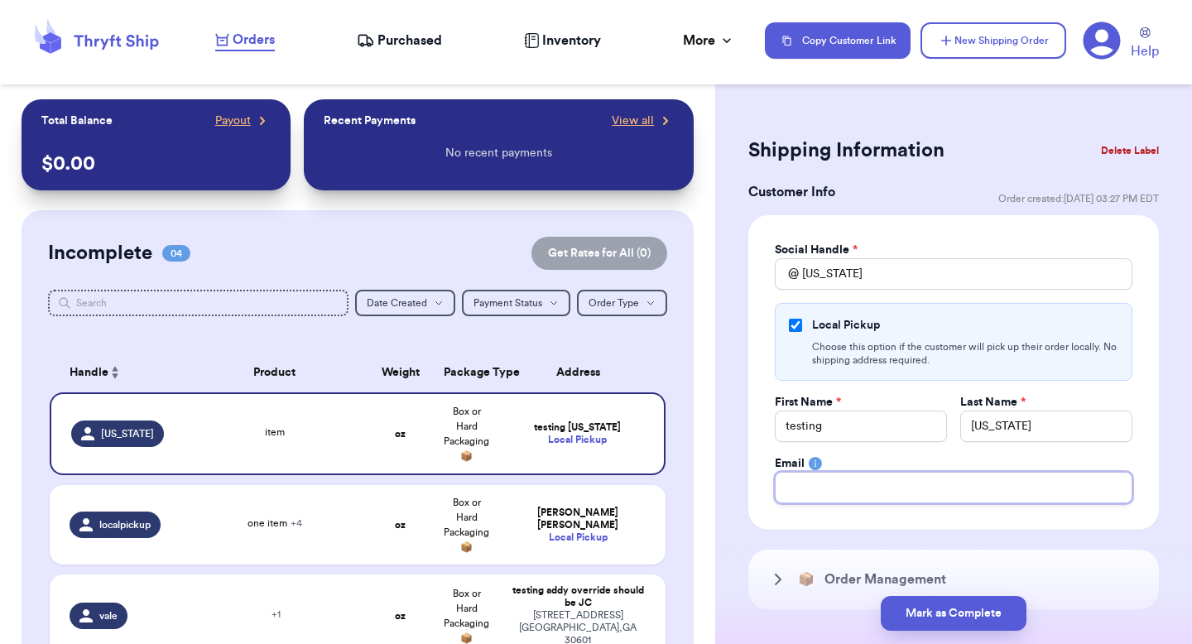
type input "paulchutney69@gmail.com"
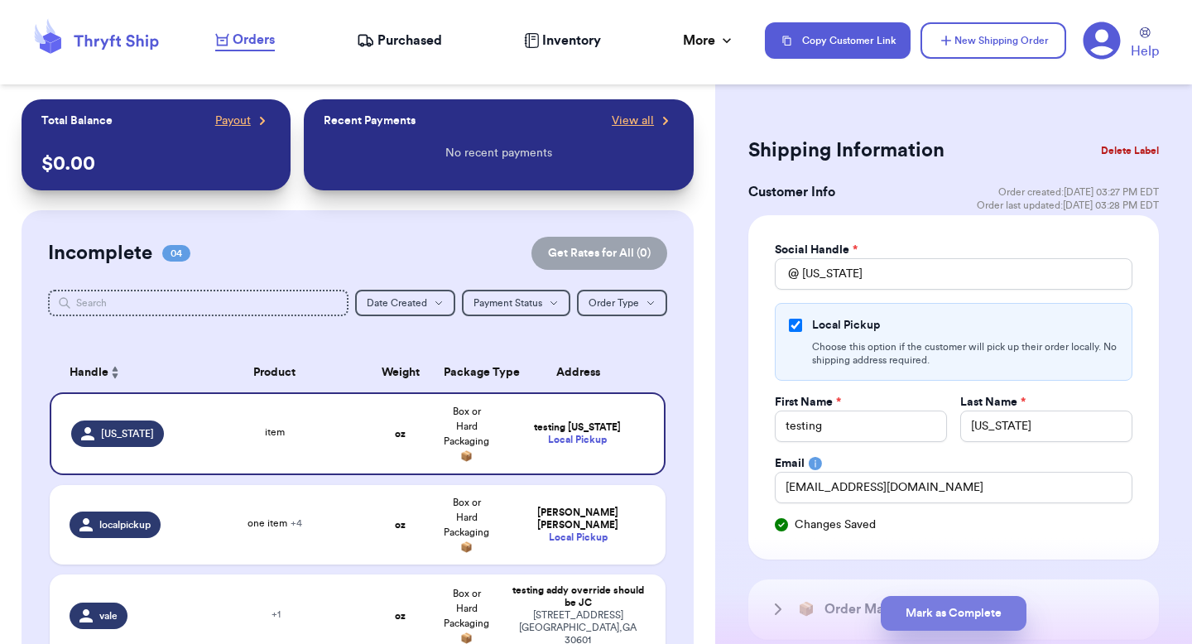
click at [919, 611] on button "Mark as Complete" at bounding box center [954, 613] width 146 height 35
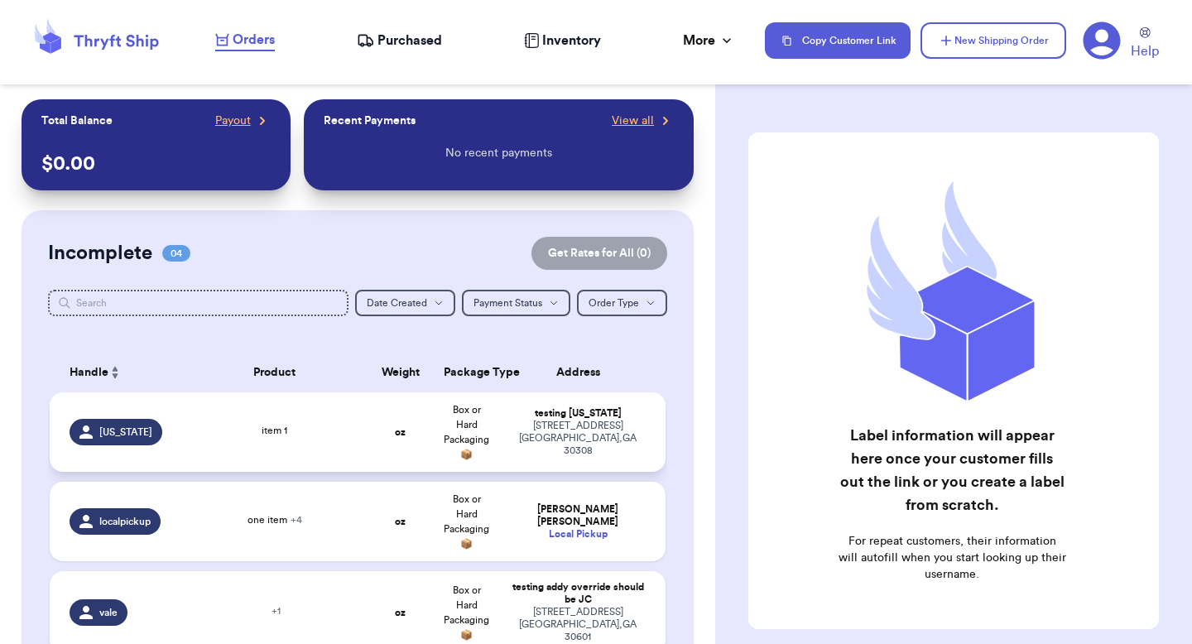
click at [543, 420] on div "testing Georgia" at bounding box center [578, 413] width 136 height 12
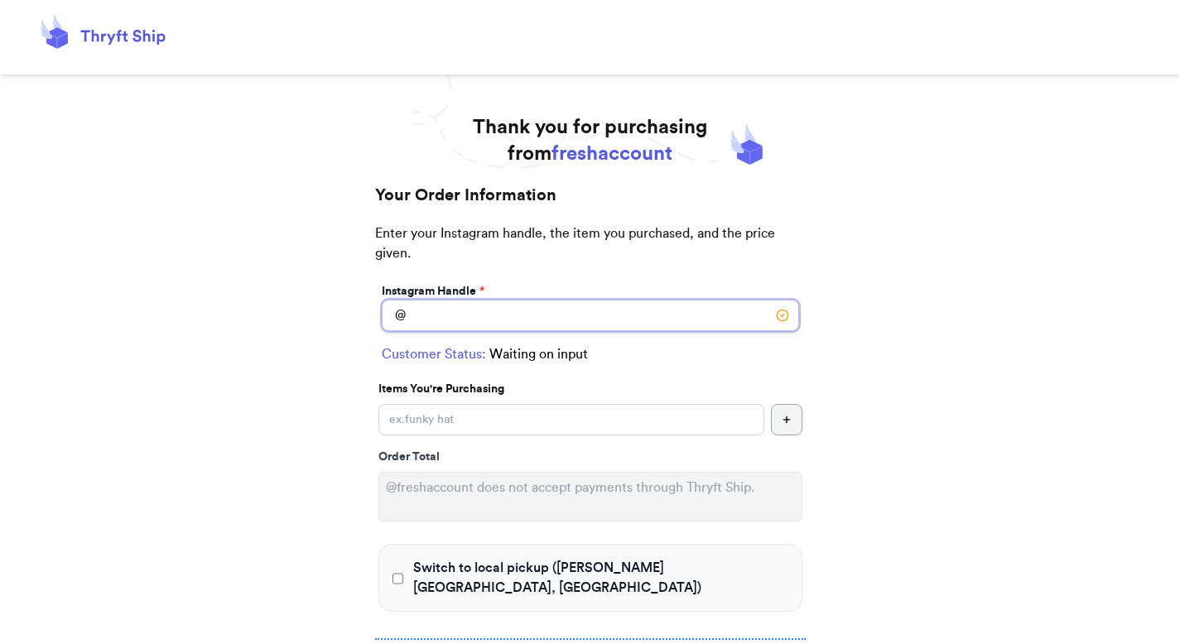
click at [438, 324] on input "Switch to local pickup ([PERSON_NAME][GEOGRAPHIC_DATA], [GEOGRAPHIC_DATA])" at bounding box center [590, 315] width 417 height 31
type input "[US_STATE]"
checkbox input "true"
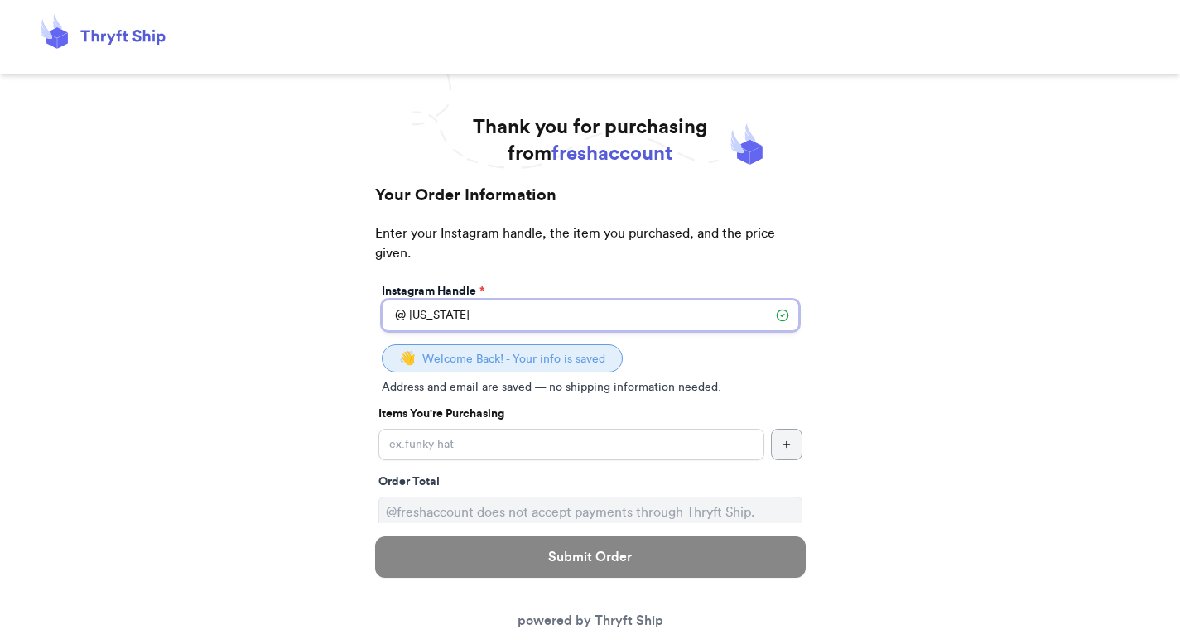
type input "[US_STATE]"
click at [491, 447] on input "Yes, start an open bag for this order" at bounding box center [571, 444] width 386 height 31
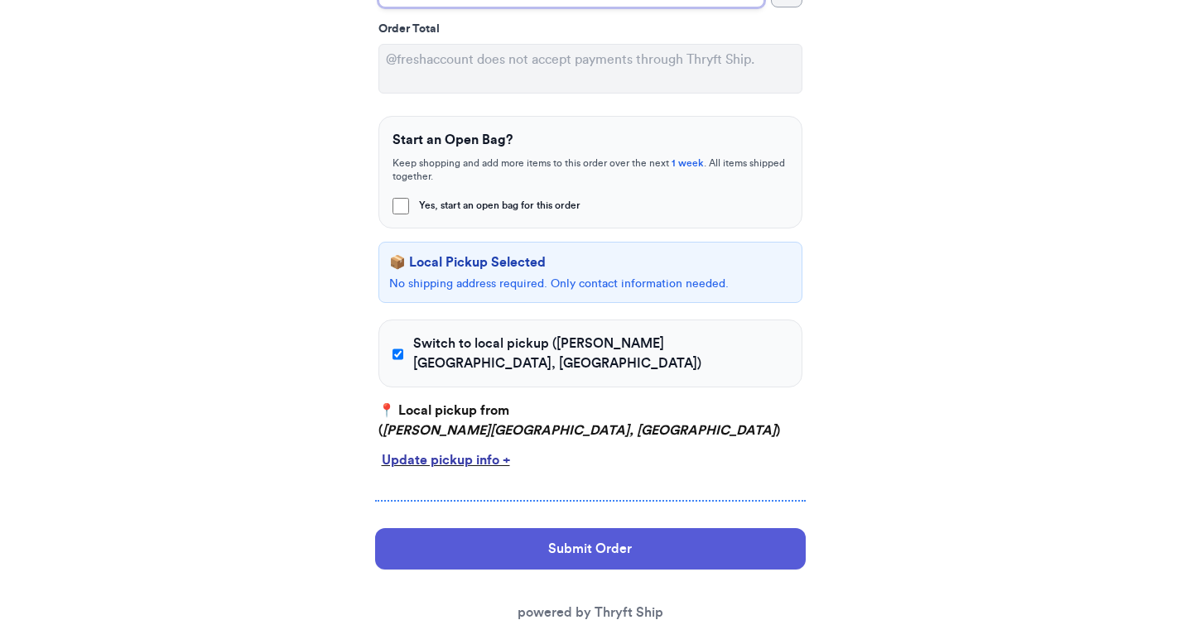
scroll to position [454, 0]
type input "item"
click at [408, 353] on div "Switch to local pickup ([PERSON_NAME][GEOGRAPHIC_DATA], [GEOGRAPHIC_DATA])" at bounding box center [590, 353] width 424 height 68
click at [400, 345] on input "Switch to local pickup ([PERSON_NAME][GEOGRAPHIC_DATA], [GEOGRAPHIC_DATA])" at bounding box center [398, 353] width 12 height 17
checkbox input "false"
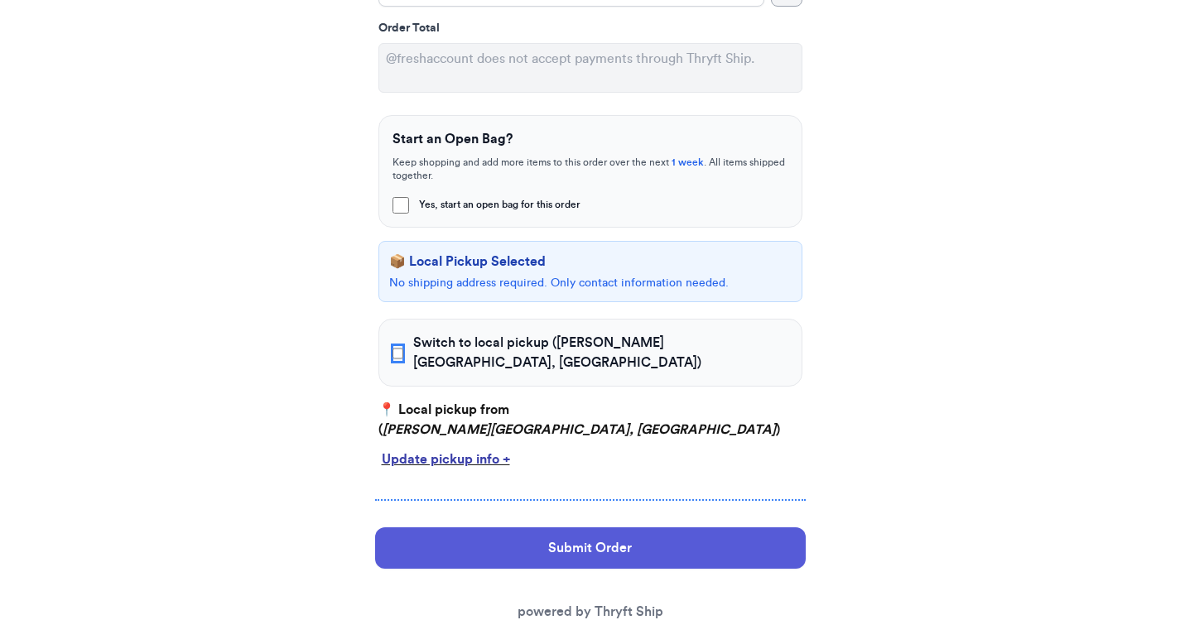
select select "GA"
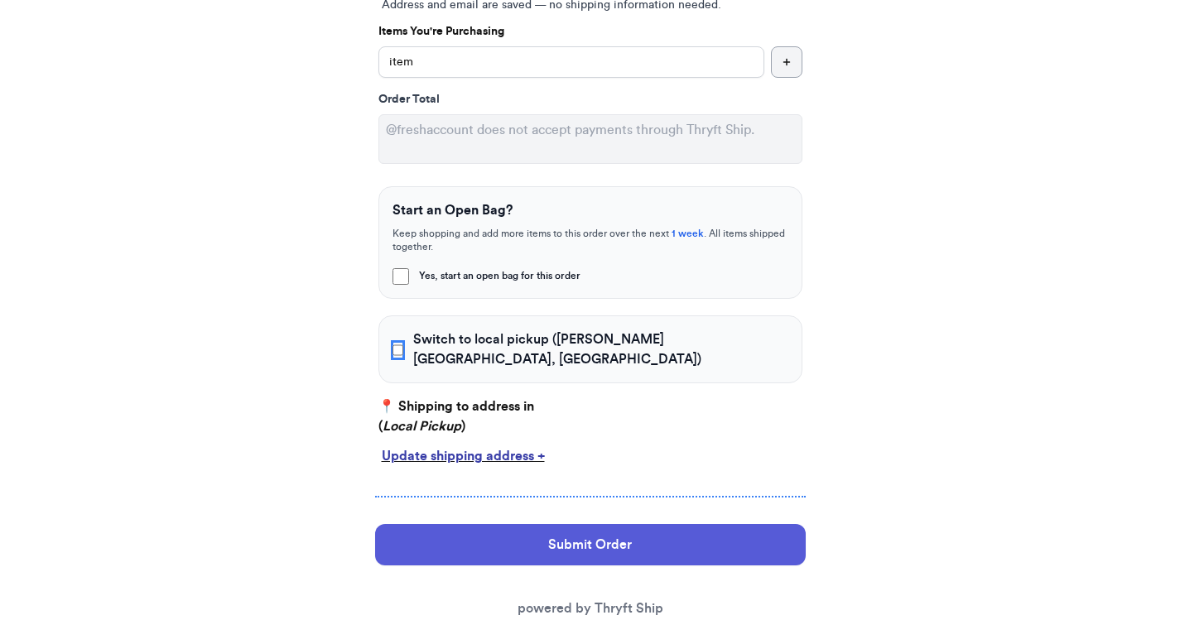
click at [400, 342] on input "Switch to local pickup ([PERSON_NAME][GEOGRAPHIC_DATA], [GEOGRAPHIC_DATA])" at bounding box center [398, 350] width 12 height 17
checkbox input "true"
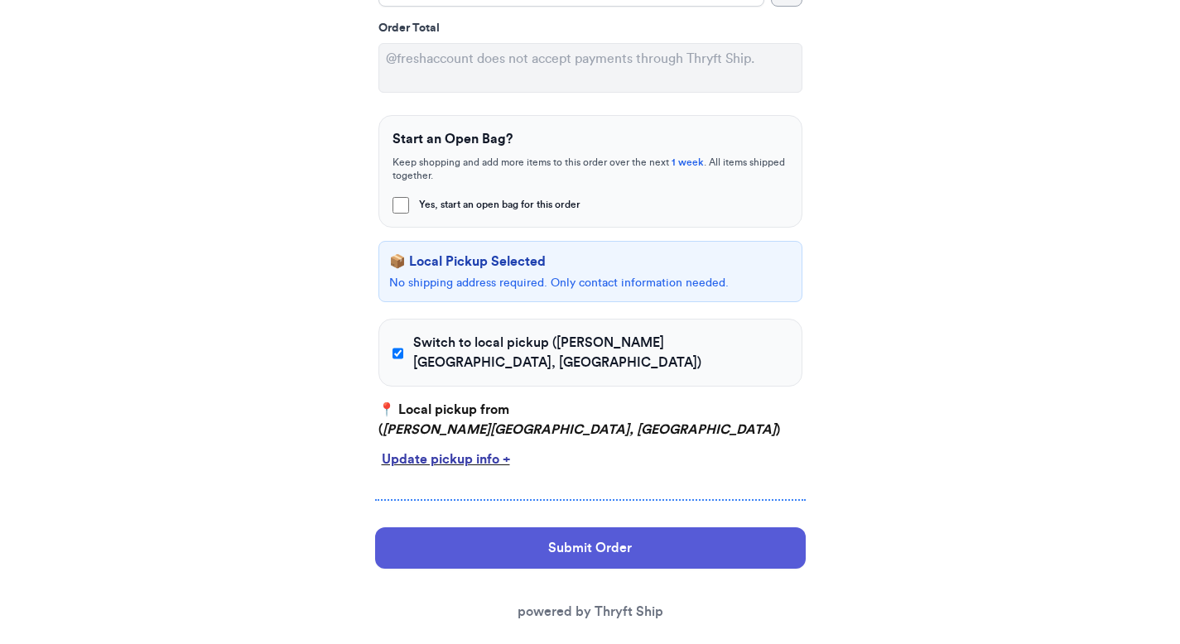
click at [499, 541] on button "Submit Order" at bounding box center [590, 547] width 430 height 41
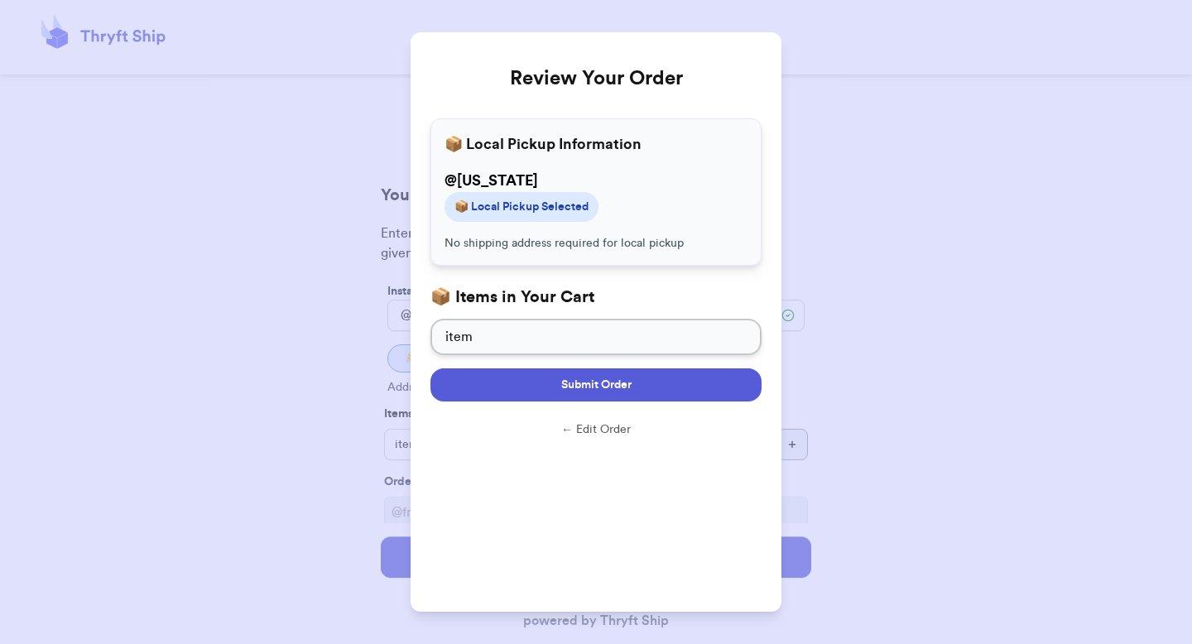
click at [590, 381] on span "Submit Order" at bounding box center [596, 385] width 70 height 17
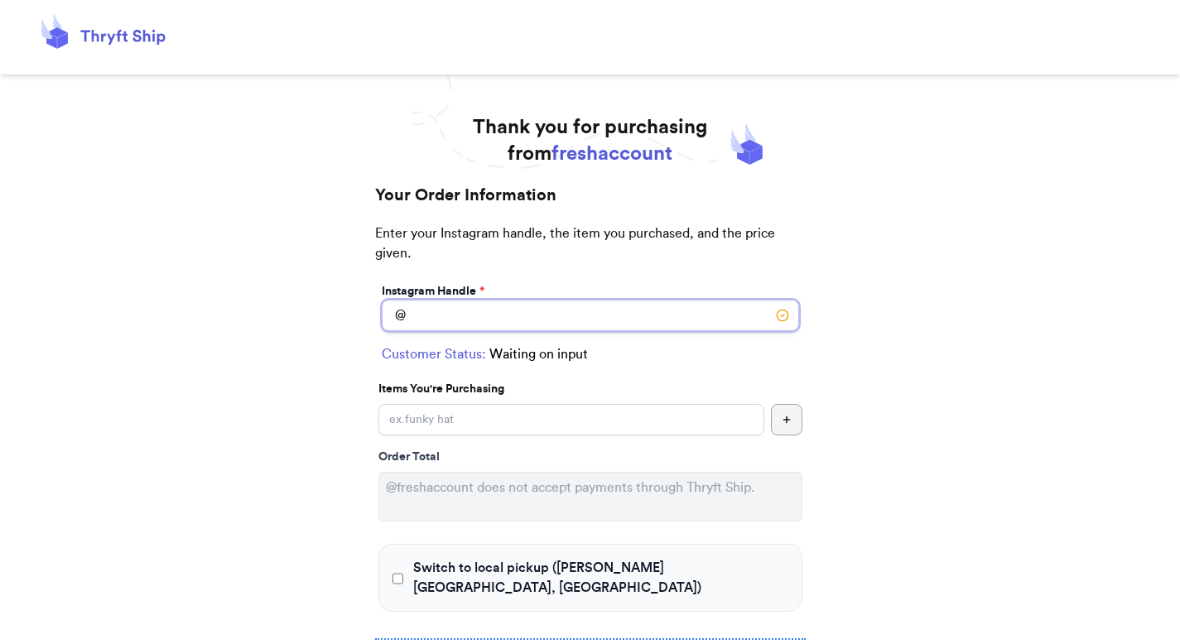
click at [473, 324] on input "Switch to local pickup ([PERSON_NAME][GEOGRAPHIC_DATA], [GEOGRAPHIC_DATA])" at bounding box center [590, 315] width 417 height 31
type input "[US_STATE]"
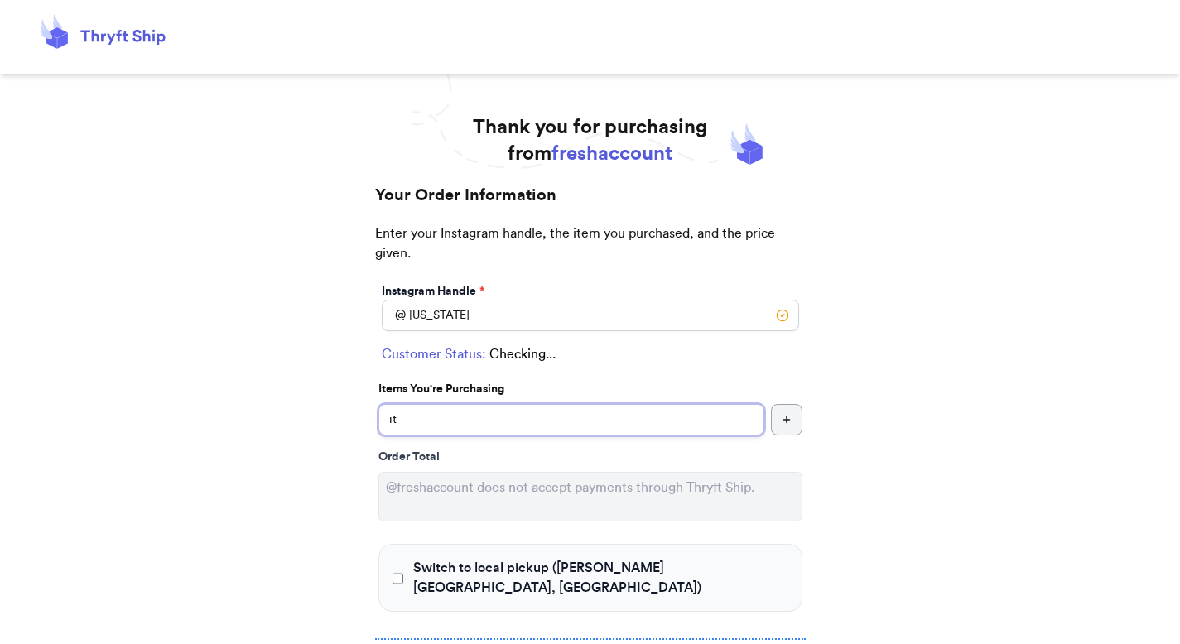
type input "ite"
checkbox input "true"
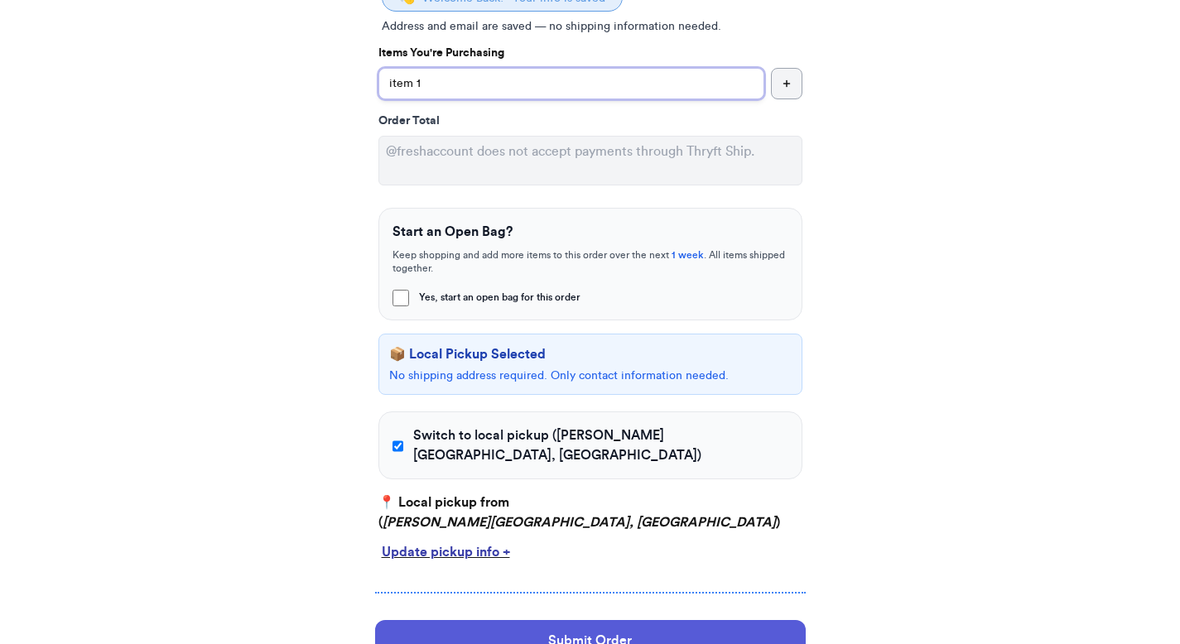
scroll to position [362, 0]
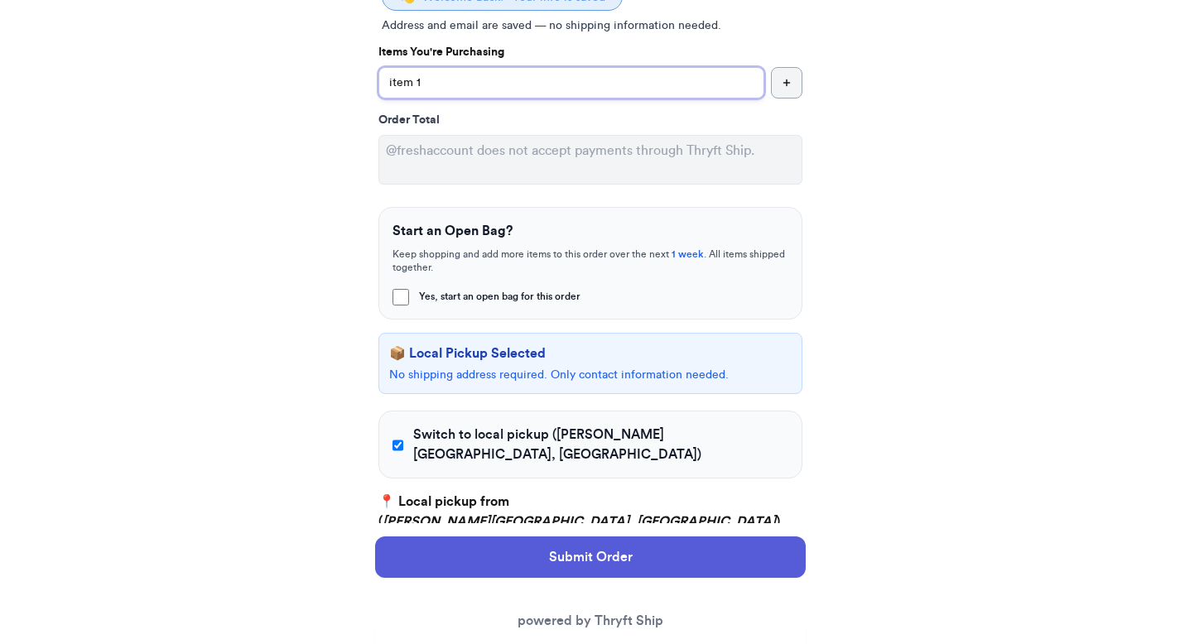
type input "item 1"
click at [431, 426] on span "Switch to local pickup ([PERSON_NAME][GEOGRAPHIC_DATA], [GEOGRAPHIC_DATA])" at bounding box center [600, 445] width 374 height 40
click at [400, 437] on input "Switch to local pickup ([PERSON_NAME][GEOGRAPHIC_DATA], [GEOGRAPHIC_DATA])" at bounding box center [398, 445] width 12 height 17
checkbox input "false"
select select "GA"
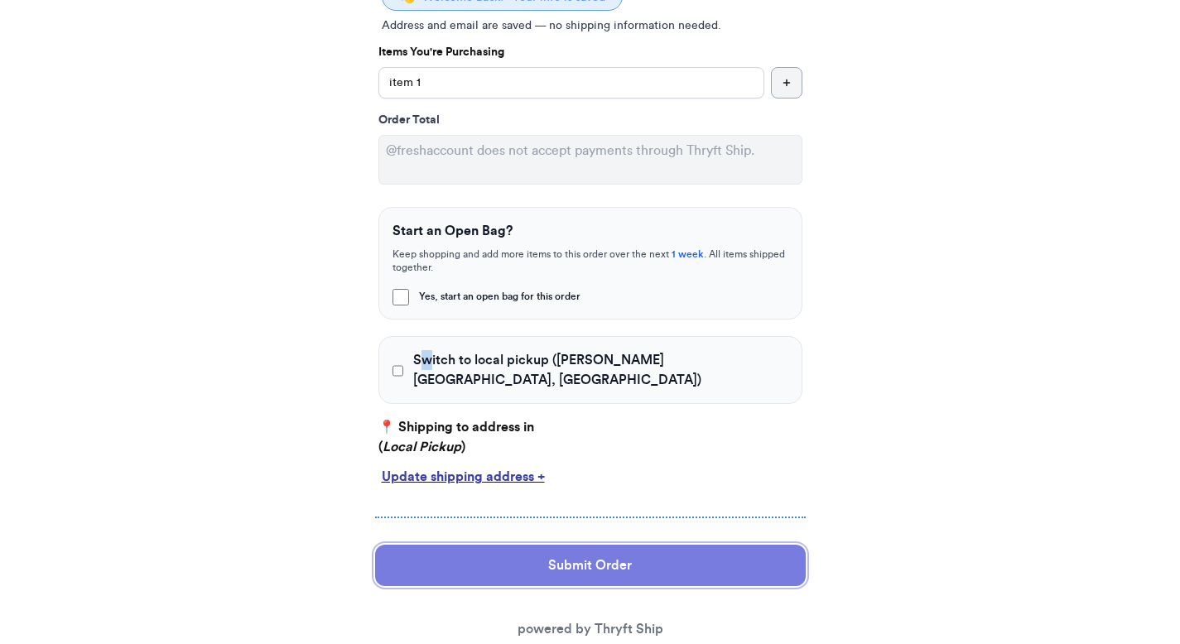
click at [497, 545] on button "Submit Order" at bounding box center [590, 565] width 430 height 41
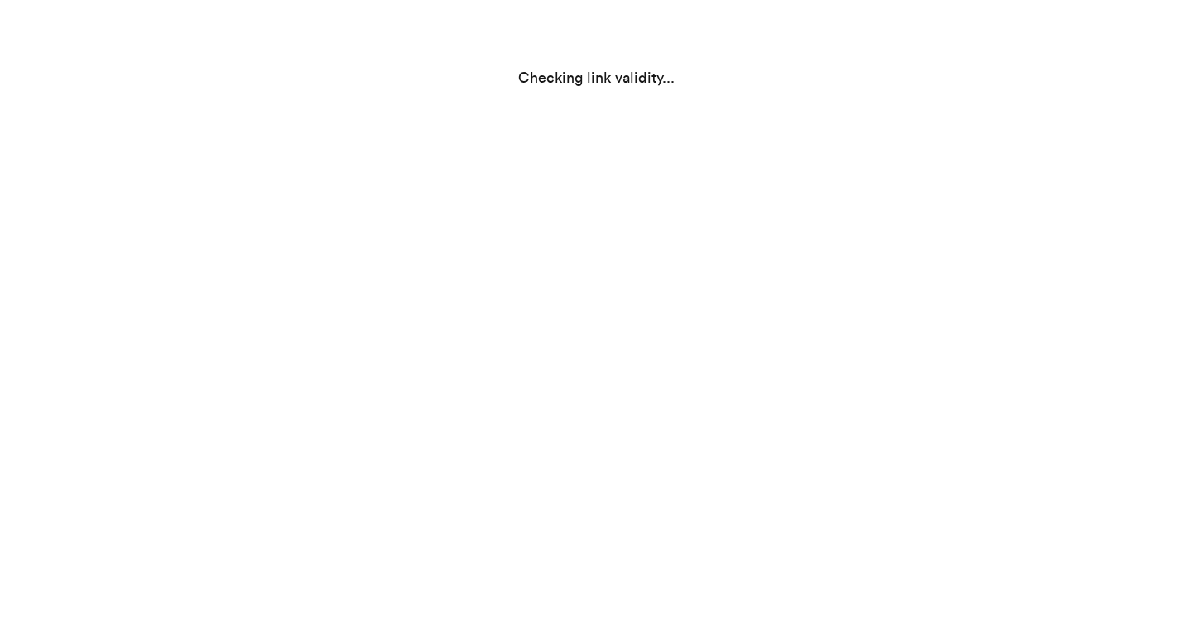
scroll to position [0, 0]
select select "GA"
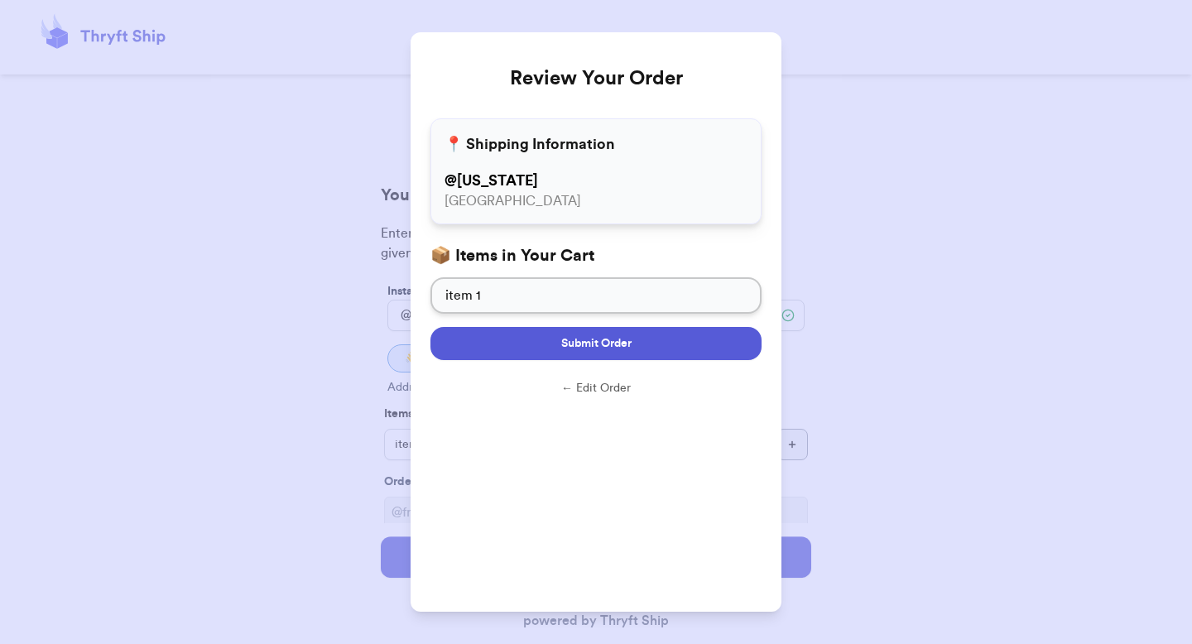
click at [520, 347] on button "Submit Order" at bounding box center [595, 343] width 331 height 33
